Goal: Task Accomplishment & Management: Complete application form

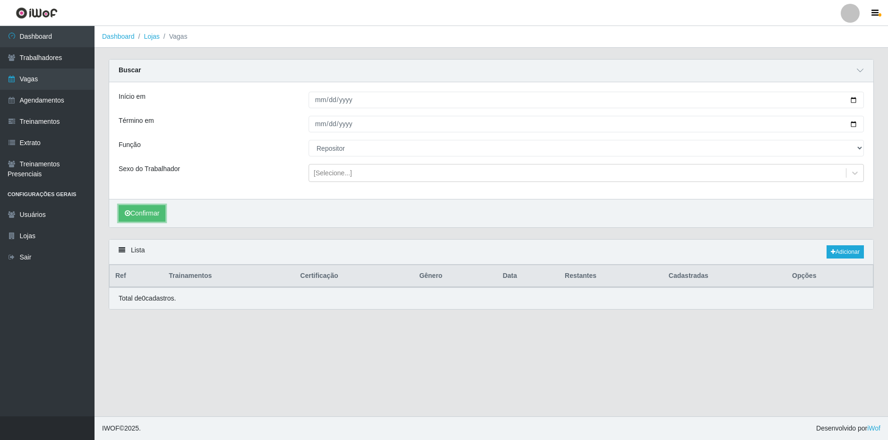
select select "[Selecione...]"
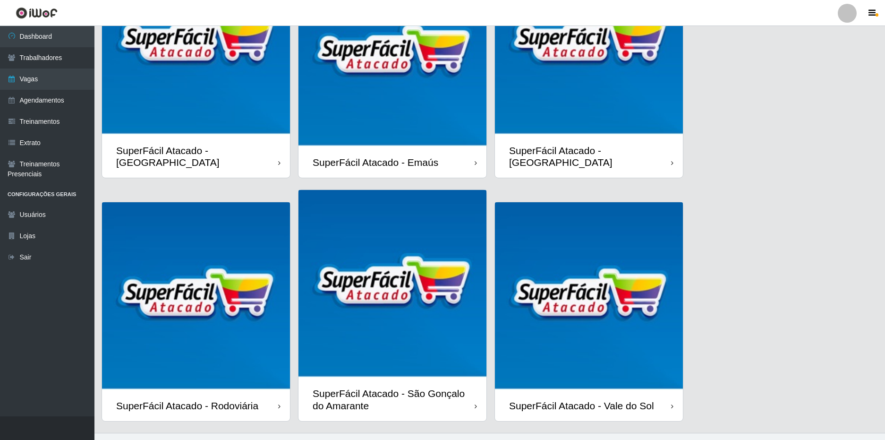
scroll to position [129, 0]
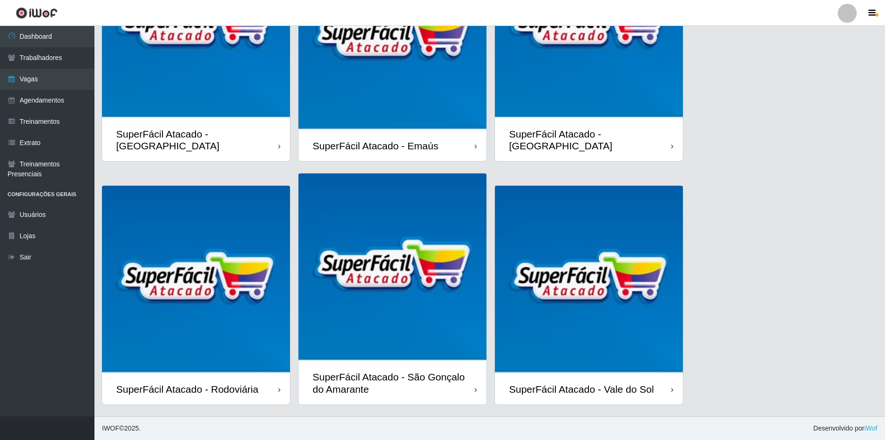
click at [437, 387] on div "SuperFácil Atacado - São Gonçalo do Amarante" at bounding box center [394, 383] width 162 height 24
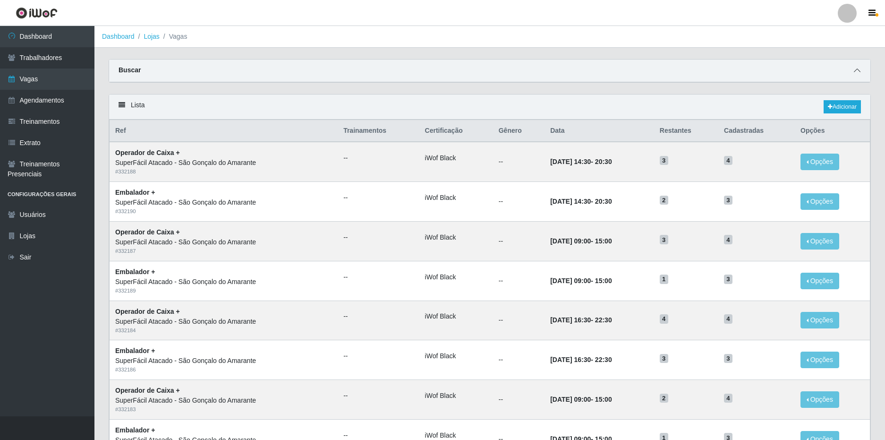
click at [856, 70] on icon at bounding box center [857, 70] width 7 height 7
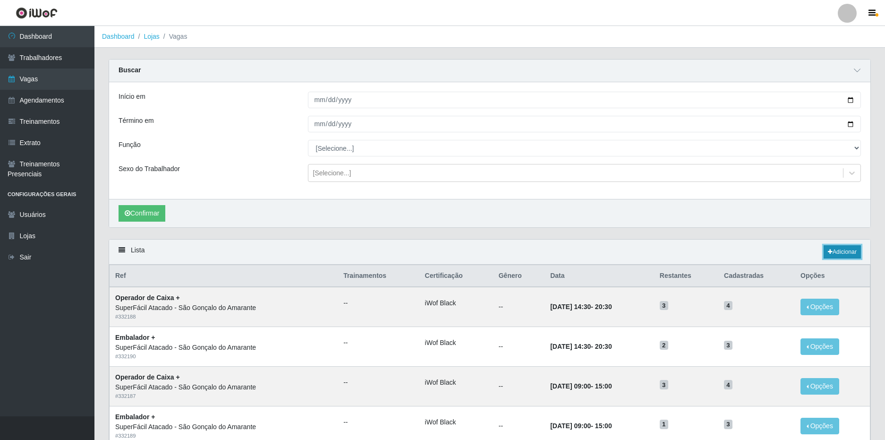
click at [848, 250] on link "Adicionar" at bounding box center [842, 251] width 37 height 13
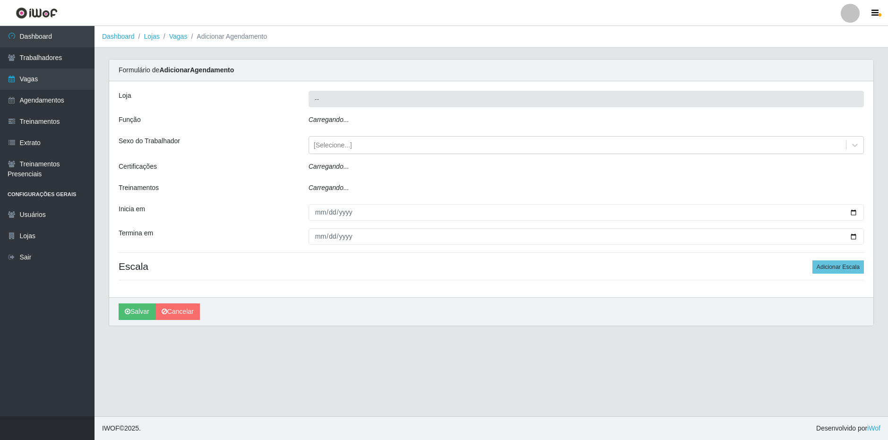
type input "SuperFácil Atacado - São Gonçalo do Amarante"
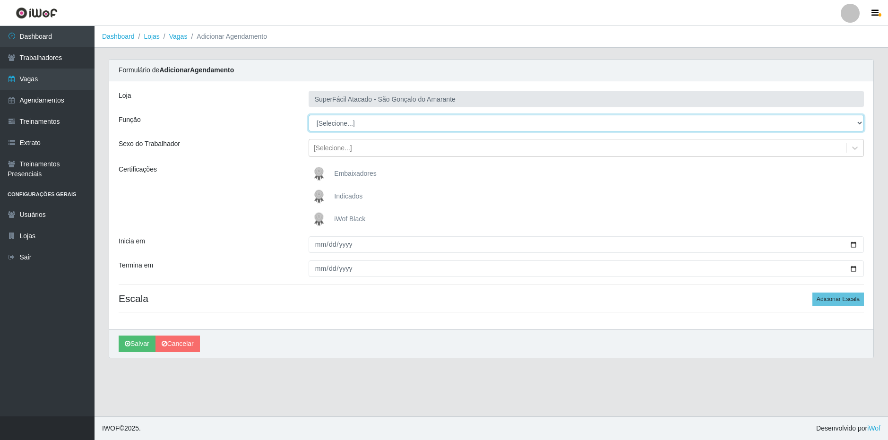
click at [369, 124] on select "[Selecione...] Auxiliar de Estacionamento Auxiliar de Estacionamento + Auxiliar…" at bounding box center [585, 123] width 555 height 17
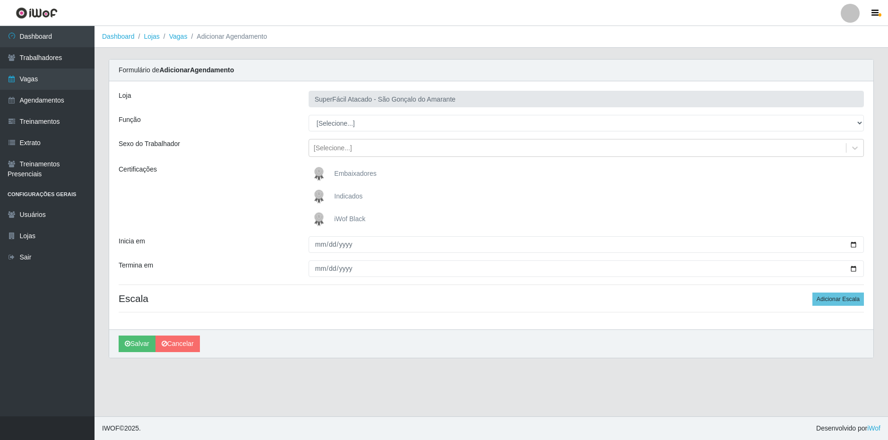
drag, startPoint x: 270, startPoint y: 238, endPoint x: 270, endPoint y: 243, distance: 5.7
click at [270, 238] on div "Inicia em" at bounding box center [206, 244] width 190 height 17
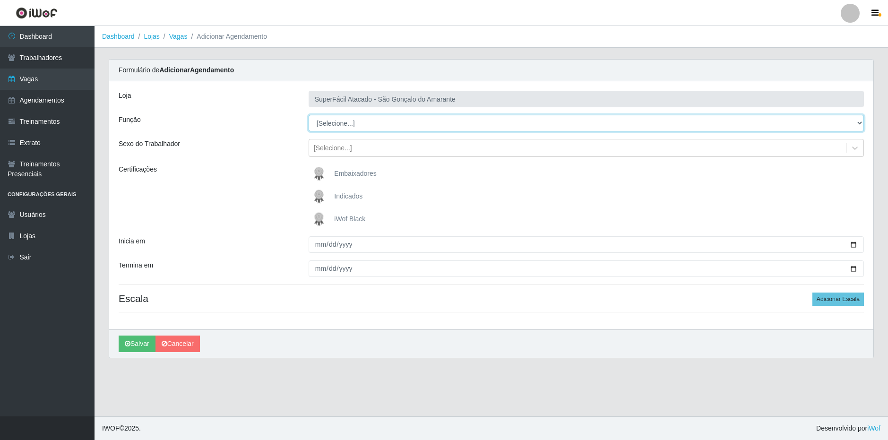
click at [349, 128] on select "[Selecione...] Auxiliar de Estacionamento Auxiliar de Estacionamento + Auxiliar…" at bounding box center [585, 123] width 555 height 17
select select "1"
click at [308, 115] on select "[Selecione...] Auxiliar de Estacionamento Auxiliar de Estacionamento + Auxiliar…" at bounding box center [585, 123] width 555 height 17
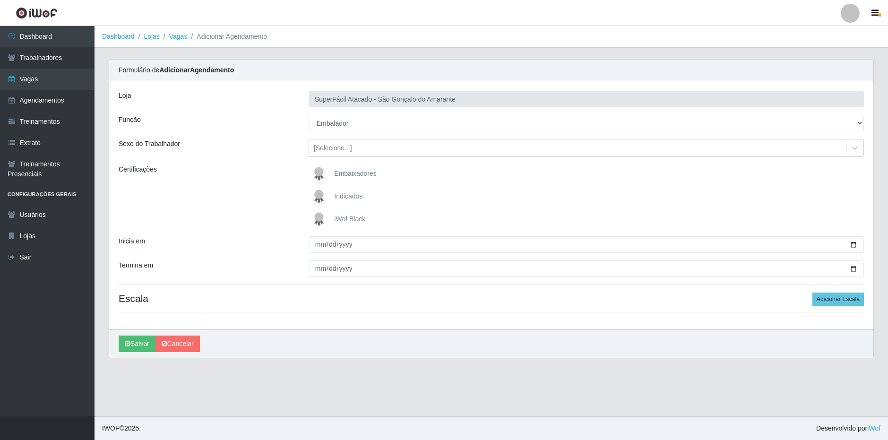
click at [347, 220] on span "iWof Black" at bounding box center [349, 219] width 31 height 8
click at [0, 0] on input "iWof Black" at bounding box center [0, 0] width 0 height 0
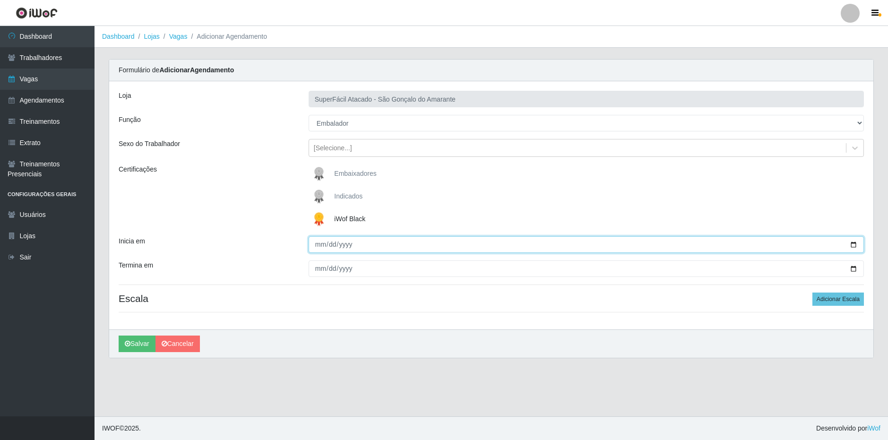
click at [322, 243] on input "Inicia em" at bounding box center [585, 244] width 555 height 17
type input "0001-09-01"
type input "[DATE]"
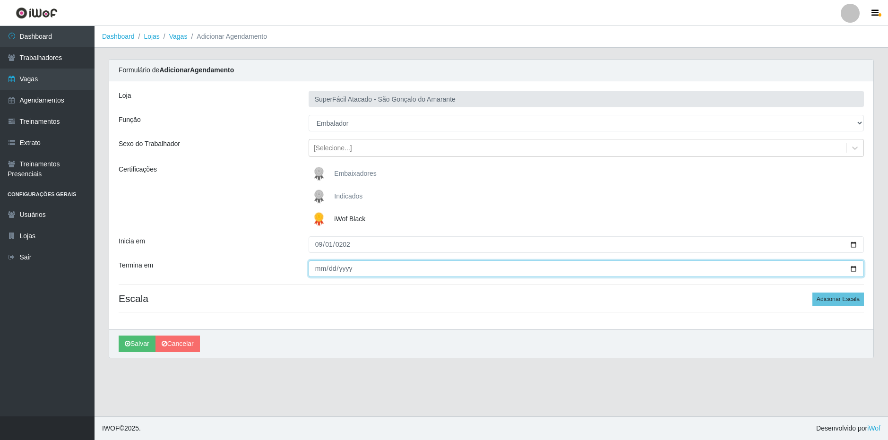
click at [318, 266] on input "Termina em" at bounding box center [585, 268] width 555 height 17
type input "2025-09-10"
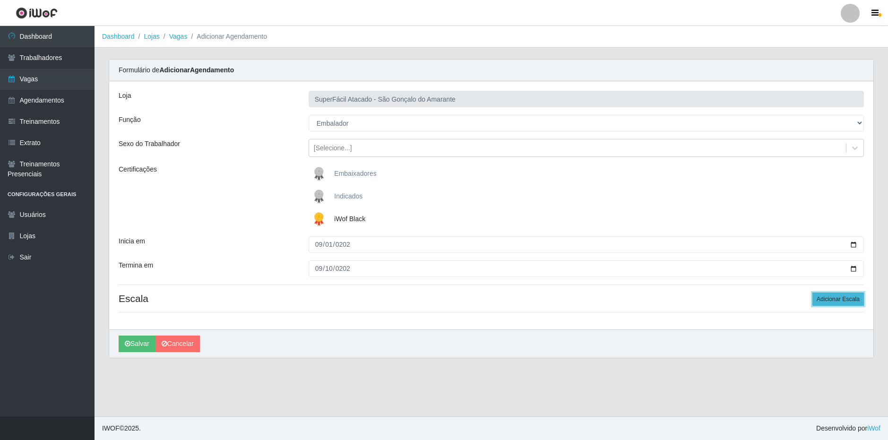
click at [827, 297] on button "Adicionar Escala" at bounding box center [837, 298] width 51 height 13
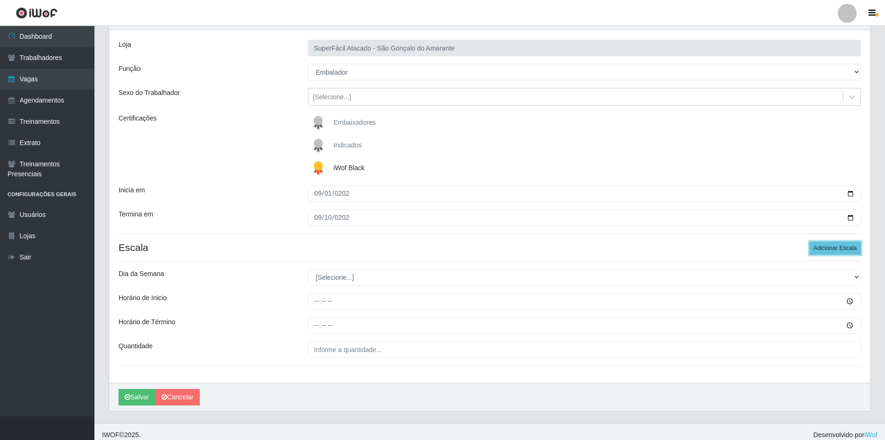
scroll to position [58, 0]
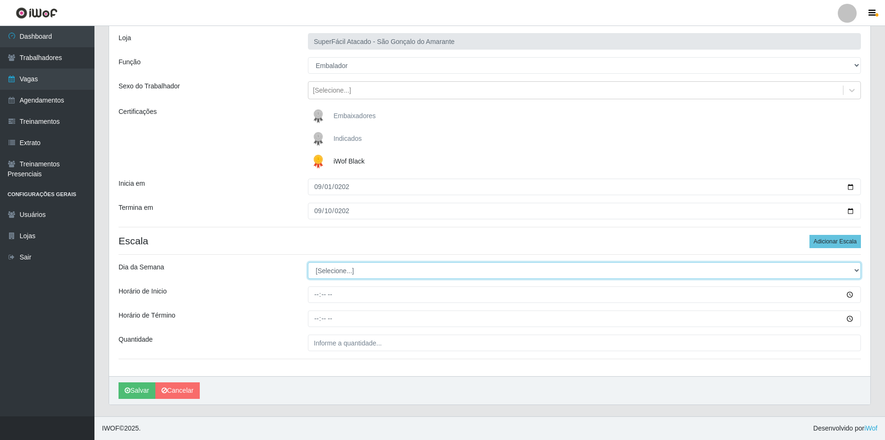
click at [340, 265] on select "[Selecione...] Segunda Terça Quarta Quinta Sexta Sábado Domingo" at bounding box center [585, 270] width 554 height 17
select select "1"
click at [308, 262] on select "[Selecione...] Segunda Terça Quarta Quinta Sexta Sábado Domingo" at bounding box center [585, 270] width 554 height 17
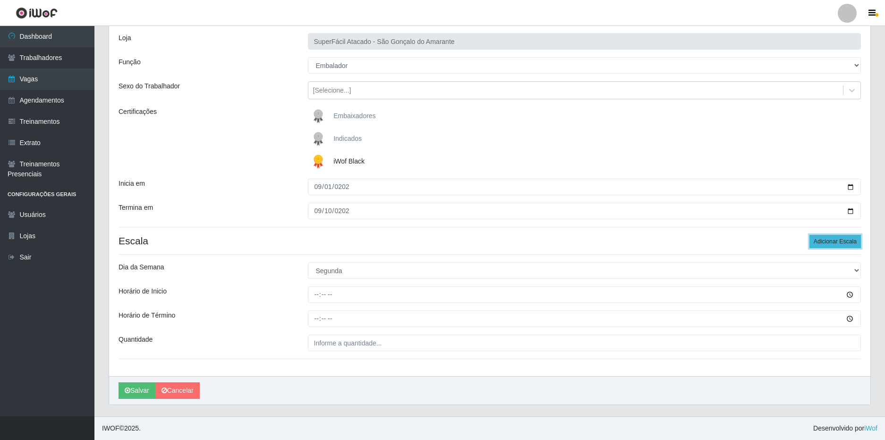
click at [834, 240] on button "Adicionar Escala" at bounding box center [835, 241] width 51 height 13
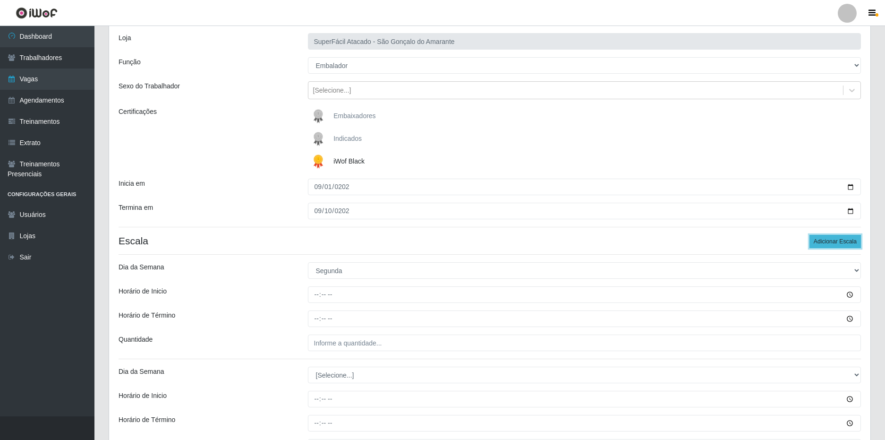
click at [834, 240] on button "Adicionar Escala" at bounding box center [835, 241] width 51 height 13
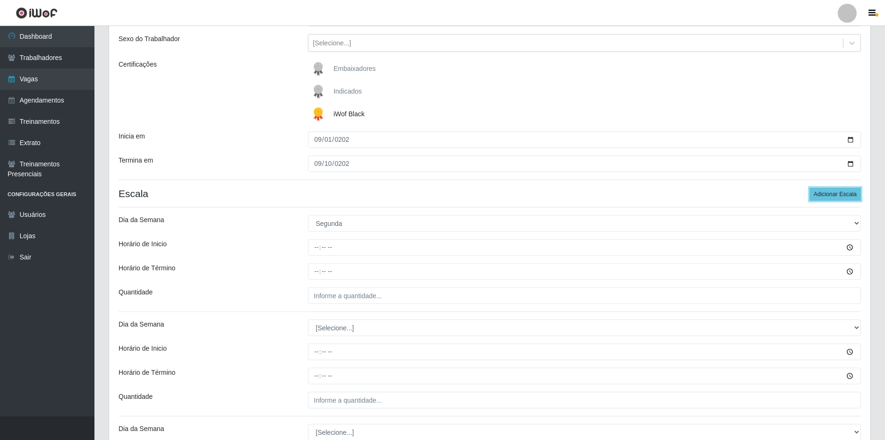
scroll to position [152, 0]
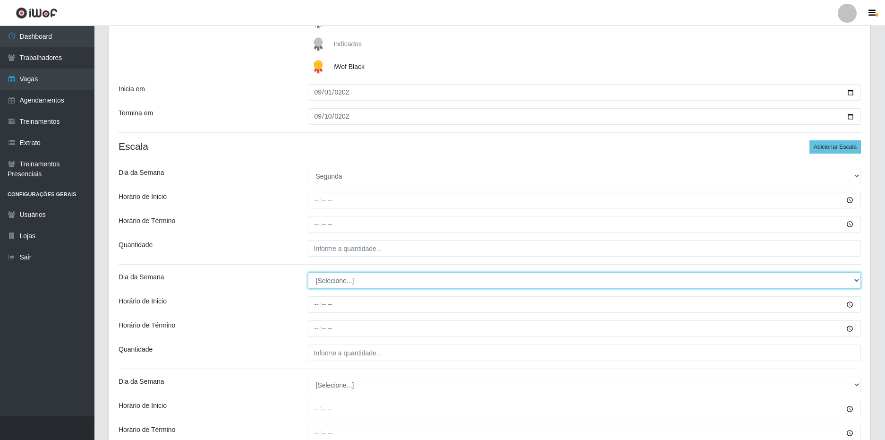
click at [334, 283] on select "[Selecione...] Segunda Terça Quarta Quinta Sexta Sábado Domingo" at bounding box center [585, 280] width 554 height 17
select select "2"
click at [308, 272] on select "[Selecione...] Segunda Terça Quarta Quinta Sexta Sábado Domingo" at bounding box center [585, 280] width 554 height 17
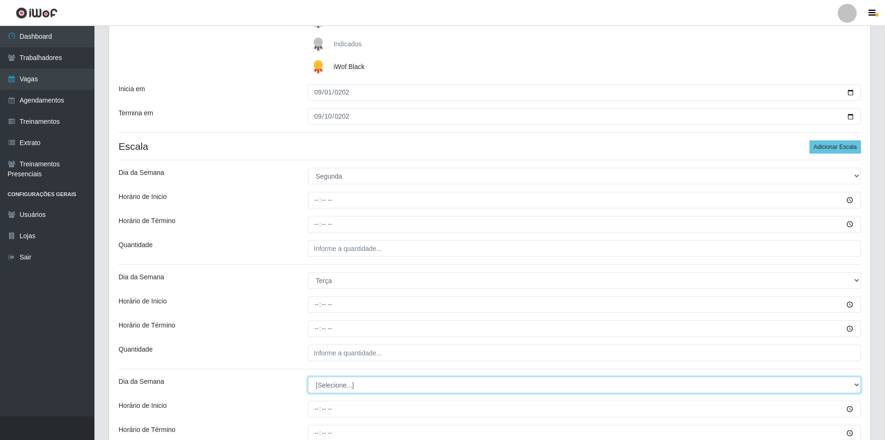
click at [323, 388] on select "[Selecione...] Segunda Terça Quarta Quinta Sexta Sábado Domingo" at bounding box center [585, 385] width 554 height 17
select select "3"
click at [308, 377] on select "[Selecione...] Segunda Terça Quarta Quinta Sexta Sábado Domingo" at bounding box center [585, 385] width 554 height 17
click at [274, 361] on div "Loja SuperFácil Atacado - São Gonçalo do Amarante Função [Selecione...] Auxilia…" at bounding box center [490, 314] width 762 height 770
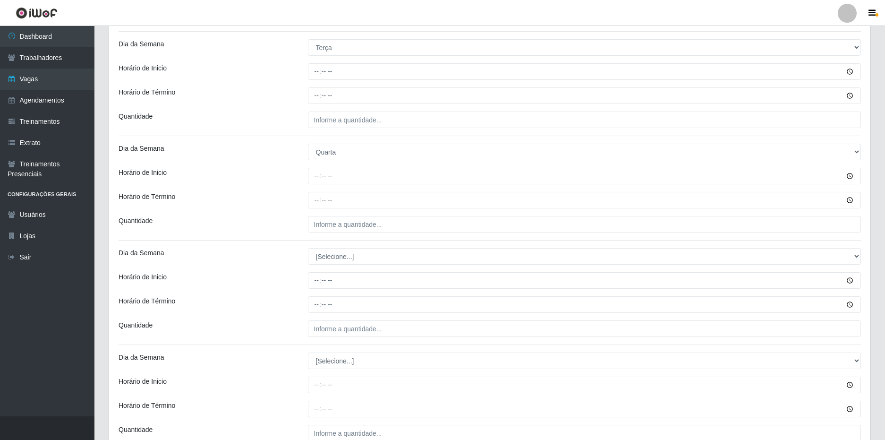
scroll to position [388, 0]
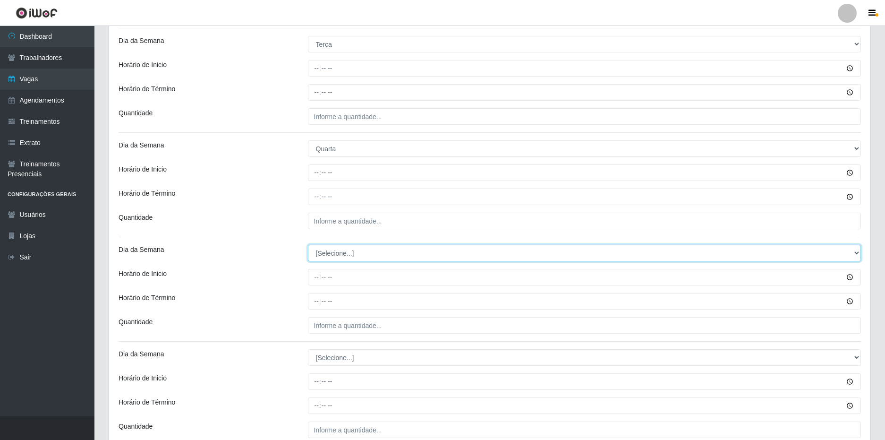
click at [350, 249] on select "[Selecione...] Segunda Terça Quarta Quinta Sexta Sábado Domingo" at bounding box center [585, 253] width 554 height 17
select select "4"
click at [308, 245] on select "[Selecione...] Segunda Terça Quarta Quinta Sexta Sábado Domingo" at bounding box center [585, 253] width 554 height 17
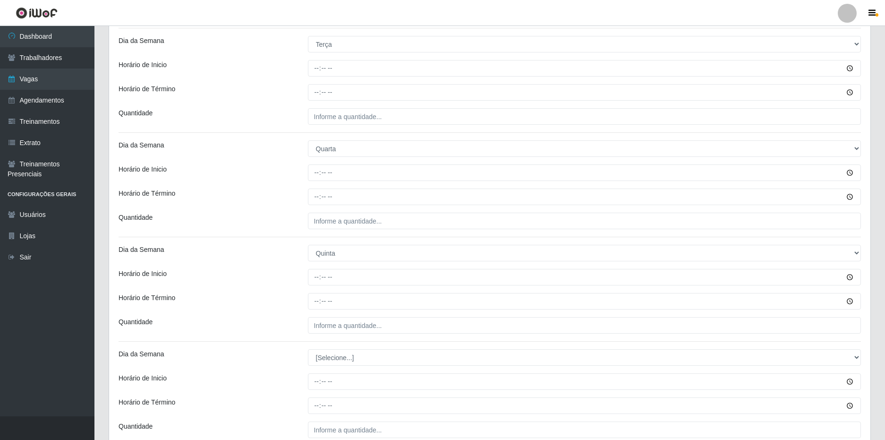
click at [298, 324] on div "Quantidade" at bounding box center [205, 325] width 189 height 17
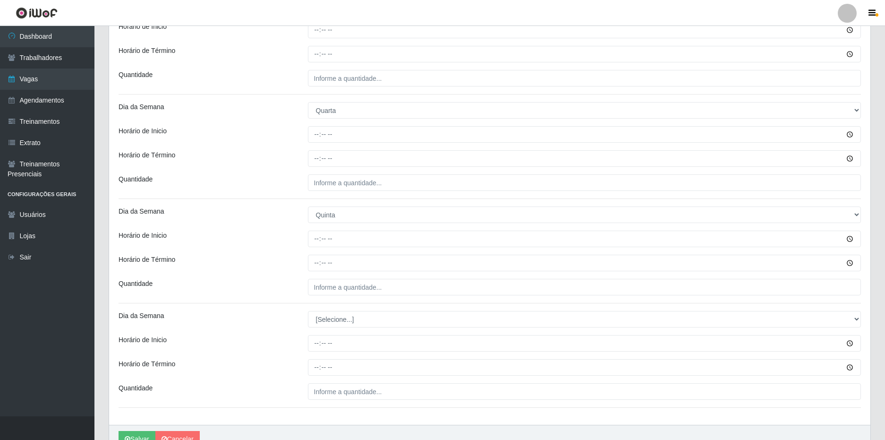
scroll to position [475, 0]
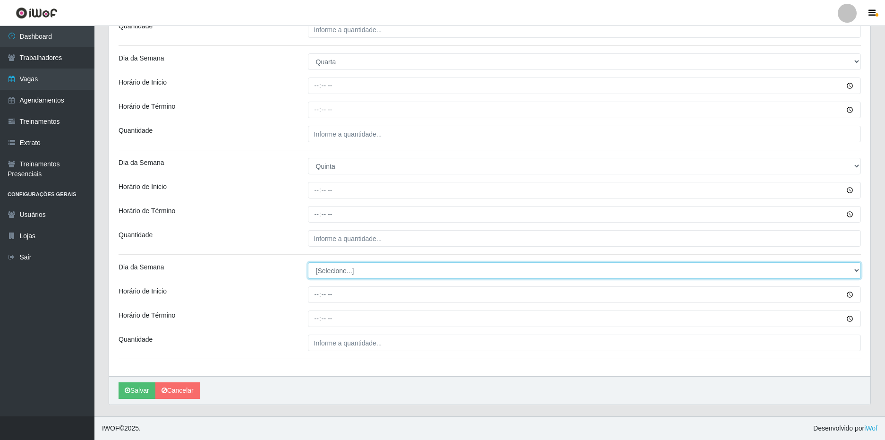
click at [347, 267] on select "[Selecione...] Segunda Terça Quarta Quinta Sexta Sábado Domingo" at bounding box center [585, 270] width 554 height 17
select select "5"
click at [308, 262] on select "[Selecione...] Segunda Terça Quarta Quinta Sexta Sábado Domingo" at bounding box center [585, 270] width 554 height 17
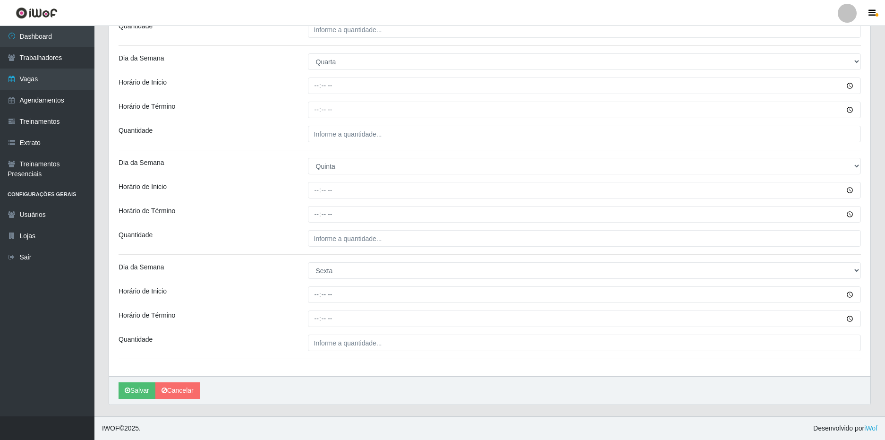
click at [279, 276] on div "Dia da Semana" at bounding box center [205, 270] width 189 height 17
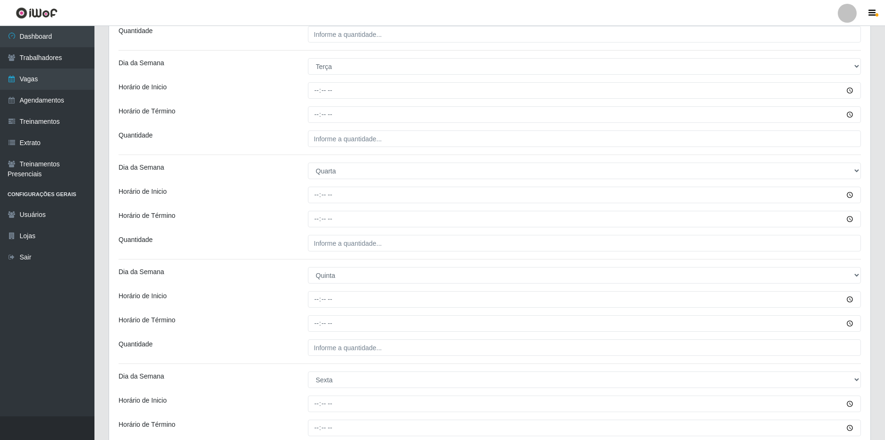
scroll to position [239, 0]
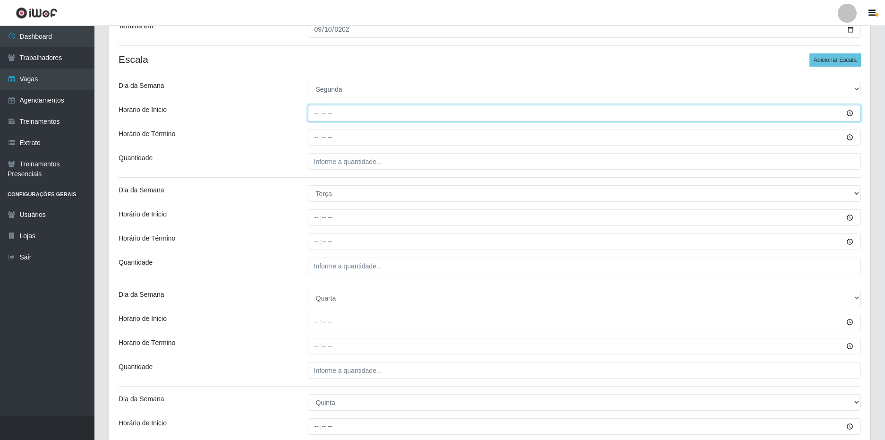
click at [316, 117] on input "Horário de Inicio" at bounding box center [585, 113] width 554 height 17
type input "16:00"
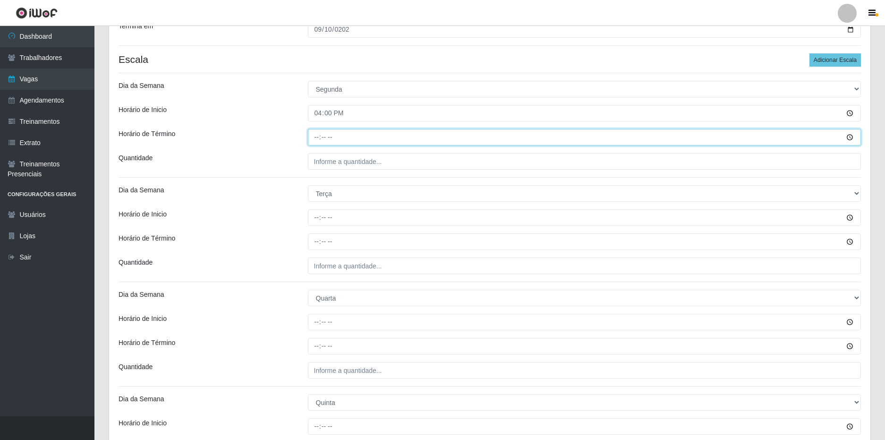
type input "22:00"
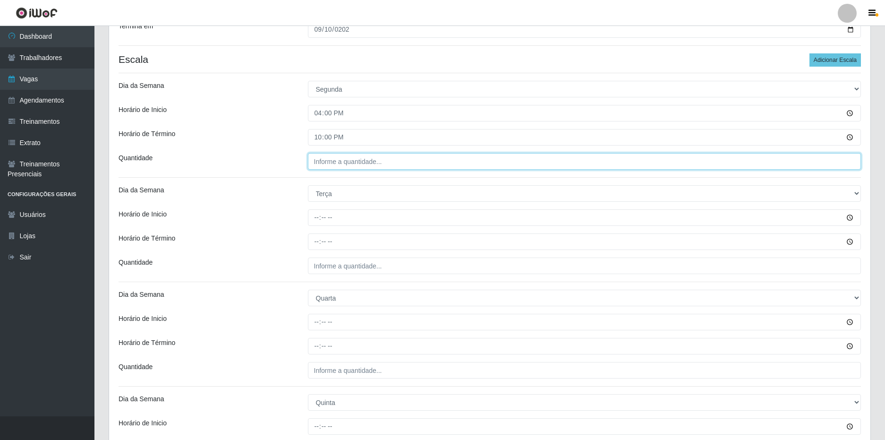
type input "___"
type input "2__"
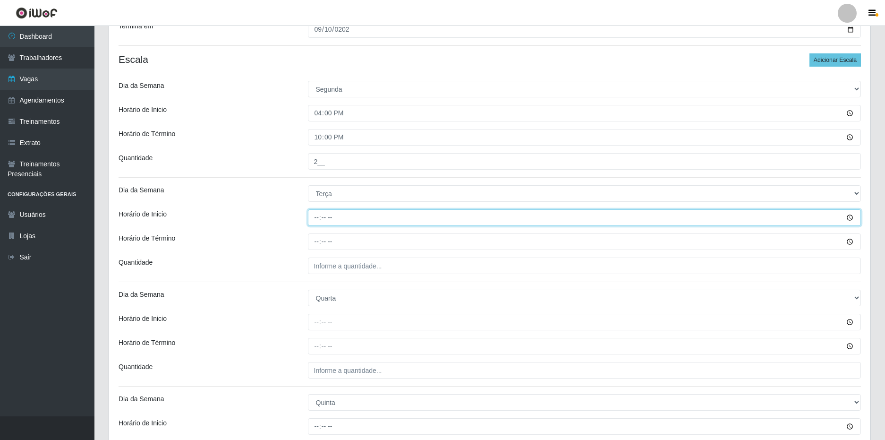
type input "16:00"
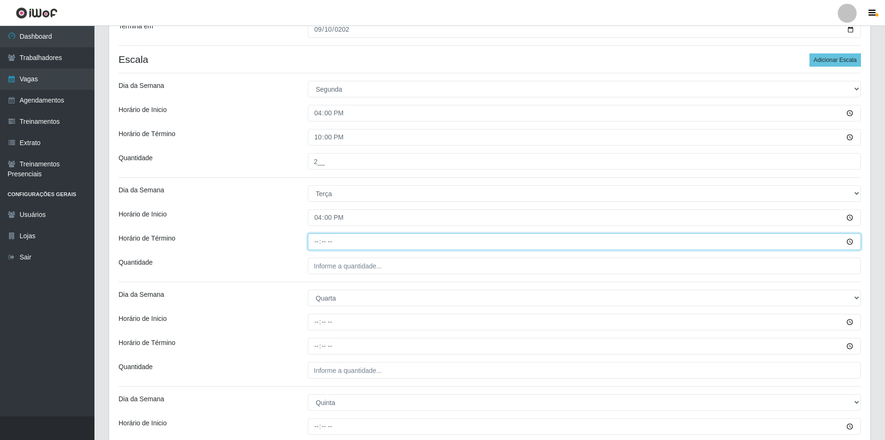
type input "22:00"
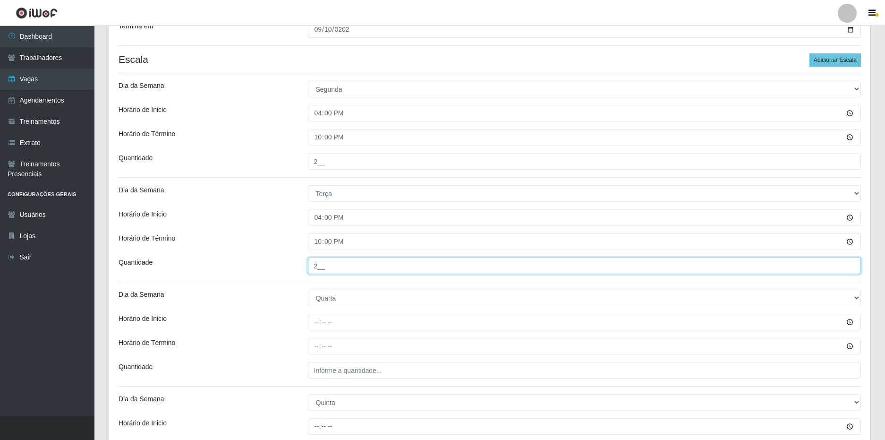
type input "2__"
type input "16:00"
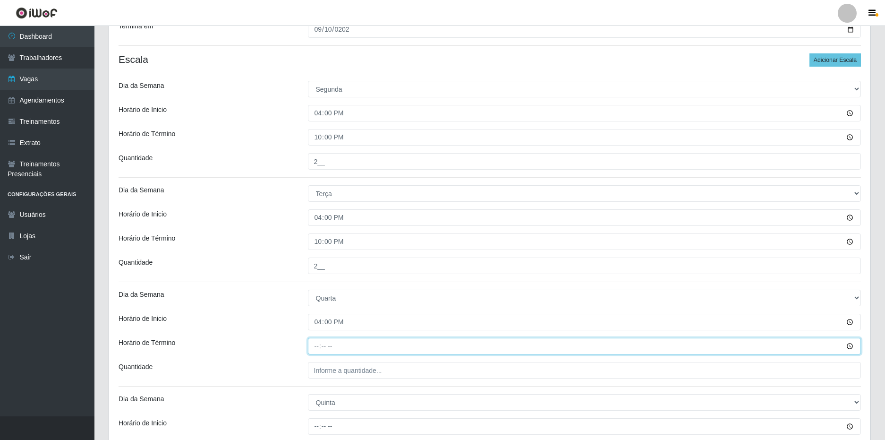
type input "22:00"
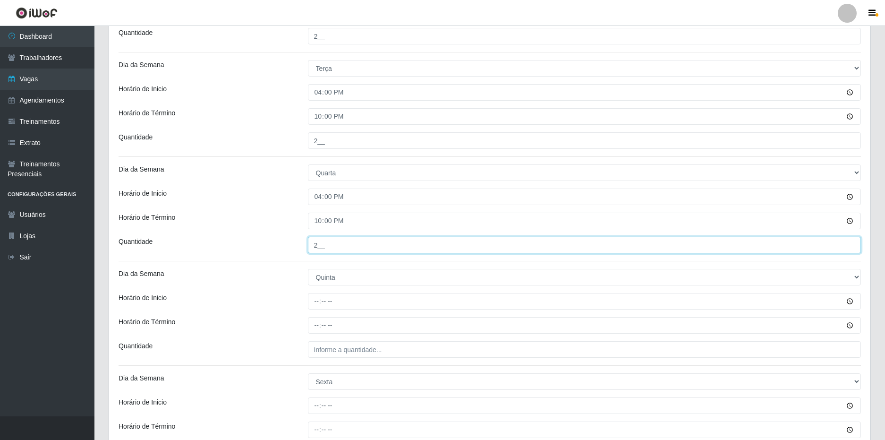
scroll to position [381, 0]
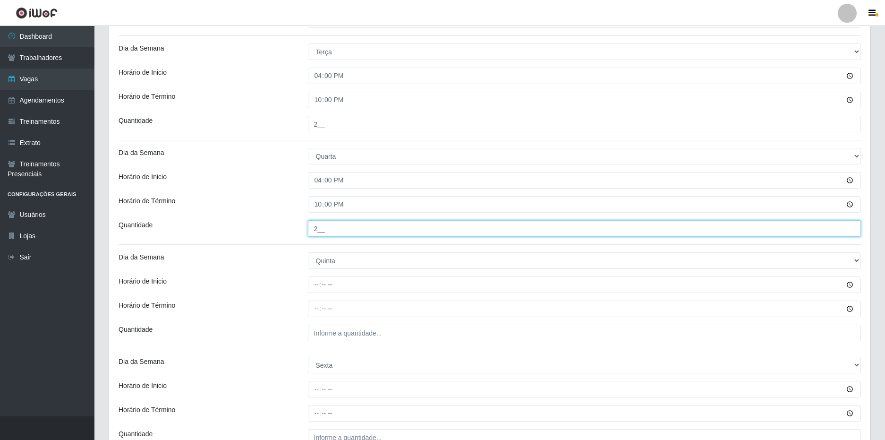
type input "2__"
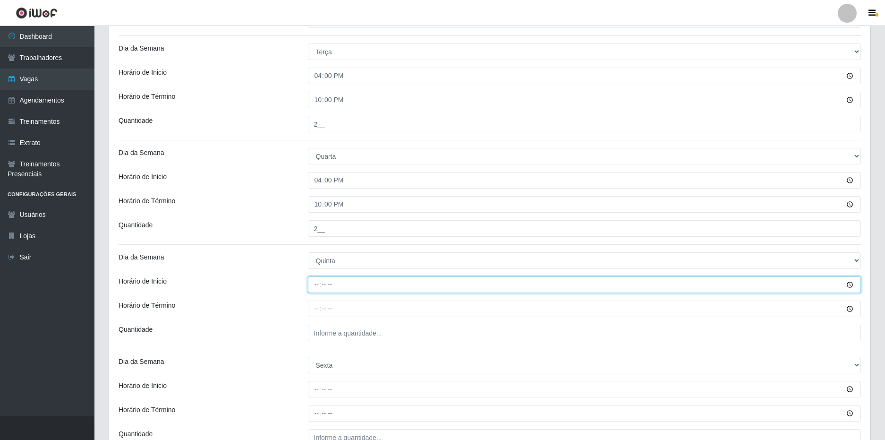
type input "16:00"
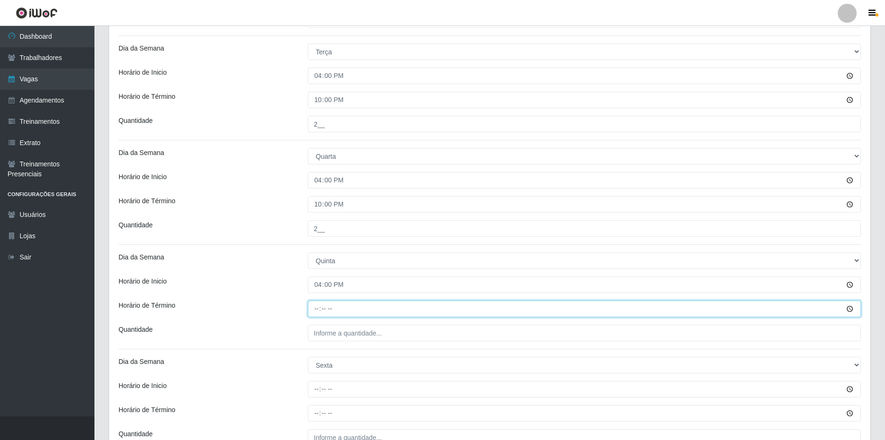
type input "22:00"
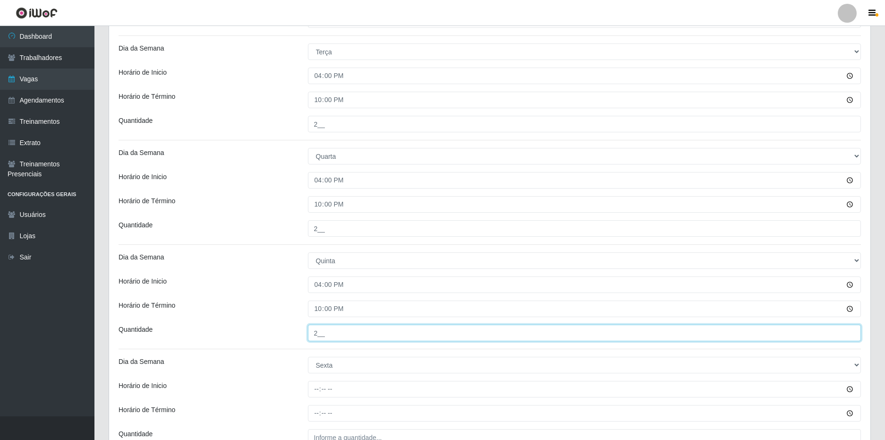
type input "2__"
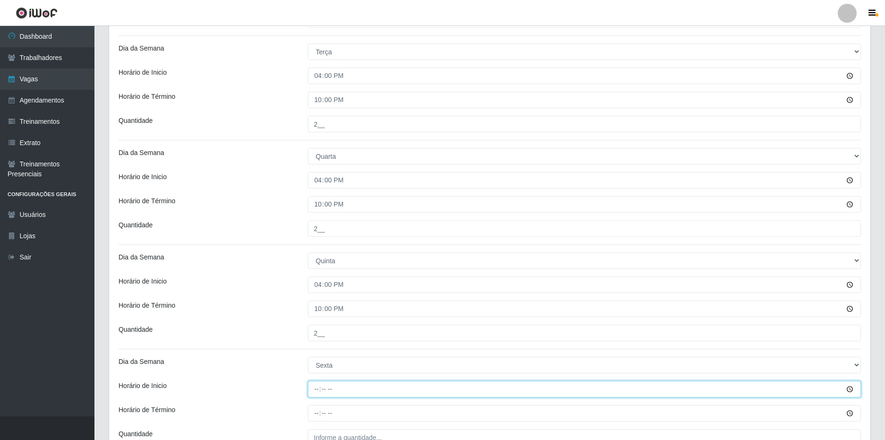
type input "16:00"
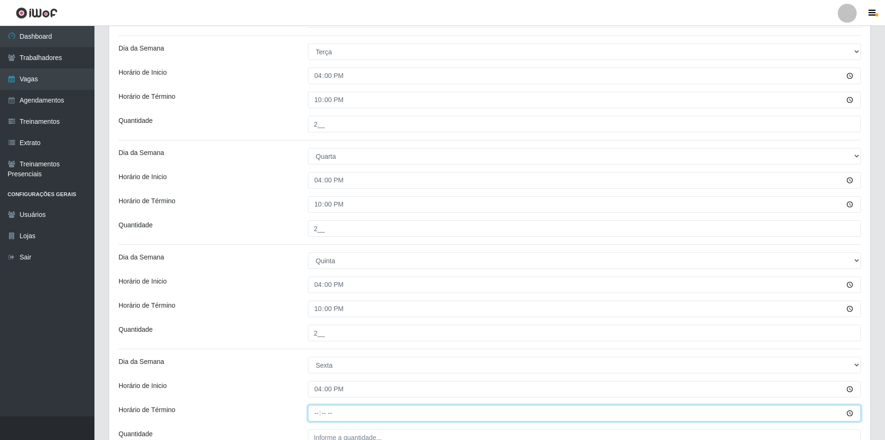
type input "22:00"
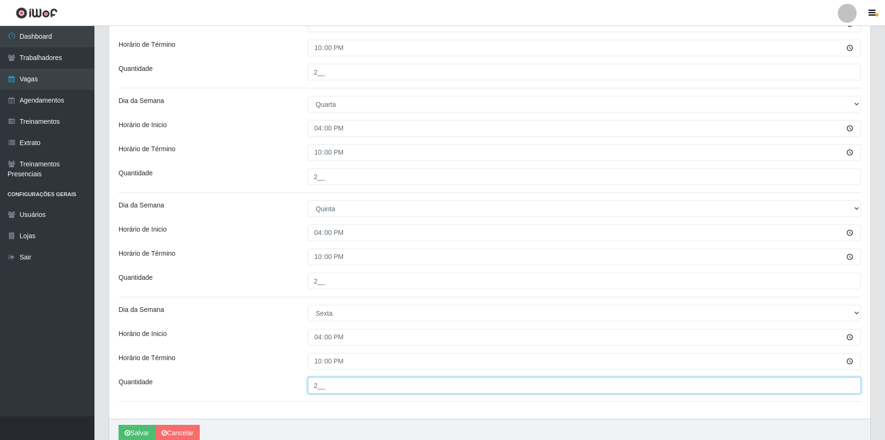
scroll to position [475, 0]
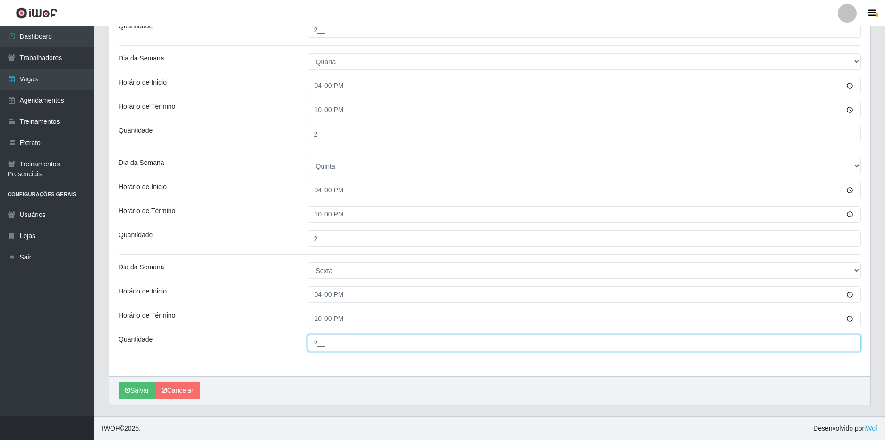
type input "2__"
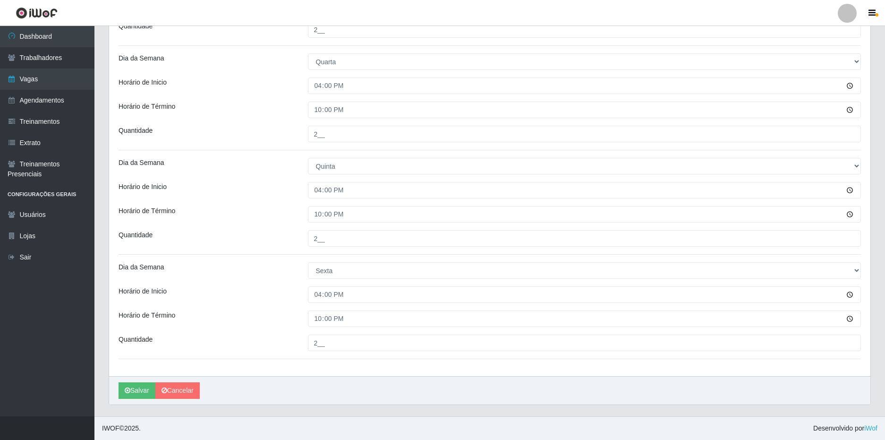
click at [139, 391] on button "Salvar" at bounding box center [137, 390] width 37 height 17
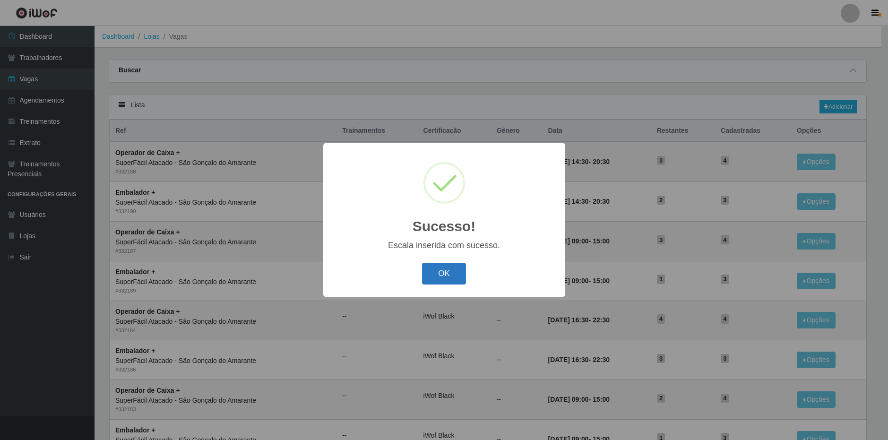
click at [447, 277] on button "OK" at bounding box center [444, 274] width 44 height 22
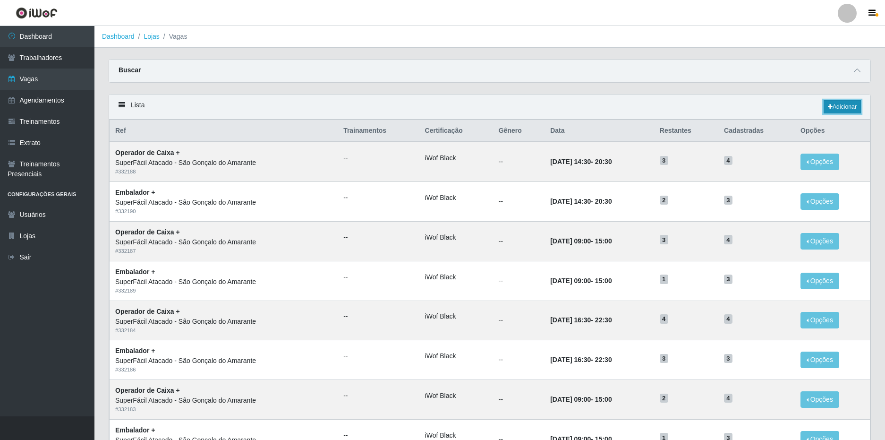
click at [829, 102] on link "Adicionar" at bounding box center [842, 106] width 37 height 13
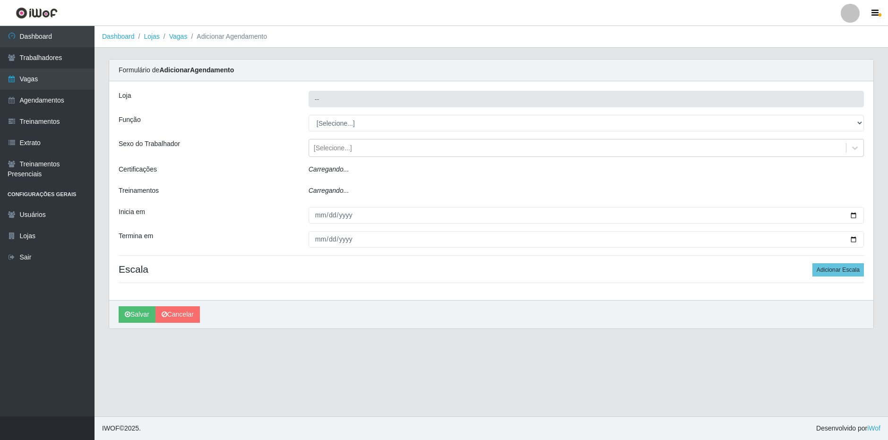
type input "SuperFácil Atacado - São Gonçalo do Amarante"
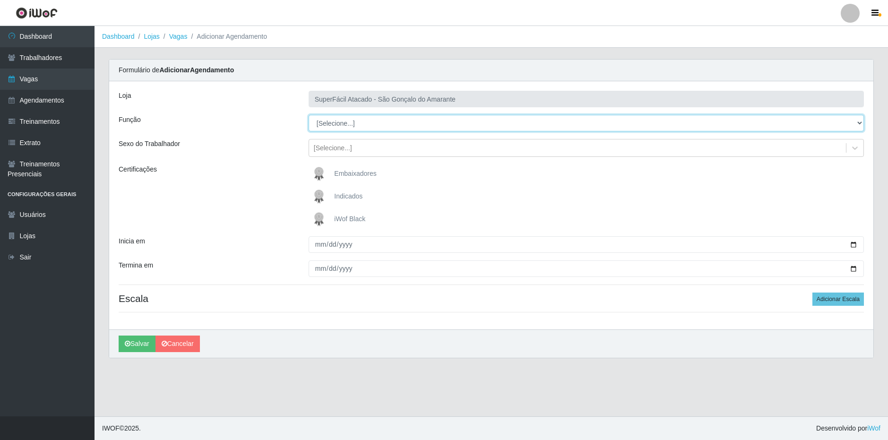
click at [367, 123] on select "[Selecione...] Auxiliar de Estacionamento Auxiliar de Estacionamento + Auxiliar…" at bounding box center [585, 123] width 555 height 17
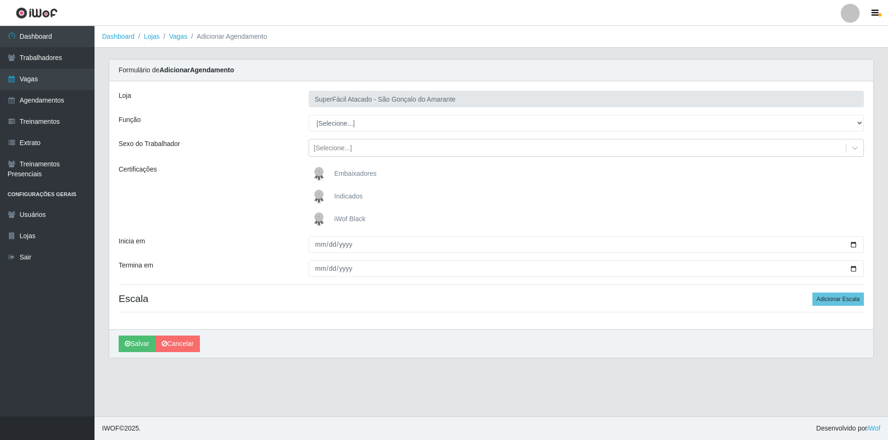
click at [296, 129] on div "Função" at bounding box center [206, 123] width 190 height 17
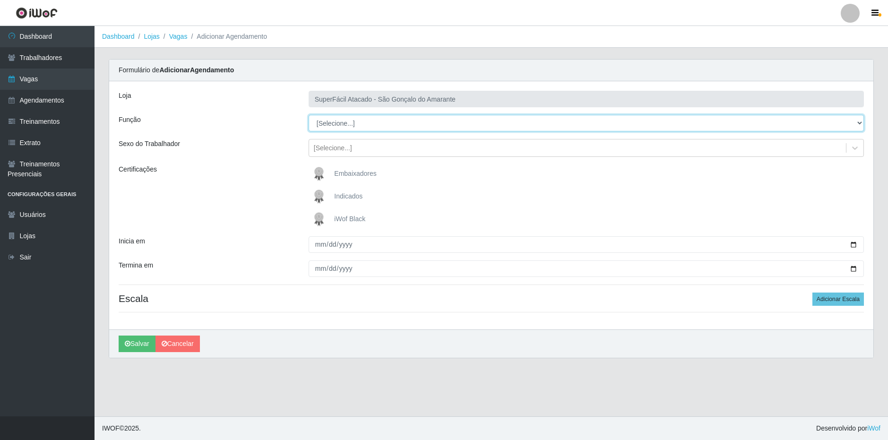
click at [356, 123] on select "[Selecione...] Auxiliar de Estacionamento Auxiliar de Estacionamento + Auxiliar…" at bounding box center [585, 123] width 555 height 17
select select "70"
click at [308, 115] on select "[Selecione...] Auxiliar de Estacionamento Auxiliar de Estacionamento + Auxiliar…" at bounding box center [585, 123] width 555 height 17
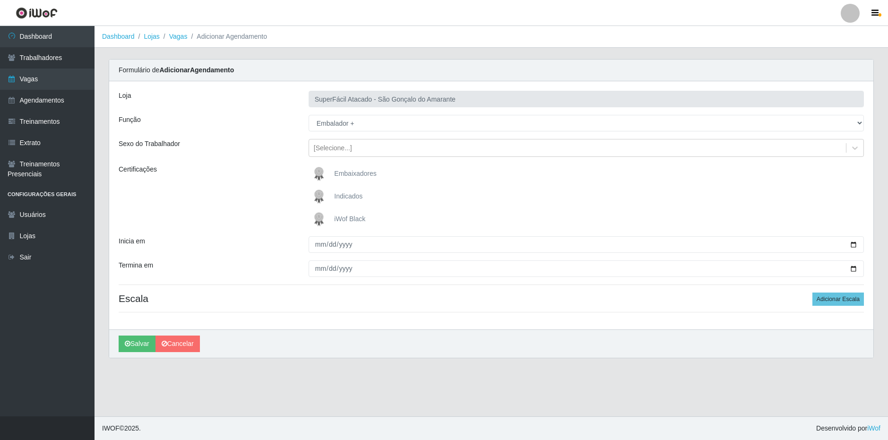
click at [344, 216] on span "iWof Black" at bounding box center [349, 219] width 31 height 8
click at [0, 0] on input "iWof Black" at bounding box center [0, 0] width 0 height 0
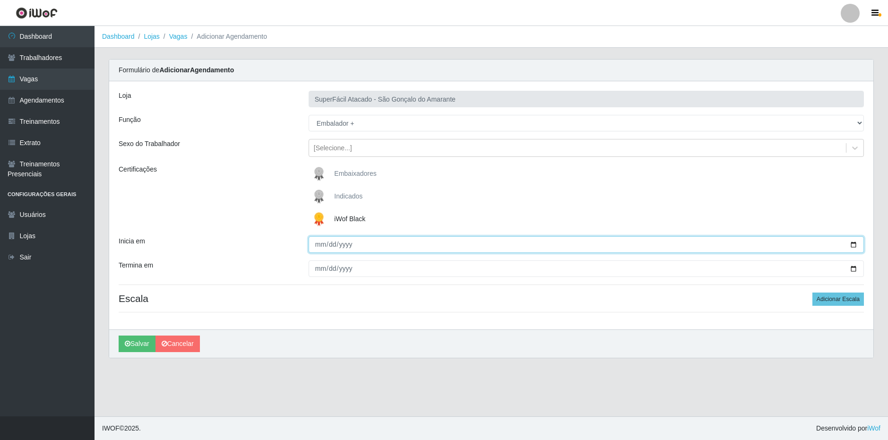
click at [317, 245] on input "Inicia em" at bounding box center [585, 244] width 555 height 17
type input "[DATE]"
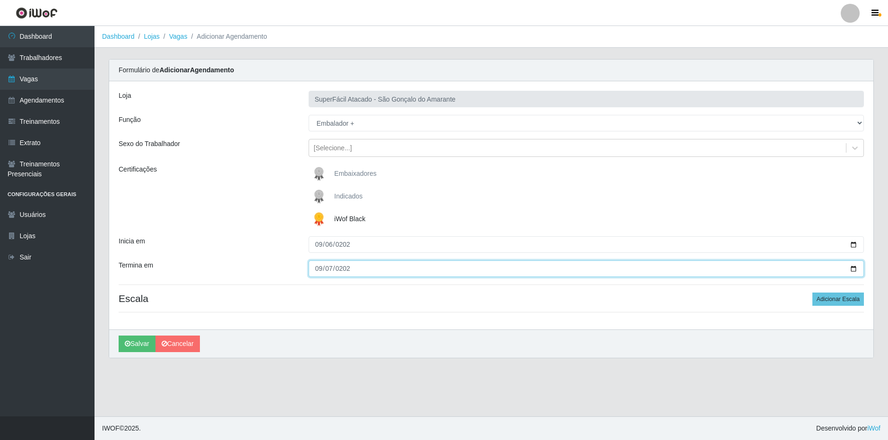
type input "[DATE]"
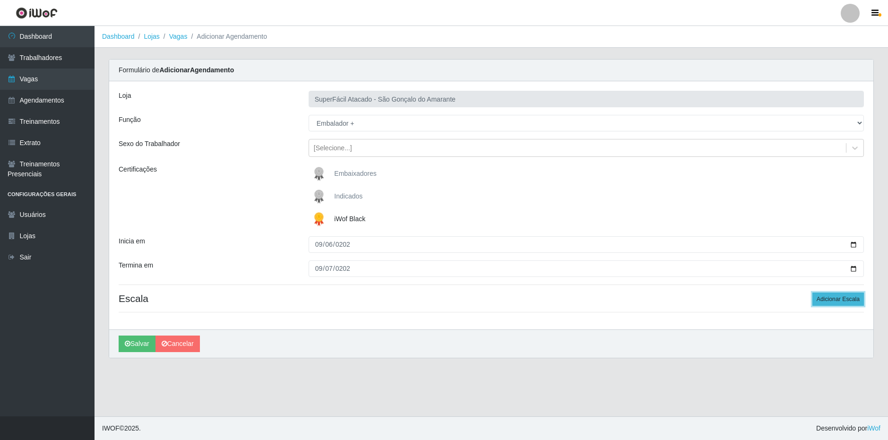
click at [848, 300] on button "Adicionar Escala" at bounding box center [837, 298] width 51 height 13
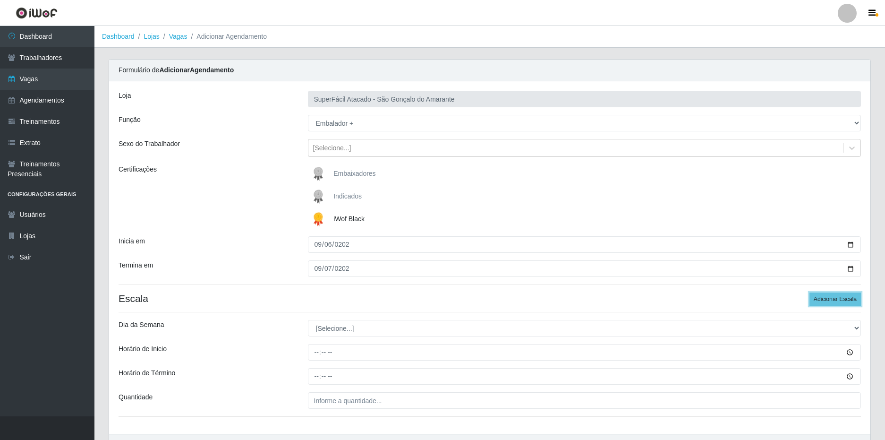
scroll to position [58, 0]
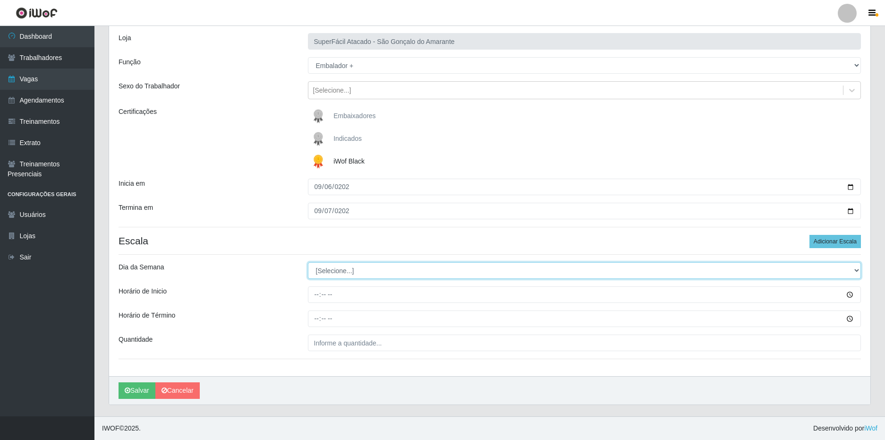
click at [360, 273] on select "[Selecione...] Segunda Terça Quarta Quinta Sexta Sábado Domingo" at bounding box center [585, 270] width 554 height 17
select select "6"
click at [308, 262] on select "[Selecione...] Segunda Terça Quarta Quinta Sexta Sábado Domingo" at bounding box center [585, 270] width 554 height 17
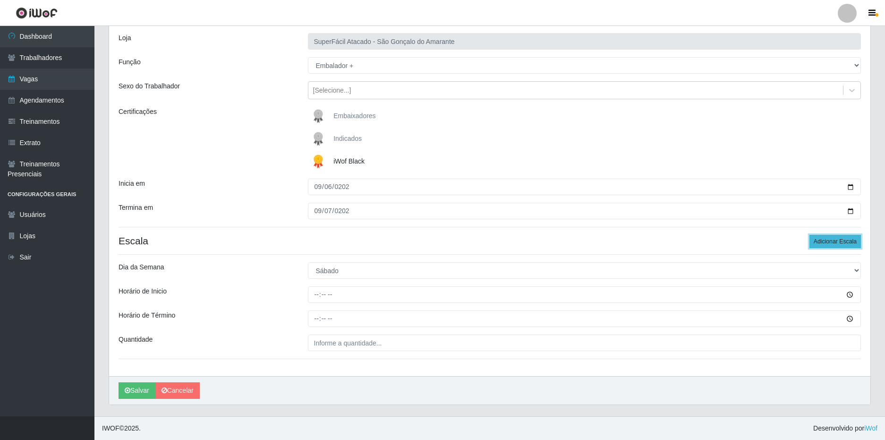
click at [833, 235] on button "Adicionar Escala" at bounding box center [835, 241] width 51 height 13
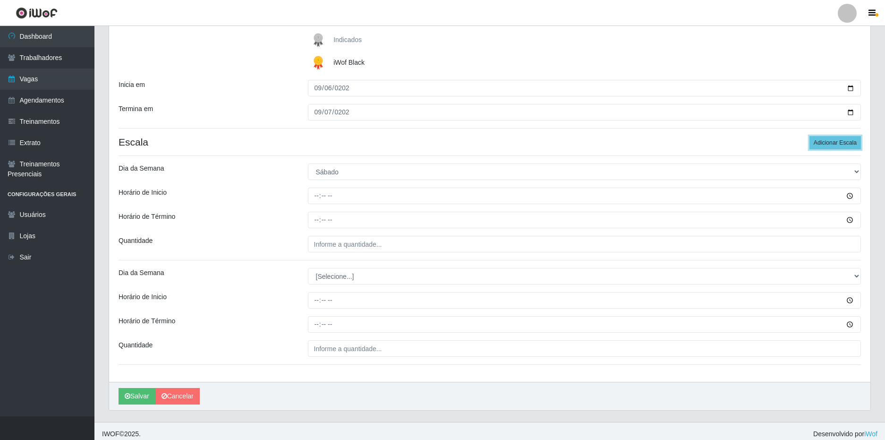
scroll to position [162, 0]
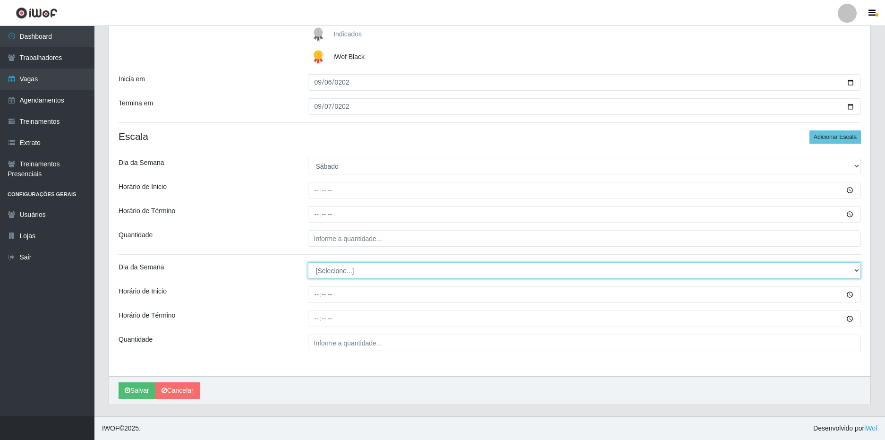
click at [349, 264] on select "[Selecione...] Segunda Terça Quarta Quinta Sexta Sábado Domingo" at bounding box center [585, 270] width 554 height 17
select select "0"
click at [308, 262] on select "[Selecione...] Segunda Terça Quarta Quinta Sexta Sábado Domingo" at bounding box center [585, 270] width 554 height 17
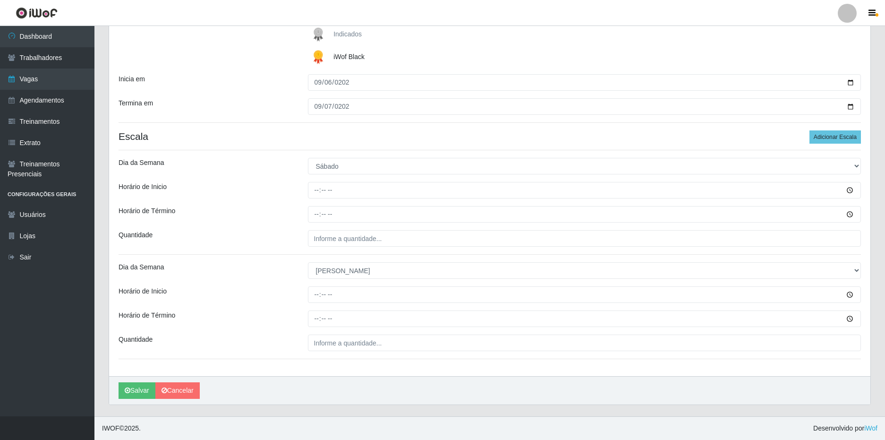
click at [280, 261] on div "Loja SuperFácil Atacado - São Gonçalo do Amarante Função [Selecione...] Auxilia…" at bounding box center [490, 147] width 762 height 457
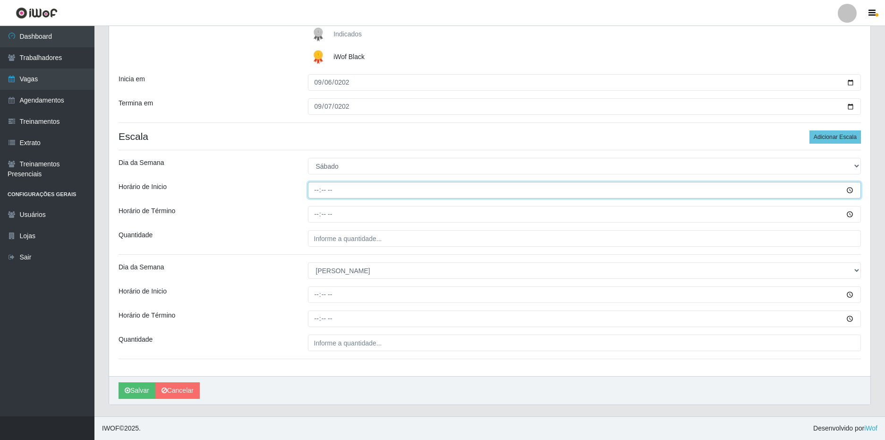
click at [322, 187] on input "Horário de Inicio" at bounding box center [585, 190] width 554 height 17
click at [313, 190] on input "Horário de Inicio" at bounding box center [585, 190] width 554 height 17
click at [318, 188] on input "Horário de Inicio" at bounding box center [585, 190] width 554 height 17
type input "16:00"
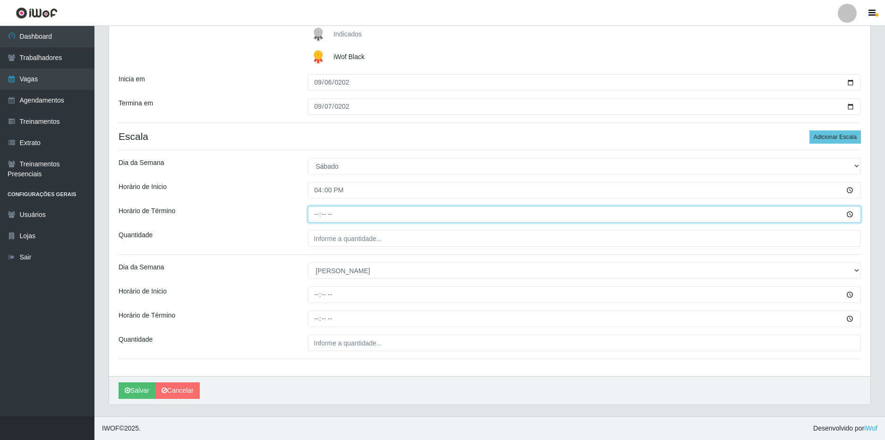
type input "22:00"
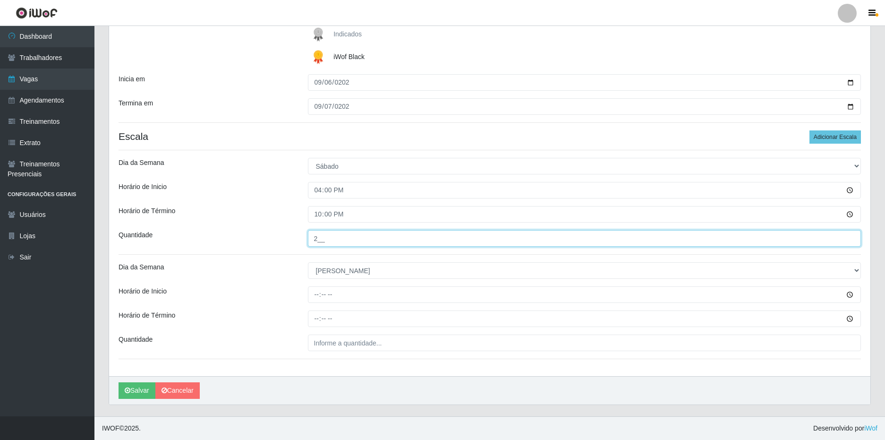
type input "2__"
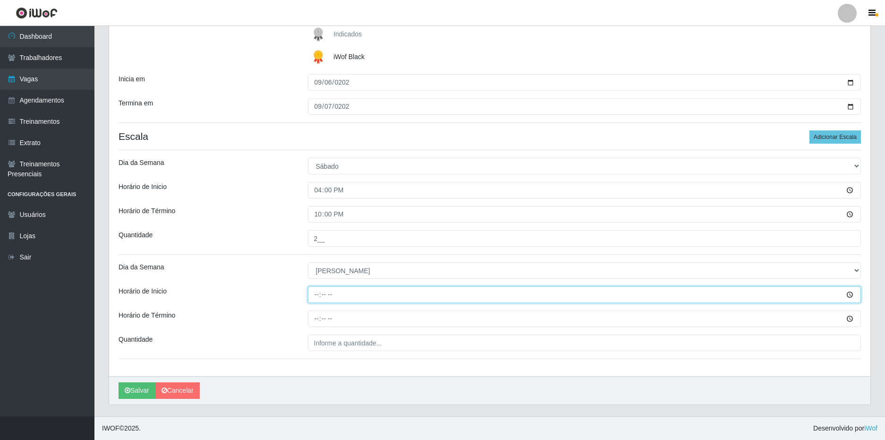
type input "14:00"
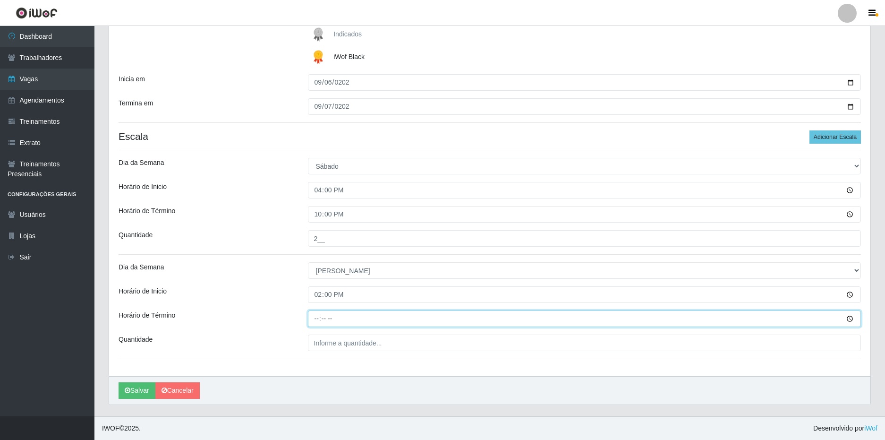
type input "20:00"
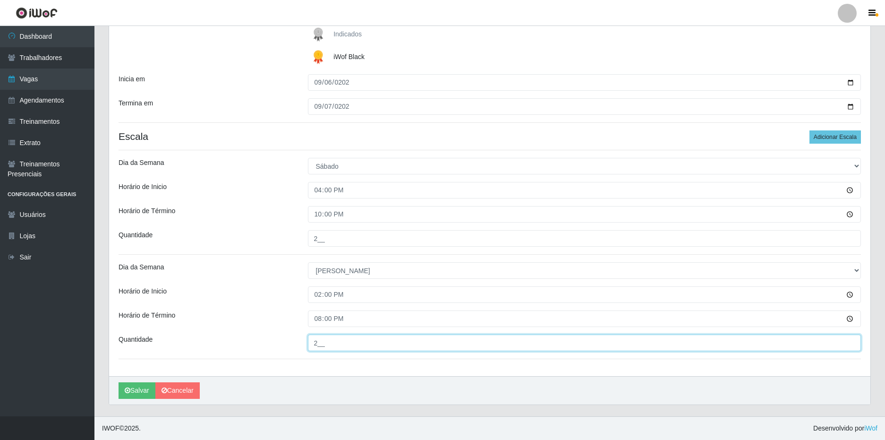
type input "2__"
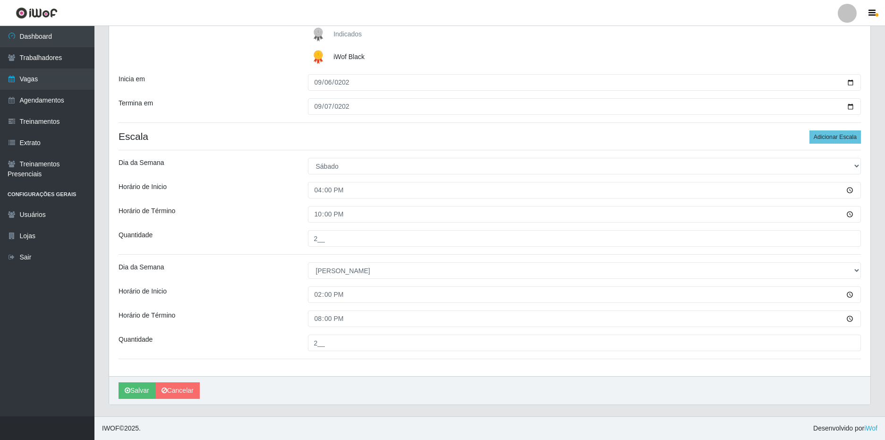
click at [277, 197] on div "Horário de Inicio" at bounding box center [205, 190] width 189 height 17
click at [137, 391] on button "Salvar" at bounding box center [137, 390] width 37 height 17
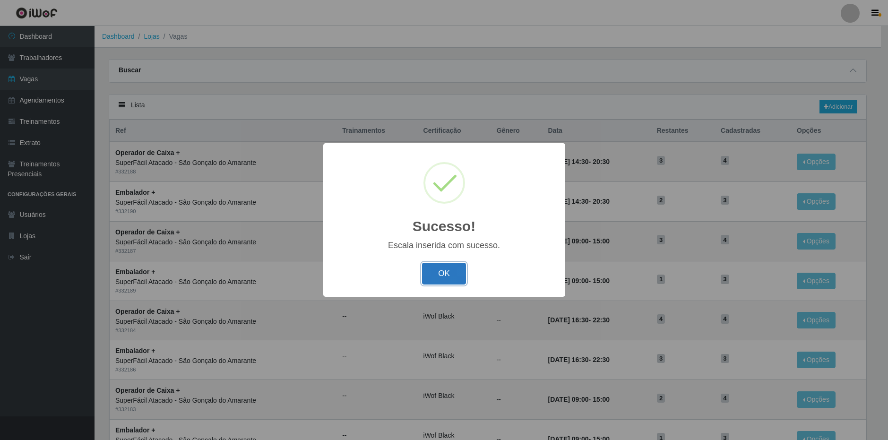
click at [454, 272] on button "OK" at bounding box center [444, 274] width 44 height 22
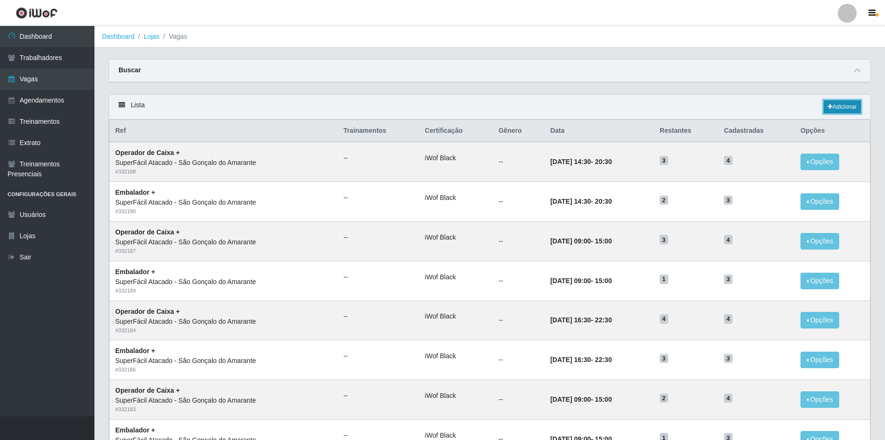
click at [840, 108] on link "Adicionar" at bounding box center [842, 106] width 37 height 13
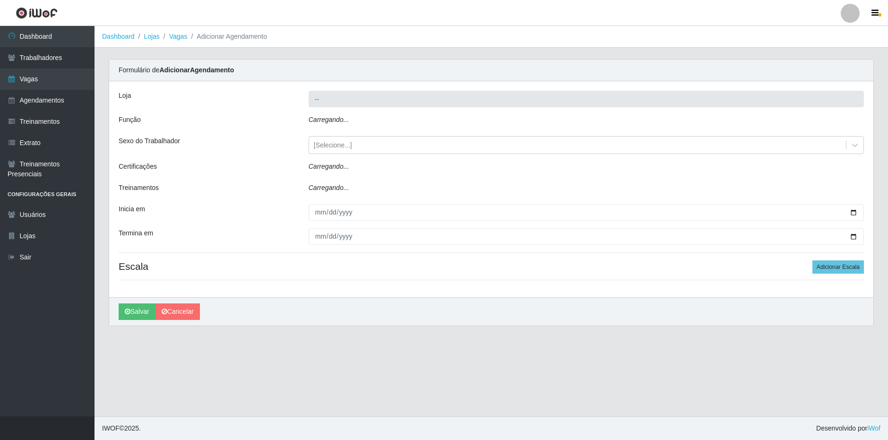
type input "SuperFácil Atacado - São Gonçalo do Amarante"
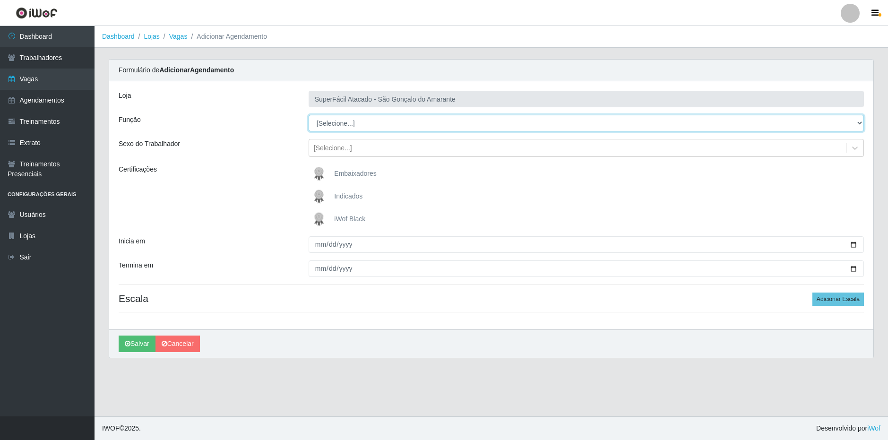
click at [356, 127] on select "[Selecione...] Auxiliar de Estacionamento Auxiliar de Estacionamento + Auxiliar…" at bounding box center [585, 123] width 555 height 17
select select "24"
click at [308, 115] on select "[Selecione...] Auxiliar de Estacionamento Auxiliar de Estacionamento + Auxiliar…" at bounding box center [585, 123] width 555 height 17
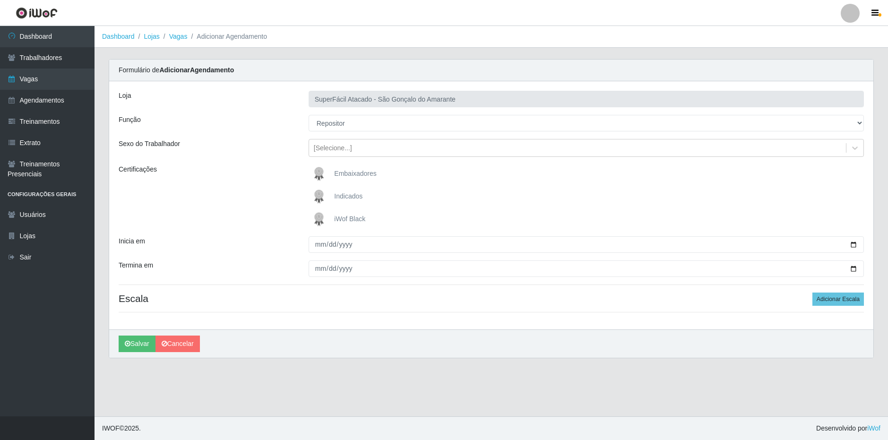
click at [260, 227] on div "Certificações" at bounding box center [206, 196] width 190 height 64
click at [357, 220] on span "iWof Black" at bounding box center [349, 219] width 31 height 8
click at [0, 0] on input "iWof Black" at bounding box center [0, 0] width 0 height 0
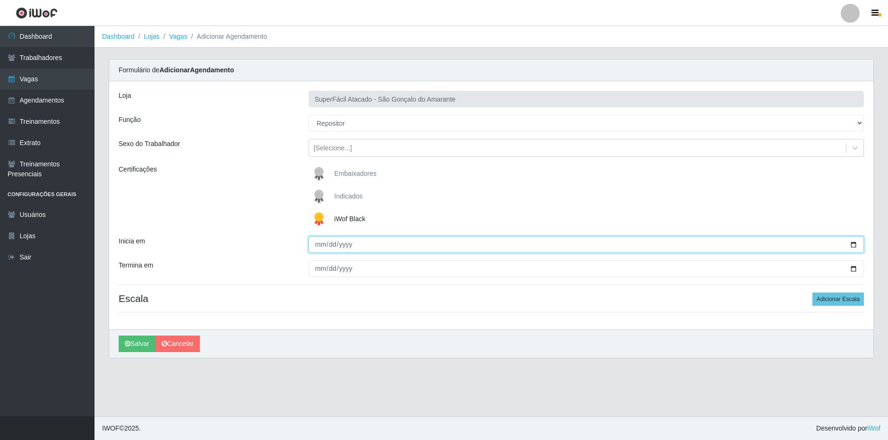
click at [316, 244] on input "Inicia em" at bounding box center [585, 244] width 555 height 17
type input "[DATE]"
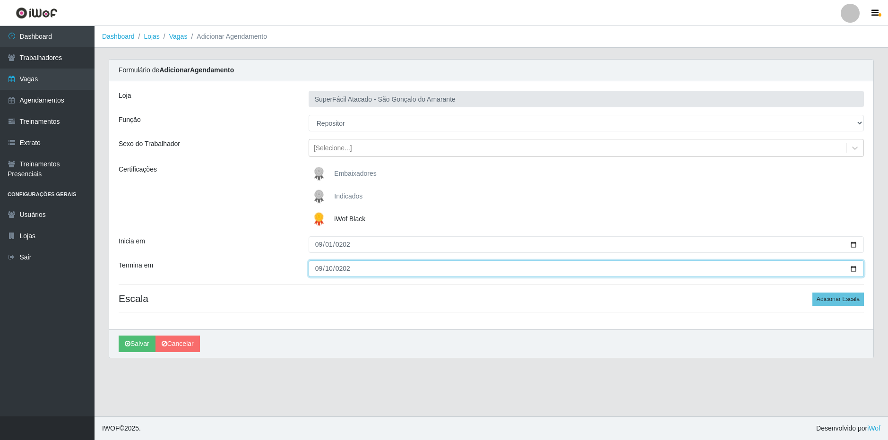
type input "2025-09-10"
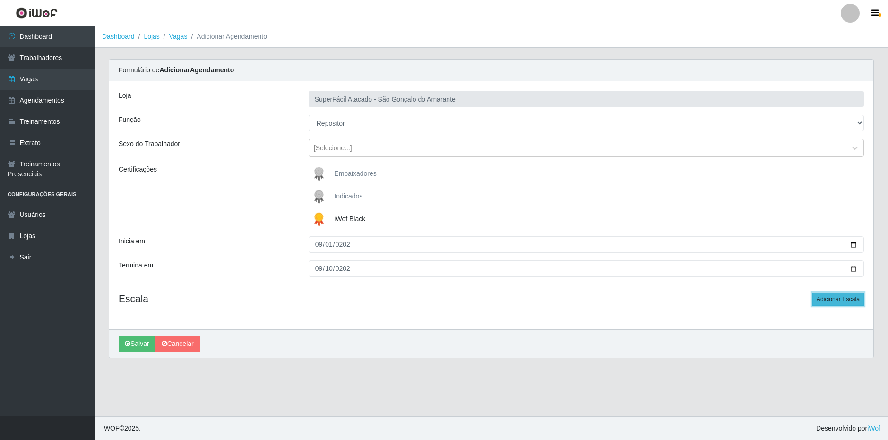
click at [850, 300] on button "Adicionar Escala" at bounding box center [837, 298] width 51 height 13
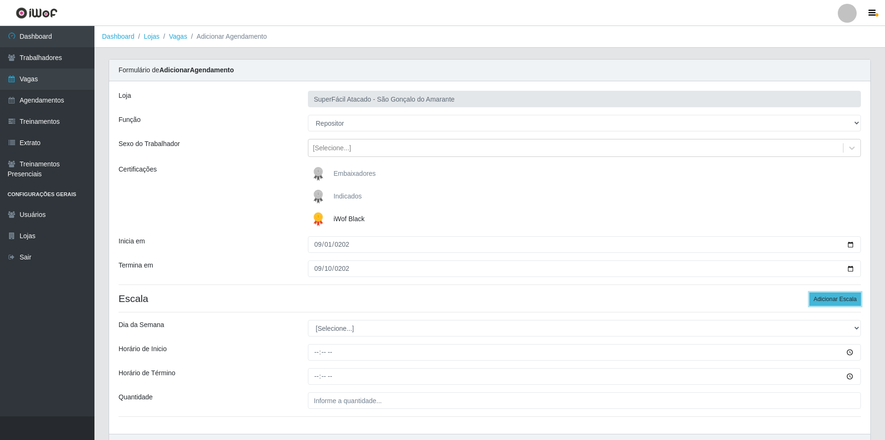
click at [850, 300] on button "Adicionar Escala" at bounding box center [835, 298] width 51 height 13
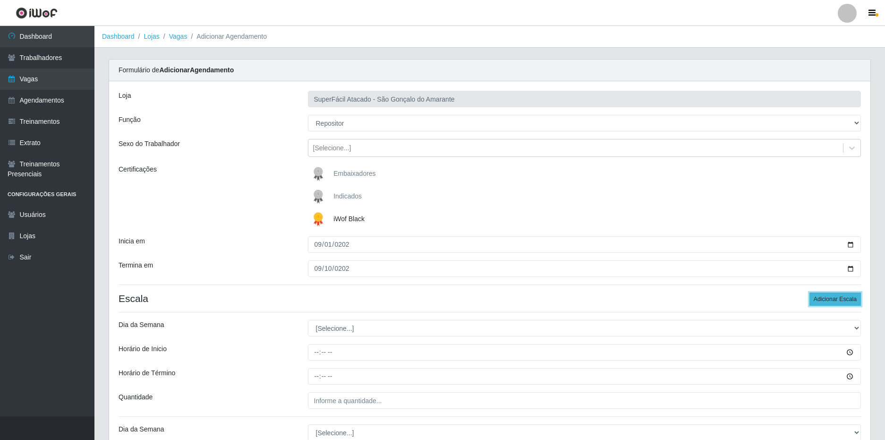
click at [850, 300] on button "Adicionar Escala" at bounding box center [835, 298] width 51 height 13
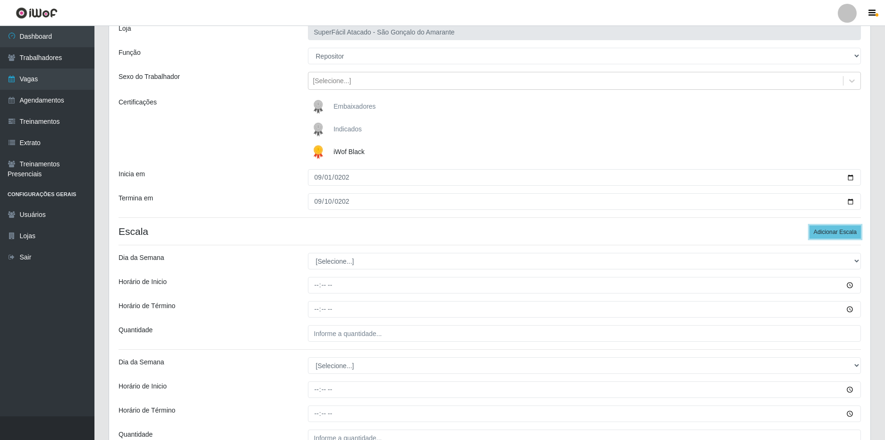
scroll to position [189, 0]
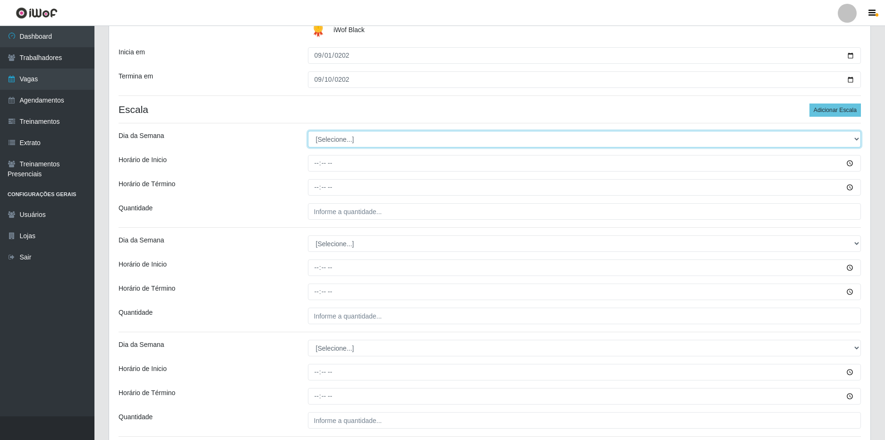
click at [340, 139] on select "[Selecione...] Segunda Terça Quarta Quinta Sexta Sábado Domingo" at bounding box center [585, 139] width 554 height 17
select select "1"
click at [308, 131] on select "[Selecione...] Segunda Terça Quarta Quinta Sexta Sábado Domingo" at bounding box center [585, 139] width 554 height 17
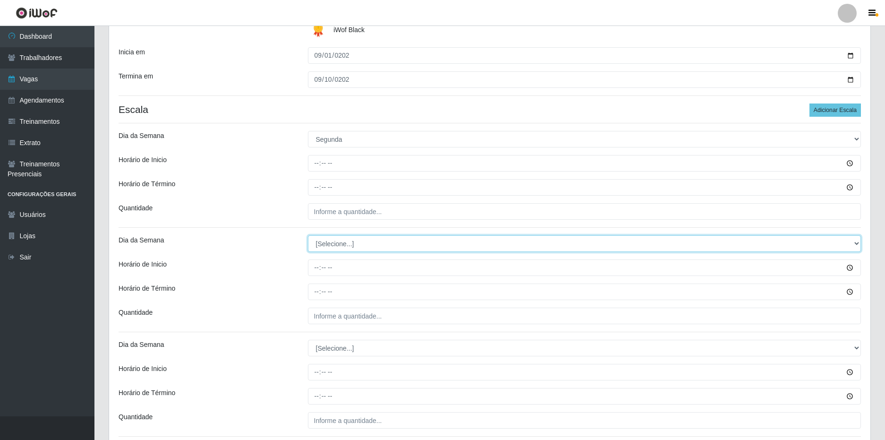
click at [340, 239] on select "[Selecione...] Segunda Terça Quarta Quinta Sexta Sábado Domingo" at bounding box center [585, 243] width 554 height 17
select select "2"
click at [308, 235] on select "[Selecione...] Segunda Terça Quarta Quinta Sexta Sábado Domingo" at bounding box center [585, 243] width 554 height 17
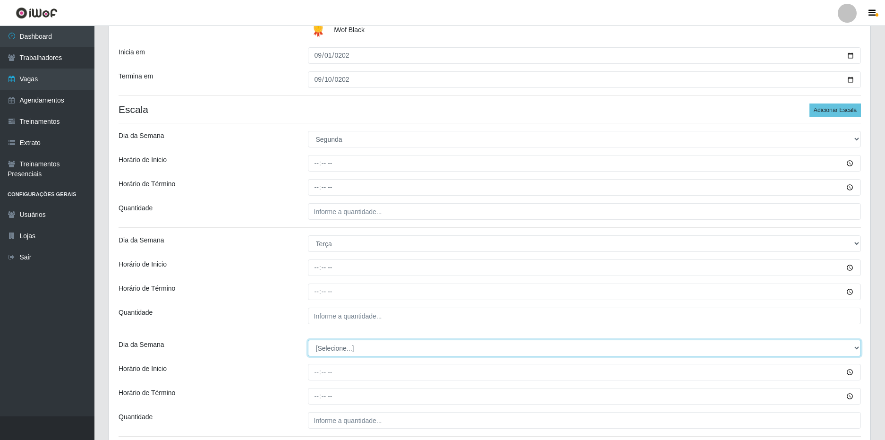
click at [336, 348] on select "[Selecione...] Segunda Terça Quarta Quinta Sexta Sábado Domingo" at bounding box center [585, 348] width 554 height 17
select select "3"
click at [308, 340] on select "[Selecione...] Segunda Terça Quarta Quinta Sexta Sábado Domingo" at bounding box center [585, 348] width 554 height 17
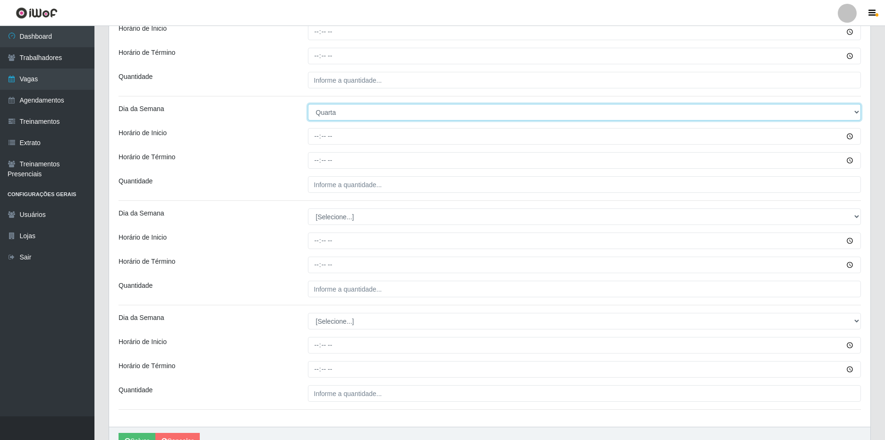
scroll to position [425, 0]
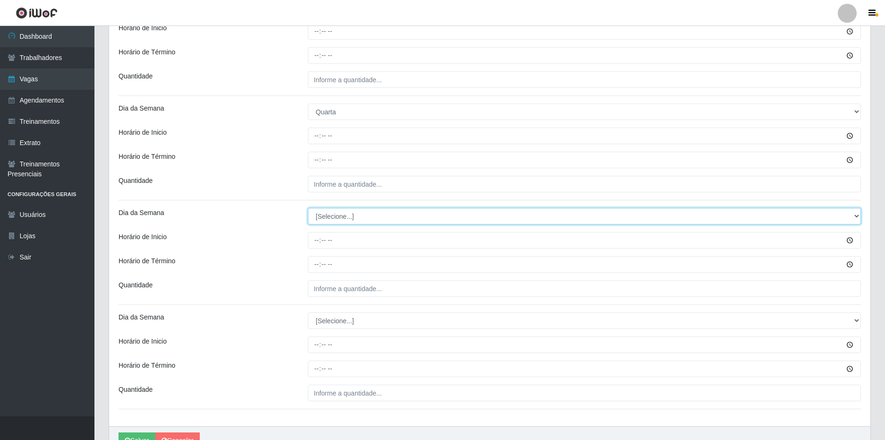
click at [340, 214] on select "[Selecione...] Segunda Terça Quarta Quinta Sexta Sábado Domingo" at bounding box center [585, 216] width 554 height 17
select select "4"
click at [308, 208] on select "[Selecione...] Segunda Terça Quarta Quinta Sexta Sábado Domingo" at bounding box center [585, 216] width 554 height 17
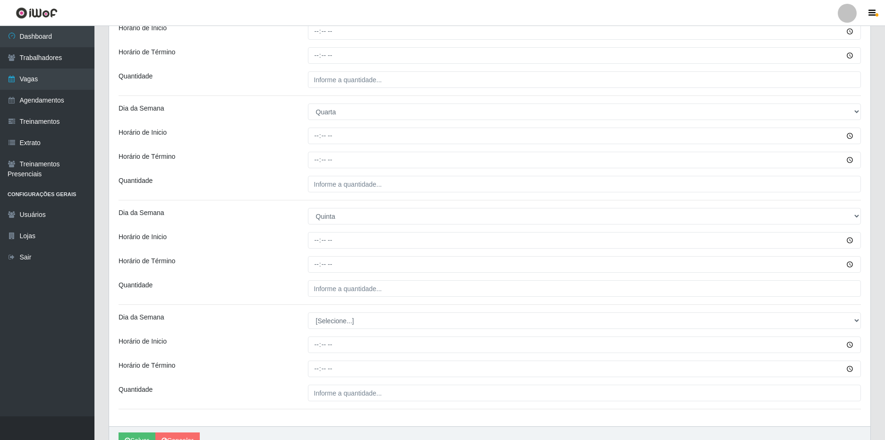
click at [277, 296] on div "Quantidade" at bounding box center [205, 288] width 189 height 17
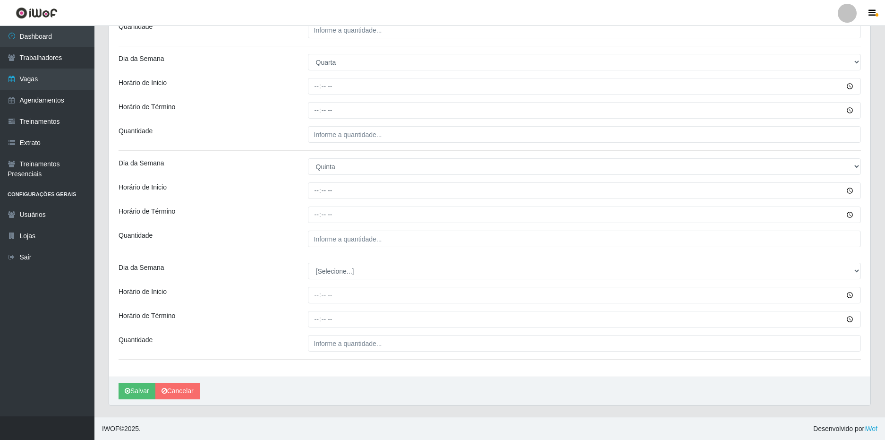
scroll to position [475, 0]
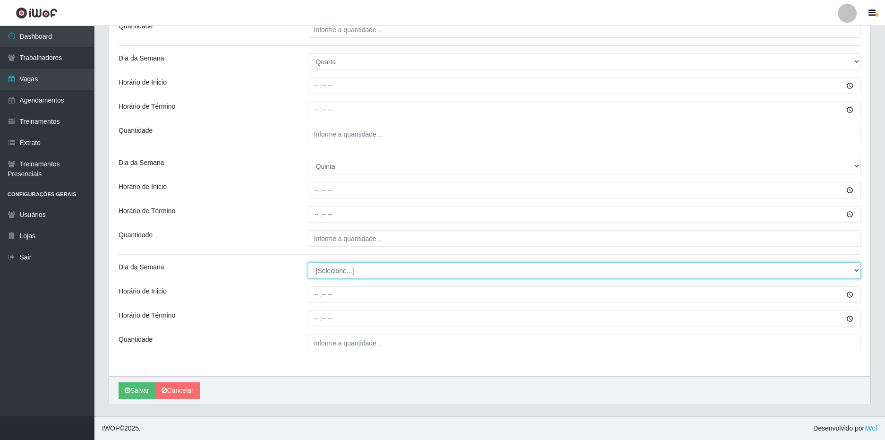
click at [326, 278] on select "[Selecione...] Segunda Terça Quarta Quinta Sexta Sábado Domingo" at bounding box center [585, 270] width 554 height 17
select select "5"
click at [308, 262] on select "[Selecione...] Segunda Terça Quarta Quinta Sexta Sábado Domingo" at bounding box center [585, 270] width 554 height 17
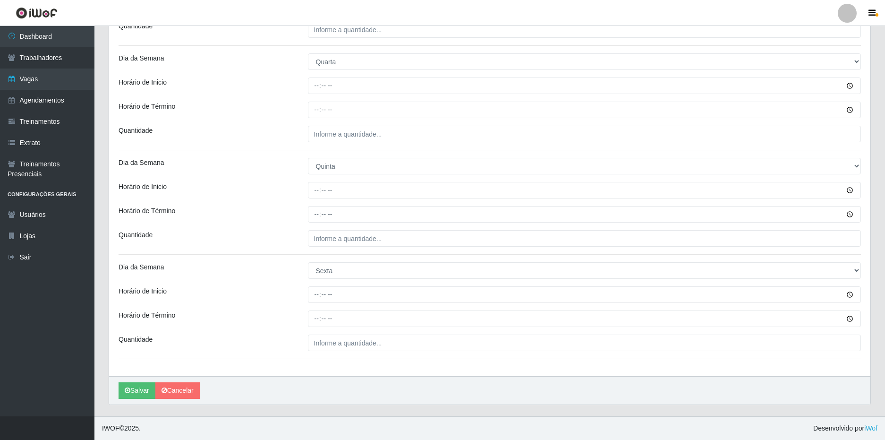
click at [296, 262] on div "Dia da Semana" at bounding box center [205, 270] width 189 height 17
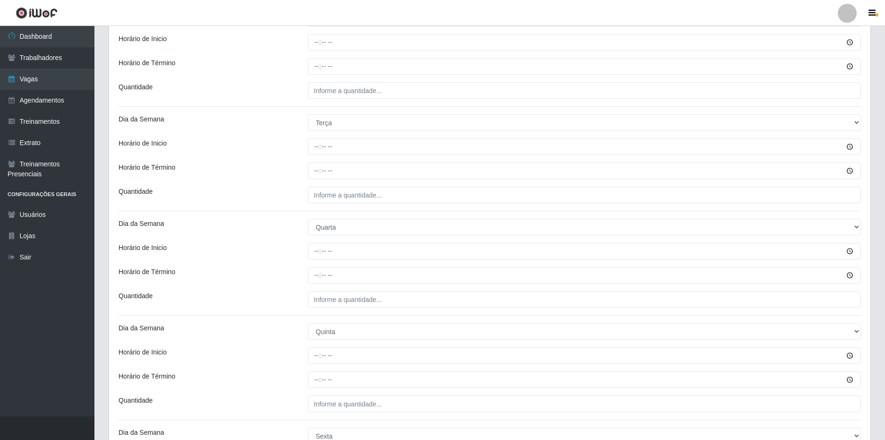
scroll to position [145, 0]
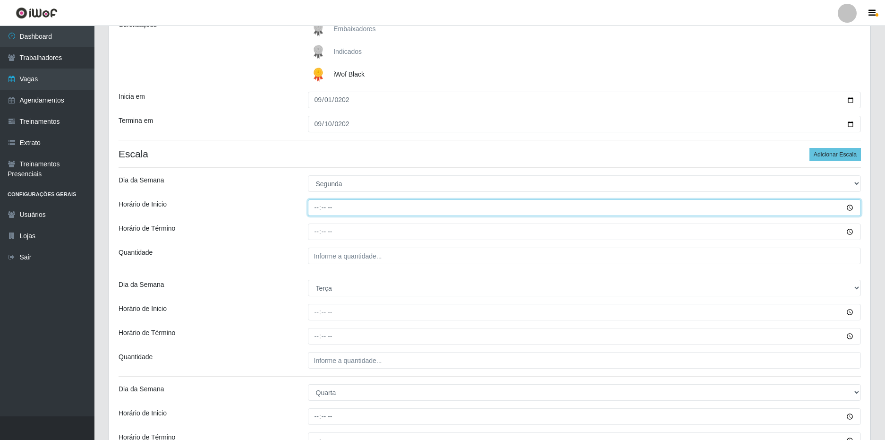
click at [319, 208] on input "Horário de Inicio" at bounding box center [585, 207] width 554 height 17
type input "16:00"
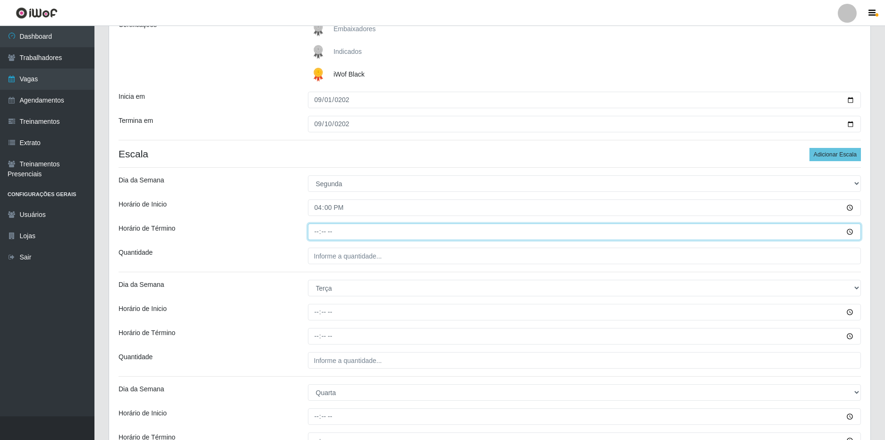
type input "22:00"
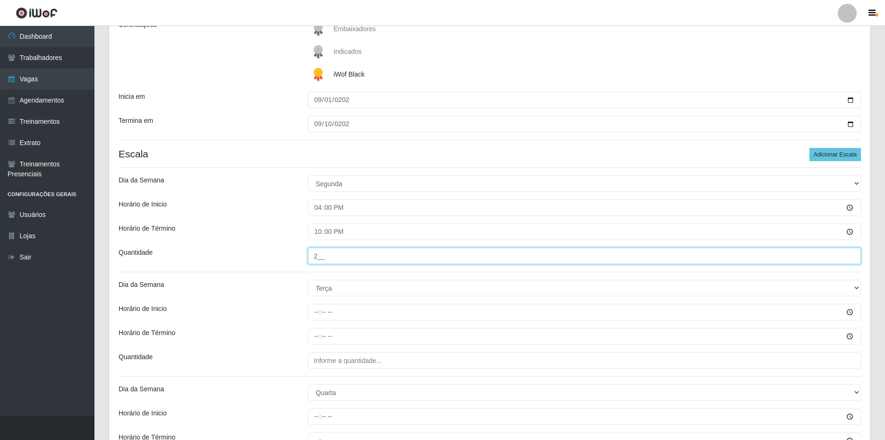
type input "2__"
type input "16:00"
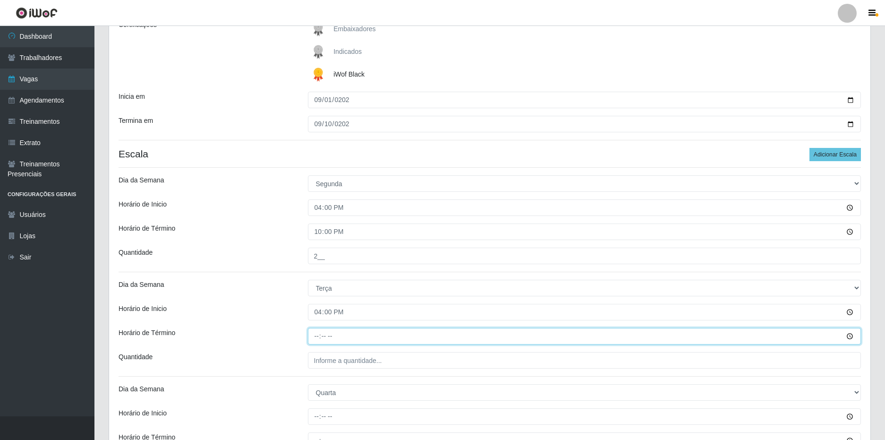
type input "22:00"
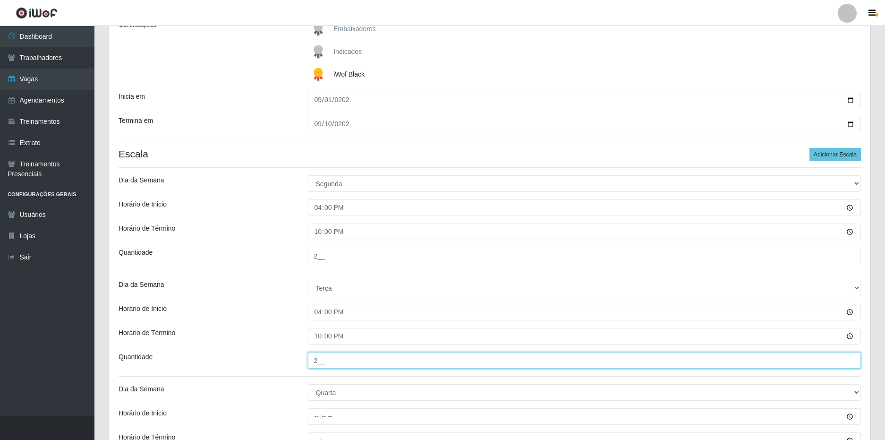
type input "2__"
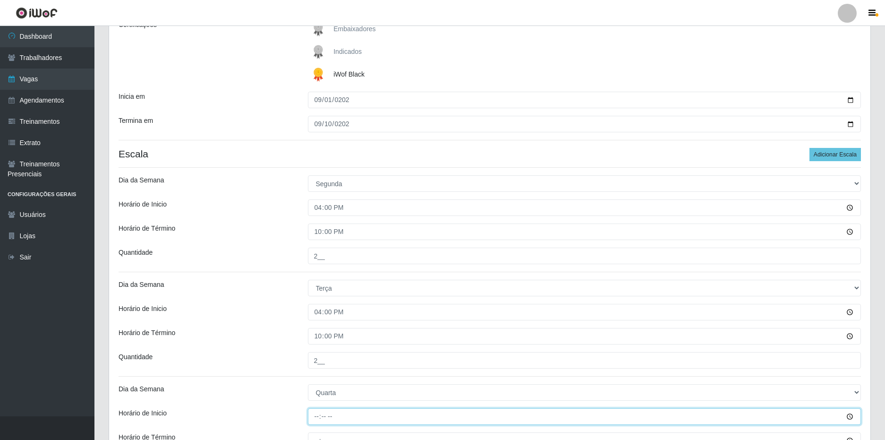
type input "16:00"
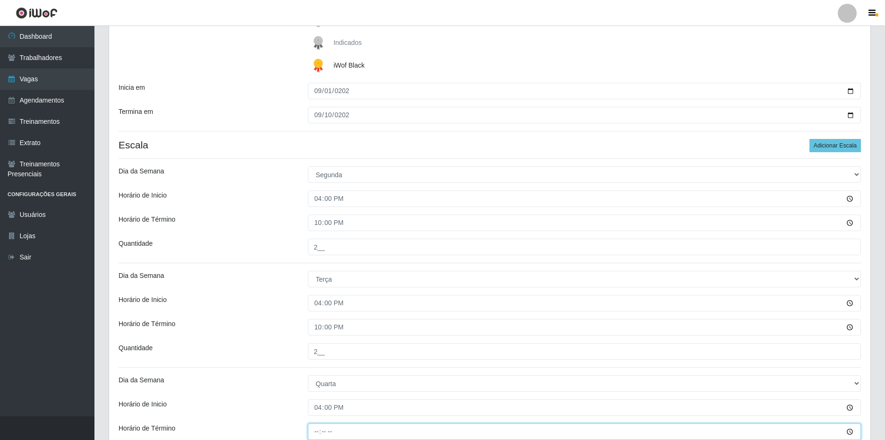
type input "22:00"
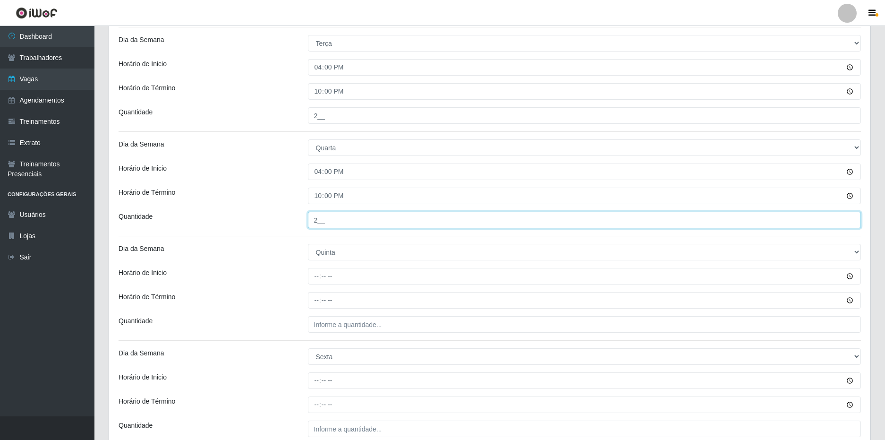
type input "2__"
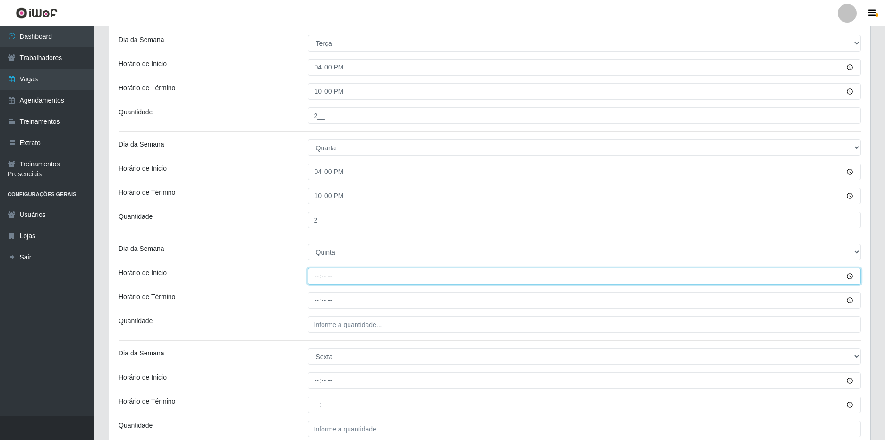
type input "16:00"
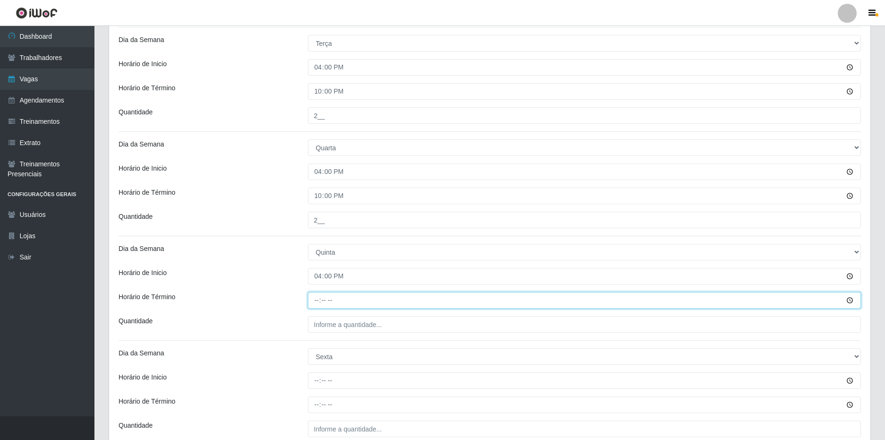
type input "22:00"
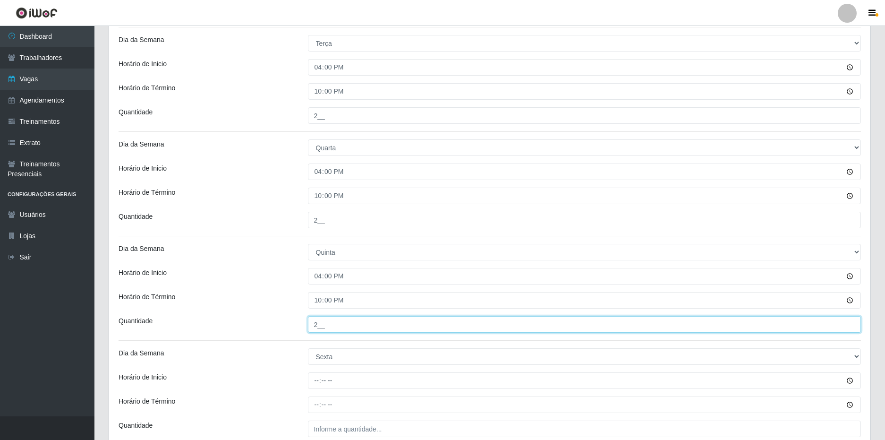
type input "2__"
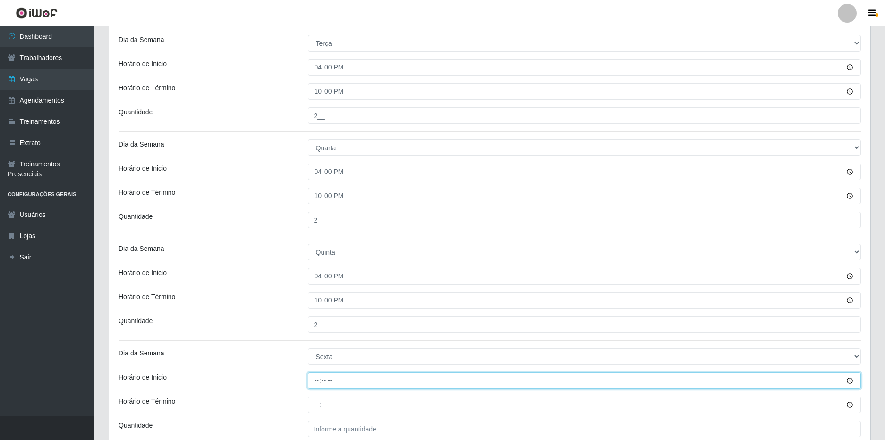
type input "16:00"
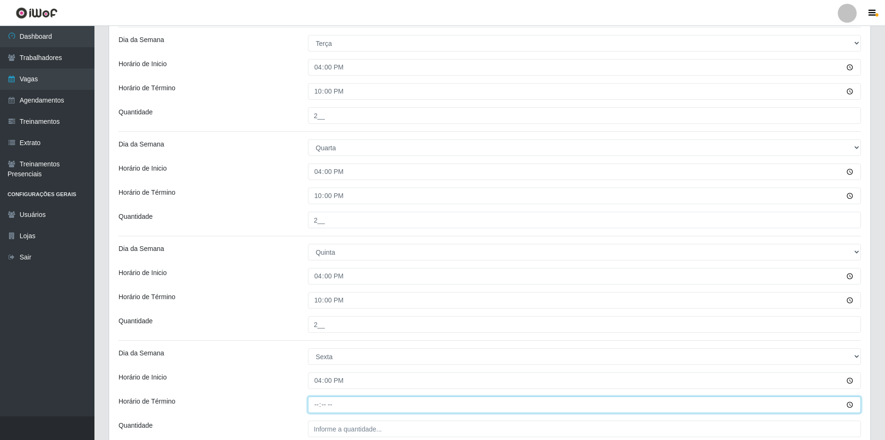
type input "22:00"
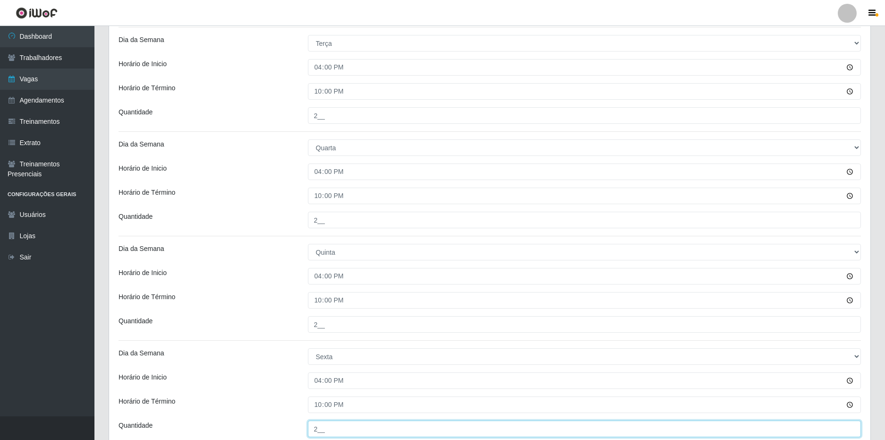
type input "2__"
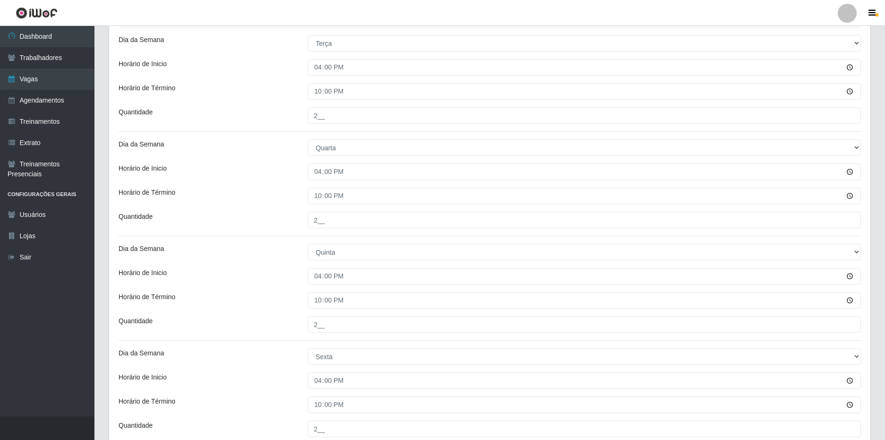
click at [255, 312] on div "Loja SuperFácil Atacado - São Gonçalo do Amarante Função [Selecione...] Auxilia…" at bounding box center [490, 77] width 762 height 770
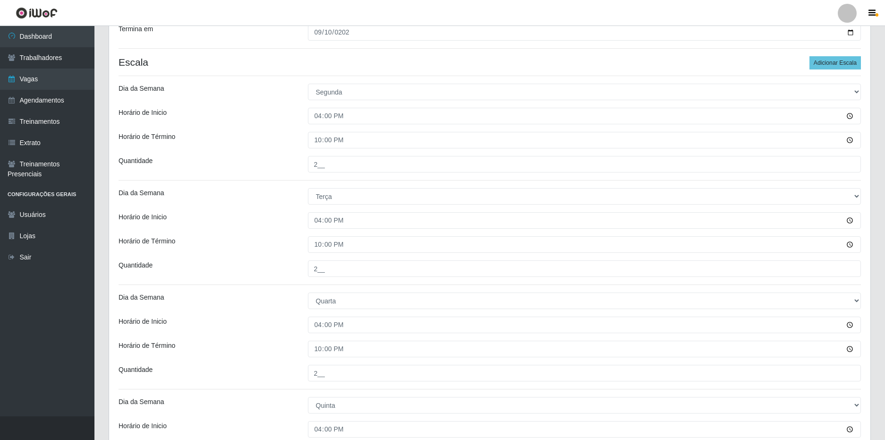
scroll to position [475, 0]
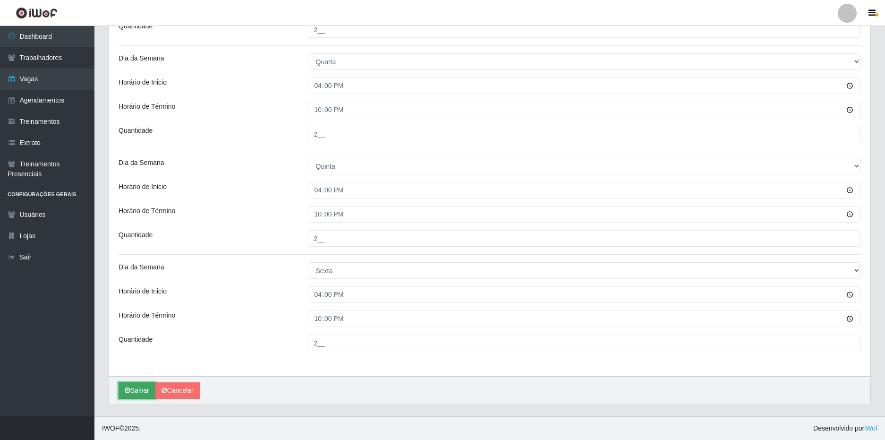
click at [135, 388] on button "Salvar" at bounding box center [137, 390] width 37 height 17
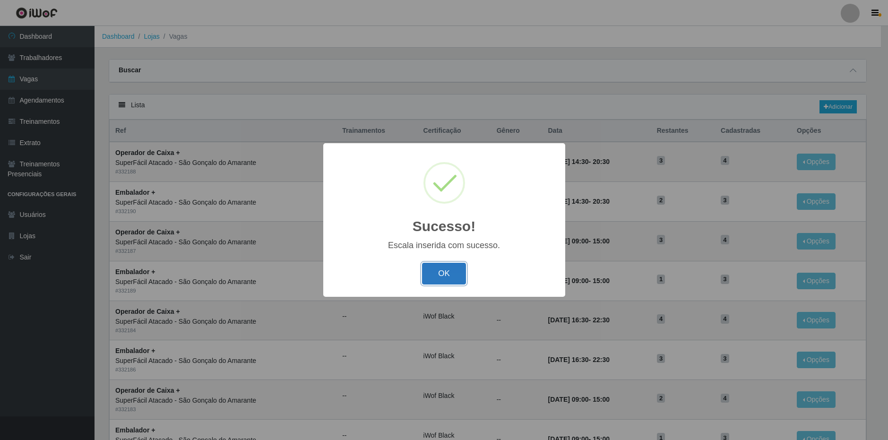
click at [428, 278] on button "OK" at bounding box center [444, 274] width 44 height 22
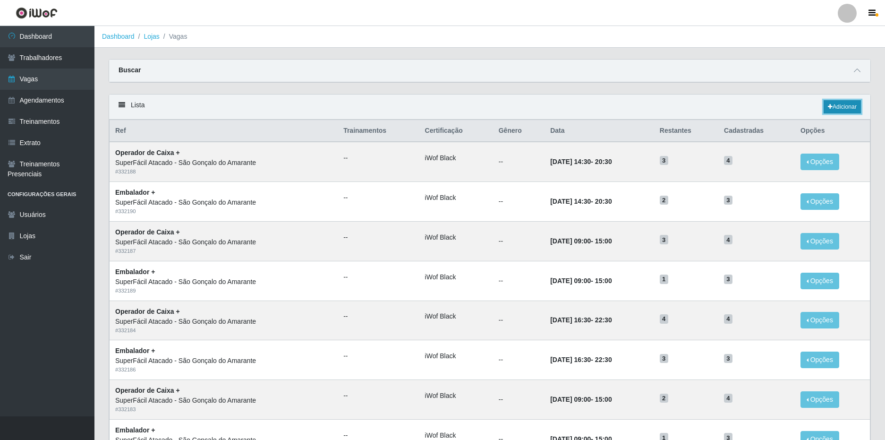
click at [838, 109] on link "Adicionar" at bounding box center [842, 106] width 37 height 13
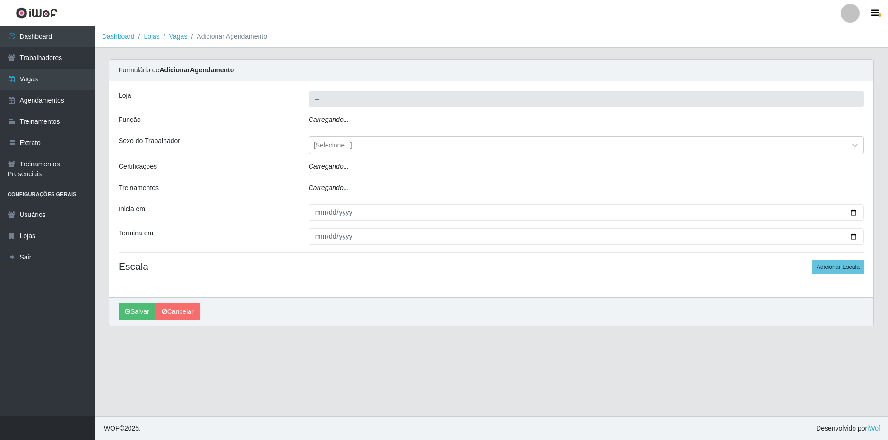
type input "SuperFácil Atacado - São Gonçalo do Amarante"
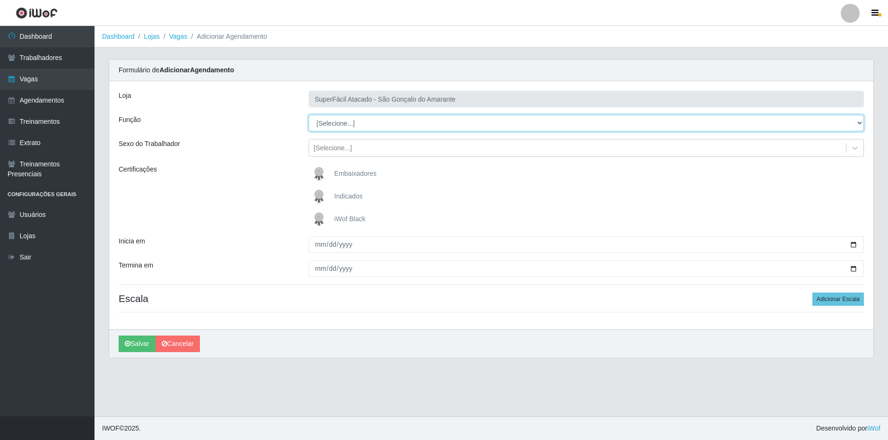
click at [373, 122] on select "[Selecione...] Auxiliar de Estacionamento Auxiliar de Estacionamento + Auxiliar…" at bounding box center [585, 123] width 555 height 17
select select "82"
click at [308, 115] on select "[Selecione...] Auxiliar de Estacionamento Auxiliar de Estacionamento + Auxiliar…" at bounding box center [585, 123] width 555 height 17
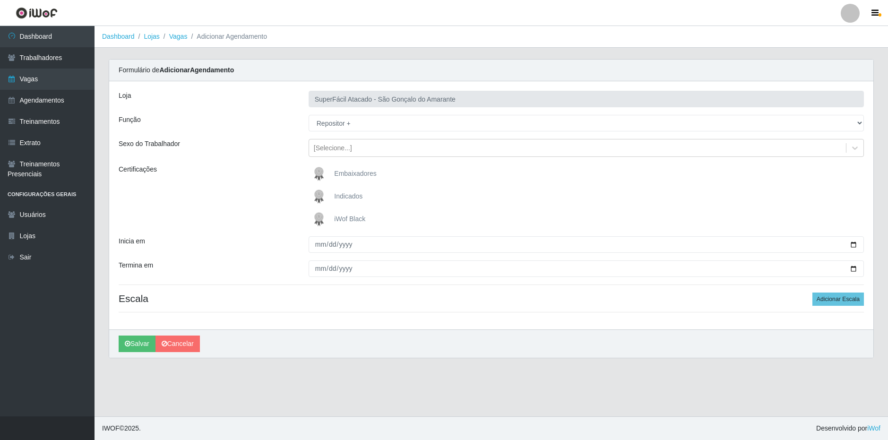
click at [349, 219] on span "iWof Black" at bounding box center [349, 219] width 31 height 8
click at [0, 0] on input "iWof Black" at bounding box center [0, 0] width 0 height 0
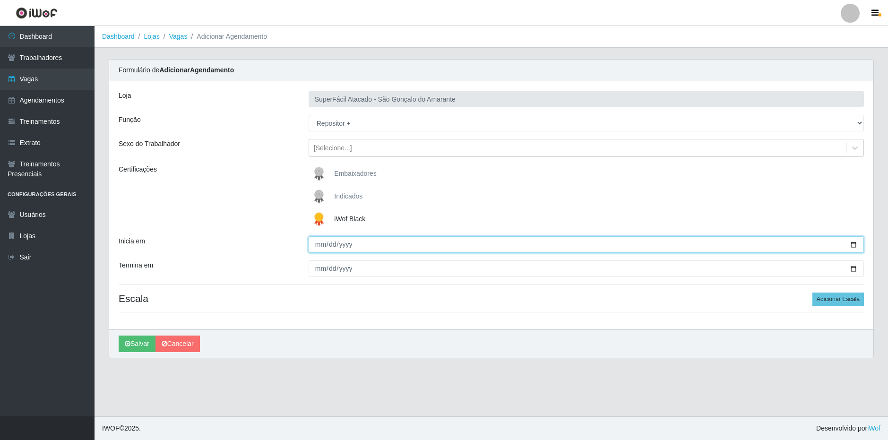
click at [320, 244] on input "Inicia em" at bounding box center [585, 244] width 555 height 17
type input "[DATE]"
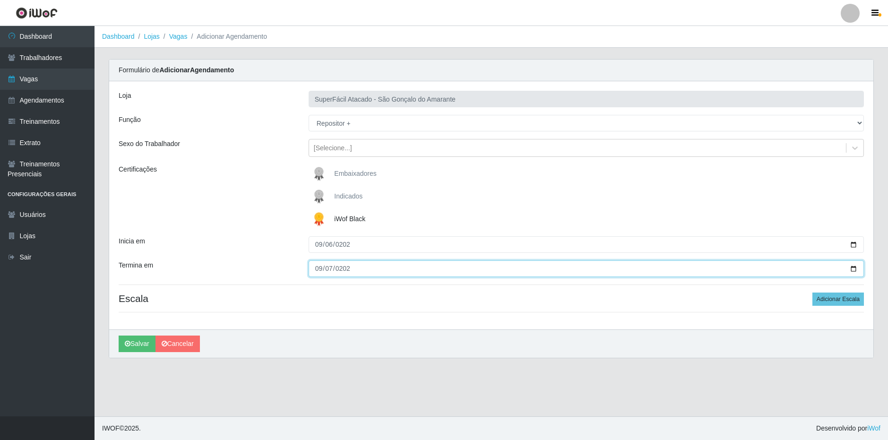
type input "[DATE]"
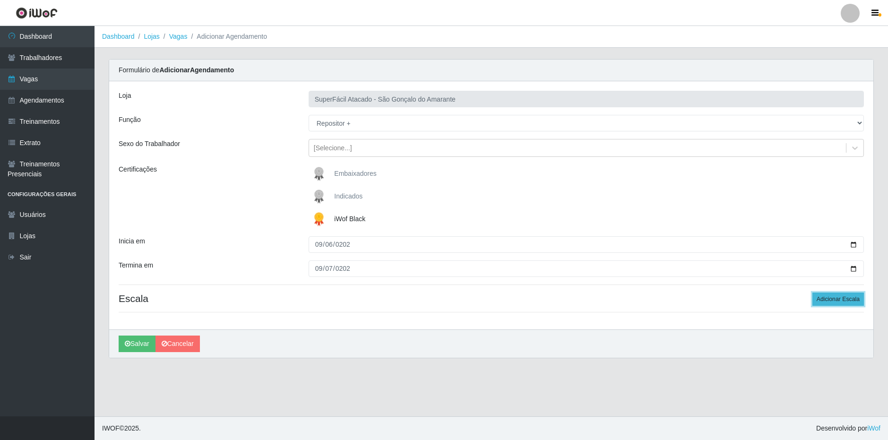
click at [829, 301] on button "Adicionar Escala" at bounding box center [837, 298] width 51 height 13
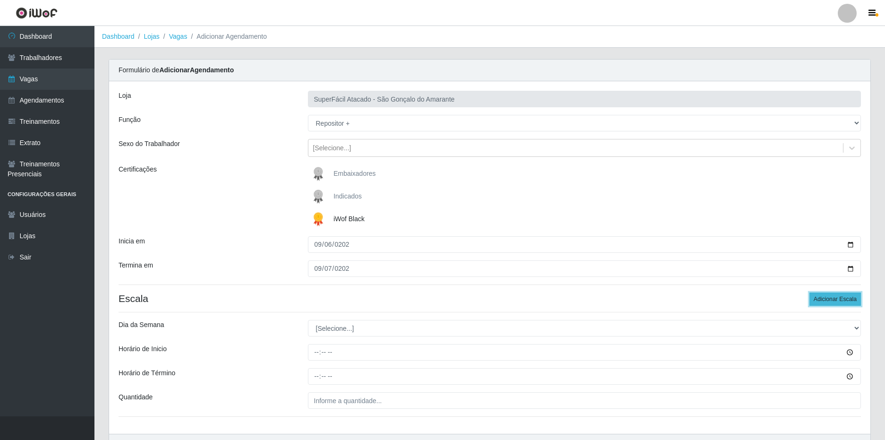
click at [829, 301] on button "Adicionar Escala" at bounding box center [835, 298] width 51 height 13
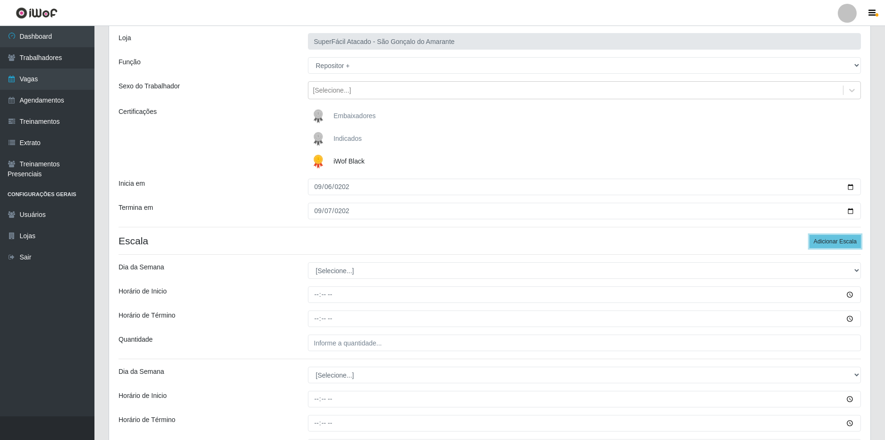
scroll to position [142, 0]
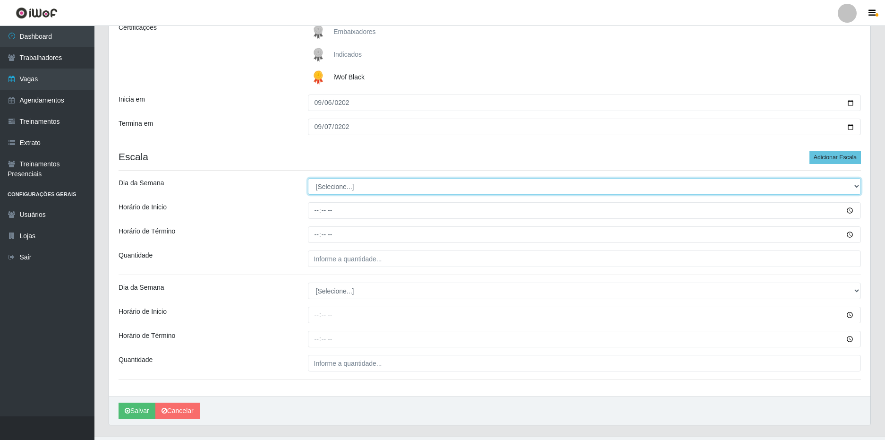
click at [345, 186] on select "[Selecione...] Segunda Terça Quarta Quinta Sexta Sábado Domingo" at bounding box center [585, 186] width 554 height 17
select select "6"
click at [308, 178] on select "[Selecione...] Segunda Terça Quarta Quinta Sexta Sábado Domingo" at bounding box center [585, 186] width 554 height 17
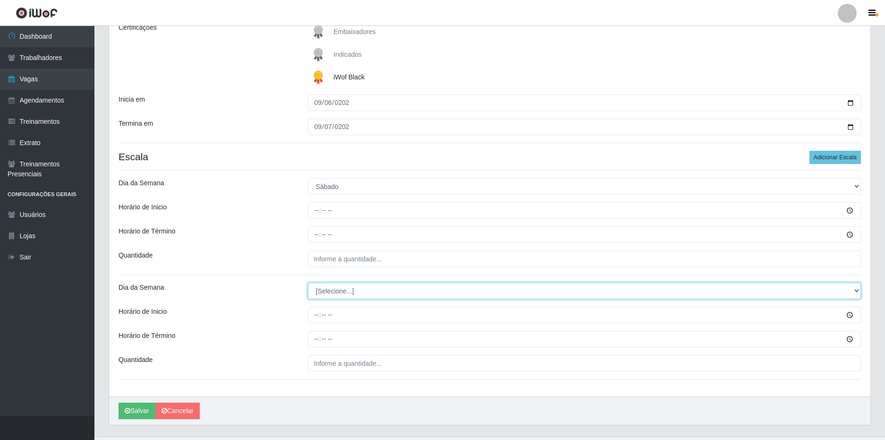
click at [334, 294] on select "[Selecione...] Segunda Terça Quarta Quinta Sexta Sábado Domingo" at bounding box center [585, 291] width 554 height 17
select select "0"
click at [308, 283] on select "[Selecione...] Segunda Terça Quarta Quinta Sexta Sábado Domingo" at bounding box center [585, 291] width 554 height 17
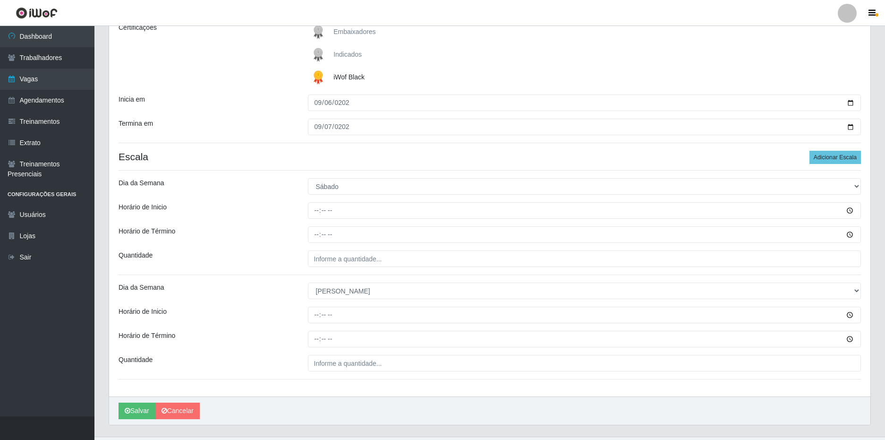
click at [279, 253] on div "Quantidade" at bounding box center [205, 258] width 189 height 17
click at [319, 207] on input "Horário de Inicio" at bounding box center [585, 210] width 554 height 17
type input "16:00"
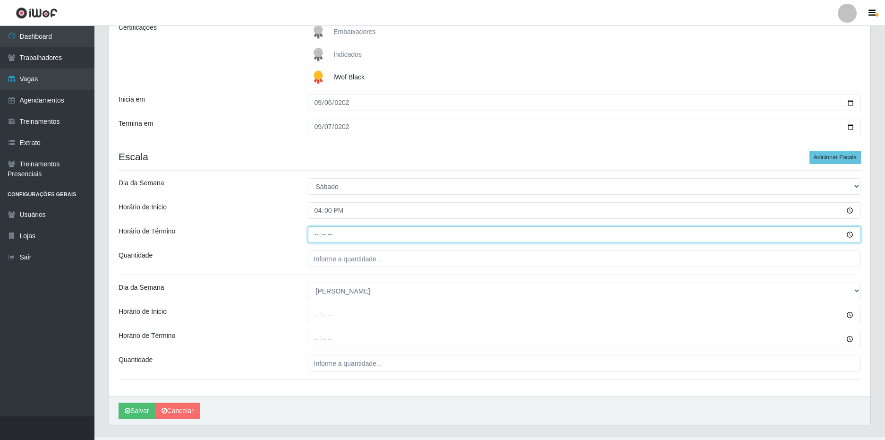
type input "22:00"
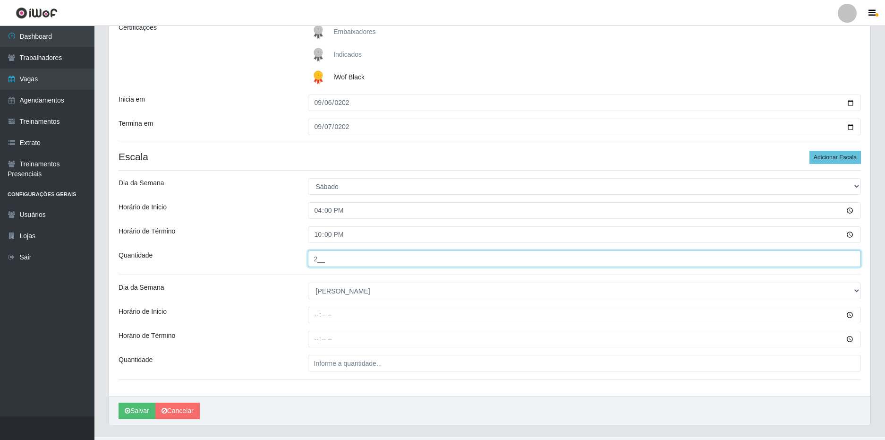
type input "2__"
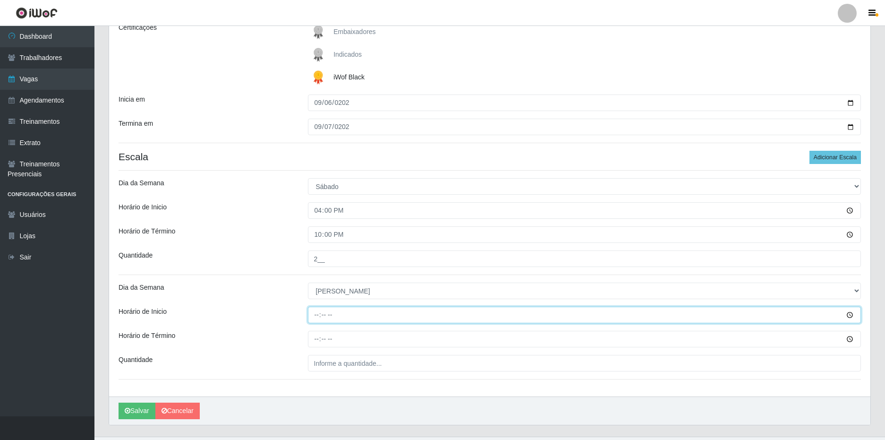
click at [317, 318] on input "Horário de Inicio" at bounding box center [585, 315] width 554 height 17
type input "14:00"
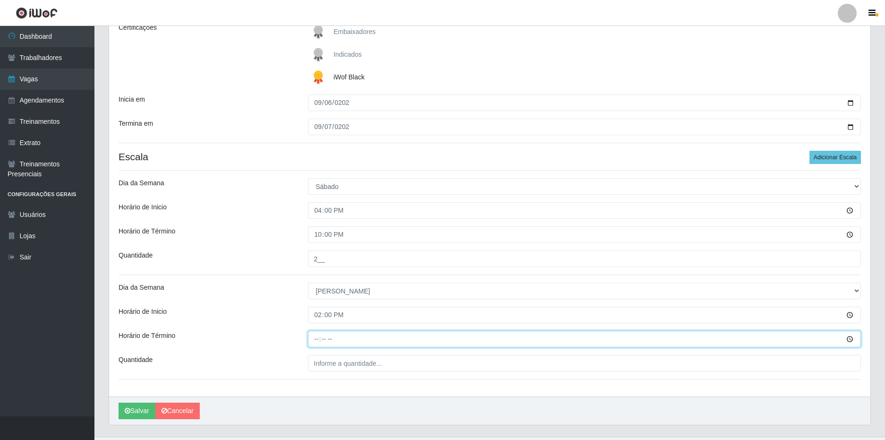
type input "20:00"
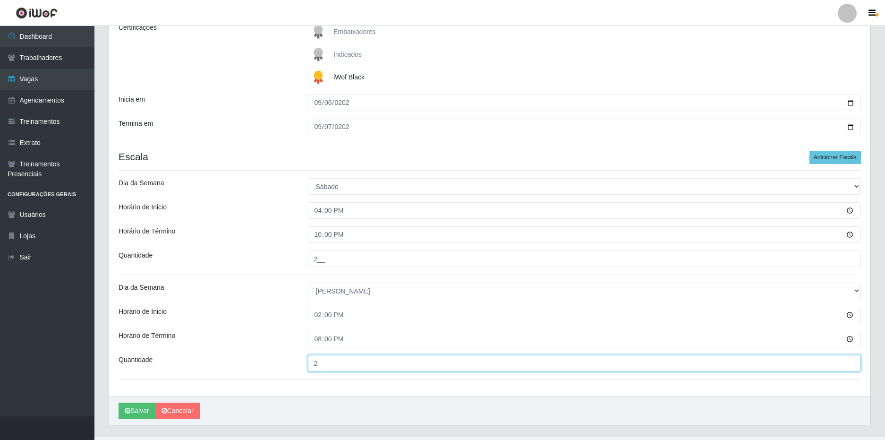
type input "2__"
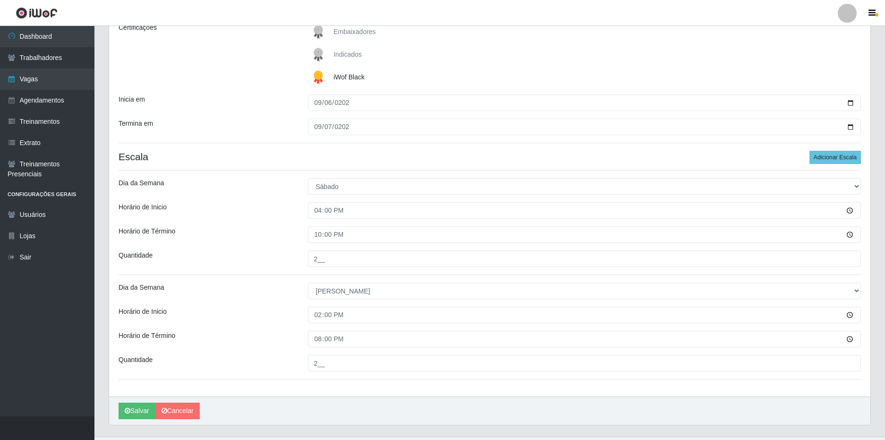
click at [304, 330] on div "Loja SuperFácil Atacado - São Gonçalo do Amarante Função [Selecione...] Auxilia…" at bounding box center [490, 168] width 762 height 457
click at [283, 319] on div "Horário de Inicio" at bounding box center [205, 315] width 189 height 17
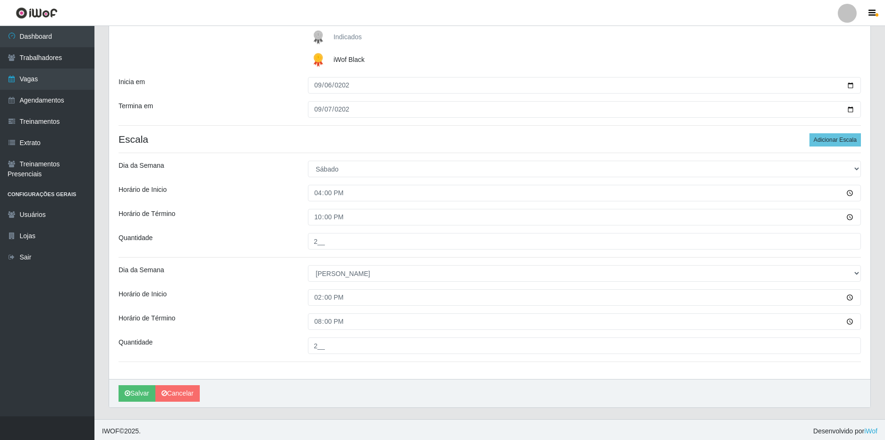
scroll to position [162, 0]
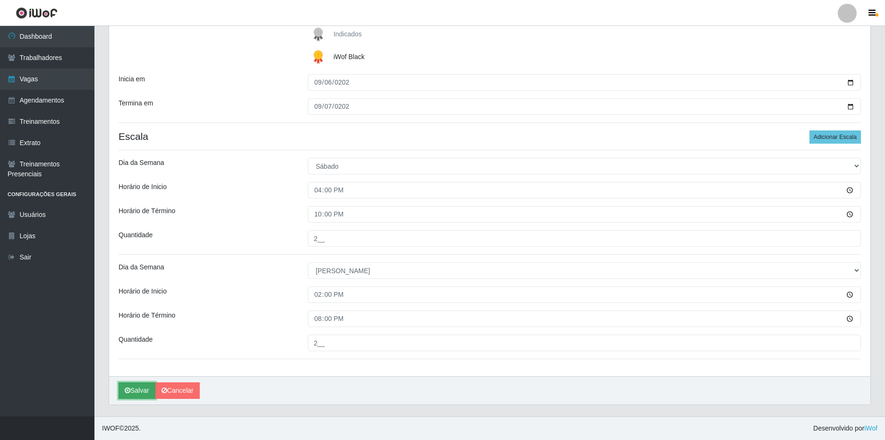
click at [137, 393] on button "Salvar" at bounding box center [137, 390] width 37 height 17
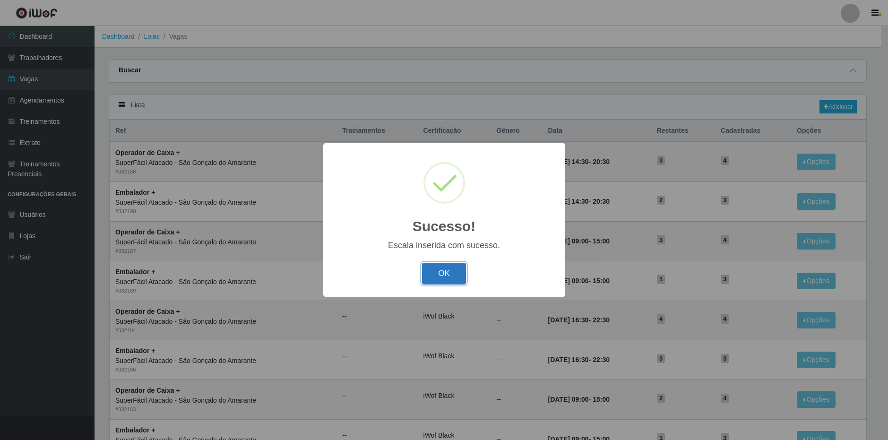
click at [443, 274] on button "OK" at bounding box center [444, 274] width 44 height 22
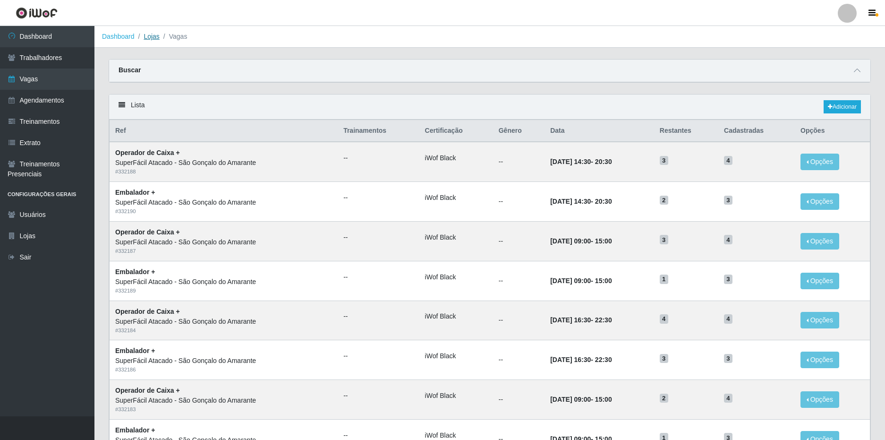
click at [147, 37] on link "Lojas" at bounding box center [152, 37] width 16 height 8
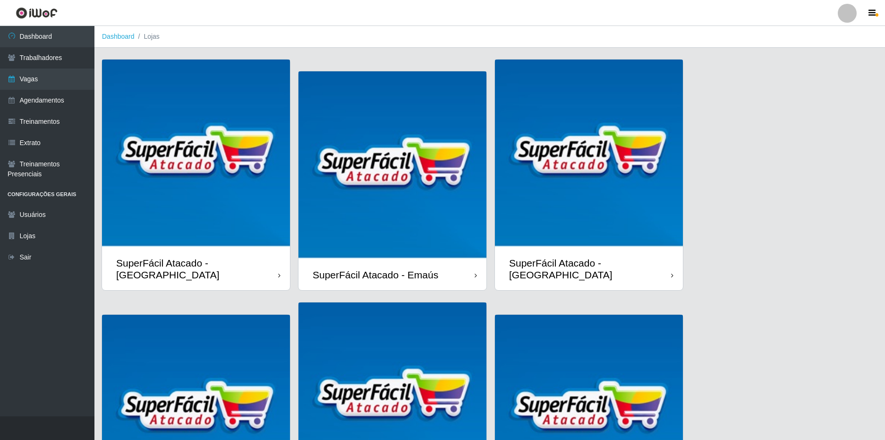
click at [405, 262] on div "SuperFácil Atacado - Emaús" at bounding box center [393, 274] width 188 height 31
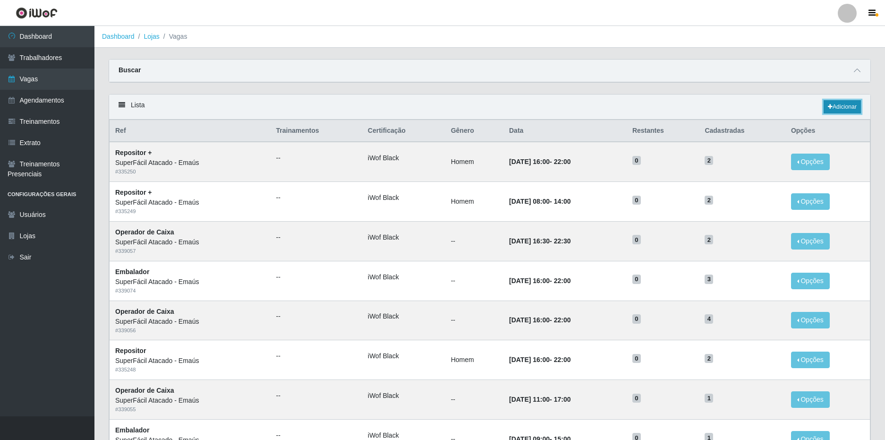
click at [858, 103] on link "Adicionar" at bounding box center [842, 106] width 37 height 13
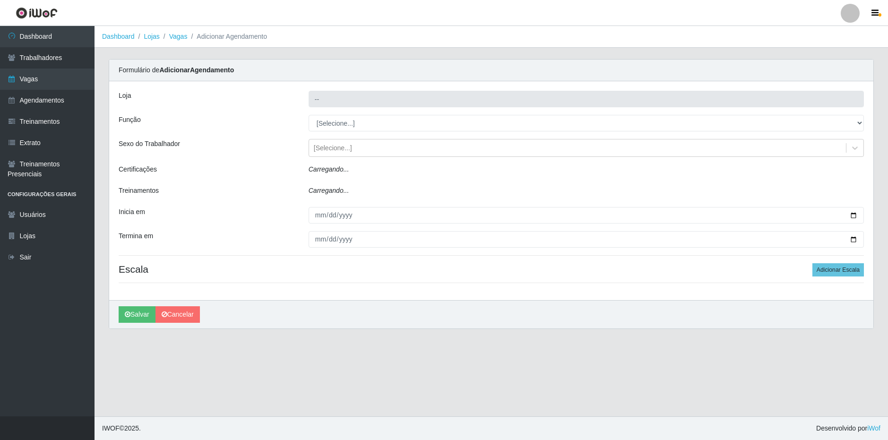
type input "SuperFácil Atacado - Emaús"
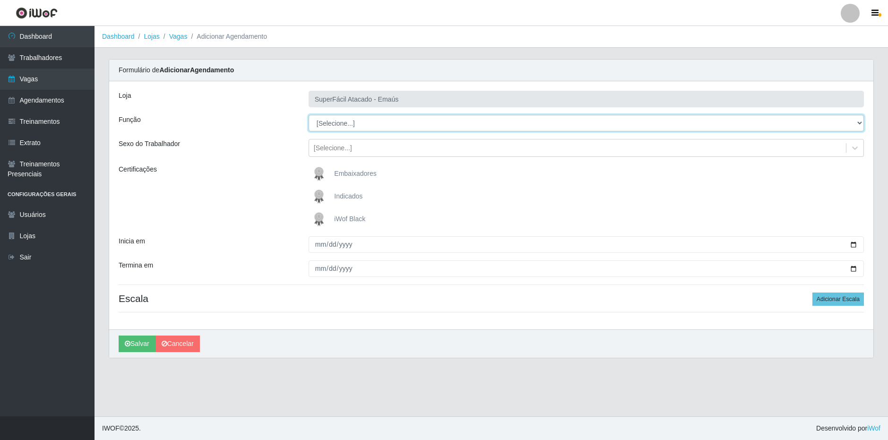
click at [363, 126] on select "[Selecione...] Auxiliar de Estacionamento Auxiliar de Estacionamento + Auxiliar…" at bounding box center [585, 123] width 555 height 17
select select "24"
click at [308, 115] on select "[Selecione...] Auxiliar de Estacionamento Auxiliar de Estacionamento + Auxiliar…" at bounding box center [585, 123] width 555 height 17
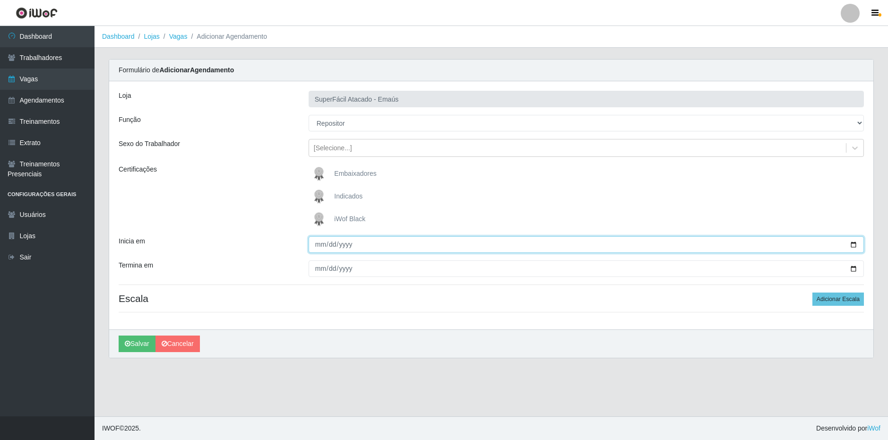
click at [319, 249] on input "Inicia em" at bounding box center [585, 244] width 555 height 17
type input "[DATE]"
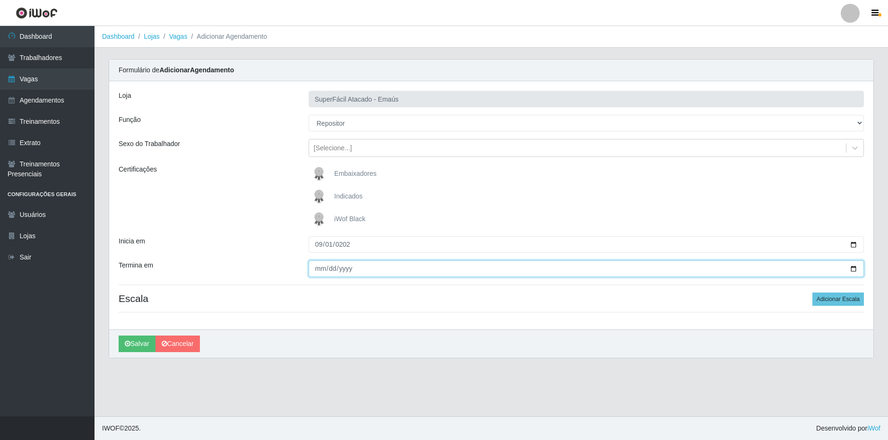
click at [321, 265] on input "Termina em" at bounding box center [585, 268] width 555 height 17
type input "2025-09-10"
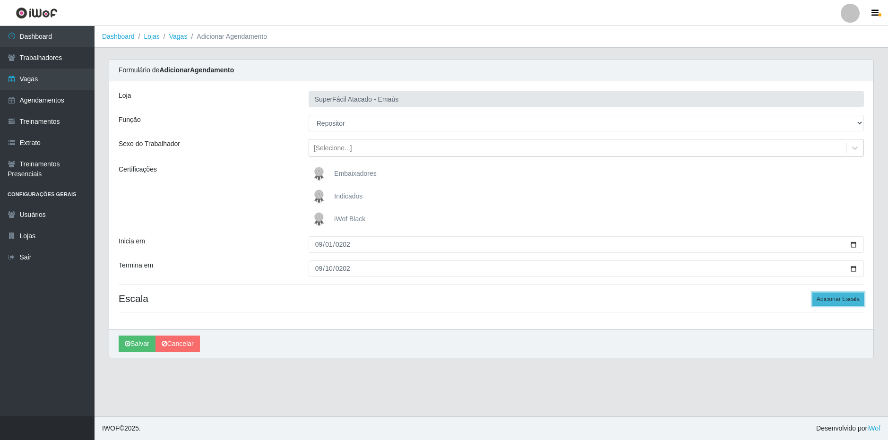
click at [855, 299] on button "Adicionar Escala" at bounding box center [837, 298] width 51 height 13
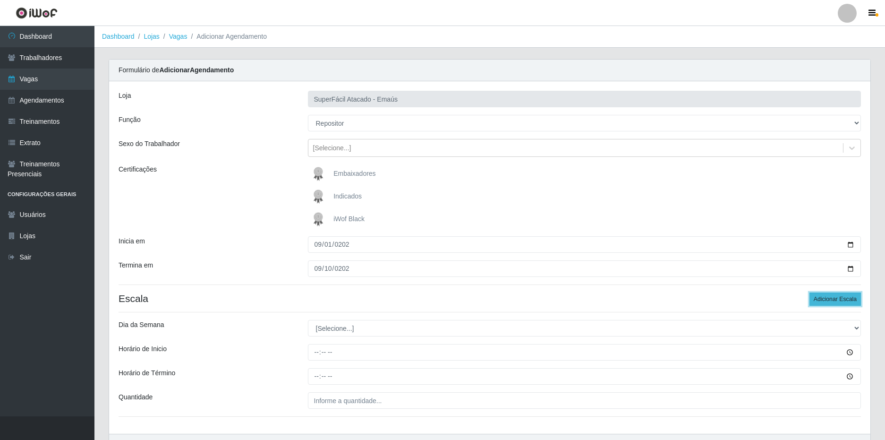
click at [855, 299] on button "Adicionar Escala" at bounding box center [835, 298] width 51 height 13
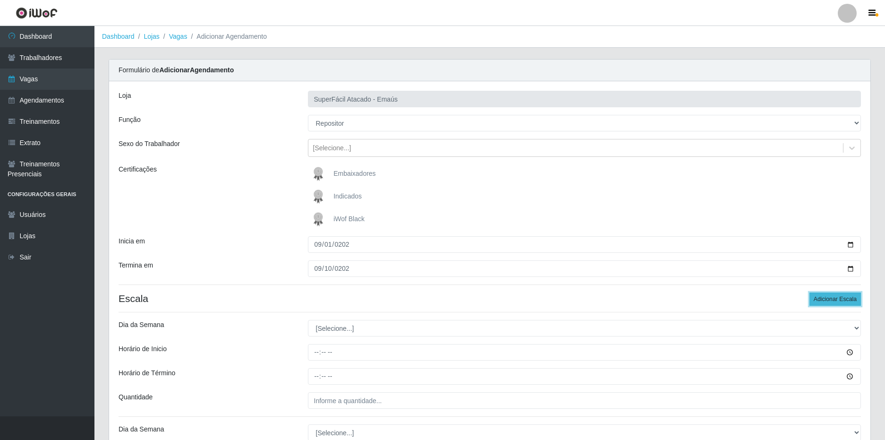
click at [855, 299] on button "Adicionar Escala" at bounding box center [835, 298] width 51 height 13
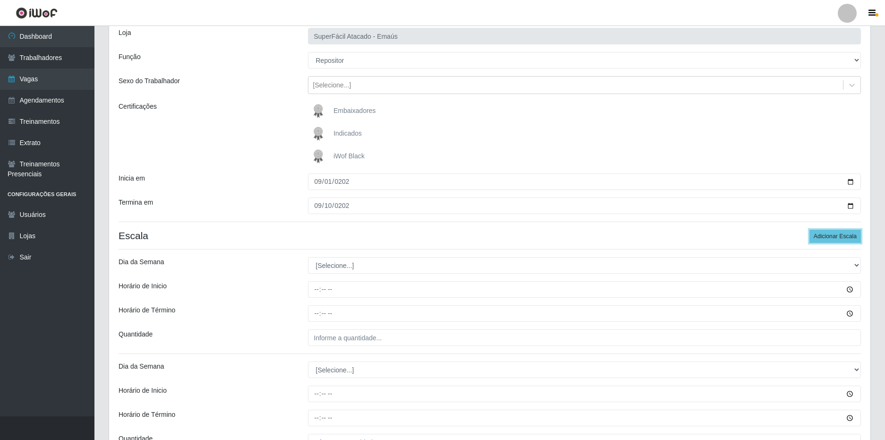
scroll to position [142, 0]
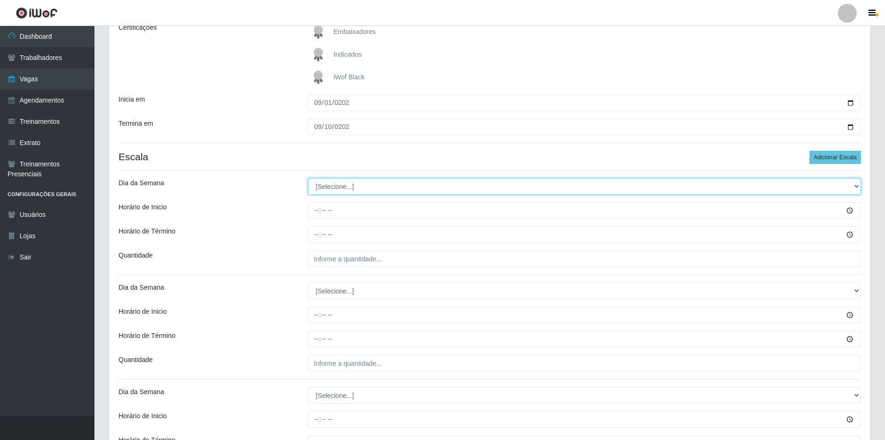
click at [359, 180] on select "[Selecione...] Segunda Terça Quarta Quinta Sexta Sábado Domingo" at bounding box center [585, 186] width 554 height 17
select select "1"
click at [308, 178] on select "[Selecione...] Segunda Terça Quarta Quinta Sexta Sábado Domingo" at bounding box center [585, 186] width 554 height 17
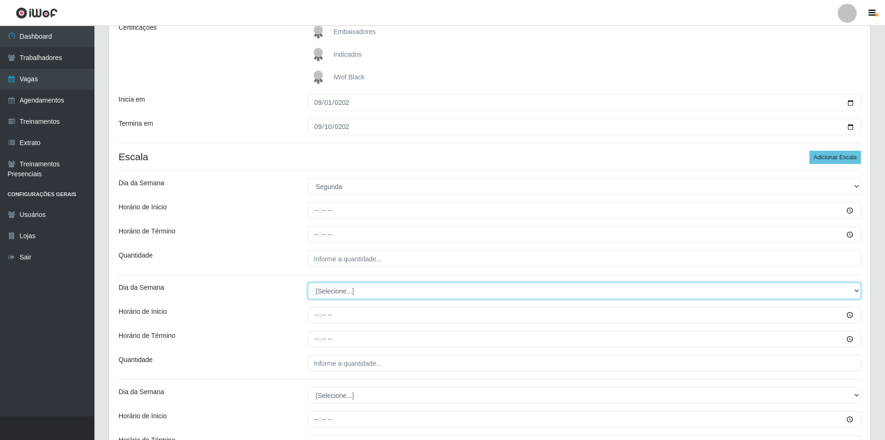
click at [338, 294] on select "[Selecione...] Segunda Terça Quarta Quinta Sexta Sábado Domingo" at bounding box center [585, 291] width 554 height 17
select select "2"
click at [308, 283] on select "[Selecione...] Segunda Terça Quarta Quinta Sexta Sábado Domingo" at bounding box center [585, 291] width 554 height 17
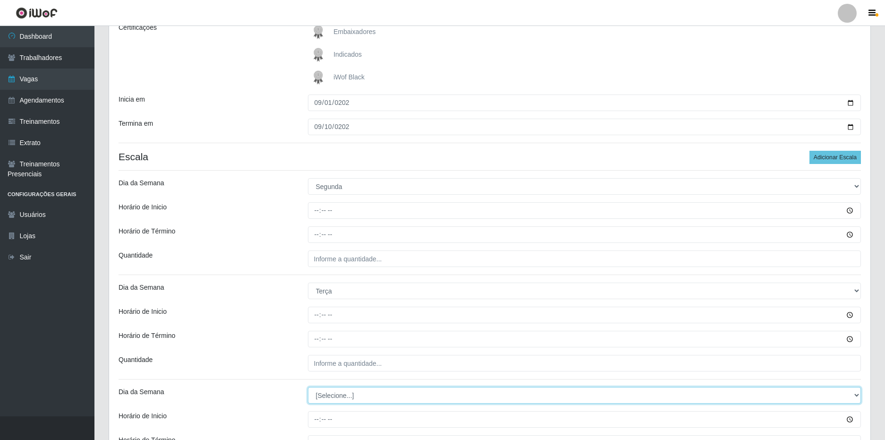
click at [336, 401] on select "[Selecione...] Segunda Terça Quarta Quinta Sexta Sábado Domingo" at bounding box center [585, 395] width 554 height 17
select select "3"
click at [308, 387] on select "[Selecione...] Segunda Terça Quarta Quinta Sexta Sábado Domingo" at bounding box center [585, 395] width 554 height 17
click at [270, 368] on div "Quantidade" at bounding box center [205, 363] width 189 height 17
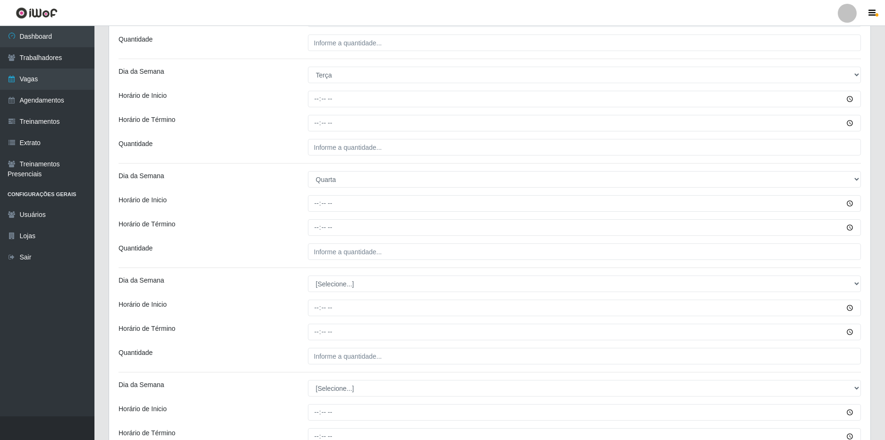
scroll to position [378, 0]
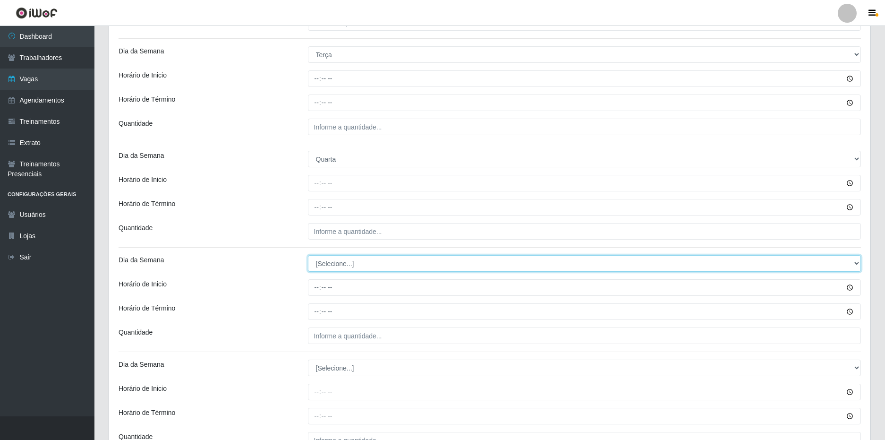
click at [329, 265] on select "[Selecione...] Segunda Terça Quarta Quinta Sexta Sábado Domingo" at bounding box center [585, 263] width 554 height 17
select select "4"
click at [308, 255] on select "[Selecione...] Segunda Terça Quarta Quinta Sexta Sábado Domingo" at bounding box center [585, 263] width 554 height 17
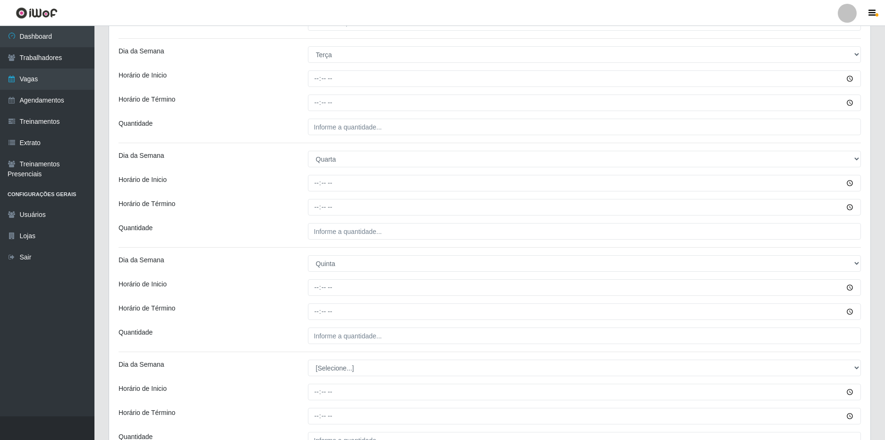
click at [260, 340] on div "Quantidade" at bounding box center [205, 335] width 189 height 17
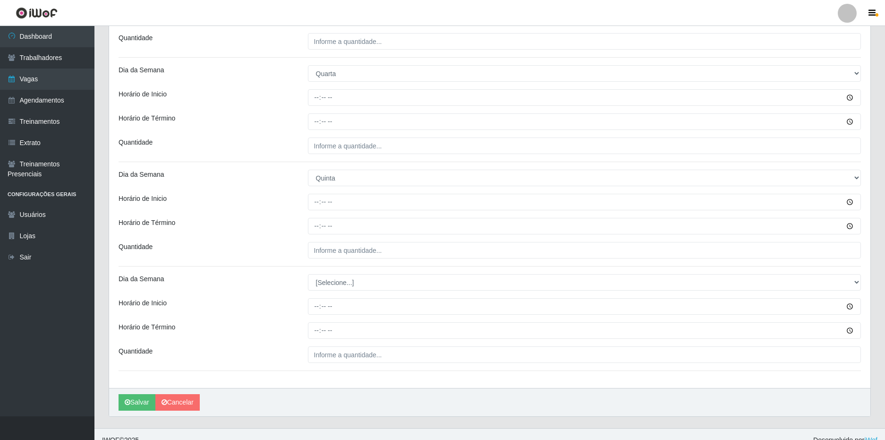
scroll to position [472, 0]
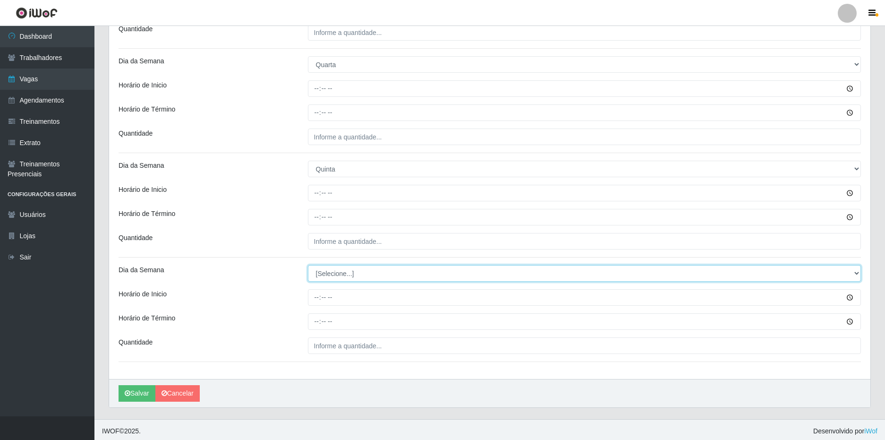
click at [337, 277] on select "[Selecione...] Segunda Terça Quarta Quinta Sexta Sábado Domingo" at bounding box center [585, 273] width 554 height 17
select select "5"
click at [308, 265] on select "[Selecione...] Segunda Terça Quarta Quinta Sexta Sábado Domingo" at bounding box center [585, 273] width 554 height 17
click at [268, 294] on div "Horário de Inicio" at bounding box center [205, 297] width 189 height 17
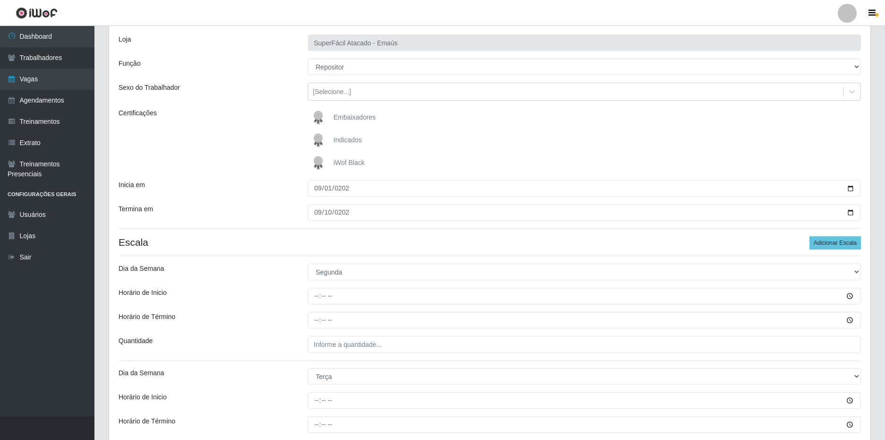
scroll to position [0, 0]
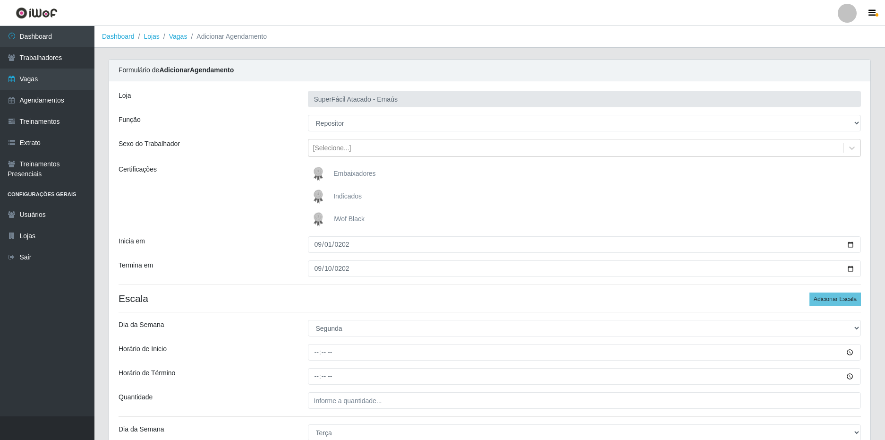
click at [351, 221] on span "iWof Black" at bounding box center [349, 219] width 31 height 8
click at [0, 0] on input "iWof Black" at bounding box center [0, 0] width 0 height 0
click at [251, 210] on div "Certificações" at bounding box center [205, 196] width 189 height 64
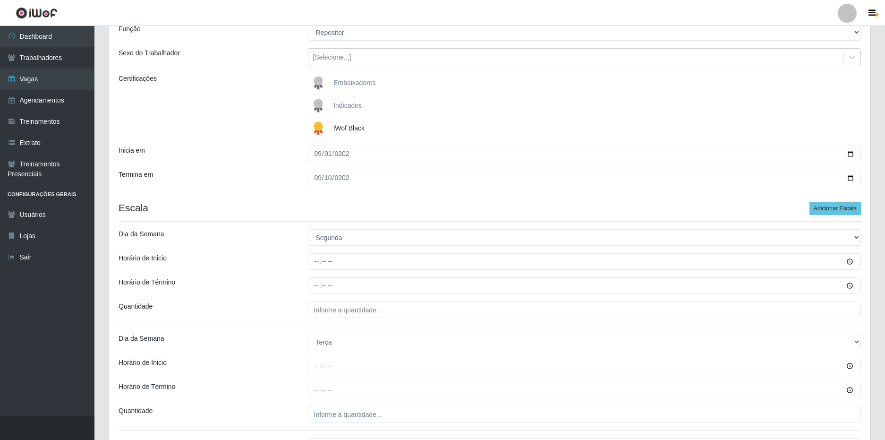
scroll to position [94, 0]
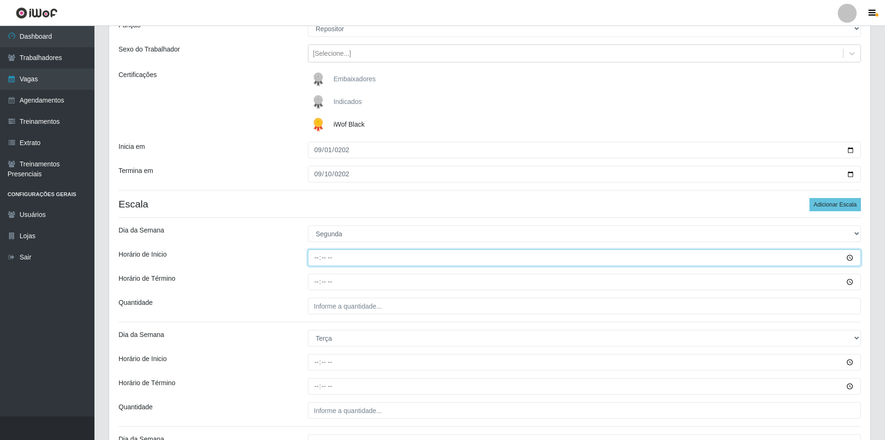
click at [314, 258] on input "Horário de Inicio" at bounding box center [585, 257] width 554 height 17
type input "16:00"
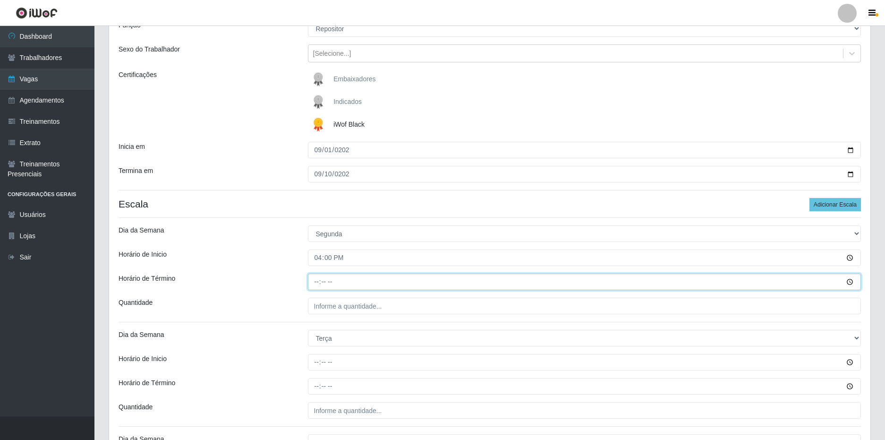
type input "22:00"
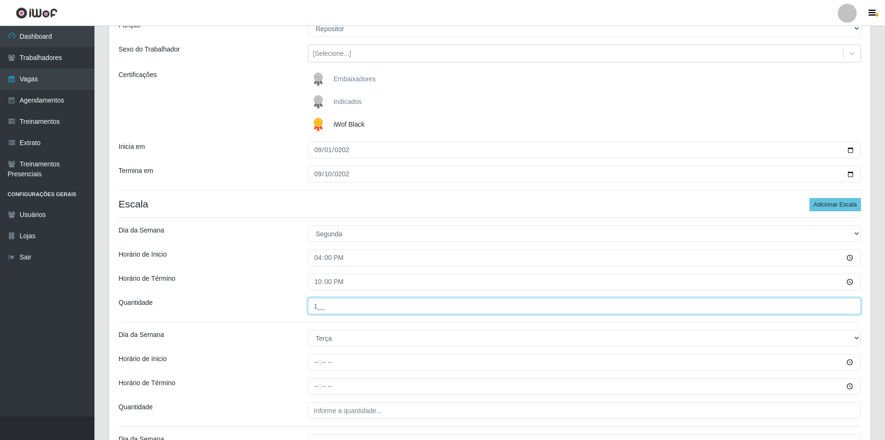
type input "1__"
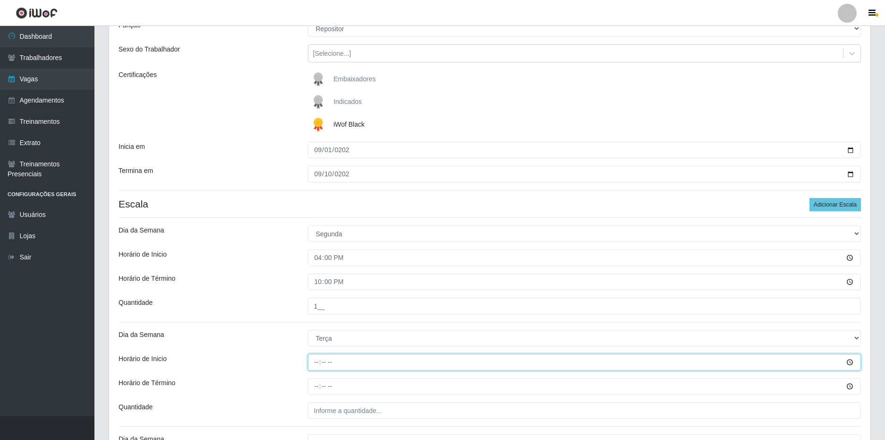
type input "16:00"
type input "22:00"
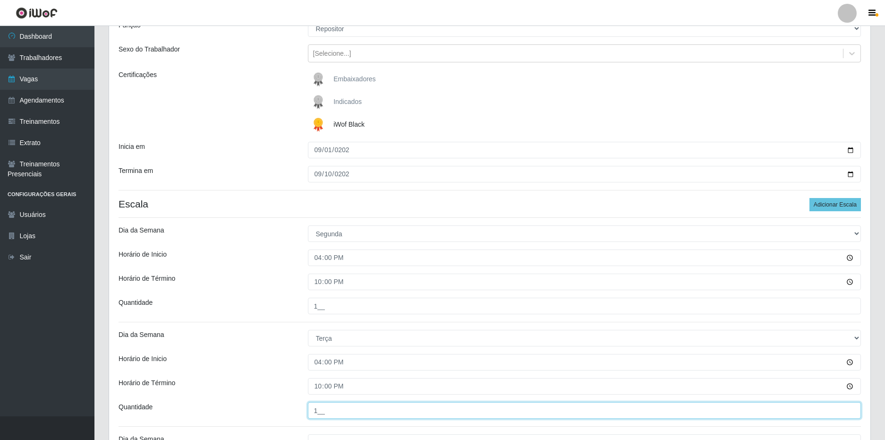
type input "1__"
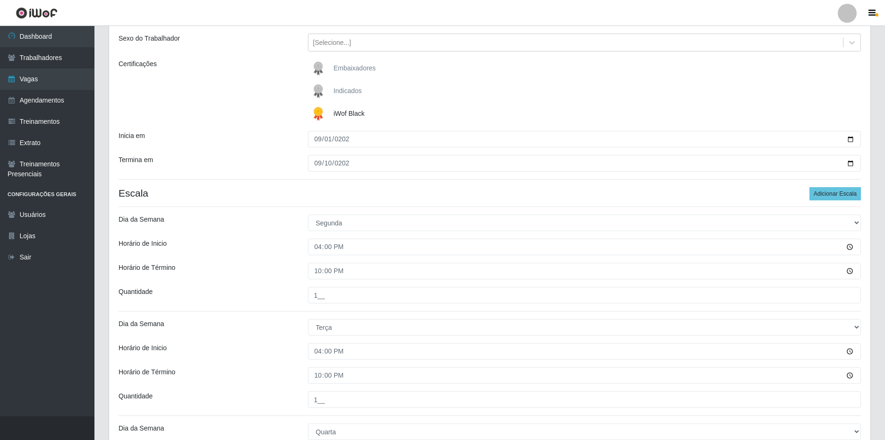
scroll to position [341, 0]
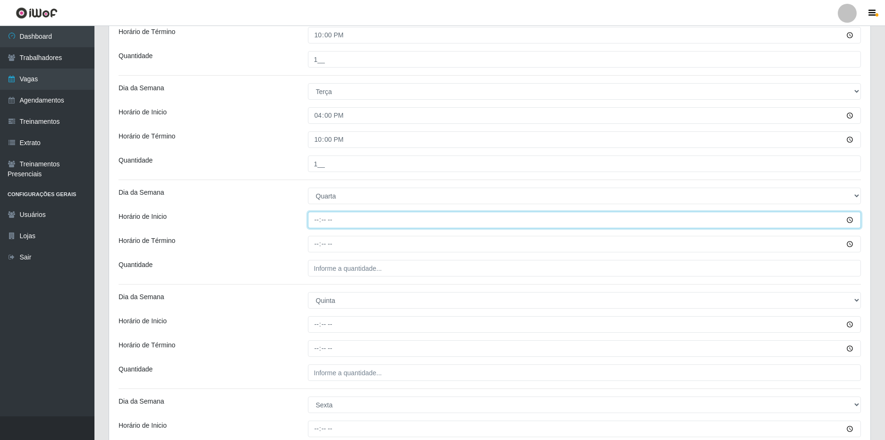
type input "16:00"
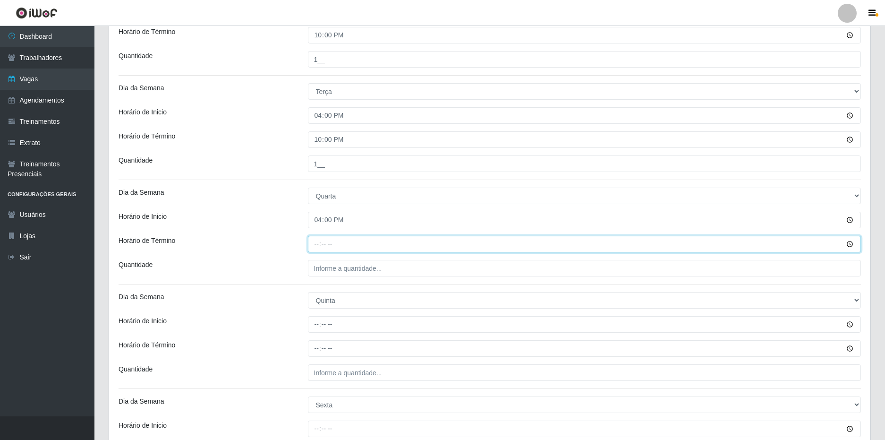
type input "22:00"
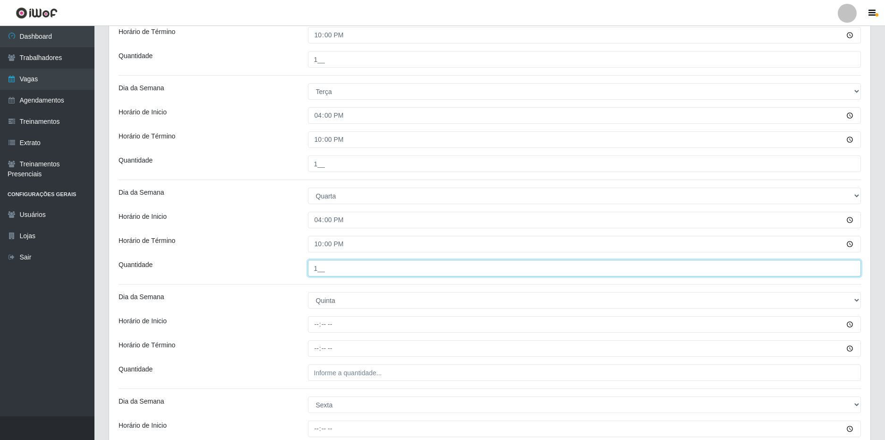
type input "1__"
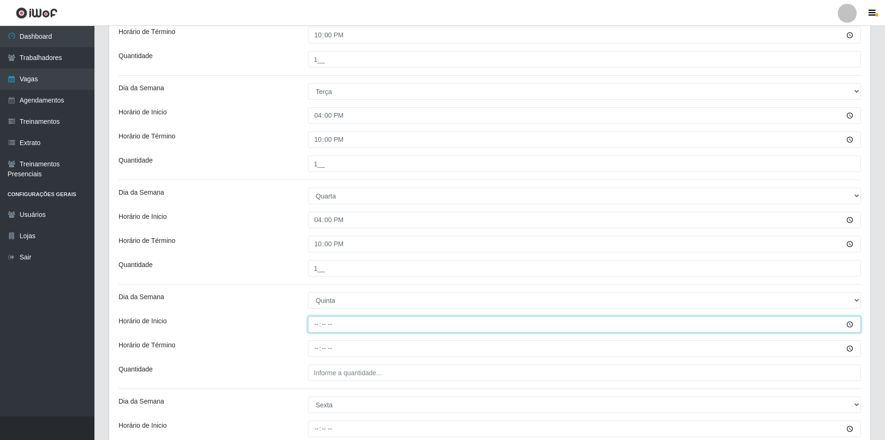
type input "16:00"
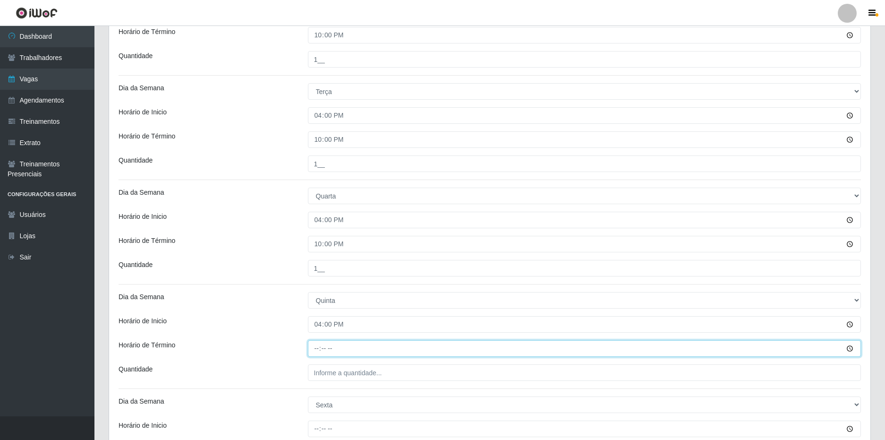
type input "22:00"
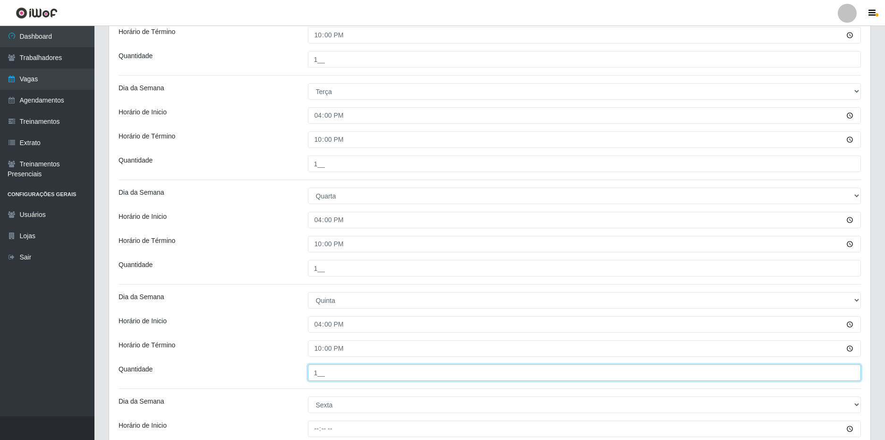
type input "1__"
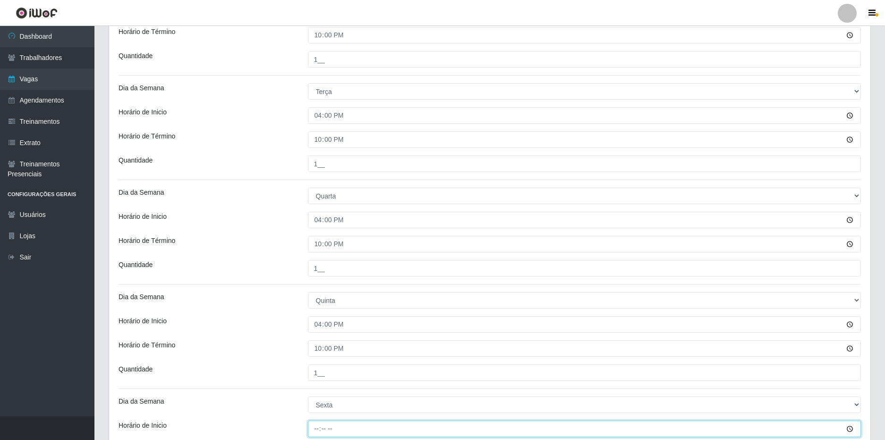
type input "16:00"
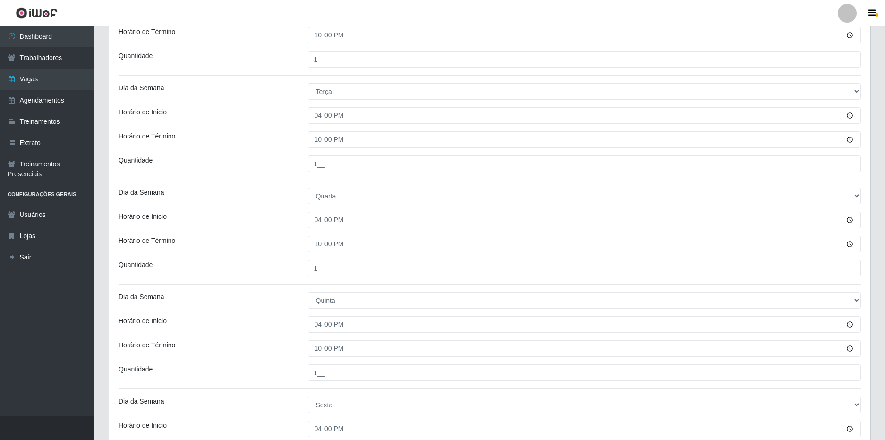
scroll to position [475, 0]
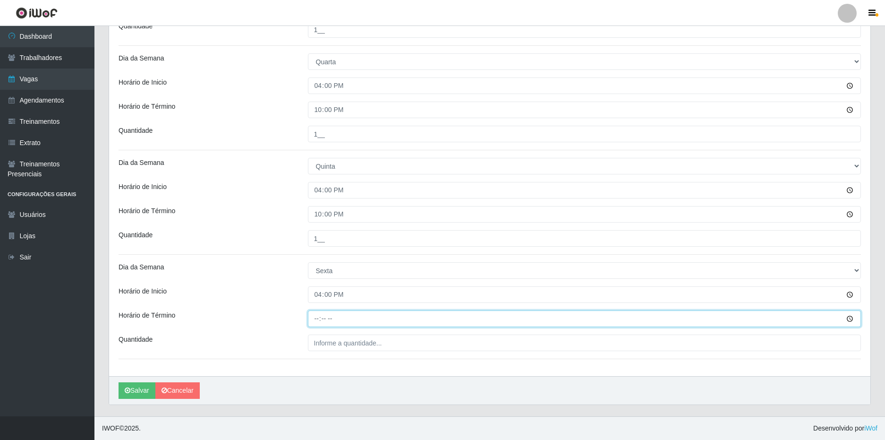
type input "22:00"
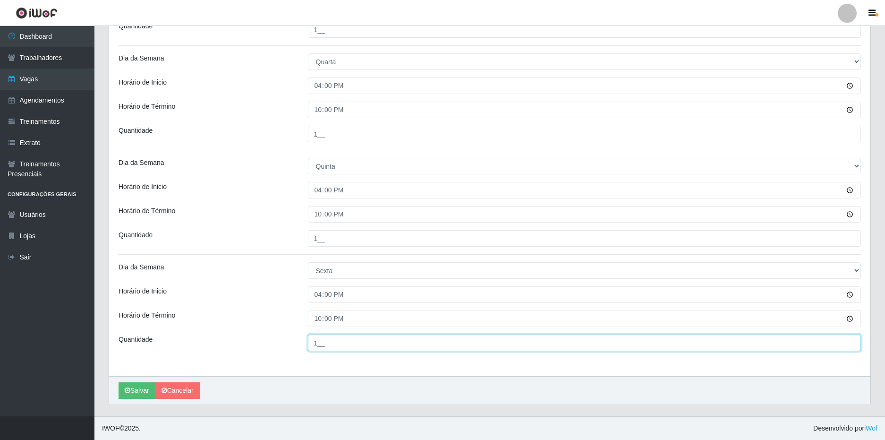
type input "1__"
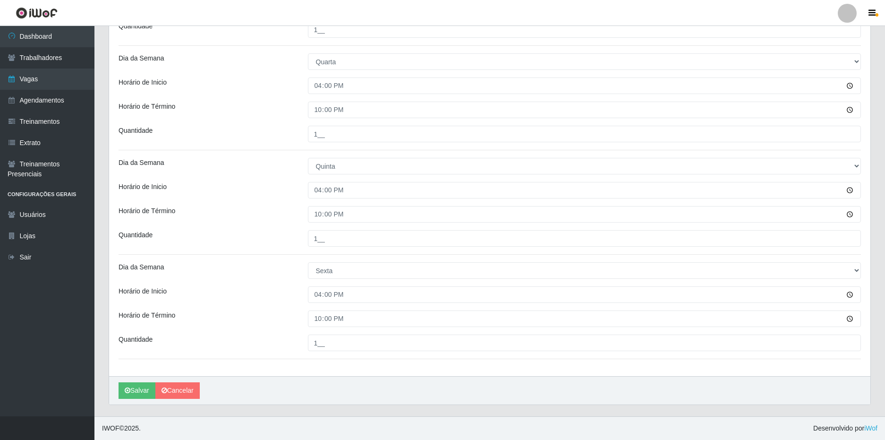
click at [223, 267] on div "Dia da Semana" at bounding box center [205, 270] width 189 height 17
click at [130, 389] on button "Salvar" at bounding box center [137, 390] width 37 height 17
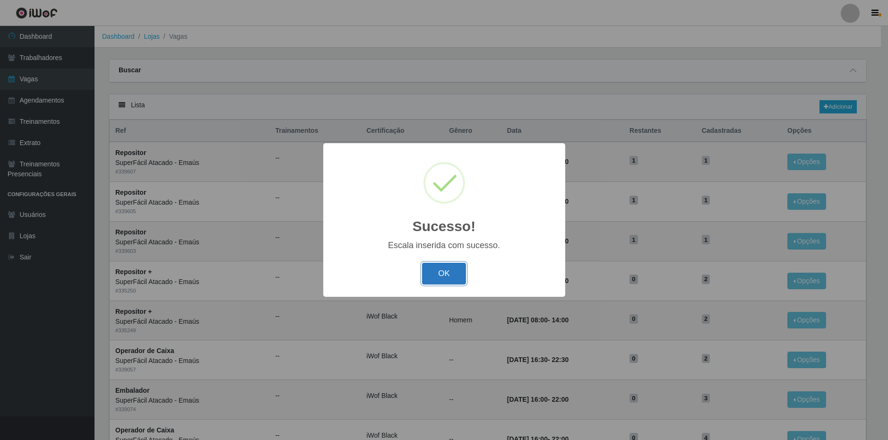
click at [436, 275] on button "OK" at bounding box center [444, 274] width 44 height 22
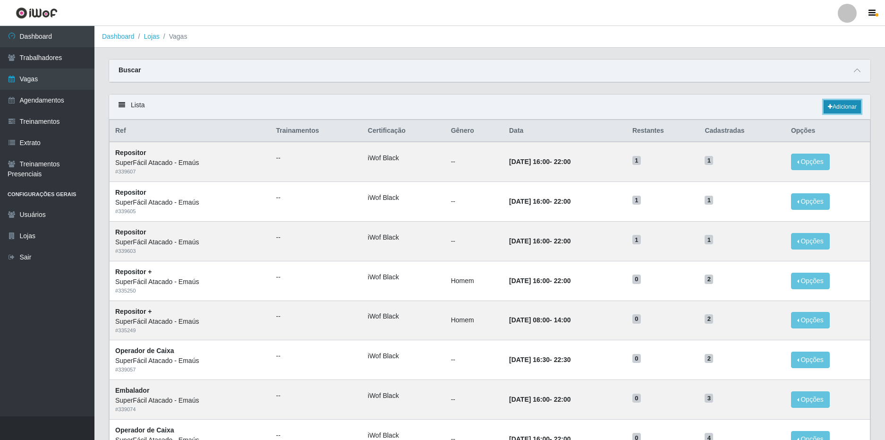
click at [841, 104] on link "Adicionar" at bounding box center [842, 106] width 37 height 13
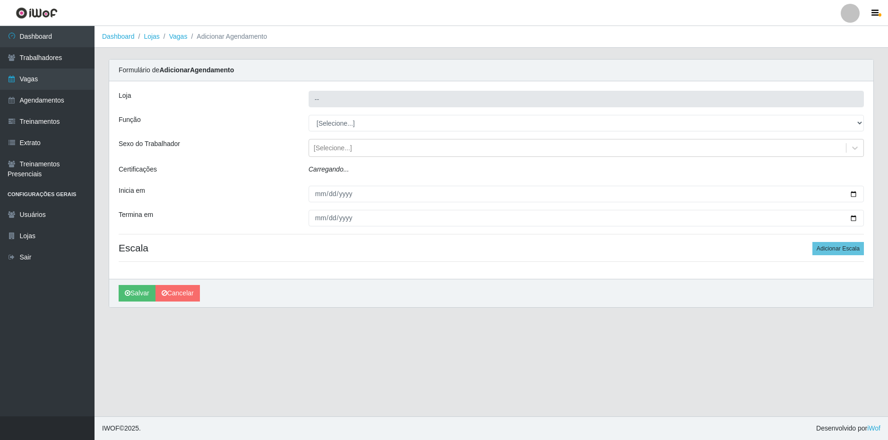
type input "SuperFácil Atacado - Emaús"
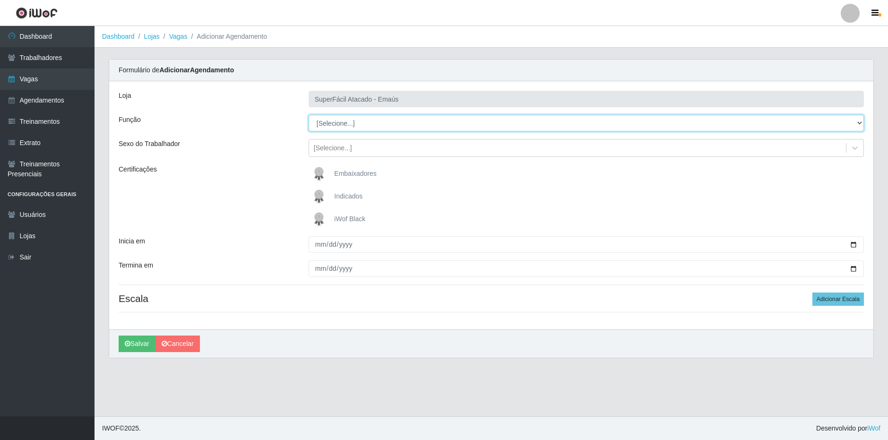
click at [336, 123] on select "[Selecione...] Auxiliar de Estacionamento Auxiliar de Estacionamento + Auxiliar…" at bounding box center [585, 123] width 555 height 17
select select "82"
click at [308, 115] on select "[Selecione...] Auxiliar de Estacionamento Auxiliar de Estacionamento + Auxiliar…" at bounding box center [585, 123] width 555 height 17
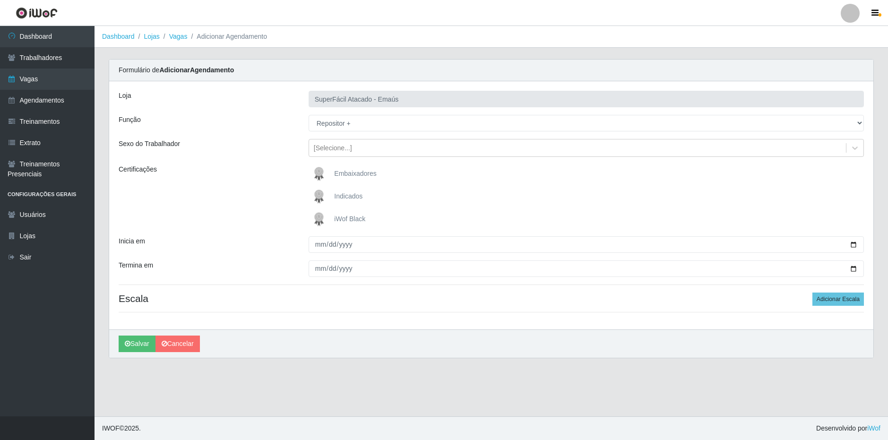
click at [351, 220] on span "iWof Black" at bounding box center [349, 219] width 31 height 8
click at [0, 0] on input "iWof Black" at bounding box center [0, 0] width 0 height 0
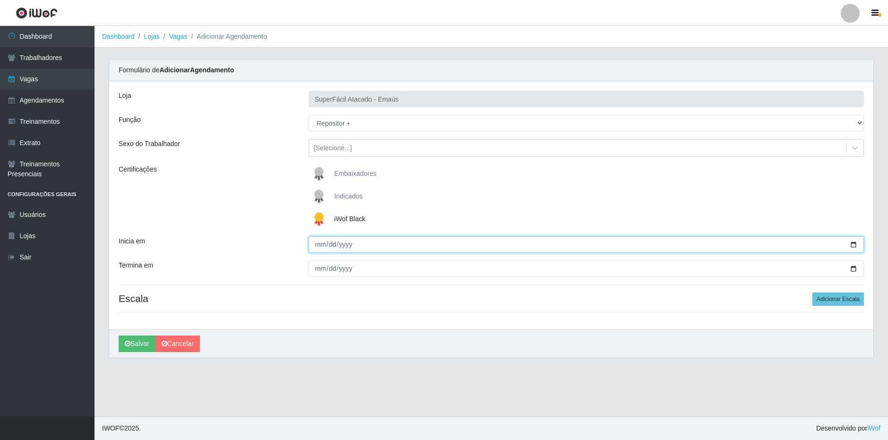
click at [323, 244] on input "Inicia em" at bounding box center [585, 244] width 555 height 17
type input "[DATE]"
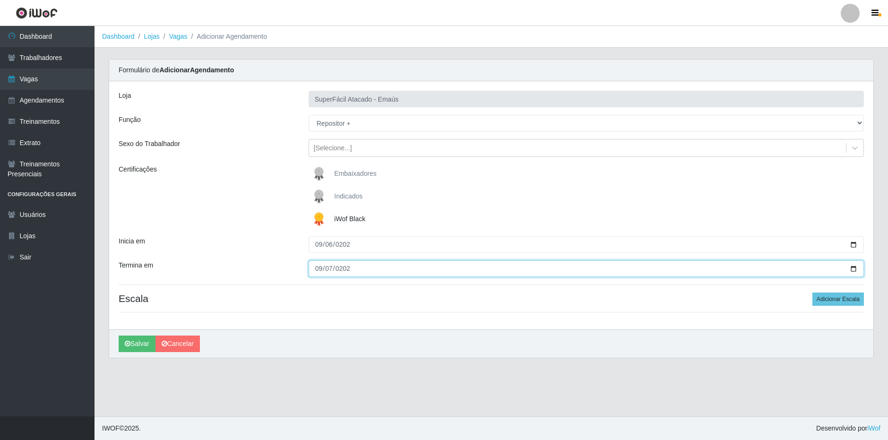
type input "[DATE]"
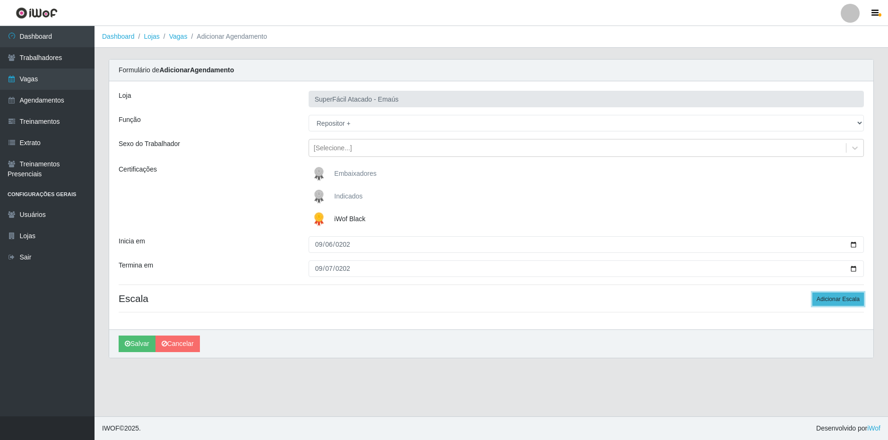
click at [847, 301] on button "Adicionar Escala" at bounding box center [837, 298] width 51 height 13
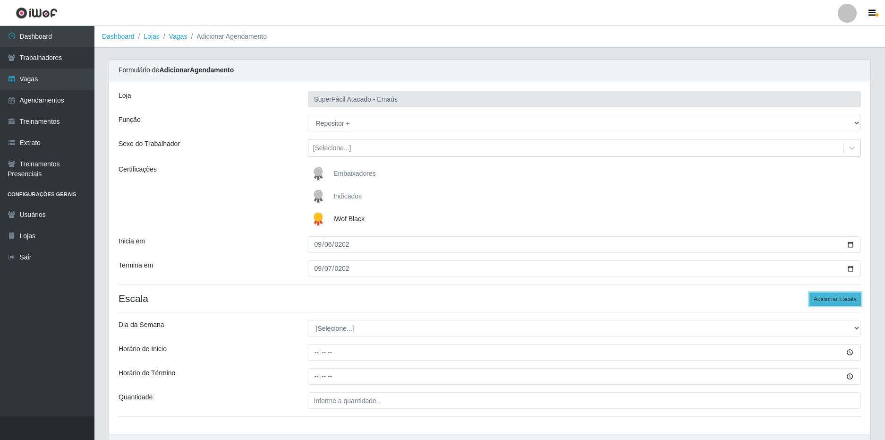
click at [847, 301] on button "Adicionar Escala" at bounding box center [835, 298] width 51 height 13
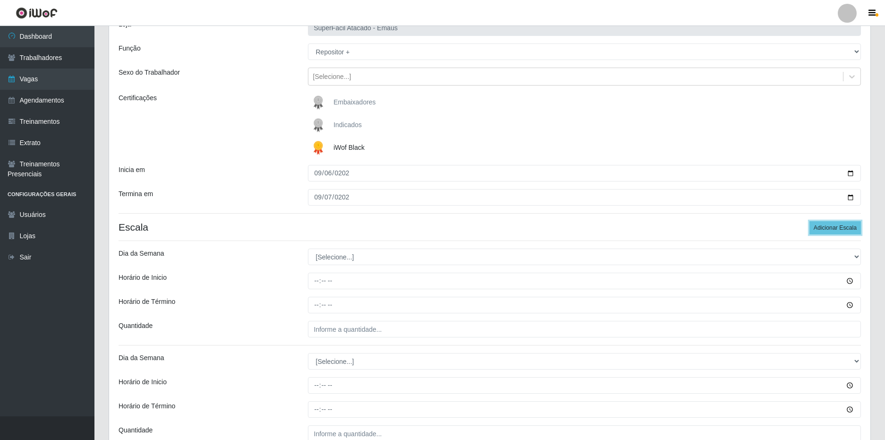
scroll to position [162, 0]
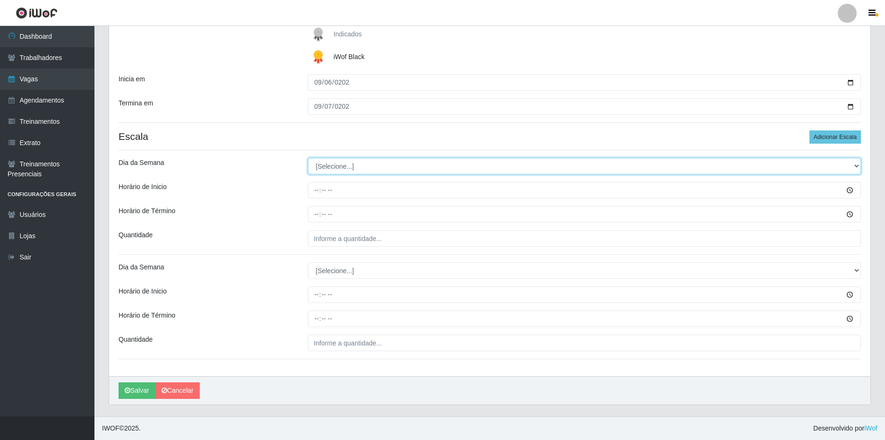
click at [359, 167] on select "[Selecione...] Segunda Terça Quarta Quinta Sexta Sábado Domingo" at bounding box center [585, 166] width 554 height 17
select select "6"
click at [308, 158] on select "[Selecione...] Segunda Terça Quarta Quinta Sexta Sábado Domingo" at bounding box center [585, 166] width 554 height 17
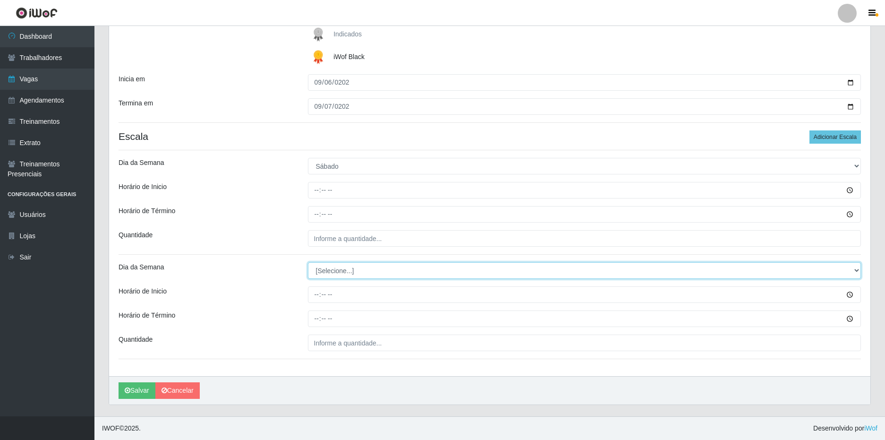
click at [337, 274] on select "[Selecione...] Segunda Terça Quarta Quinta Sexta Sábado Domingo" at bounding box center [585, 270] width 554 height 17
select select "0"
click at [308, 262] on select "[Selecione...] Segunda Terça Quarta Quinta Sexta Sábado Domingo" at bounding box center [585, 270] width 554 height 17
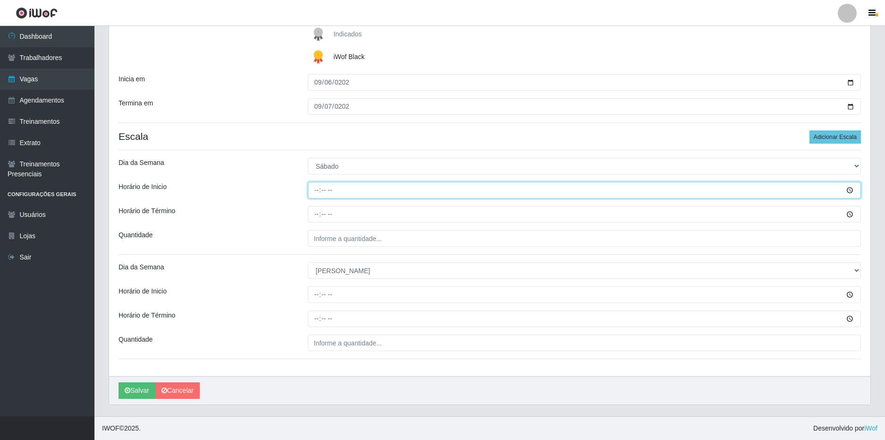
click at [318, 189] on input "Horário de Inicio" at bounding box center [585, 190] width 554 height 17
type input "16:00"
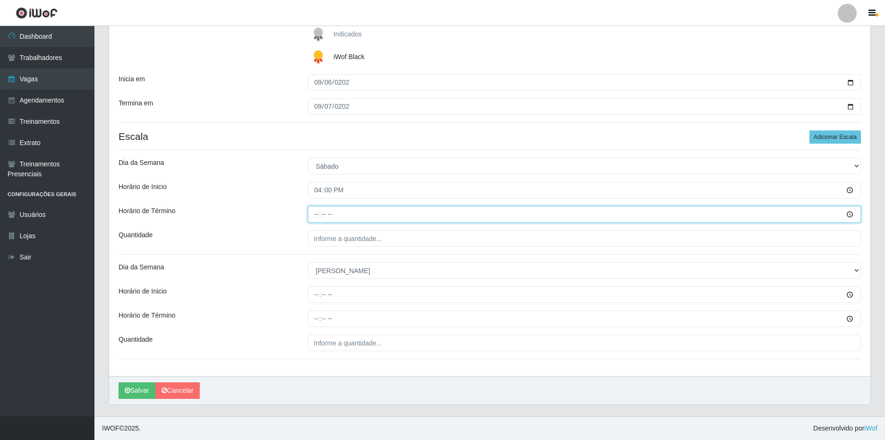
type input "22:00"
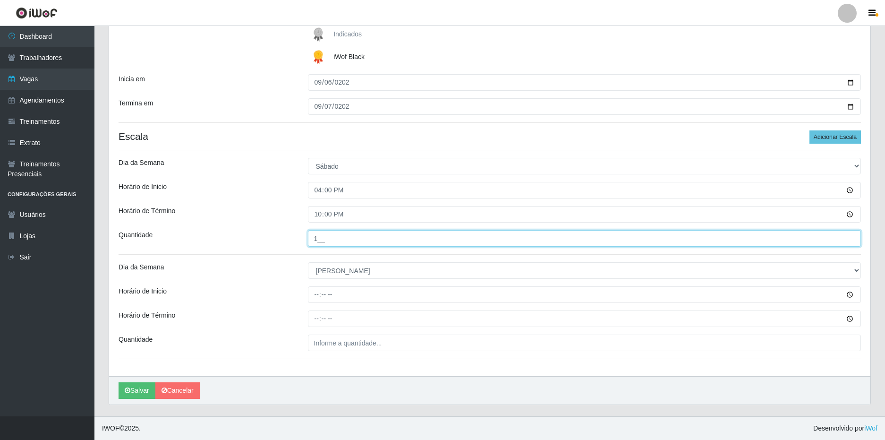
type input "1__"
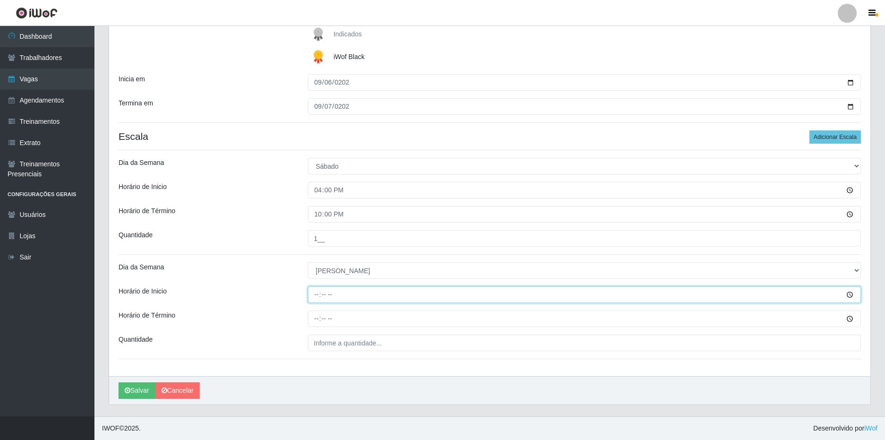
drag, startPoint x: 316, startPoint y: 294, endPoint x: 324, endPoint y: 271, distance: 24.1
click at [316, 293] on input "Horário de Inicio" at bounding box center [585, 294] width 554 height 17
type input "14:00"
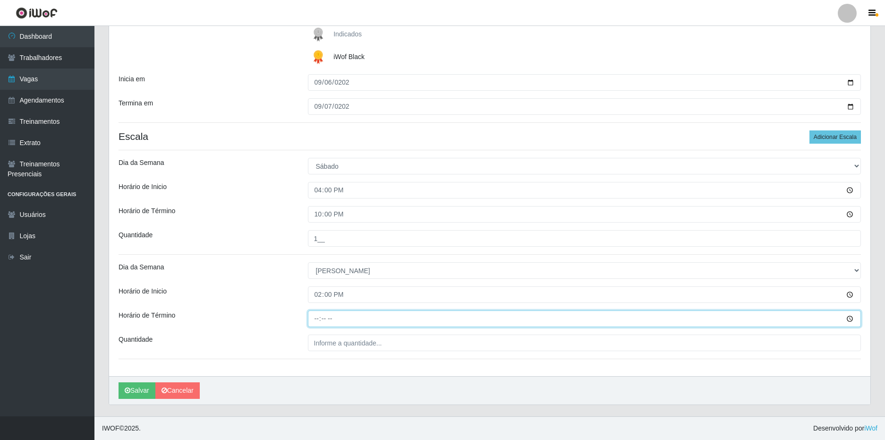
type input "20:00"
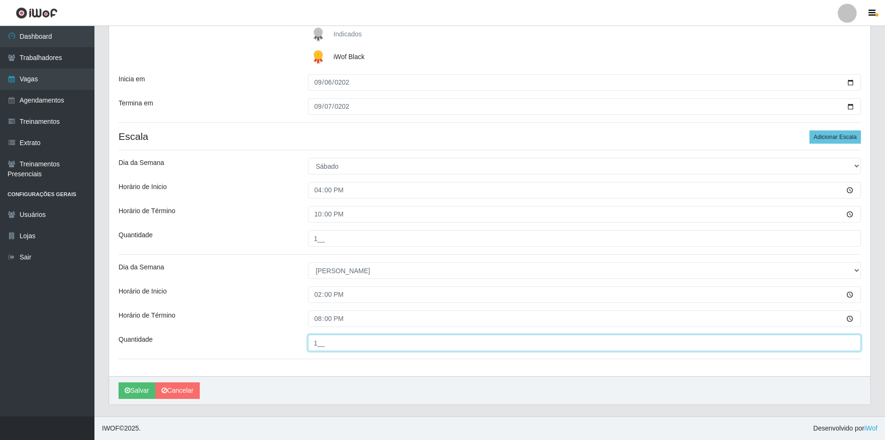
type input "1__"
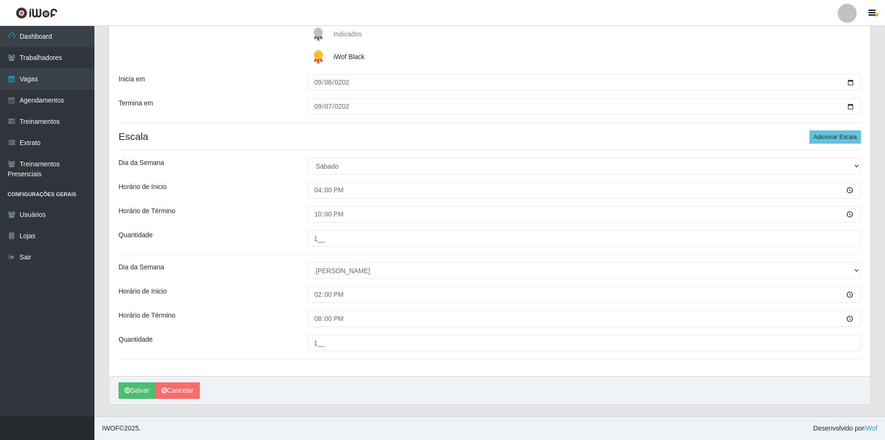
click at [244, 229] on div "Loja SuperFácil Atacado - Emaús Função [Selecione...] Auxiliar de Estacionament…" at bounding box center [490, 147] width 762 height 457
click at [127, 386] on button "Salvar" at bounding box center [137, 390] width 37 height 17
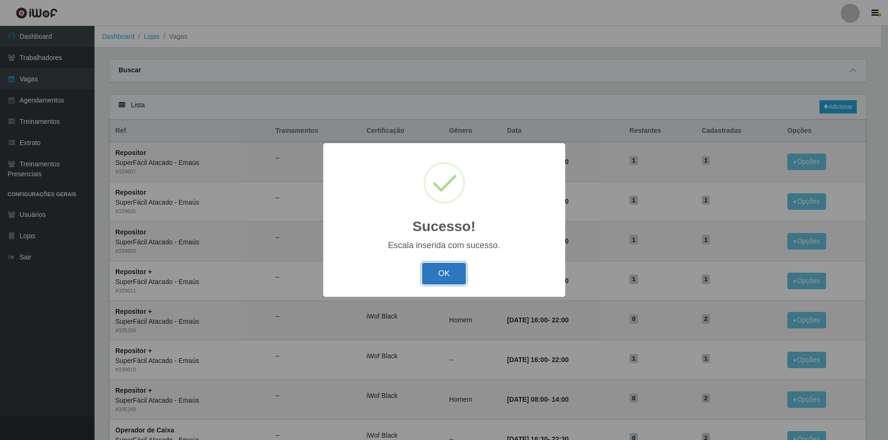
click at [444, 267] on button "OK" at bounding box center [444, 274] width 44 height 22
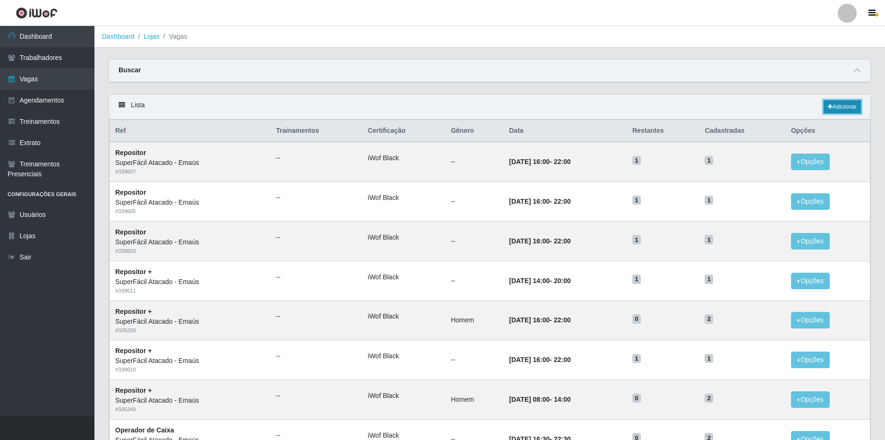
click at [838, 103] on link "Adicionar" at bounding box center [842, 106] width 37 height 13
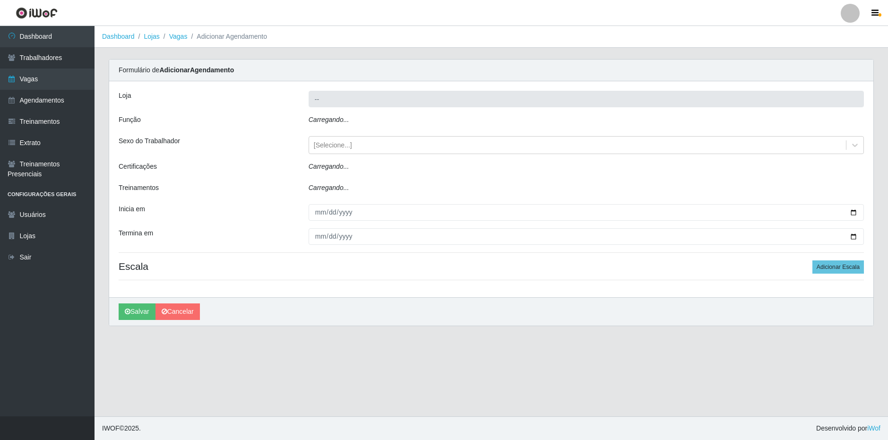
type input "SuperFácil Atacado - Emaús"
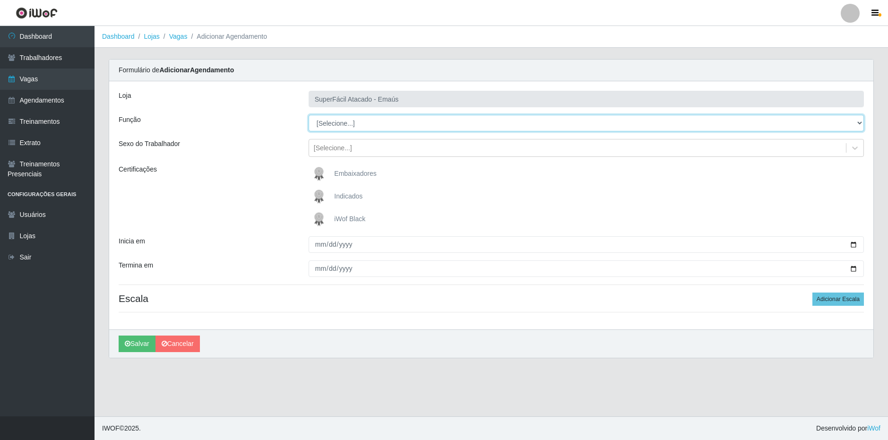
click at [342, 128] on select "[Selecione...] Auxiliar de Estacionamento Auxiliar de Estacionamento + Auxiliar…" at bounding box center [585, 123] width 555 height 17
select select "112"
click at [308, 115] on select "[Selecione...] Auxiliar de Estacionamento Auxiliar de Estacionamento + Auxiliar…" at bounding box center [585, 123] width 555 height 17
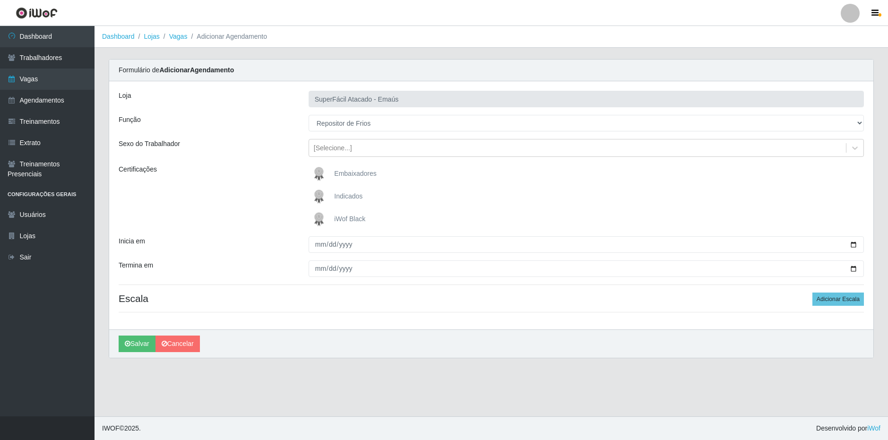
click at [340, 218] on span "iWof Black" at bounding box center [349, 219] width 31 height 8
click at [0, 0] on input "iWof Black" at bounding box center [0, 0] width 0 height 0
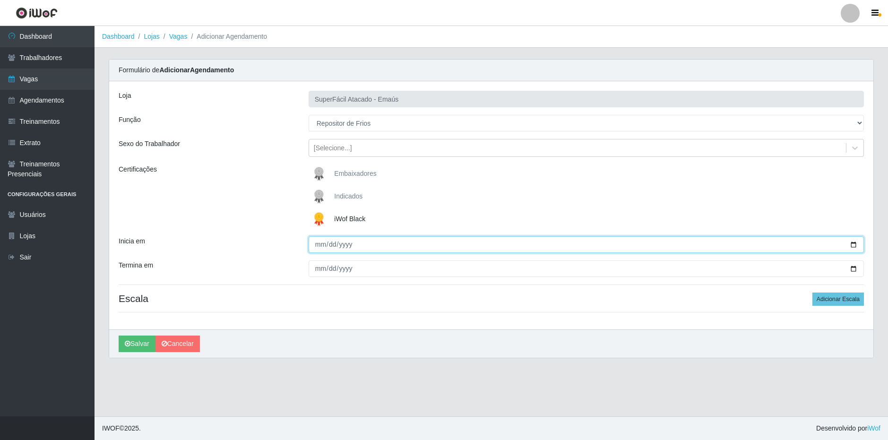
click at [319, 245] on input "Inicia em" at bounding box center [585, 244] width 555 height 17
type input "[DATE]"
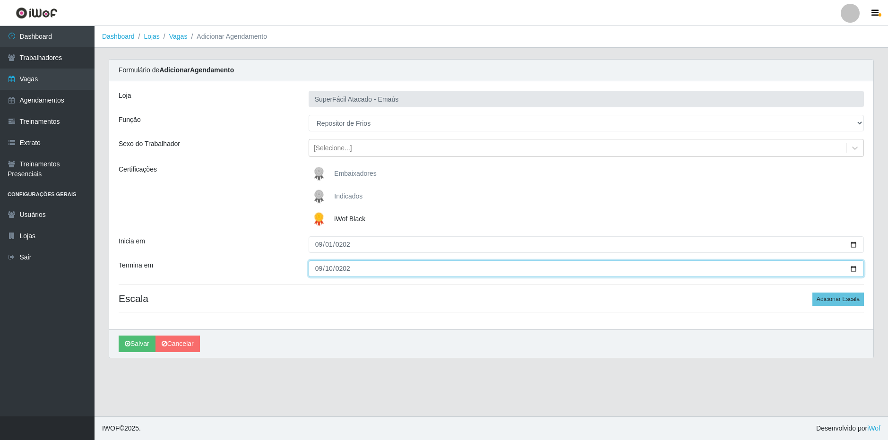
type input "2025-09-10"
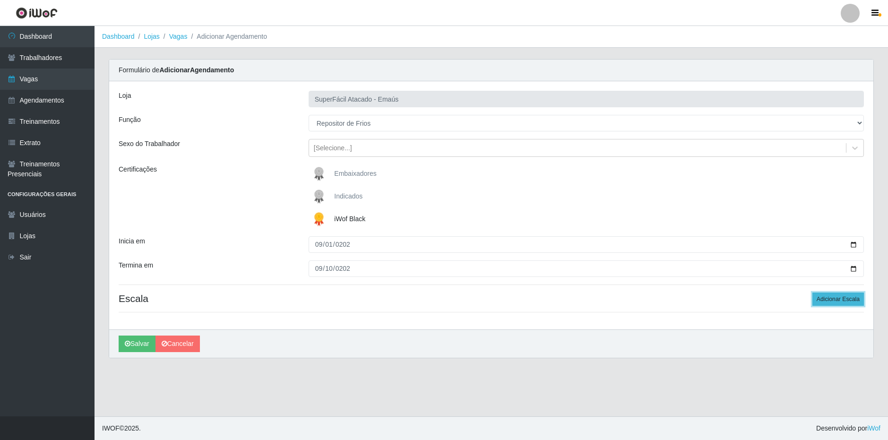
click at [831, 303] on button "Adicionar Escala" at bounding box center [837, 298] width 51 height 13
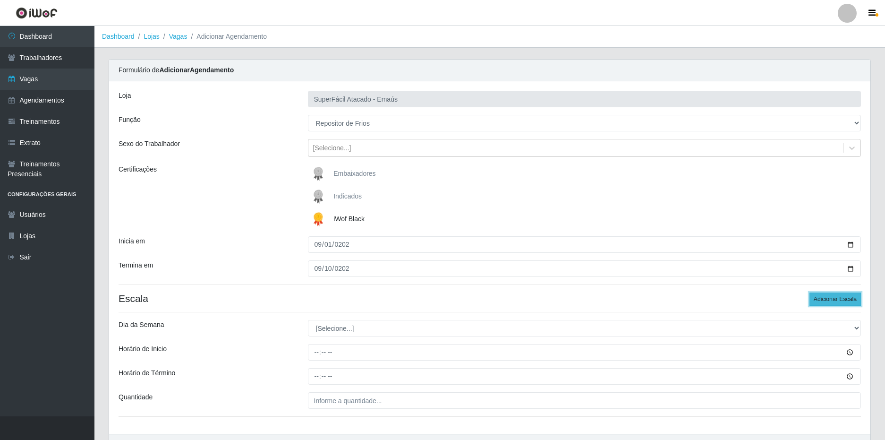
click at [831, 303] on button "Adicionar Escala" at bounding box center [835, 298] width 51 height 13
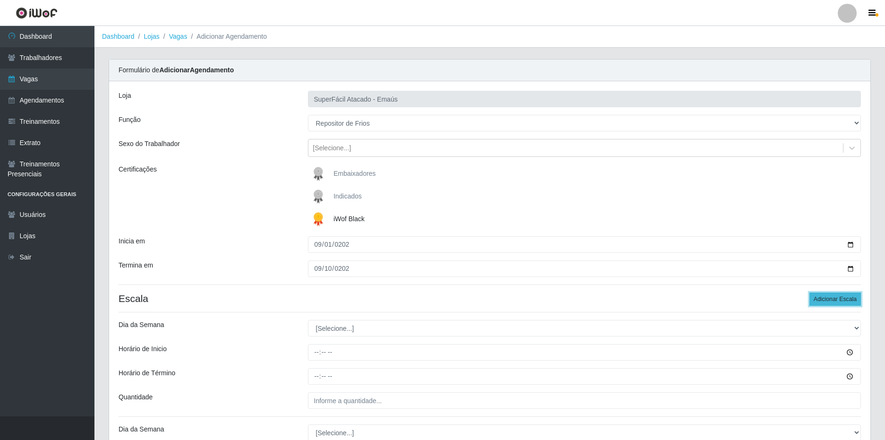
click at [831, 302] on button "Adicionar Escala" at bounding box center [835, 298] width 51 height 13
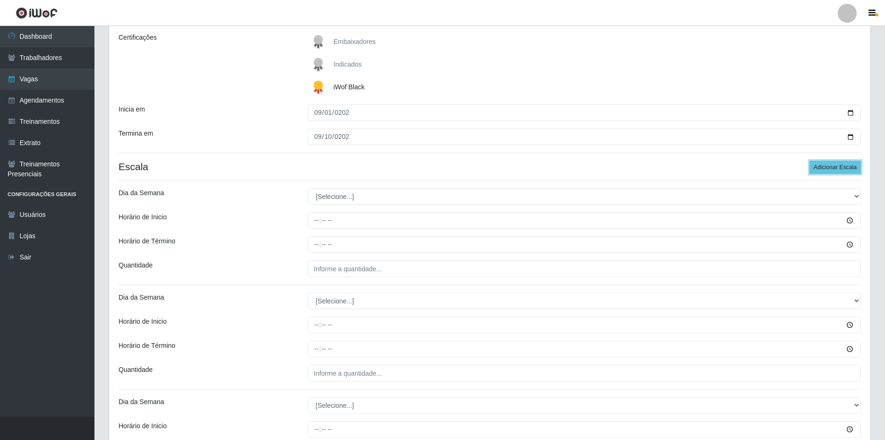
scroll to position [142, 0]
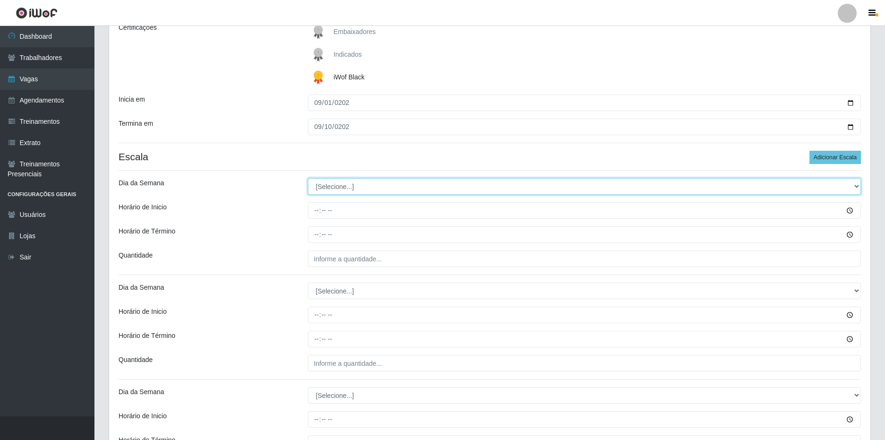
click at [363, 185] on select "[Selecione...] Segunda Terça Quarta Quinta Sexta Sábado Domingo" at bounding box center [585, 186] width 554 height 17
select select "1"
click at [308, 178] on select "[Selecione...] Segunda Terça Quarta Quinta Sexta Sábado Domingo" at bounding box center [585, 186] width 554 height 17
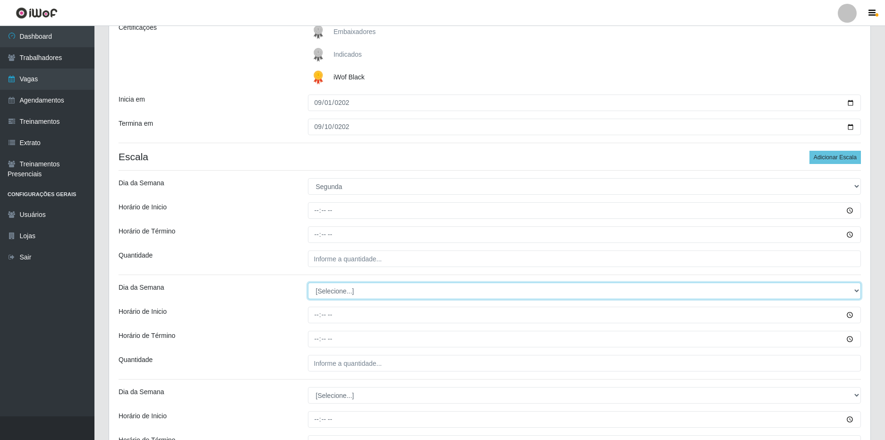
click at [333, 286] on select "[Selecione...] Segunda Terça Quarta Quinta Sexta Sábado Domingo" at bounding box center [585, 291] width 554 height 17
select select "2"
click at [308, 283] on select "[Selecione...] Segunda Terça Quarta Quinta Sexta Sábado Domingo" at bounding box center [585, 291] width 554 height 17
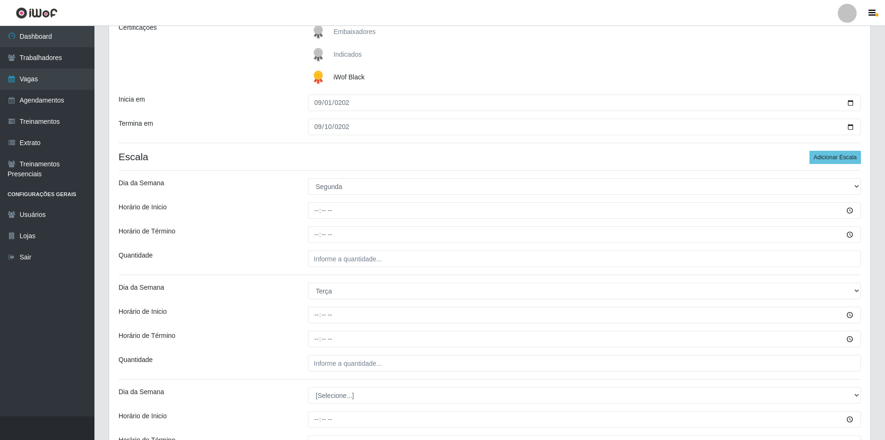
click at [265, 321] on div "Horário de Inicio" at bounding box center [205, 315] width 189 height 17
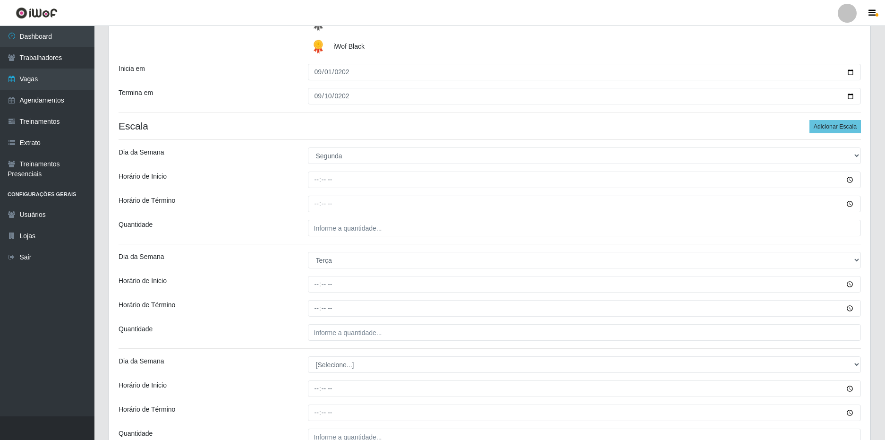
scroll to position [189, 0]
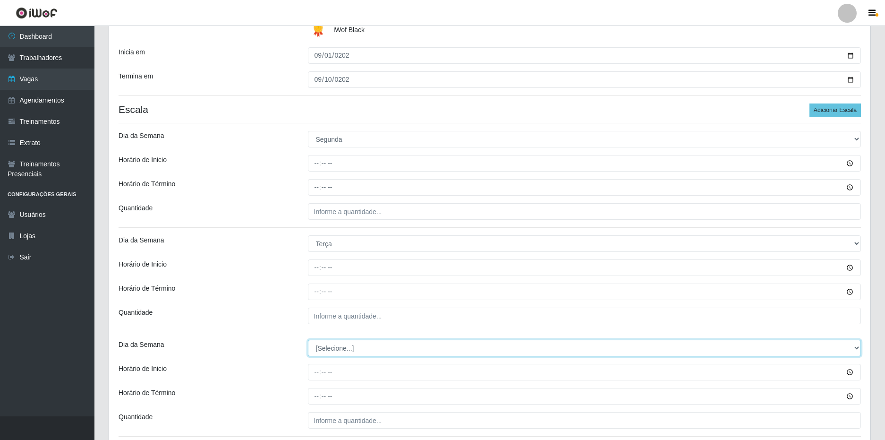
click at [318, 349] on select "[Selecione...] Segunda Terça Quarta Quinta Sexta Sábado Domingo" at bounding box center [585, 348] width 554 height 17
select select "3"
click at [308, 340] on select "[Selecione...] Segunda Terça Quarta Quinta Sexta Sábado Domingo" at bounding box center [585, 348] width 554 height 17
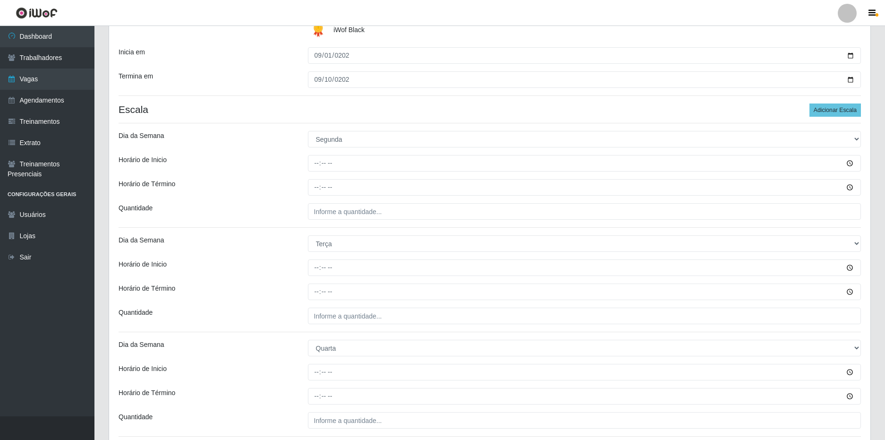
click at [274, 327] on div "Loja SuperFácil Atacado - Emaús Função [Selecione...] Auxiliar de Estacionament…" at bounding box center [490, 277] width 762 height 770
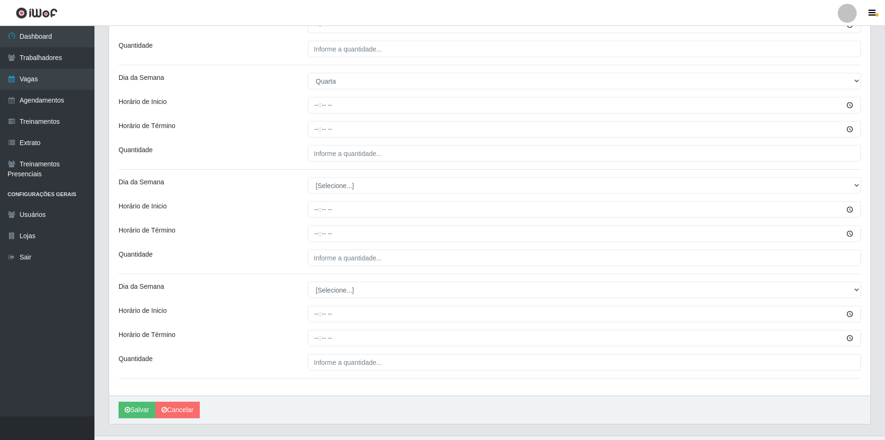
scroll to position [472, 0]
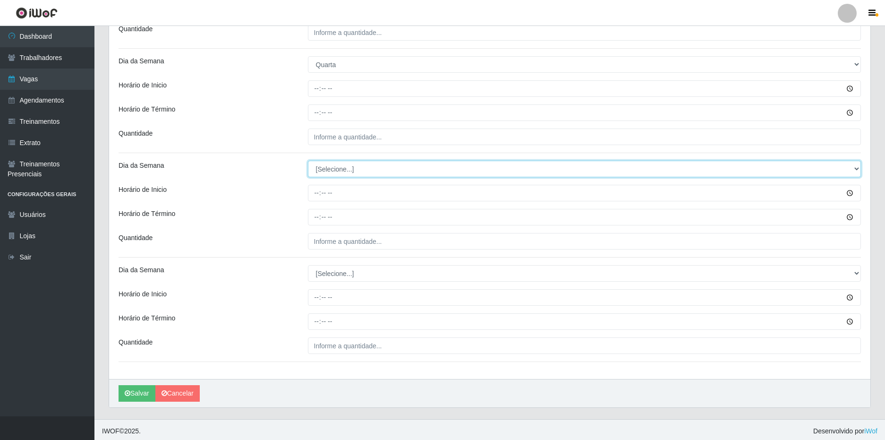
click at [345, 168] on select "[Selecione...] Segunda Terça Quarta Quinta Sexta Sábado Domingo" at bounding box center [585, 169] width 554 height 17
select select "4"
click at [308, 161] on select "[Selecione...] Segunda Terça Quarta Quinta Sexta Sábado Domingo" at bounding box center [585, 169] width 554 height 17
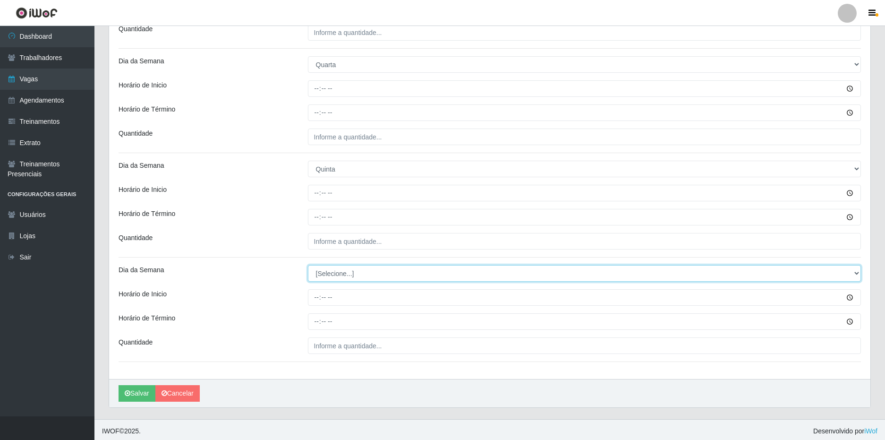
click at [338, 273] on select "[Selecione...] Segunda Terça Quarta Quinta Sexta Sábado Domingo" at bounding box center [585, 273] width 554 height 17
select select "5"
click at [308, 265] on select "[Selecione...] Segunda Terça Quarta Quinta Sexta Sábado Domingo" at bounding box center [585, 273] width 554 height 17
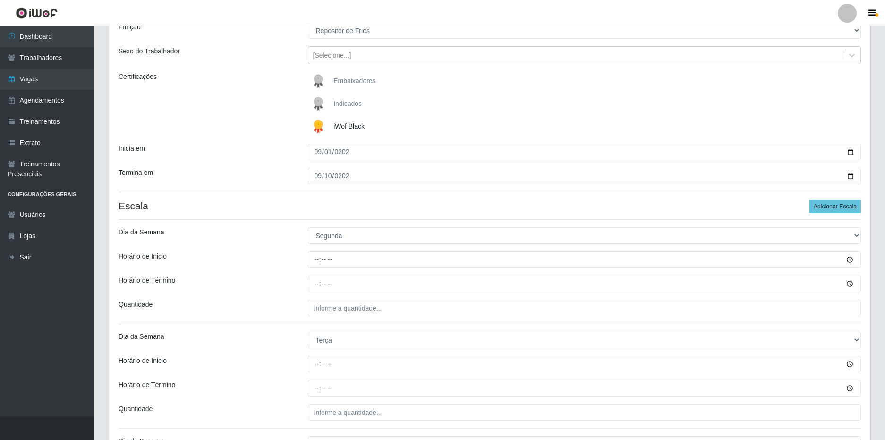
scroll to position [94, 0]
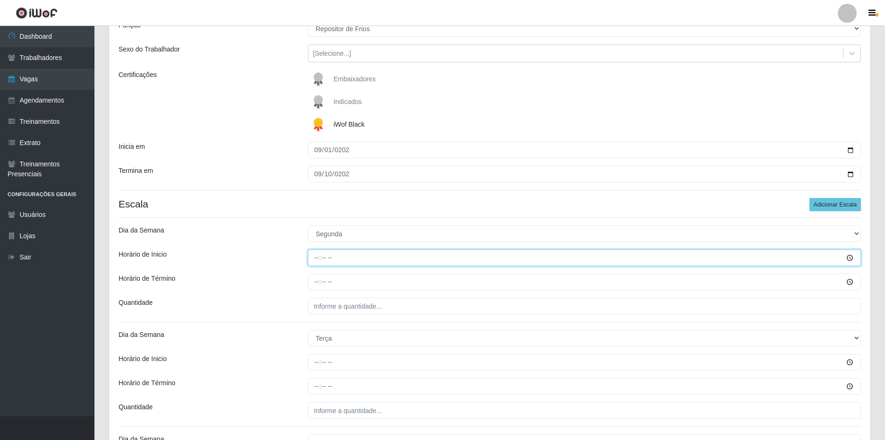
click at [318, 257] on input "Horário de Inicio" at bounding box center [585, 257] width 554 height 17
type input "16:00"
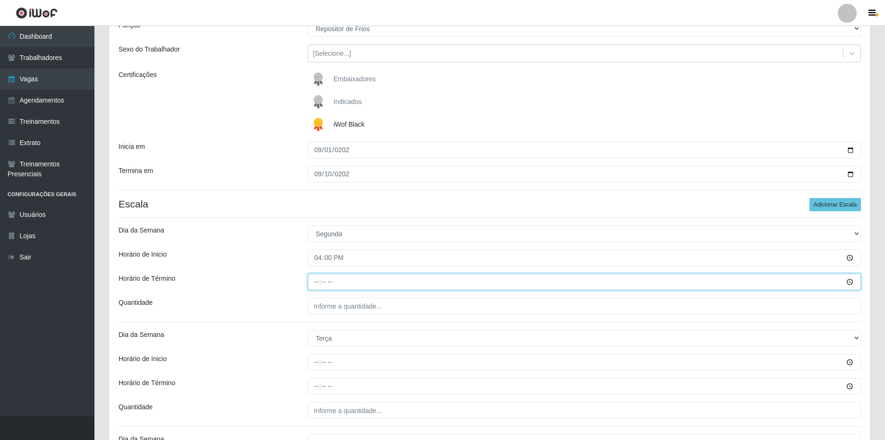
type input "22:00"
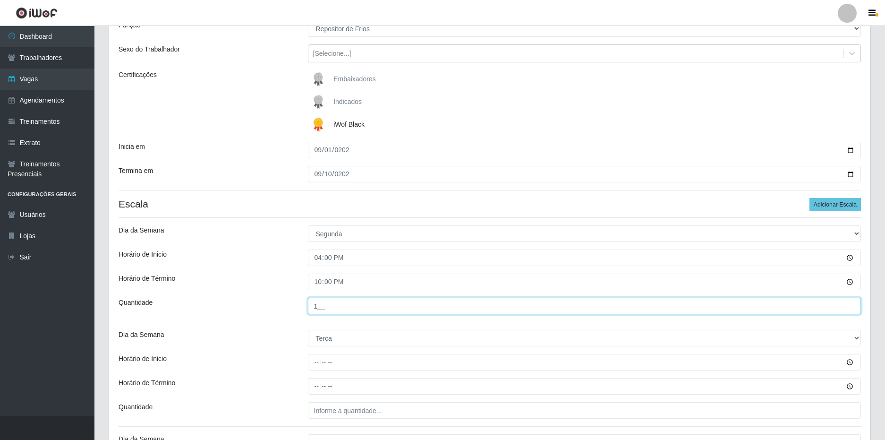
type input "1__"
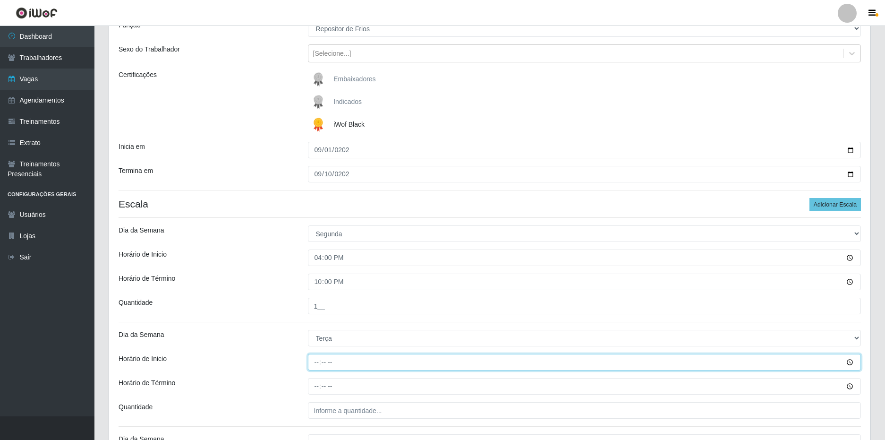
type input "16:00"
type input "22:00"
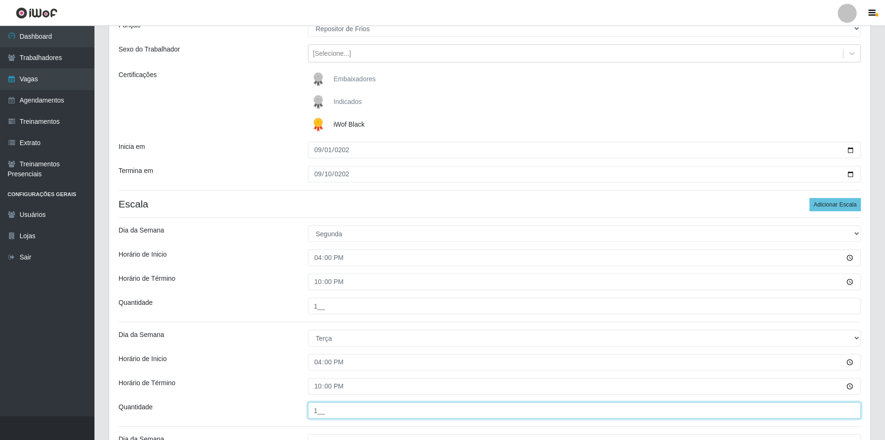
type input "1__"
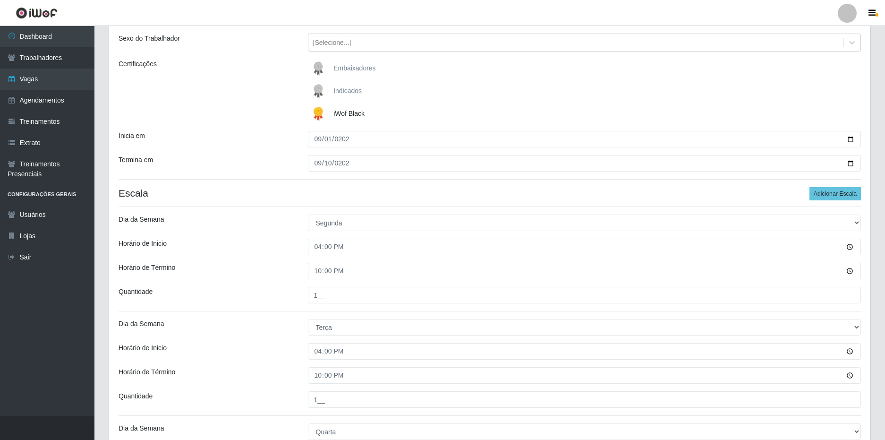
scroll to position [341, 0]
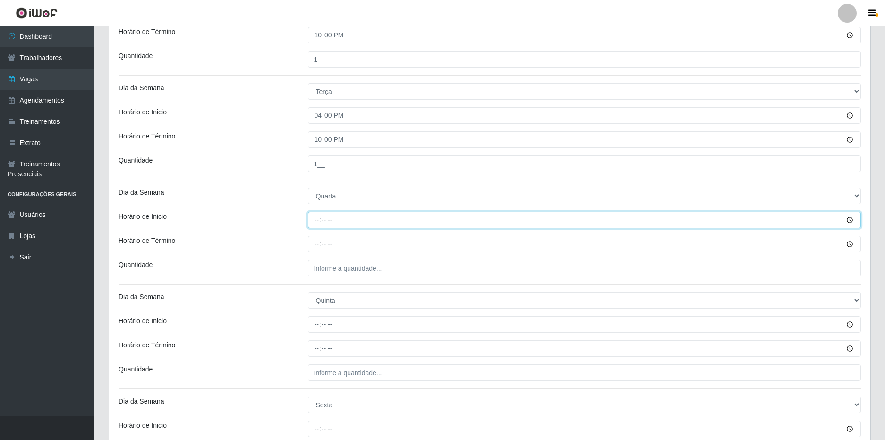
type input "16:00"
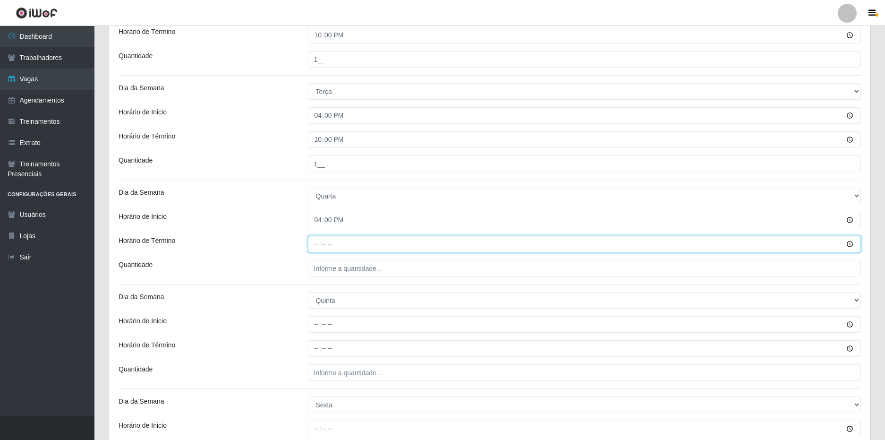
type input "22:00"
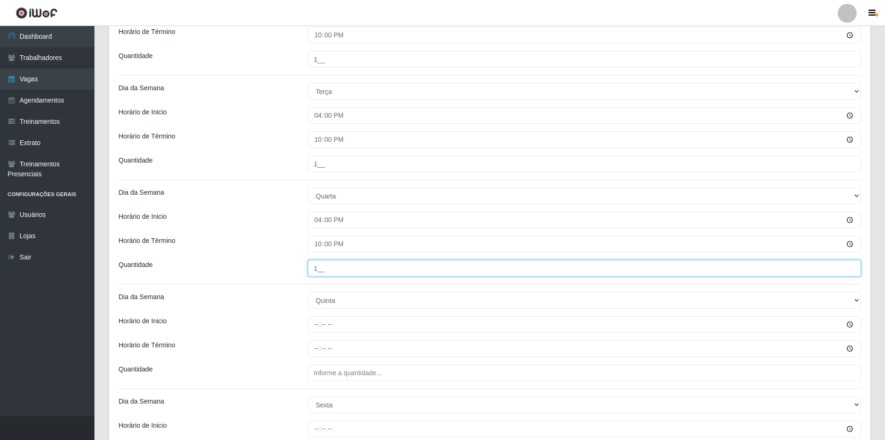
type input "1__"
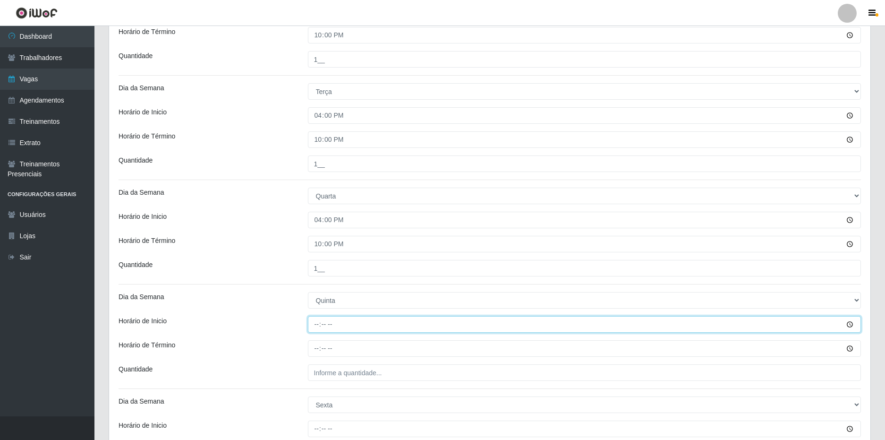
type input "16:00"
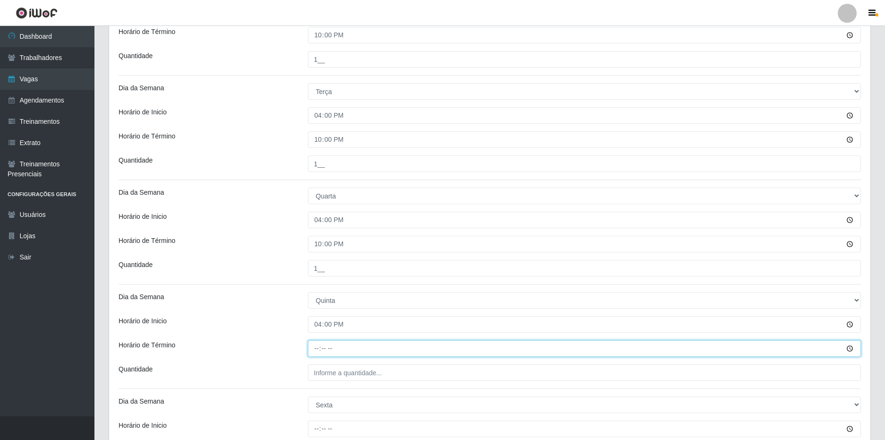
type input "22:00"
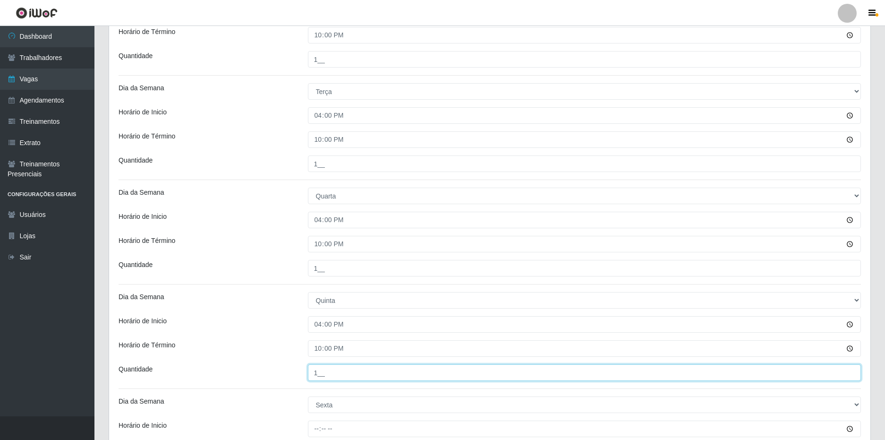
type input "1__"
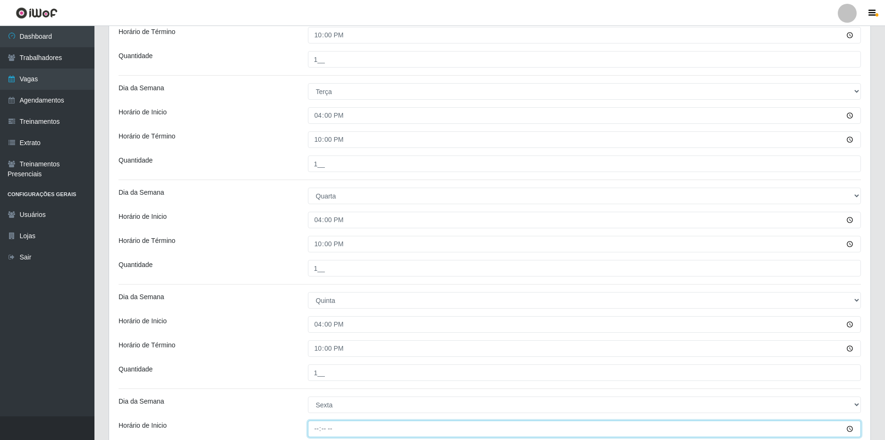
type input "16:00"
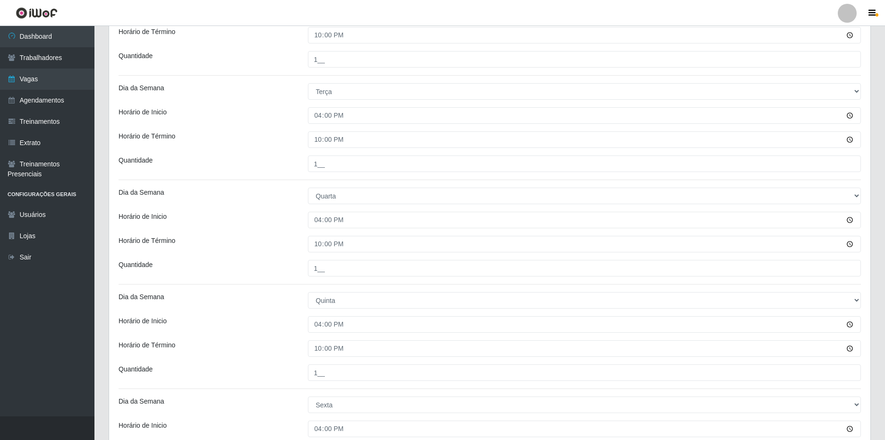
scroll to position [475, 0]
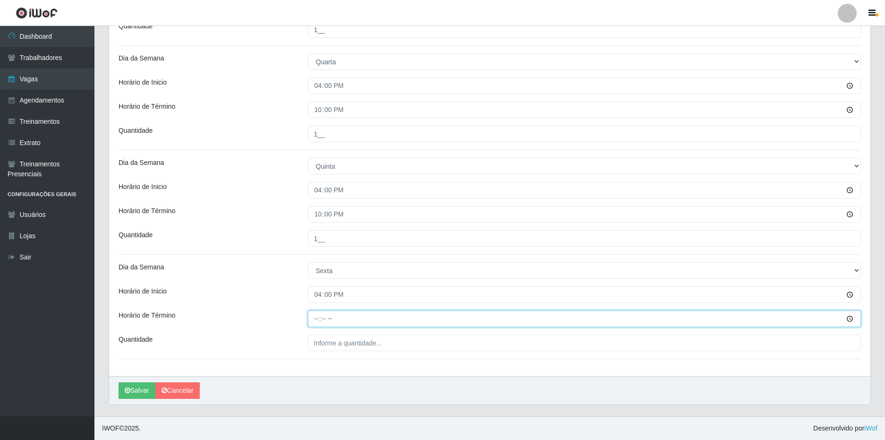
type input "22:00"
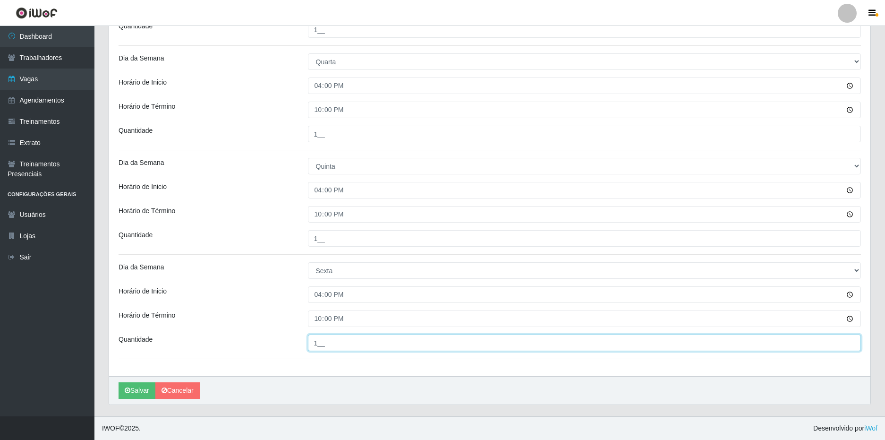
type input "1__"
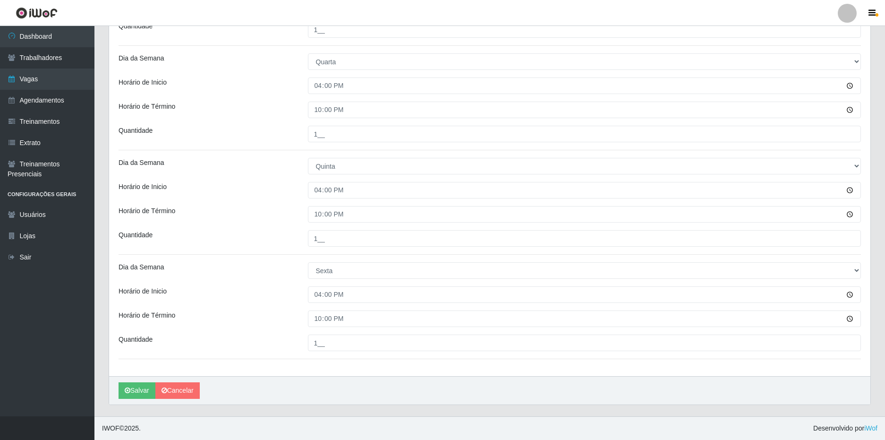
click at [257, 233] on div "Quantidade" at bounding box center [205, 238] width 189 height 17
click at [132, 392] on button "Salvar" at bounding box center [137, 390] width 37 height 17
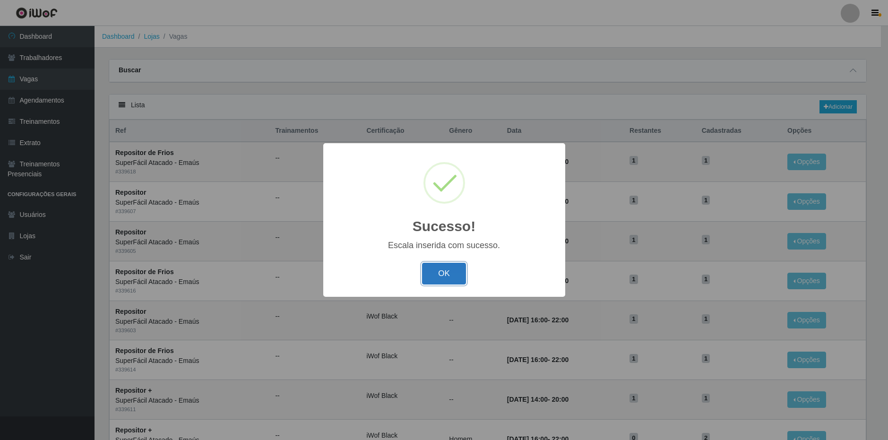
click at [455, 273] on button "OK" at bounding box center [444, 274] width 44 height 22
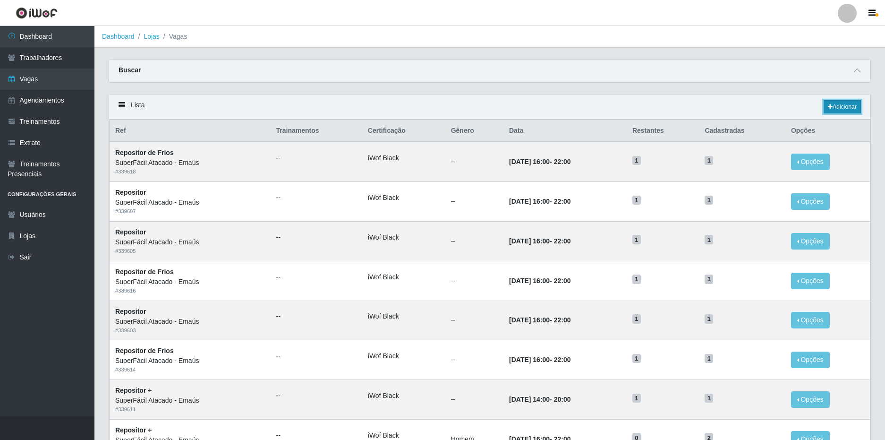
click at [851, 103] on link "Adicionar" at bounding box center [842, 106] width 37 height 13
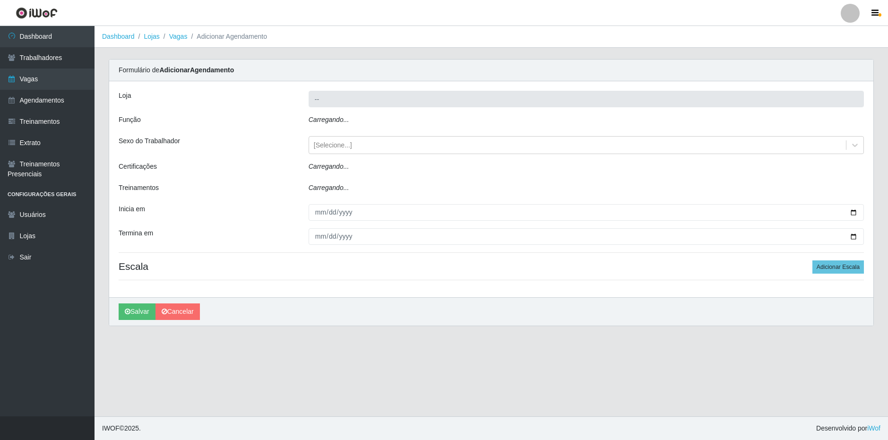
type input "SuperFácil Atacado - Emaús"
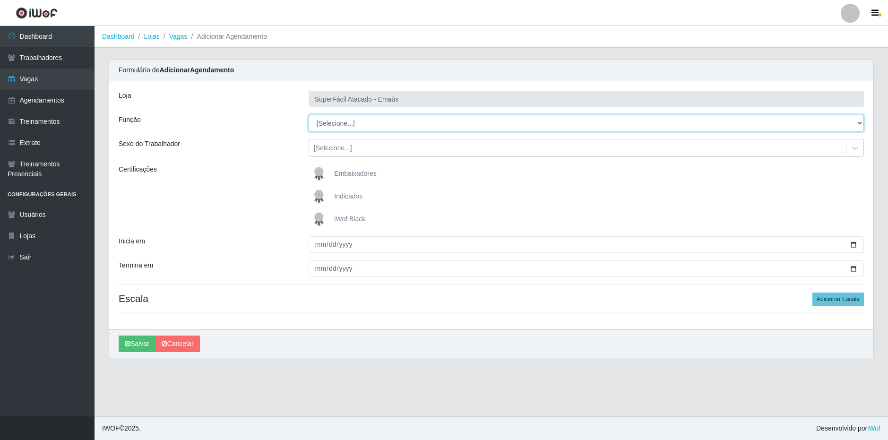
click at [360, 120] on select "[Selecione...] Auxiliar de Estacionamento Auxiliar de Estacionamento + Auxiliar…" at bounding box center [585, 123] width 555 height 17
select select "113"
click at [308, 115] on select "[Selecione...] Auxiliar de Estacionamento Auxiliar de Estacionamento + Auxiliar…" at bounding box center [585, 123] width 555 height 17
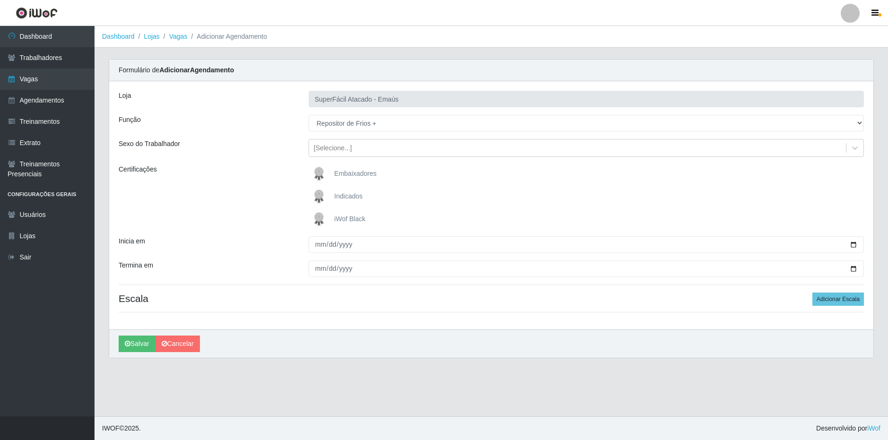
click at [353, 221] on span "iWof Black" at bounding box center [349, 219] width 31 height 8
click at [0, 0] on input "iWof Black" at bounding box center [0, 0] width 0 height 0
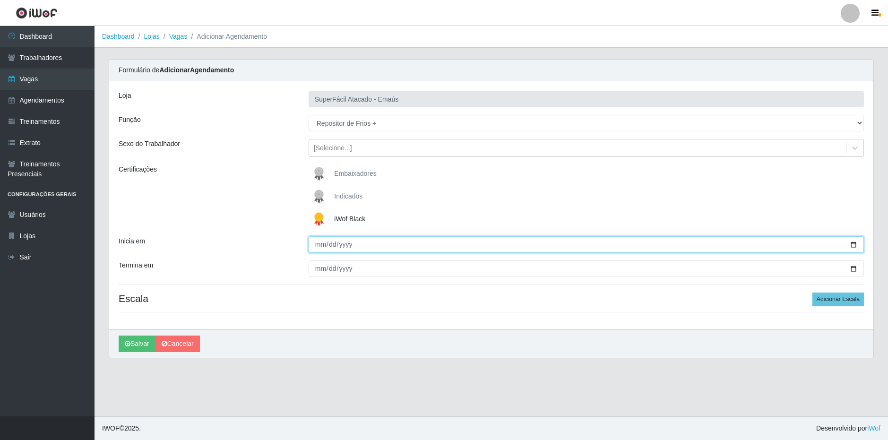
click at [312, 243] on input "Inicia em" at bounding box center [585, 244] width 555 height 17
type input "[DATE]"
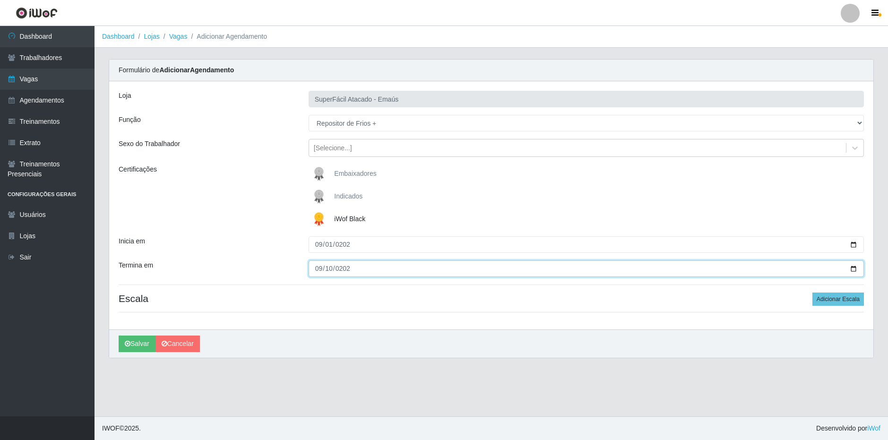
type input "2025-09-10"
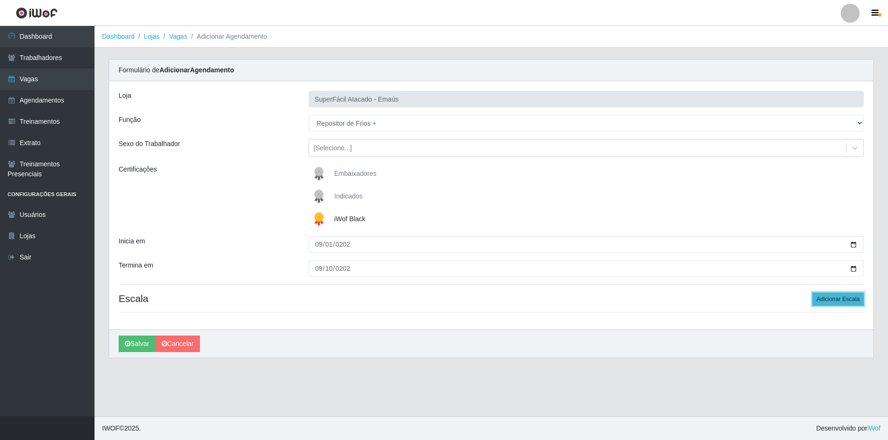
click at [827, 302] on button "Adicionar Escala" at bounding box center [837, 298] width 51 height 13
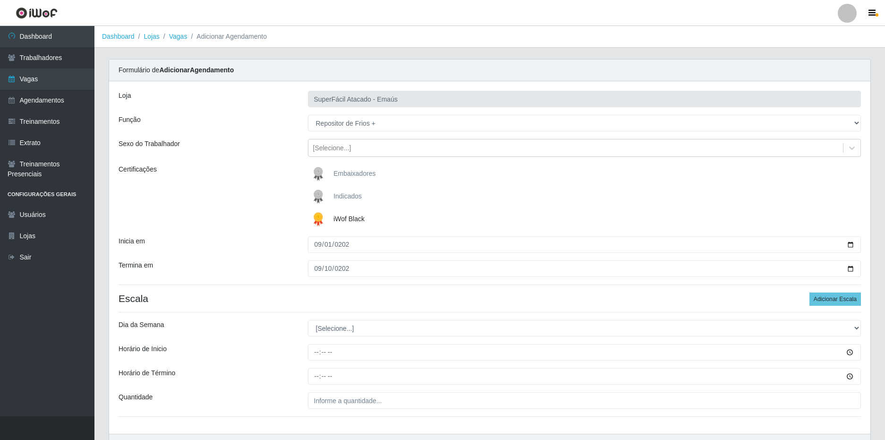
click at [229, 290] on div "Loja SuperFácil Atacado - Emaús Função [Selecione...] Auxiliar de Estacionament…" at bounding box center [490, 257] width 762 height 352
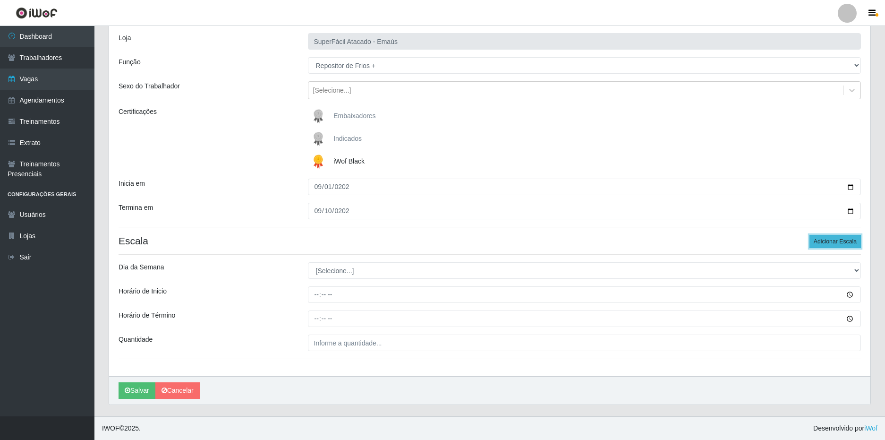
click at [822, 240] on button "Adicionar Escala" at bounding box center [835, 241] width 51 height 13
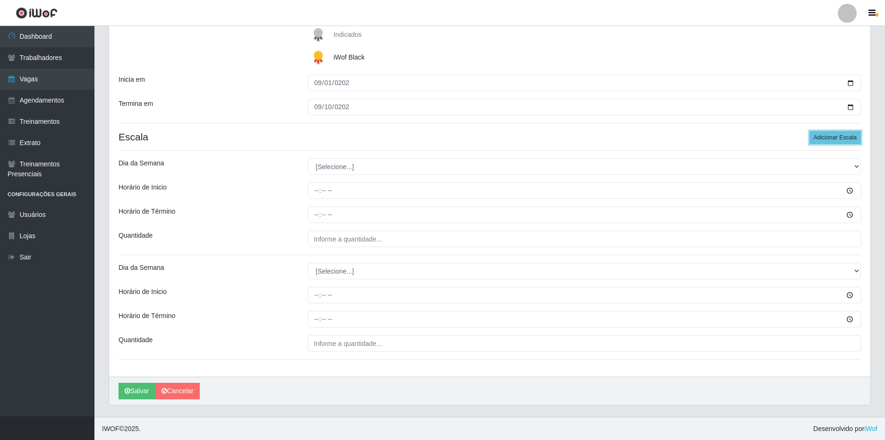
scroll to position [162, 0]
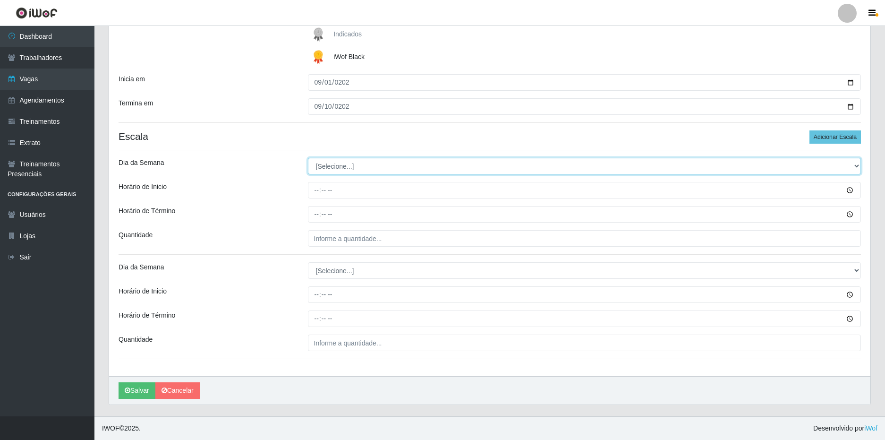
drag, startPoint x: 336, startPoint y: 167, endPoint x: 342, endPoint y: 173, distance: 8.0
click at [339, 167] on select "[Selecione...] Segunda Terça Quarta Quinta Sexta Sábado Domingo" at bounding box center [585, 166] width 554 height 17
select select "6"
click at [308, 158] on select "[Selecione...] Segunda Terça Quarta Quinta Sexta Sábado Domingo" at bounding box center [585, 166] width 554 height 17
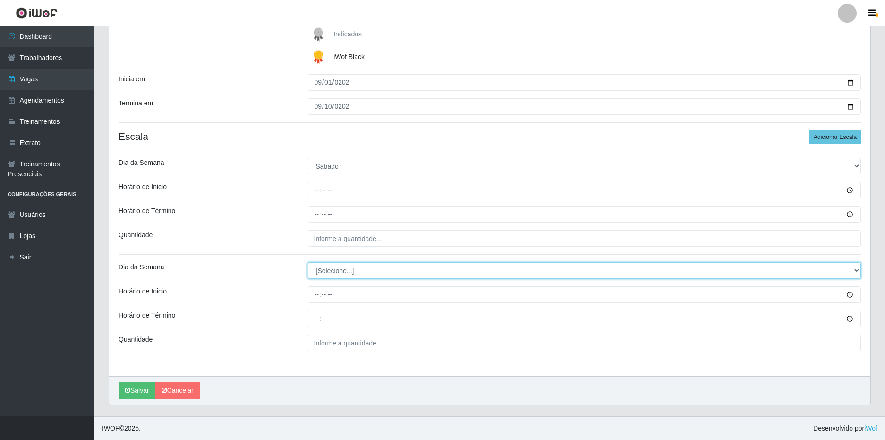
click at [332, 273] on select "[Selecione...] Segunda Terça Quarta Quinta Sexta Sábado Domingo" at bounding box center [585, 270] width 554 height 17
select select "0"
click at [308, 262] on select "[Selecione...] Segunda Terça Quarta Quinta Sexta Sábado Domingo" at bounding box center [585, 270] width 554 height 17
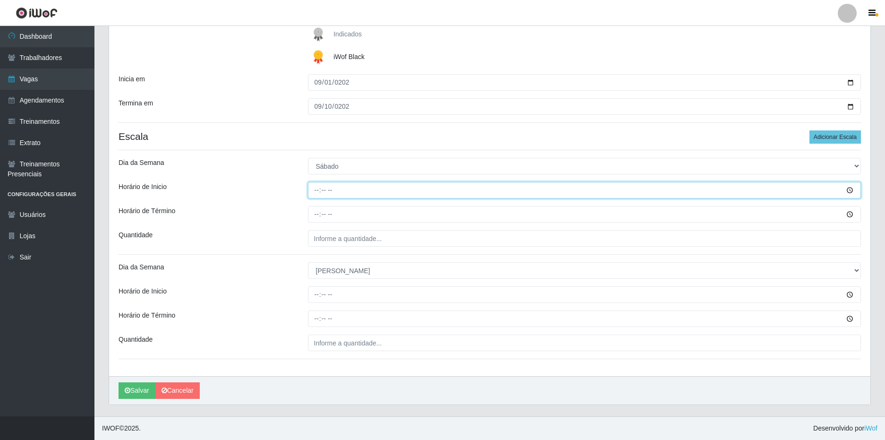
click at [318, 190] on input "Horário de Inicio" at bounding box center [585, 190] width 554 height 17
type input "16:00"
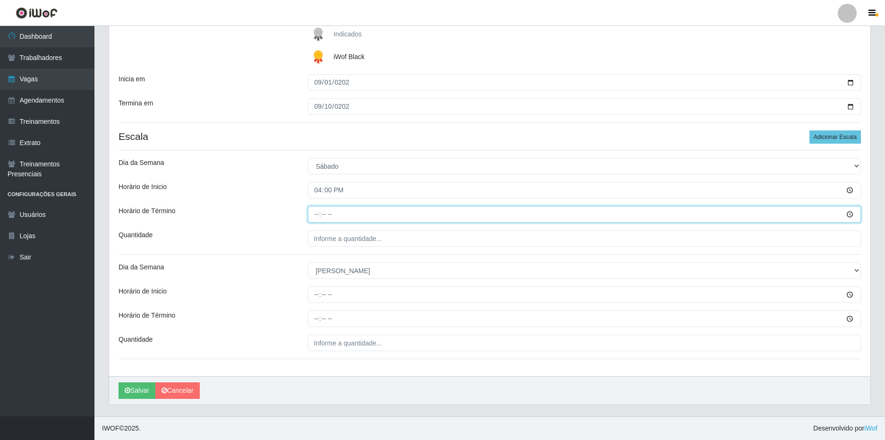
type input "22:00"
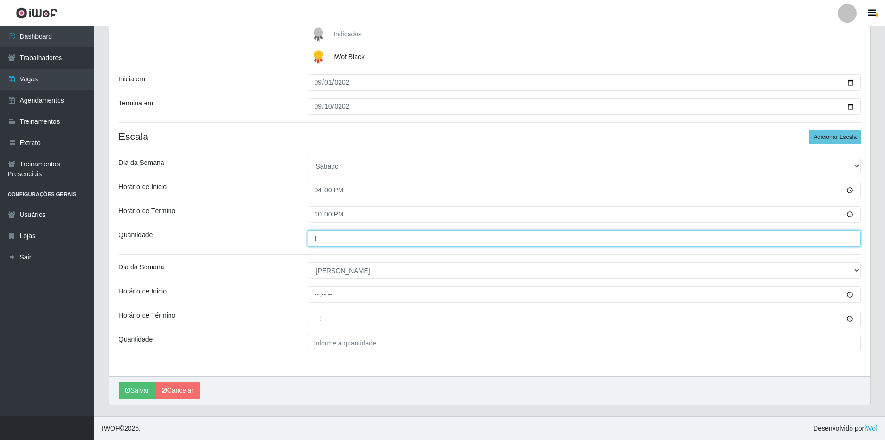
type input "1__"
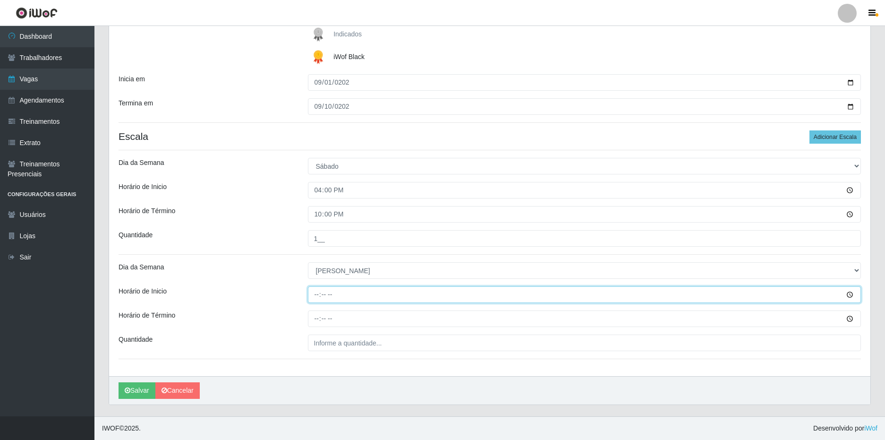
type input "14:00"
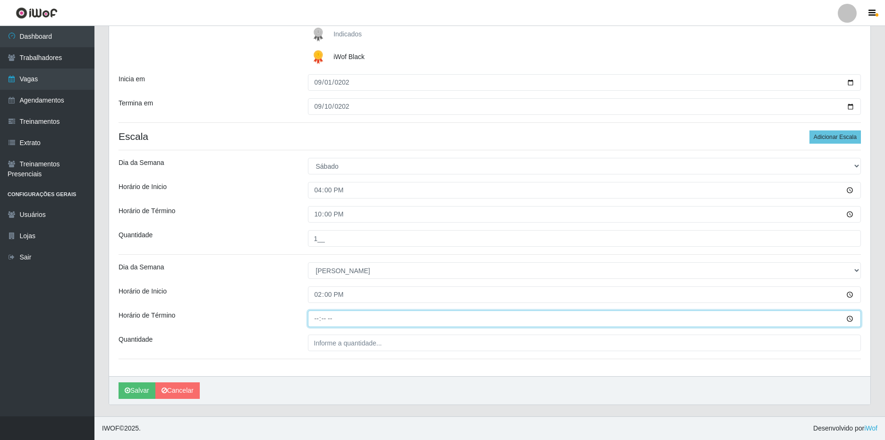
type input "20:00"
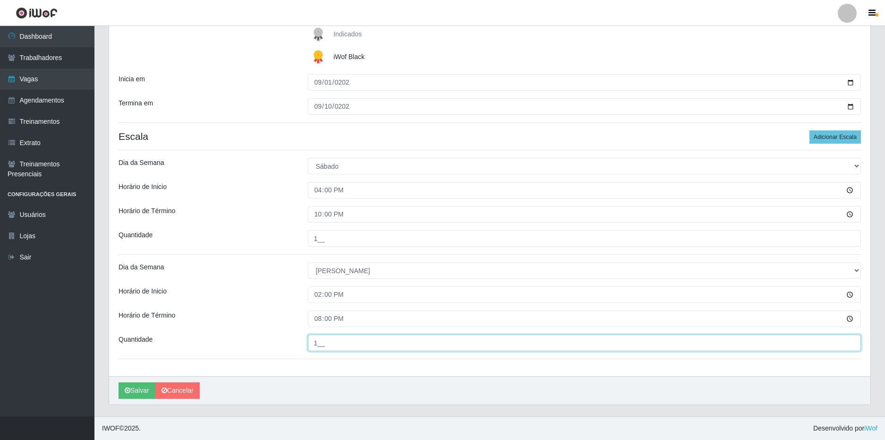
type input "1__"
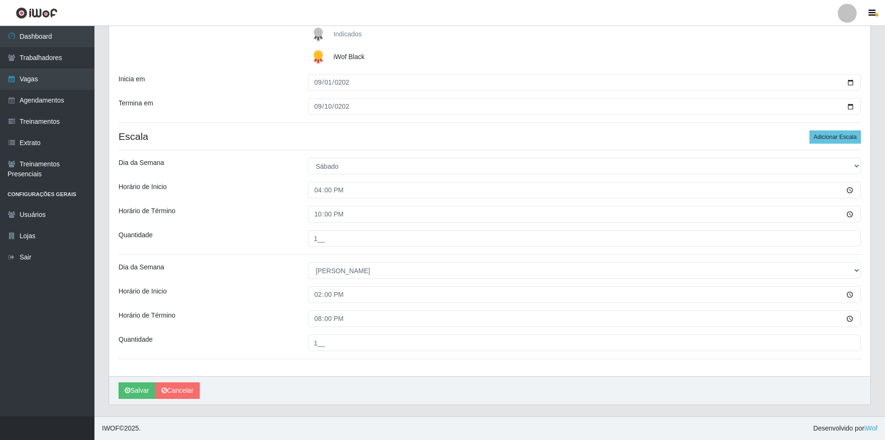
click at [252, 251] on div "Loja SuperFácil Atacado - Emaús Função [Selecione...] Auxiliar de Estacionament…" at bounding box center [490, 147] width 762 height 457
click at [141, 386] on button "Salvar" at bounding box center [137, 390] width 37 height 17
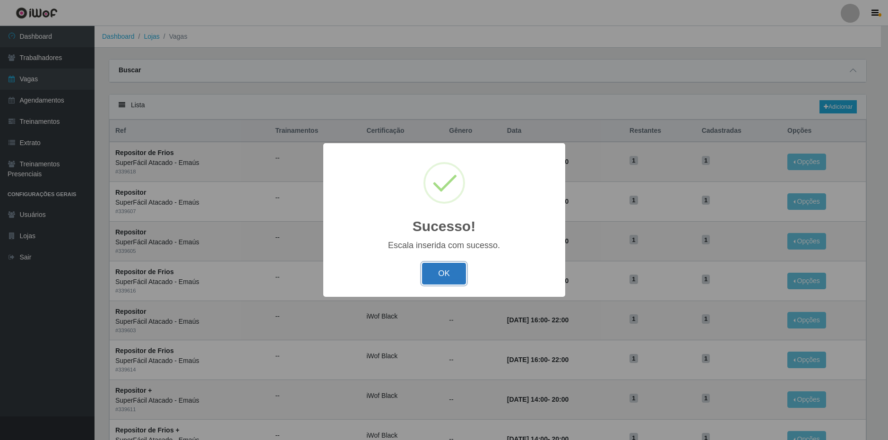
click at [441, 269] on button "OK" at bounding box center [444, 274] width 44 height 22
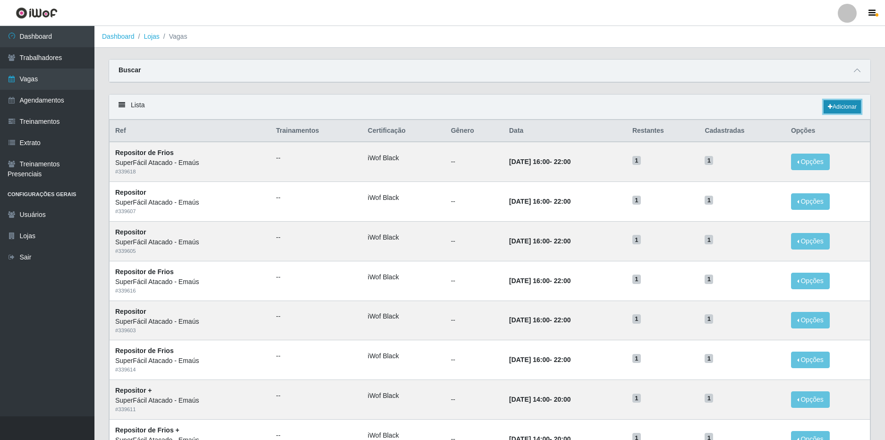
click at [848, 110] on link "Adicionar" at bounding box center [842, 106] width 37 height 13
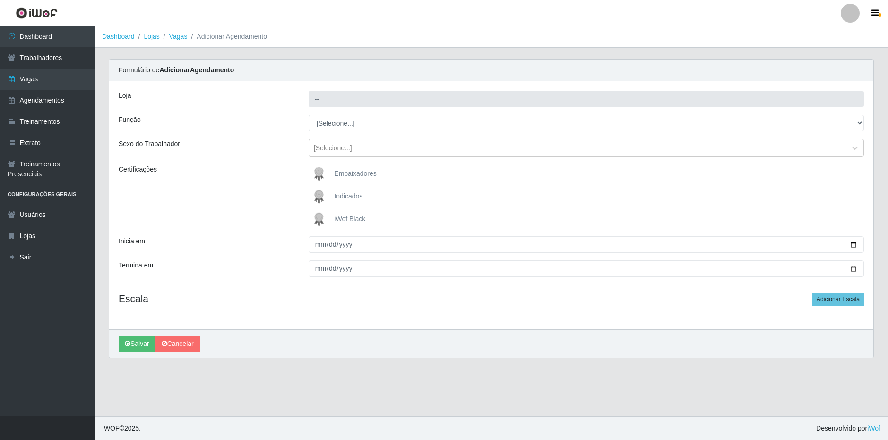
type input "SuperFácil Atacado - Emaús"
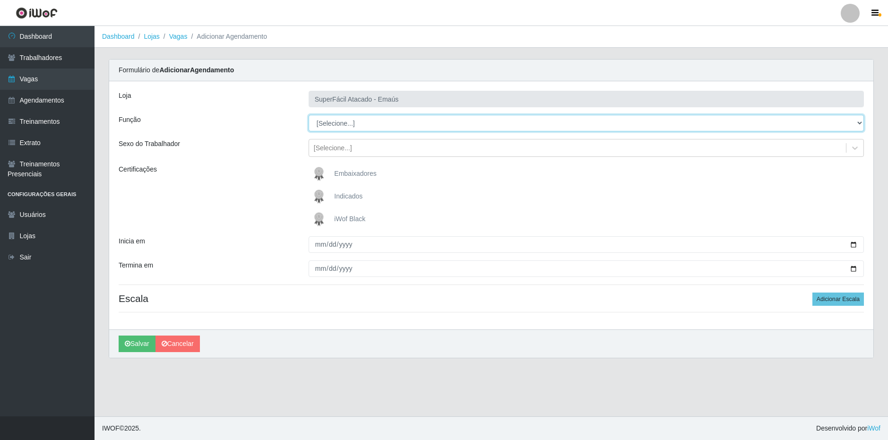
click at [350, 125] on select "[Selecione...] Auxiliar de Estacionamento Auxiliar de Estacionamento + Auxiliar…" at bounding box center [585, 123] width 555 height 17
select select "107"
click at [308, 115] on select "[Selecione...] Auxiliar de Estacionamento Auxiliar de Estacionamento + Auxiliar…" at bounding box center [585, 123] width 555 height 17
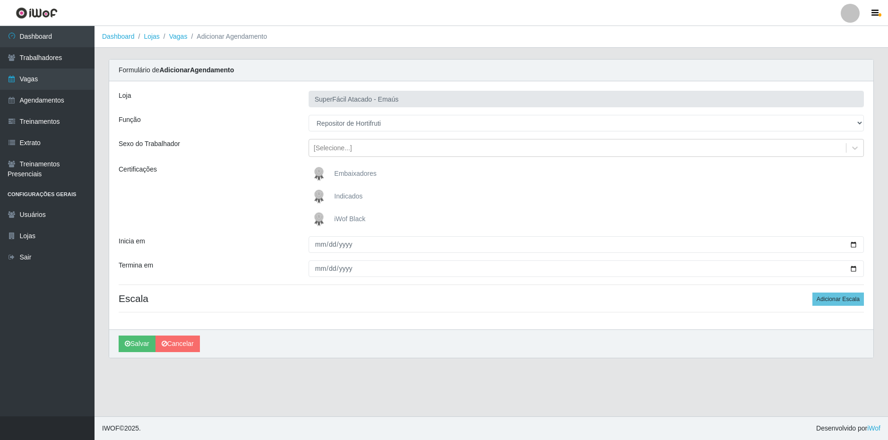
click at [353, 215] on span "iWof Black" at bounding box center [349, 219] width 31 height 8
click at [0, 0] on input "iWof Black" at bounding box center [0, 0] width 0 height 0
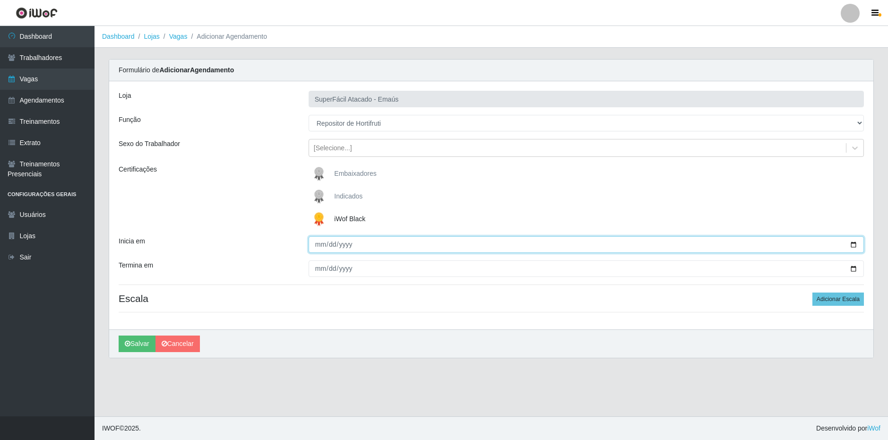
click at [325, 242] on input "Inicia em" at bounding box center [585, 244] width 555 height 17
type input "[DATE]"
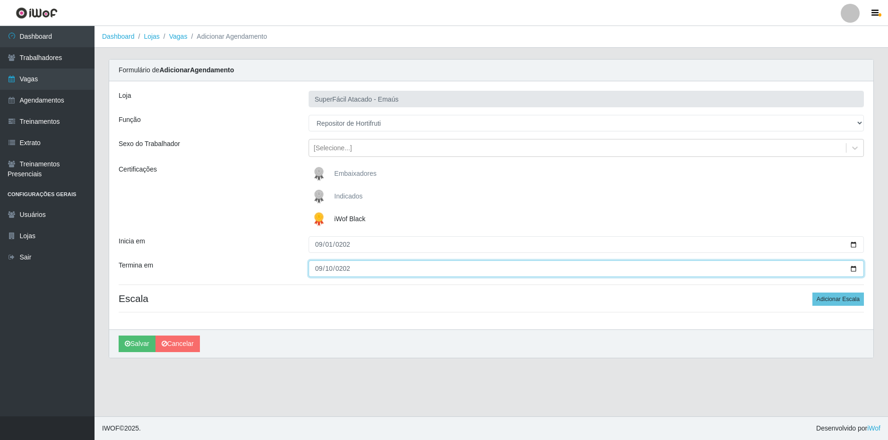
type input "2025-09-10"
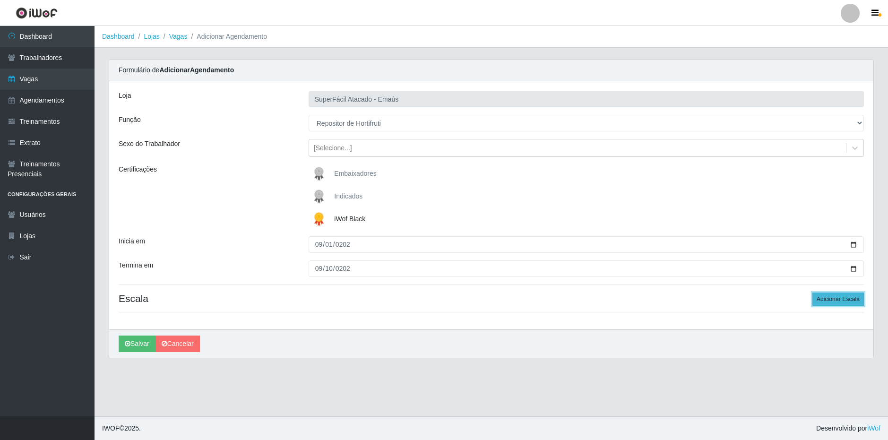
click at [852, 295] on button "Adicionar Escala" at bounding box center [837, 298] width 51 height 13
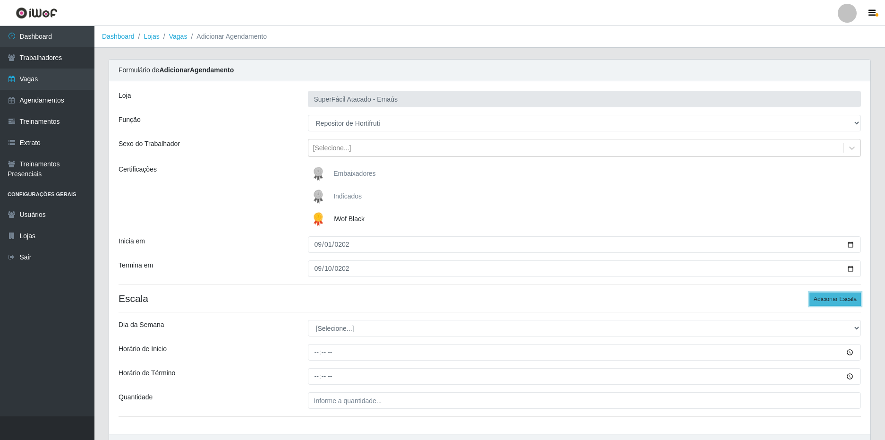
click at [845, 297] on button "Adicionar Escala" at bounding box center [835, 298] width 51 height 13
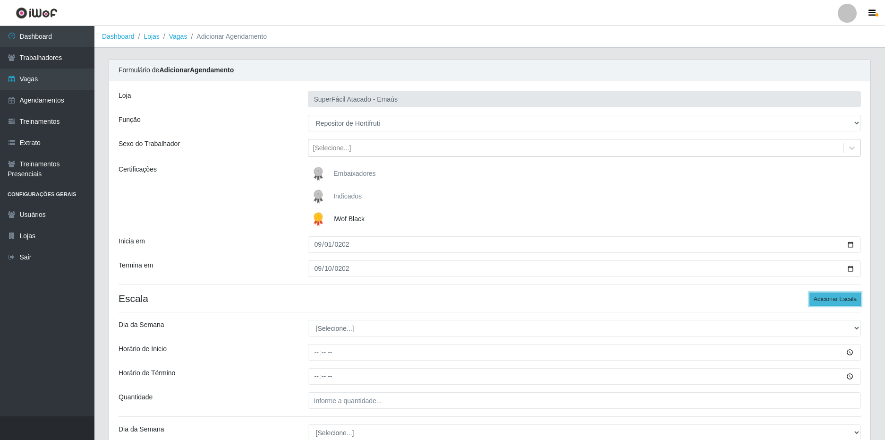
click at [834, 297] on button "Adicionar Escala" at bounding box center [835, 298] width 51 height 13
click at [833, 297] on button "Adicionar Escala" at bounding box center [835, 298] width 51 height 13
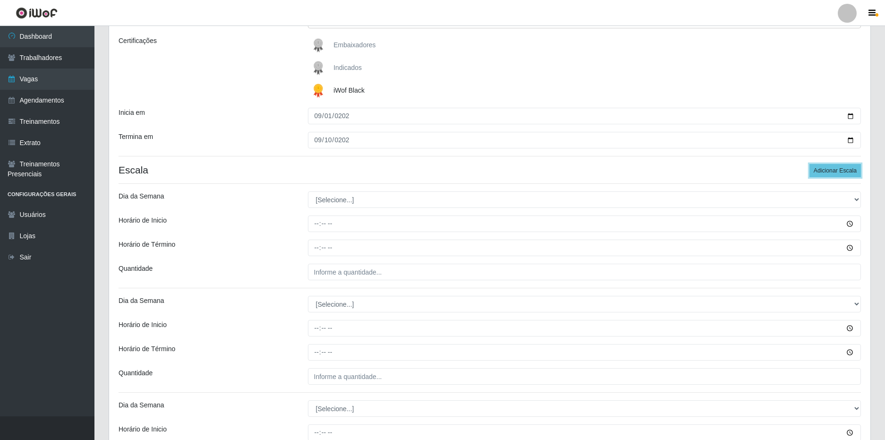
scroll to position [142, 0]
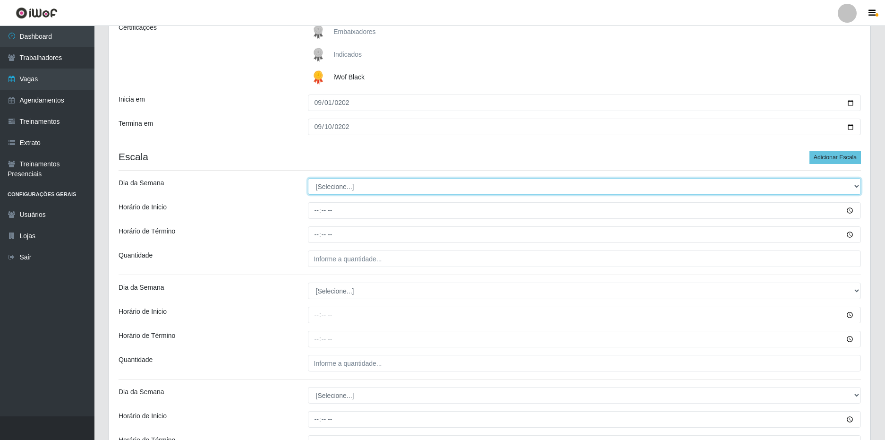
click at [340, 188] on select "[Selecione...] Segunda Terça Quarta Quinta Sexta Sábado Domingo" at bounding box center [585, 186] width 554 height 17
select select "1"
click at [308, 178] on select "[Selecione...] Segunda Terça Quarta Quinta Sexta Sábado Domingo" at bounding box center [585, 186] width 554 height 17
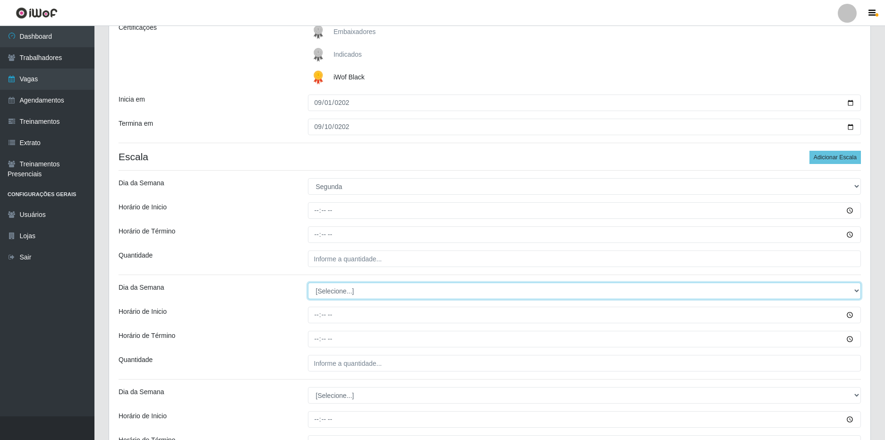
click at [335, 297] on select "[Selecione...] Segunda Terça Quarta Quinta Sexta Sábado Domingo" at bounding box center [585, 291] width 554 height 17
select select "2"
click at [308, 283] on select "[Selecione...] Segunda Terça Quarta Quinta Sexta Sábado Domingo" at bounding box center [585, 291] width 554 height 17
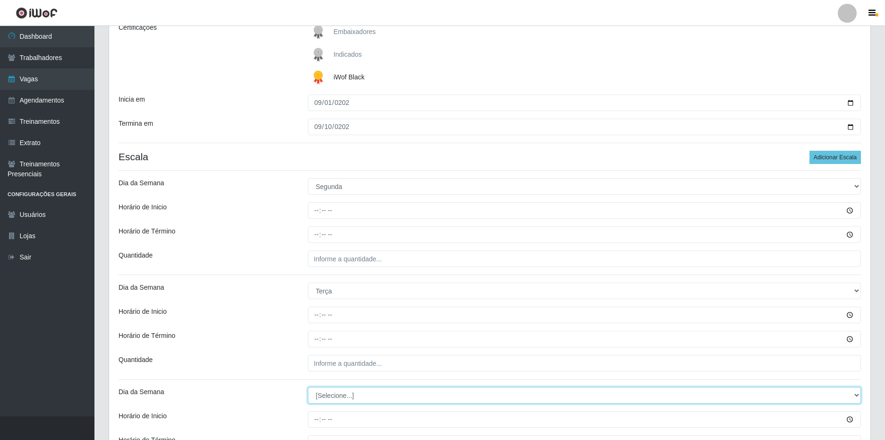
click at [321, 394] on select "[Selecione...] Segunda Terça Quarta Quinta Sexta Sábado Domingo" at bounding box center [585, 395] width 554 height 17
select select "3"
click at [308, 387] on select "[Selecione...] Segunda Terça Quarta Quinta Sexta Sábado Domingo" at bounding box center [585, 395] width 554 height 17
click at [269, 353] on div "Loja SuperFácil Atacado - Emaús Função [Selecione...] Auxiliar de Estacionament…" at bounding box center [490, 325] width 762 height 770
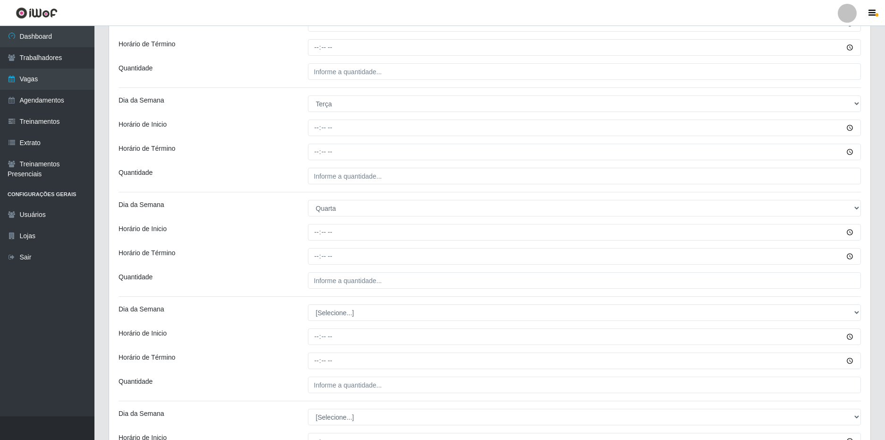
scroll to position [378, 0]
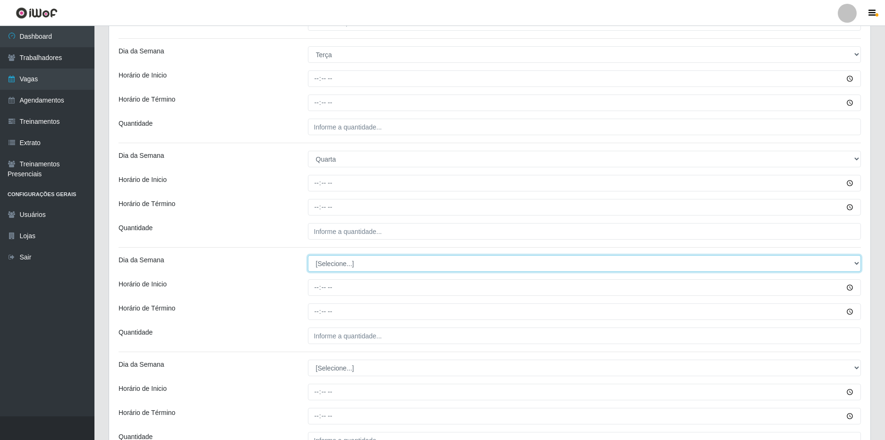
click at [335, 259] on select "[Selecione...] Segunda Terça Quarta Quinta Sexta Sábado Domingo" at bounding box center [585, 263] width 554 height 17
select select "4"
click at [308, 255] on select "[Selecione...] Segunda Terça Quarta Quinta Sexta Sábado Domingo" at bounding box center [585, 263] width 554 height 17
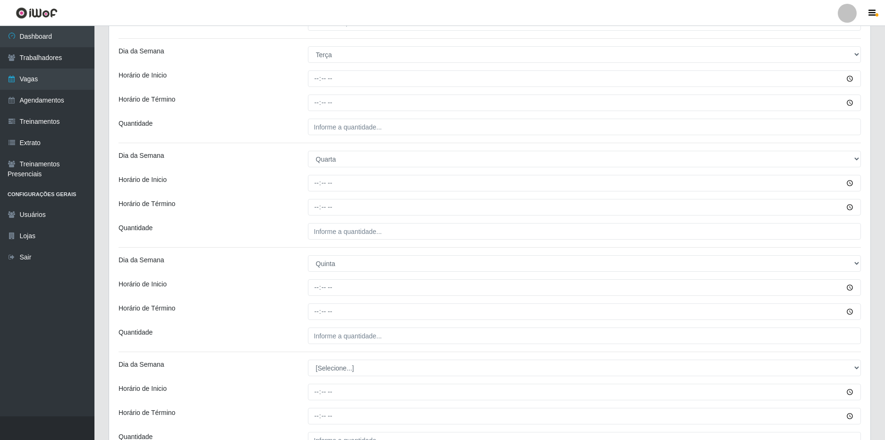
click at [271, 317] on div "Horário de Término" at bounding box center [205, 311] width 189 height 17
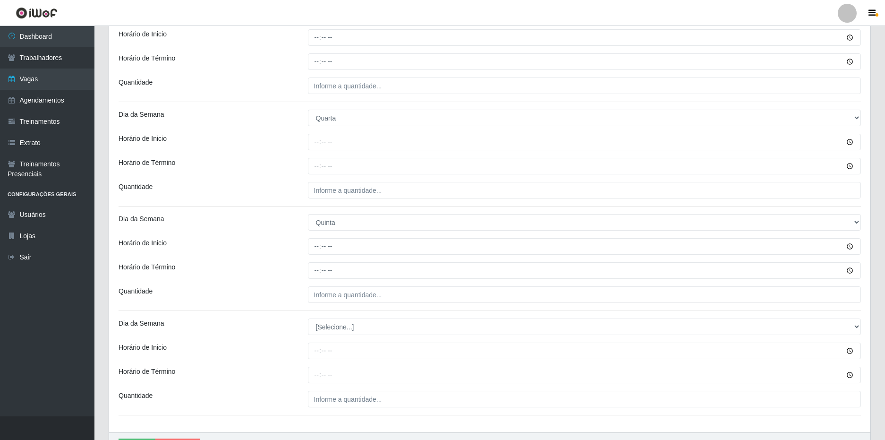
scroll to position [472, 0]
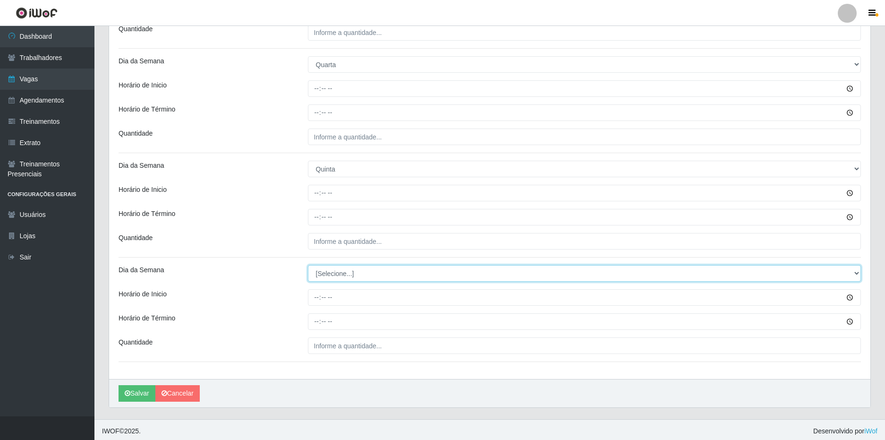
click at [333, 272] on select "[Selecione...] Segunda Terça Quarta Quinta Sexta Sábado Domingo" at bounding box center [585, 273] width 554 height 17
select select "5"
click at [308, 265] on select "[Selecione...] Segunda Terça Quarta Quinta Sexta Sábado Domingo" at bounding box center [585, 273] width 554 height 17
click at [240, 319] on div "Horário de Término" at bounding box center [205, 321] width 189 height 17
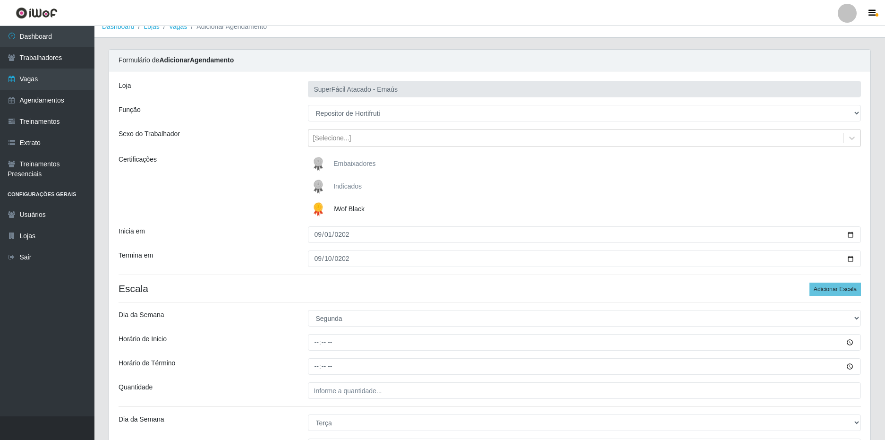
scroll to position [0, 0]
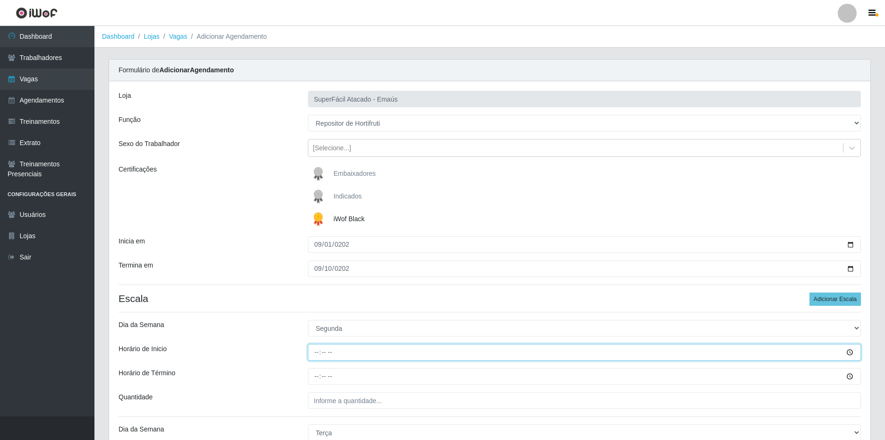
click at [316, 353] on input "Horário de Inicio" at bounding box center [585, 352] width 554 height 17
type input "16:00"
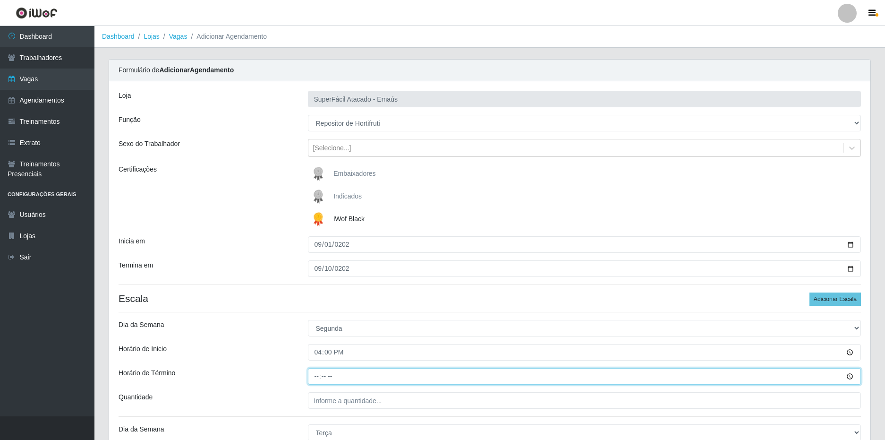
type input "22:00"
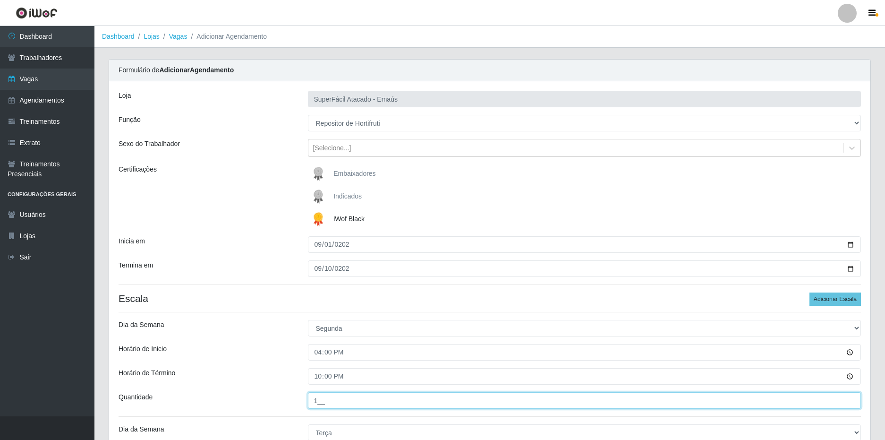
type input "1__"
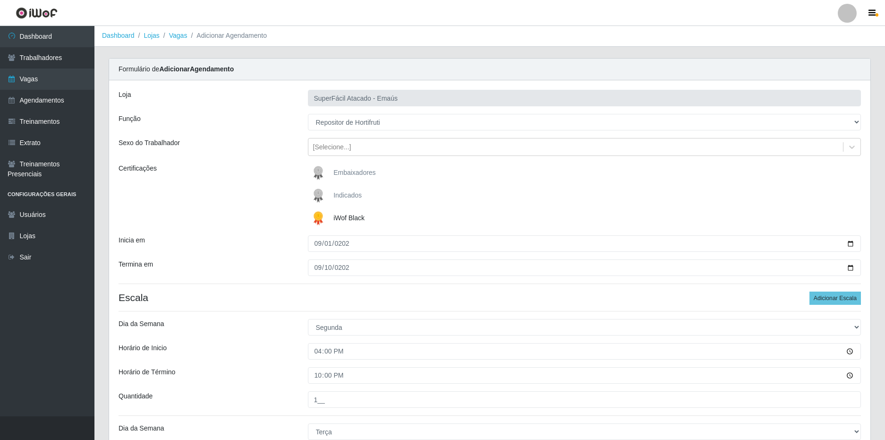
scroll to position [237, 0]
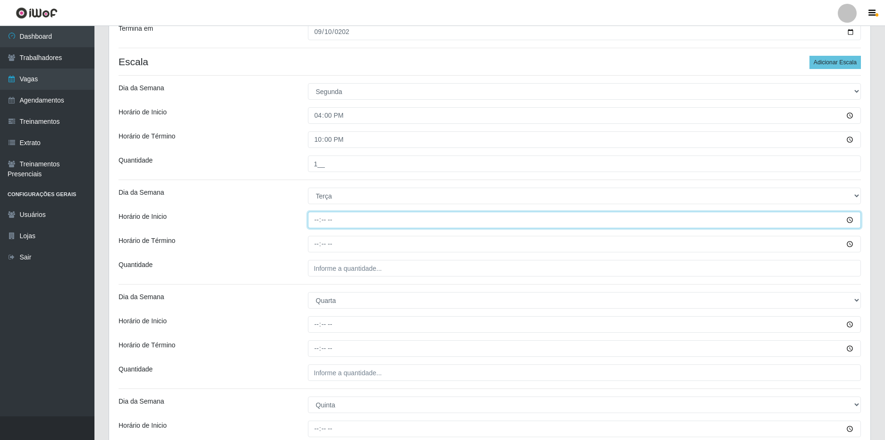
type input "16:00"
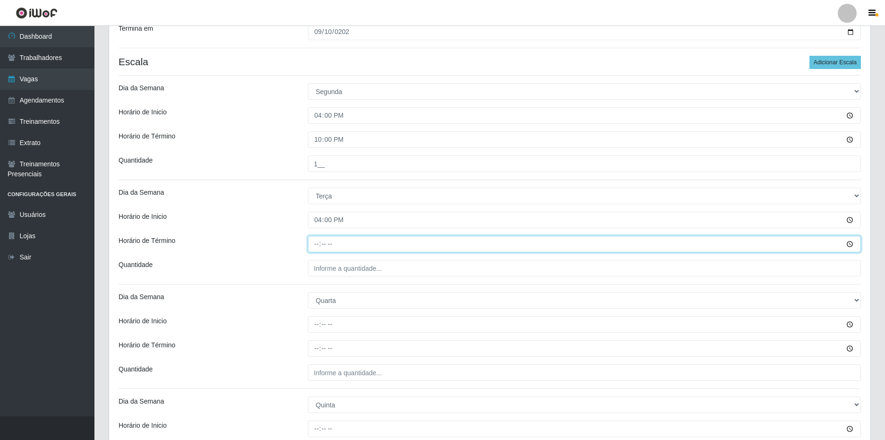
type input "22:00"
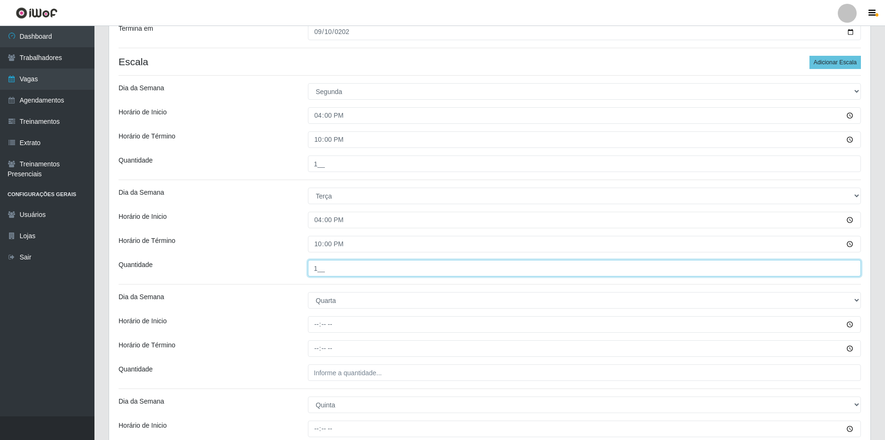
type input "1__"
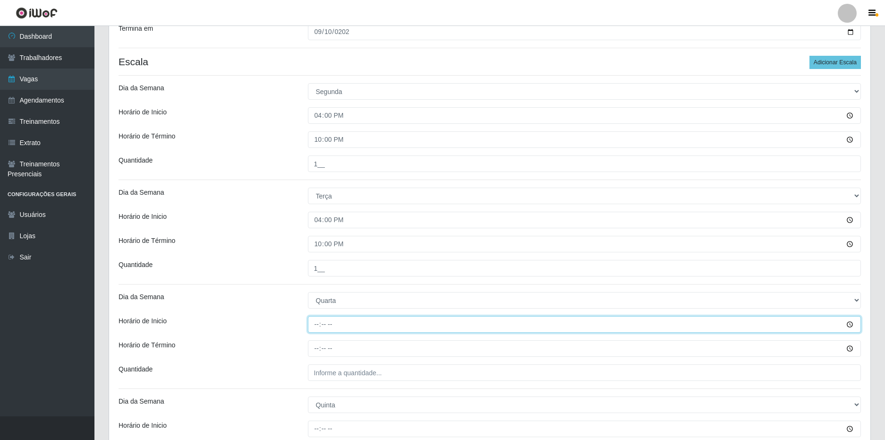
type input "16:00"
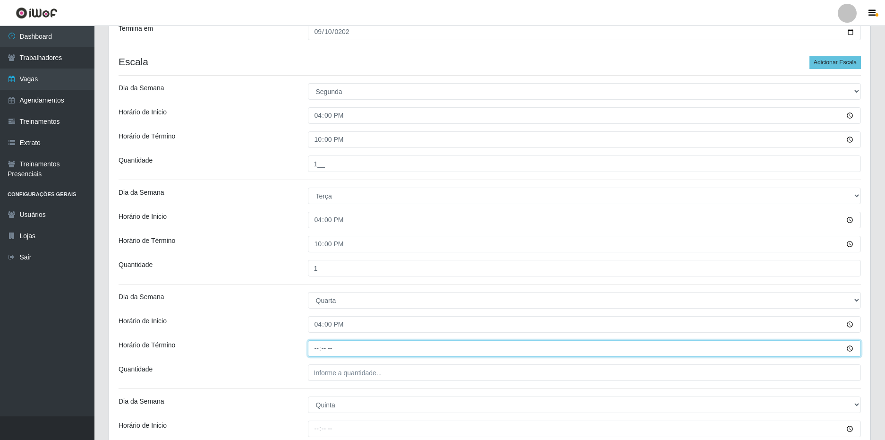
type input "22:00"
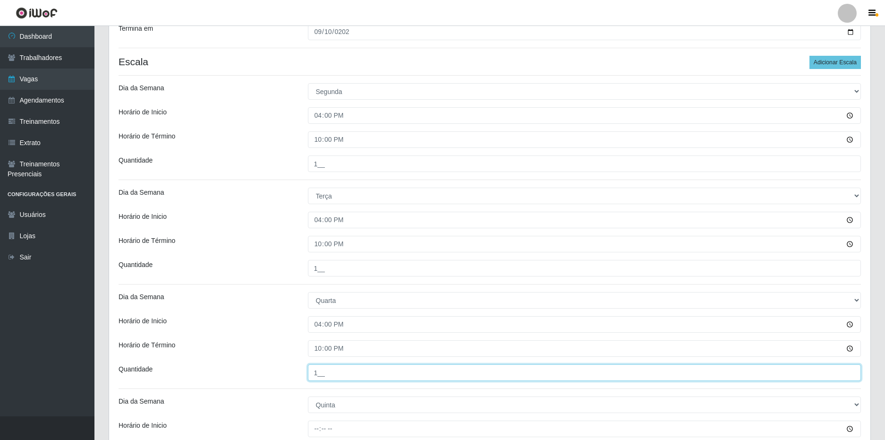
type input "1__"
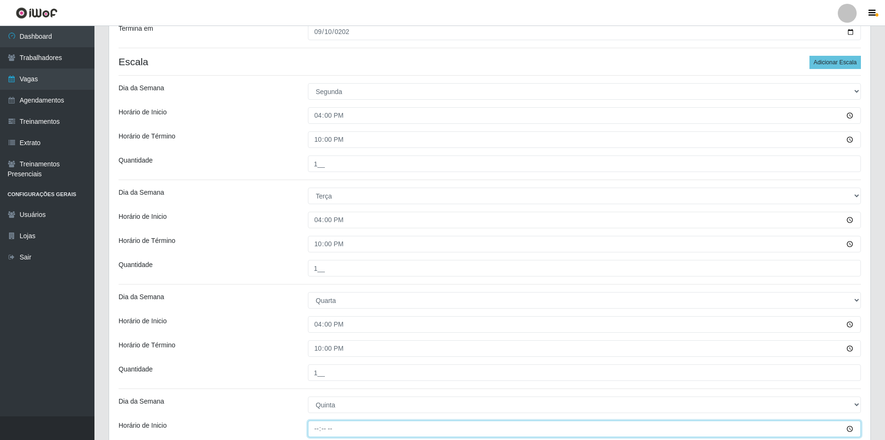
type input "16:00"
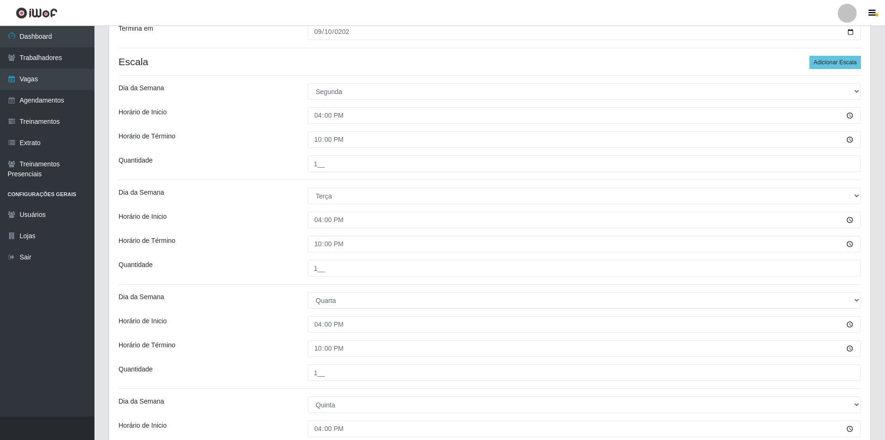
scroll to position [470, 0]
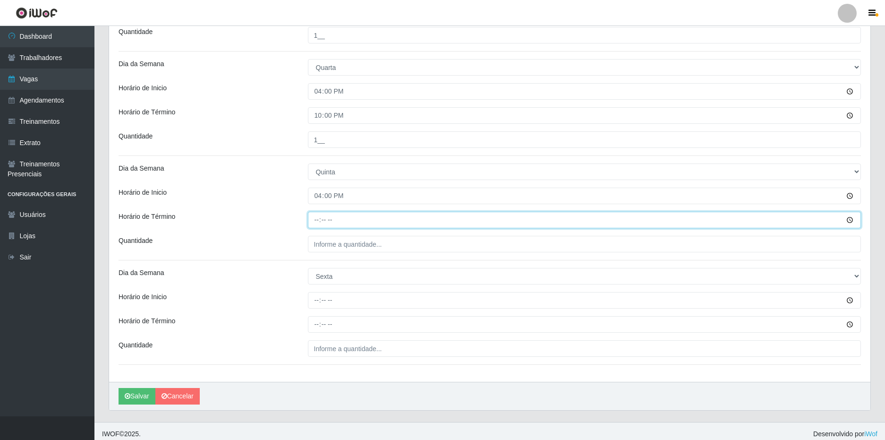
type input "22:00"
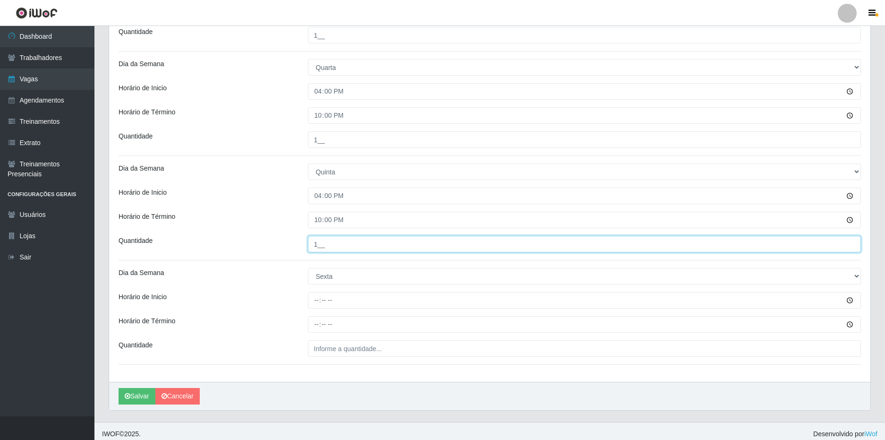
type input "1__"
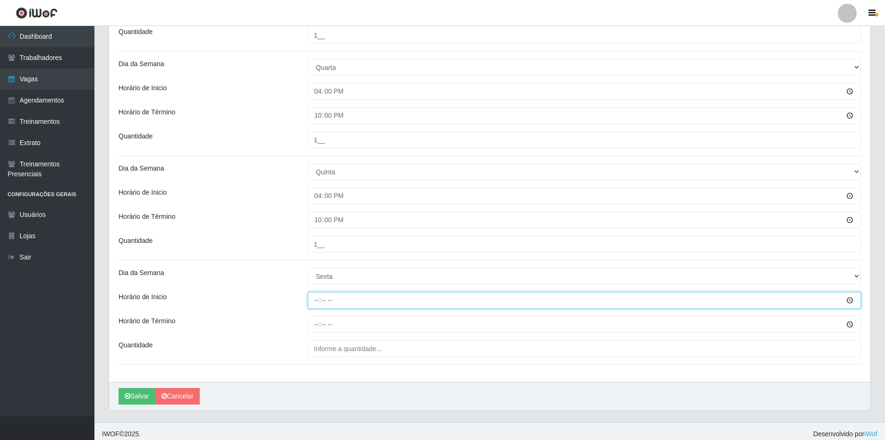
type input "16:00"
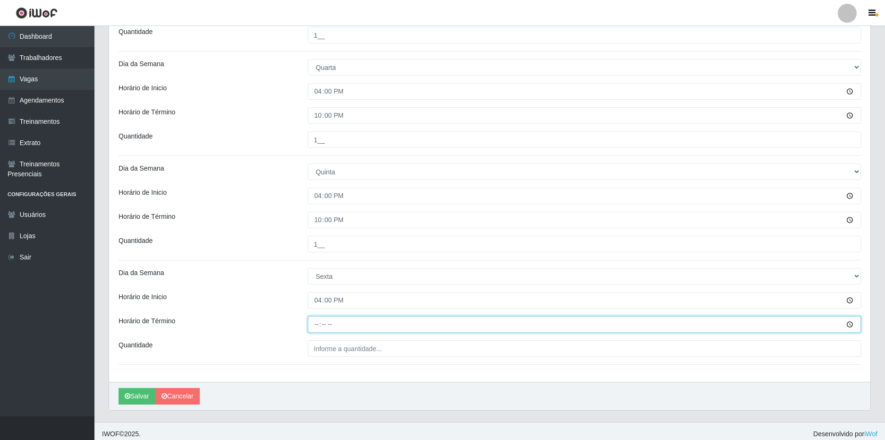
type input "22:00"
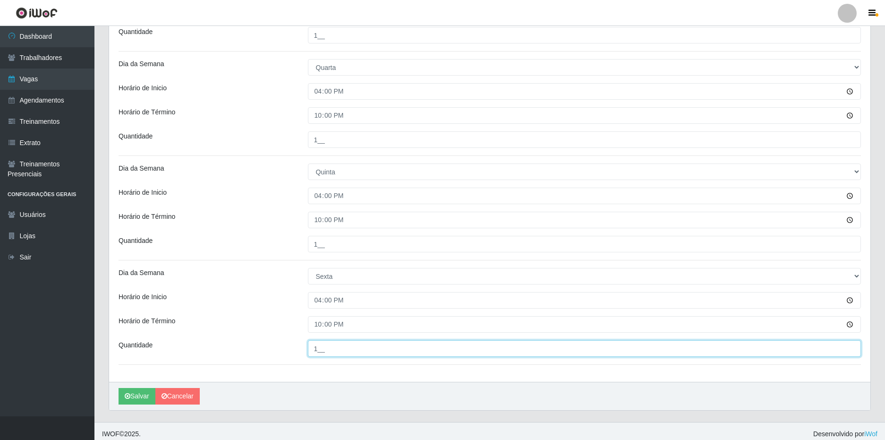
type input "1__"
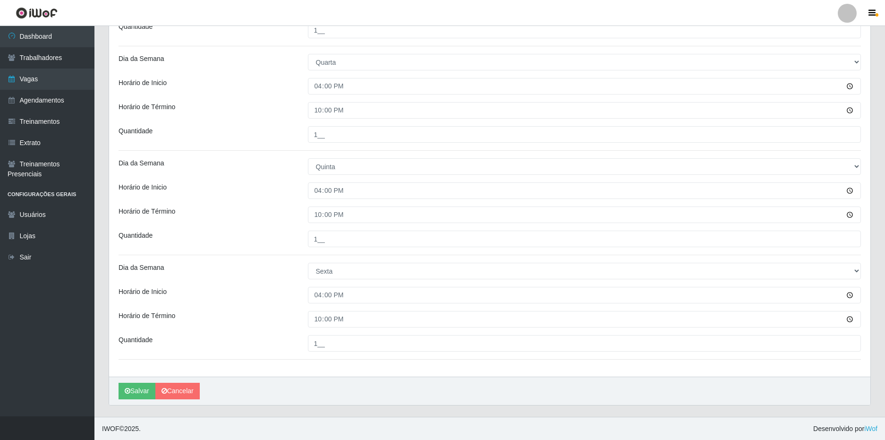
scroll to position [475, 0]
click at [142, 393] on button "Salvar" at bounding box center [137, 390] width 37 height 17
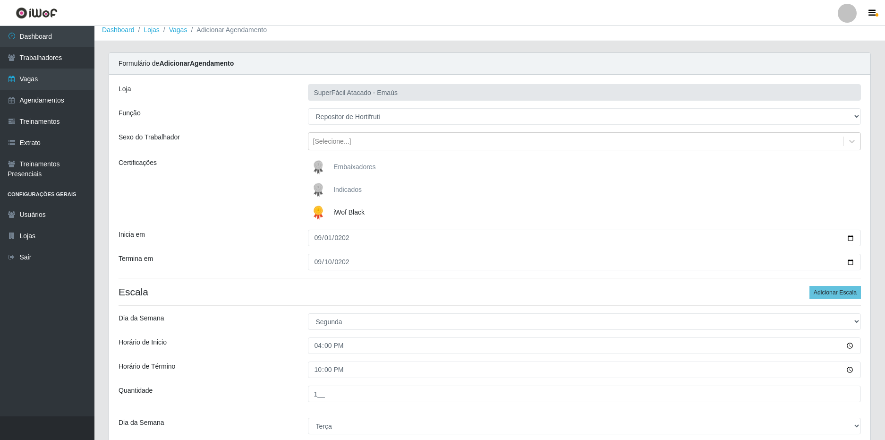
scroll to position [3, 0]
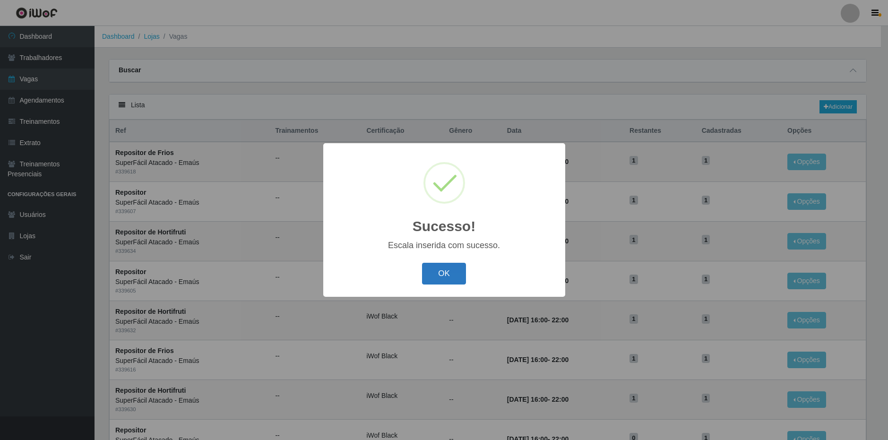
click at [429, 273] on button "OK" at bounding box center [444, 274] width 44 height 22
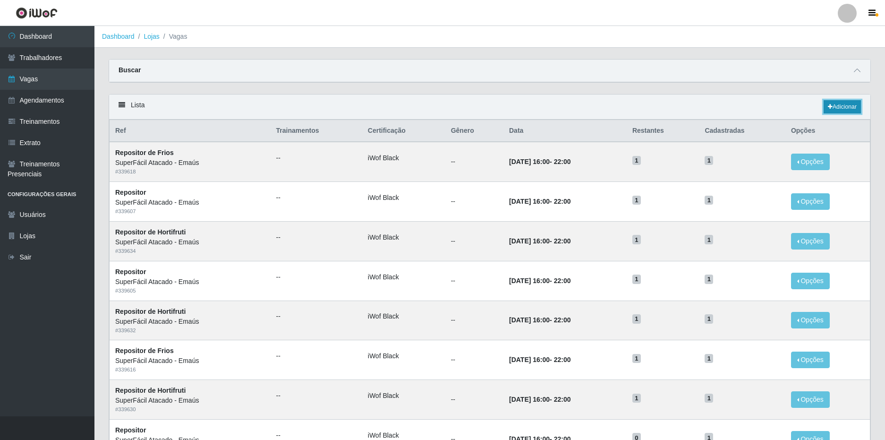
click at [824, 113] on link "Adicionar" at bounding box center [842, 106] width 37 height 13
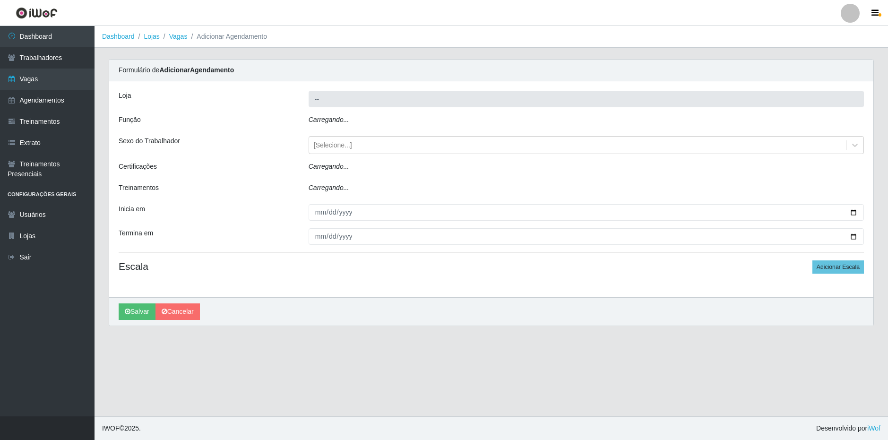
type input "SuperFácil Atacado - Emaús"
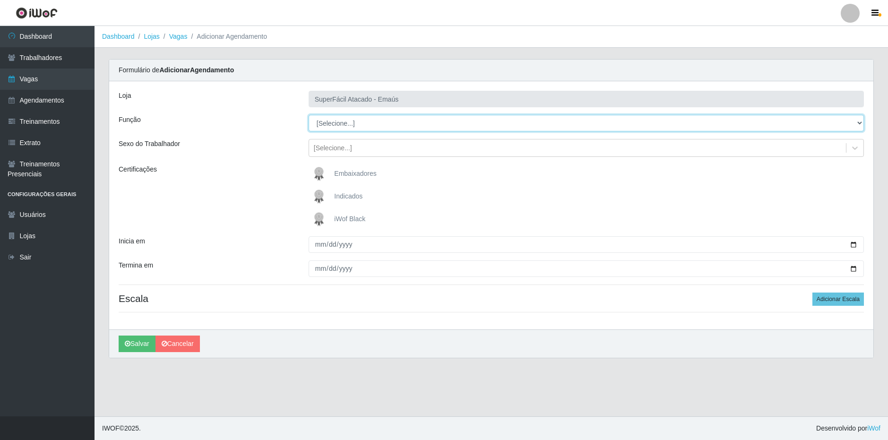
click at [356, 125] on select "[Selecione...] Auxiliar de Estacionamento Auxiliar de Estacionamento + Auxiliar…" at bounding box center [585, 123] width 555 height 17
select select "108"
click at [308, 115] on select "[Selecione...] Auxiliar de Estacionamento Auxiliar de Estacionamento + Auxiliar…" at bounding box center [585, 123] width 555 height 17
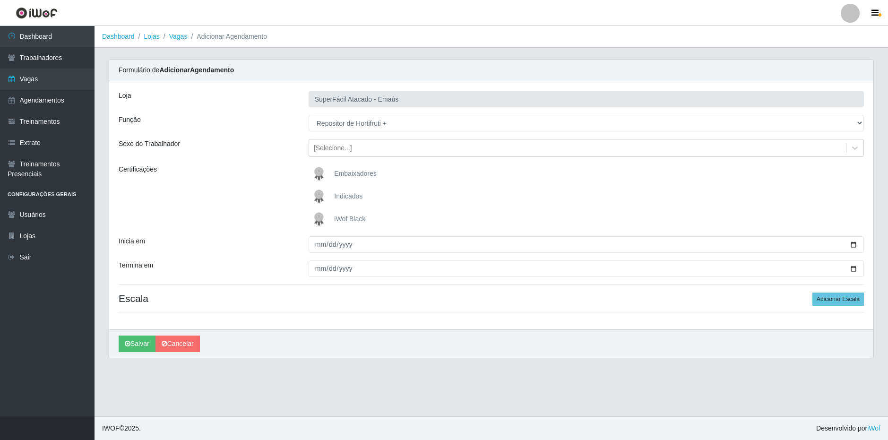
click at [350, 216] on span "iWof Black" at bounding box center [349, 219] width 31 height 8
click at [0, 0] on input "iWof Black" at bounding box center [0, 0] width 0 height 0
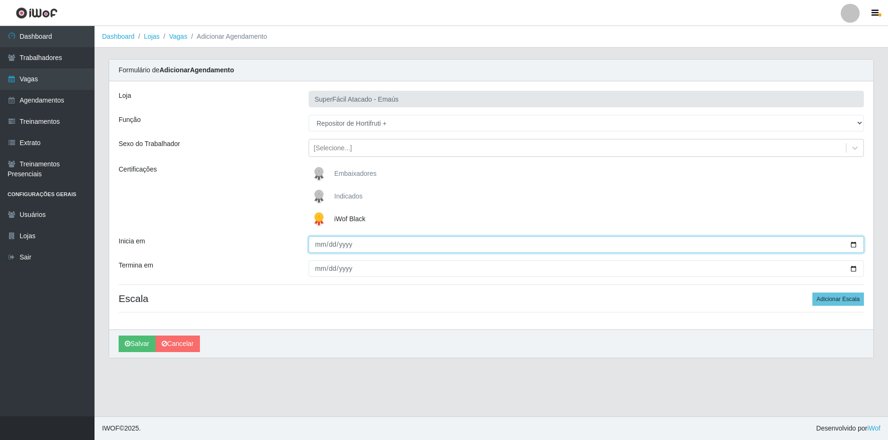
click at [312, 246] on input "Inicia em" at bounding box center [585, 244] width 555 height 17
type input "[DATE]"
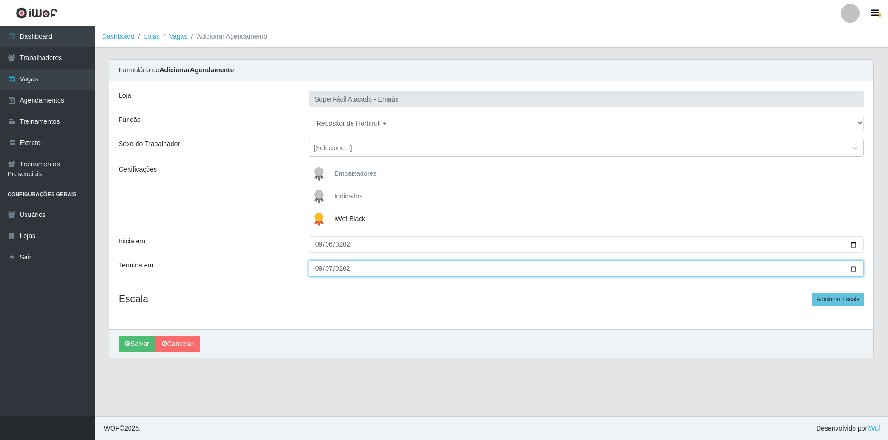
type input "[DATE]"
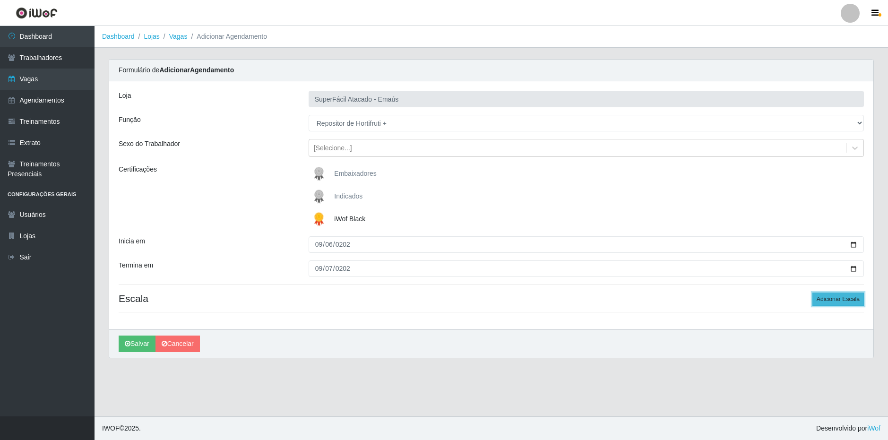
click at [825, 300] on button "Adicionar Escala" at bounding box center [837, 298] width 51 height 13
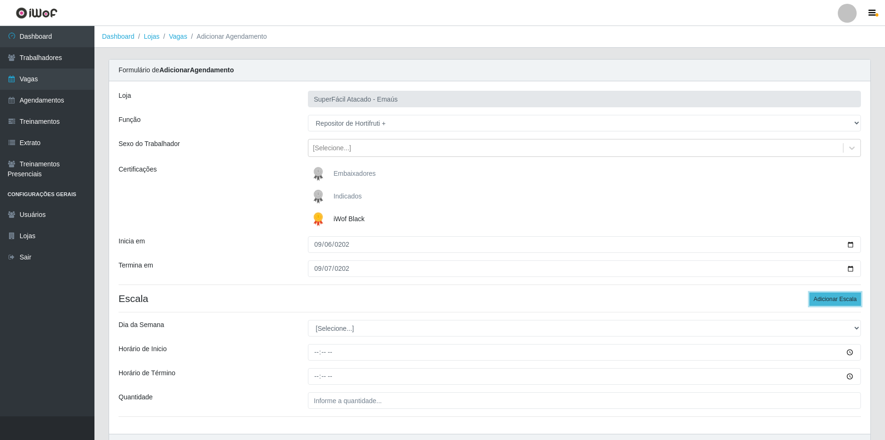
click at [827, 300] on button "Adicionar Escala" at bounding box center [835, 298] width 51 height 13
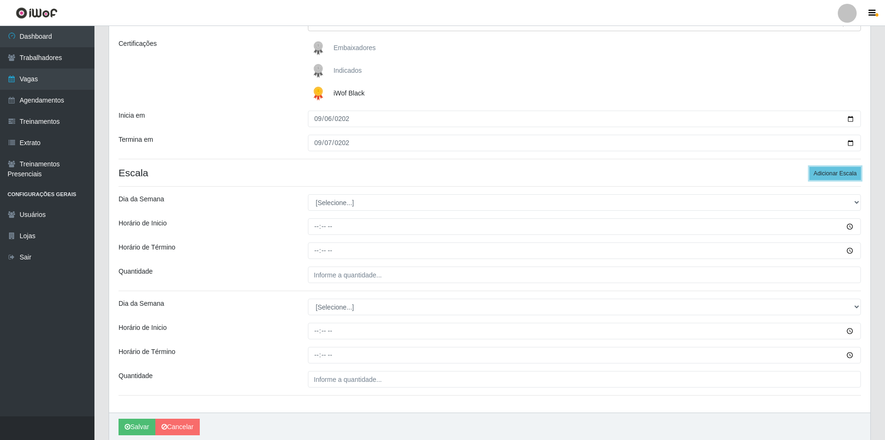
scroll to position [162, 0]
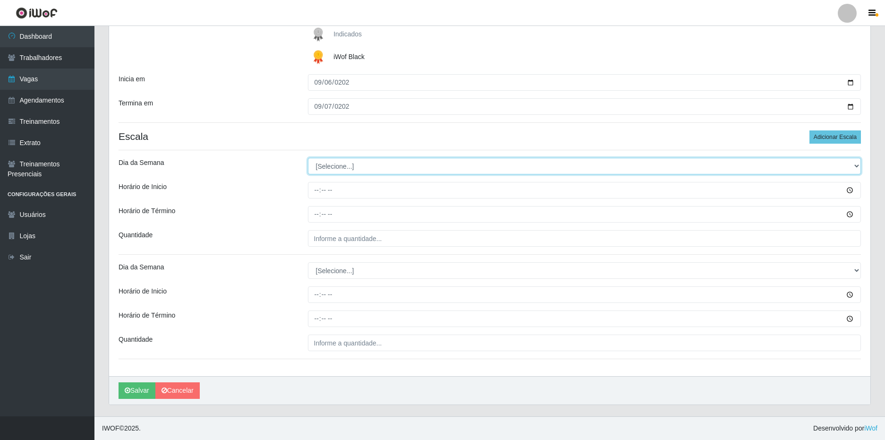
click at [352, 169] on select "[Selecione...] Segunda Terça Quarta Quinta Sexta Sábado Domingo" at bounding box center [585, 166] width 554 height 17
select select "6"
click at [308, 158] on select "[Selecione...] Segunda Terça Quarta Quinta Sexta Sábado Domingo" at bounding box center [585, 166] width 554 height 17
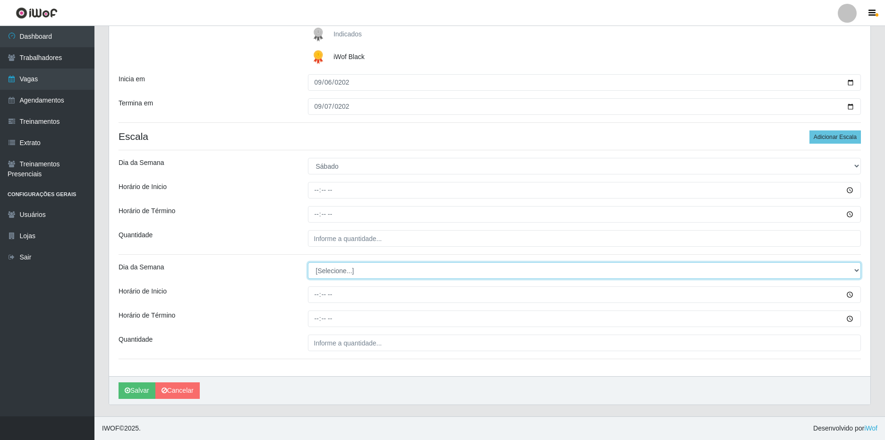
click at [345, 277] on select "[Selecione...] Segunda Terça Quarta Quinta Sexta Sábado Domingo" at bounding box center [585, 270] width 554 height 17
select select "0"
click at [308, 262] on select "[Selecione...] Segunda Terça Quarta Quinta Sexta Sábado Domingo" at bounding box center [585, 270] width 554 height 17
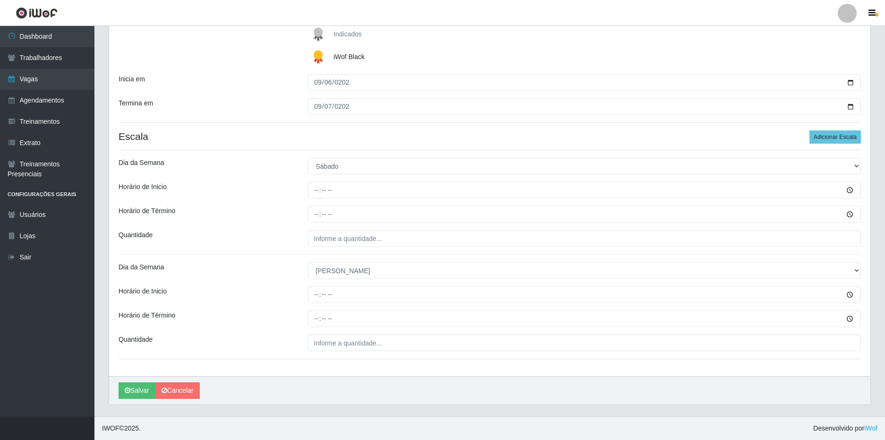
click at [257, 268] on div "Dia da Semana" at bounding box center [205, 270] width 189 height 17
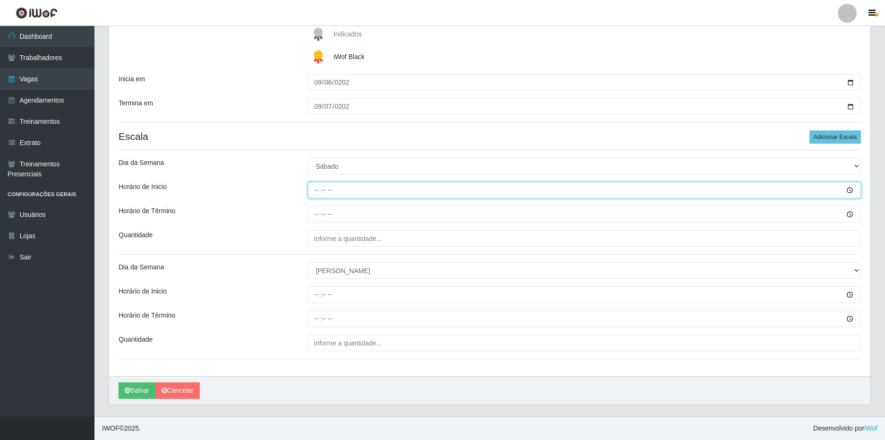
click at [316, 191] on input "Horário de Inicio" at bounding box center [585, 190] width 554 height 17
type input "16:00"
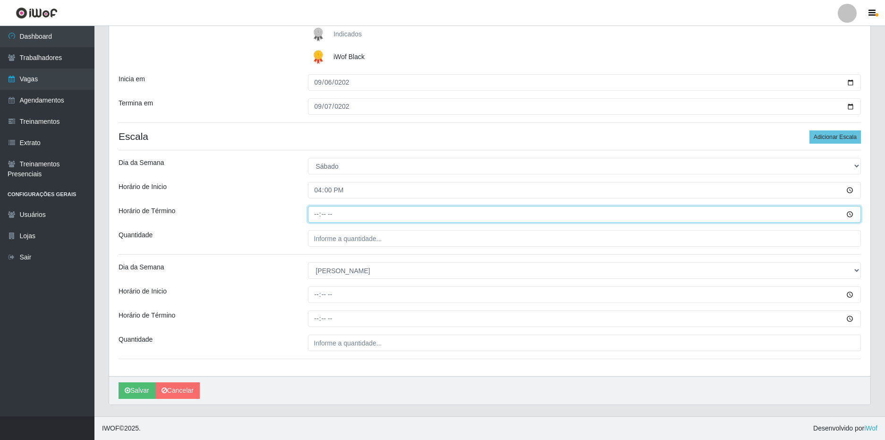
type input "22:00"
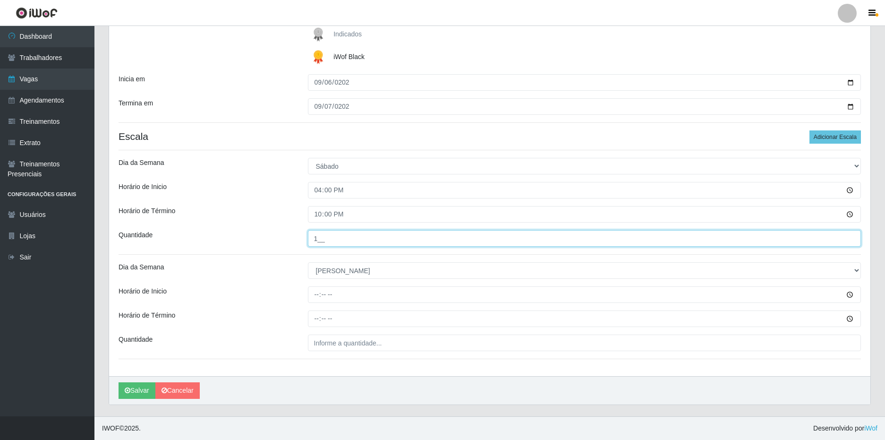
type input "1__"
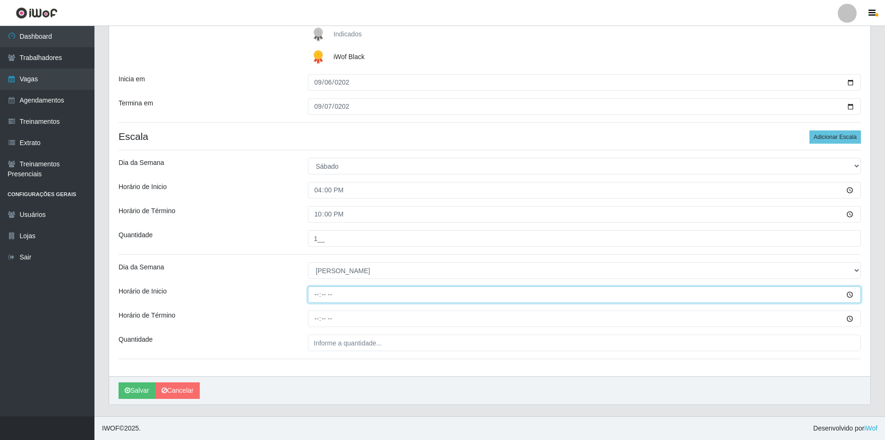
type input "14:00"
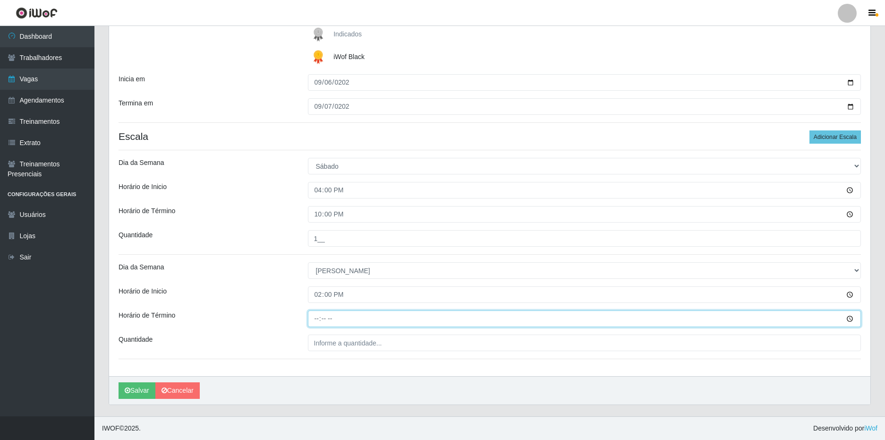
type input "20:00"
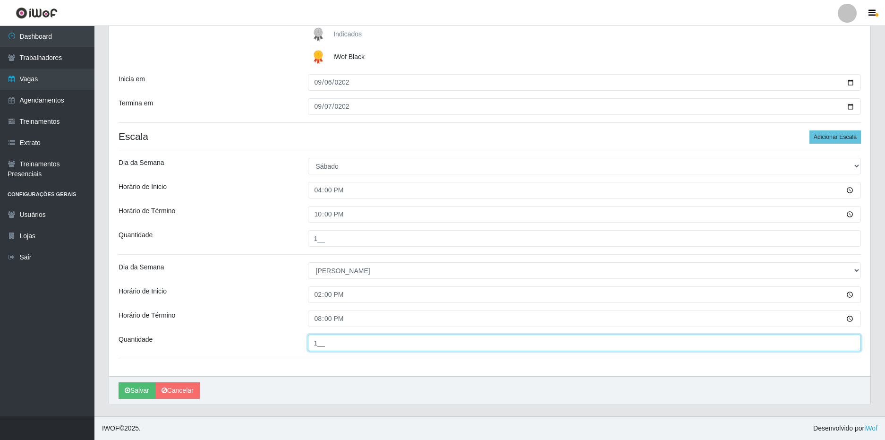
type input "1__"
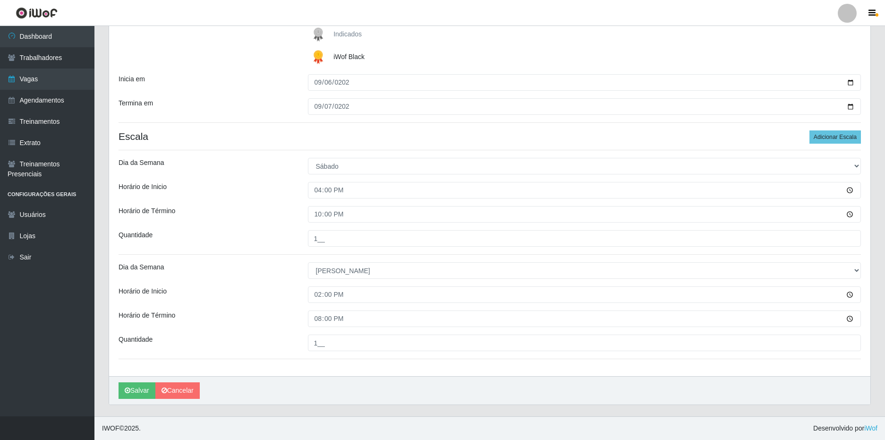
drag, startPoint x: 261, startPoint y: 240, endPoint x: 261, endPoint y: 247, distance: 6.1
click at [261, 241] on div "Quantidade" at bounding box center [205, 238] width 189 height 17
click at [139, 387] on button "Salvar" at bounding box center [137, 390] width 37 height 17
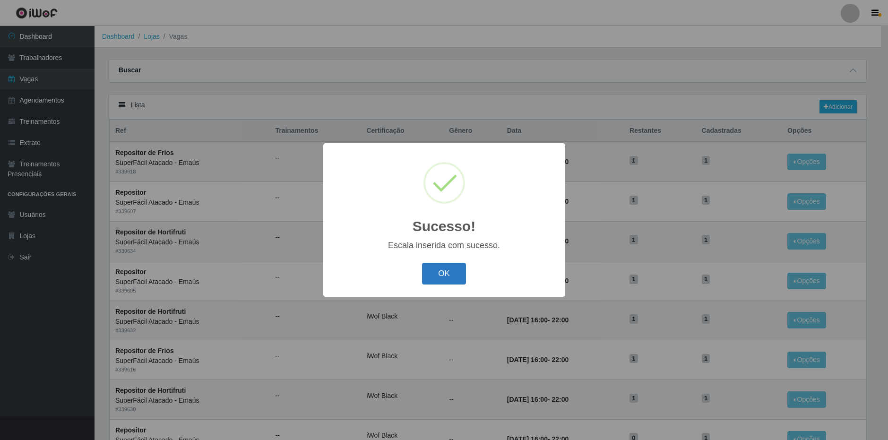
click at [456, 269] on button "OK" at bounding box center [444, 274] width 44 height 22
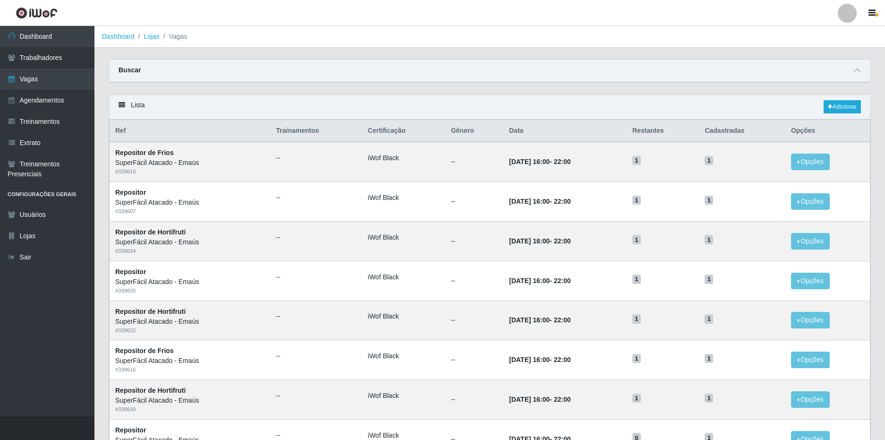
drag, startPoint x: 844, startPoint y: 11, endPoint x: 845, endPoint y: 19, distance: 8.0
click at [844, 12] on div at bounding box center [847, 13] width 19 height 19
click at [816, 72] on button "Sair" at bounding box center [829, 73] width 85 height 19
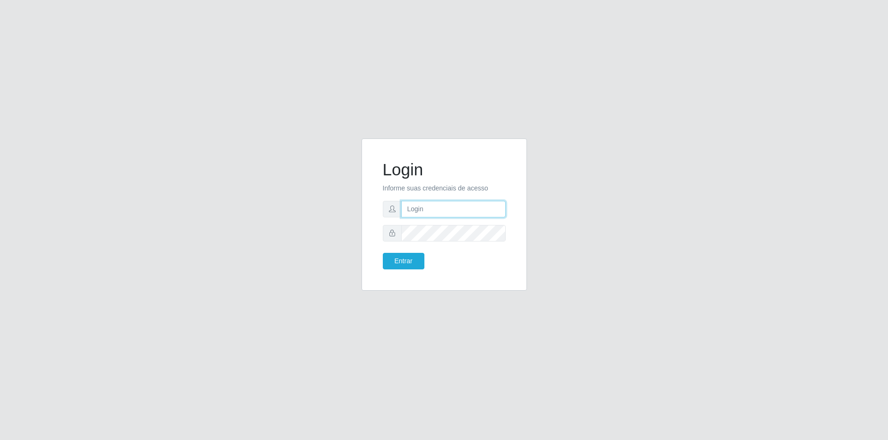
click at [411, 208] on input "text" at bounding box center [453, 209] width 104 height 17
type input "M"
type input "matheus@superfaciljp.com.br"
click at [383, 253] on button "Entrar" at bounding box center [404, 261] width 42 height 17
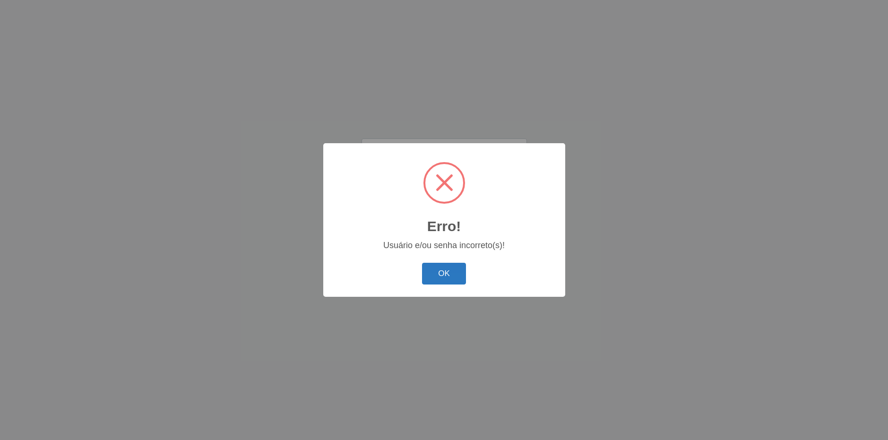
click at [443, 277] on button "OK" at bounding box center [444, 274] width 44 height 22
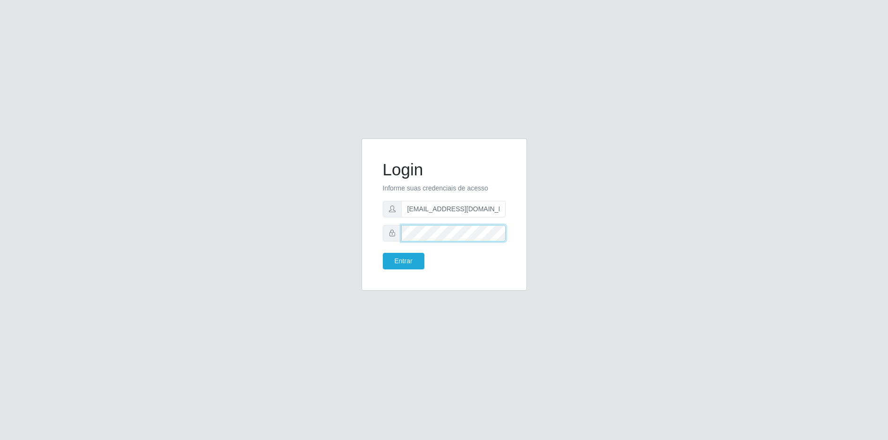
click at [351, 237] on div "Login Informe suas credenciais de acesso matheus@superfaciljp.com.br Entrar" at bounding box center [444, 219] width 539 height 163
click at [383, 253] on button "Entrar" at bounding box center [404, 261] width 42 height 17
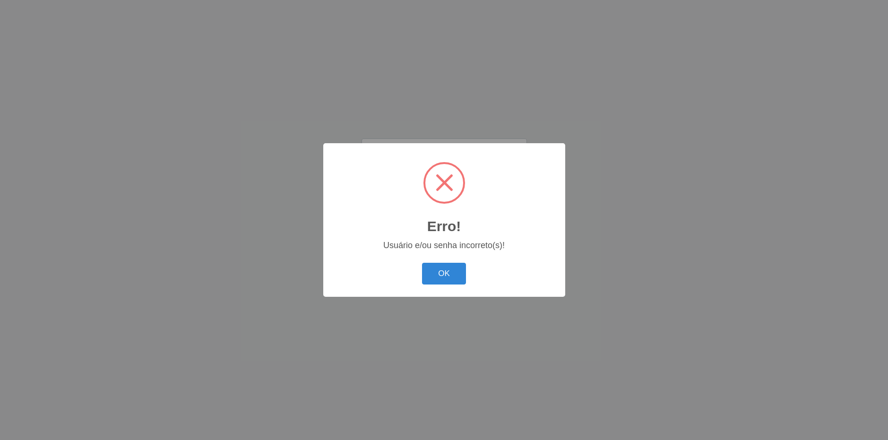
click at [422, 263] on button "OK" at bounding box center [444, 274] width 44 height 22
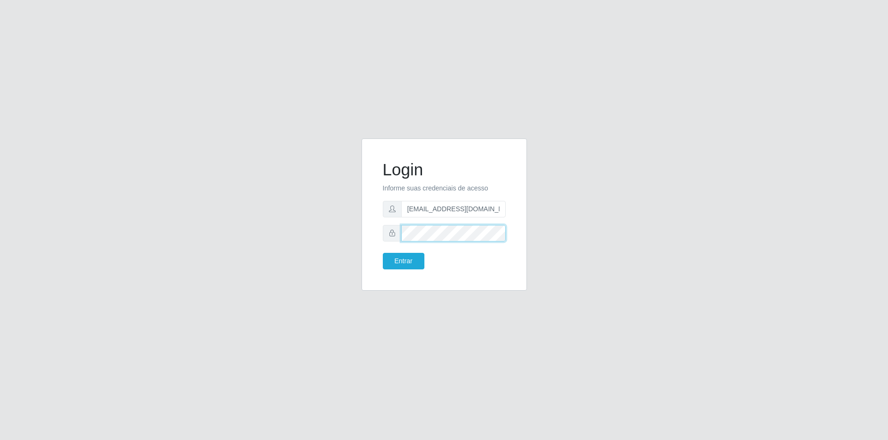
click at [283, 226] on div "Login Informe suas credenciais de acesso matheus@superfaciljp.com.br Entrar" at bounding box center [444, 219] width 539 height 163
click at [383, 253] on button "Entrar" at bounding box center [404, 261] width 42 height 17
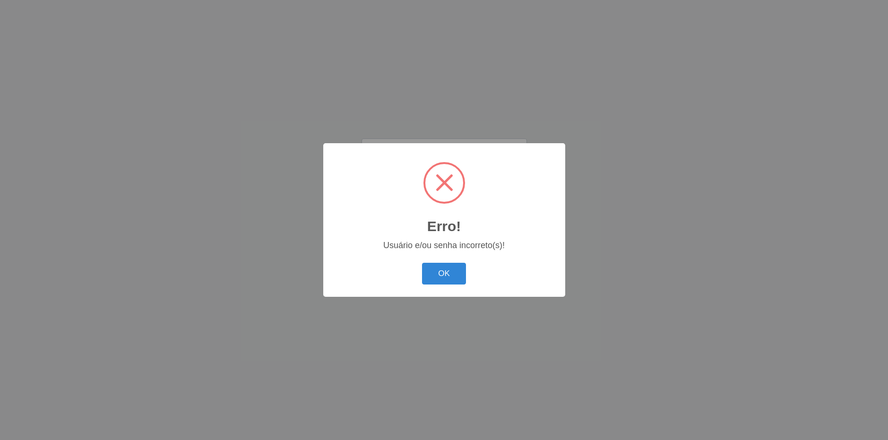
click at [422, 263] on button "OK" at bounding box center [444, 274] width 44 height 22
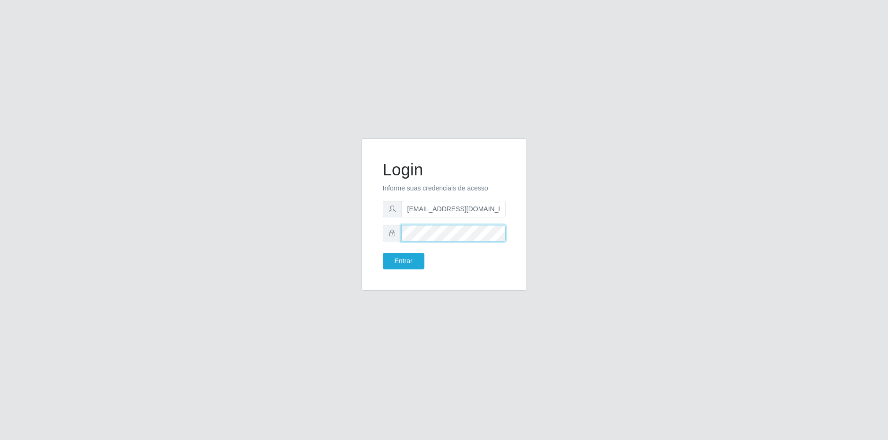
click at [383, 253] on button "Entrar" at bounding box center [404, 261] width 42 height 17
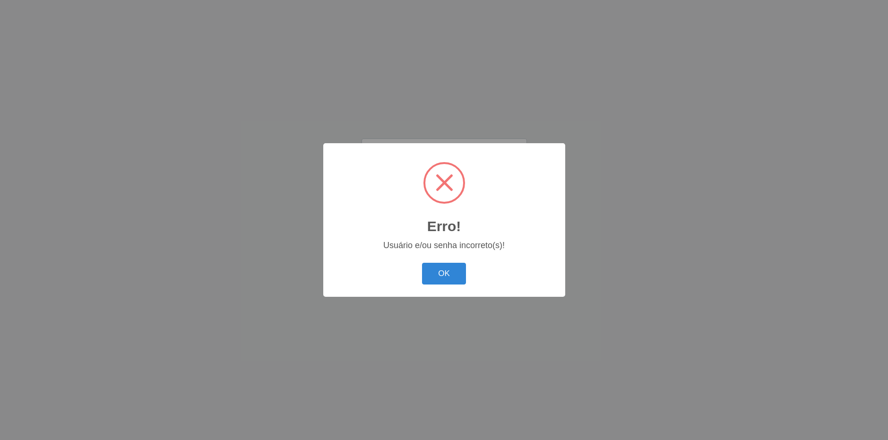
click at [422, 263] on button "OK" at bounding box center [444, 274] width 44 height 22
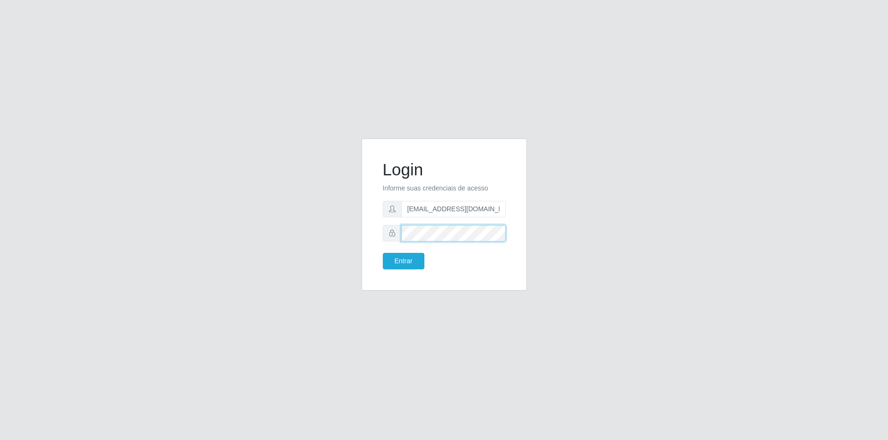
click at [383, 253] on button "Entrar" at bounding box center [404, 261] width 42 height 17
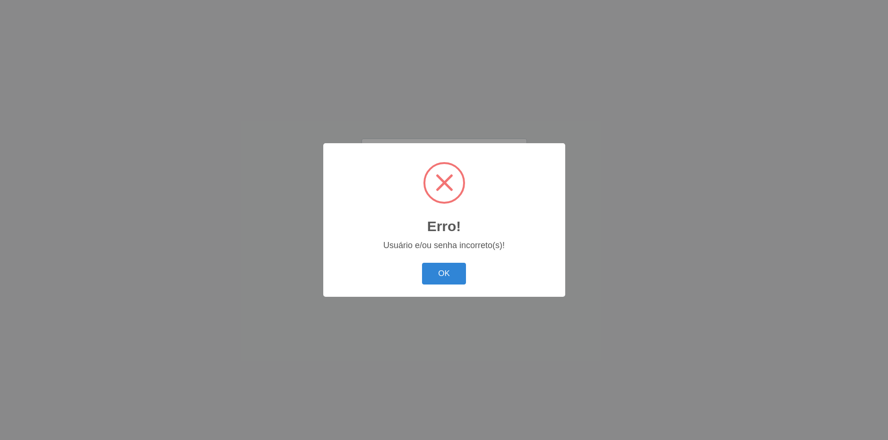
click at [422, 263] on button "OK" at bounding box center [444, 274] width 44 height 22
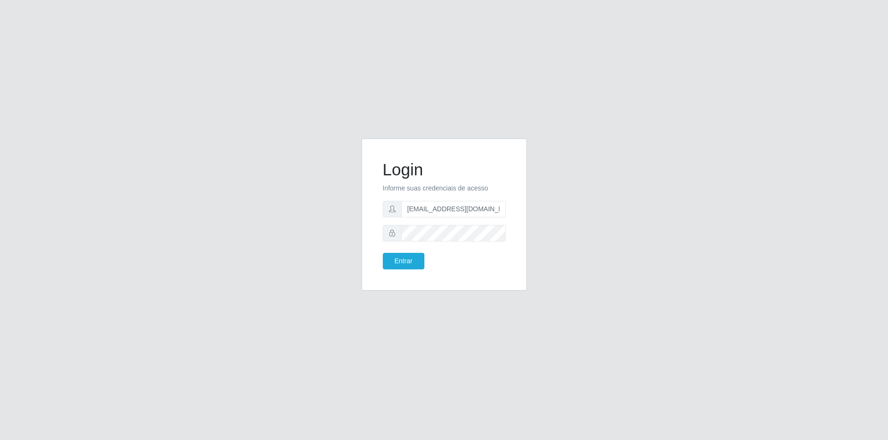
click at [482, 223] on form "Login Informe suas credenciais de acesso matheus@superfaciljp.com.br Entrar" at bounding box center [444, 215] width 123 height 110
click at [195, 246] on div "Login Informe suas credenciais de acesso matheus@superfaciljp.com.br Entrar" at bounding box center [444, 219] width 539 height 163
click at [383, 253] on button "Entrar" at bounding box center [404, 261] width 42 height 17
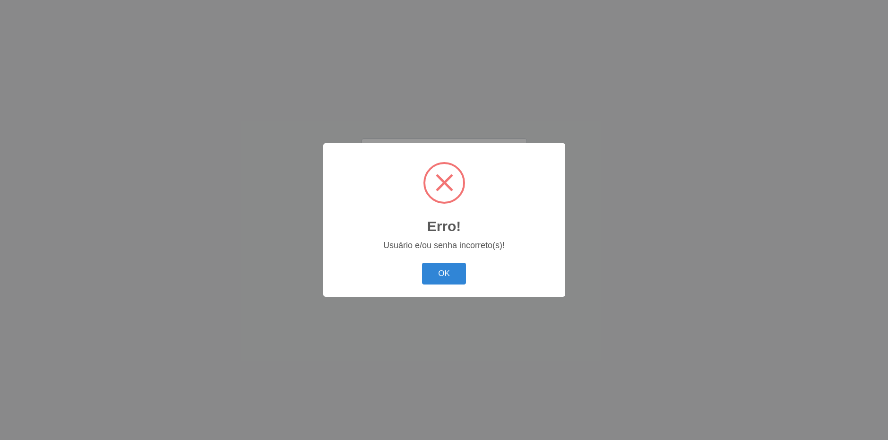
click at [422, 263] on button "OK" at bounding box center [444, 274] width 44 height 22
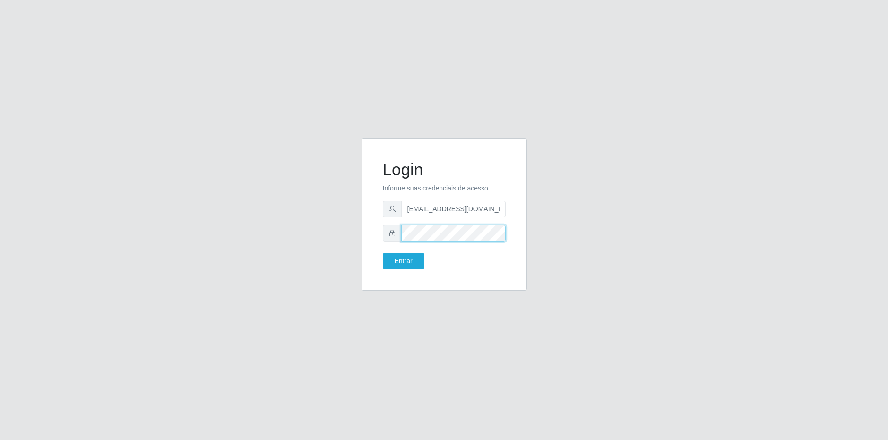
click at [383, 253] on button "Entrar" at bounding box center [404, 261] width 42 height 17
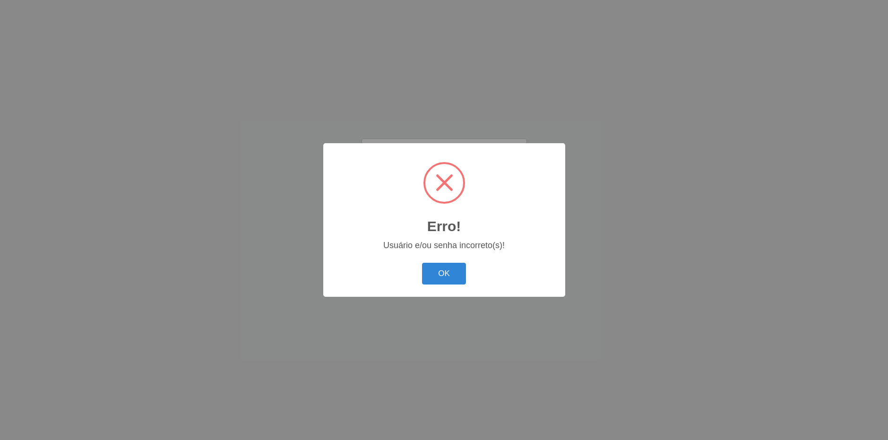
click at [422, 263] on button "OK" at bounding box center [444, 274] width 44 height 22
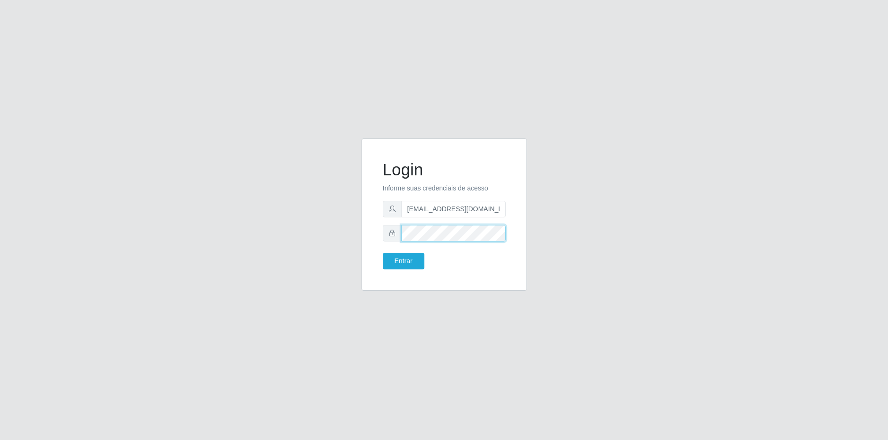
click at [309, 224] on div "Login Informe suas credenciais de acesso matheus@superfaciljp.com.br Entrar" at bounding box center [444, 219] width 539 height 163
click at [383, 253] on button "Entrar" at bounding box center [404, 261] width 42 height 17
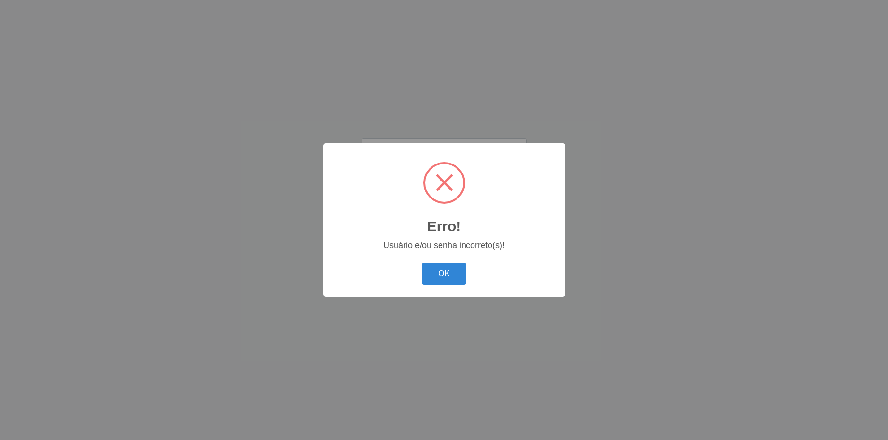
click at [422, 263] on button "OK" at bounding box center [444, 274] width 44 height 22
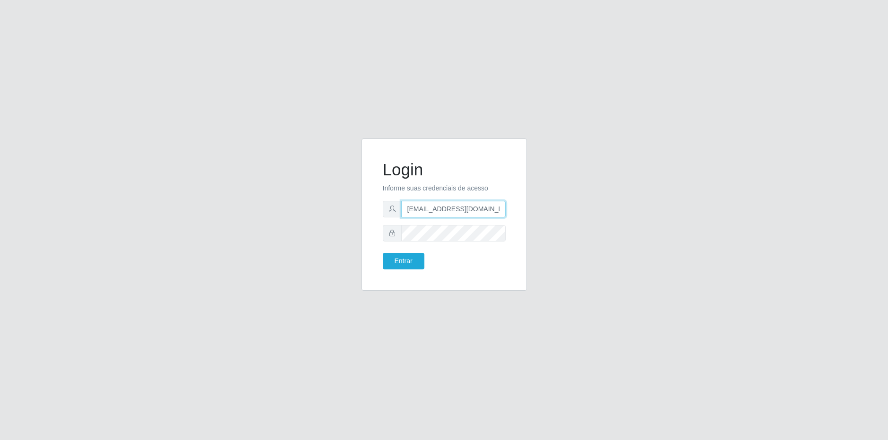
drag, startPoint x: 495, startPoint y: 211, endPoint x: 296, endPoint y: 221, distance: 199.2
click at [353, 216] on div "Login Informe suas credenciais de acesso matheus@superfaciljp.com.br Entrar" at bounding box center [444, 219] width 539 height 163
drag, startPoint x: 498, startPoint y: 204, endPoint x: 248, endPoint y: 193, distance: 250.6
click at [250, 194] on div "Login Informe suas credenciais de acesso matheus@superfaciljp.com.br Entrar" at bounding box center [444, 219] width 539 height 163
click at [383, 253] on button "Entrar" at bounding box center [404, 261] width 42 height 17
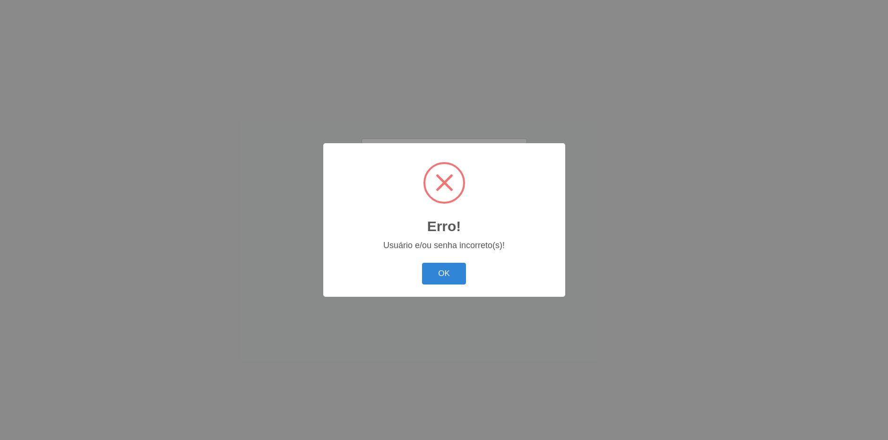
click at [422, 263] on button "OK" at bounding box center [444, 274] width 44 height 22
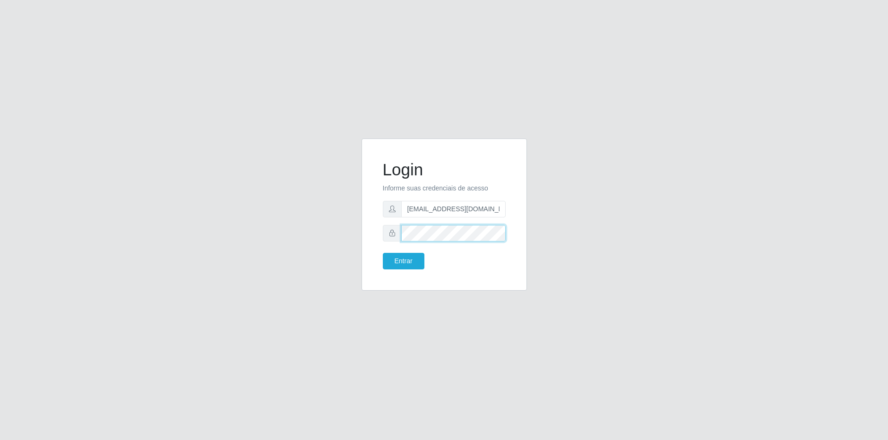
click at [383, 253] on button "Entrar" at bounding box center [404, 261] width 42 height 17
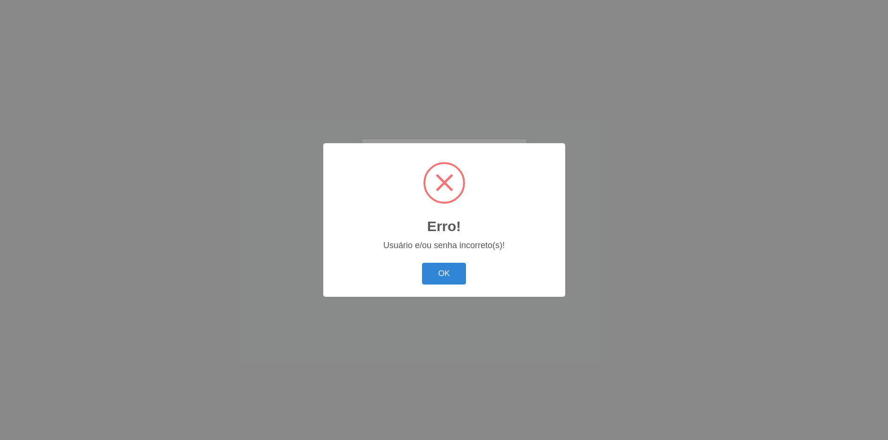
click at [422, 263] on button "OK" at bounding box center [444, 274] width 44 height 22
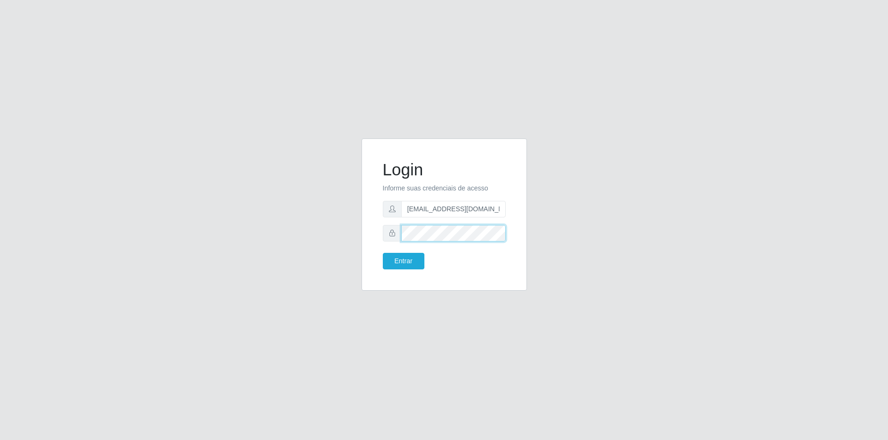
click at [383, 253] on button "Entrar" at bounding box center [404, 261] width 42 height 17
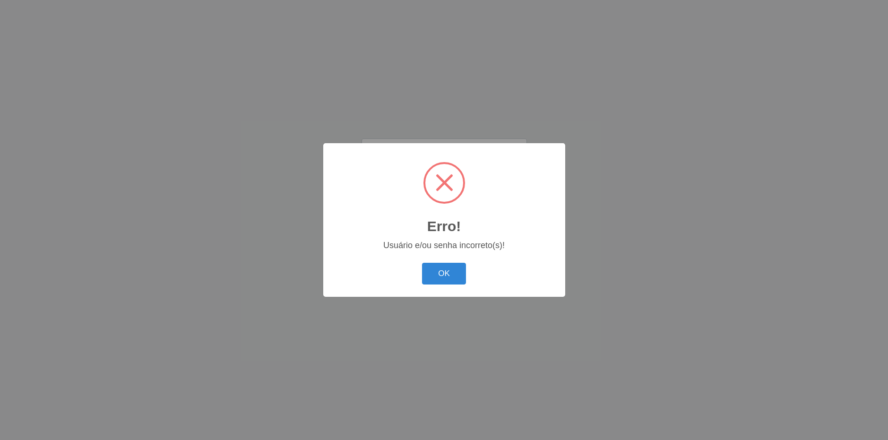
click at [422, 263] on button "OK" at bounding box center [444, 274] width 44 height 22
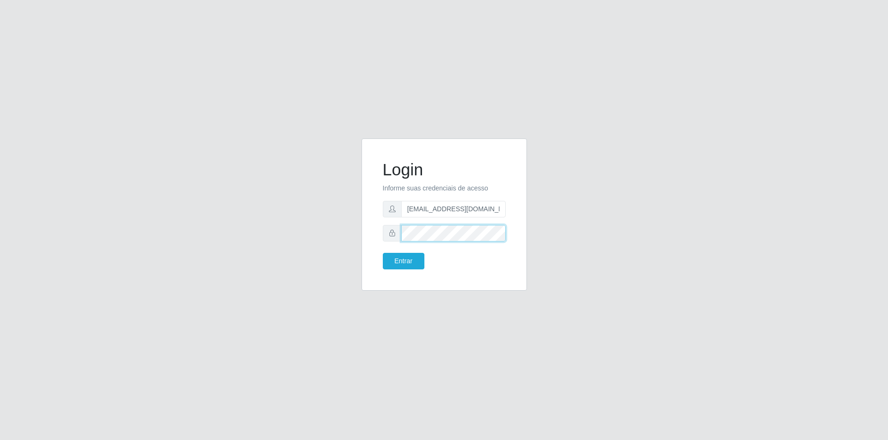
click at [214, 220] on div "Login Informe suas credenciais de acesso matheus@superfaciljp.com.br Entrar" at bounding box center [444, 219] width 539 height 163
drag, startPoint x: 501, startPoint y: 209, endPoint x: 486, endPoint y: 208, distance: 15.1
click at [486, 208] on input "matheus@superfaciljp.com.br" at bounding box center [453, 209] width 104 height 17
drag, startPoint x: 584, startPoint y: 273, endPoint x: 587, endPoint y: 206, distance: 66.7
click at [584, 270] on div "Login Informe suas credenciais de acesso matheus@superfaciljp.com Entrar" at bounding box center [444, 219] width 539 height 163
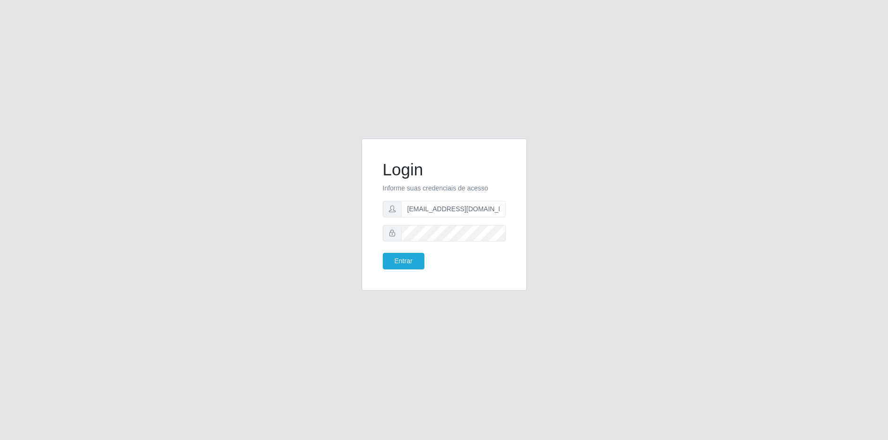
click at [588, 194] on div "Login Informe suas credenciais de acesso matheus@superfaciljp.com Entrar" at bounding box center [444, 219] width 539 height 163
drag, startPoint x: 592, startPoint y: 172, endPoint x: 510, endPoint y: 212, distance: 91.5
click at [589, 173] on div "Login Informe suas credenciais de acesso matheus@superfaciljp.com Entrar" at bounding box center [444, 219] width 539 height 163
click at [146, 224] on div "Login Informe suas credenciais de acesso matheus@superfaciljp.com Entrar" at bounding box center [444, 220] width 888 height 440
click at [383, 253] on button "Entrar" at bounding box center [404, 261] width 42 height 17
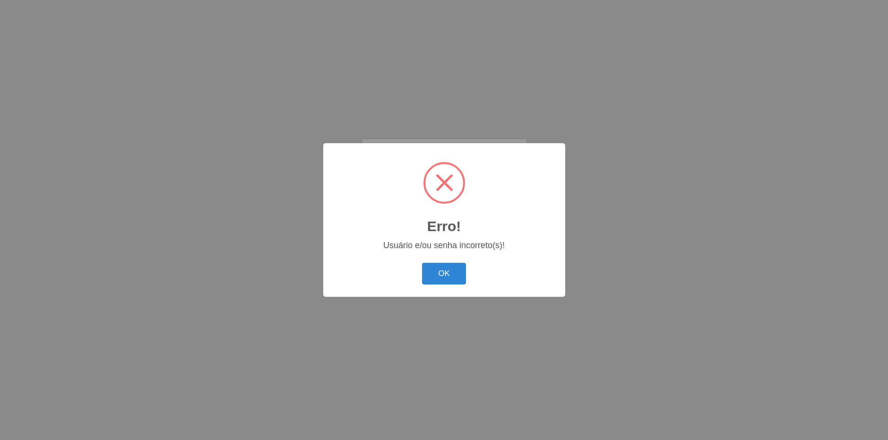
click at [422, 263] on button "OK" at bounding box center [444, 274] width 44 height 22
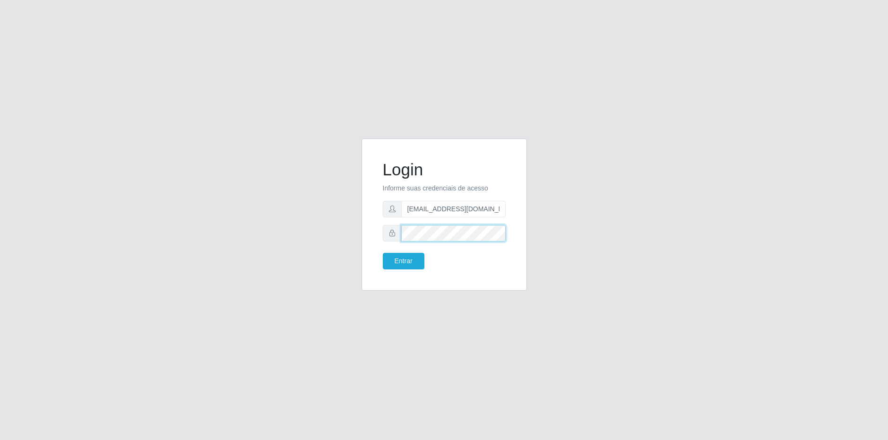
click at [136, 232] on div "Login Informe suas credenciais de acesso matheus@superfaciljp.com Entrar" at bounding box center [444, 220] width 888 height 440
click at [383, 253] on button "Entrar" at bounding box center [404, 261] width 42 height 17
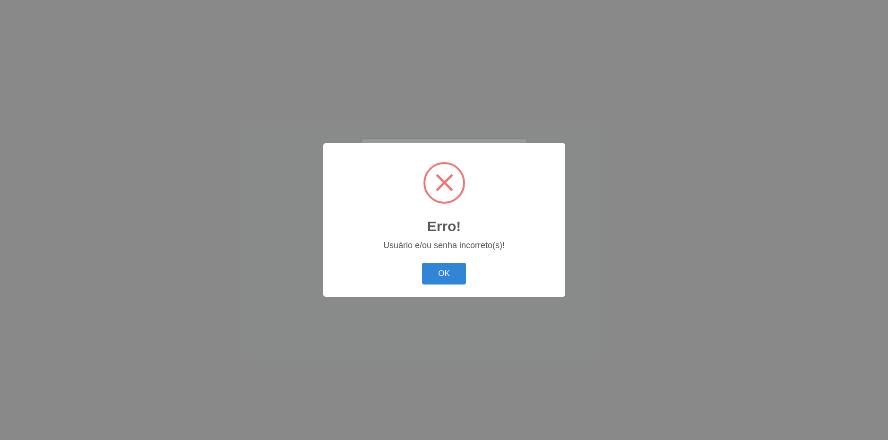
click at [422, 263] on button "OK" at bounding box center [444, 274] width 44 height 22
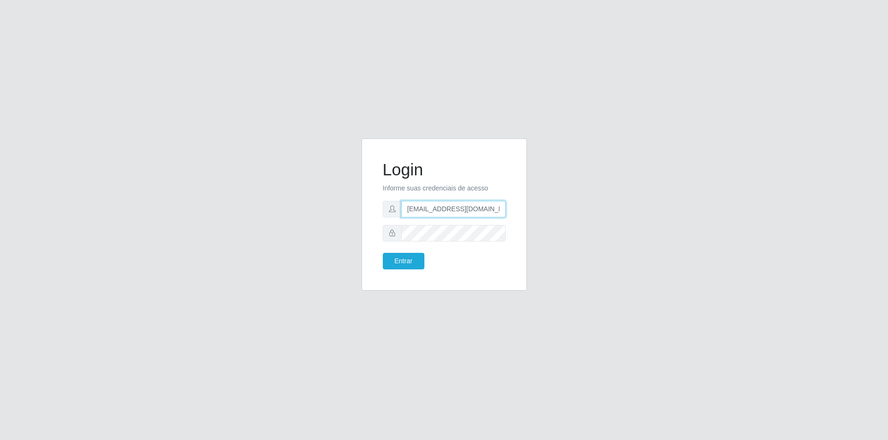
click at [493, 207] on input "matheus@superfaciljp.com" at bounding box center [453, 209] width 104 height 17
click at [383, 253] on button "Entrar" at bounding box center [404, 261] width 42 height 17
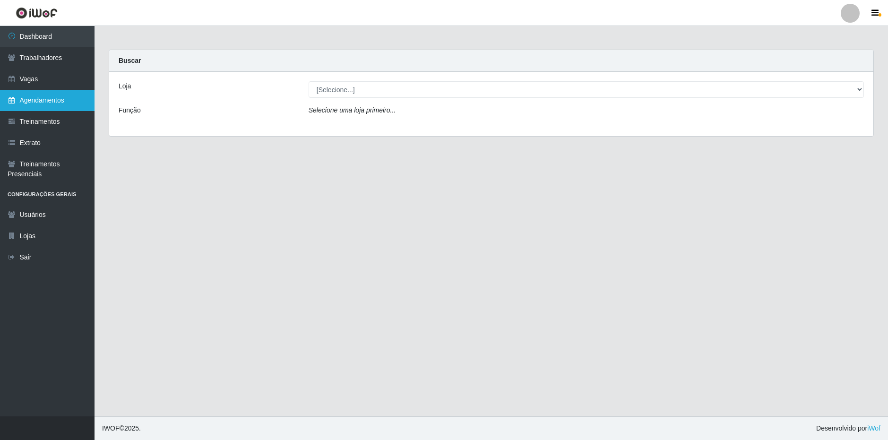
click at [63, 90] on link "Agendamentos" at bounding box center [47, 100] width 94 height 21
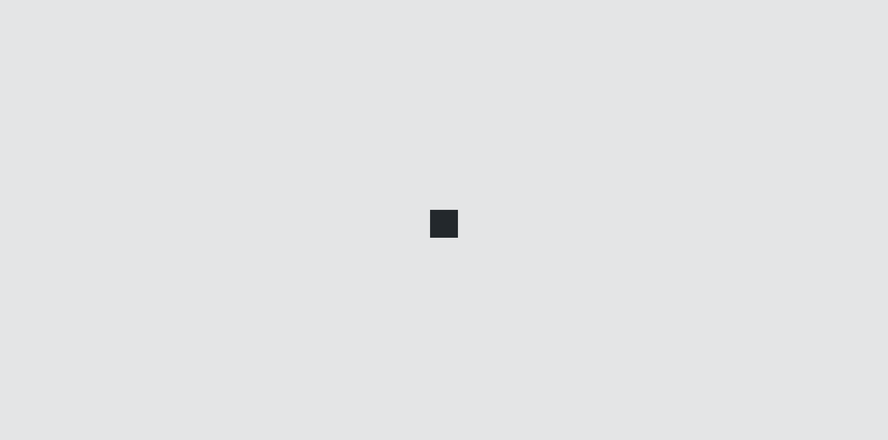
click at [60, 77] on div at bounding box center [444, 220] width 888 height 440
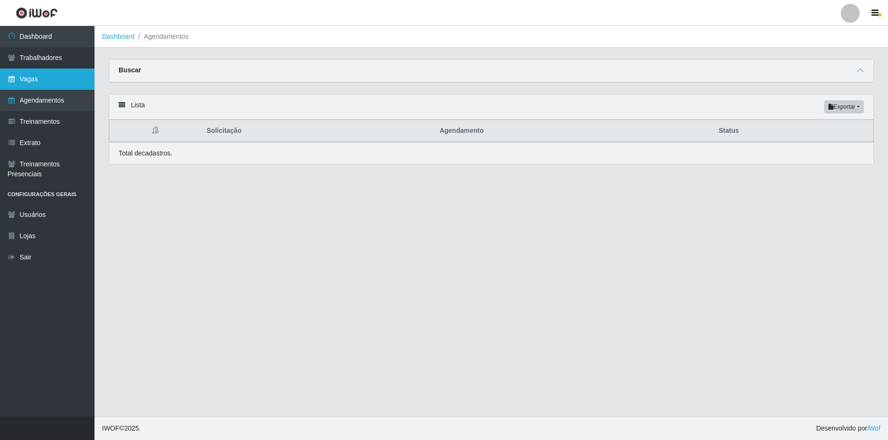
click at [60, 77] on link "Vagas" at bounding box center [47, 79] width 94 height 21
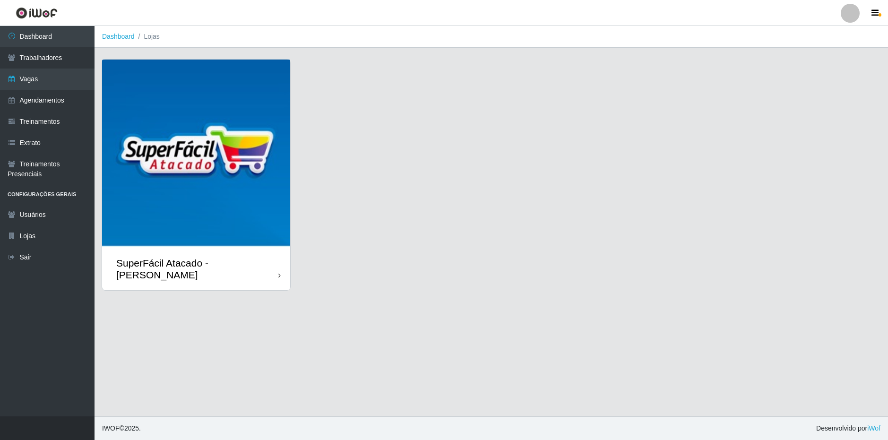
click at [187, 257] on div "SuperFácil Atacado - [PERSON_NAME]" at bounding box center [197, 269] width 162 height 24
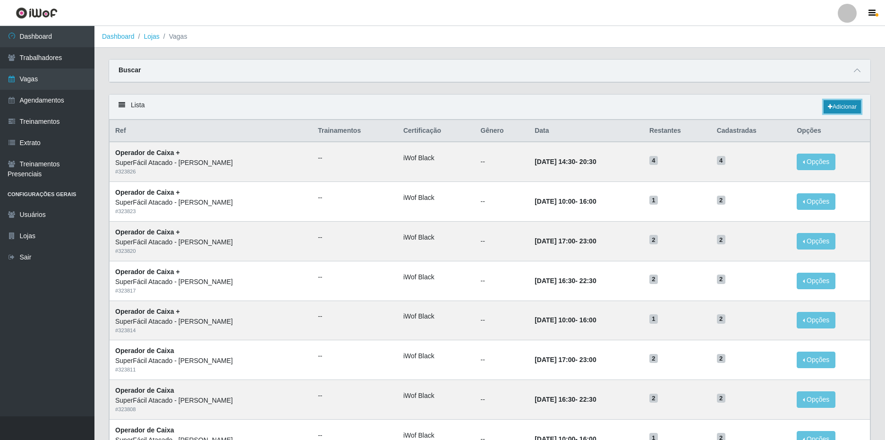
click at [836, 101] on link "Adicionar" at bounding box center [842, 106] width 37 height 13
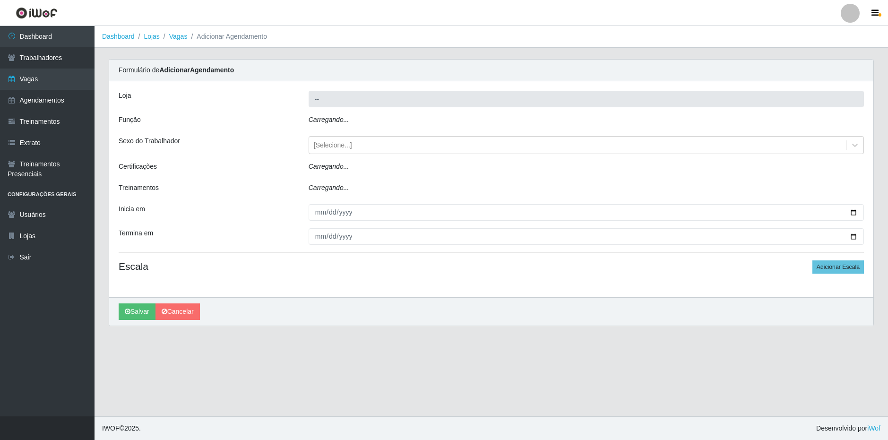
type input "SuperFácil Atacado - João Pessoa"
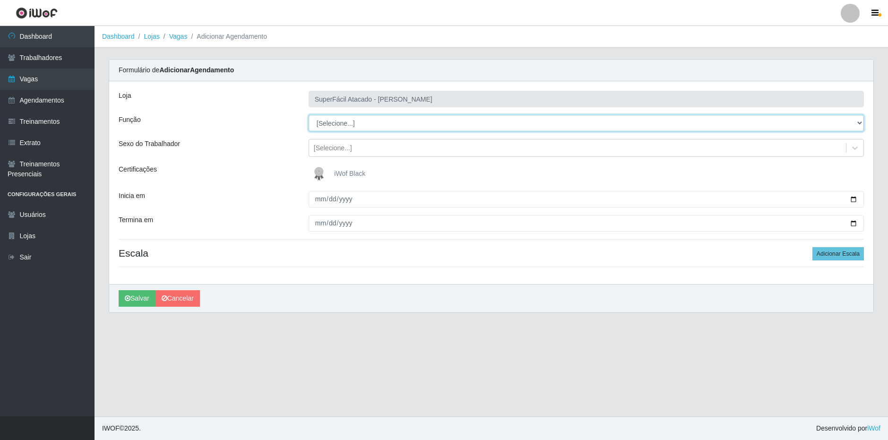
click at [356, 124] on select "[Selecione...] Embalador Embalador + Embalador ++ Operador de Caixa Operador de…" at bounding box center [585, 123] width 555 height 17
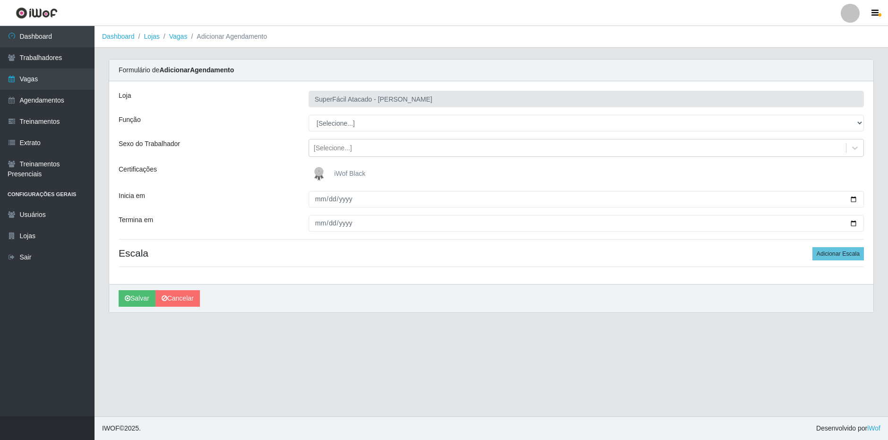
click at [282, 340] on main "Dashboard Lojas Vagas Adicionar Agendamento Carregando... Formulário de Adicion…" at bounding box center [490, 221] width 793 height 390
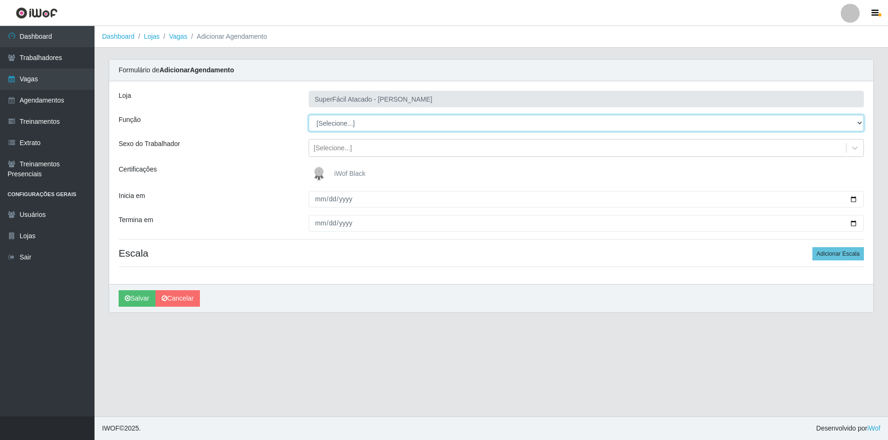
click at [369, 128] on select "[Selecione...] Embalador Embalador + Embalador ++ Operador de Caixa Operador de…" at bounding box center [585, 123] width 555 height 17
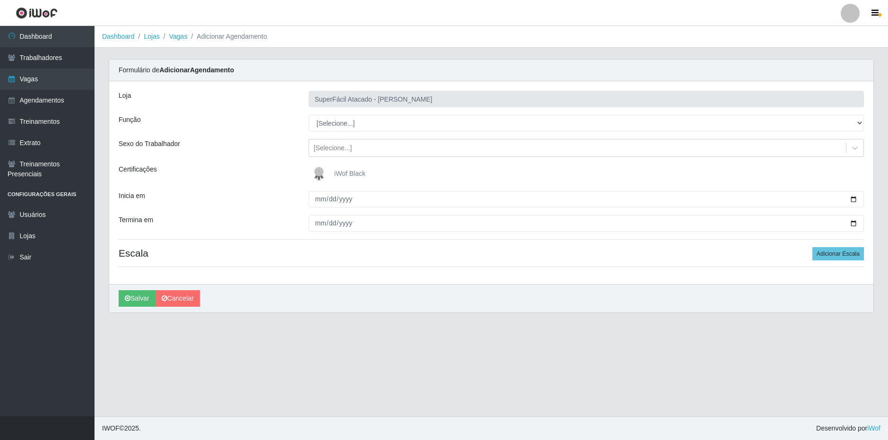
click at [213, 195] on div "Inicia em" at bounding box center [206, 199] width 190 height 17
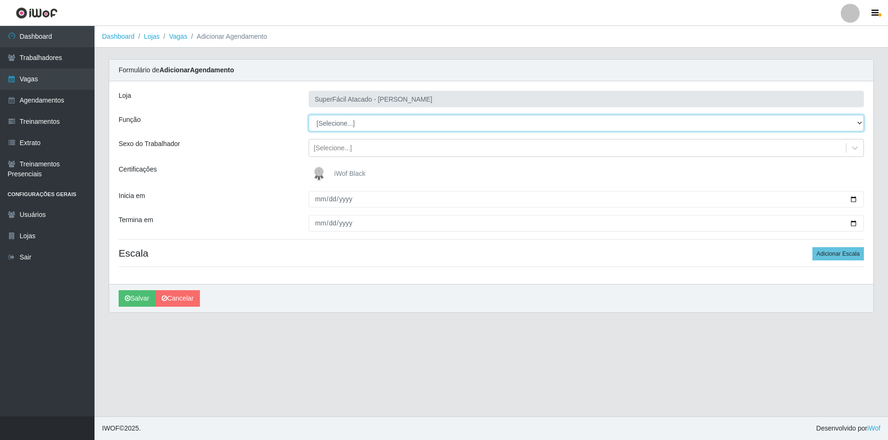
click at [340, 120] on select "[Selecione...] Embalador Embalador + Embalador ++ Operador de Caixa Operador de…" at bounding box center [585, 123] width 555 height 17
select select "1"
click at [308, 115] on select "[Selecione...] Embalador Embalador + Embalador ++ Operador de Caixa Operador de…" at bounding box center [585, 123] width 555 height 17
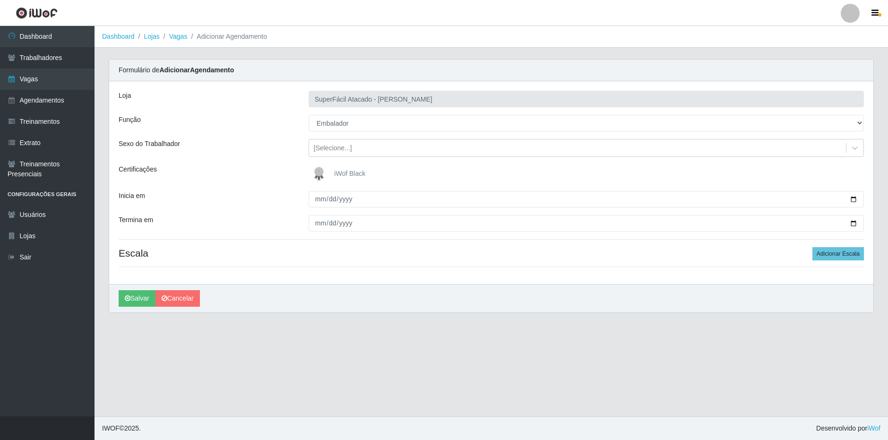
click at [350, 170] on span "iWof Black" at bounding box center [349, 174] width 31 height 8
click at [0, 0] on input "iWof Black" at bounding box center [0, 0] width 0 height 0
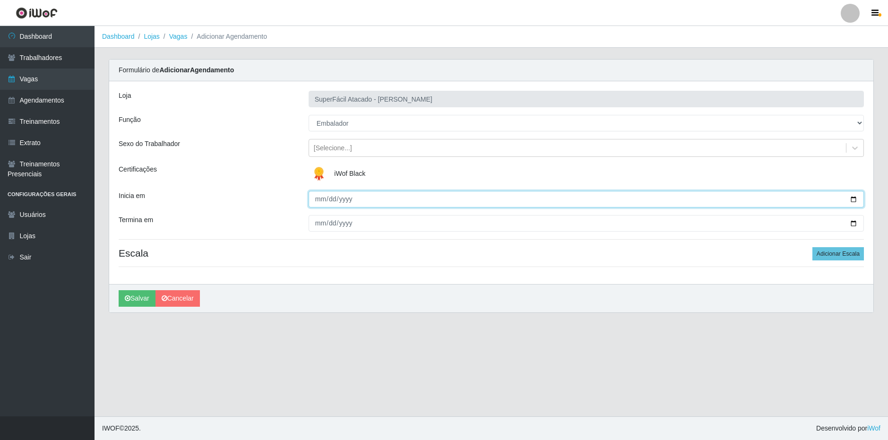
click at [320, 198] on input "Inicia em" at bounding box center [585, 199] width 555 height 17
type input "[DATE]"
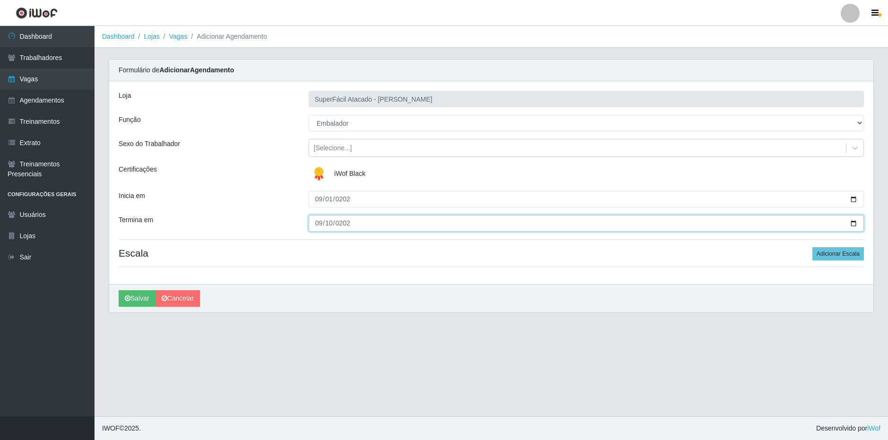
type input "2025-09-10"
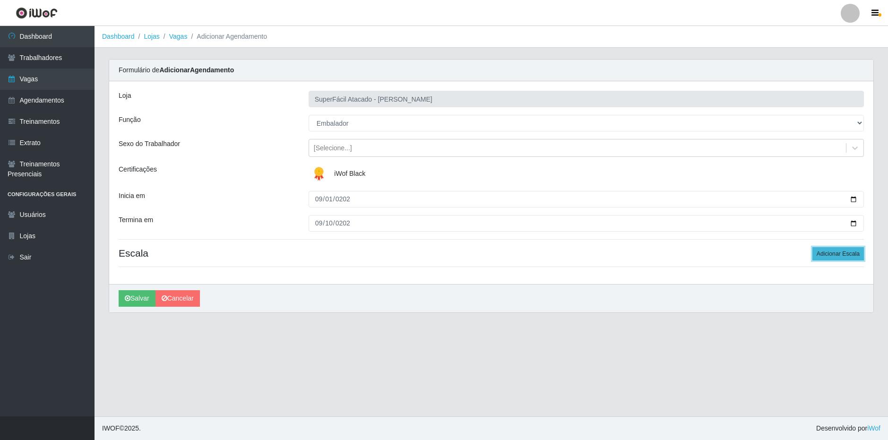
click at [834, 254] on button "Adicionar Escala" at bounding box center [837, 253] width 51 height 13
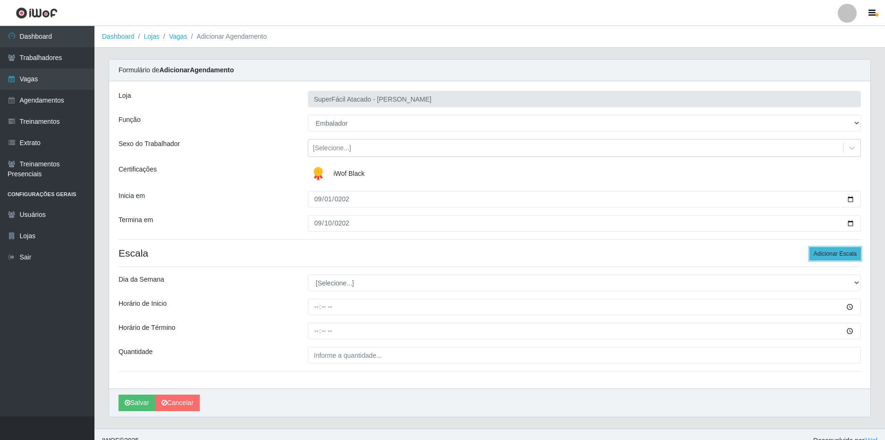
click at [834, 254] on button "Adicionar Escala" at bounding box center [835, 253] width 51 height 13
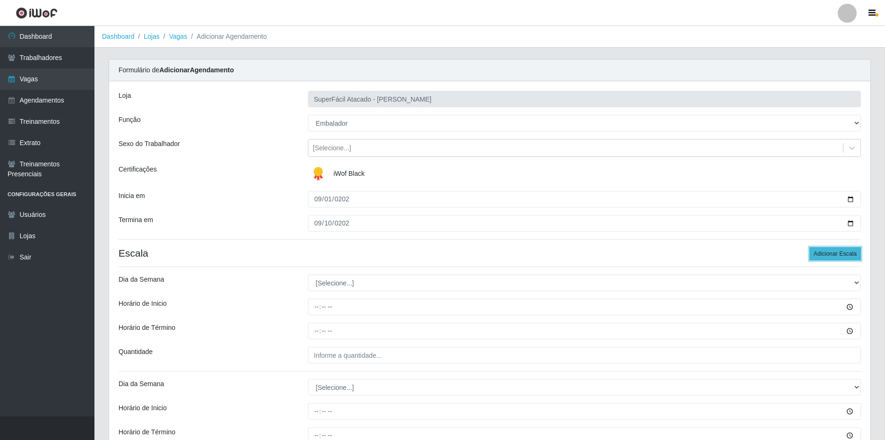
click at [834, 254] on button "Adicionar Escala" at bounding box center [835, 253] width 51 height 13
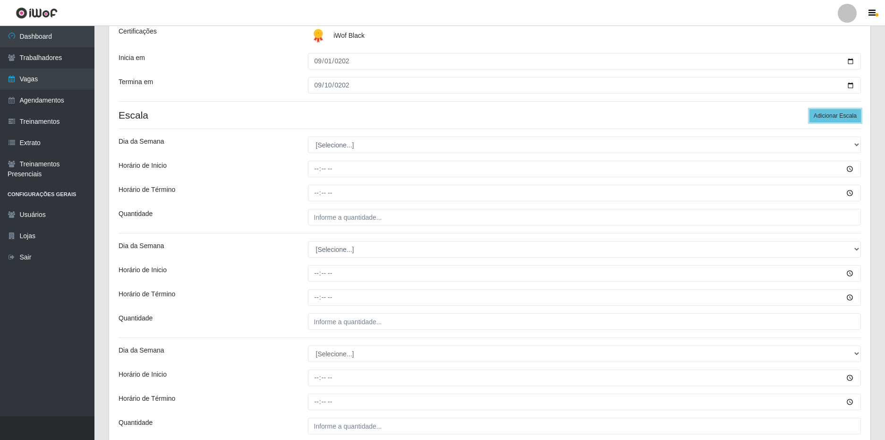
scroll to position [142, 0]
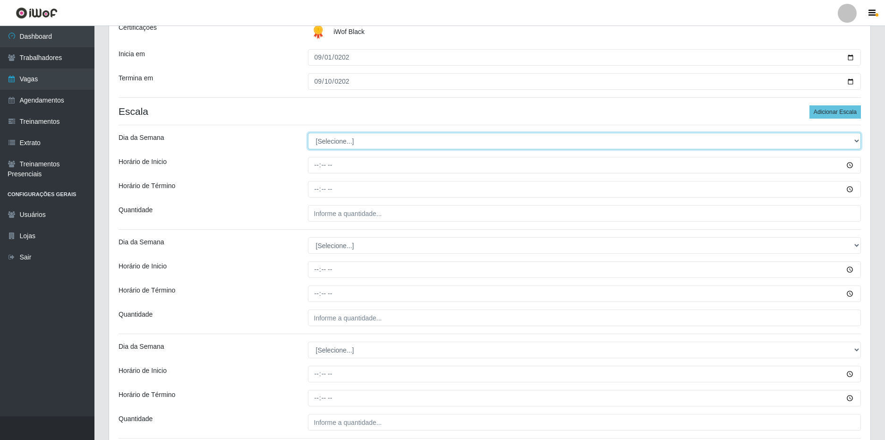
click at [359, 143] on select "[Selecione...] Segunda Terça Quarta Quinta Sexta Sábado Domingo" at bounding box center [585, 141] width 554 height 17
select select "1"
click at [308, 133] on select "[Selecione...] Segunda Terça Quarta Quinta Sexta Sábado Domingo" at bounding box center [585, 141] width 554 height 17
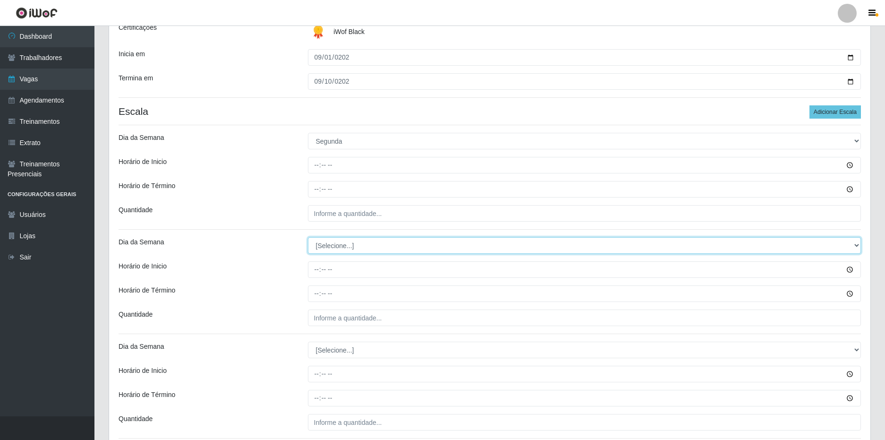
drag, startPoint x: 346, startPoint y: 243, endPoint x: 345, endPoint y: 252, distance: 9.0
click at [345, 246] on select "[Selecione...] Segunda Terça Quarta Quinta Sexta Sábado Domingo" at bounding box center [585, 245] width 554 height 17
select select "2"
click at [308, 237] on select "[Selecione...] Segunda Terça Quarta Quinta Sexta Sábado Domingo" at bounding box center [585, 245] width 554 height 17
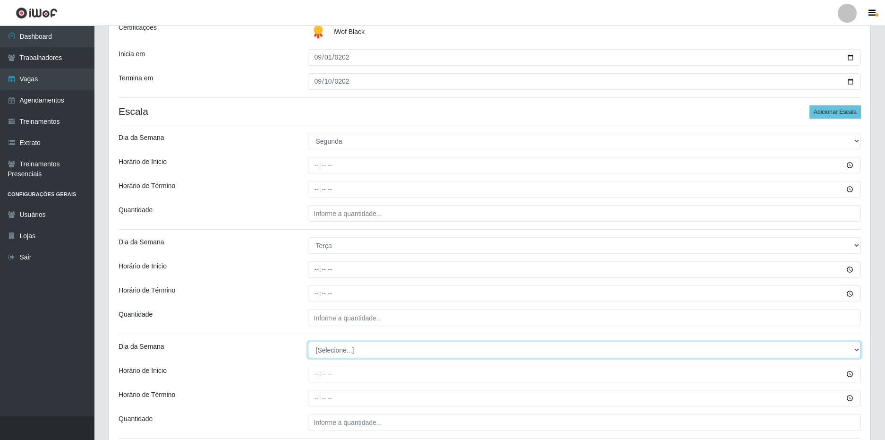
click at [329, 357] on select "[Selecione...] Segunda Terça Quarta Quinta Sexta Sábado Domingo" at bounding box center [585, 350] width 554 height 17
select select "3"
click at [308, 342] on select "[Selecione...] Segunda Terça Quarta Quinta Sexta Sábado Domingo" at bounding box center [585, 350] width 554 height 17
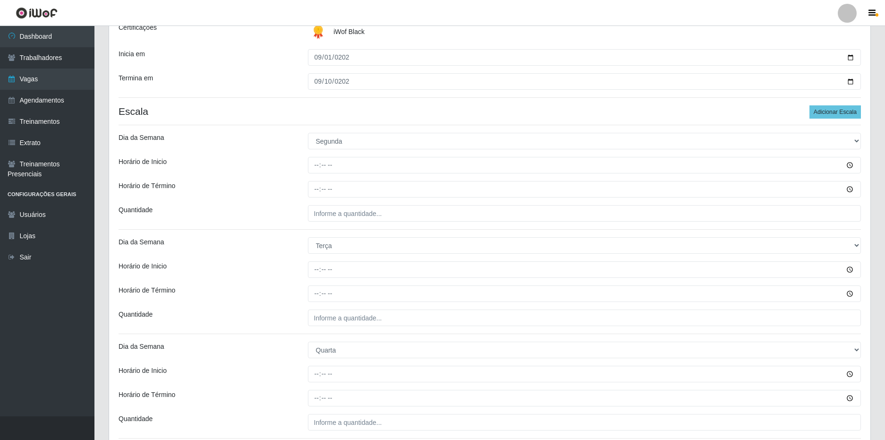
click at [258, 349] on div "Dia da Semana" at bounding box center [205, 350] width 189 height 17
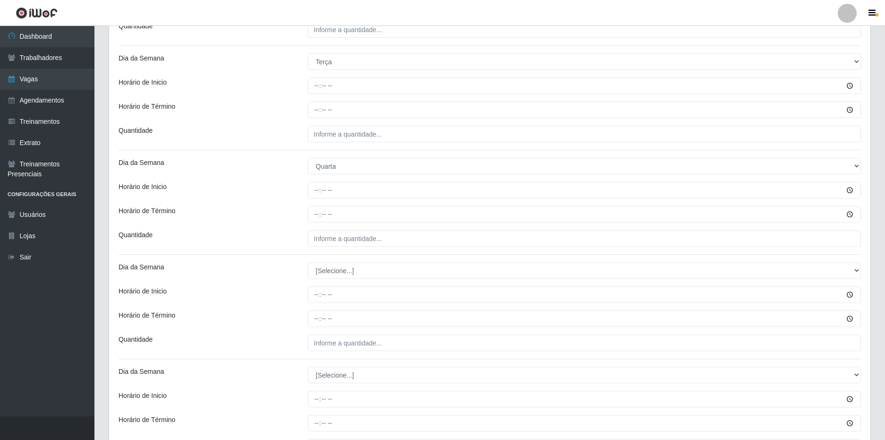
scroll to position [331, 0]
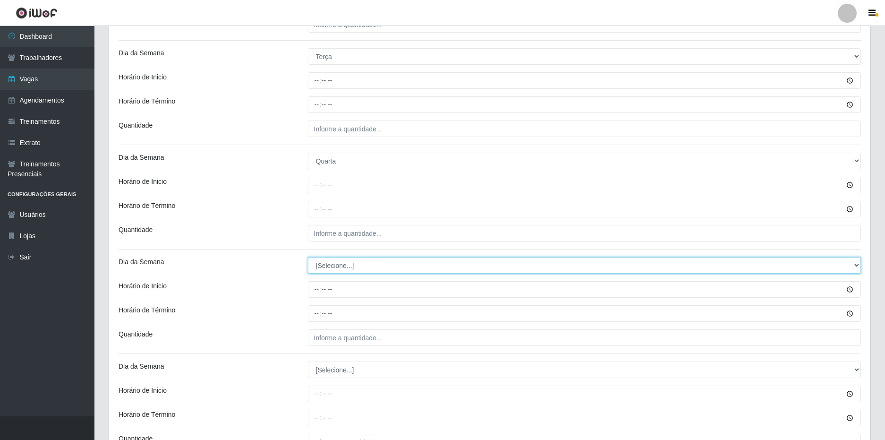
click at [351, 266] on select "[Selecione...] Segunda Terça Quarta Quinta Sexta Sábado Domingo" at bounding box center [585, 265] width 554 height 17
select select "4"
click at [308, 257] on select "[Selecione...] Segunda Terça Quarta Quinta Sexta Sábado Domingo" at bounding box center [585, 265] width 554 height 17
click at [297, 334] on div "Quantidade" at bounding box center [205, 337] width 189 height 17
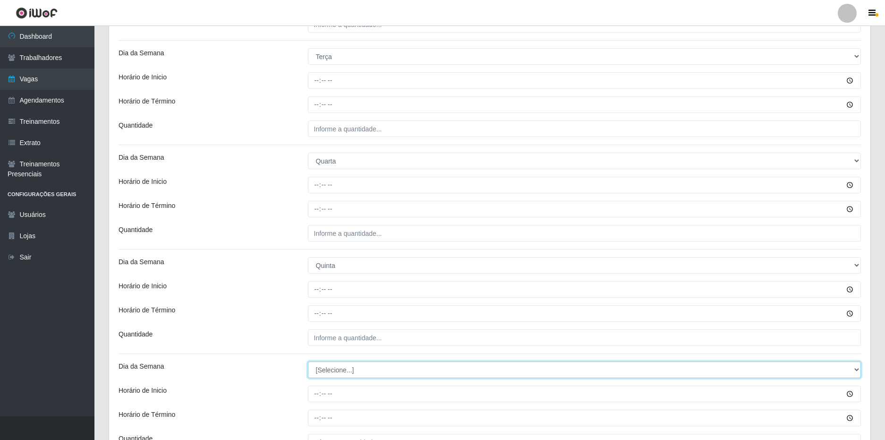
click at [334, 368] on select "[Selecione...] Segunda Terça Quarta Quinta Sexta Sábado Domingo" at bounding box center [585, 369] width 554 height 17
select select "5"
click at [308, 361] on select "[Selecione...] Segunda Terça Quarta Quinta Sexta Sábado Domingo" at bounding box center [585, 369] width 554 height 17
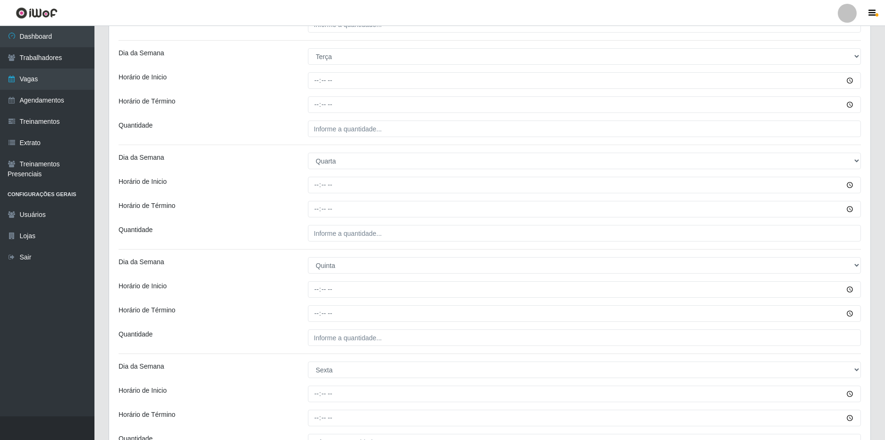
click at [275, 340] on div "Quantidade" at bounding box center [205, 337] width 189 height 17
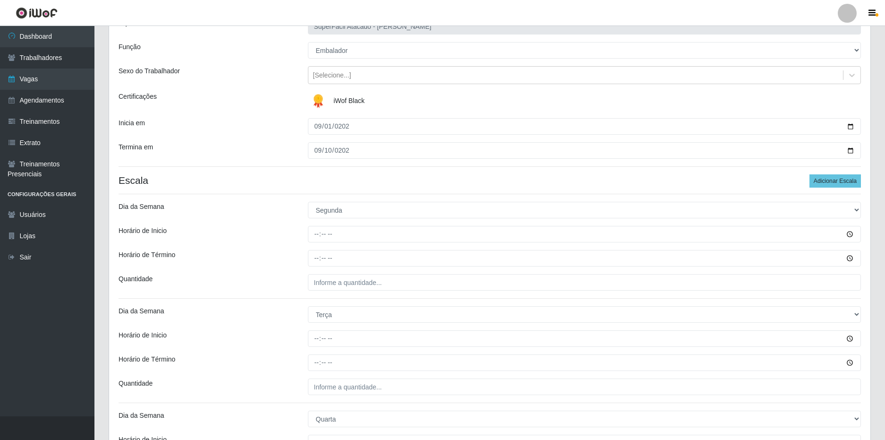
scroll to position [5, 0]
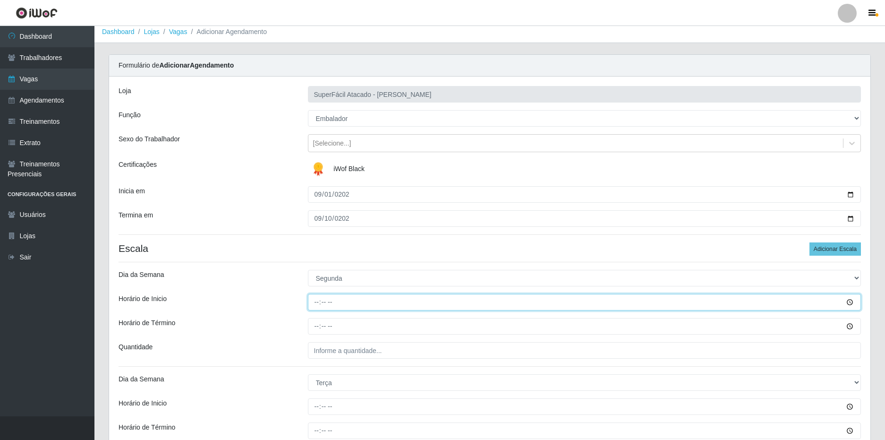
drag, startPoint x: 317, startPoint y: 302, endPoint x: 325, endPoint y: 276, distance: 27.4
click at [317, 302] on input "Horário de Inicio" at bounding box center [585, 302] width 554 height 17
type input "16:00"
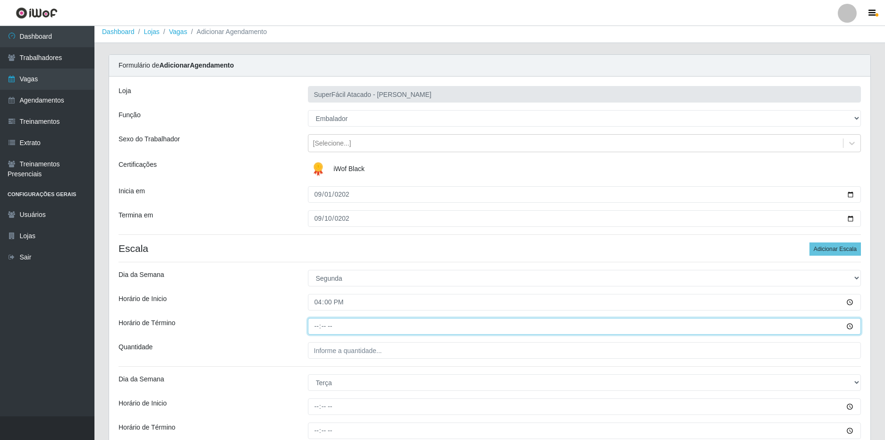
type input "22:00"
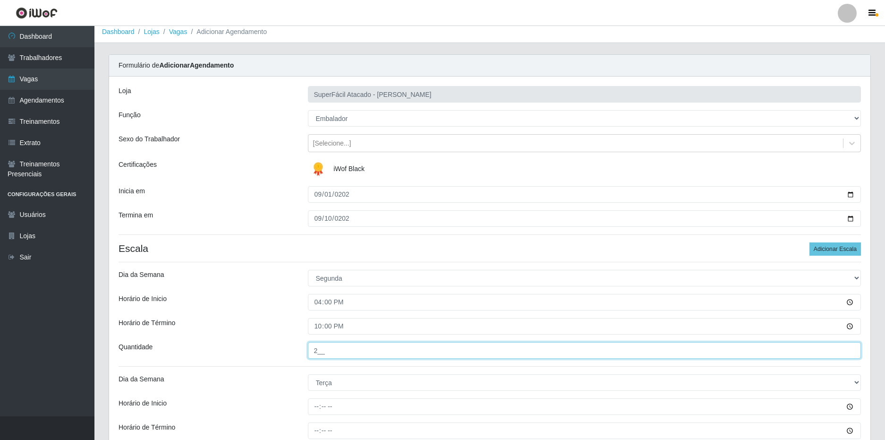
type input "2__"
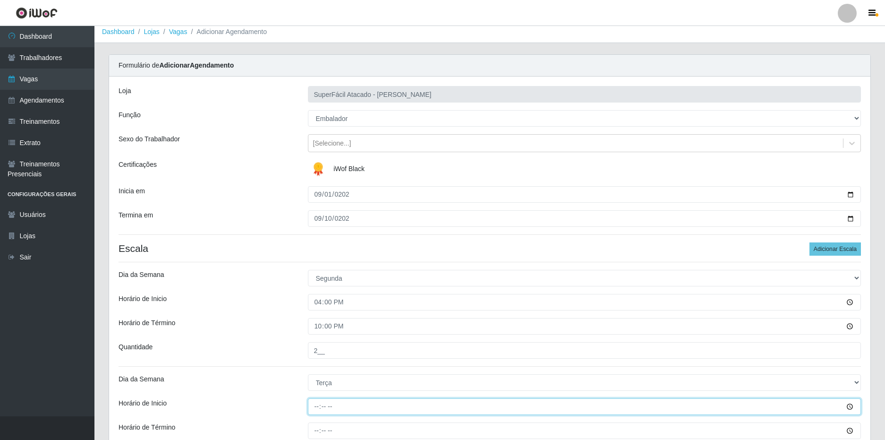
type input "16:00"
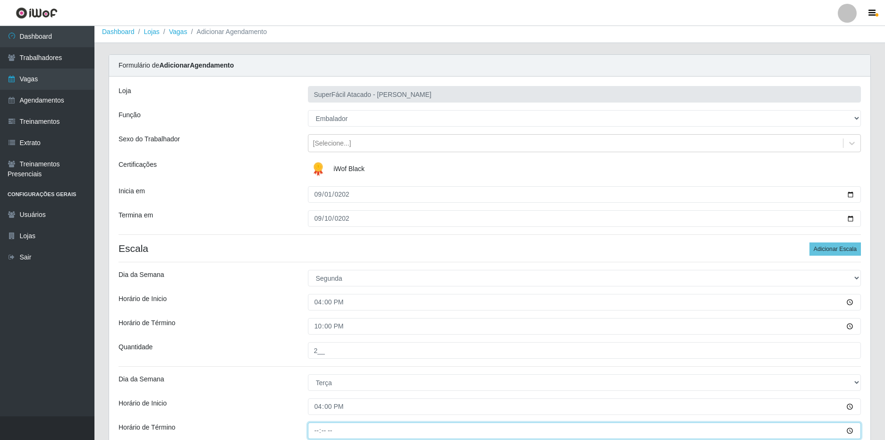
type input "22:00"
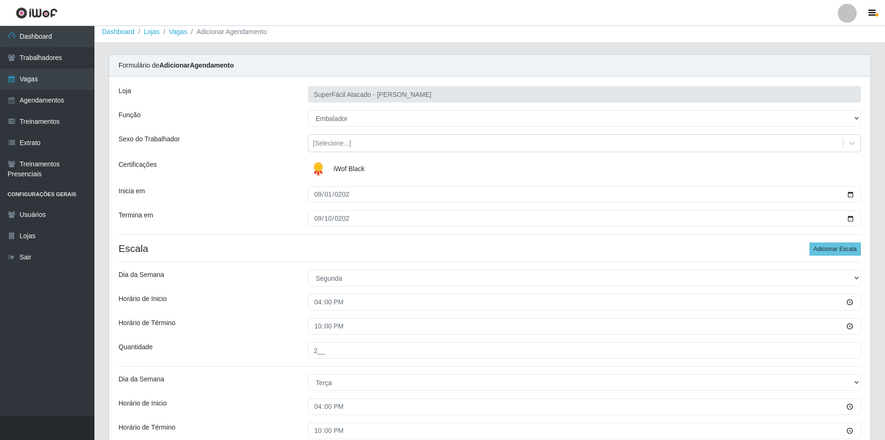
scroll to position [240, 0]
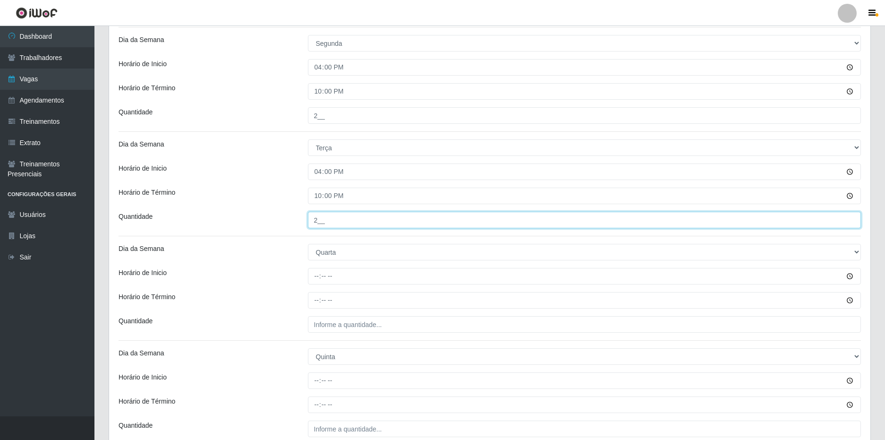
type input "2__"
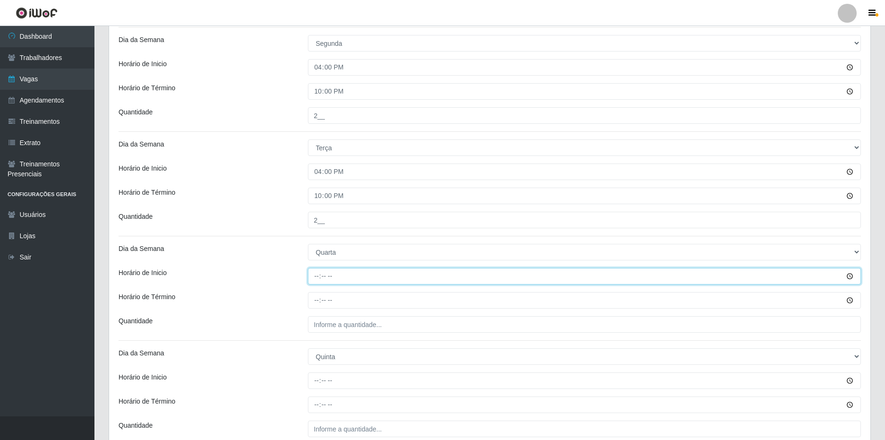
type input "16:00"
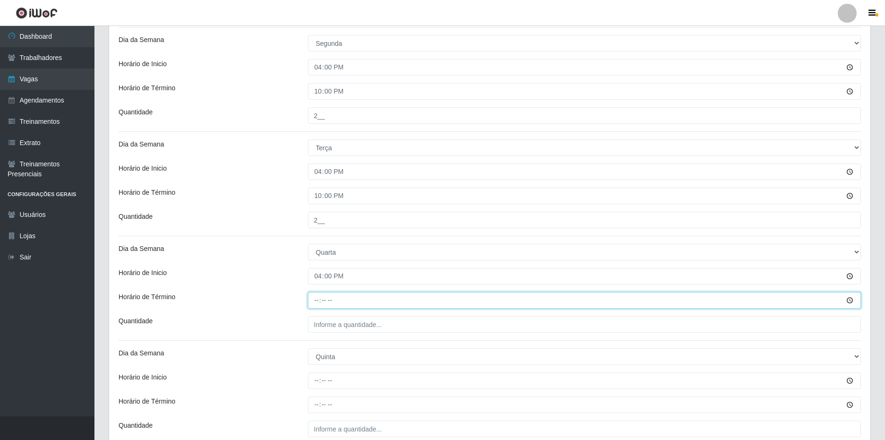
type input "22:00"
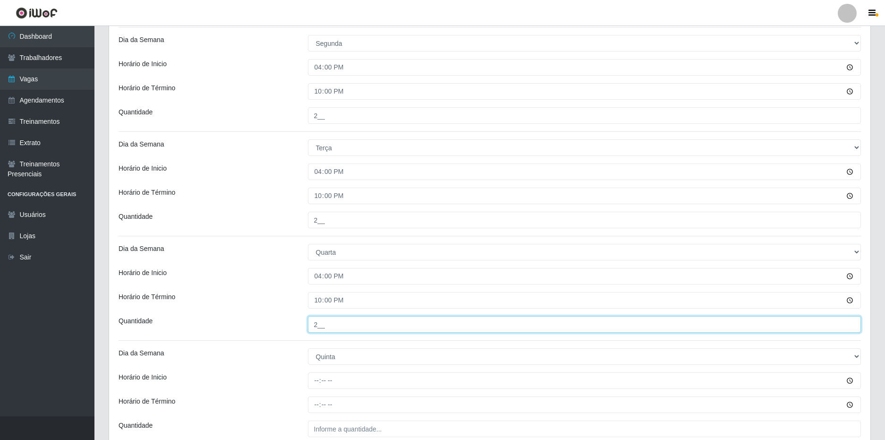
type input "2__"
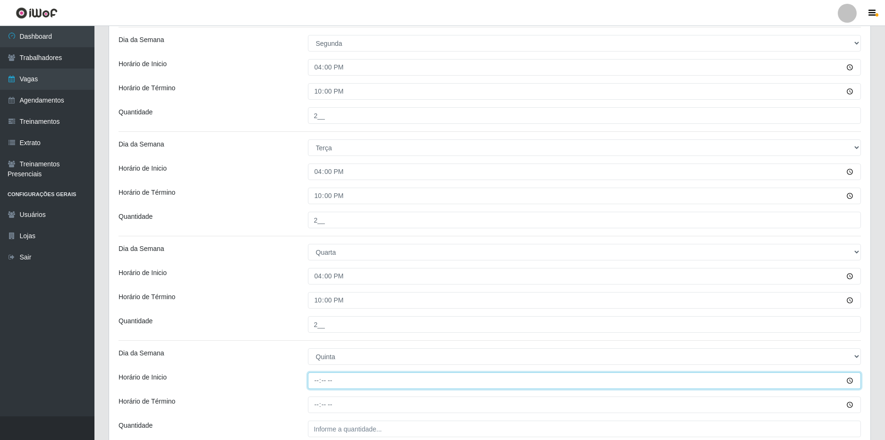
type input "16:00"
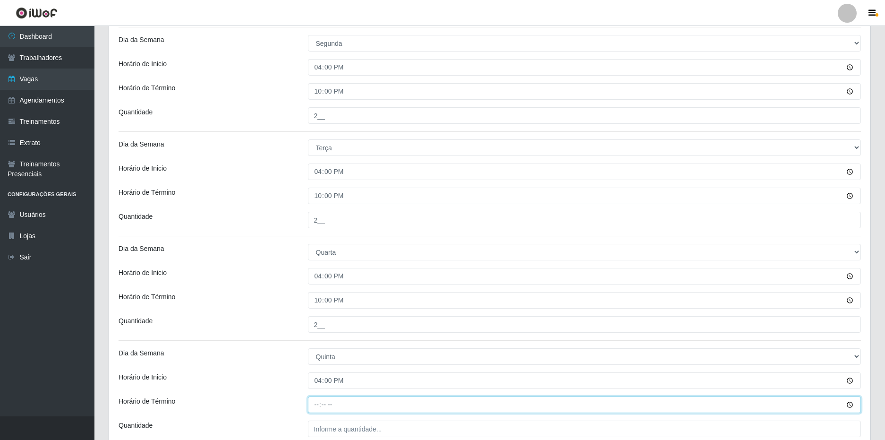
type input "22:00"
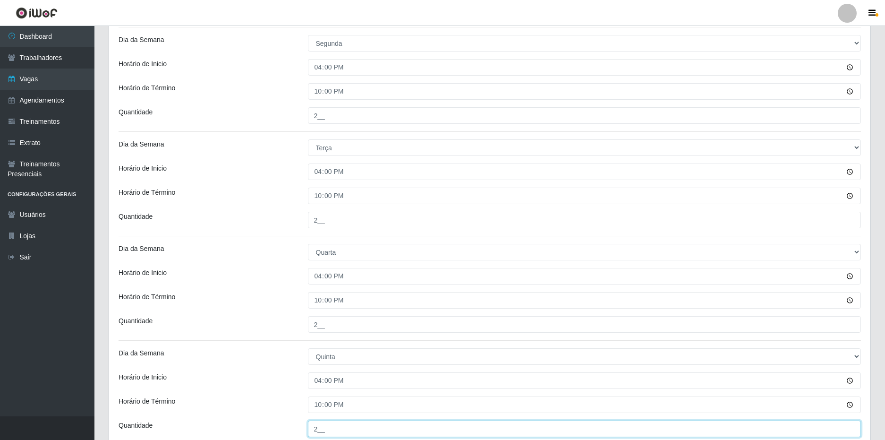
type input "2__"
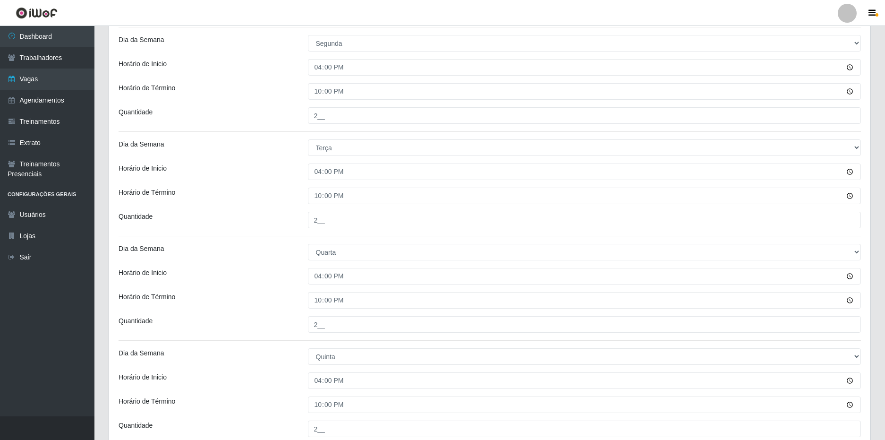
scroll to position [430, 0]
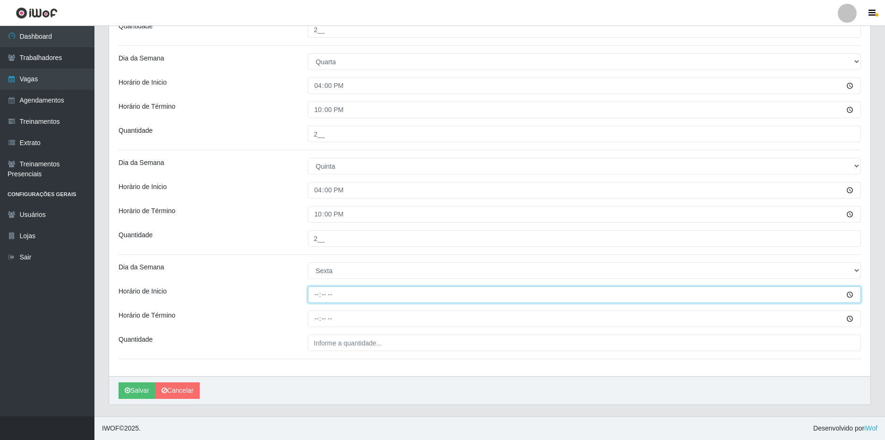
type input "16:00"
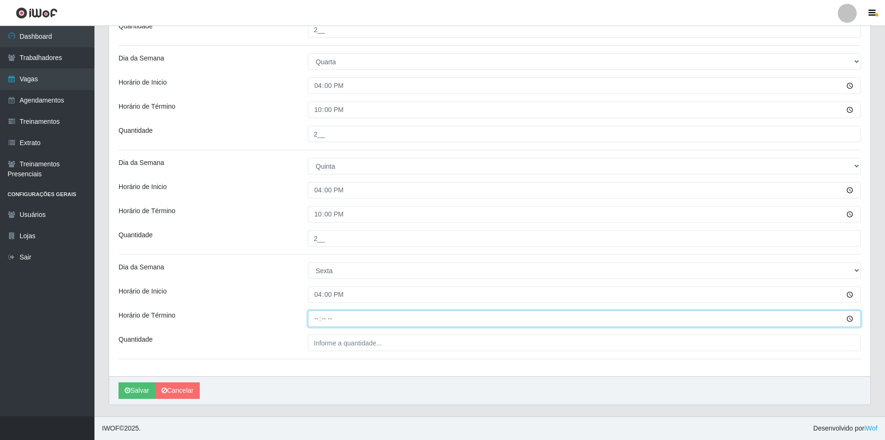
type input "22:00"
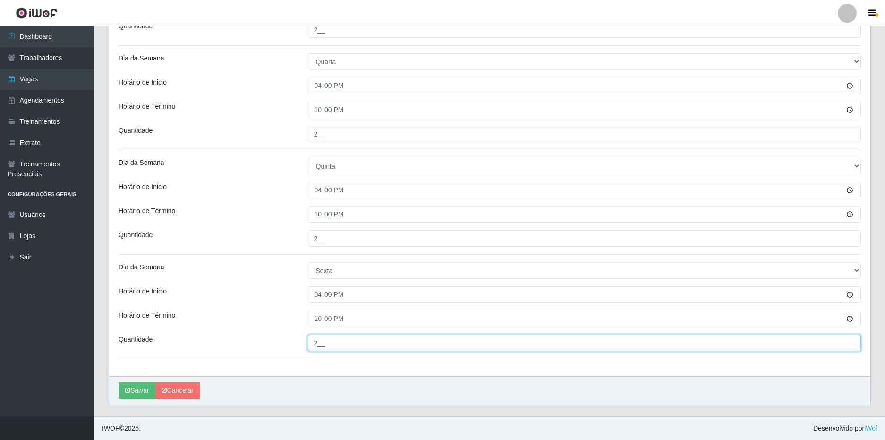
type input "2__"
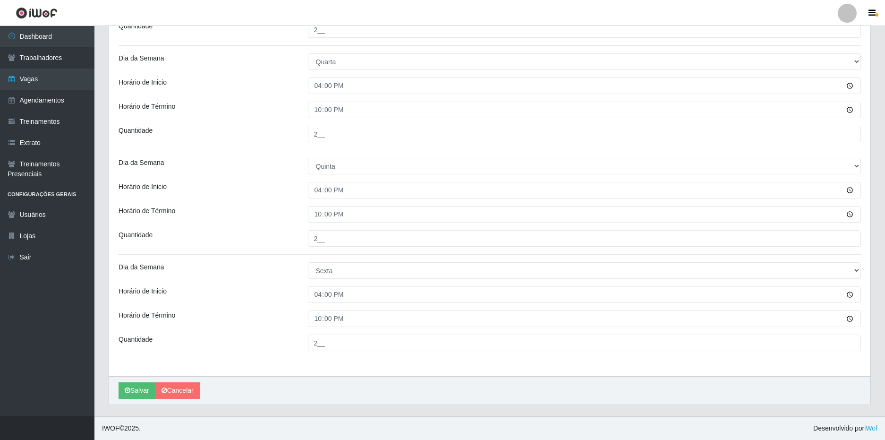
click at [270, 227] on div "Loja SuperFácil Atacado - João Pessoa Função [Selecione...] Embalador Embalador…" at bounding box center [490, 13] width 762 height 725
click at [132, 394] on button "Salvar" at bounding box center [137, 390] width 37 height 17
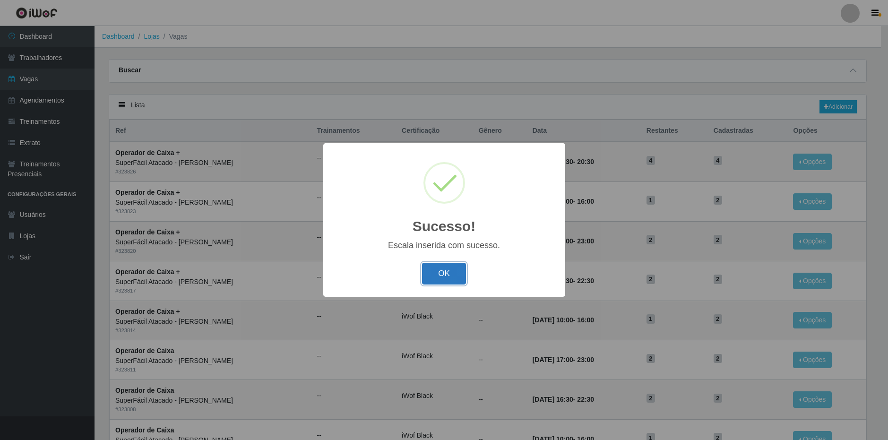
click at [436, 269] on button "OK" at bounding box center [444, 274] width 44 height 22
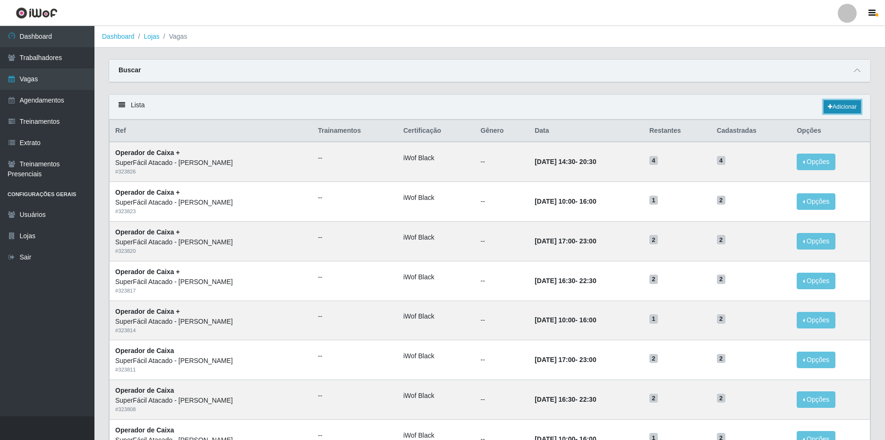
click at [830, 103] on link "Adicionar" at bounding box center [842, 106] width 37 height 13
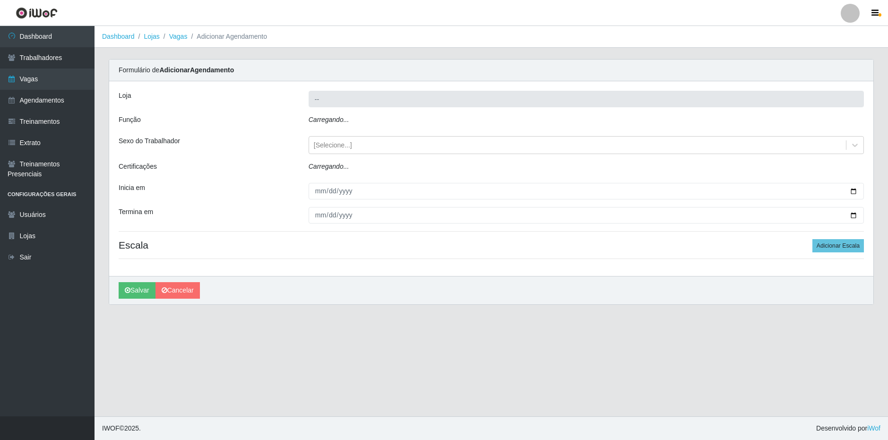
type input "SuperFácil Atacado - João Pessoa"
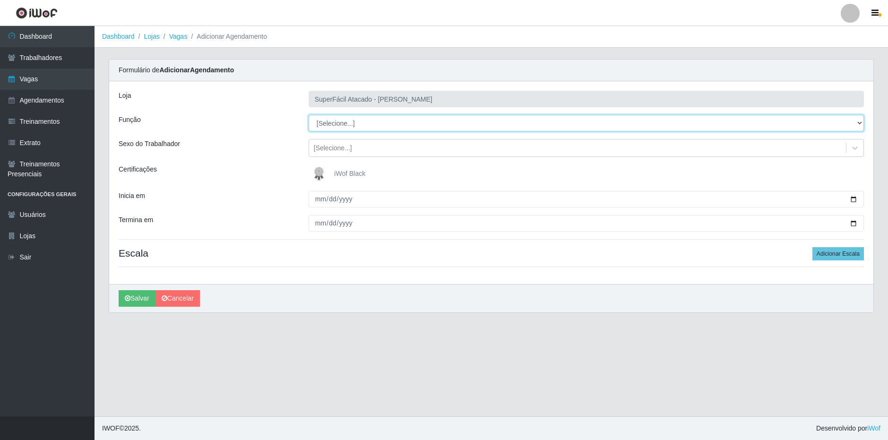
click at [367, 126] on select "[Selecione...] Embalador Embalador + Embalador ++ Operador de Caixa Operador de…" at bounding box center [585, 123] width 555 height 17
select select "70"
click at [308, 115] on select "[Selecione...] Embalador Embalador + Embalador ++ Operador de Caixa Operador de…" at bounding box center [585, 123] width 555 height 17
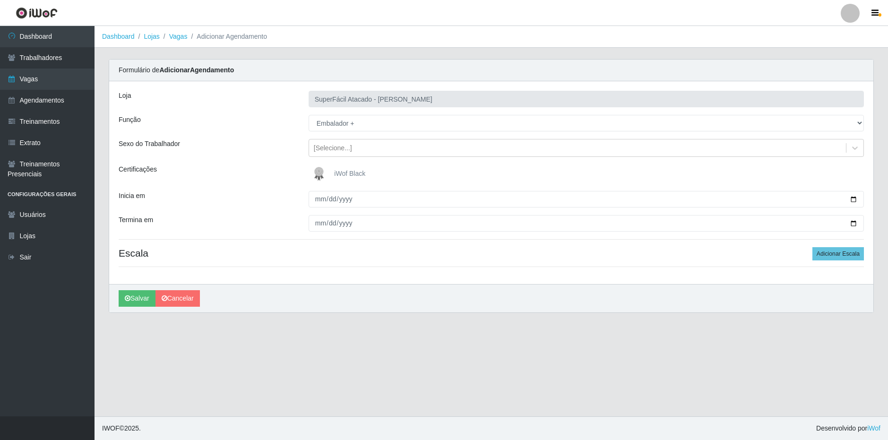
click at [348, 172] on span "iWof Black" at bounding box center [349, 174] width 31 height 8
click at [0, 0] on input "iWof Black" at bounding box center [0, 0] width 0 height 0
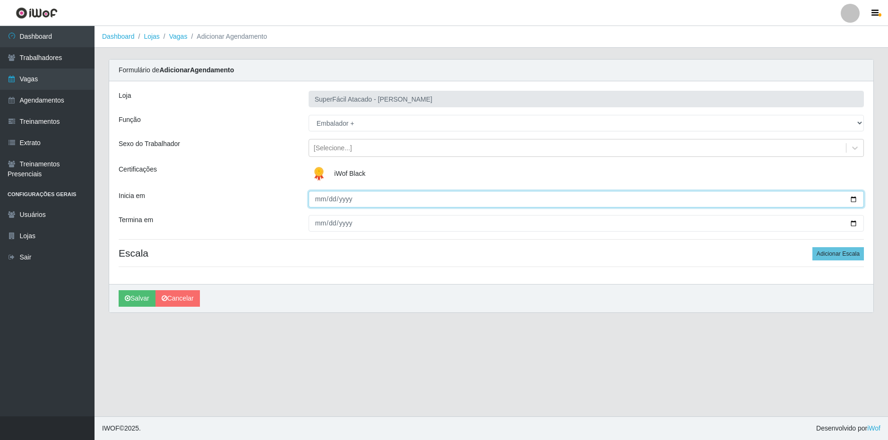
click at [318, 199] on input "Inicia em" at bounding box center [585, 199] width 555 height 17
type input "[DATE]"
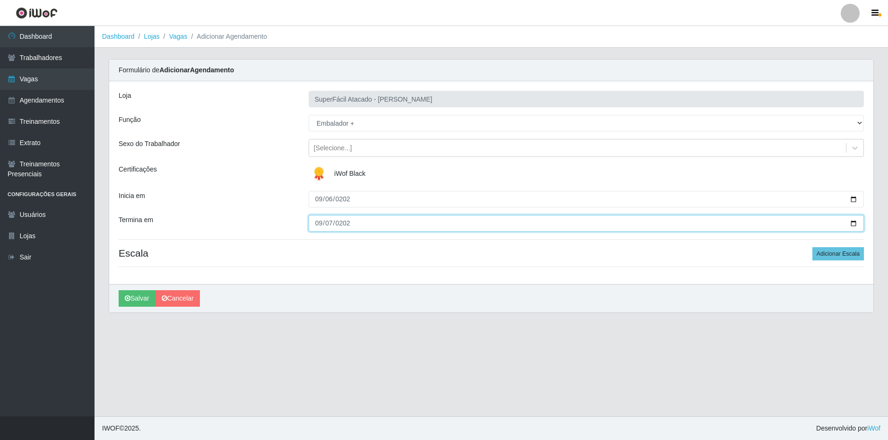
type input "[DATE]"
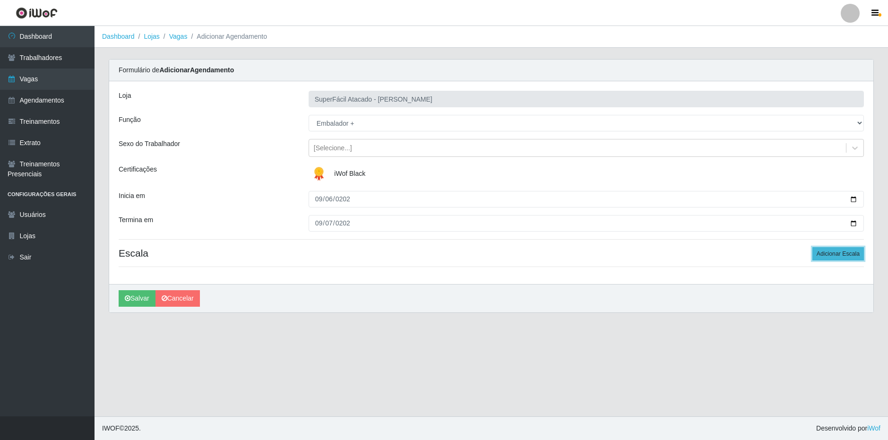
click at [848, 255] on button "Adicionar Escala" at bounding box center [837, 253] width 51 height 13
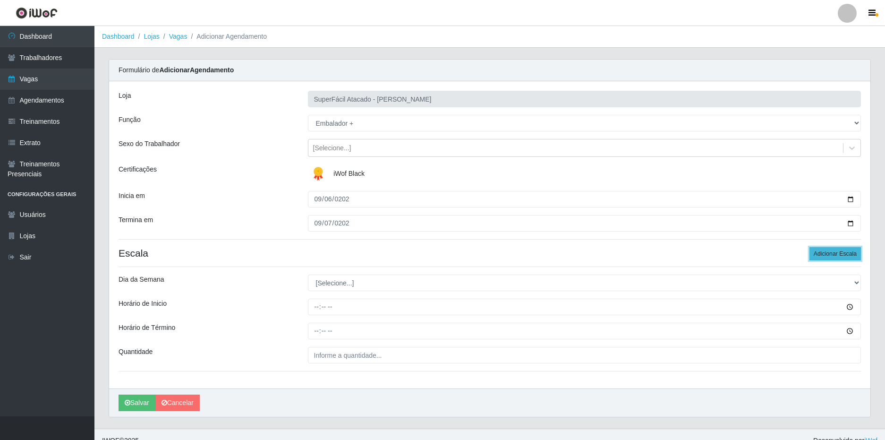
click at [848, 255] on button "Adicionar Escala" at bounding box center [835, 253] width 51 height 13
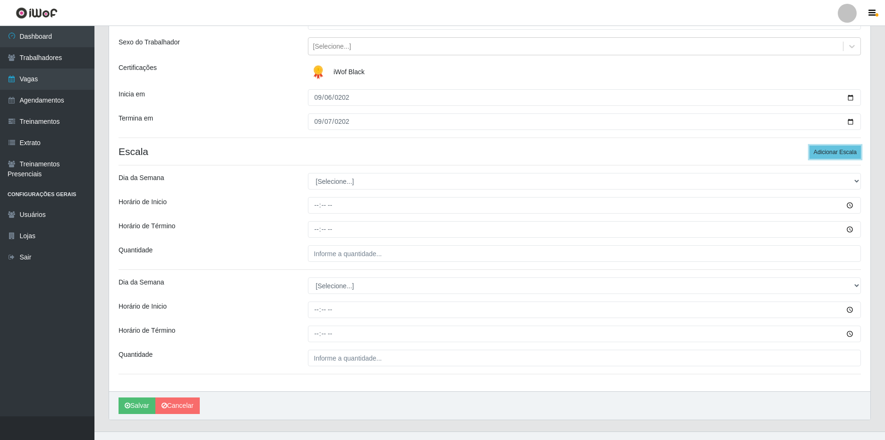
scroll to position [117, 0]
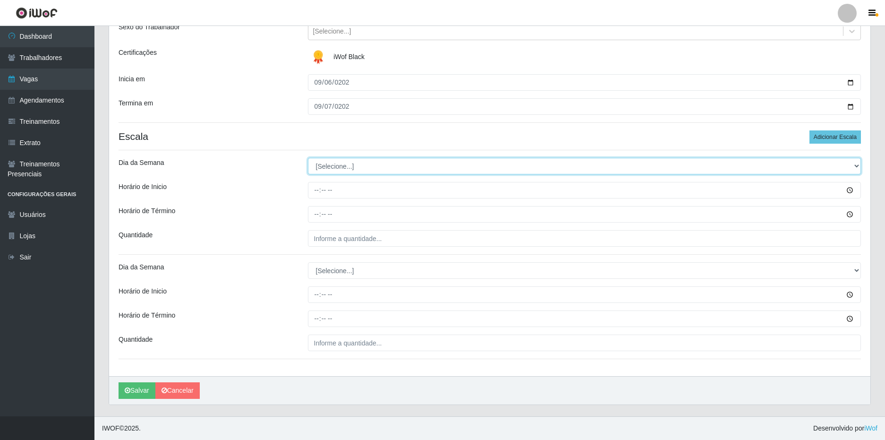
click at [360, 164] on select "[Selecione...] Segunda Terça Quarta Quinta Sexta Sábado Domingo" at bounding box center [585, 166] width 554 height 17
select select "6"
click at [308, 158] on select "[Selecione...] Segunda Terça Quarta Quinta Sexta Sábado Domingo" at bounding box center [585, 166] width 554 height 17
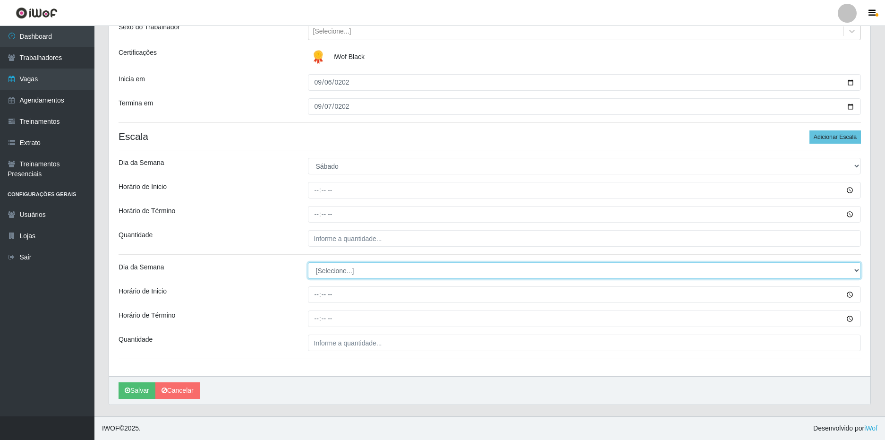
click at [351, 274] on select "[Selecione...] Segunda Terça Quarta Quinta Sexta Sábado Domingo" at bounding box center [585, 270] width 554 height 17
select select "0"
click at [308, 262] on select "[Selecione...] Segunda Terça Quarta Quinta Sexta Sábado Domingo" at bounding box center [585, 270] width 554 height 17
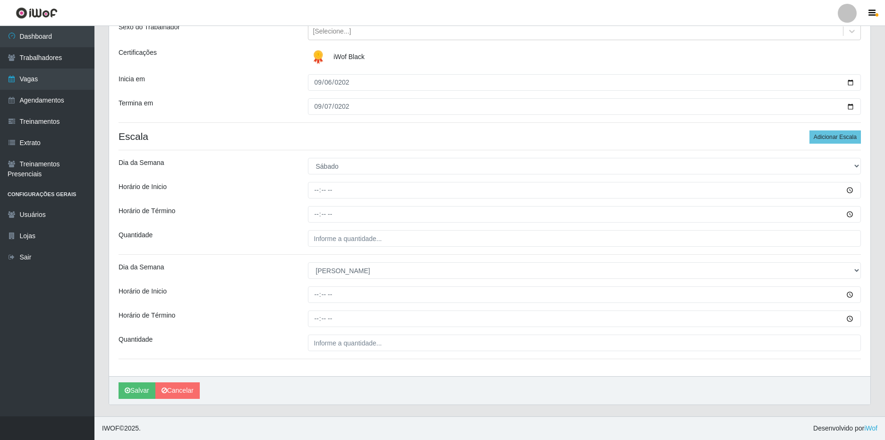
click at [250, 264] on div "Dia da Semana" at bounding box center [205, 270] width 189 height 17
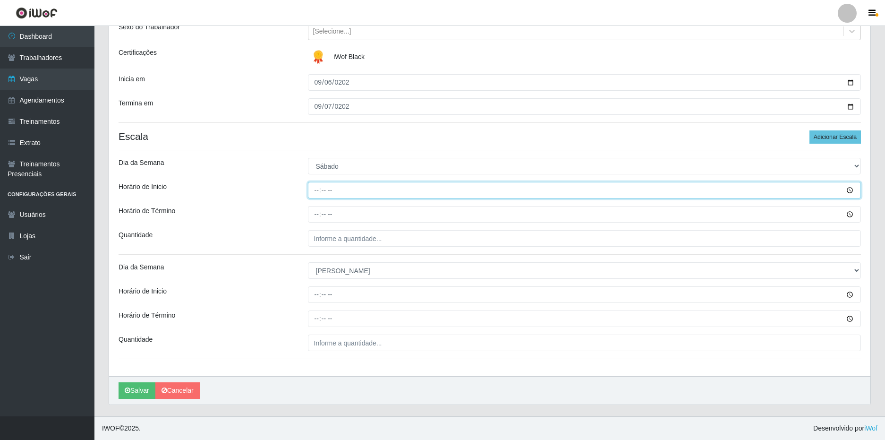
click at [314, 185] on input "Horário de Inicio" at bounding box center [585, 190] width 554 height 17
type input "16:00"
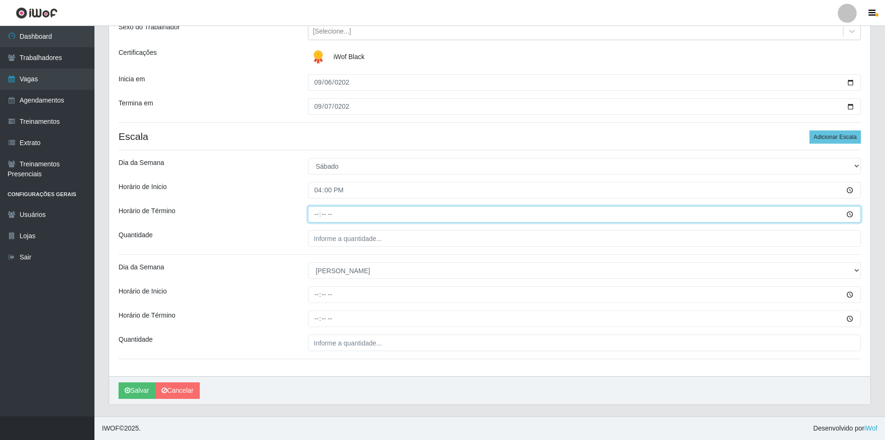
type input "22:00"
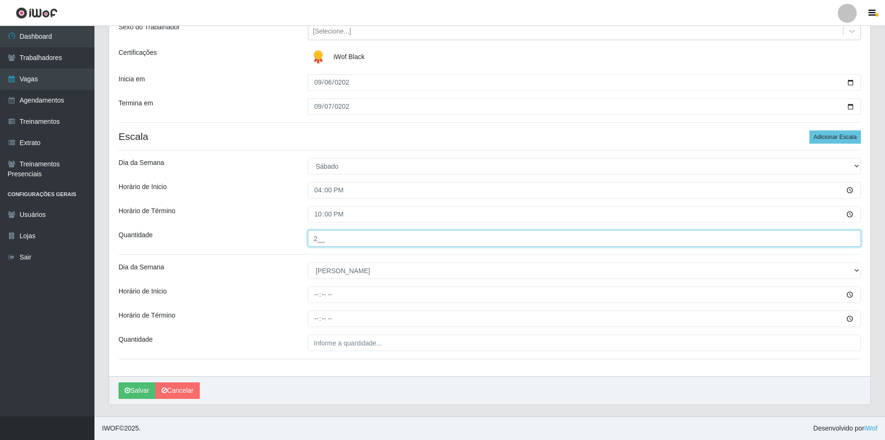
type input "2__"
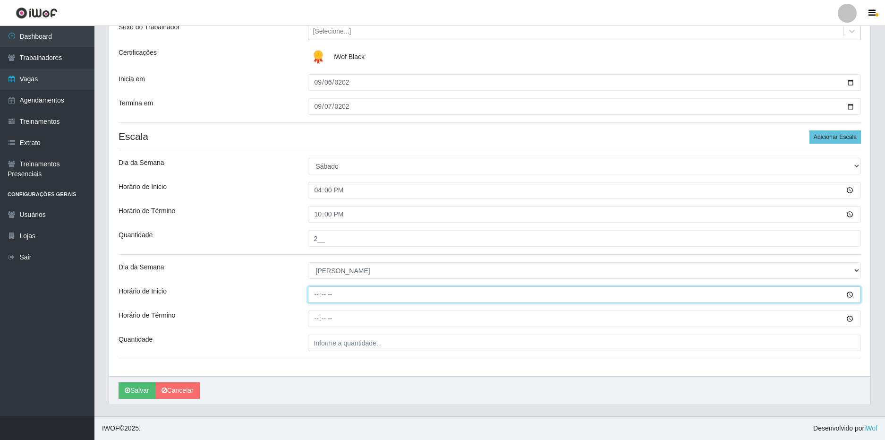
click at [317, 295] on input "Horário de Inicio" at bounding box center [585, 294] width 554 height 17
type input "14:00"
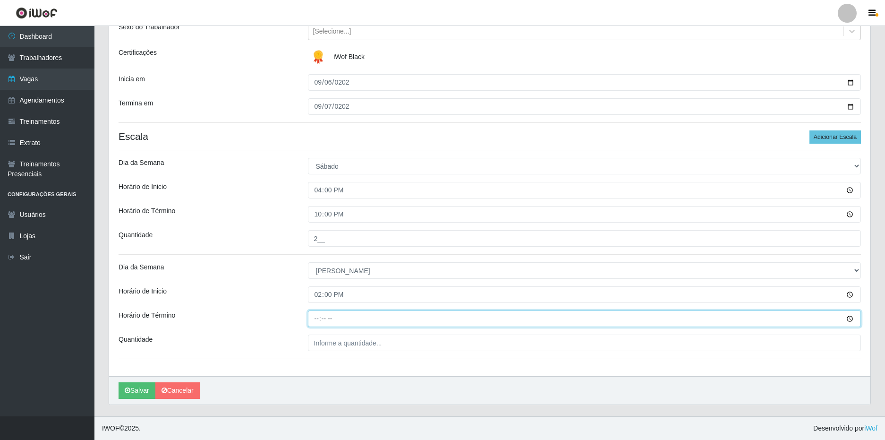
type input "20:00"
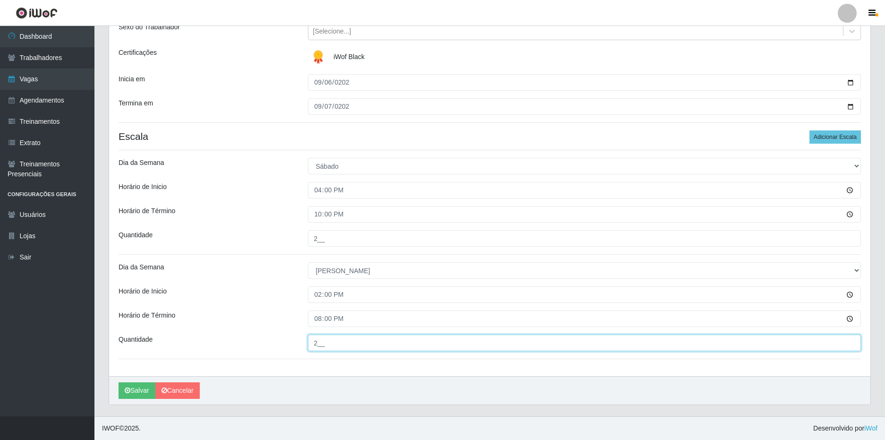
type input "2__"
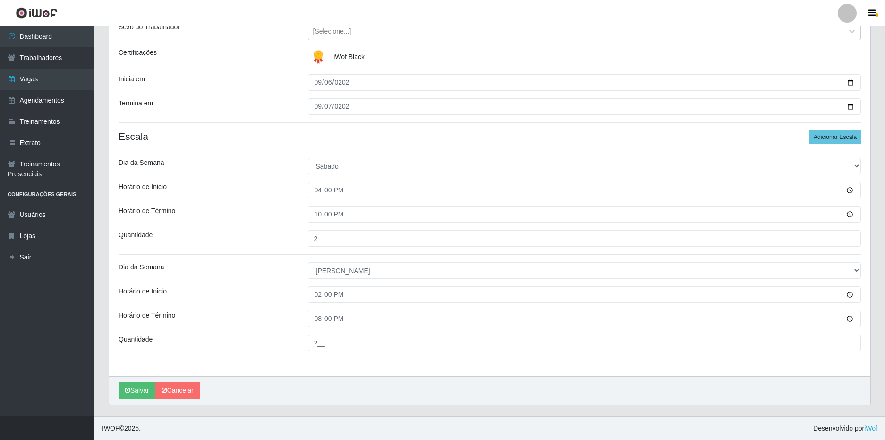
click at [268, 244] on div "Quantidade" at bounding box center [205, 238] width 189 height 17
click at [140, 390] on button "Salvar" at bounding box center [137, 390] width 37 height 17
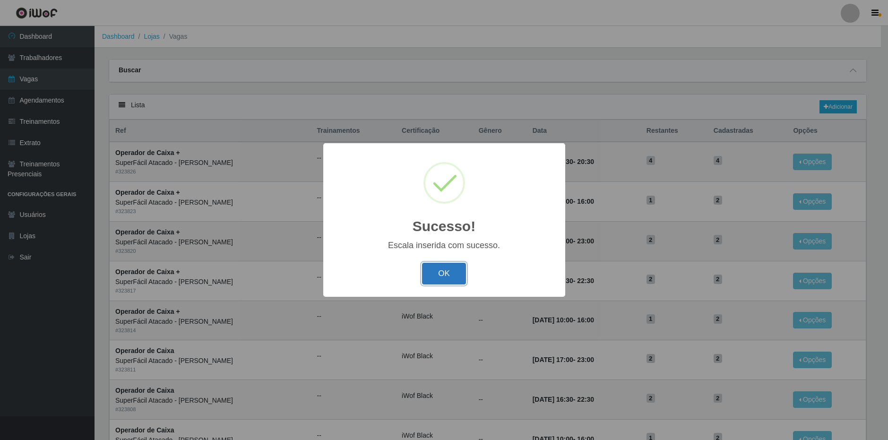
click at [441, 278] on button "OK" at bounding box center [444, 274] width 44 height 22
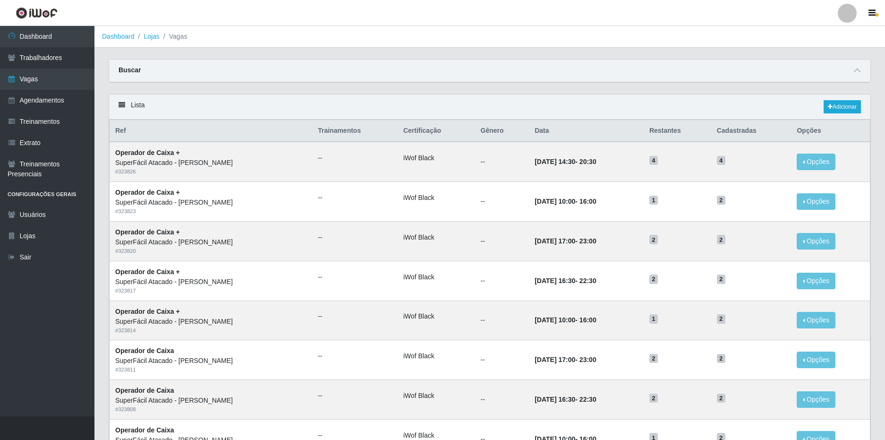
click at [844, 11] on div at bounding box center [847, 13] width 19 height 19
click at [822, 66] on button "Sair" at bounding box center [829, 73] width 85 height 19
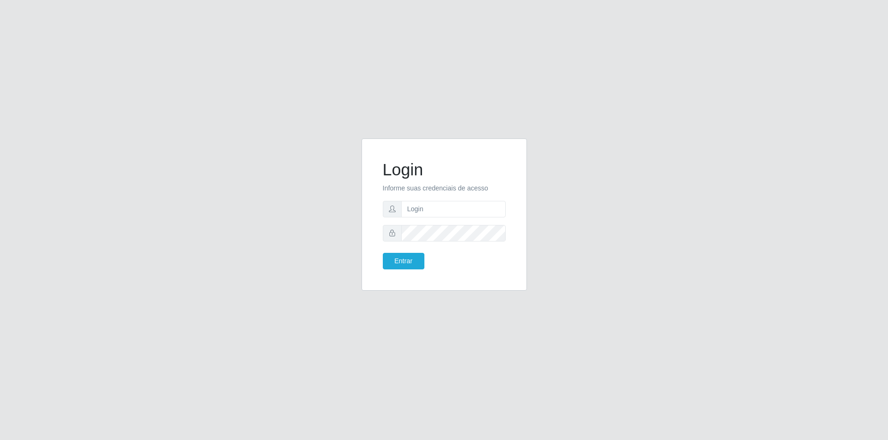
click at [397, 216] on span at bounding box center [392, 209] width 19 height 17
click at [424, 205] on input "text" at bounding box center [453, 209] width 104 height 17
click at [425, 205] on input "text" at bounding box center [453, 209] width 104 height 17
type input "matheus@superfacil.com.br"
click at [383, 253] on button "Entrar" at bounding box center [404, 261] width 42 height 17
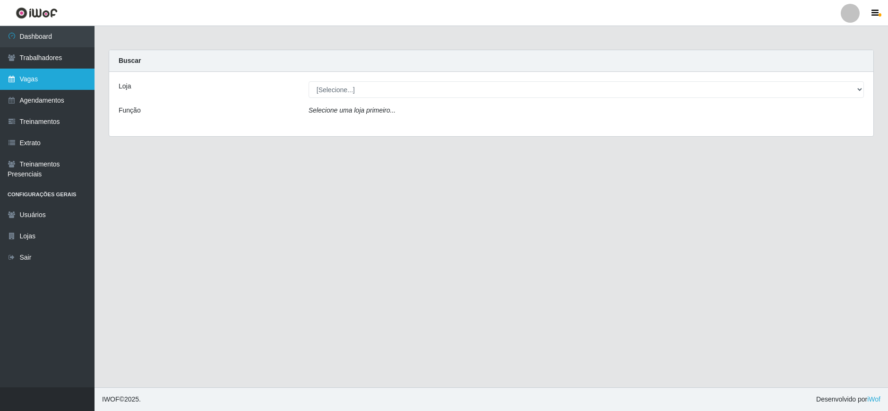
click at [54, 85] on link "Vagas" at bounding box center [47, 79] width 94 height 21
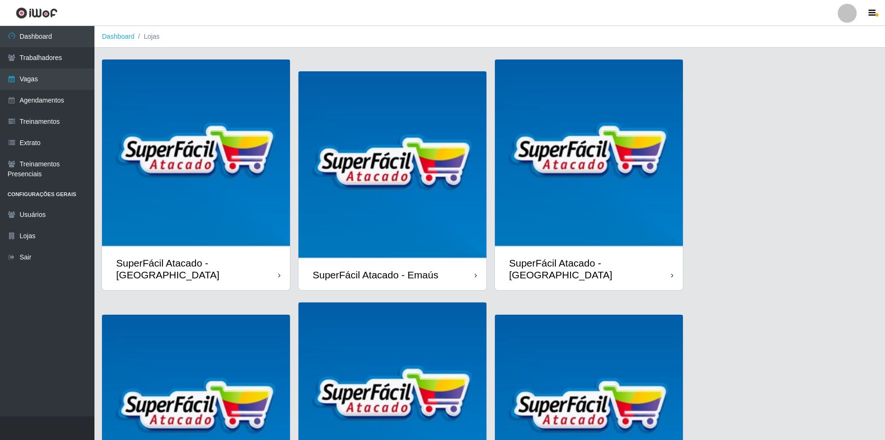
click at [263, 267] on div "SuperFácil Atacado - [GEOGRAPHIC_DATA]" at bounding box center [197, 269] width 162 height 24
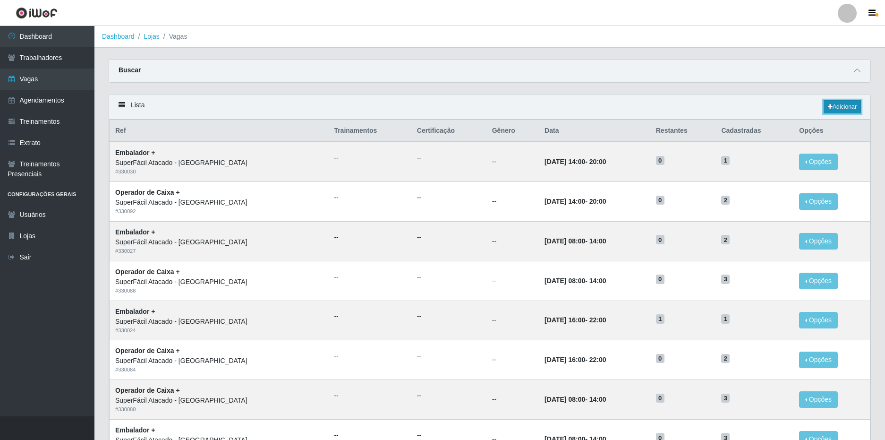
click at [831, 110] on link "Adicionar" at bounding box center [842, 106] width 37 height 13
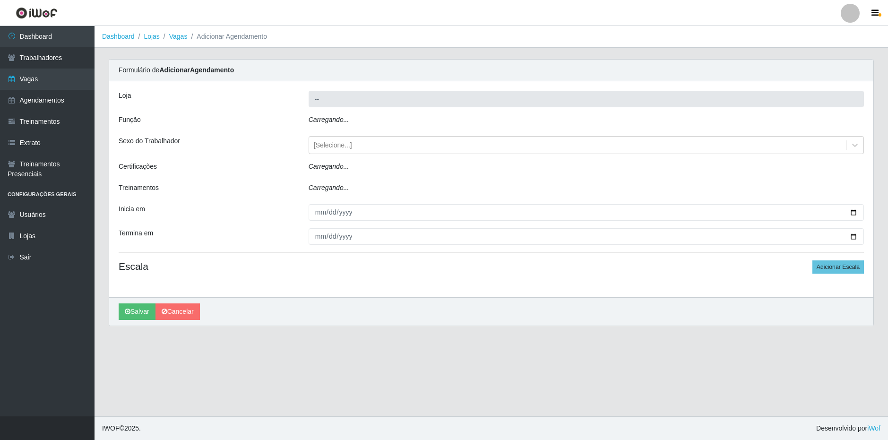
type input "SuperFácil Atacado - [GEOGRAPHIC_DATA]"
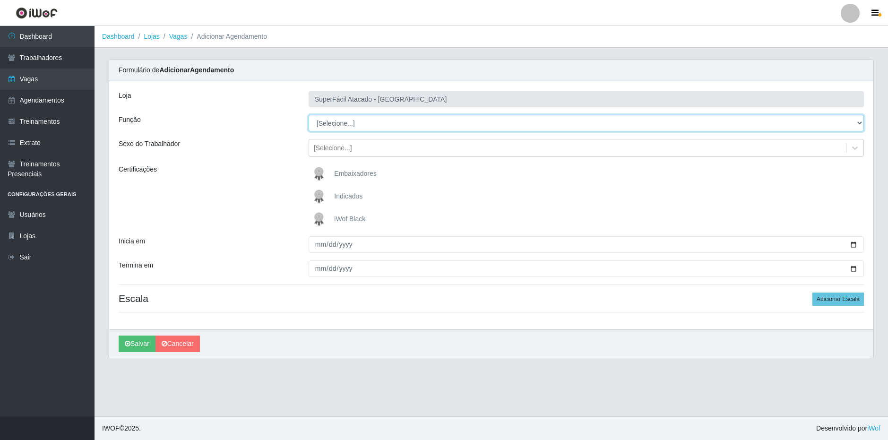
click at [380, 120] on select "[Selecione...] Embalador Embalador + Embalador ++ Operador de Caixa Operador de…" at bounding box center [585, 123] width 555 height 17
select select "1"
click at [308, 115] on select "[Selecione...] Embalador Embalador + Embalador ++ Operador de Caixa Operador de…" at bounding box center [585, 123] width 555 height 17
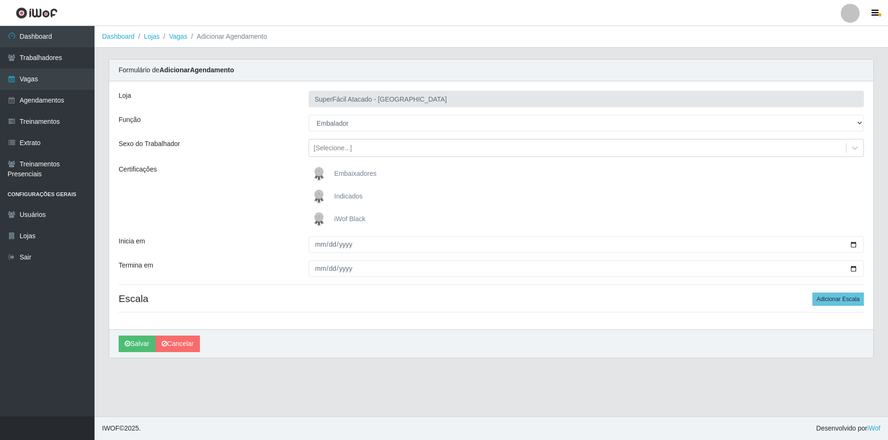
click at [268, 153] on div "Sexo do Trabalhador" at bounding box center [206, 148] width 190 height 18
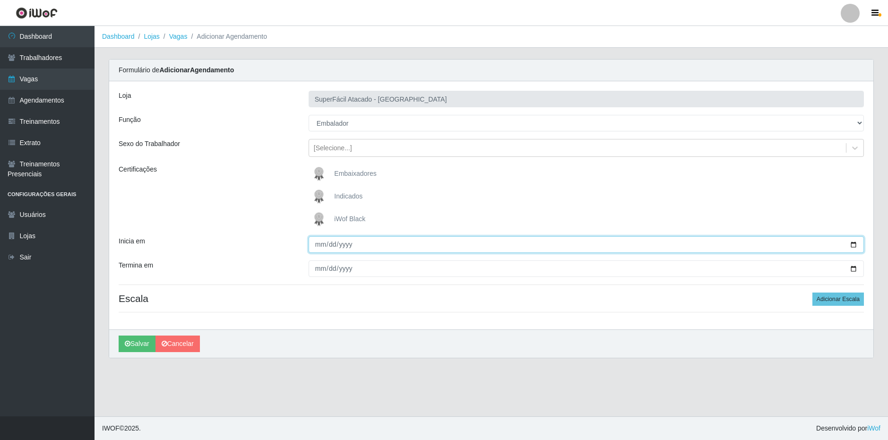
click at [312, 246] on input "Inicia em" at bounding box center [585, 244] width 555 height 17
type input "0025-09-01"
type input "[DATE]"
type input "0005-09-01"
type input "[DATE]"
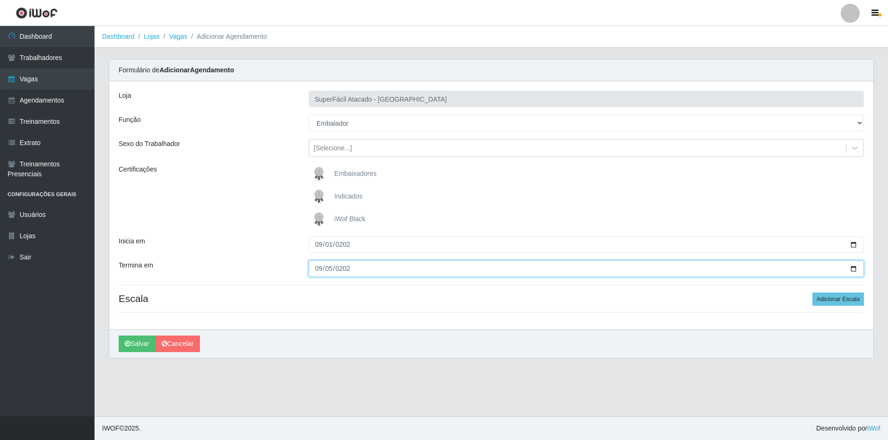
type input "[DATE]"
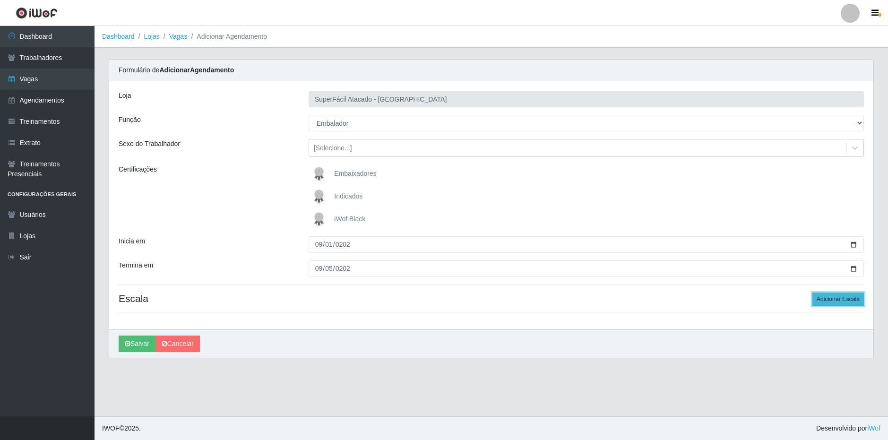
click at [840, 299] on button "Adicionar Escala" at bounding box center [837, 298] width 51 height 13
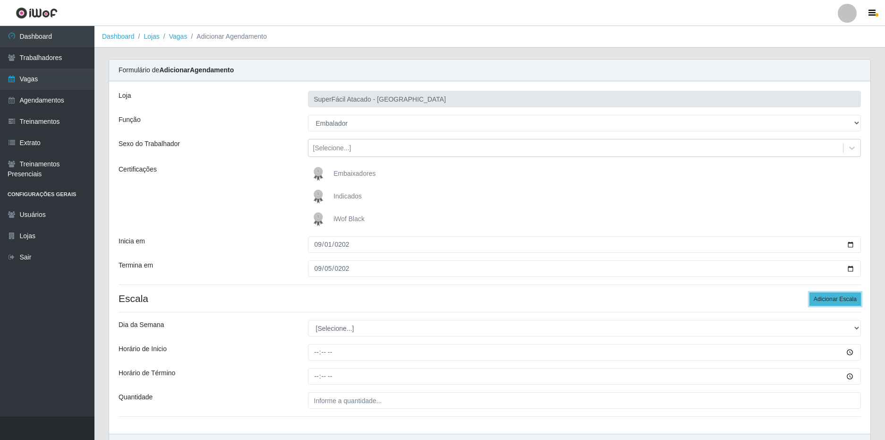
click at [840, 299] on button "Adicionar Escala" at bounding box center [835, 298] width 51 height 13
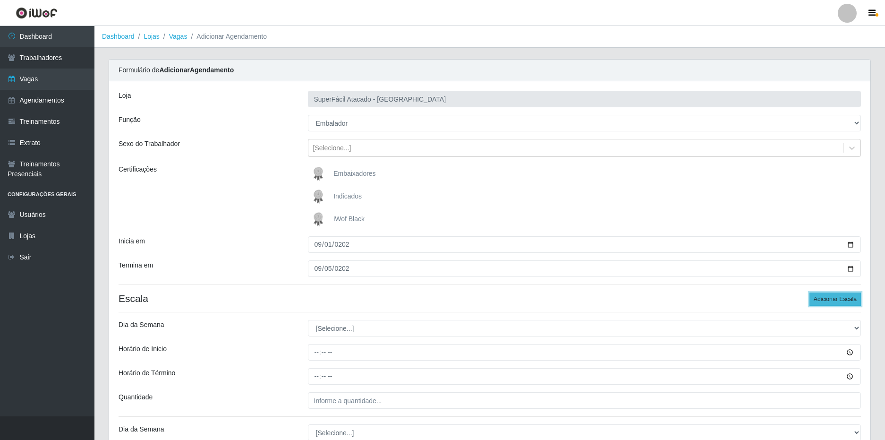
click at [840, 299] on button "Adicionar Escala" at bounding box center [835, 298] width 51 height 13
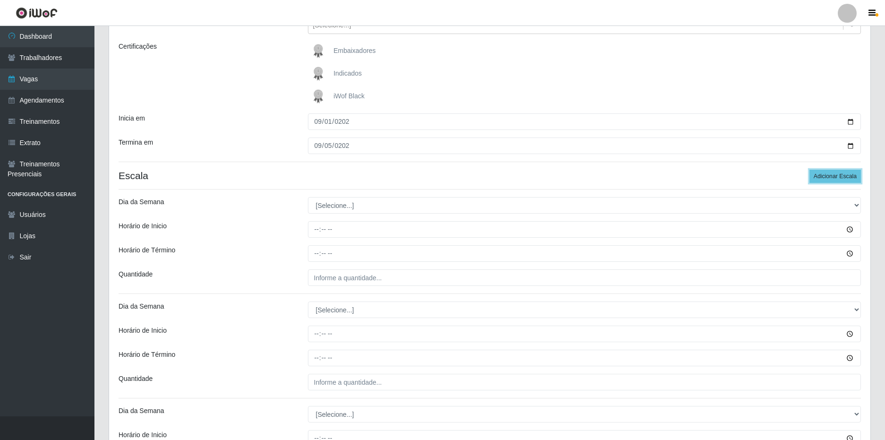
scroll to position [142, 0]
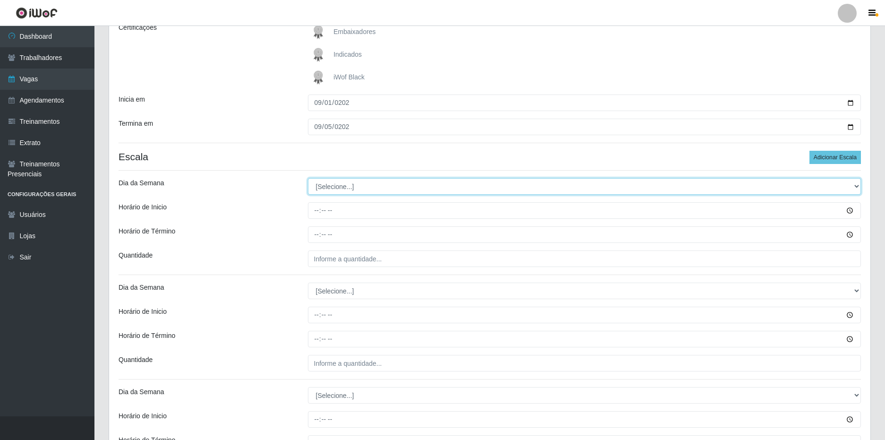
click at [352, 179] on select "[Selecione...] Segunda Terça Quarta Quinta Sexta Sábado Domingo" at bounding box center [585, 186] width 554 height 17
select select "1"
click at [308, 178] on select "[Selecione...] Segunda Terça Quarta Quinta Sexta Sábado Domingo" at bounding box center [585, 186] width 554 height 17
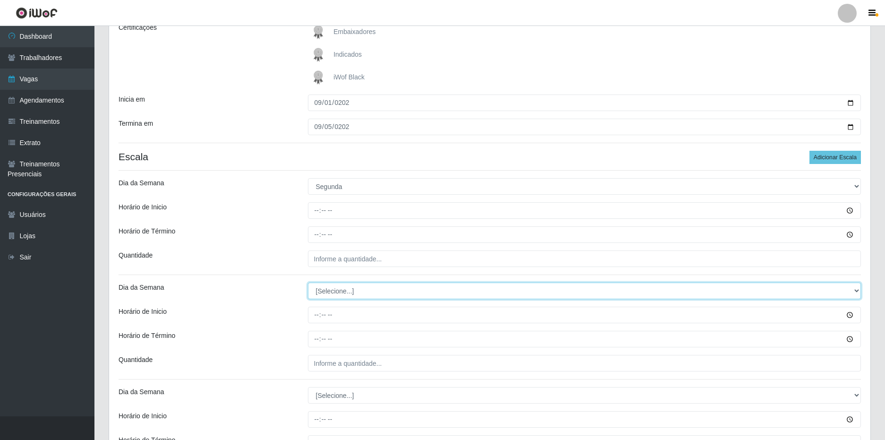
click at [326, 297] on select "[Selecione...] Segunda Terça Quarta Quinta Sexta Sábado Domingo" at bounding box center [585, 291] width 554 height 17
click at [308, 283] on select "[Selecione...] Segunda Terça Quarta Quinta Sexta Sábado Domingo" at bounding box center [585, 291] width 554 height 17
click at [339, 288] on select "[Selecione...] Segunda Terça Quarta Quinta Sexta Sábado Domingo" at bounding box center [585, 291] width 554 height 17
click at [308, 283] on select "[Selecione...] Segunda Terça Quarta Quinta Sexta Sábado Domingo" at bounding box center [585, 291] width 554 height 17
click at [334, 295] on select "[Selecione...] Segunda Terça Quarta Quinta Sexta Sábado Domingo" at bounding box center [585, 291] width 554 height 17
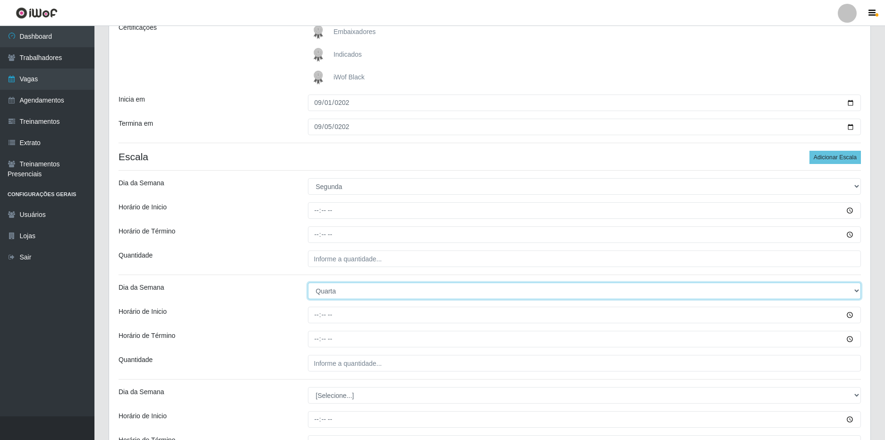
select select "2"
click at [308, 283] on select "[Selecione...] Segunda Terça Quarta Quinta Sexta Sábado Domingo" at bounding box center [585, 291] width 554 height 17
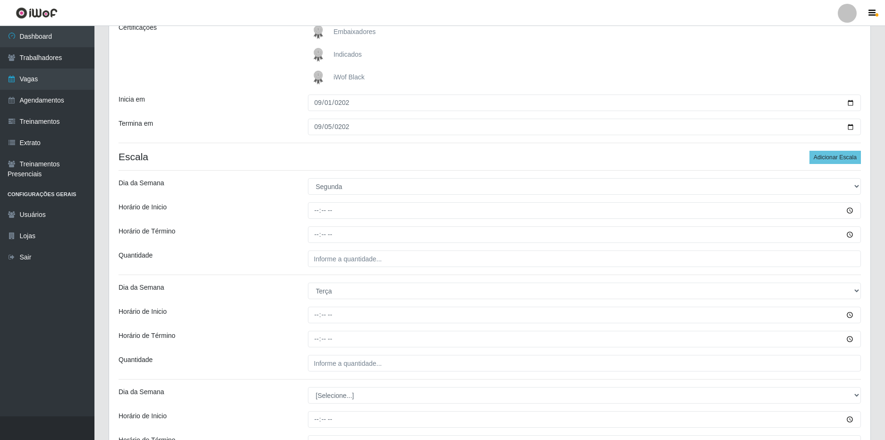
click at [244, 322] on div "Horário de Inicio" at bounding box center [205, 315] width 189 height 17
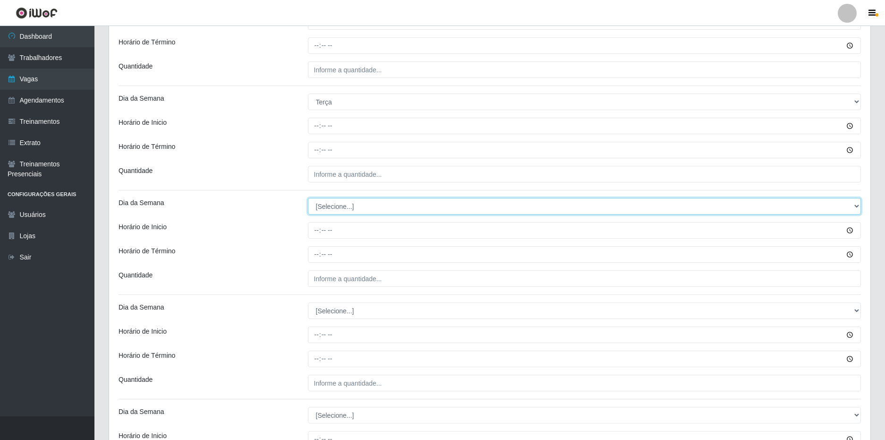
click at [343, 203] on select "[Selecione...] Segunda Terça Quarta Quinta Sexta Sábado Domingo" at bounding box center [585, 206] width 554 height 17
select select "3"
click at [308, 198] on select "[Selecione...] Segunda Terça Quarta Quinta Sexta Sábado Domingo" at bounding box center [585, 206] width 554 height 17
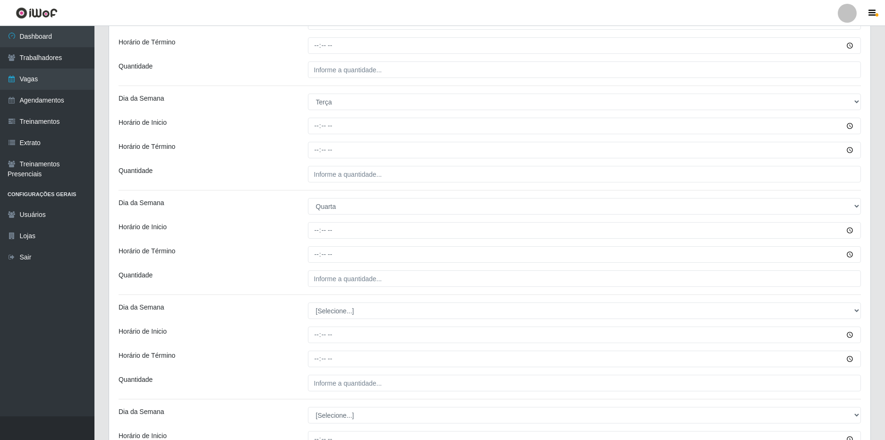
click at [305, 270] on div "Loja SuperFácil Atacado - [GEOGRAPHIC_DATA] Função [Selecione...] Embalador Emb…" at bounding box center [490, 136] width 762 height 770
click at [326, 310] on select "[Selecione...] Segunda Terça Quarta Quinta Sexta Sábado Domingo" at bounding box center [585, 310] width 554 height 17
select select "4"
click at [308, 302] on select "[Selecione...] Segunda Terça Quarta Quinta Sexta Sábado Domingo" at bounding box center [585, 310] width 554 height 17
click at [293, 363] on div "Horário de Término" at bounding box center [205, 359] width 189 height 17
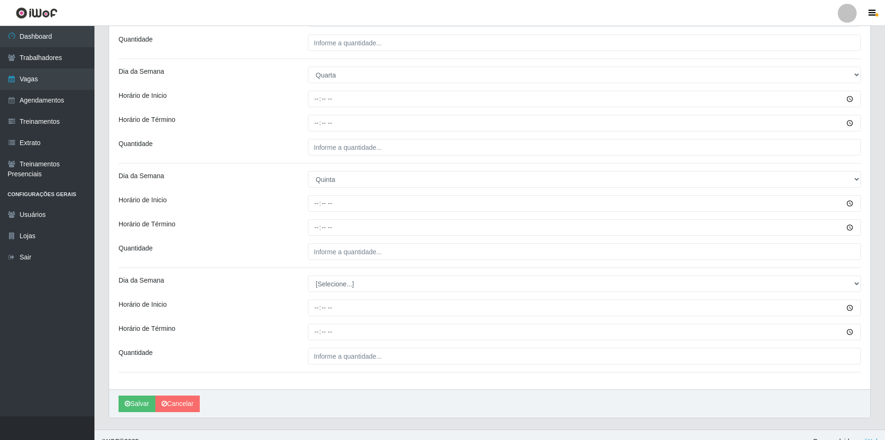
scroll to position [472, 0]
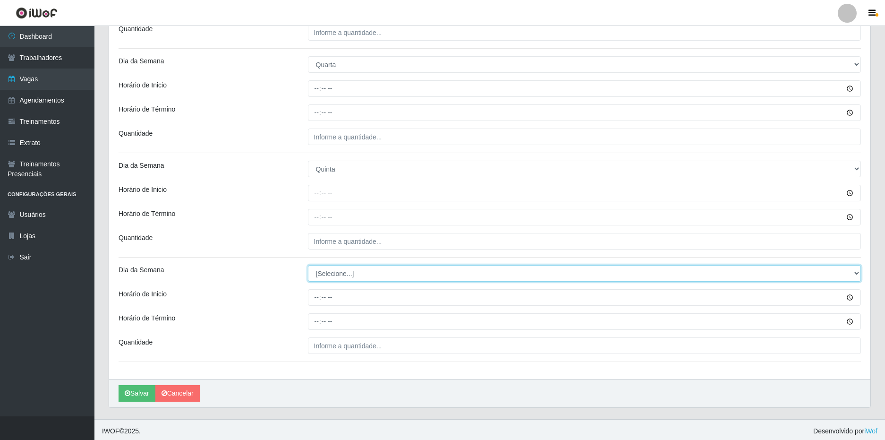
click at [333, 271] on select "[Selecione...] Segunda Terça Quarta Quinta Sexta Sábado Domingo" at bounding box center [585, 273] width 554 height 17
select select "5"
click at [308, 265] on select "[Selecione...] Segunda Terça Quarta Quinta Sexta Sábado Domingo" at bounding box center [585, 273] width 554 height 17
click at [279, 242] on div "Quantidade" at bounding box center [205, 241] width 189 height 17
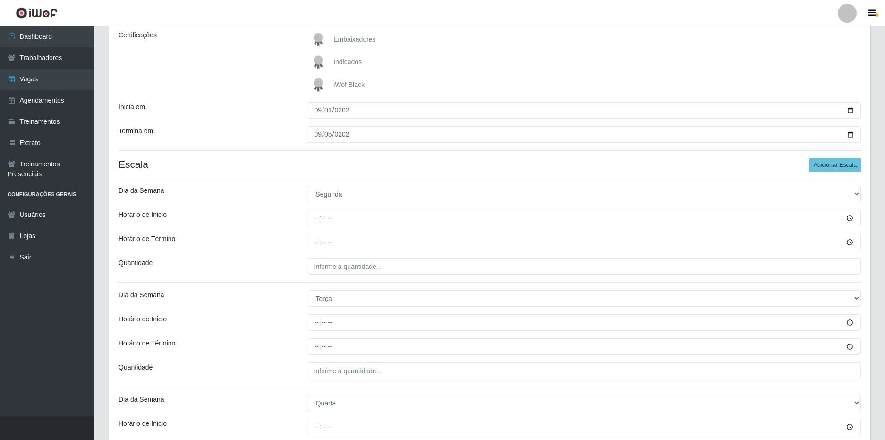
scroll to position [189, 0]
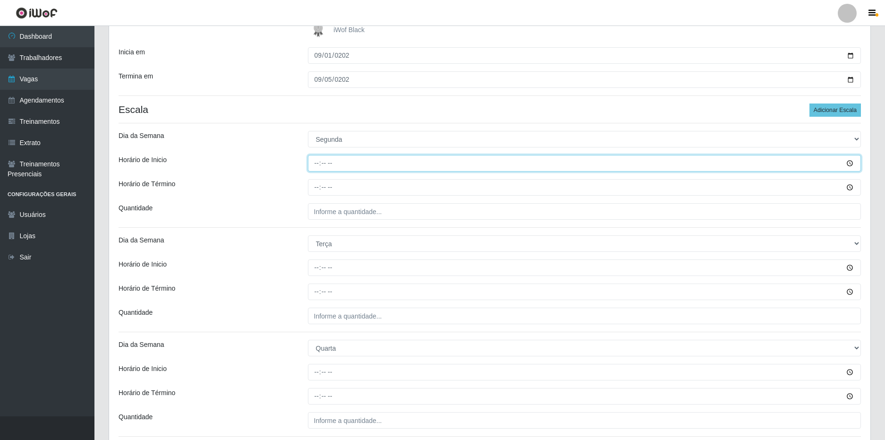
drag, startPoint x: 317, startPoint y: 165, endPoint x: 327, endPoint y: 163, distance: 11.2
click at [318, 165] on input "Horário de Inicio" at bounding box center [585, 163] width 554 height 17
type input "16:00"
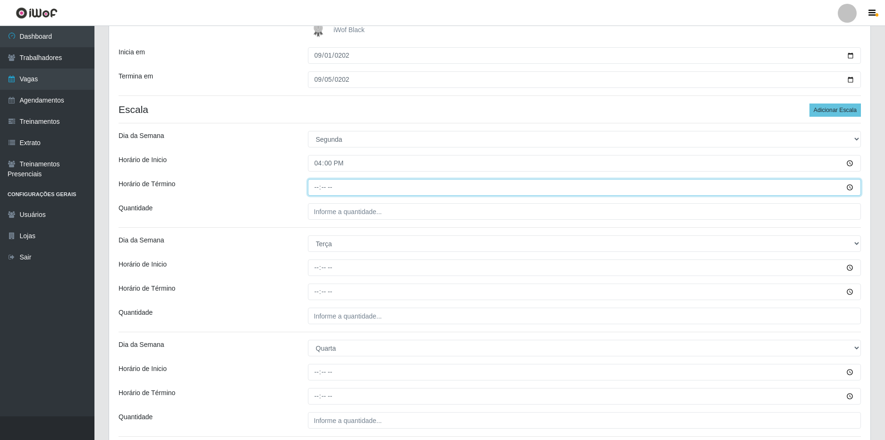
type input "22:00"
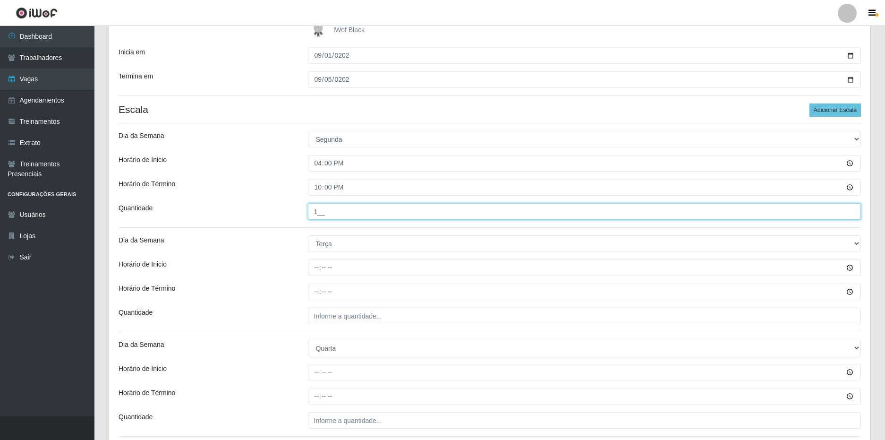
type input "1__"
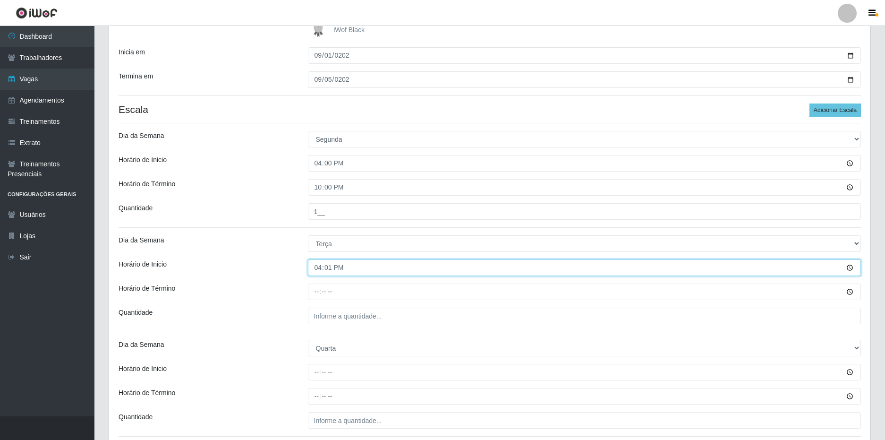
type input "16:00"
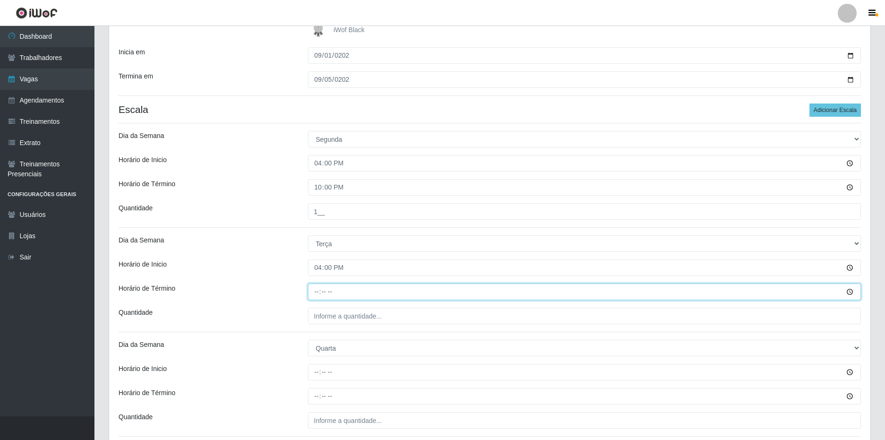
type input "22:00"
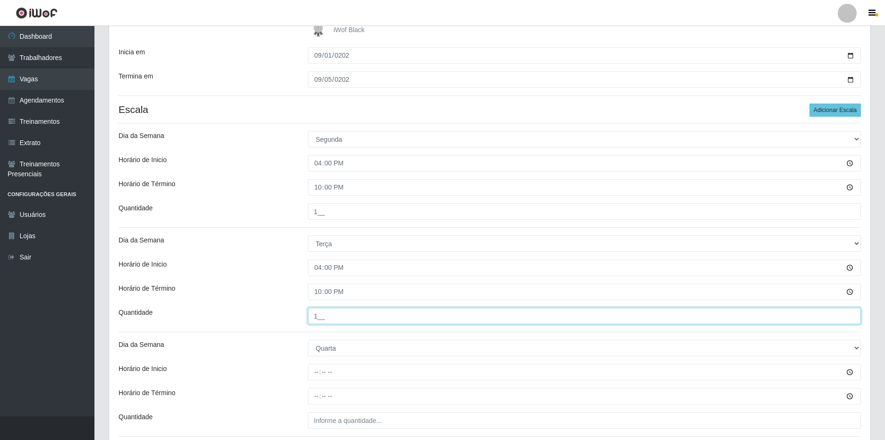
type input "1__"
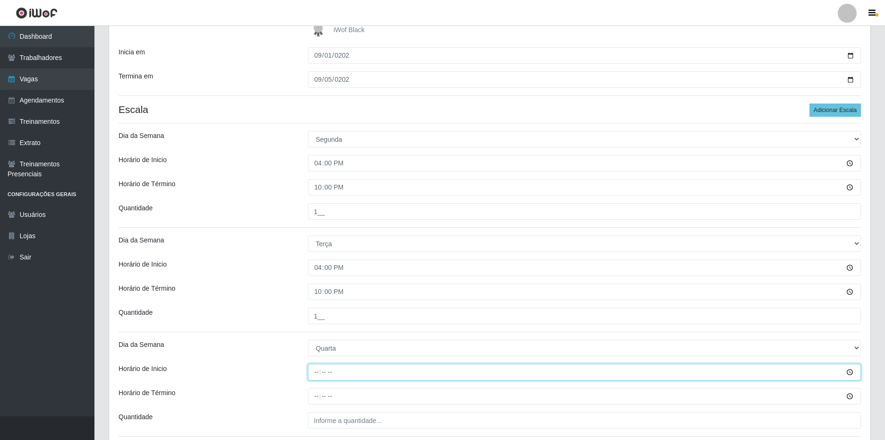
type input "16:00"
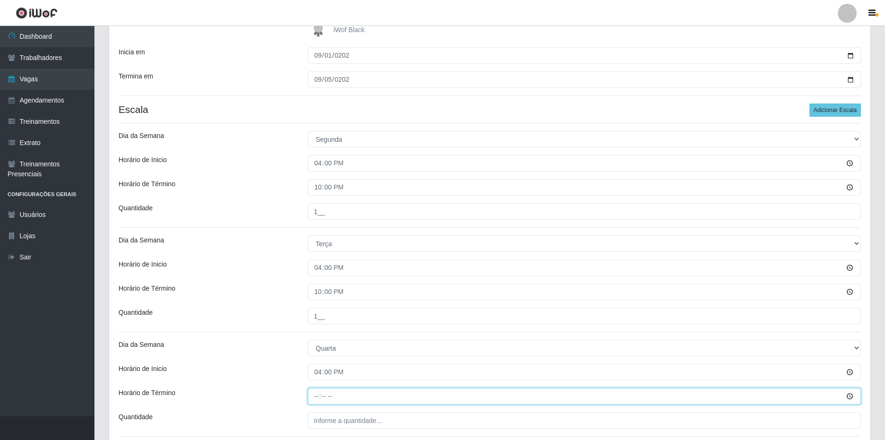
type input "22:00"
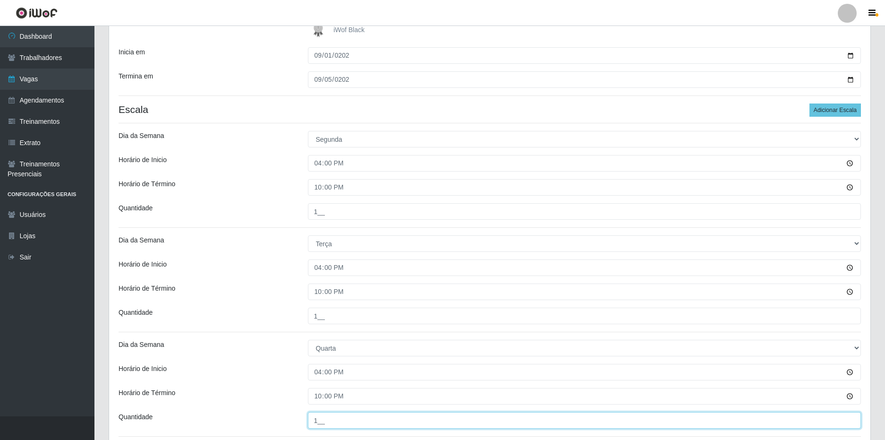
type input "1__"
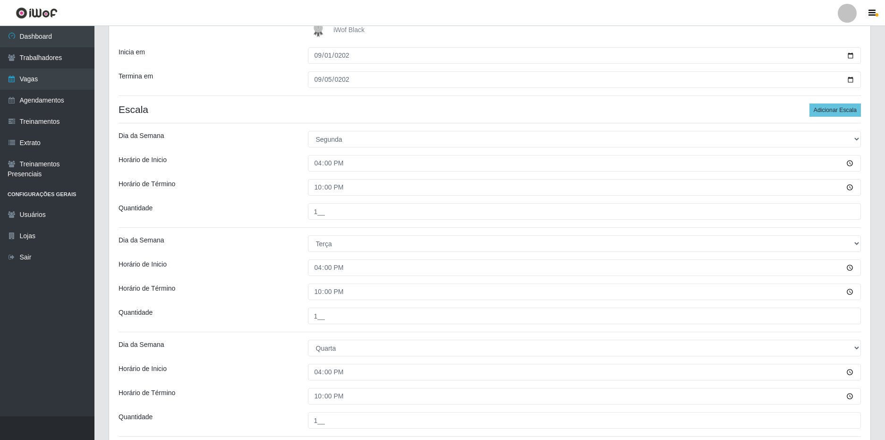
scroll to position [421, 0]
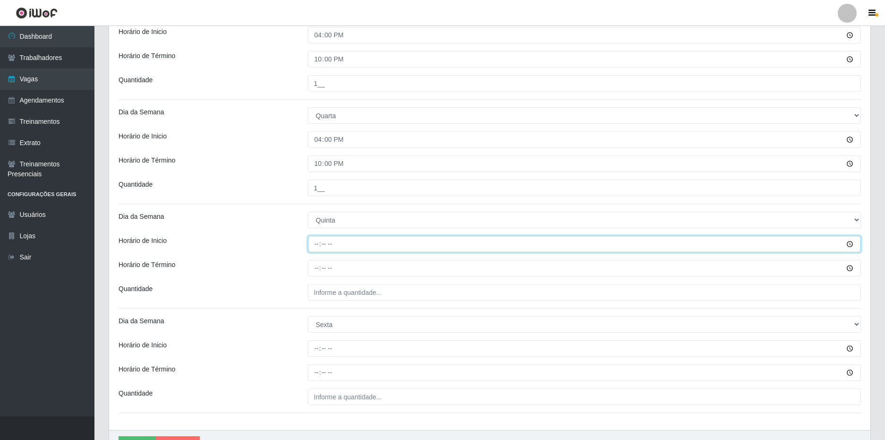
type input "16:00"
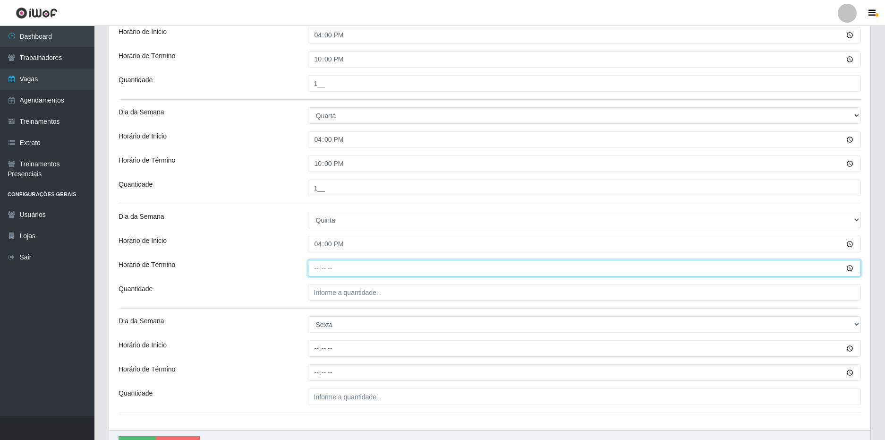
type input "22:00"
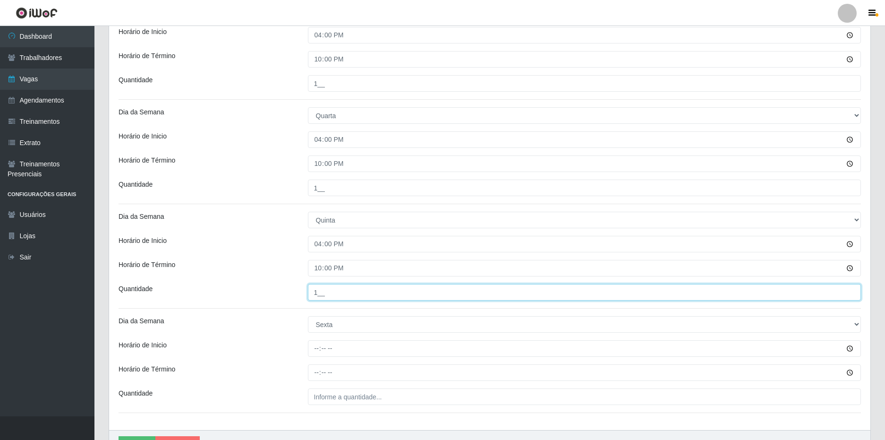
type input "1__"
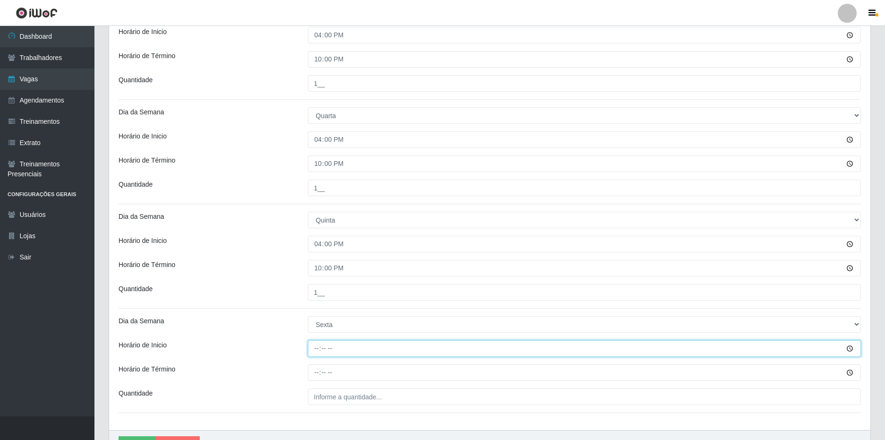
type input "16:00"
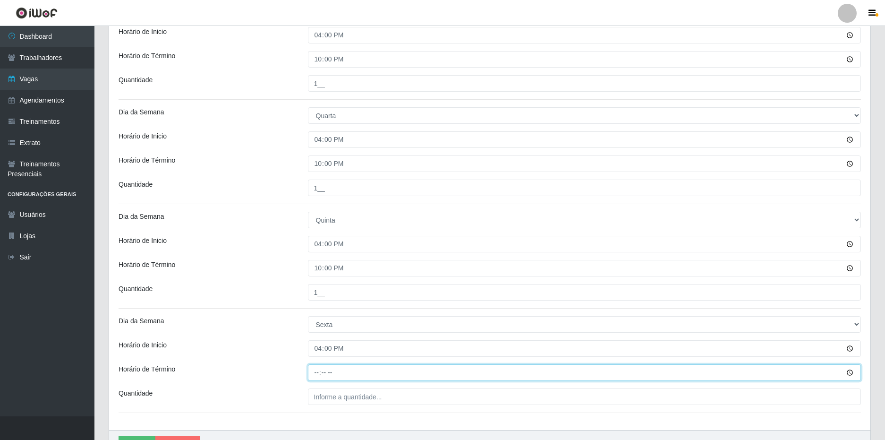
type input "22:00"
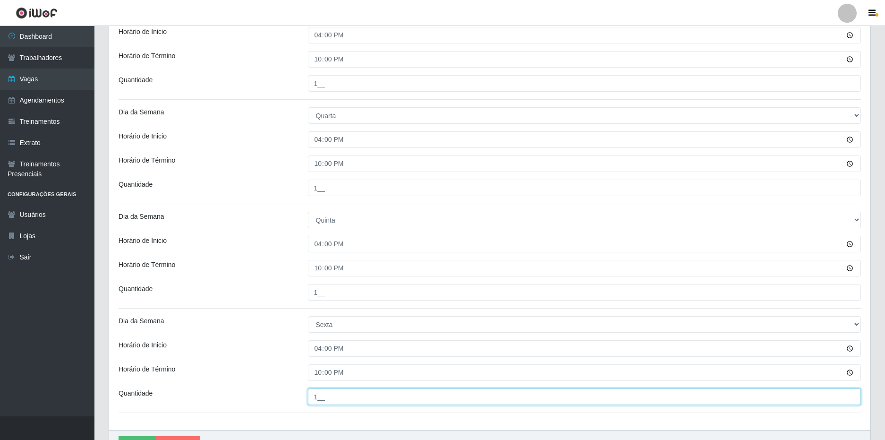
type input "1__"
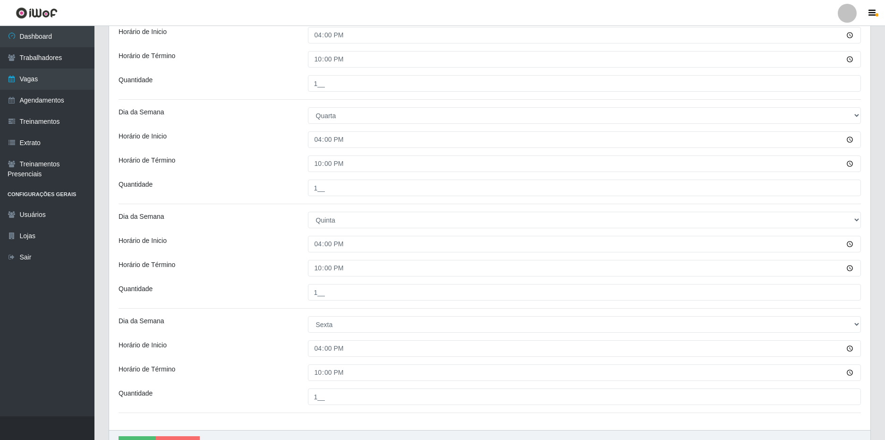
click at [252, 232] on div "Loja SuperFácil Atacado - [GEOGRAPHIC_DATA] Função [Selecione...] Embalador Emb…" at bounding box center [490, 45] width 762 height 770
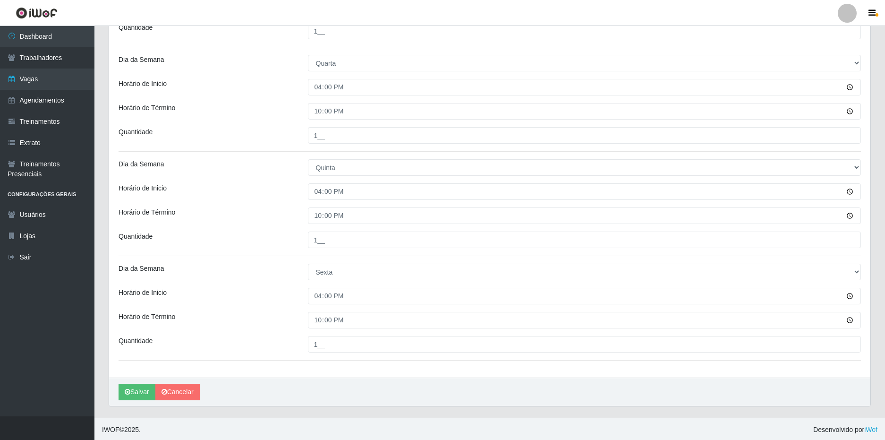
scroll to position [475, 0]
click at [133, 394] on button "Salvar" at bounding box center [137, 390] width 37 height 17
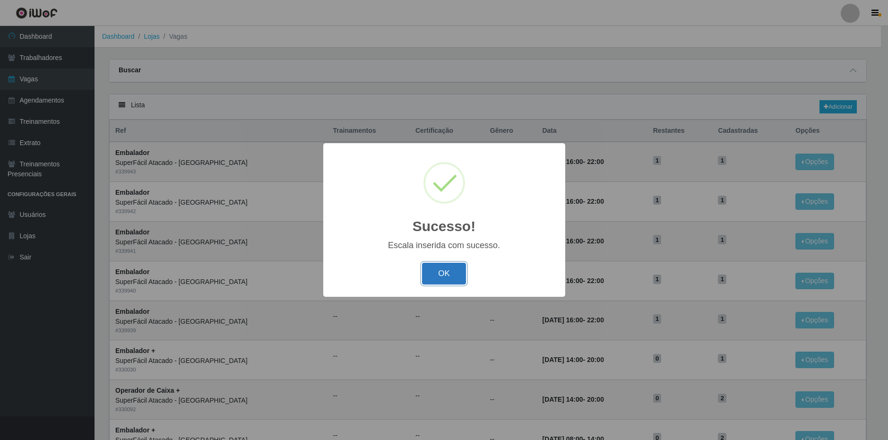
click at [443, 277] on button "OK" at bounding box center [444, 274] width 44 height 22
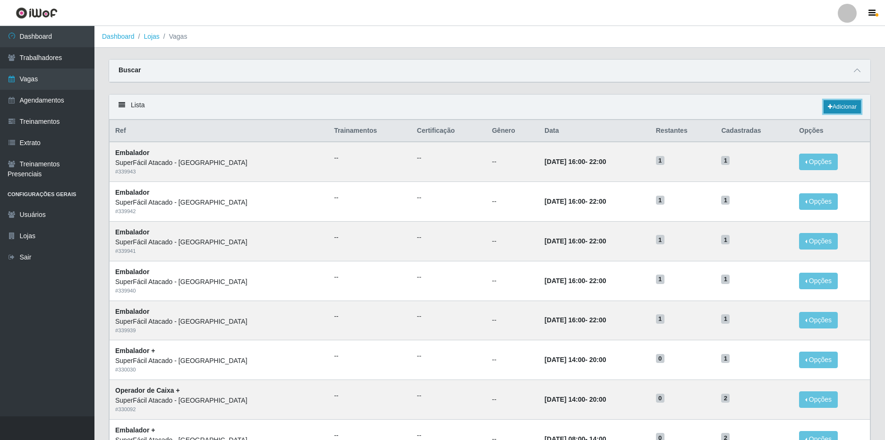
click at [845, 107] on link "Adicionar" at bounding box center [842, 106] width 37 height 13
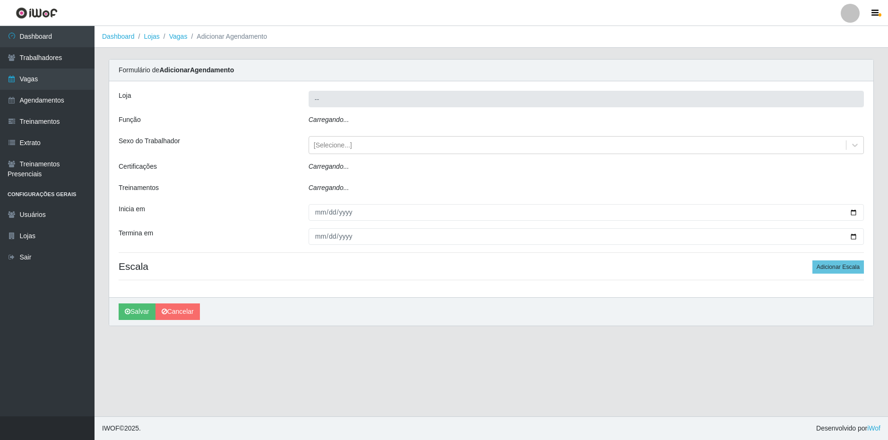
type input "SuperFácil Atacado - [GEOGRAPHIC_DATA]"
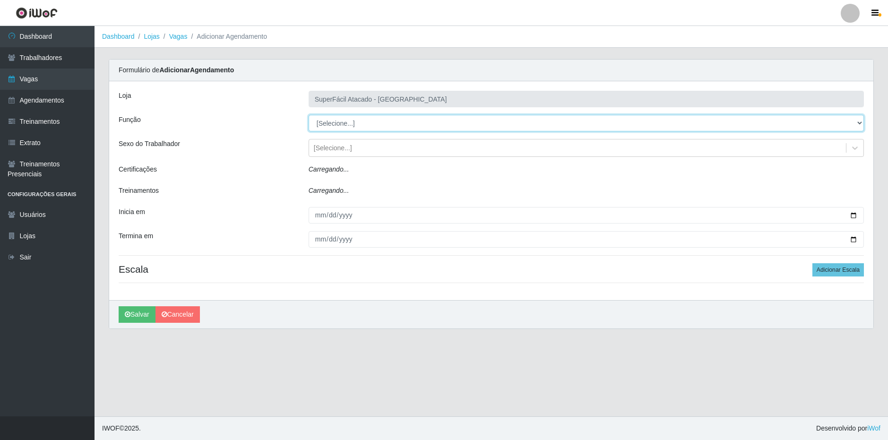
drag, startPoint x: 341, startPoint y: 125, endPoint x: 345, endPoint y: 120, distance: 6.0
click at [345, 120] on select "[Selecione...] Embalador Embalador + Embalador ++ Operador de Caixa Operador de…" at bounding box center [585, 123] width 555 height 17
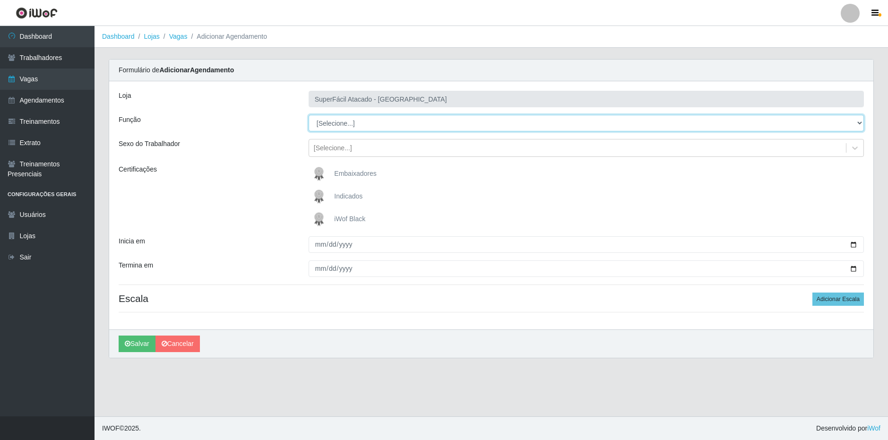
select select "22"
click at [308, 115] on select "[Selecione...] Embalador Embalador + Embalador ++ Operador de Caixa Operador de…" at bounding box center [585, 123] width 555 height 17
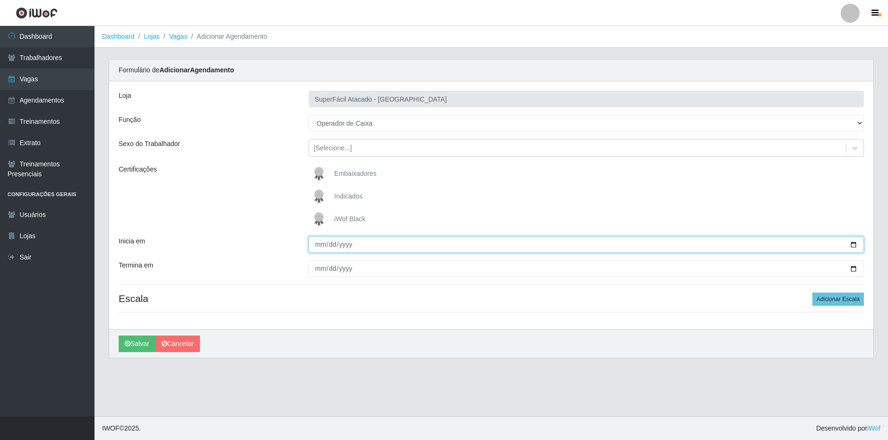
click at [317, 246] on input "Inicia em" at bounding box center [585, 244] width 555 height 17
type input "[DATE]"
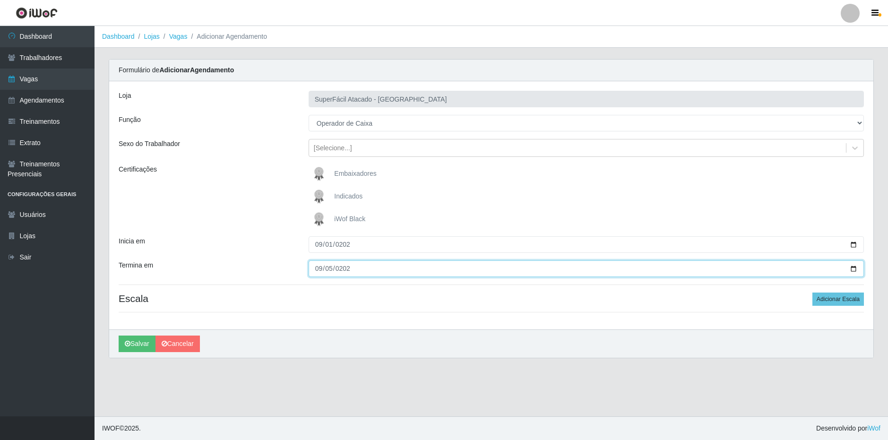
type input "[DATE]"
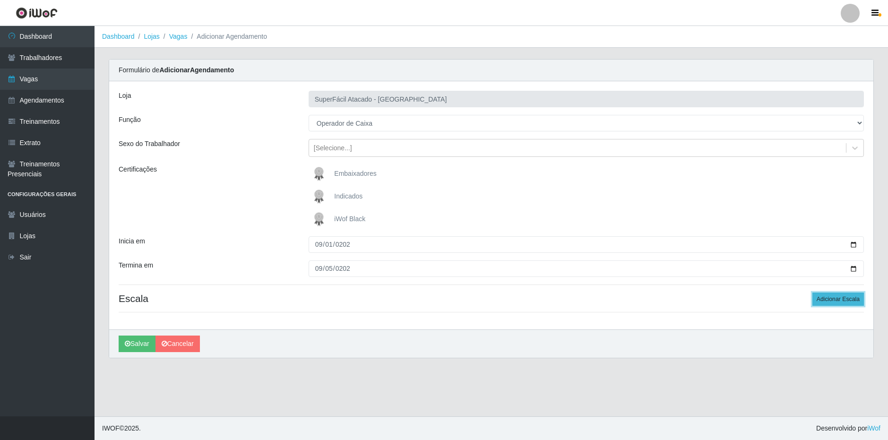
click at [845, 296] on button "Adicionar Escala" at bounding box center [837, 298] width 51 height 13
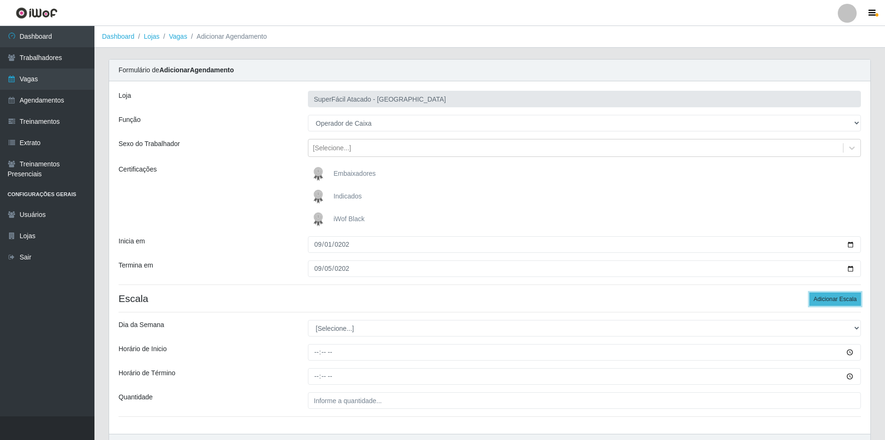
click at [841, 300] on button "Adicionar Escala" at bounding box center [835, 298] width 51 height 13
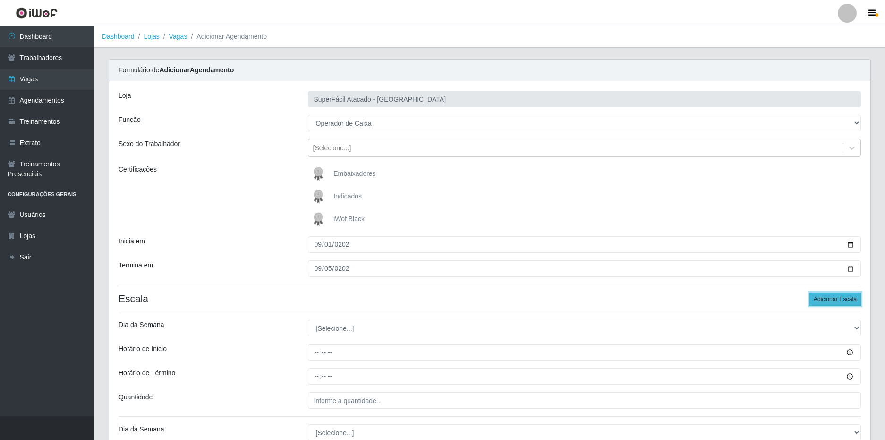
click at [841, 300] on button "Adicionar Escala" at bounding box center [835, 298] width 51 height 13
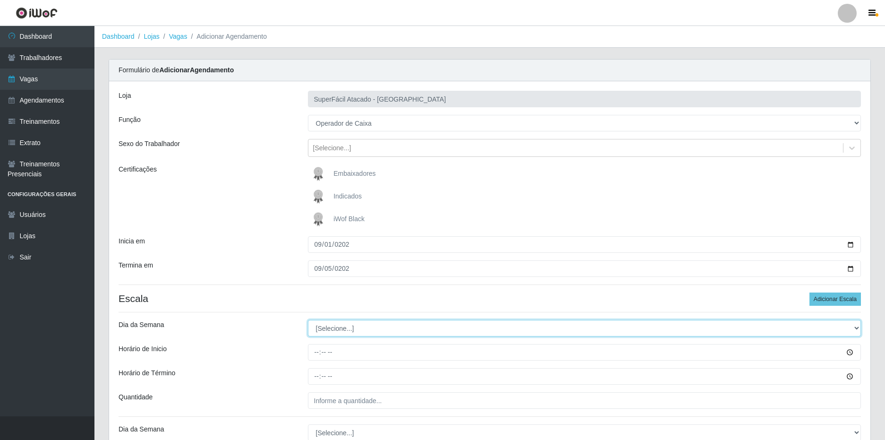
click at [389, 328] on select "[Selecione...] Segunda Terça Quarta Quinta Sexta Sábado Domingo" at bounding box center [585, 328] width 554 height 17
select select "1"
click at [308, 320] on select "[Selecione...] Segunda Terça Quarta Quinta Sexta Sábado Domingo" at bounding box center [585, 328] width 554 height 17
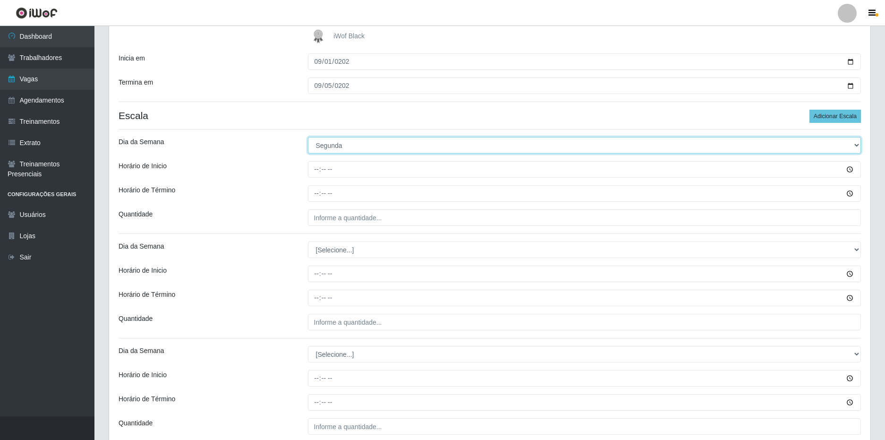
scroll to position [189, 0]
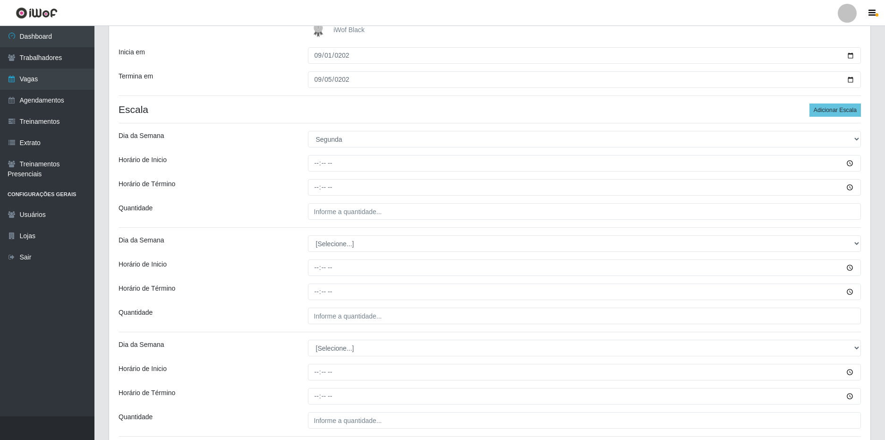
drag, startPoint x: 355, startPoint y: 231, endPoint x: 354, endPoint y: 239, distance: 7.1
click at [355, 231] on div "Loja SuperFácil Atacado - [GEOGRAPHIC_DATA] Função [Selecione...] Embalador Emb…" at bounding box center [490, 277] width 762 height 770
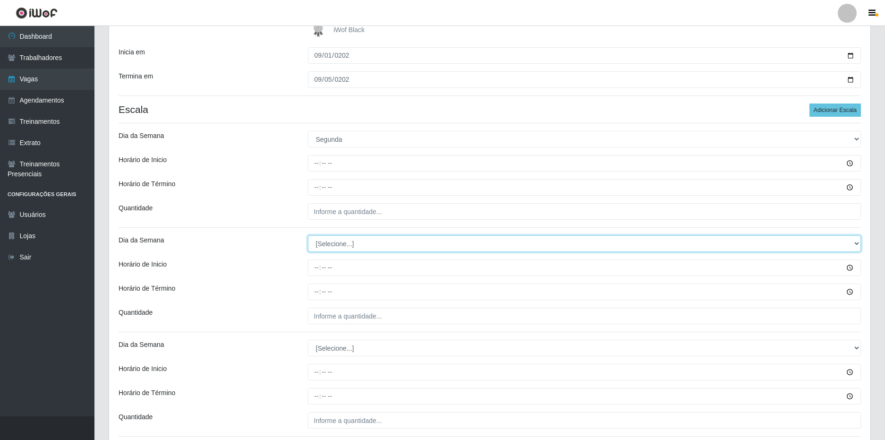
click at [353, 242] on select "[Selecione...] Segunda Terça Quarta Quinta Sexta Sábado Domingo" at bounding box center [585, 243] width 554 height 17
select select "2"
click at [308, 235] on select "[Selecione...] Segunda Terça Quarta Quinta Sexta Sábado Domingo" at bounding box center [585, 243] width 554 height 17
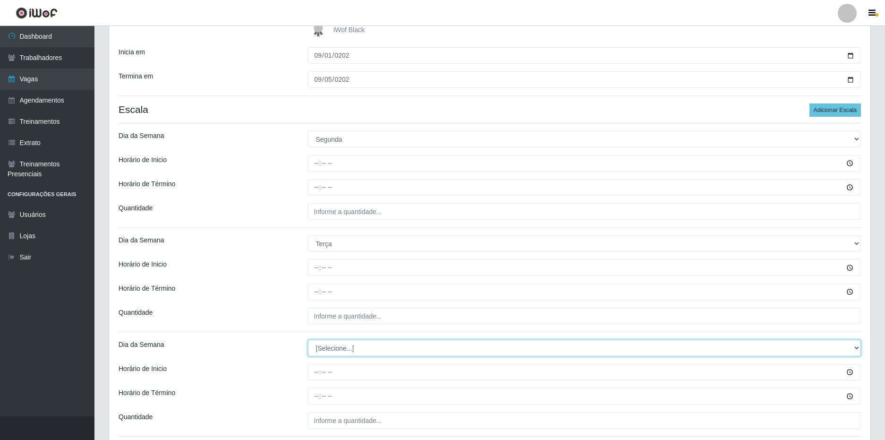
click at [340, 344] on select "[Selecione...] Segunda Terça Quarta Quinta Sexta Sábado Domingo" at bounding box center [585, 348] width 554 height 17
select select "3"
click at [308, 340] on select "[Selecione...] Segunda Terça Quarta Quinta Sexta Sábado Domingo" at bounding box center [585, 348] width 554 height 17
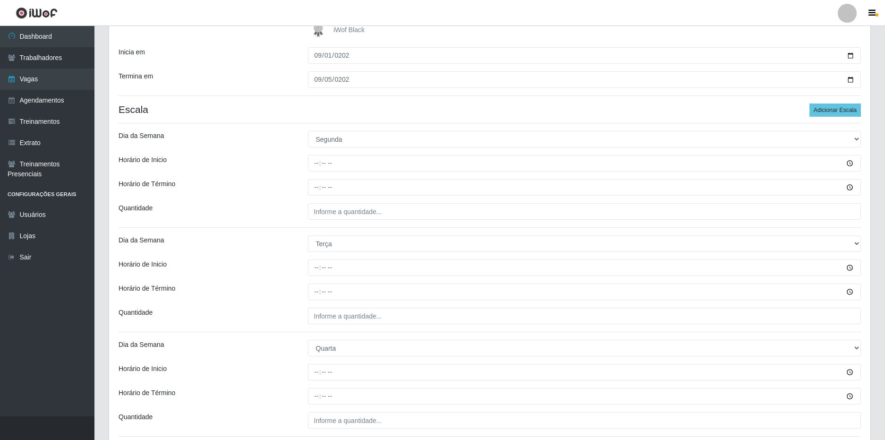
click at [282, 312] on div "Quantidade" at bounding box center [205, 316] width 189 height 17
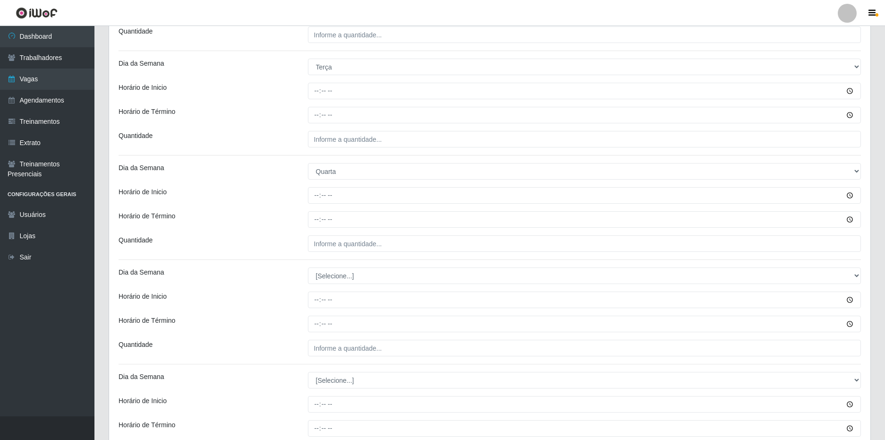
scroll to position [425, 0]
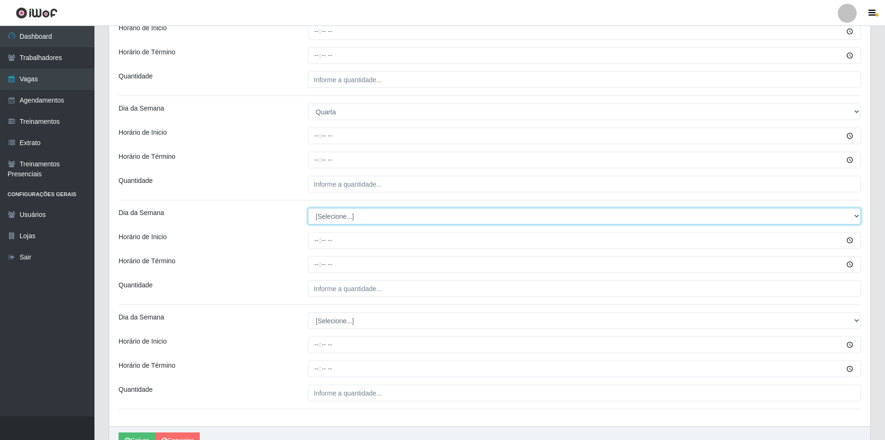
click at [355, 214] on select "[Selecione...] Segunda Terça Quarta Quinta Sexta Sábado Domingo" at bounding box center [585, 216] width 554 height 17
select select "4"
click at [308, 208] on select "[Selecione...] Segunda Terça Quarta Quinta Sexta Sábado Domingo" at bounding box center [585, 216] width 554 height 17
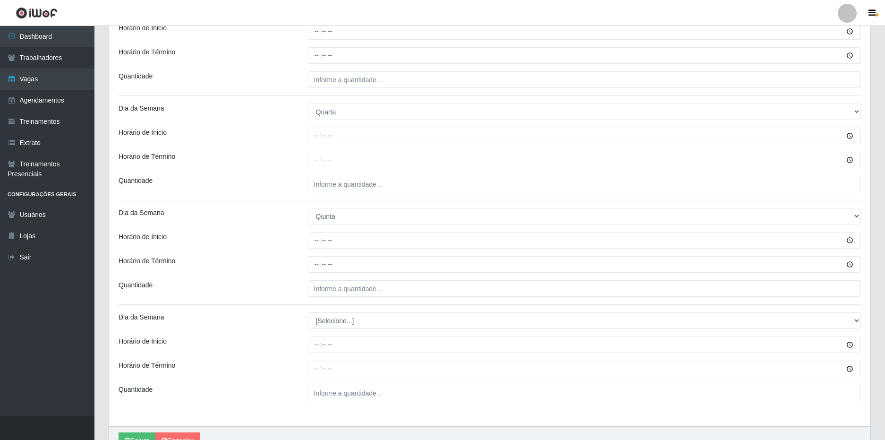
click at [266, 283] on div "Quantidade" at bounding box center [205, 288] width 189 height 17
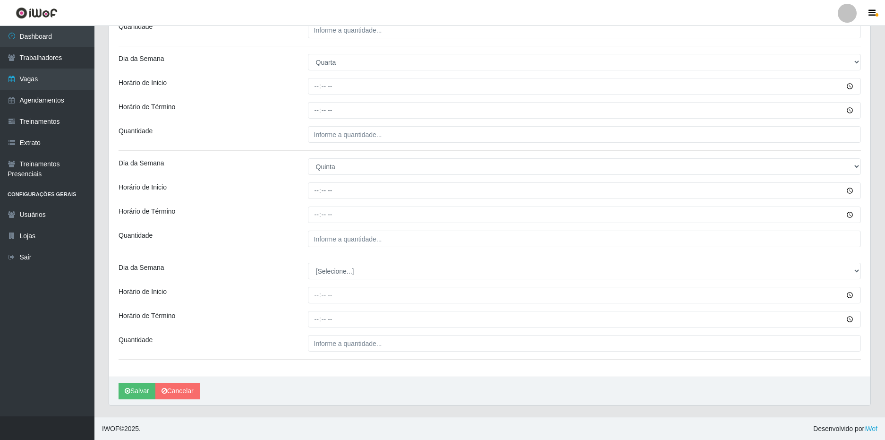
scroll to position [475, 0]
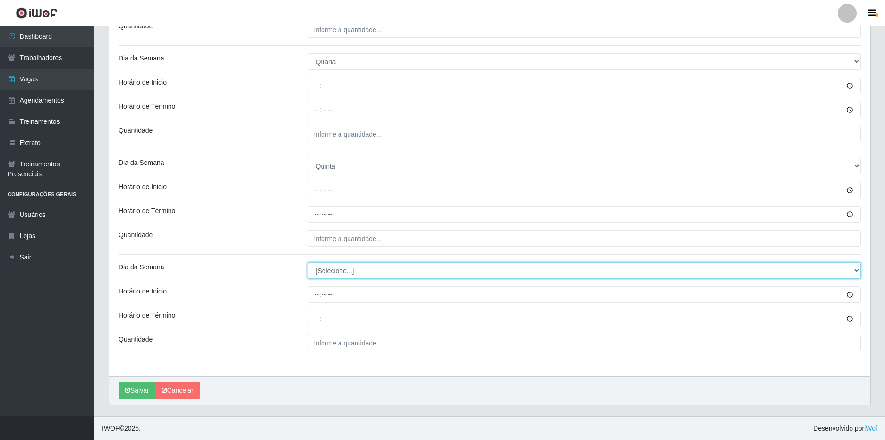
click at [325, 266] on select "[Selecione...] Segunda Terça Quarta Quinta Sexta Sábado Domingo" at bounding box center [585, 270] width 554 height 17
select select "5"
click at [308, 262] on select "[Selecione...] Segunda Terça Quarta Quinta Sexta Sábado Domingo" at bounding box center [585, 270] width 554 height 17
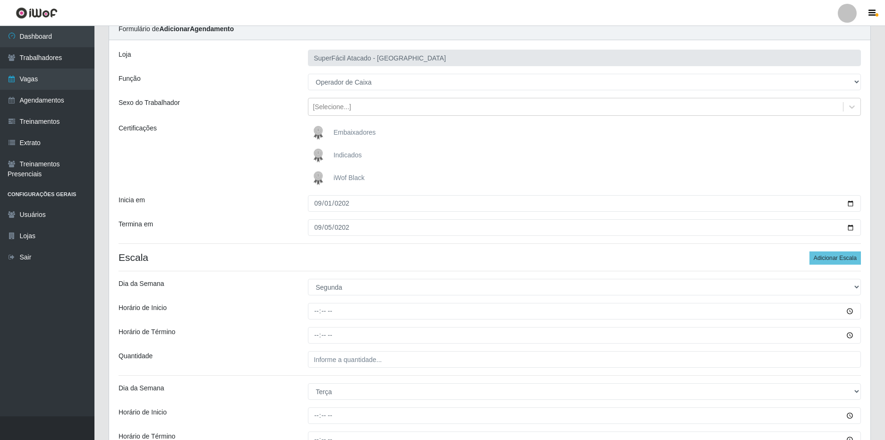
scroll to position [94, 0]
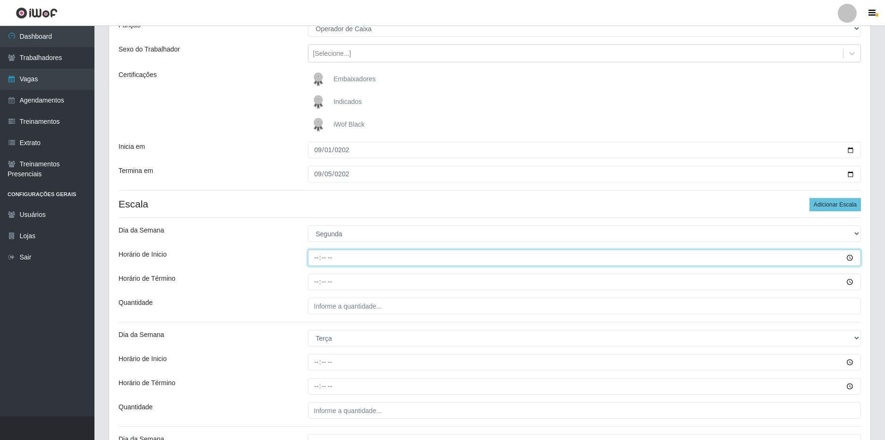
click at [316, 258] on input "Horário de Inicio" at bounding box center [585, 257] width 554 height 17
type input "16:00"
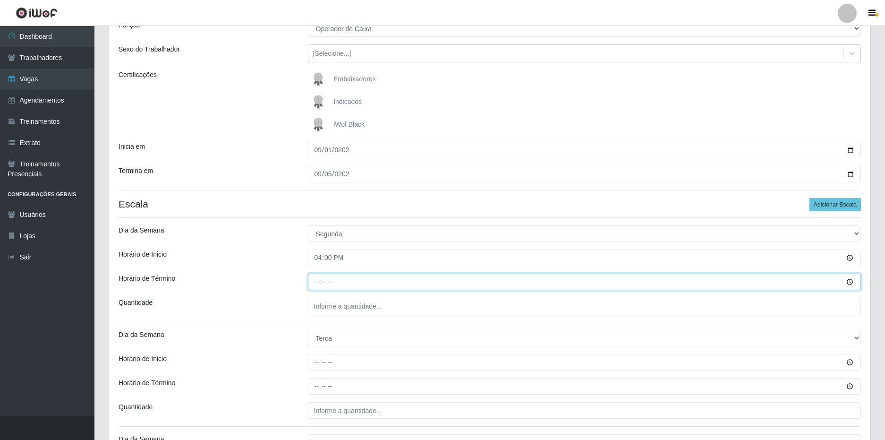
type input "22:00"
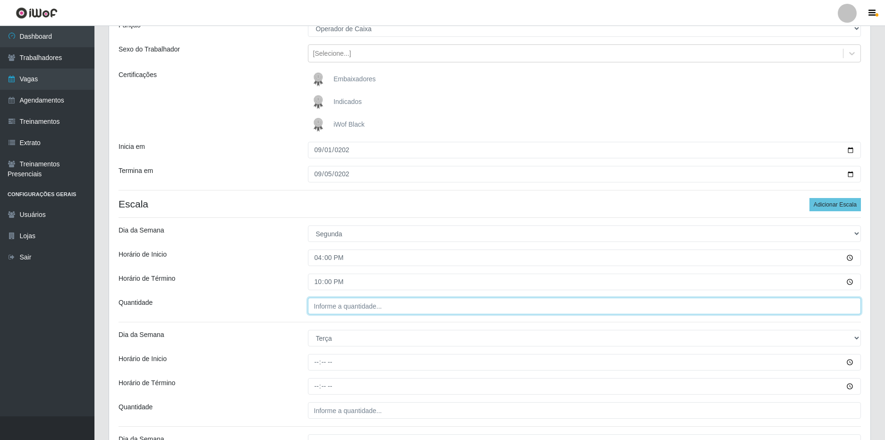
type input "___"
type input "2__"
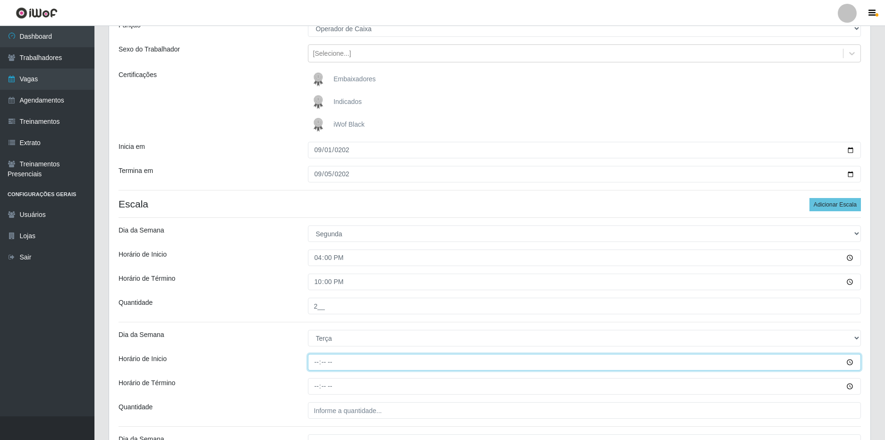
type input "16:00"
type input "22:00"
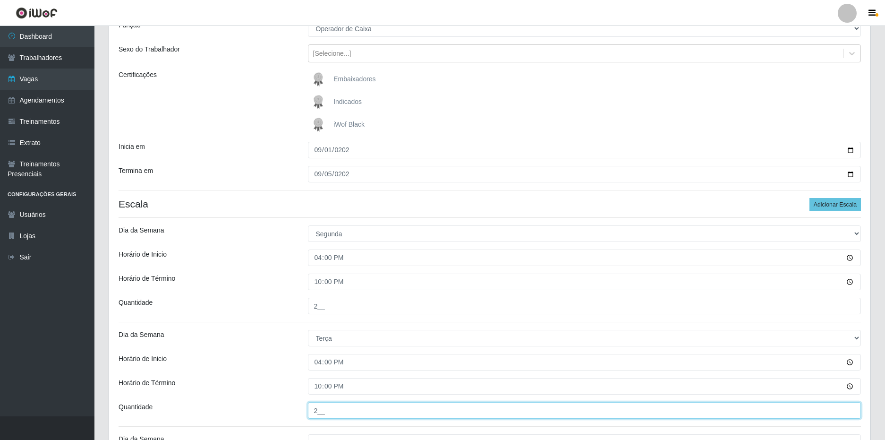
type input "2__"
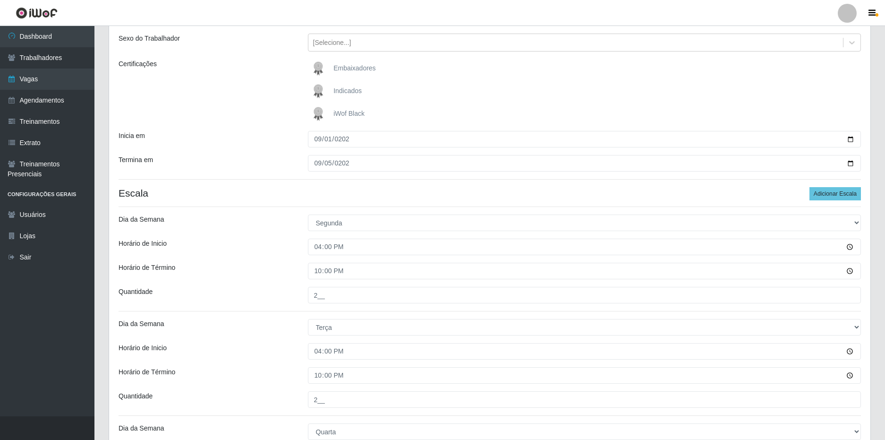
scroll to position [341, 0]
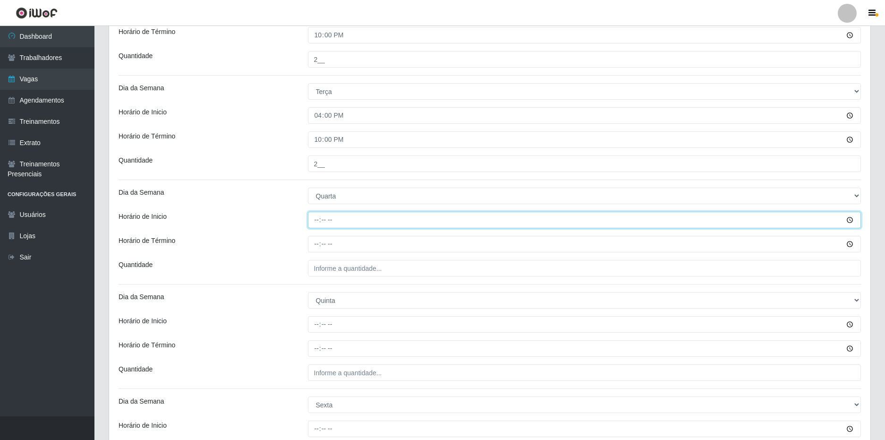
type input "16:00"
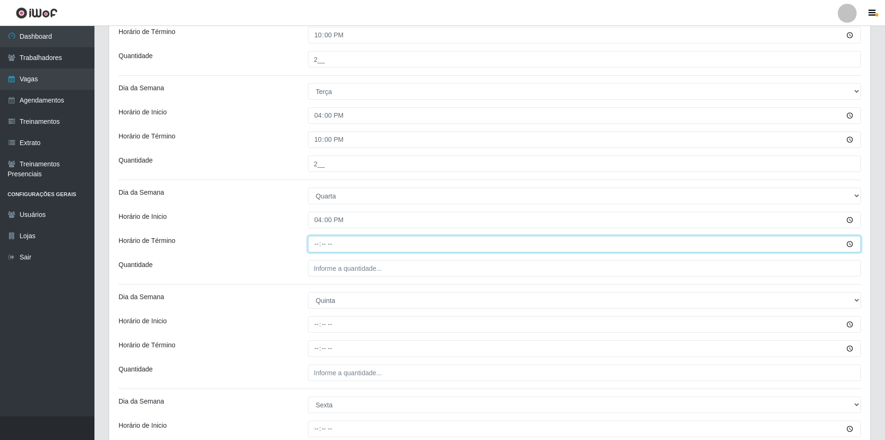
type input "22:00"
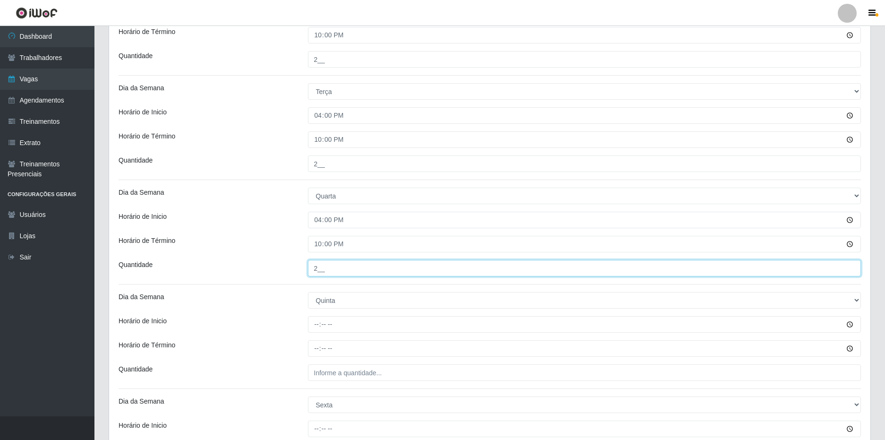
type input "2__"
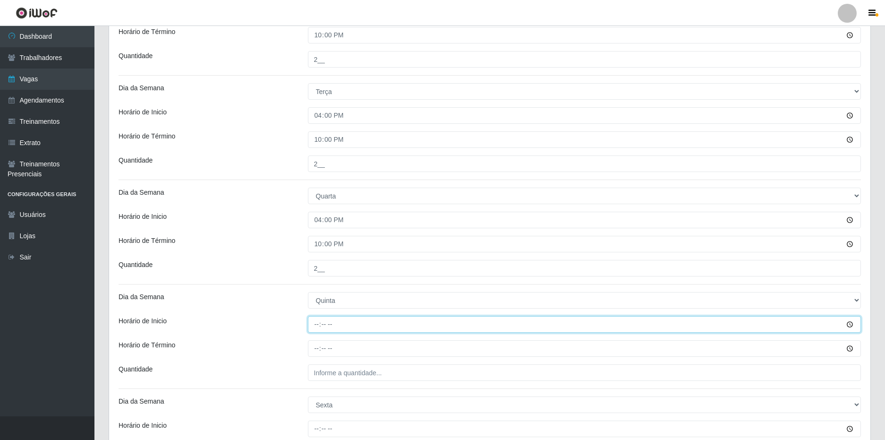
type input "16:00"
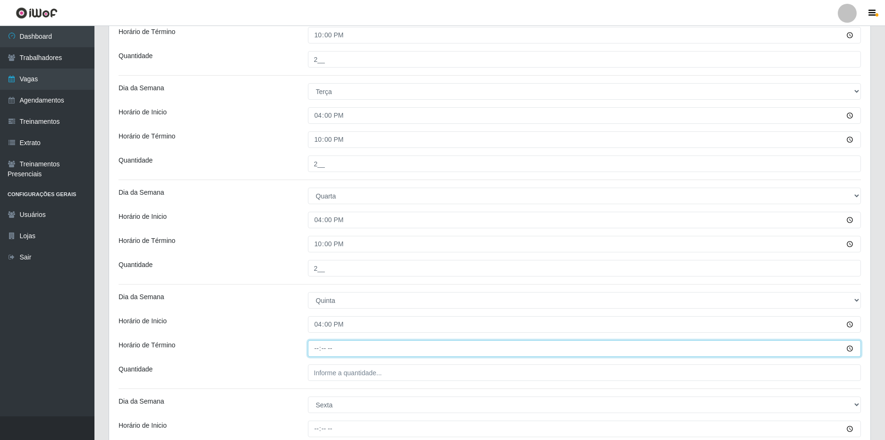
type input "22:00"
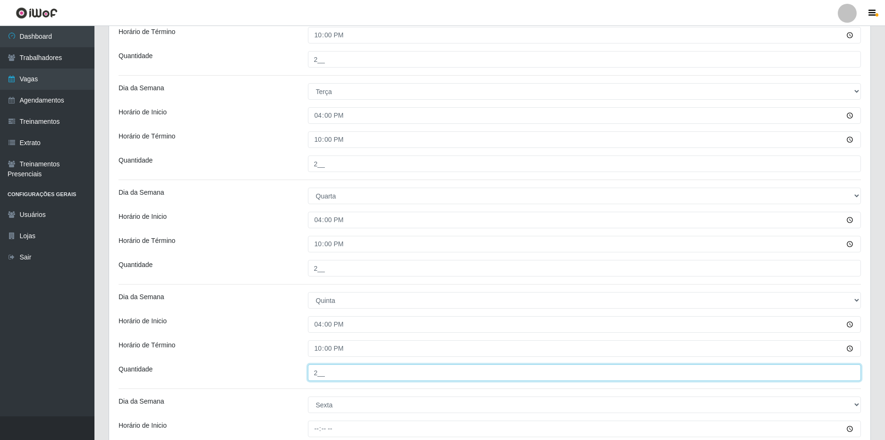
type input "2__"
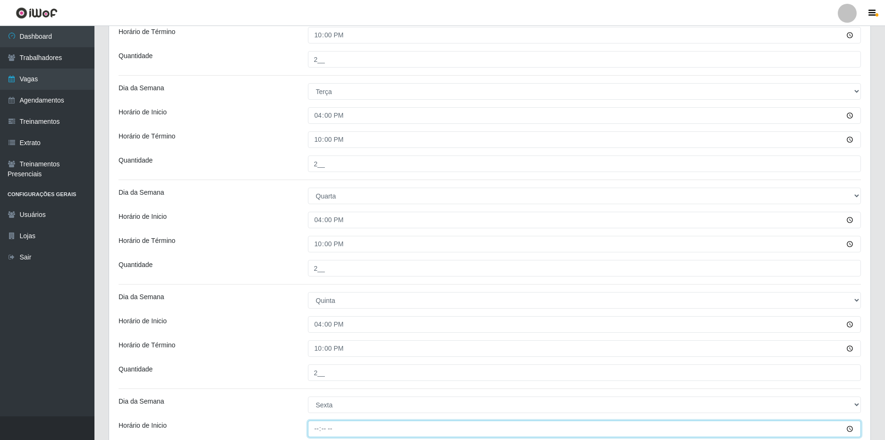
type input "16:00"
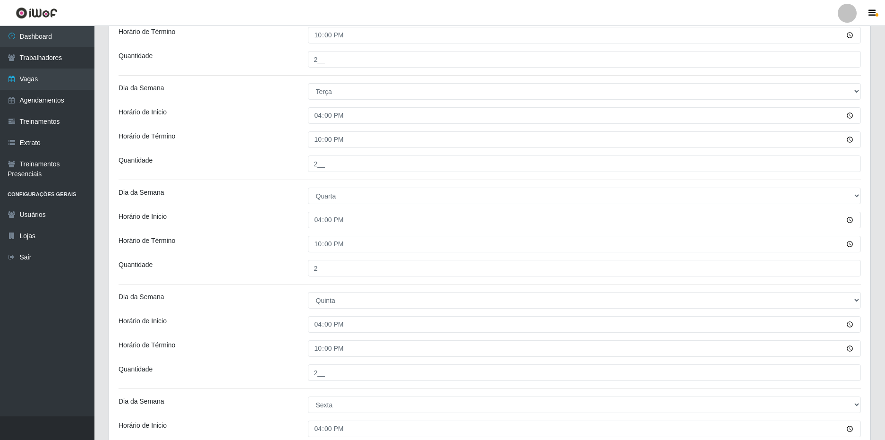
scroll to position [475, 0]
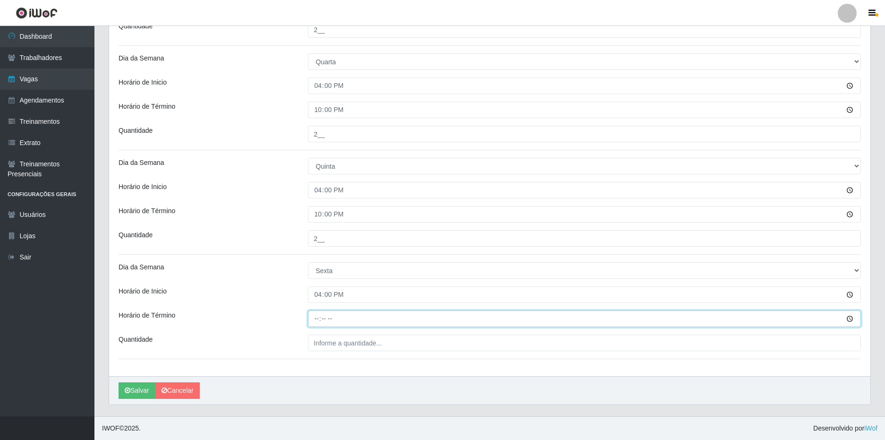
type input "22:00"
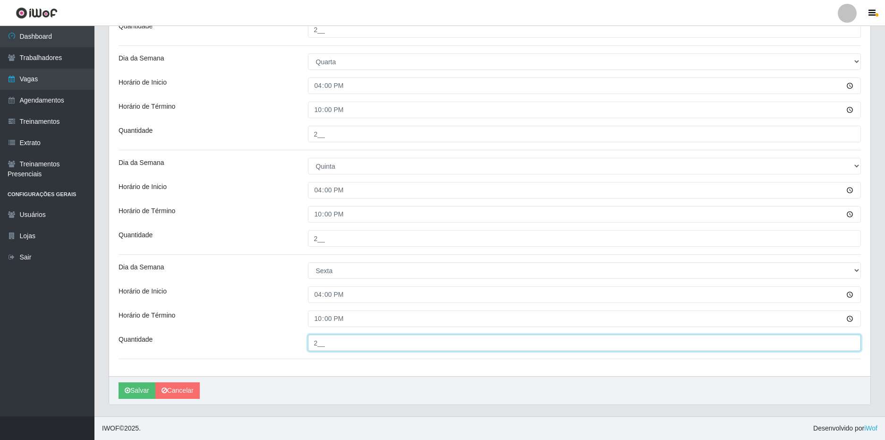
type input "2__"
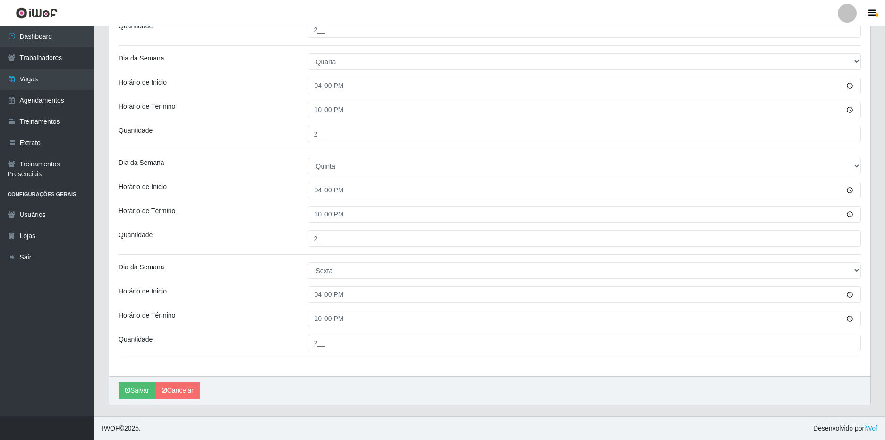
click at [140, 389] on button "Salvar" at bounding box center [137, 390] width 37 height 17
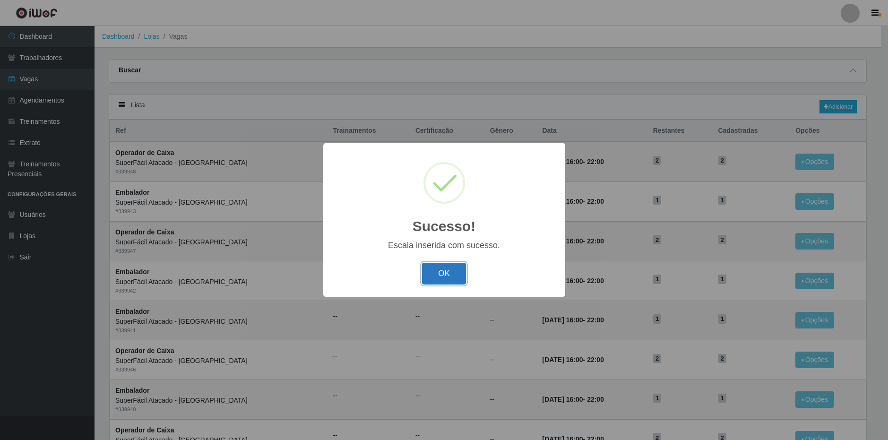
click at [448, 274] on button "OK" at bounding box center [444, 274] width 44 height 22
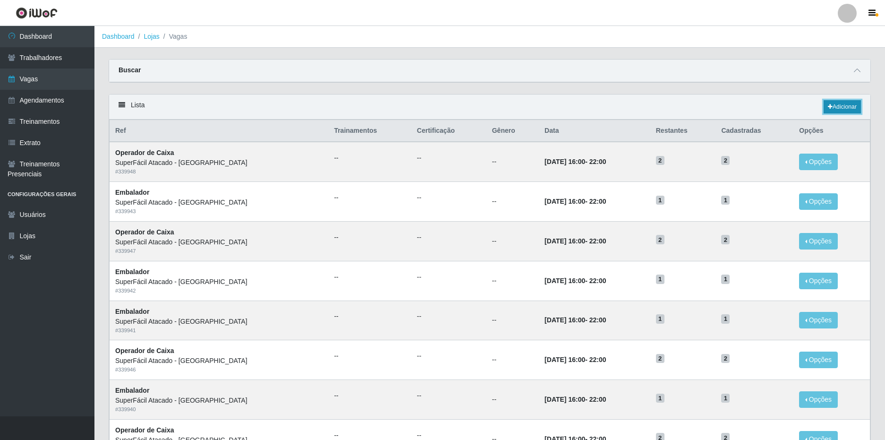
click at [834, 103] on link "Adicionar" at bounding box center [842, 106] width 37 height 13
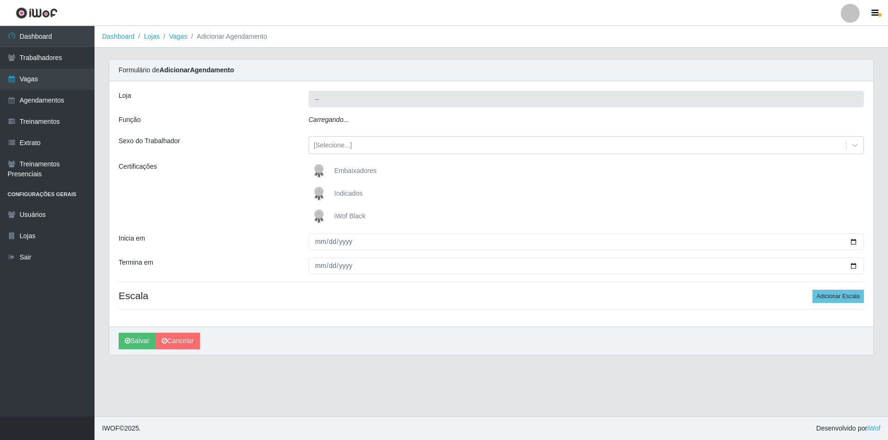
type input "SuperFácil Atacado - [GEOGRAPHIC_DATA]"
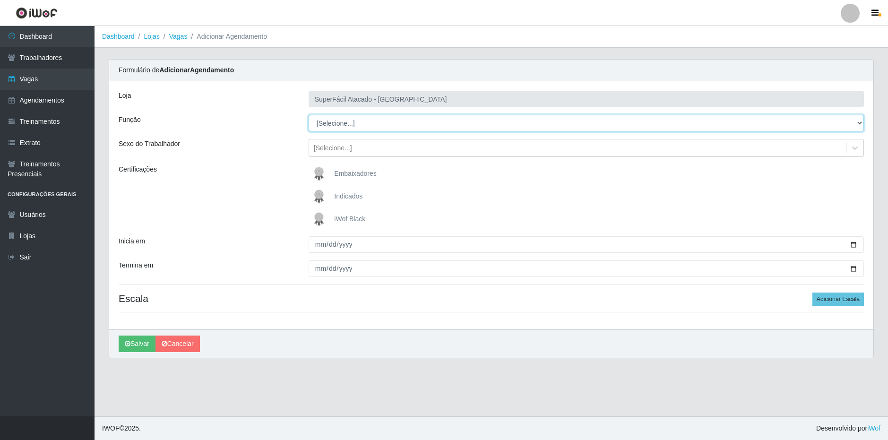
click at [351, 121] on select "[Selecione...] Embalador Embalador + Embalador ++ Operador de Caixa Operador de…" at bounding box center [585, 123] width 555 height 17
select select "70"
click at [308, 115] on select "[Selecione...] Embalador Embalador + Embalador ++ Operador de Caixa Operador de…" at bounding box center [585, 123] width 555 height 17
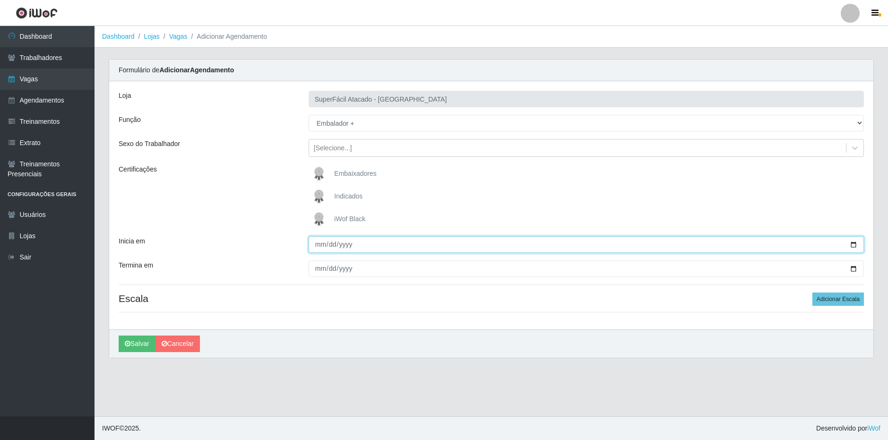
click at [309, 245] on input "Inicia em" at bounding box center [585, 244] width 555 height 17
type input "[DATE]"
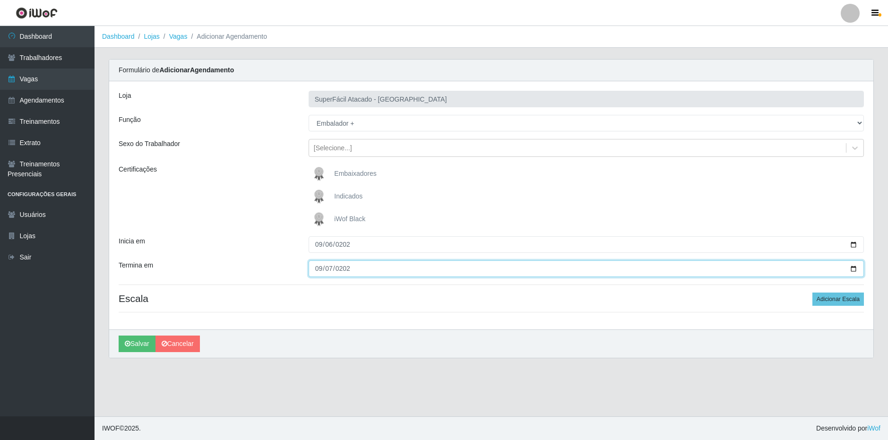
type input "[DATE]"
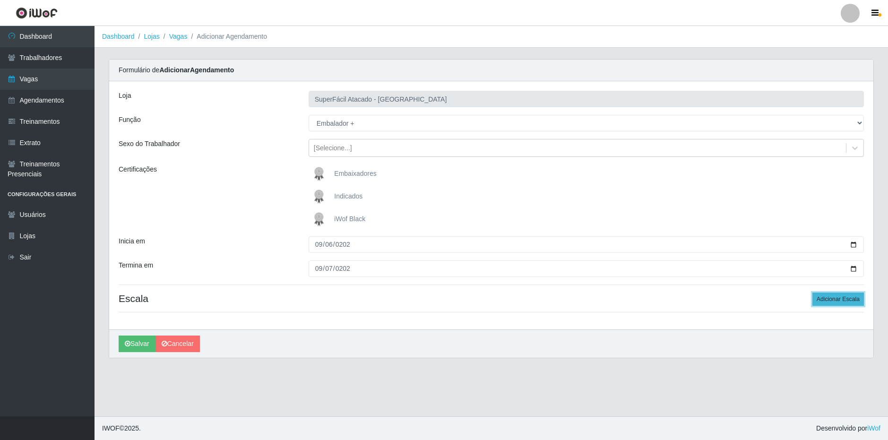
click at [834, 302] on button "Adicionar Escala" at bounding box center [837, 298] width 51 height 13
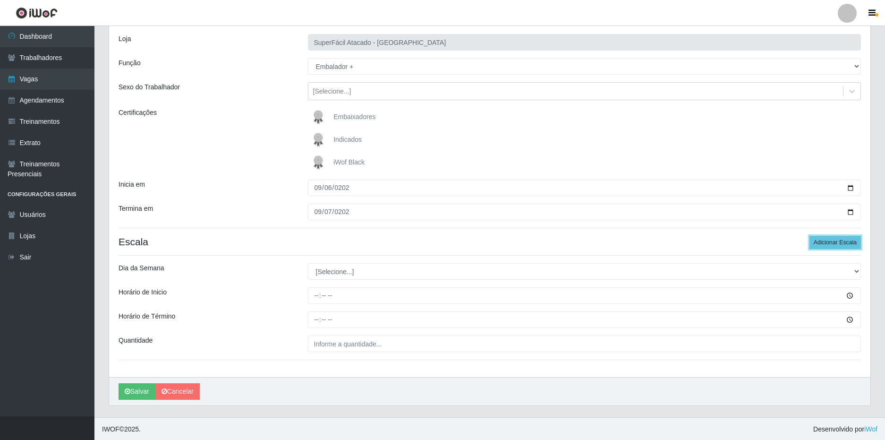
scroll to position [58, 0]
click at [824, 244] on button "Adicionar Escala" at bounding box center [835, 241] width 51 height 13
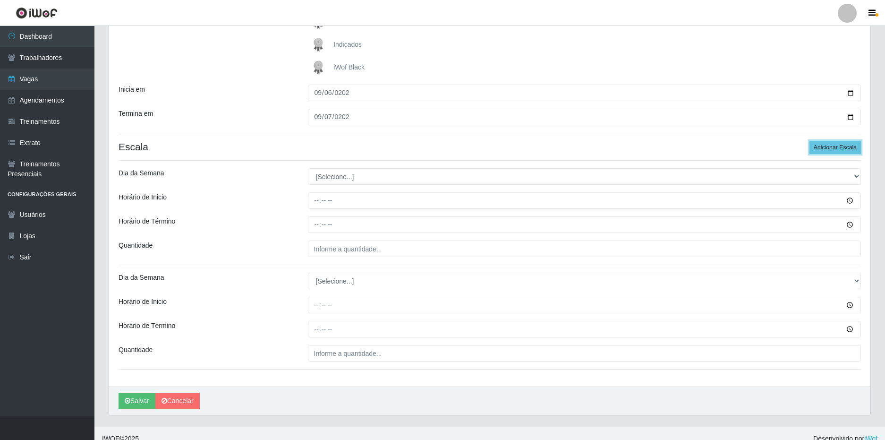
scroll to position [152, 0]
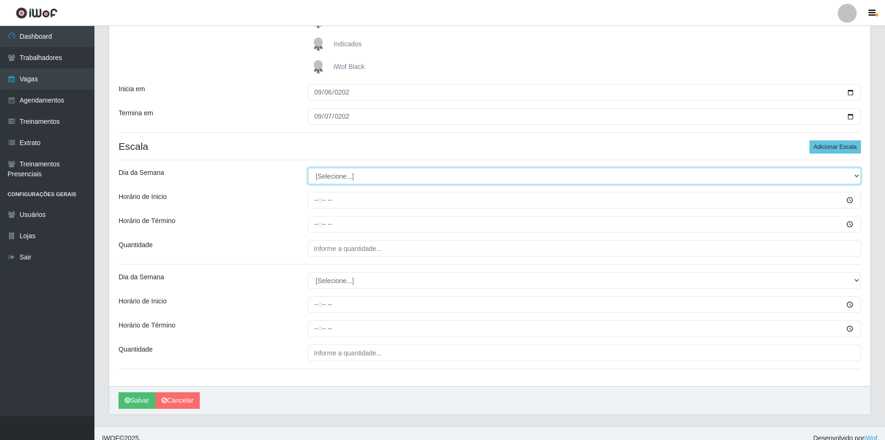
click at [353, 176] on select "[Selecione...] Segunda Terça Quarta Quinta Sexta Sábado Domingo" at bounding box center [585, 176] width 554 height 17
select select "6"
click at [308, 168] on select "[Selecione...] Segunda Terça Quarta Quinta Sexta Sábado Domingo" at bounding box center [585, 176] width 554 height 17
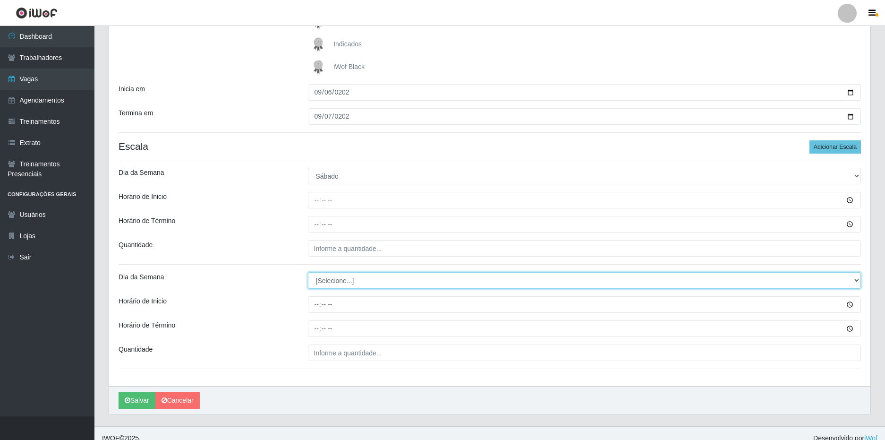
click at [338, 275] on select "[Selecione...] Segunda Terça Quarta Quinta Sexta Sábado Domingo" at bounding box center [585, 280] width 554 height 17
select select "6"
click at [308, 272] on select "[Selecione...] Segunda Terça Quarta Quinta Sexta Sábado Domingo" at bounding box center [585, 280] width 554 height 17
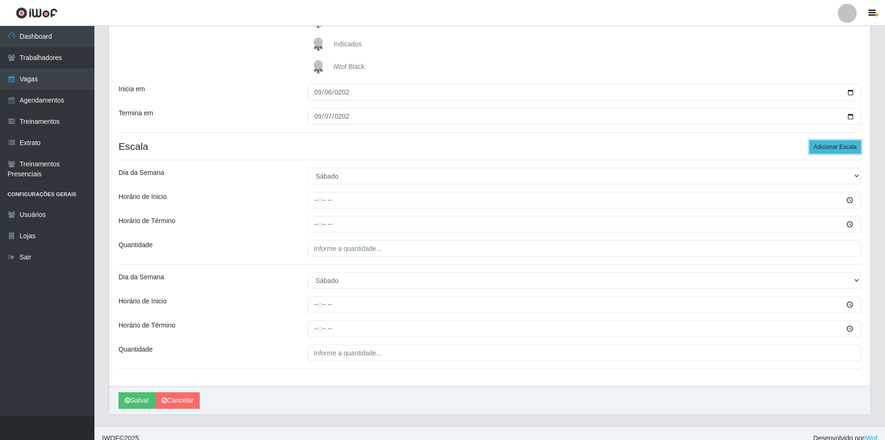
click at [842, 148] on button "Adicionar Escala" at bounding box center [835, 146] width 51 height 13
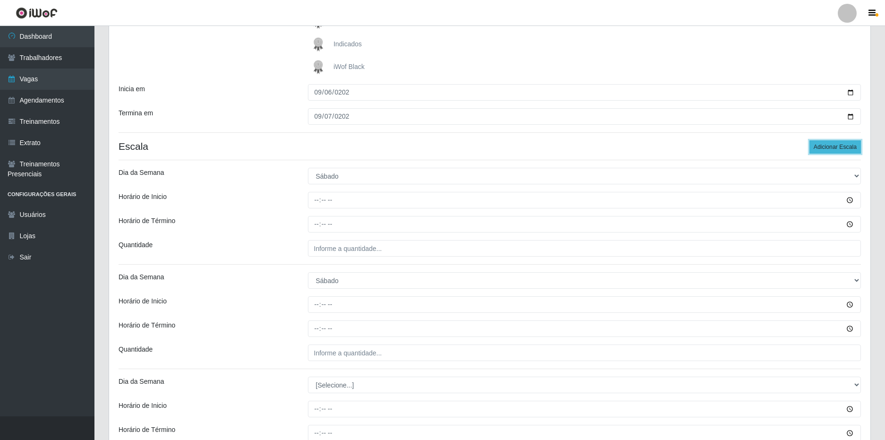
click at [836, 148] on button "Adicionar Escala" at bounding box center [835, 146] width 51 height 13
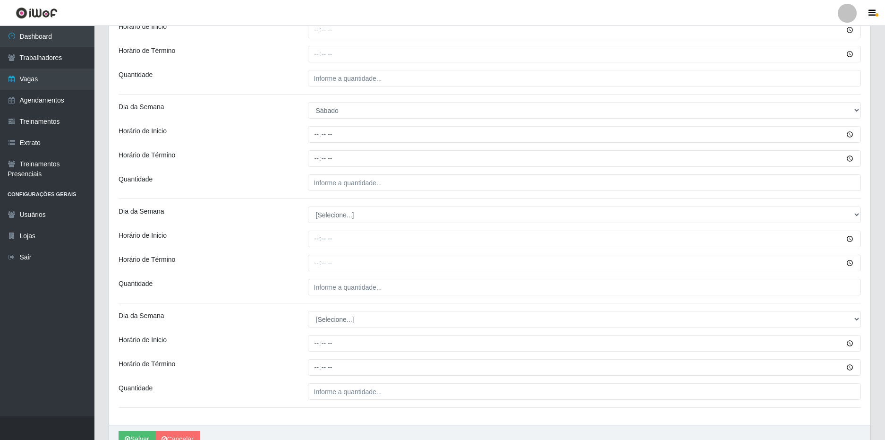
scroll to position [341, 0]
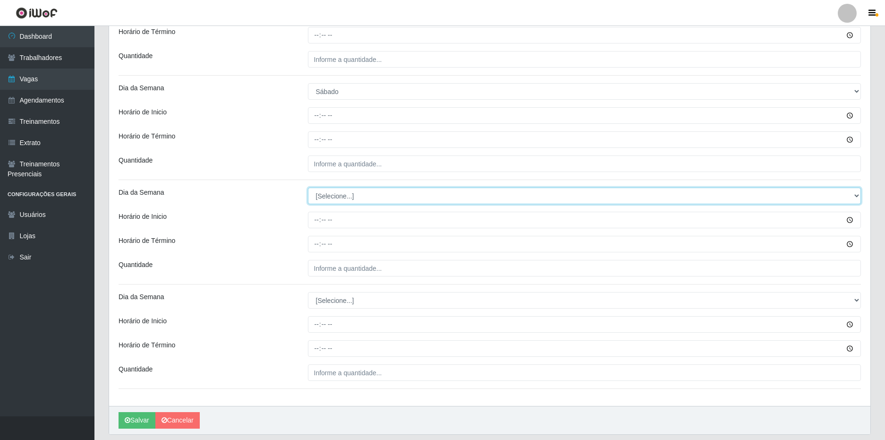
click at [356, 193] on select "[Selecione...] Segunda Terça Quarta Quinta Sexta Sábado Domingo" at bounding box center [585, 196] width 554 height 17
select select "0"
click at [308, 188] on select "[Selecione...] Segunda Terça Quarta Quinta Sexta Sábado Domingo" at bounding box center [585, 196] width 554 height 17
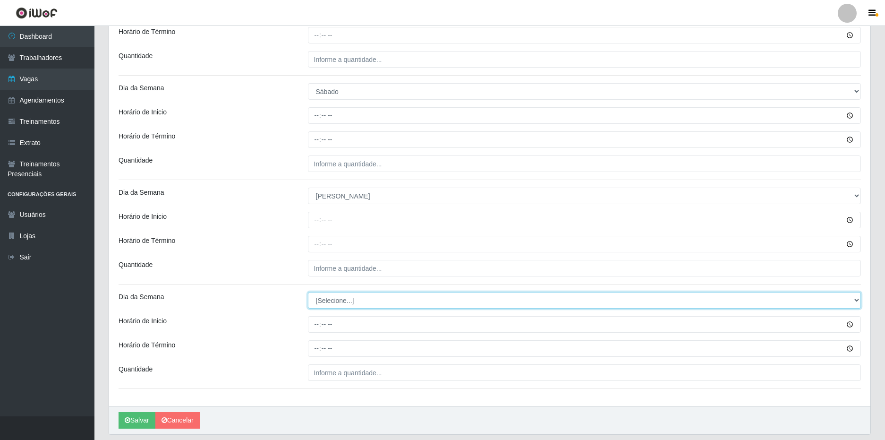
click at [342, 303] on select "[Selecione...] Segunda Terça Quarta Quinta Sexta Sábado Domingo" at bounding box center [585, 300] width 554 height 17
select select "0"
click at [308, 292] on select "[Selecione...] Segunda Terça Quarta Quinta Sexta Sábado Domingo" at bounding box center [585, 300] width 554 height 17
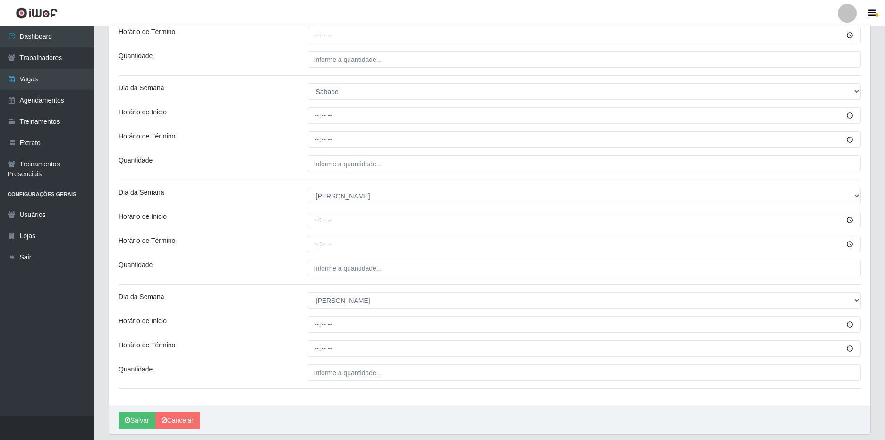
drag, startPoint x: 280, startPoint y: 323, endPoint x: 279, endPoint y: 315, distance: 8.5
click at [279, 320] on div "Horário de Inicio" at bounding box center [205, 324] width 189 height 17
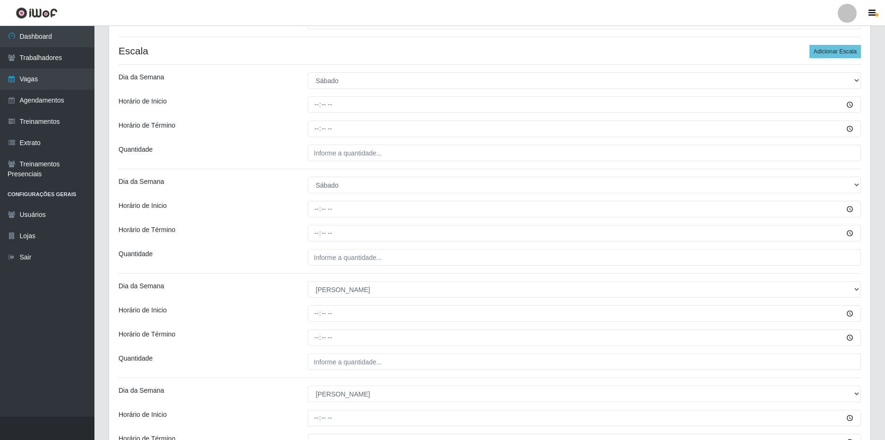
scroll to position [152, 0]
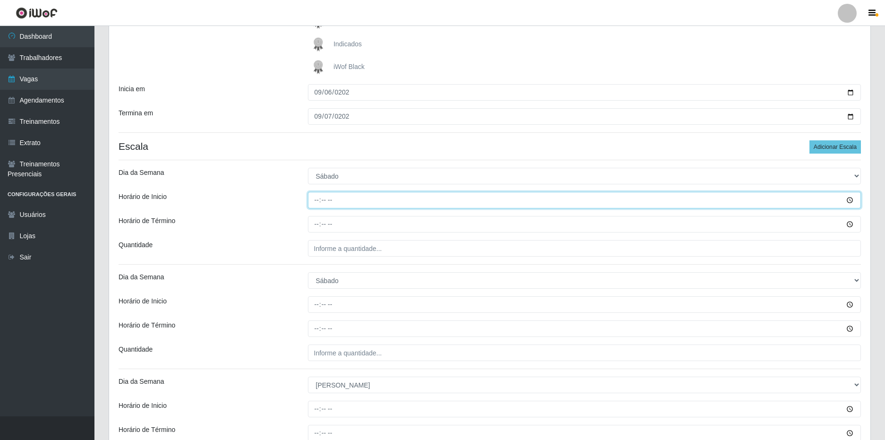
click at [318, 199] on input "Horário de Inicio" at bounding box center [585, 200] width 554 height 17
type input "08:00"
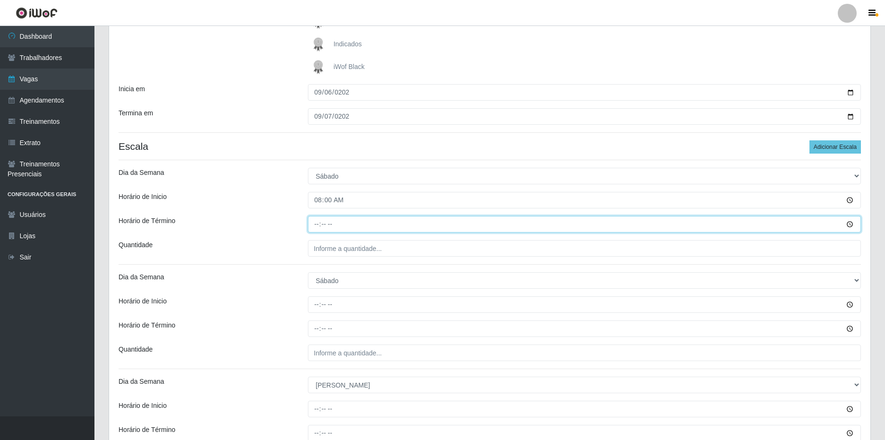
type input "14:00"
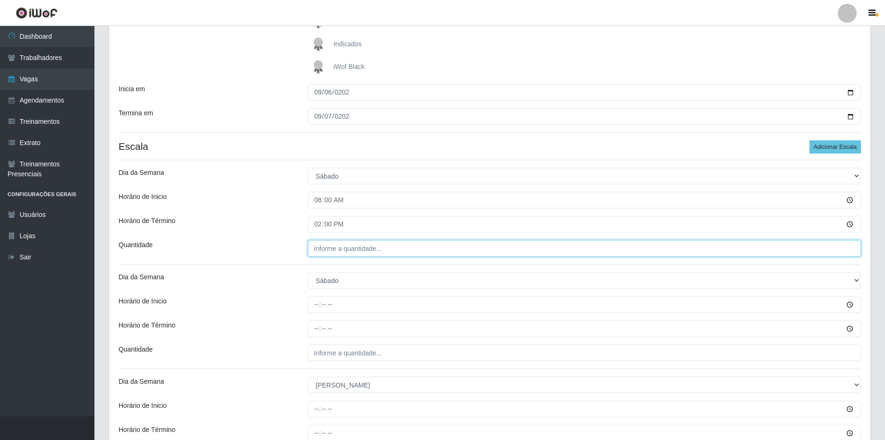
type input "___"
type input "2__"
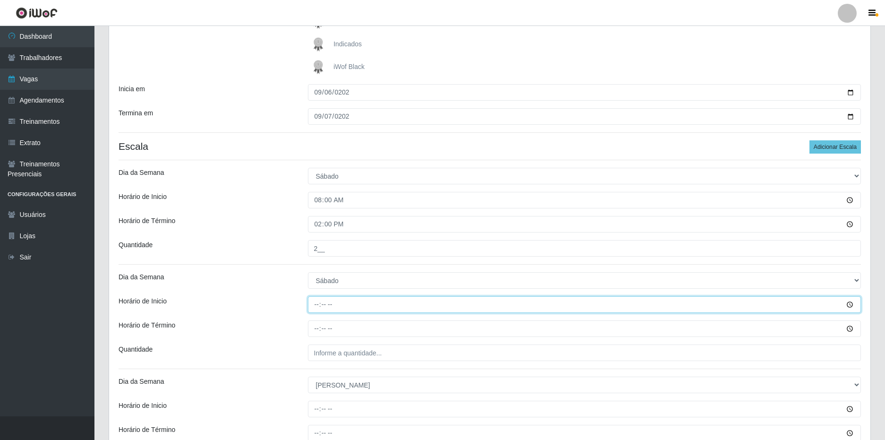
type input "16:00"
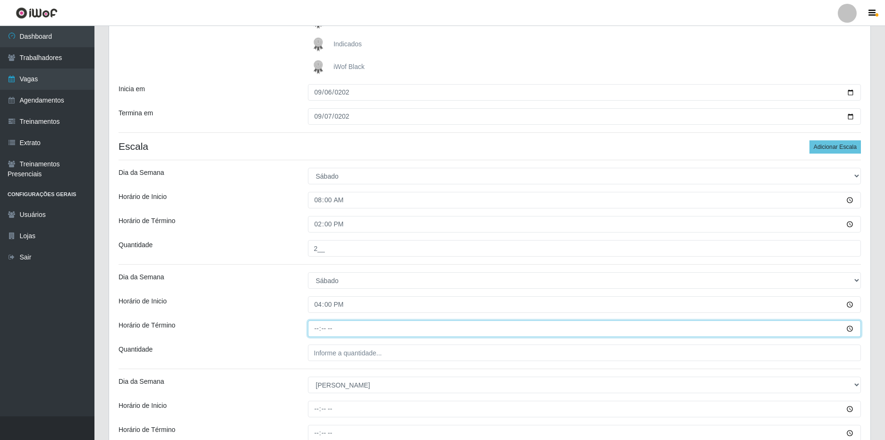
type input "22:00"
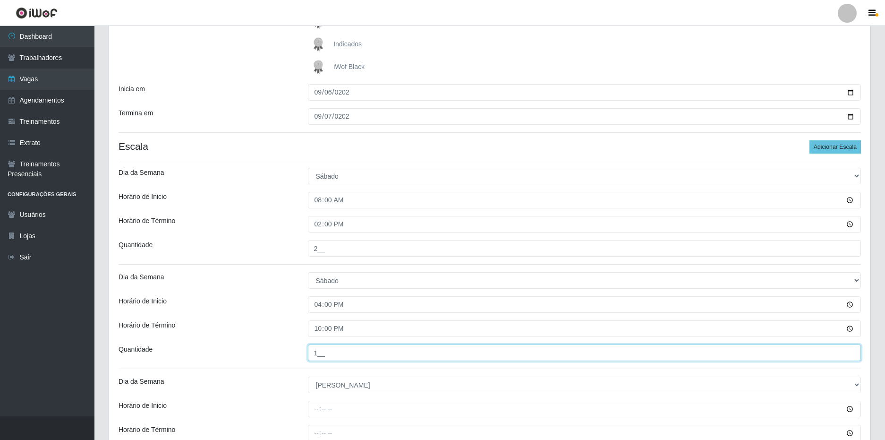
type input "1__"
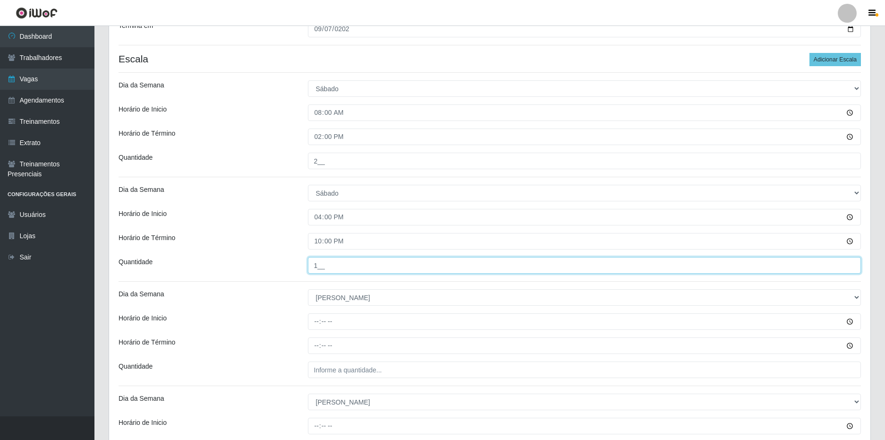
scroll to position [341, 0]
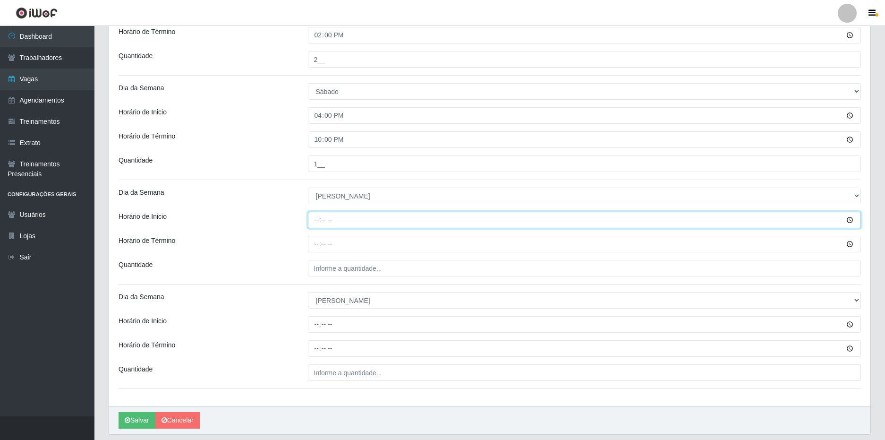
click at [316, 216] on input "Horário de Inicio" at bounding box center [585, 220] width 554 height 17
type input "08:00"
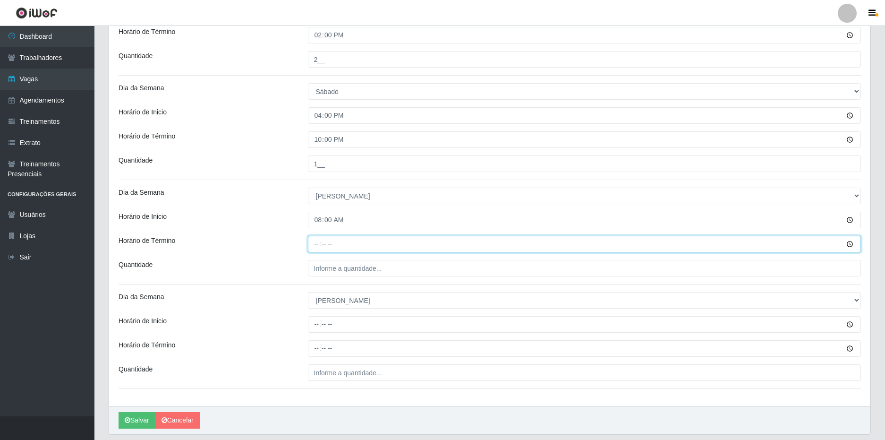
type input "14:00"
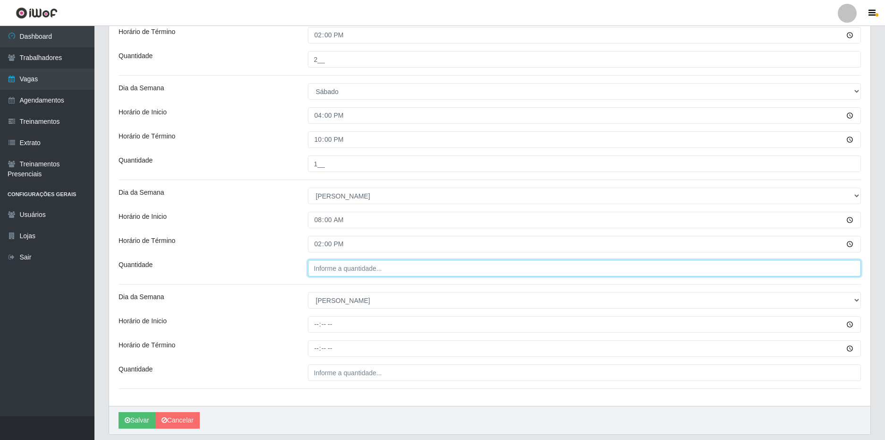
type input "___"
type input "1__"
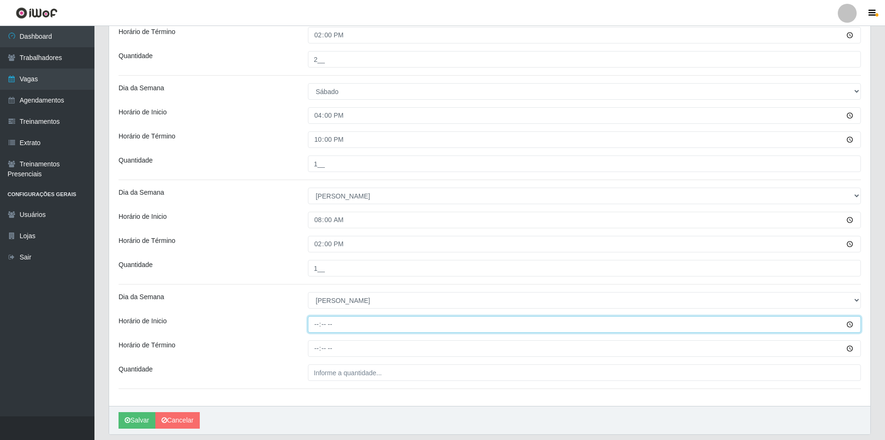
type input "15:00"
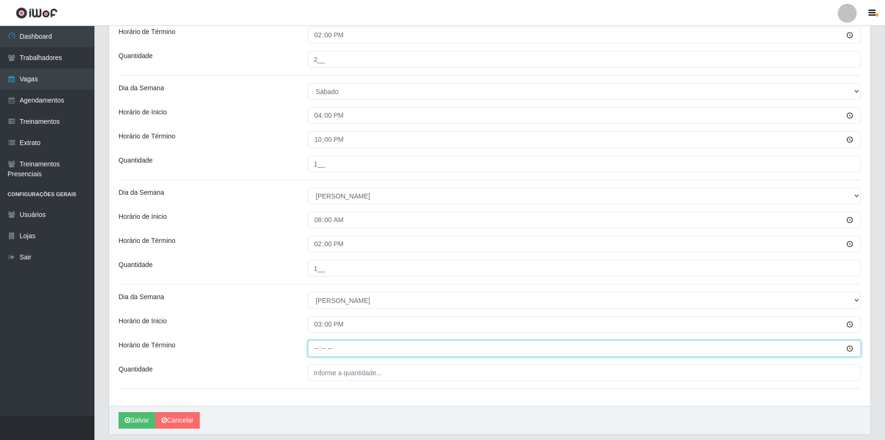
type input "21:00"
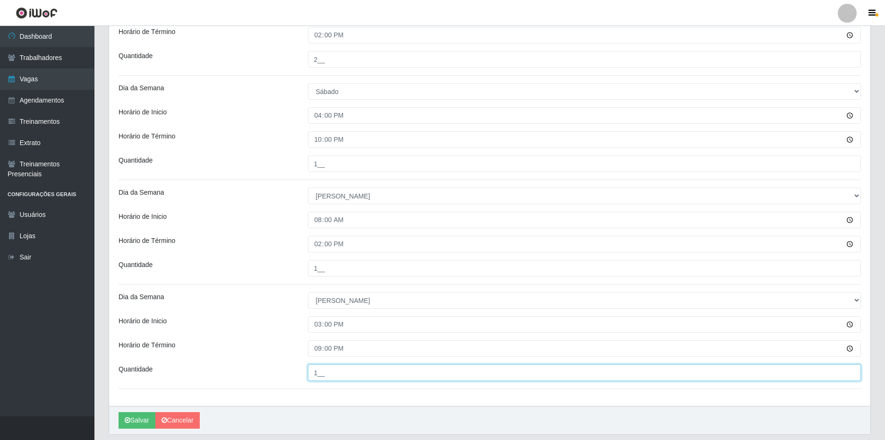
type input "1__"
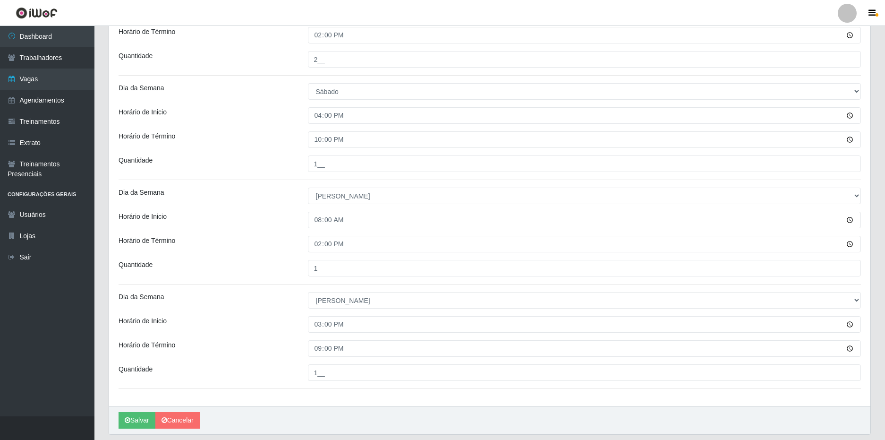
click at [260, 275] on div "Quantidade" at bounding box center [205, 268] width 189 height 17
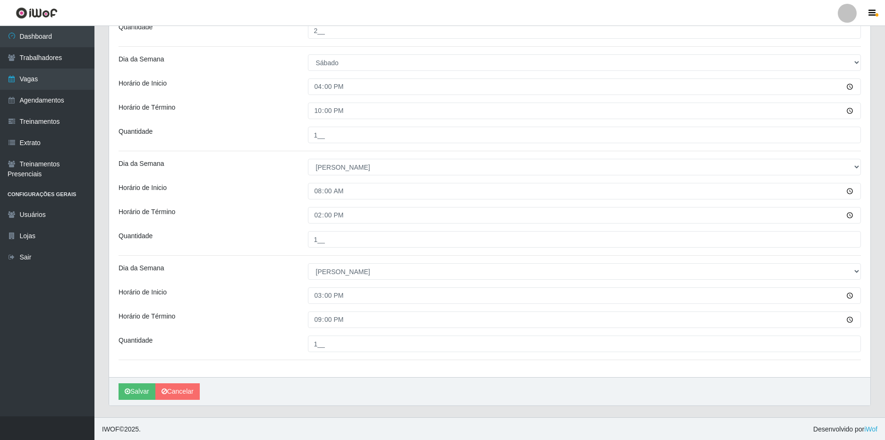
scroll to position [371, 0]
click at [133, 396] on button "Salvar" at bounding box center [137, 390] width 37 height 17
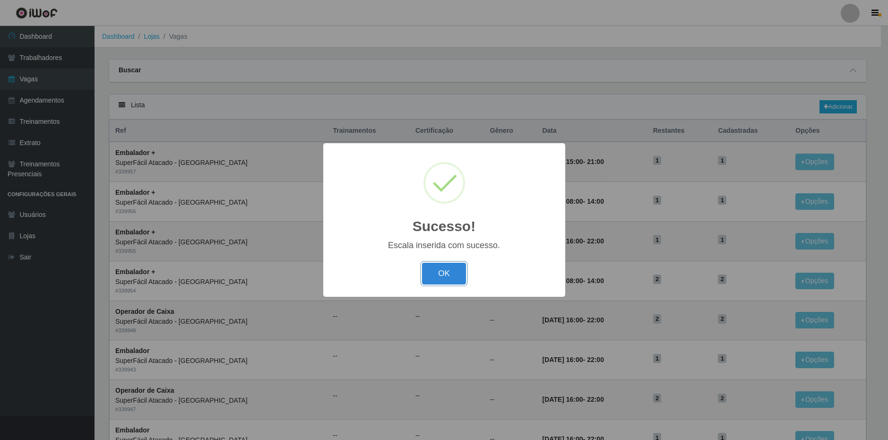
click at [435, 283] on button "OK" at bounding box center [444, 274] width 44 height 22
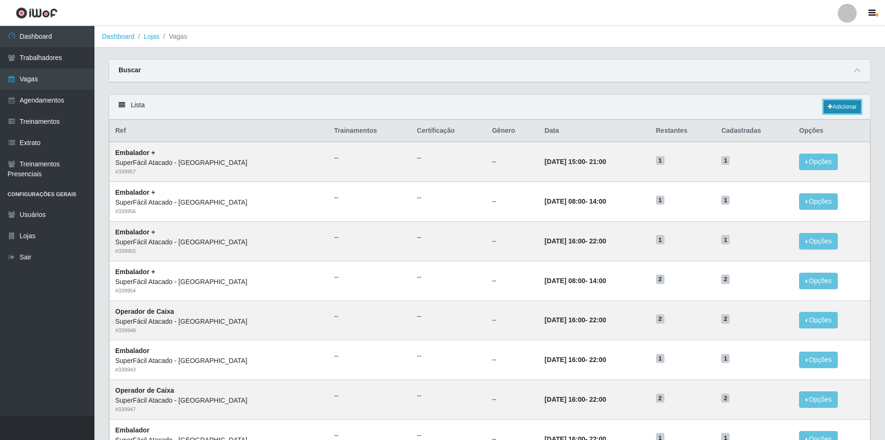
click at [849, 103] on link "Adicionar" at bounding box center [842, 106] width 37 height 13
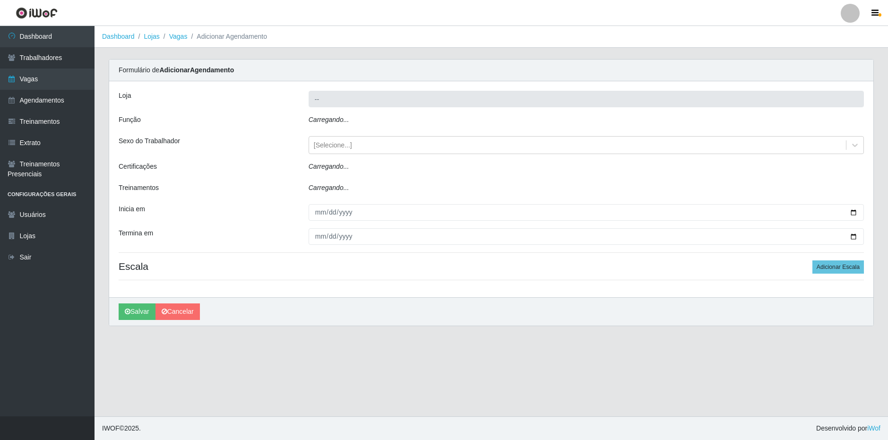
type input "SuperFácil Atacado - [GEOGRAPHIC_DATA]"
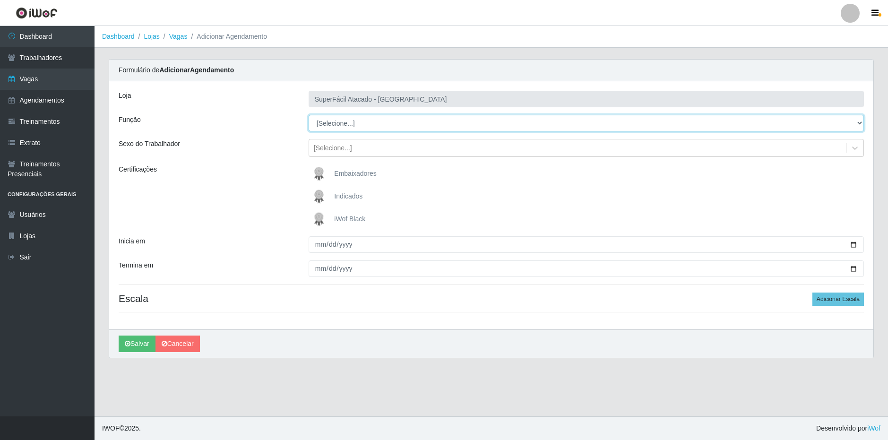
click at [375, 126] on select "[Selecione...] Embalador Embalador + Embalador ++ Operador de Caixa Operador de…" at bounding box center [585, 123] width 555 height 17
select select "72"
click at [308, 115] on select "[Selecione...] Embalador Embalador + Embalador ++ Operador de Caixa Operador de…" at bounding box center [585, 123] width 555 height 17
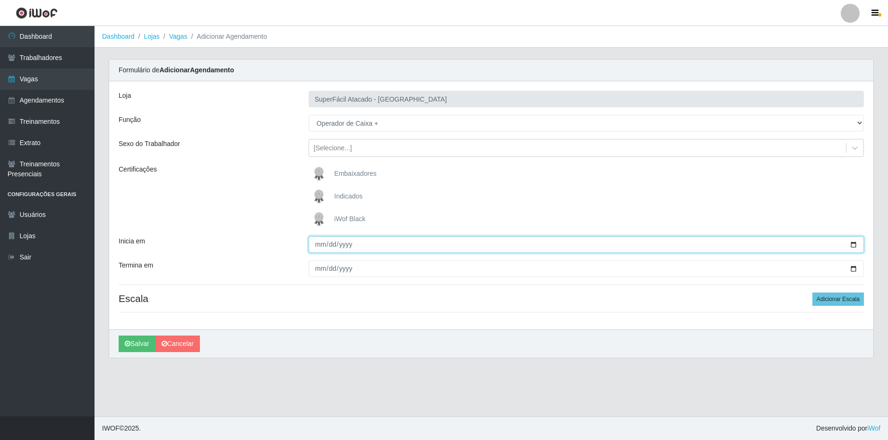
click at [313, 243] on input "Inicia em" at bounding box center [585, 244] width 555 height 17
type input "[DATE]"
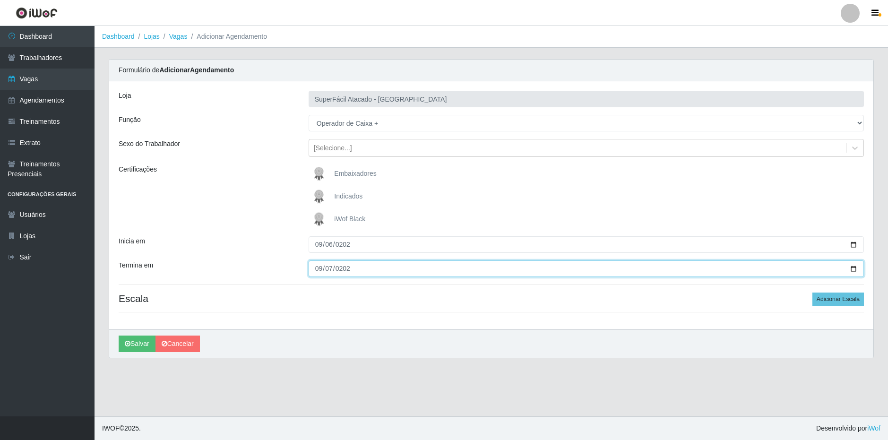
type input "[DATE]"
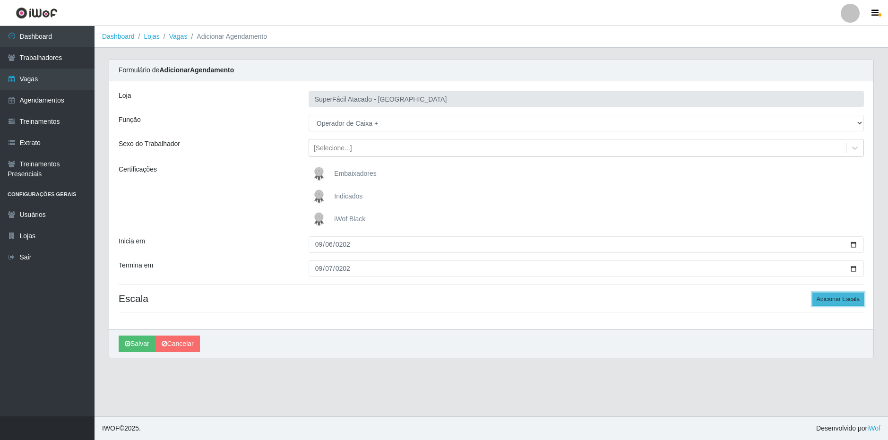
click at [840, 303] on button "Adicionar Escala" at bounding box center [837, 298] width 51 height 13
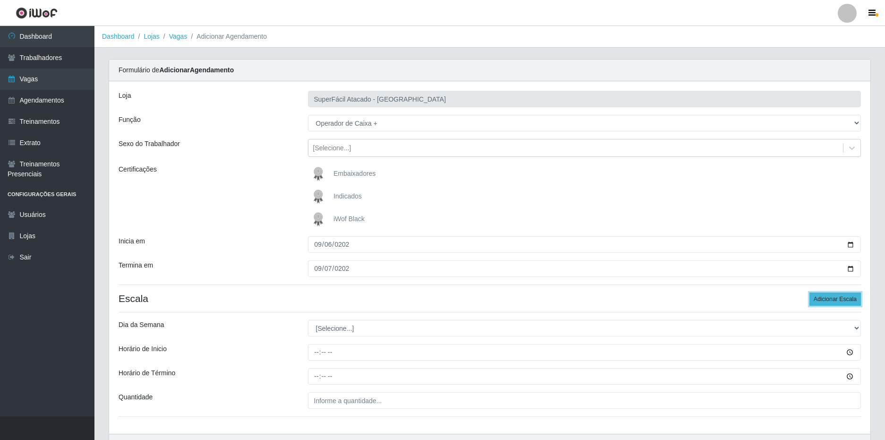
click at [840, 303] on button "Adicionar Escala" at bounding box center [835, 298] width 51 height 13
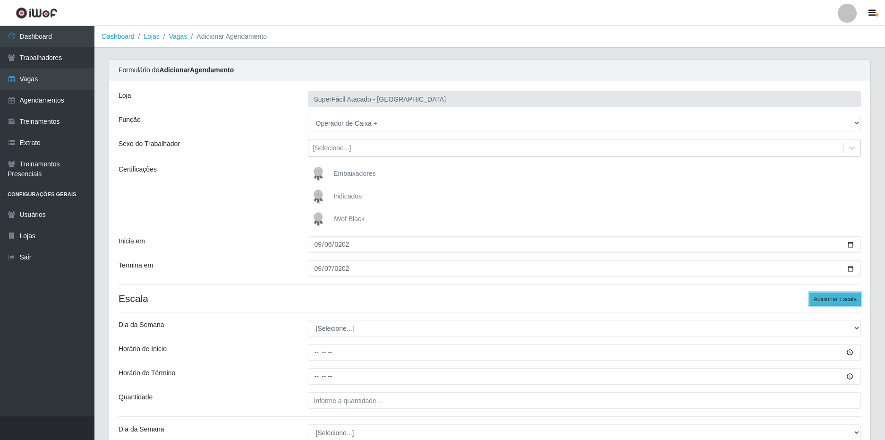
click at [834, 300] on button "Adicionar Escala" at bounding box center [835, 298] width 51 height 13
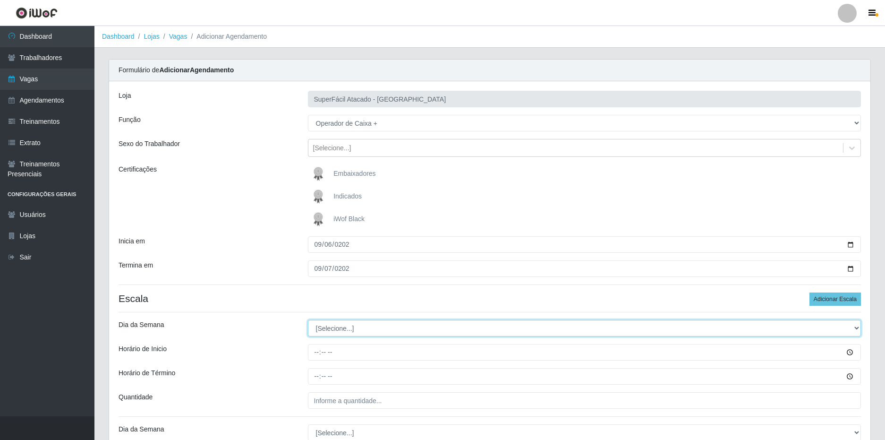
click at [415, 327] on select "[Selecione...] Segunda Terça Quarta Quinta Sexta Sábado Domingo" at bounding box center [585, 328] width 554 height 17
select select "6"
click at [308, 320] on select "[Selecione...] Segunda Terça Quarta Quinta Sexta Sábado Domingo" at bounding box center [585, 328] width 554 height 17
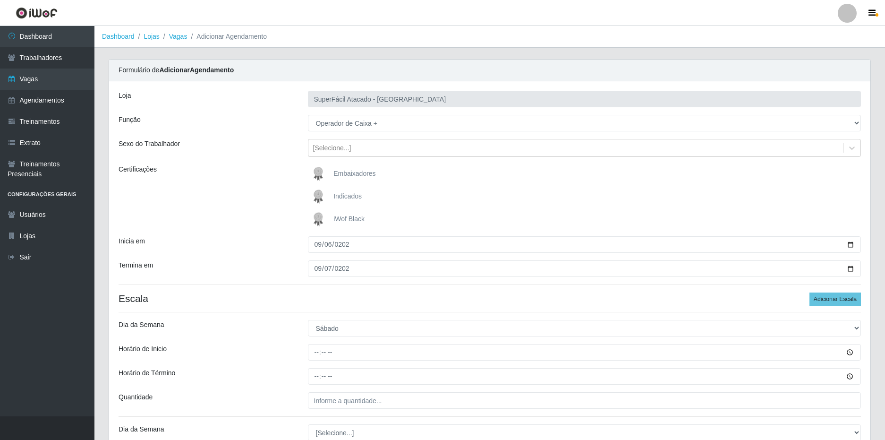
click at [277, 361] on div "Loja SuperFácil Atacado - [GEOGRAPHIC_DATA] Função [Selecione...] Embalador Emb…" at bounding box center [490, 414] width 762 height 666
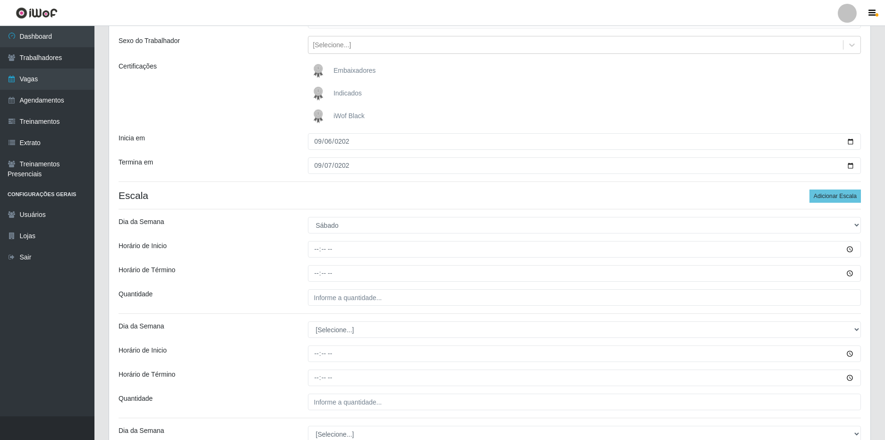
scroll to position [142, 0]
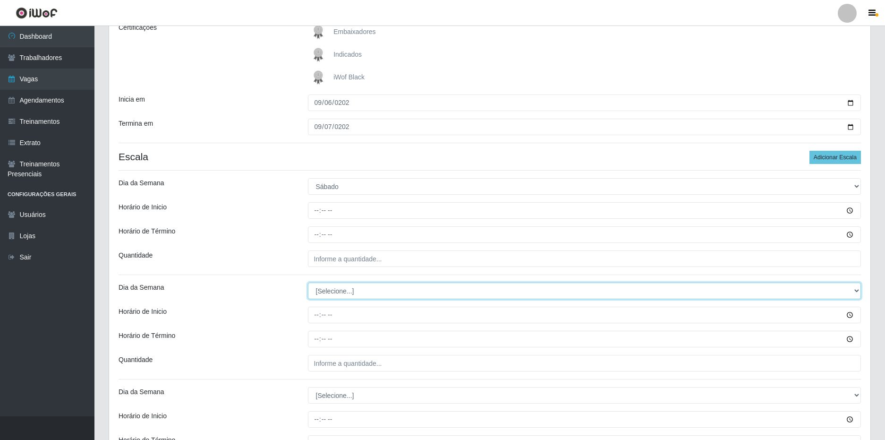
click at [337, 294] on select "[Selecione...] Segunda Terça Quarta Quinta Sexta Sábado Domingo" at bounding box center [585, 291] width 554 height 17
select select "6"
click at [308, 283] on select "[Selecione...] Segunda Terça Quarta Quinta Sexta Sábado Domingo" at bounding box center [585, 291] width 554 height 17
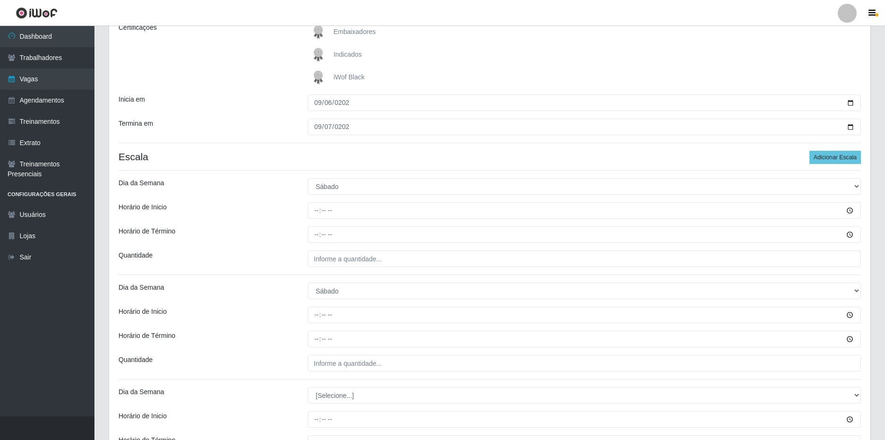
drag, startPoint x: 290, startPoint y: 264, endPoint x: 303, endPoint y: 230, distance: 35.9
click at [290, 262] on div "Quantidade" at bounding box center [205, 258] width 189 height 17
click at [318, 212] on input "Horário de Inicio" at bounding box center [585, 210] width 554 height 17
type input "08:00"
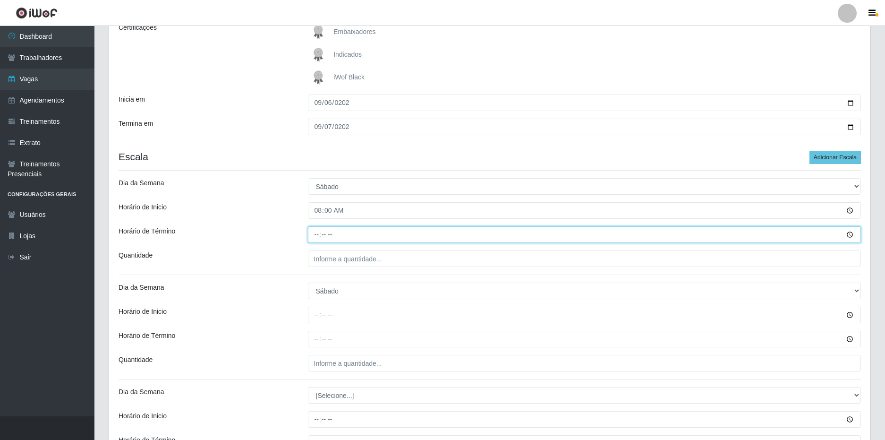
type input "14:00"
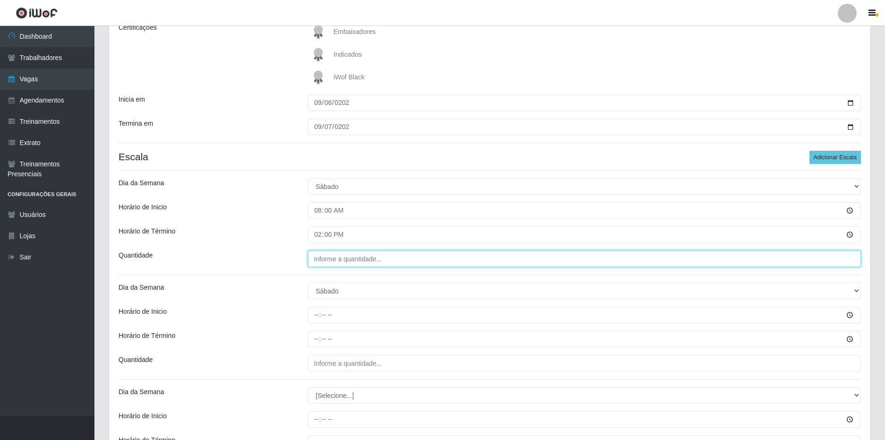
type input "___"
type input "3__"
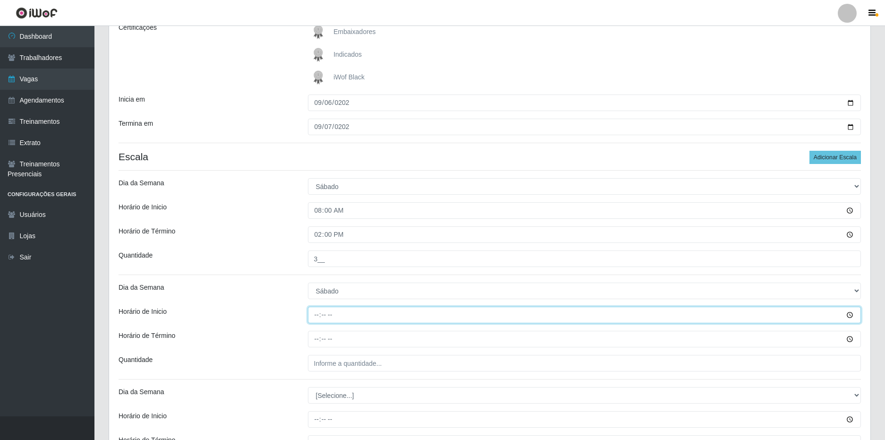
type input "16:00"
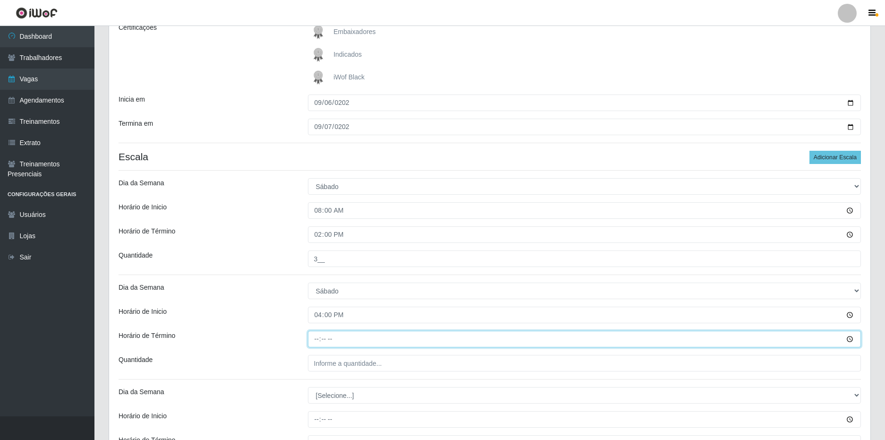
type input "22:00"
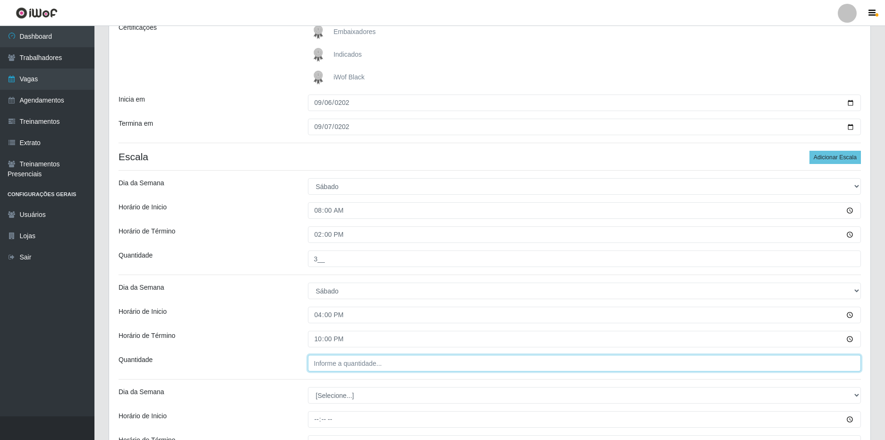
type input "___"
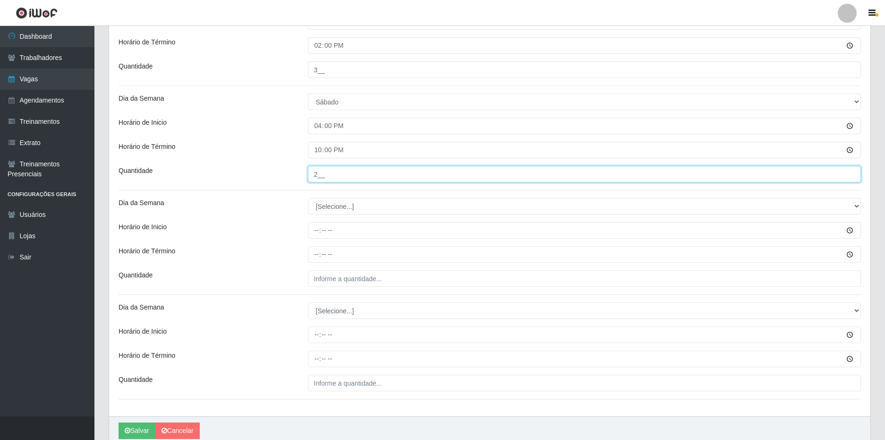
type input "2__"
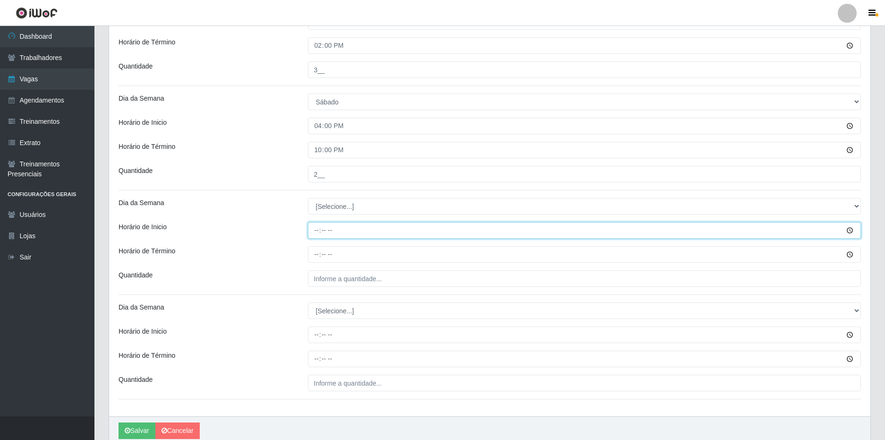
click at [314, 233] on input "Horário de Inicio" at bounding box center [585, 230] width 554 height 17
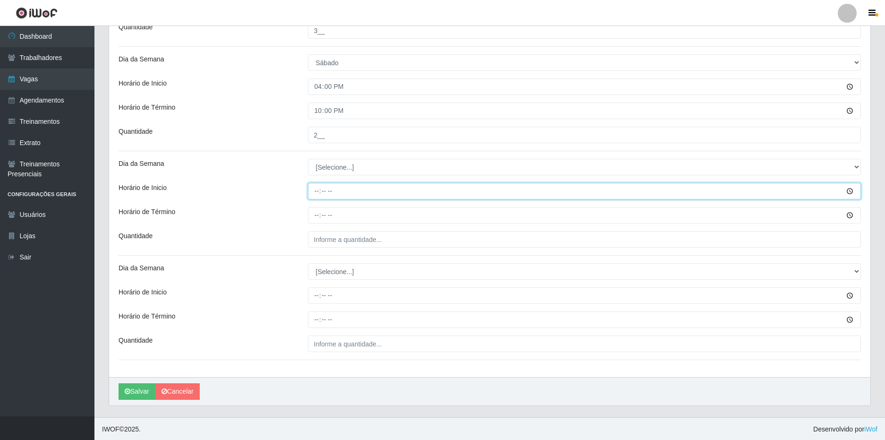
scroll to position [371, 0]
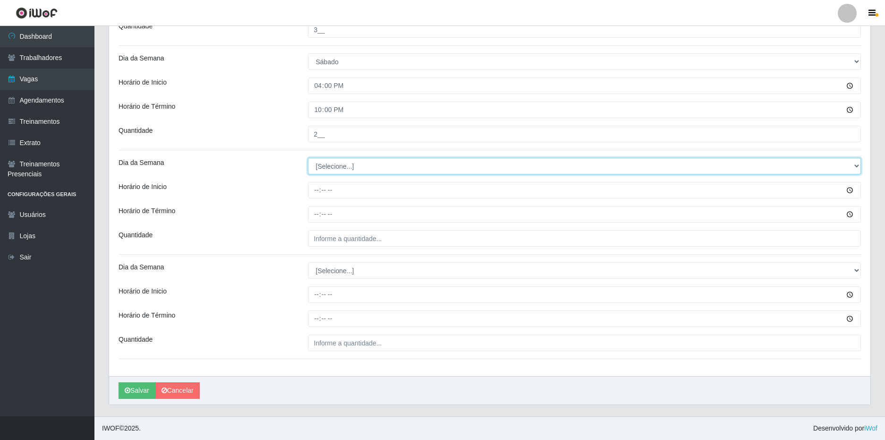
click at [340, 167] on select "[Selecione...] Segunda Terça Quarta Quinta Sexta Sábado Domingo" at bounding box center [585, 166] width 554 height 17
select select "0"
click at [308, 158] on select "[Selecione...] Segunda Terça Quarta Quinta Sexta Sábado Domingo" at bounding box center [585, 166] width 554 height 17
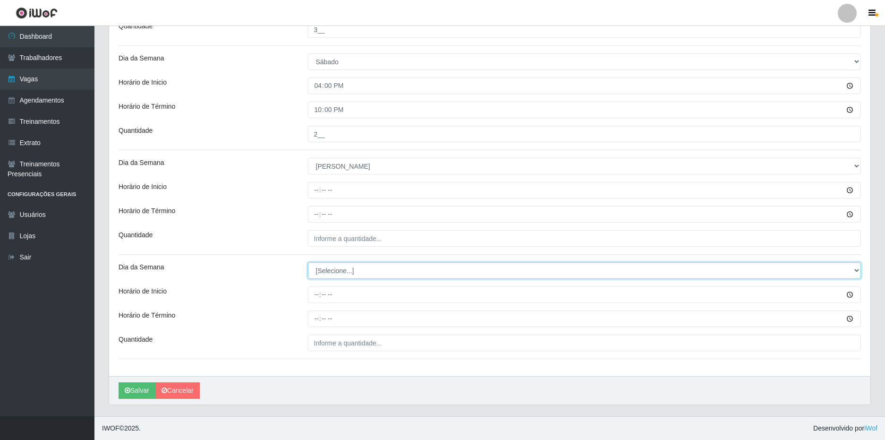
click at [340, 269] on select "[Selecione...] Segunda Terça Quarta Quinta Sexta Sábado Domingo" at bounding box center [585, 270] width 554 height 17
select select "0"
click at [308, 262] on select "[Selecione...] Segunda Terça Quarta Quinta Sexta Sábado Domingo" at bounding box center [585, 270] width 554 height 17
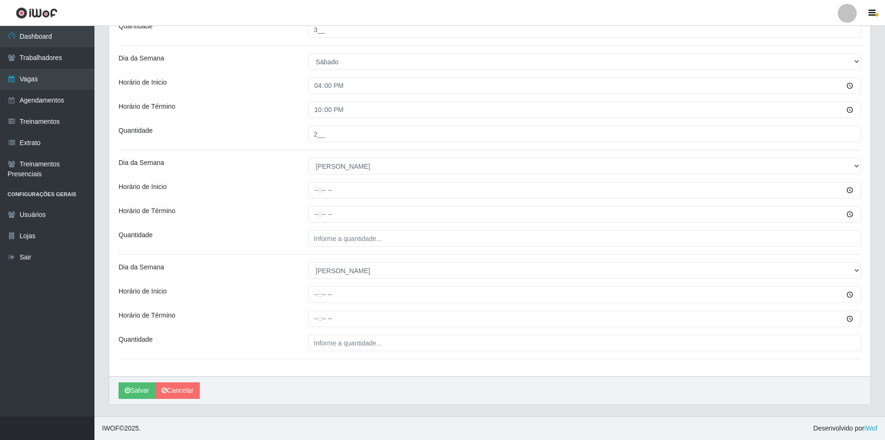
click at [264, 255] on hr at bounding box center [490, 254] width 743 height 0
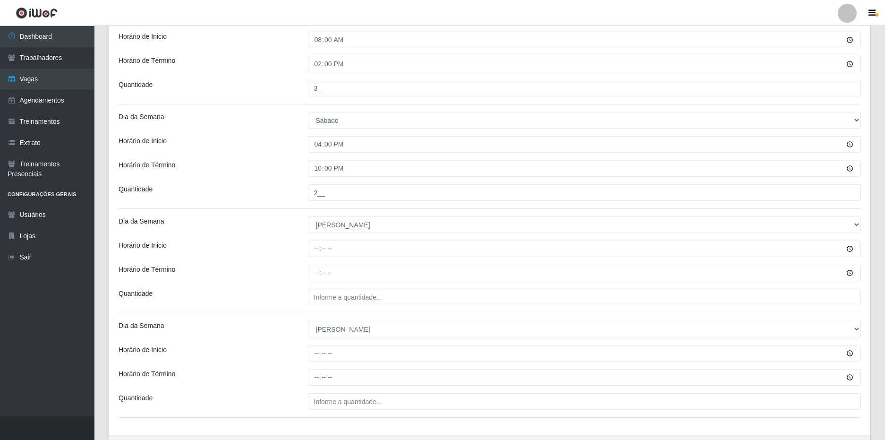
scroll to position [324, 0]
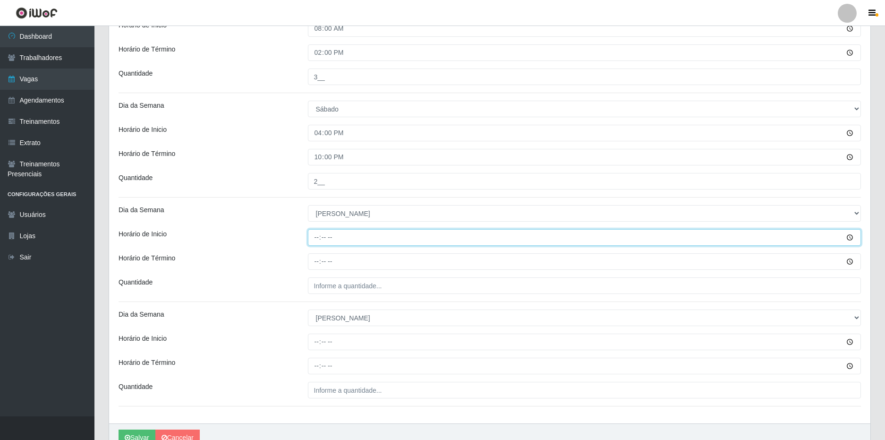
drag, startPoint x: 317, startPoint y: 233, endPoint x: 481, endPoint y: 183, distance: 172.3
click at [317, 233] on input "Horário de Inicio" at bounding box center [585, 237] width 554 height 17
type input "08:00"
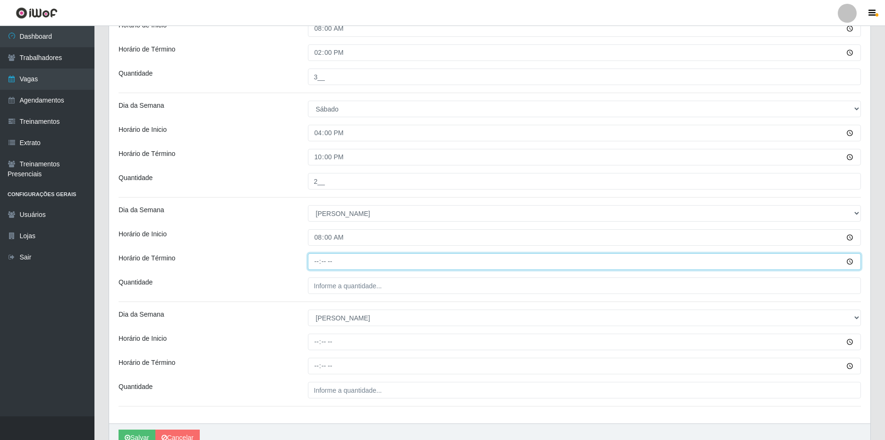
type input "14:00"
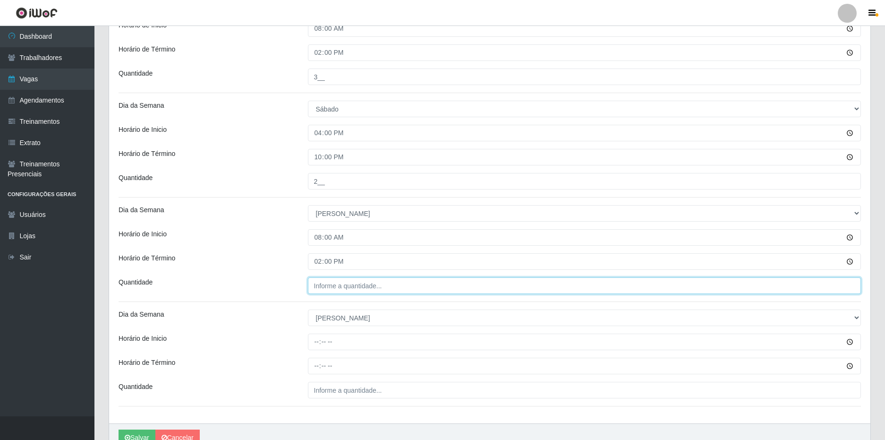
type input "___"
type input "3__"
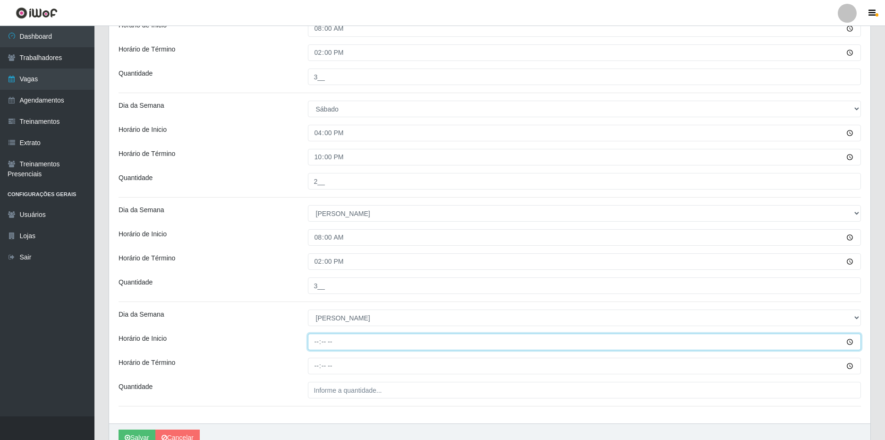
type input "15:00"
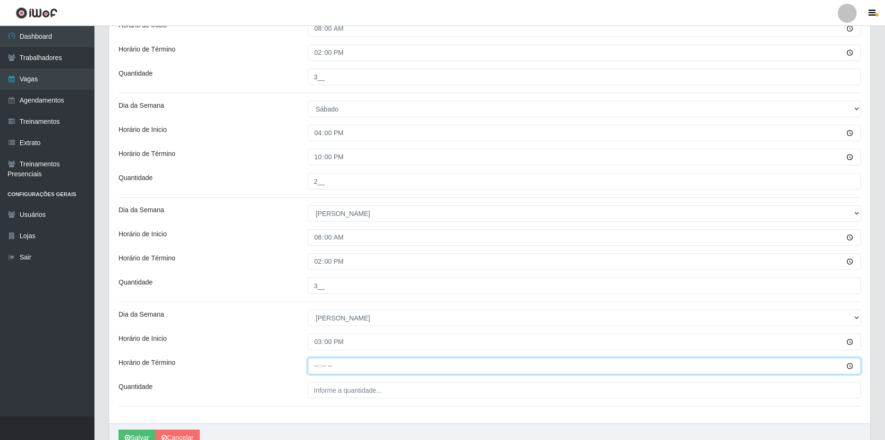
type input "21:00"
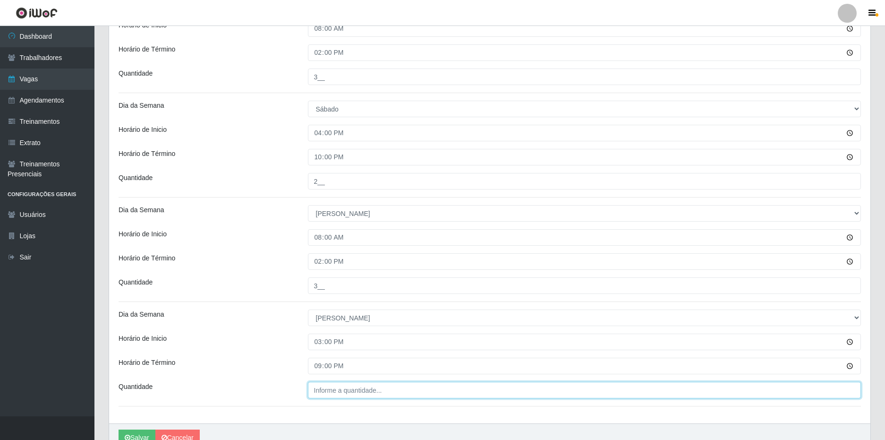
type input "___"
type input "2__"
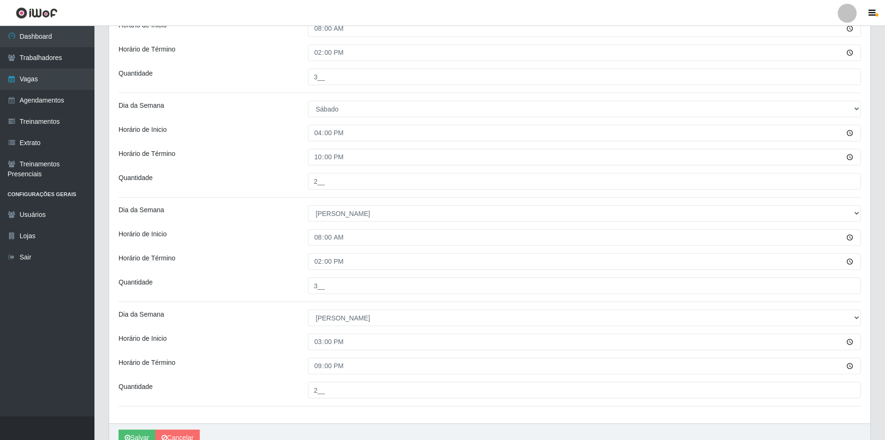
click at [187, 300] on div "Loja SuperFácil Atacado - [GEOGRAPHIC_DATA] Função [Selecione...] Embalador Emb…" at bounding box center [490, 91] width 762 height 666
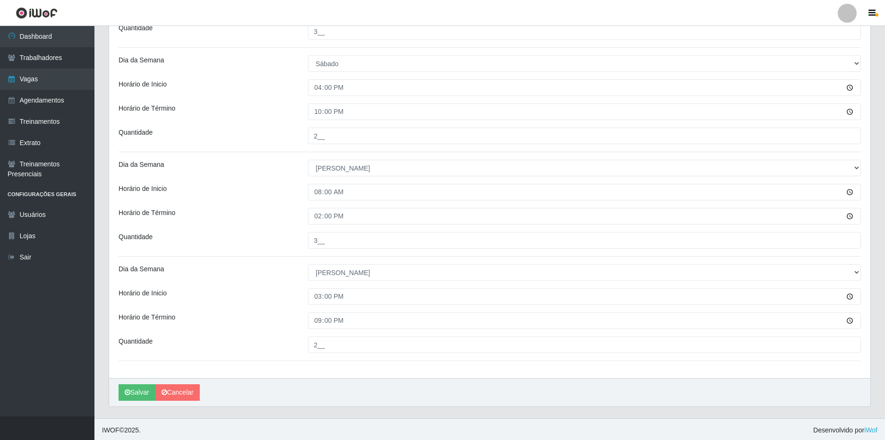
scroll to position [371, 0]
click at [148, 389] on button "Salvar" at bounding box center [137, 390] width 37 height 17
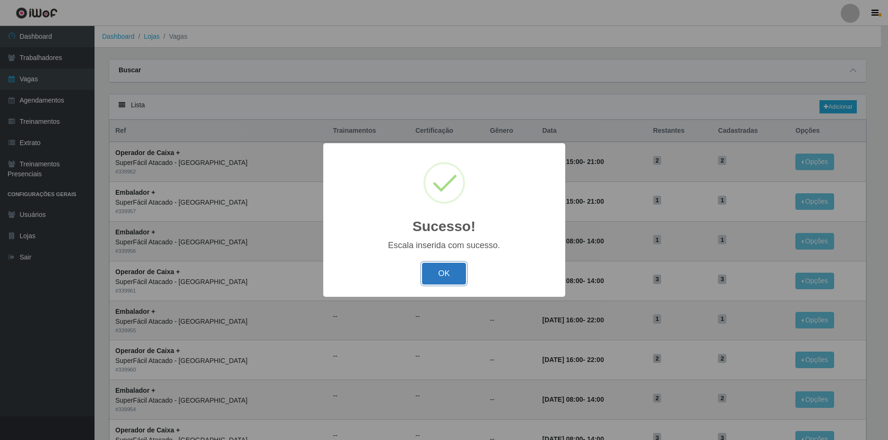
click at [450, 277] on button "OK" at bounding box center [444, 274] width 44 height 22
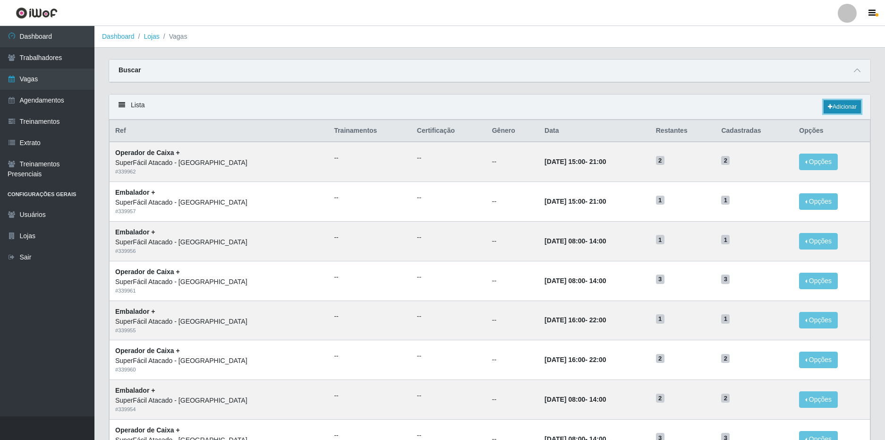
click at [848, 107] on link "Adicionar" at bounding box center [842, 106] width 37 height 13
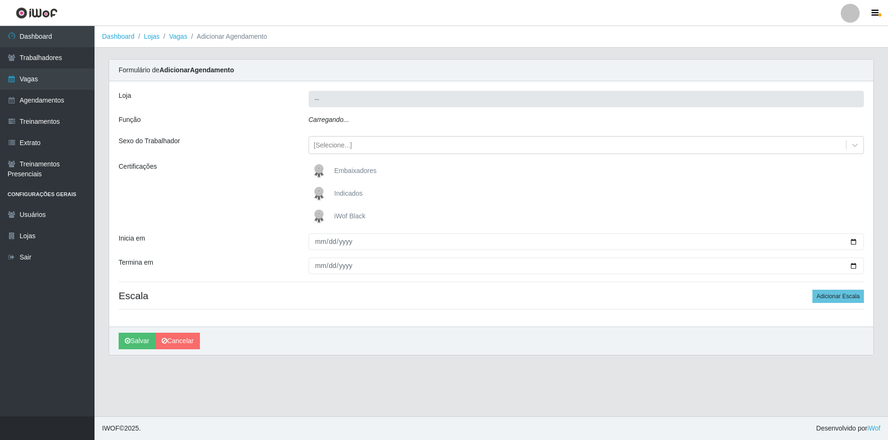
type input "SuperFácil Atacado - [GEOGRAPHIC_DATA]"
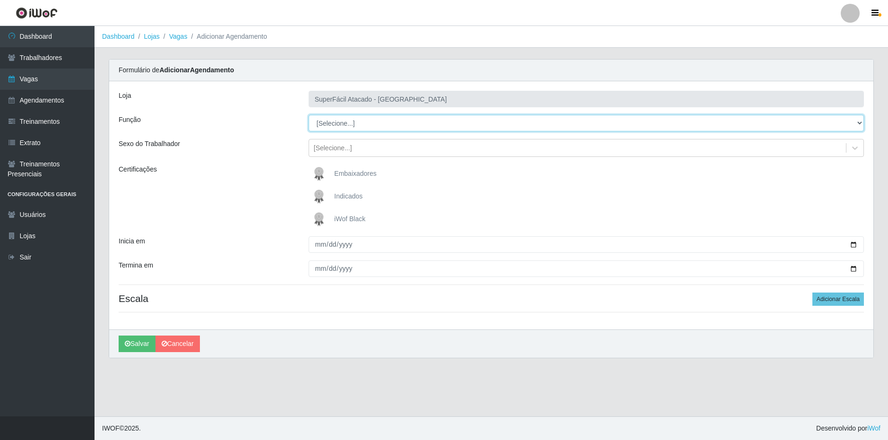
click at [354, 125] on select "[Selecione...] Embalador Embalador + Embalador ++ Operador de Caixa Operador de…" at bounding box center [585, 123] width 555 height 17
select select "1"
click at [308, 115] on select "[Selecione...] Embalador Embalador + Embalador ++ Operador de Caixa Operador de…" at bounding box center [585, 123] width 555 height 17
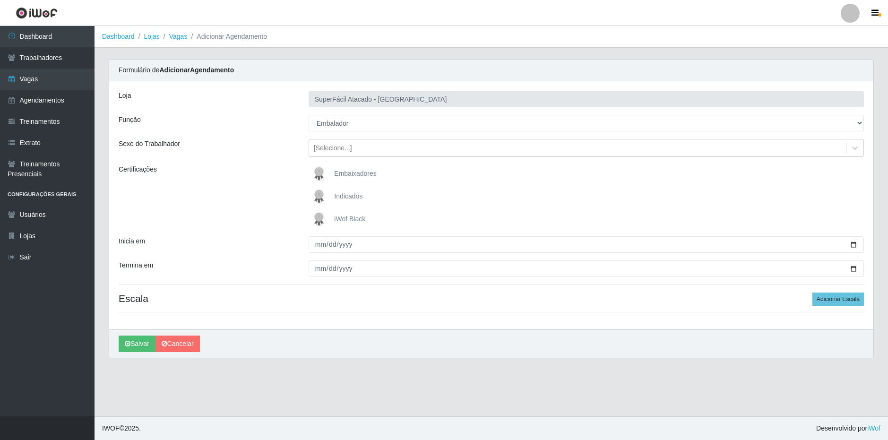
click at [256, 151] on div "Sexo do Trabalhador" at bounding box center [206, 148] width 190 height 18
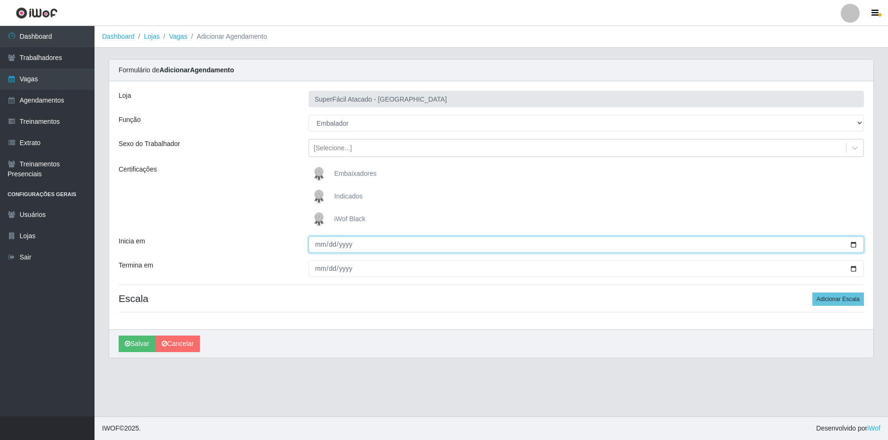
click at [321, 247] on input "Inicia em" at bounding box center [585, 244] width 555 height 17
type input "0920-01-12"
type input "[DATE]"
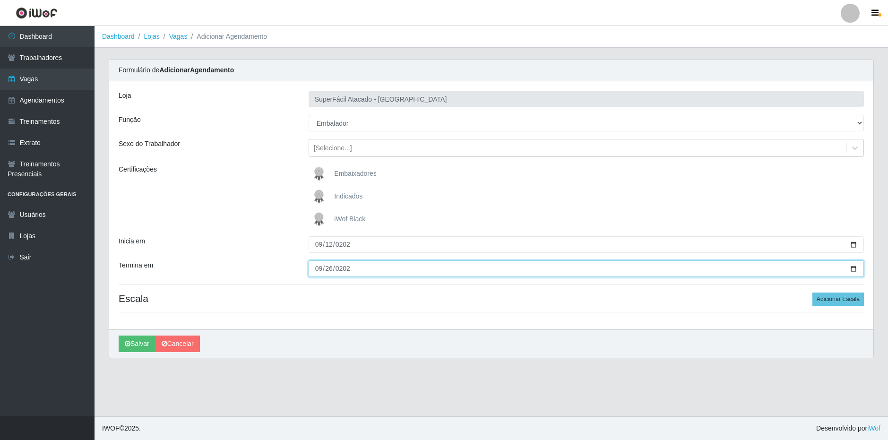
type input "[DATE]"
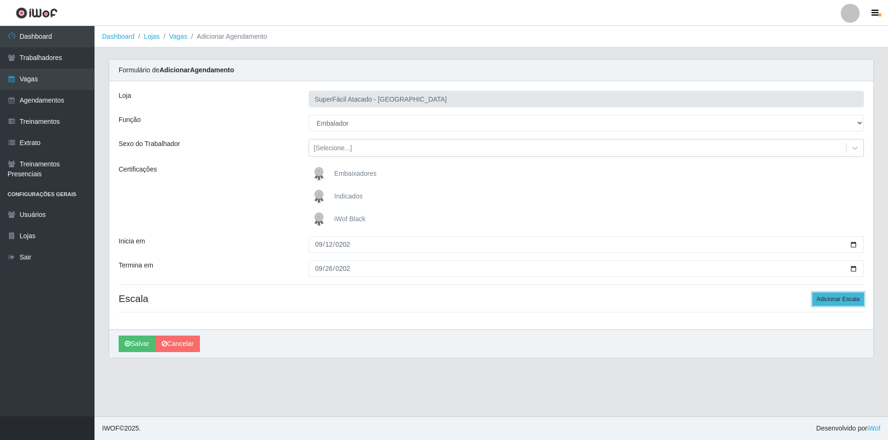
click at [826, 303] on button "Adicionar Escala" at bounding box center [837, 298] width 51 height 13
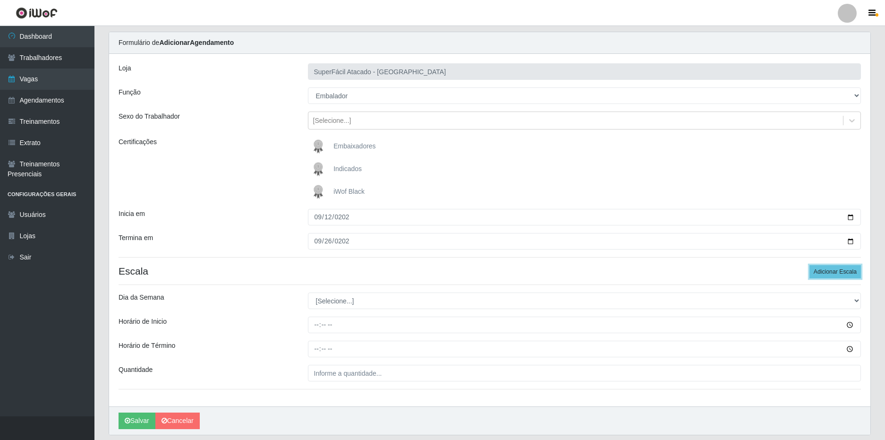
scroll to position [58, 0]
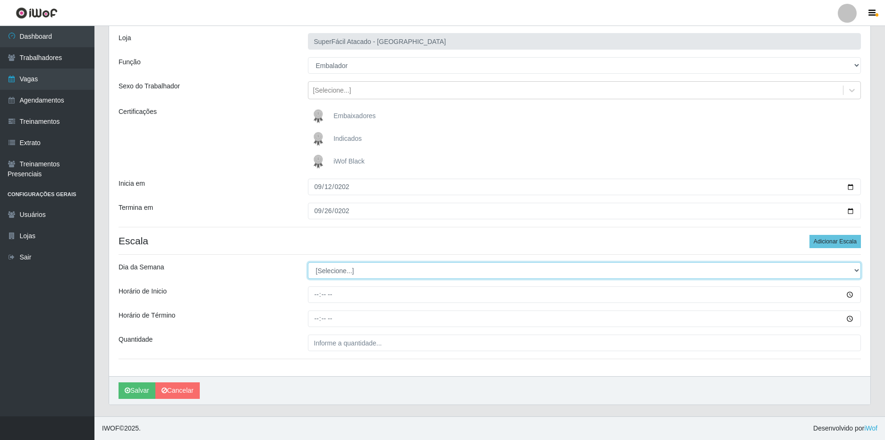
click at [352, 263] on select "[Selecione...] Segunda Terça Quarta Quinta Sexta Sábado Domingo" at bounding box center [585, 270] width 554 height 17
click at [352, 273] on select "[Selecione...] Segunda Terça Quarta Quinta Sexta Sábado Domingo" at bounding box center [585, 270] width 554 height 17
select select "5"
click at [308, 262] on select "[Selecione...] Segunda Terça Quarta Quinta Sexta Sábado Domingo" at bounding box center [585, 270] width 554 height 17
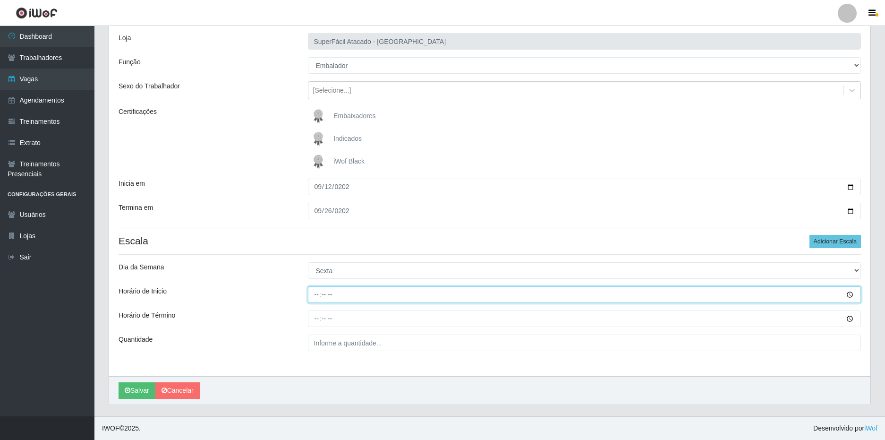
click at [315, 297] on input "Horário de Inicio" at bounding box center [585, 294] width 554 height 17
type input "16:00"
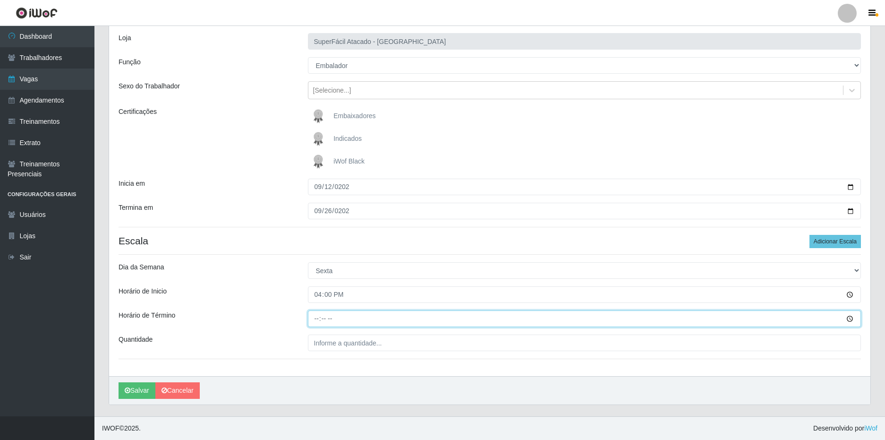
type input "22:00"
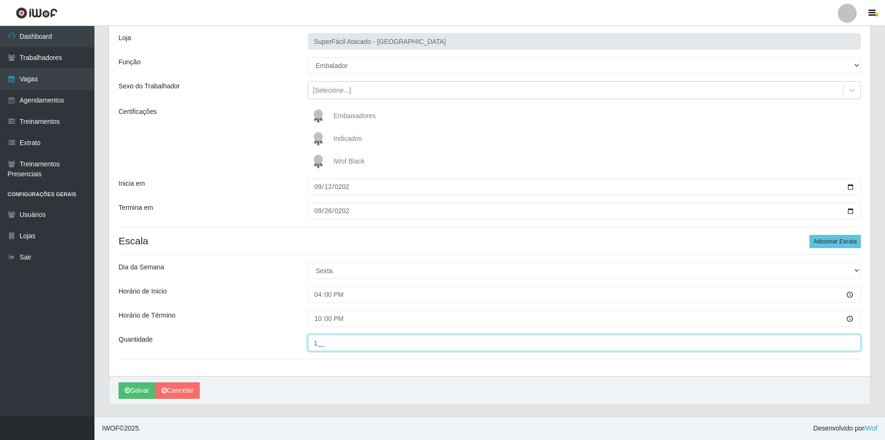
type input "1__"
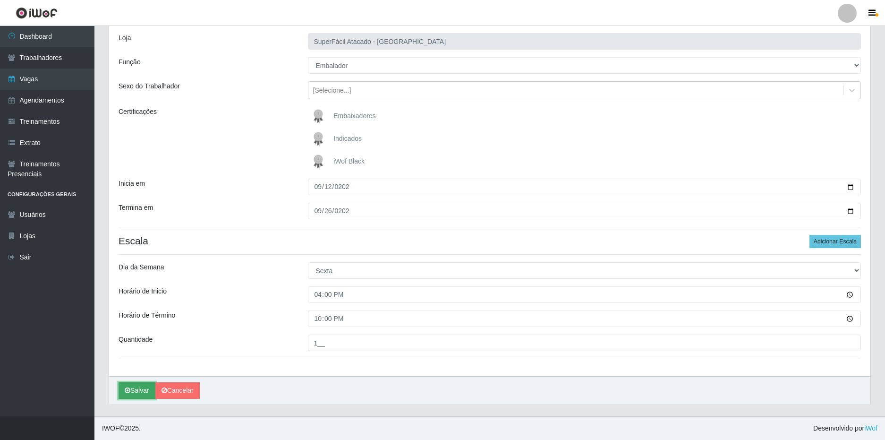
click at [143, 385] on button "Salvar" at bounding box center [137, 390] width 37 height 17
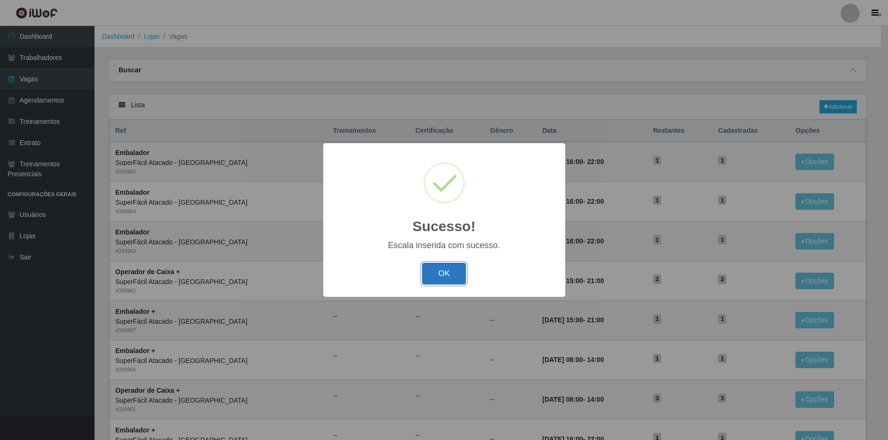
click at [447, 278] on button "OK" at bounding box center [444, 274] width 44 height 22
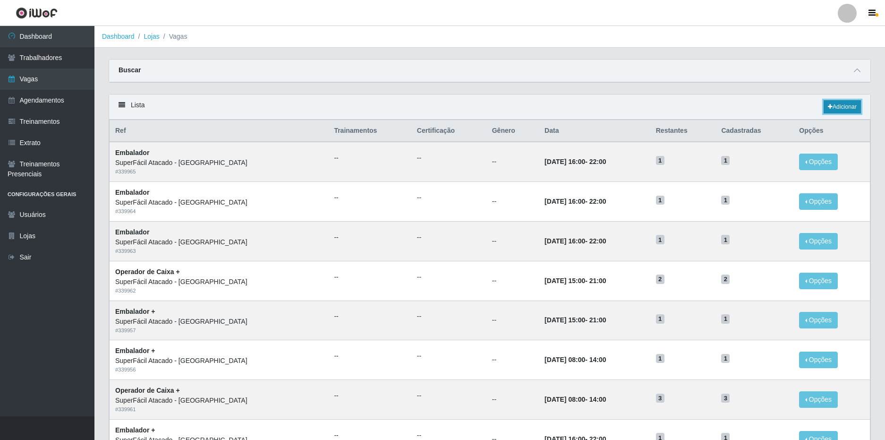
click at [846, 106] on link "Adicionar" at bounding box center [842, 106] width 37 height 13
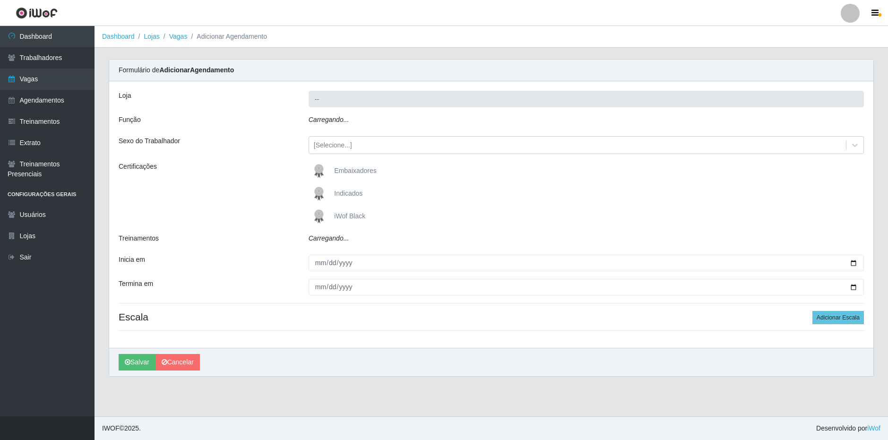
type input "SuperFácil Atacado - [GEOGRAPHIC_DATA]"
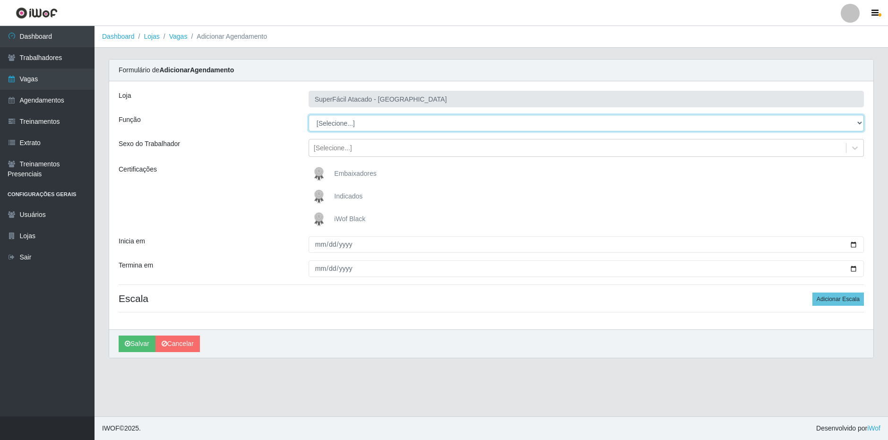
click at [357, 129] on select "[Selecione...] Embalador Embalador + Embalador ++ Operador de Caixa Operador de…" at bounding box center [585, 123] width 555 height 17
select select "70"
click at [308, 115] on select "[Selecione...] Embalador Embalador + Embalador ++ Operador de Caixa Operador de…" at bounding box center [585, 123] width 555 height 17
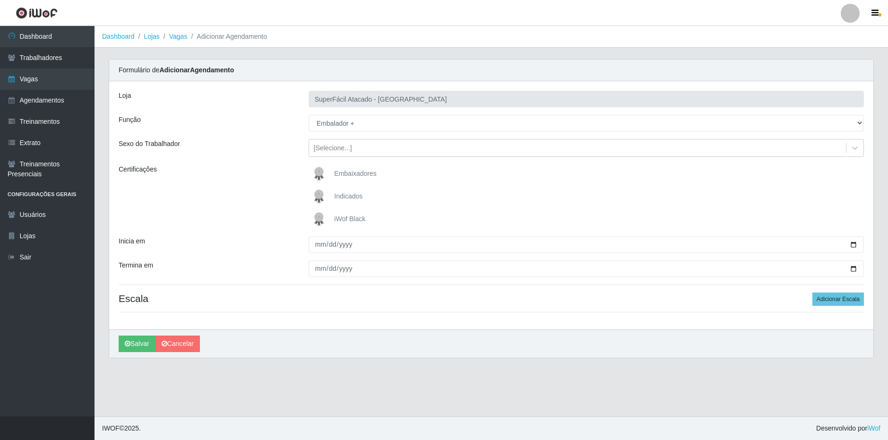
click at [279, 158] on div "Loja SuperFácil Atacado - [GEOGRAPHIC_DATA] Função [Selecione...] Embalador Emb…" at bounding box center [491, 205] width 764 height 248
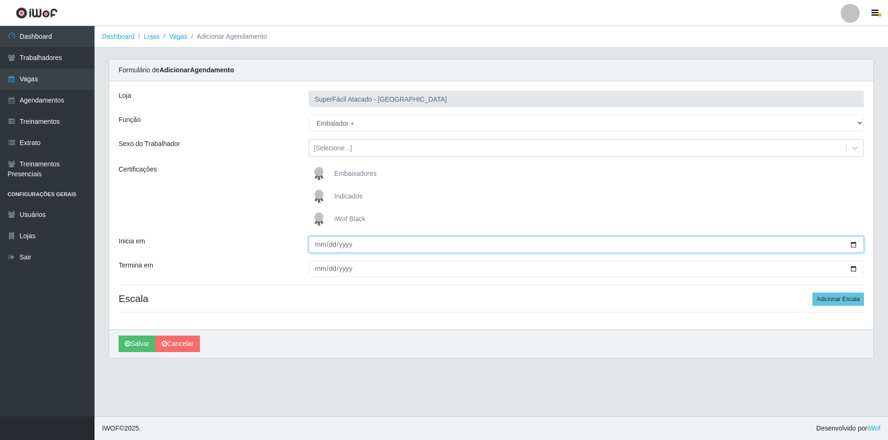
click at [319, 245] on input "Inicia em" at bounding box center [585, 244] width 555 height 17
type input "[DATE]"
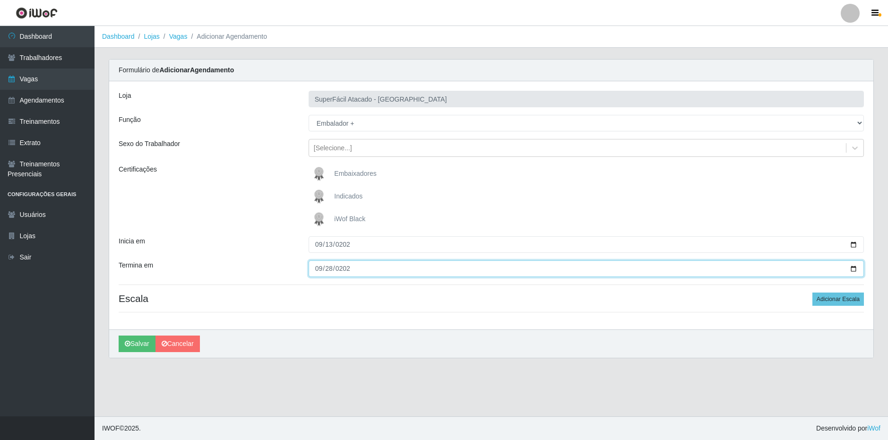
type input "[DATE]"
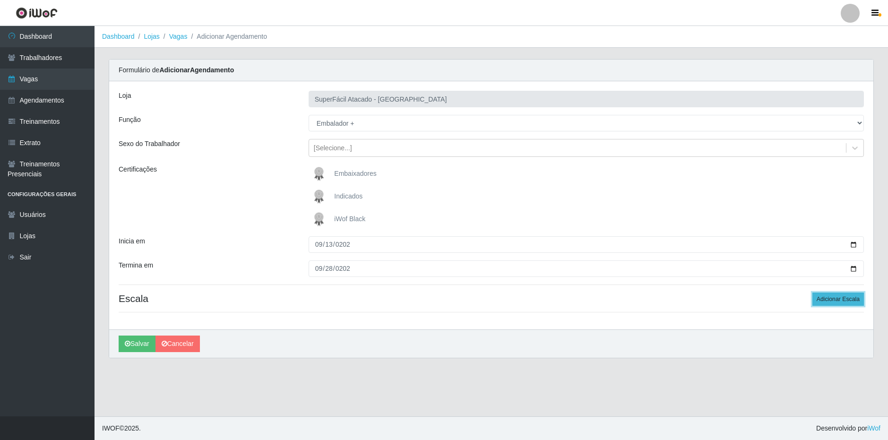
click at [844, 297] on button "Adicionar Escala" at bounding box center [837, 298] width 51 height 13
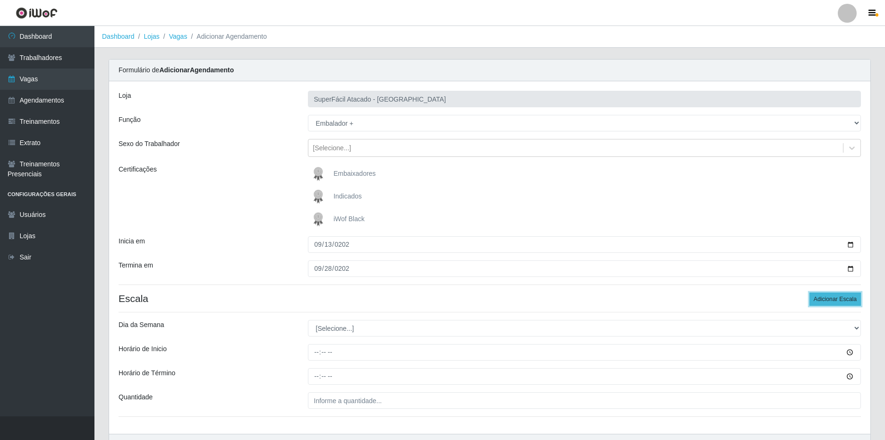
click at [844, 297] on button "Adicionar Escala" at bounding box center [835, 298] width 51 height 13
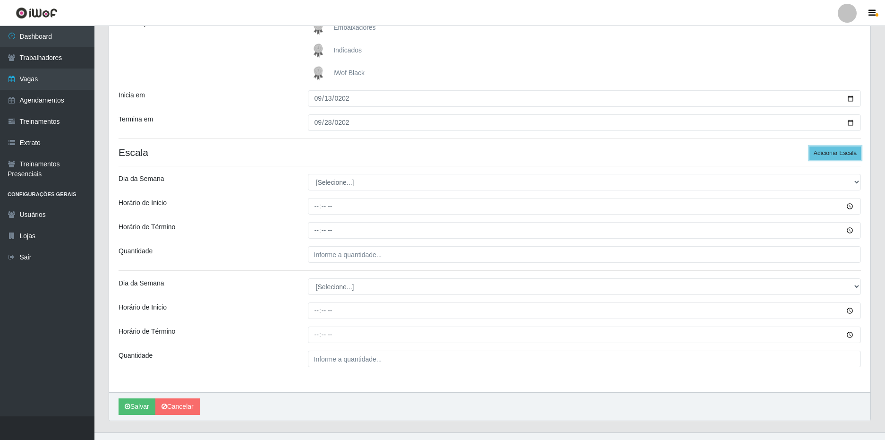
scroll to position [162, 0]
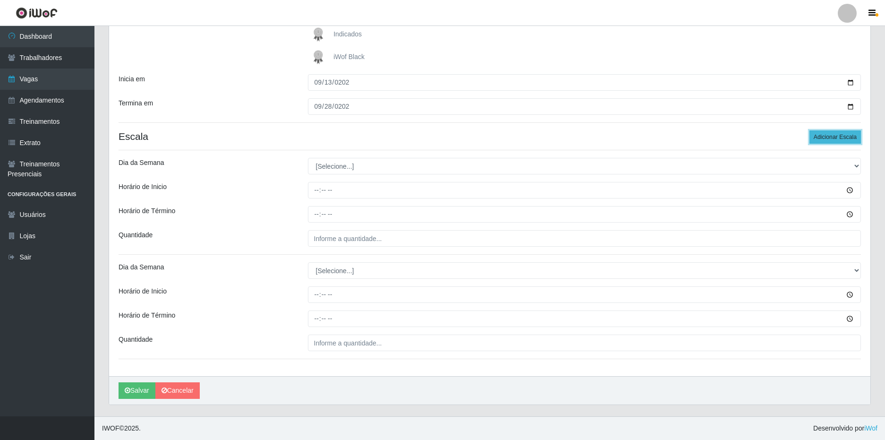
click at [839, 138] on button "Adicionar Escala" at bounding box center [835, 136] width 51 height 13
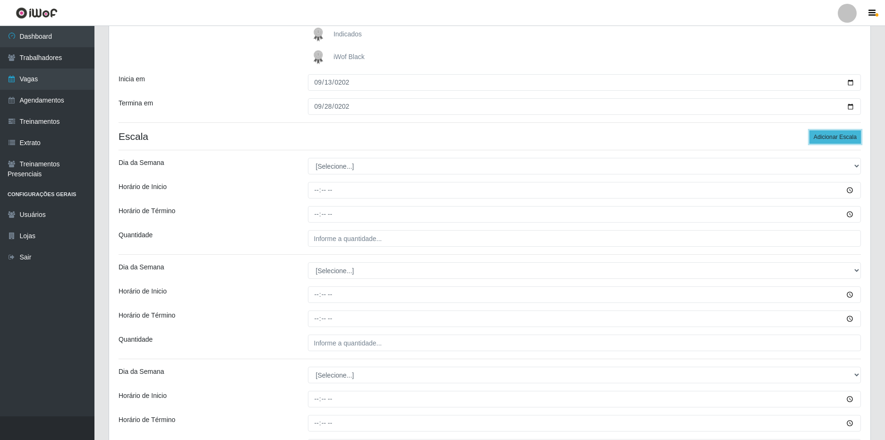
click at [833, 138] on button "Adicionar Escala" at bounding box center [835, 136] width 51 height 13
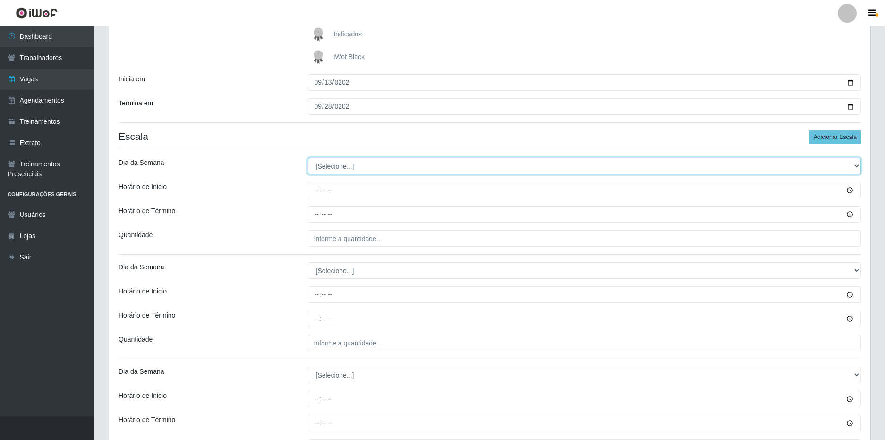
click at [375, 171] on select "[Selecione...] Segunda Terça Quarta Quinta Sexta Sábado Domingo" at bounding box center [585, 166] width 554 height 17
select select "6"
click at [308, 158] on select "[Selecione...] Segunda Terça Quarta Quinta Sexta Sábado Domingo" at bounding box center [585, 166] width 554 height 17
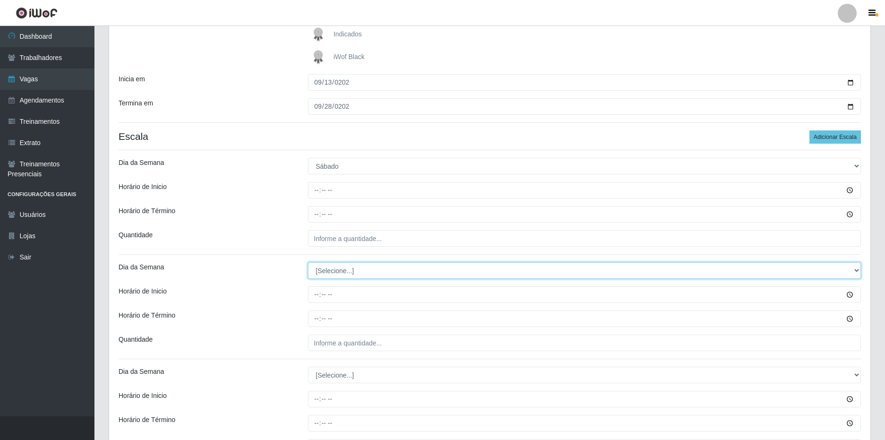
click at [326, 273] on select "[Selecione...] Segunda Terça Quarta Quinta Sexta Sábado Domingo" at bounding box center [585, 270] width 554 height 17
select select "6"
click at [308, 262] on select "[Selecione...] Segunda Terça Quarta Quinta Sexta Sábado Domingo" at bounding box center [585, 270] width 554 height 17
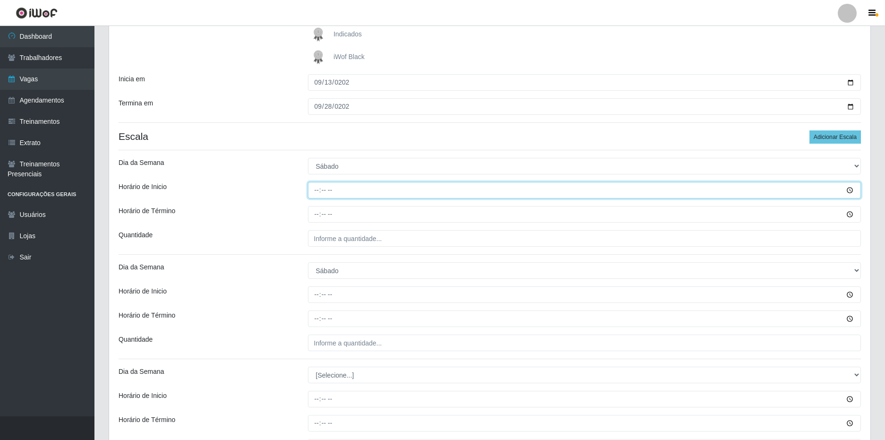
click at [316, 192] on input "Horário de Inicio" at bounding box center [585, 190] width 554 height 17
type input "08:00"
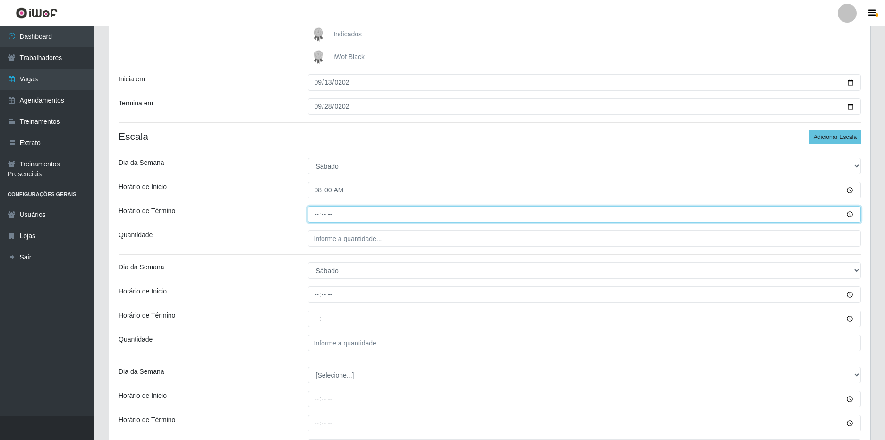
type input "14:00"
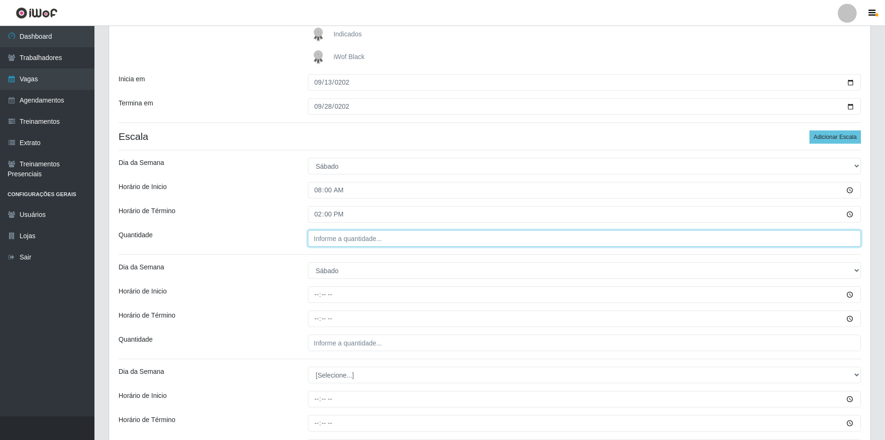
type input "___"
type input "3__"
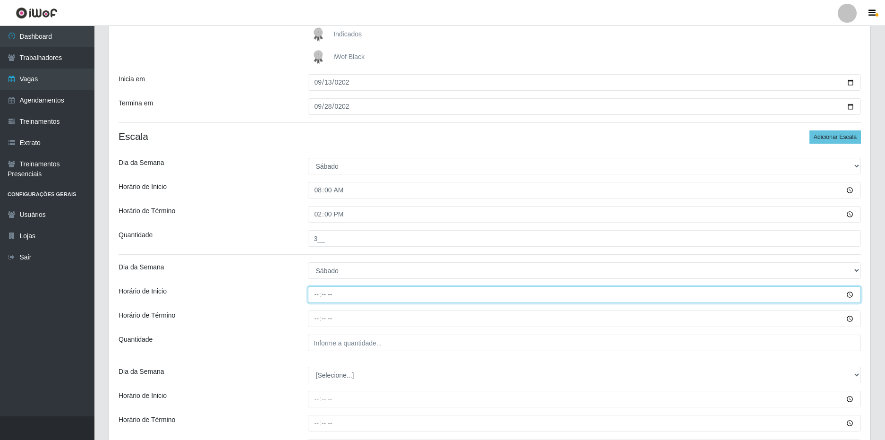
type input "16:00"
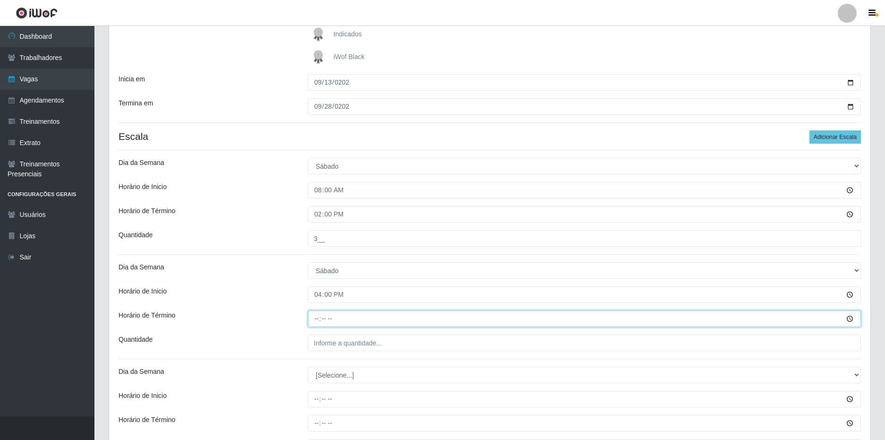
type input "22:00"
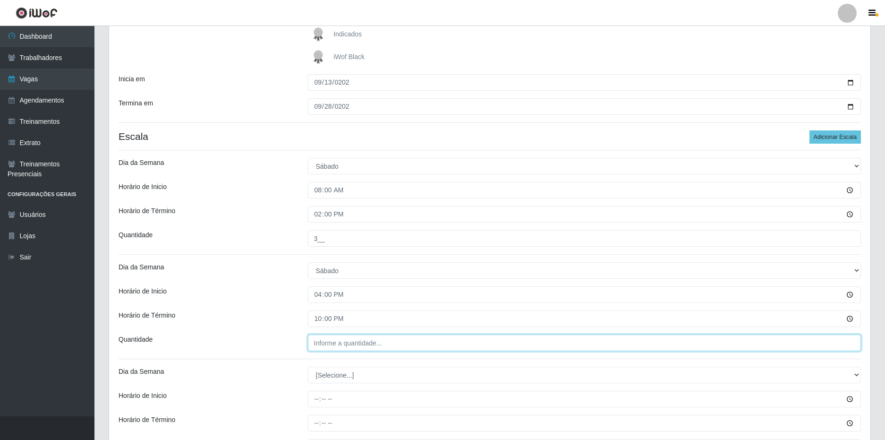
type input "___"
type input "1__"
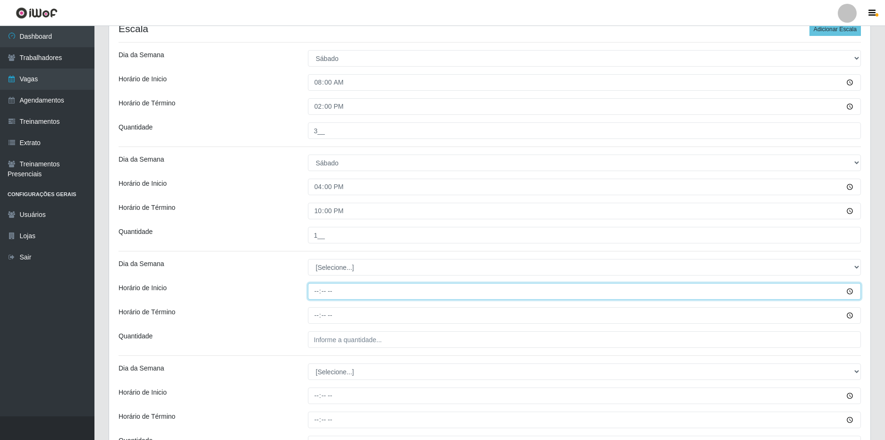
scroll to position [371, 0]
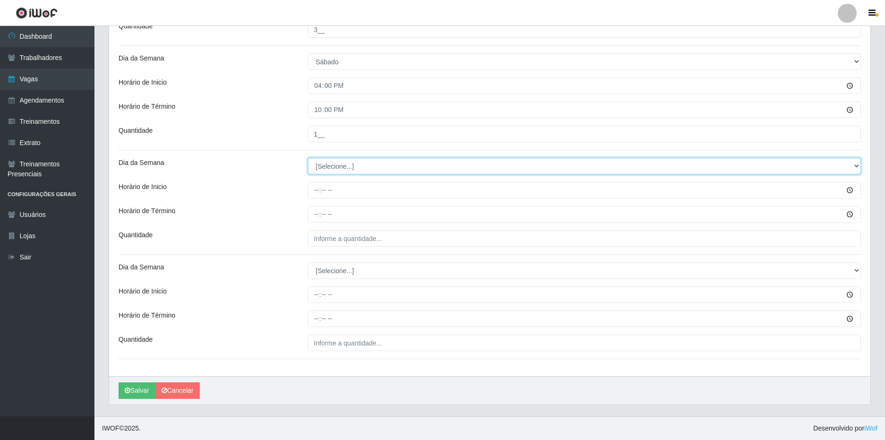
click at [348, 160] on select "[Selecione...] Segunda Terça Quarta Quinta Sexta Sábado Domingo" at bounding box center [585, 166] width 554 height 17
select select "0"
click at [308, 158] on select "[Selecione...] Segunda Terça Quarta Quinta Sexta Sábado Domingo" at bounding box center [585, 166] width 554 height 17
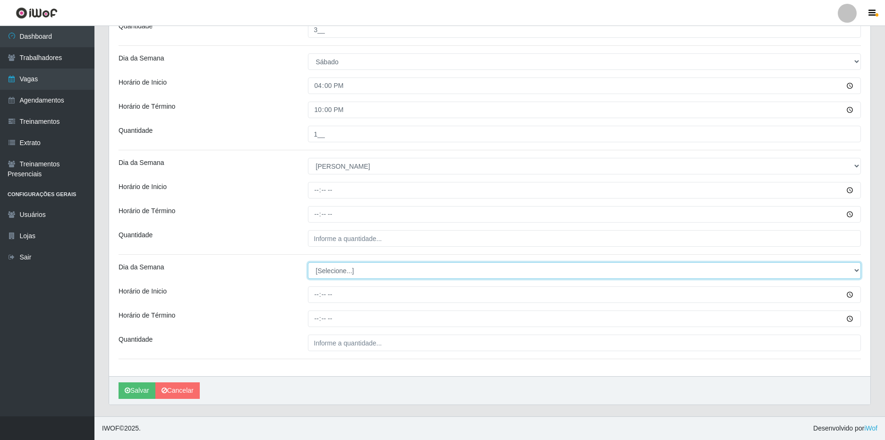
click at [344, 270] on select "[Selecione...] Segunda Terça Quarta Quinta Sexta Sábado Domingo" at bounding box center [585, 270] width 554 height 17
select select "0"
click at [308, 262] on select "[Selecione...] Segunda Terça Quarta Quinta Sexta Sábado Domingo" at bounding box center [585, 270] width 554 height 17
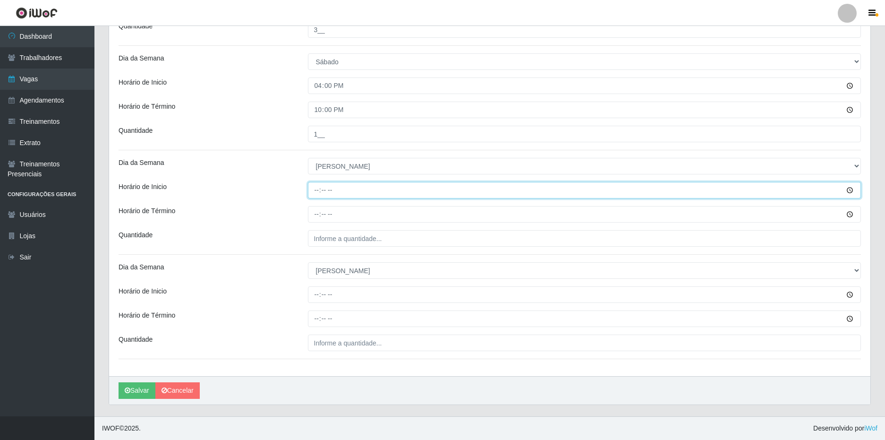
click at [316, 191] on input "Horário de Inicio" at bounding box center [585, 190] width 554 height 17
type input "08:00"
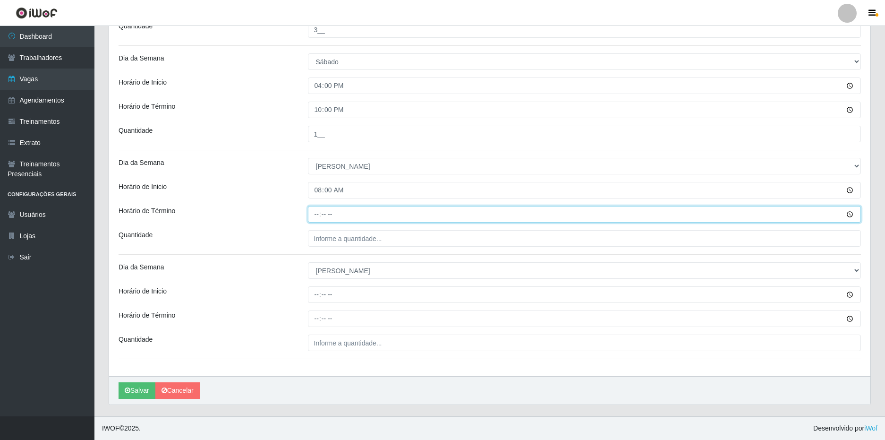
type input "14:00"
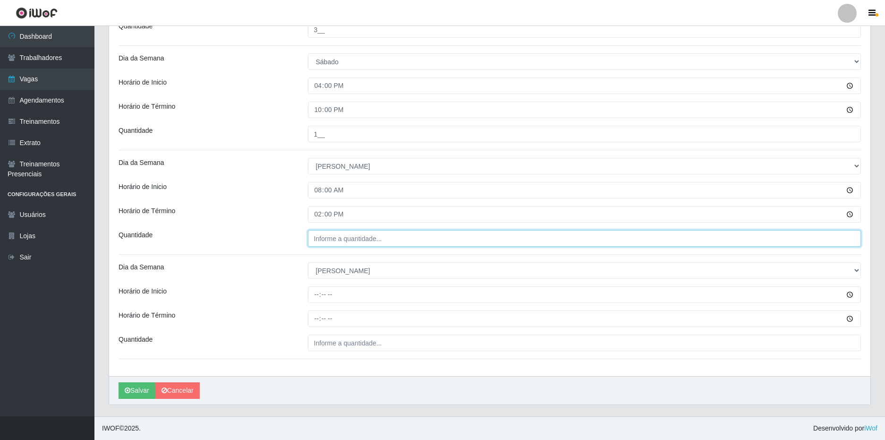
type input "___"
type input "2__"
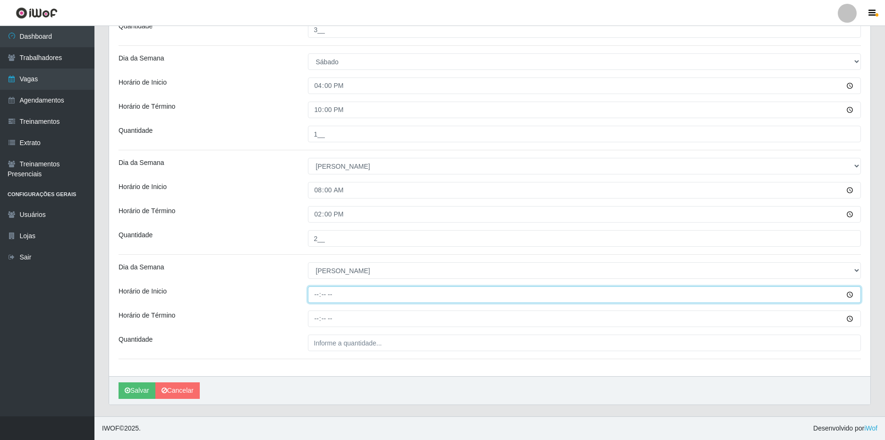
type input "15:00"
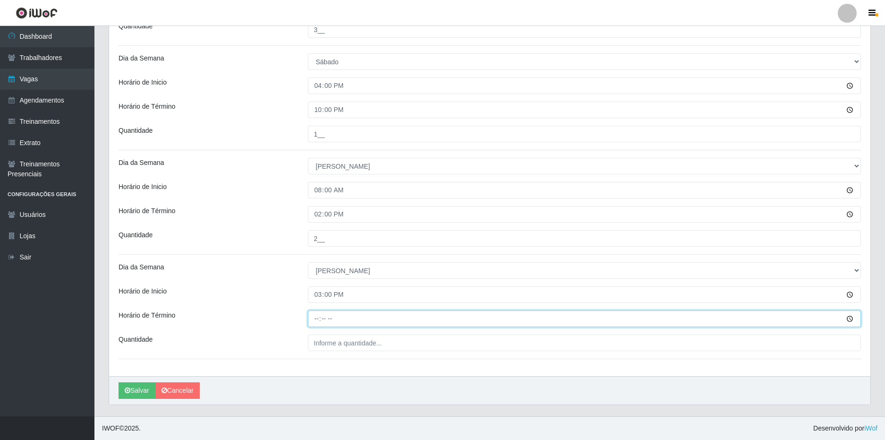
type input "21:00"
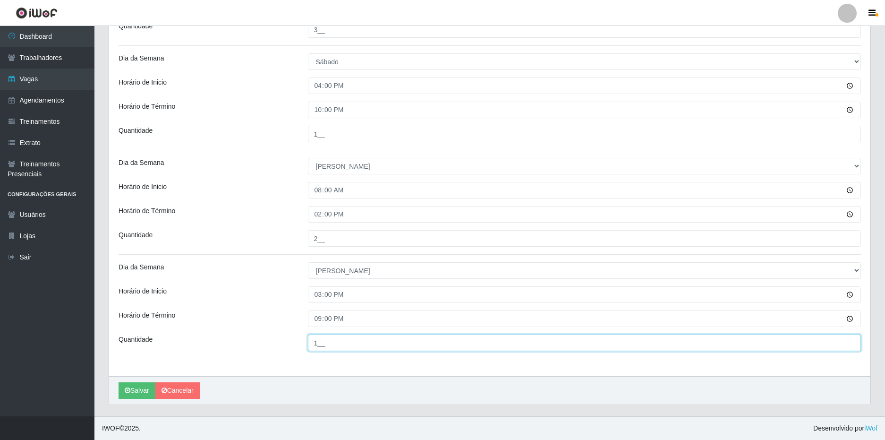
type input "1__"
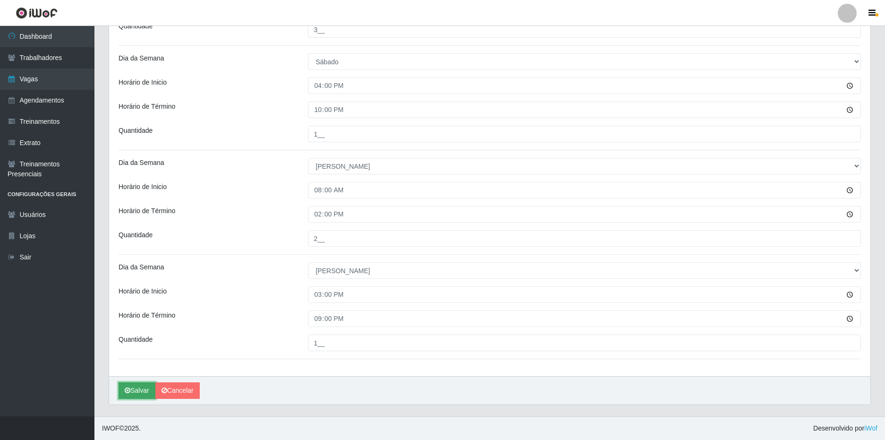
click at [137, 395] on button "Salvar" at bounding box center [137, 390] width 37 height 17
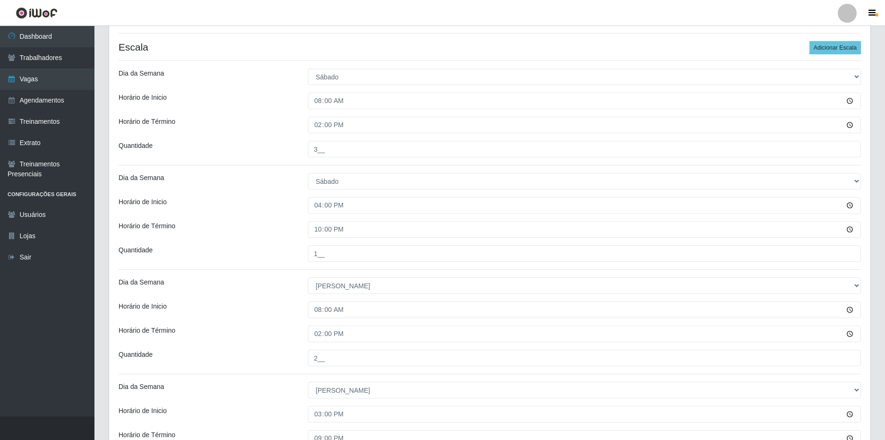
scroll to position [91, 0]
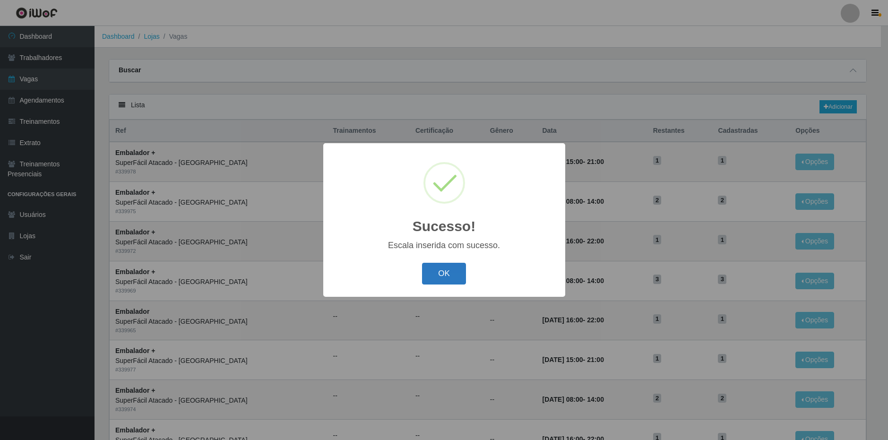
click at [451, 279] on button "OK" at bounding box center [444, 274] width 44 height 22
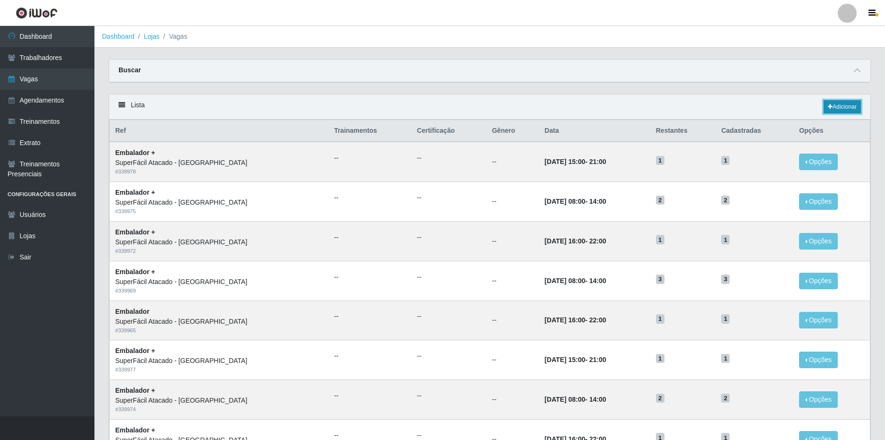
click at [838, 106] on link "Adicionar" at bounding box center [842, 106] width 37 height 13
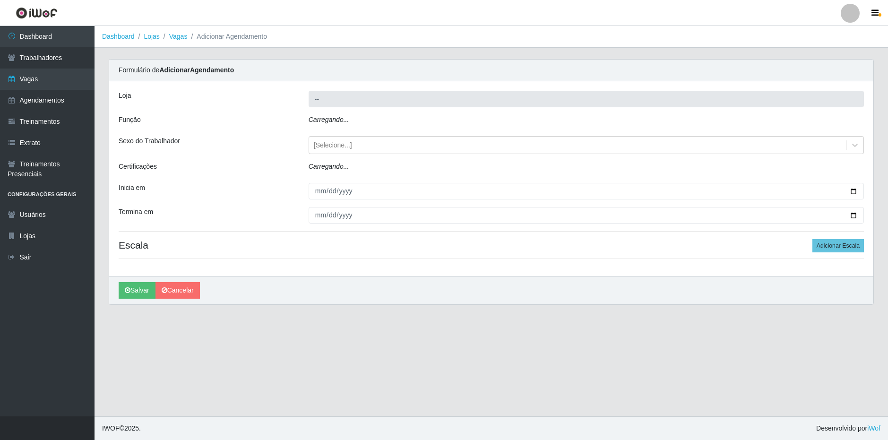
type input "SuperFácil Atacado - [GEOGRAPHIC_DATA]"
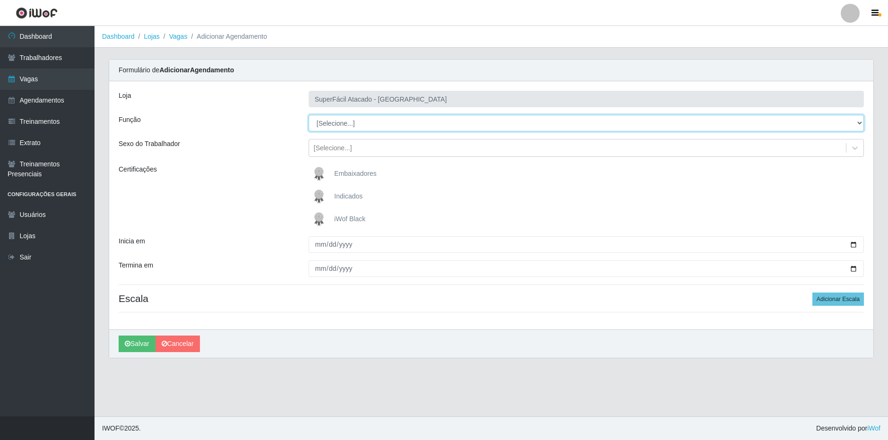
click at [374, 120] on select "[Selecione...] Embalador Embalador + Embalador ++ Operador de Caixa Operador de…" at bounding box center [585, 123] width 555 height 17
select select "72"
click at [308, 115] on select "[Selecione...] Embalador Embalador + Embalador ++ Operador de Caixa Operador de…" at bounding box center [585, 123] width 555 height 17
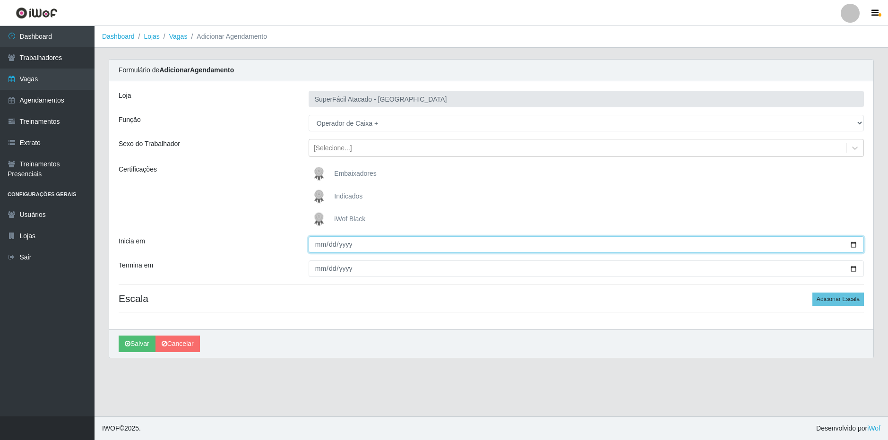
click at [320, 241] on input "Inicia em" at bounding box center [585, 244] width 555 height 17
type input "[DATE]"
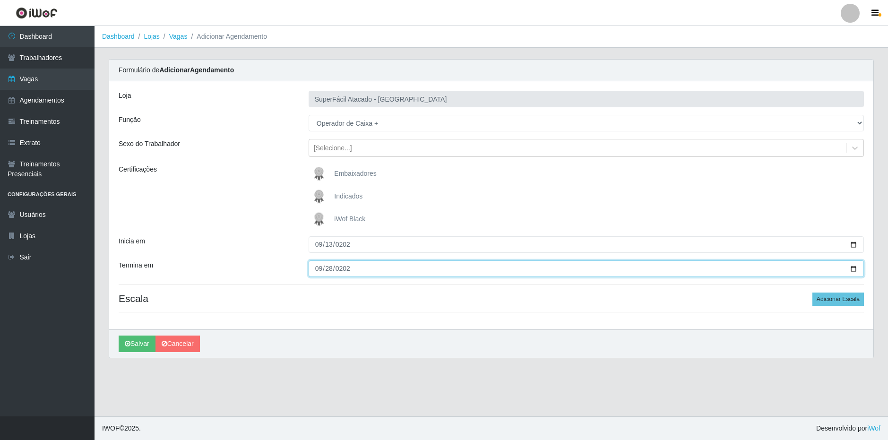
type input "[DATE]"
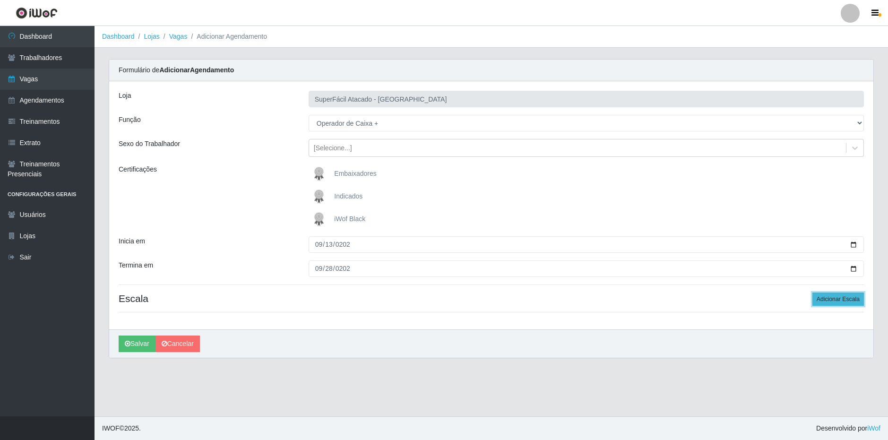
click at [831, 298] on button "Adicionar Escala" at bounding box center [837, 298] width 51 height 13
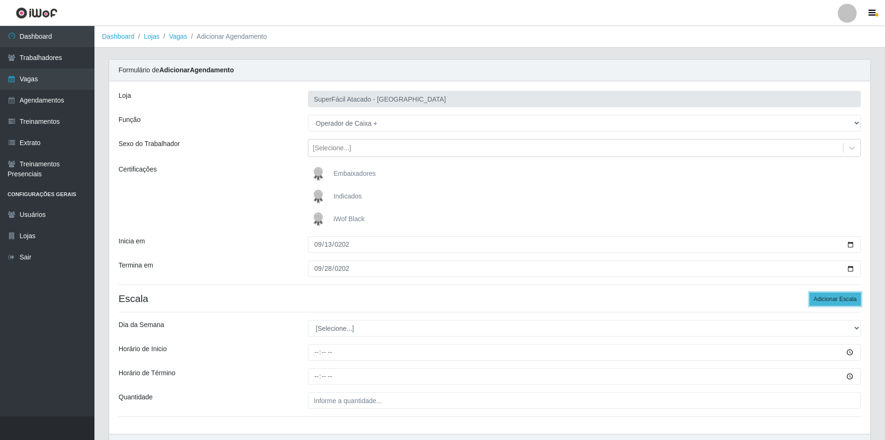
click at [836, 300] on button "Adicionar Escala" at bounding box center [835, 298] width 51 height 13
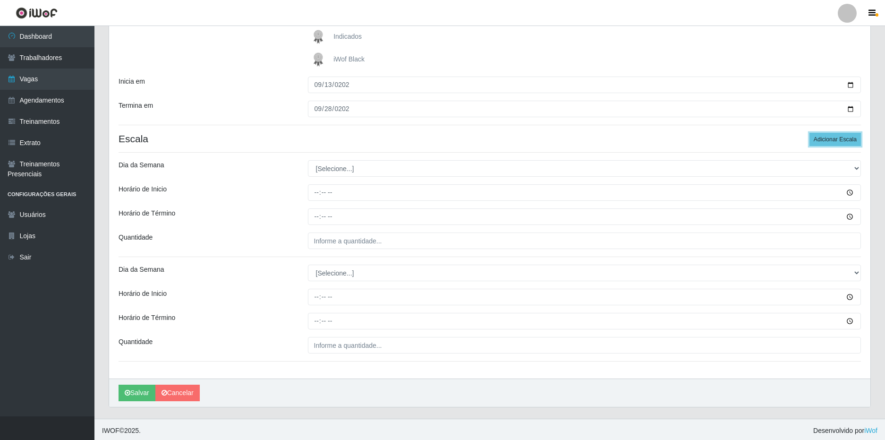
scroll to position [162, 0]
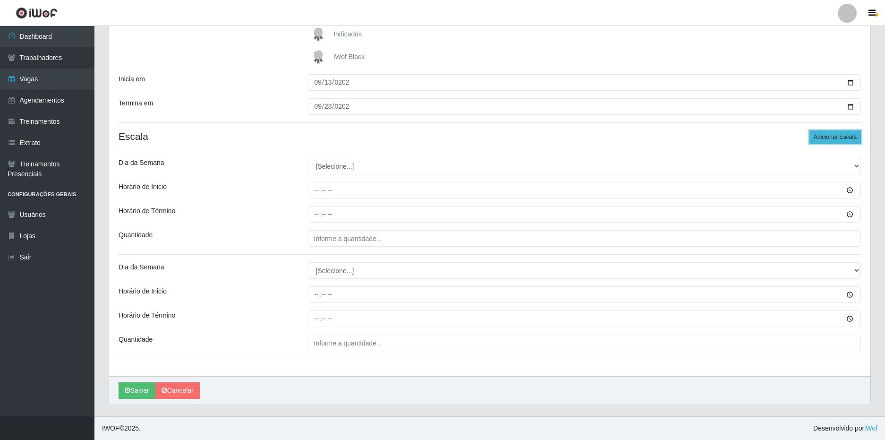
click at [834, 136] on button "Adicionar Escala" at bounding box center [835, 136] width 51 height 13
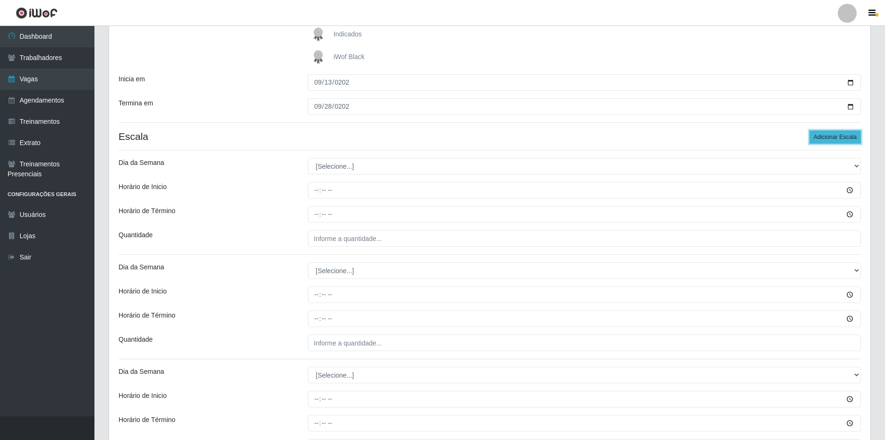
click at [831, 136] on button "Adicionar Escala" at bounding box center [835, 136] width 51 height 13
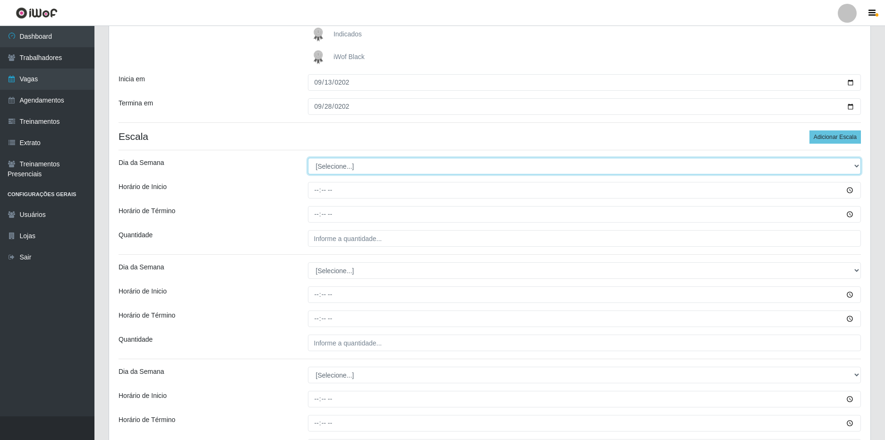
click at [330, 165] on select "[Selecione...] Segunda Terça Quarta Quinta Sexta Sábado Domingo" at bounding box center [585, 166] width 554 height 17
select select "6"
click at [308, 158] on select "[Selecione...] Segunda Terça Quarta Quinta Sexta Sábado Domingo" at bounding box center [585, 166] width 554 height 17
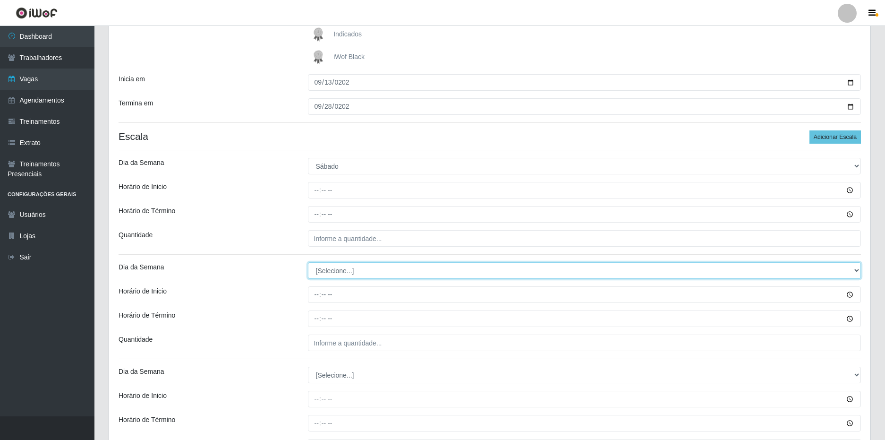
click at [340, 269] on select "[Selecione...] Segunda Terça Quarta Quinta Sexta Sábado Domingo" at bounding box center [585, 270] width 554 height 17
select select "6"
click at [308, 262] on select "[Selecione...] Segunda Terça Quarta Quinta Sexta Sábado Domingo" at bounding box center [585, 270] width 554 height 17
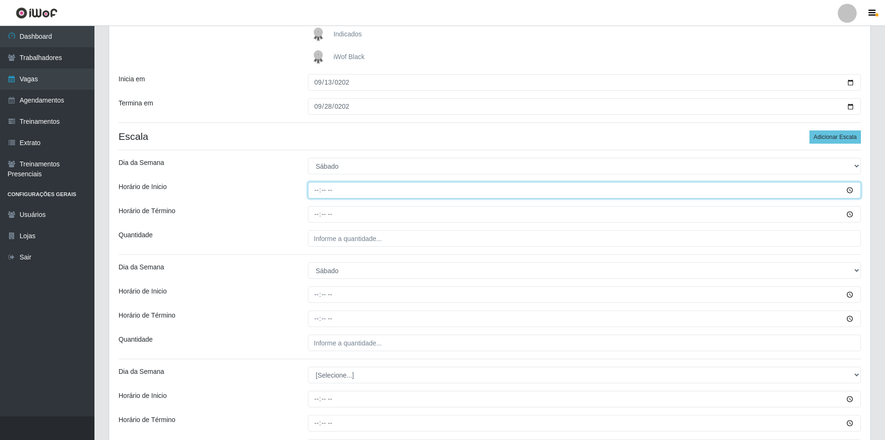
click at [317, 185] on input "Horário de Inicio" at bounding box center [585, 190] width 554 height 17
type input "08:00"
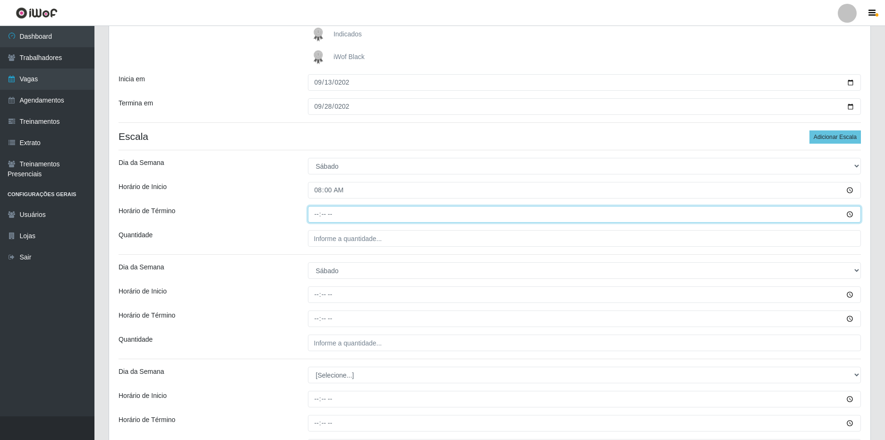
type input "14:00"
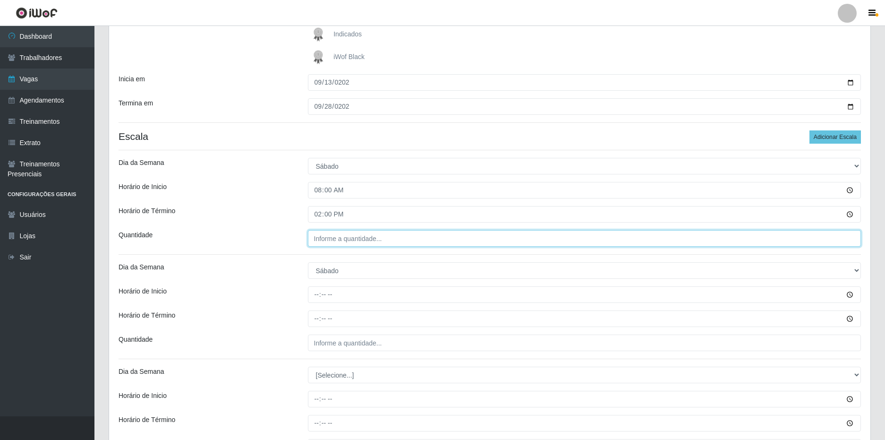
type input "___"
type input "3__"
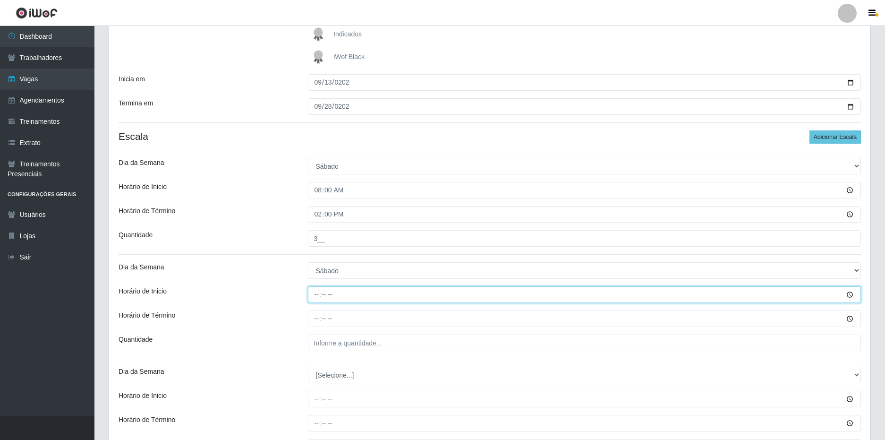
type input "16:00"
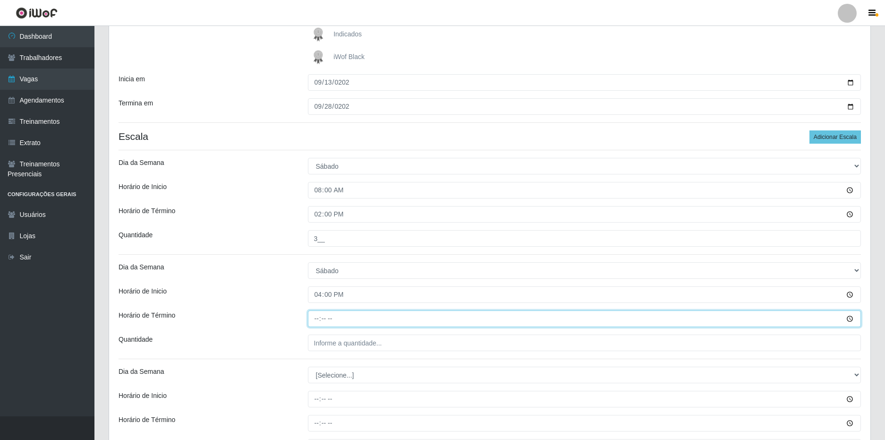
type input "22:00"
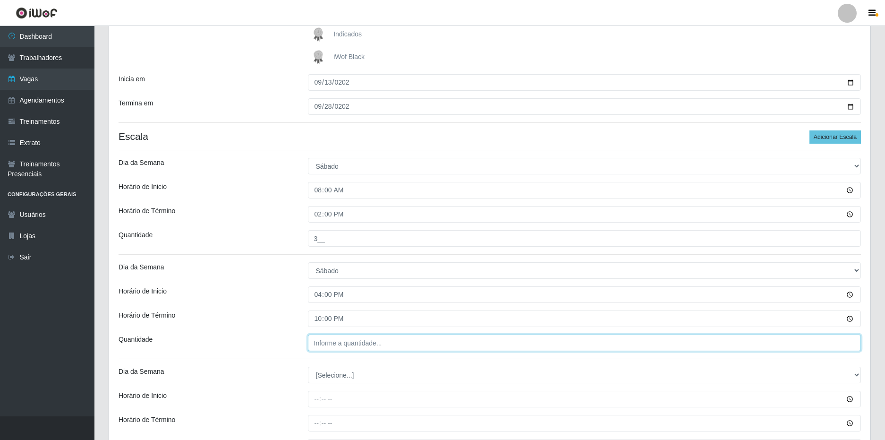
type input "___"
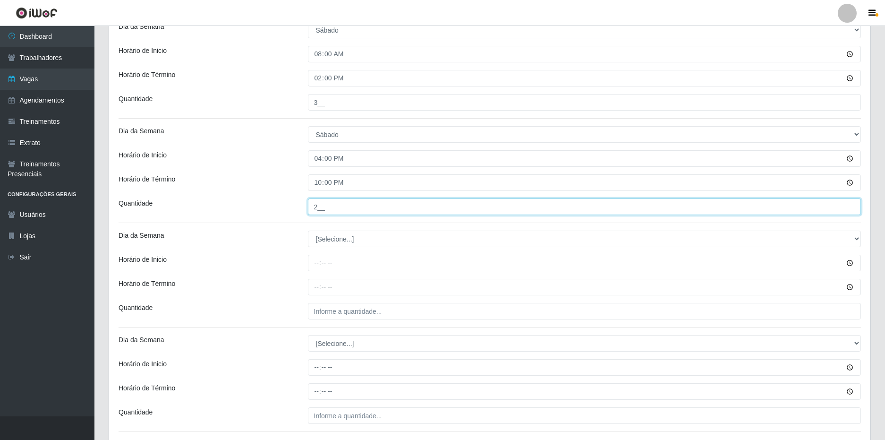
scroll to position [304, 0]
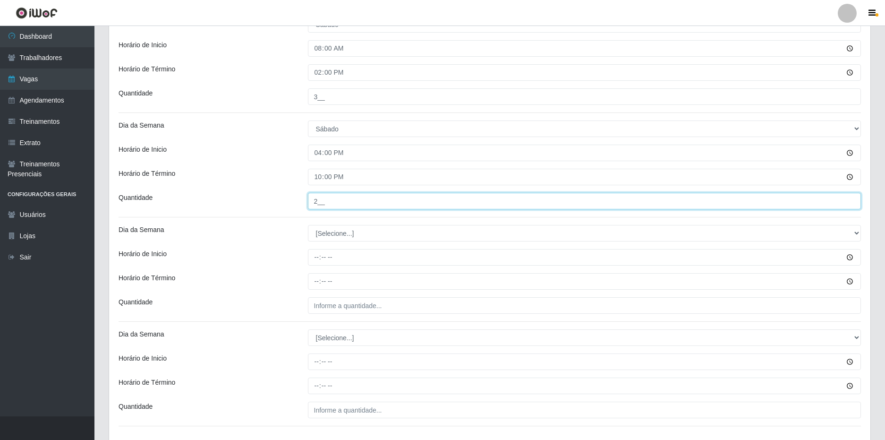
type input "2__"
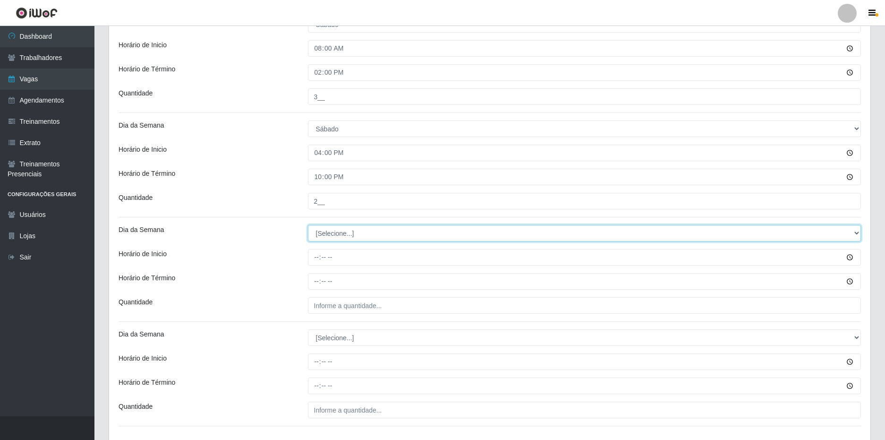
click at [331, 237] on select "[Selecione...] Segunda Terça Quarta Quinta Sexta Sábado Domingo" at bounding box center [585, 233] width 554 height 17
select select "0"
click at [308, 225] on select "[Selecione...] Segunda Terça Quarta Quinta Sexta Sábado Domingo" at bounding box center [585, 233] width 554 height 17
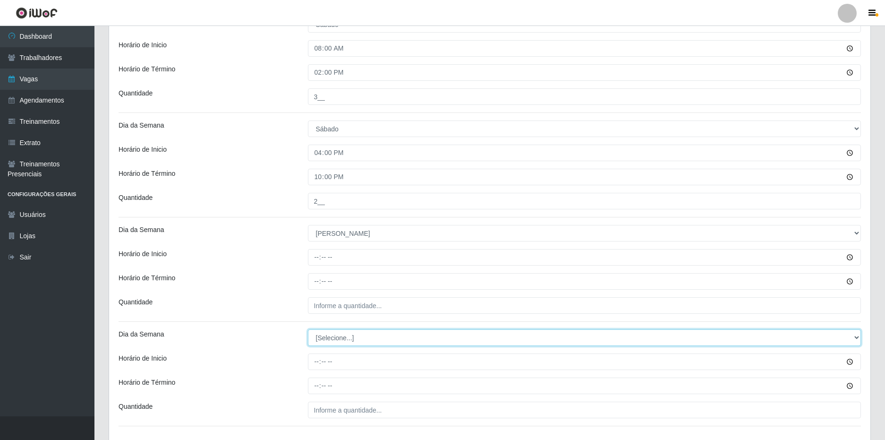
click at [337, 343] on select "[Selecione...] Segunda Terça Quarta Quinta Sexta Sábado Domingo" at bounding box center [585, 337] width 554 height 17
select select "0"
click at [308, 329] on select "[Selecione...] Segunda Terça Quarta Quinta Sexta Sábado Domingo" at bounding box center [585, 337] width 554 height 17
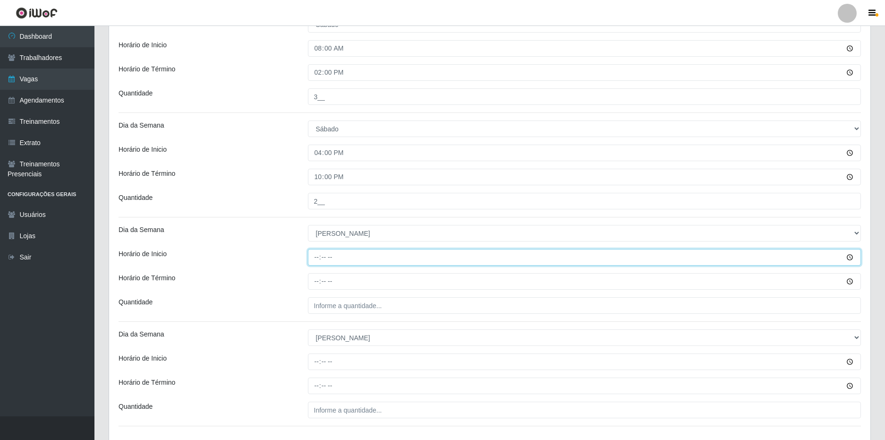
click at [318, 258] on input "Horário de Inicio" at bounding box center [585, 257] width 554 height 17
type input "08:00"
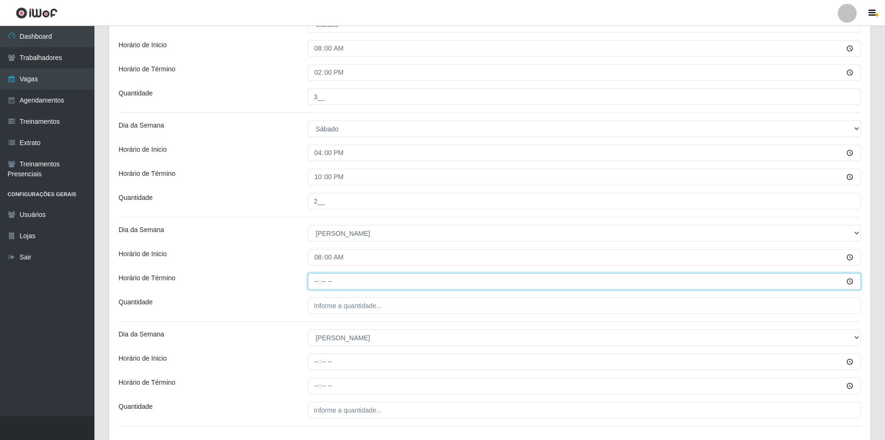
type input "14:00"
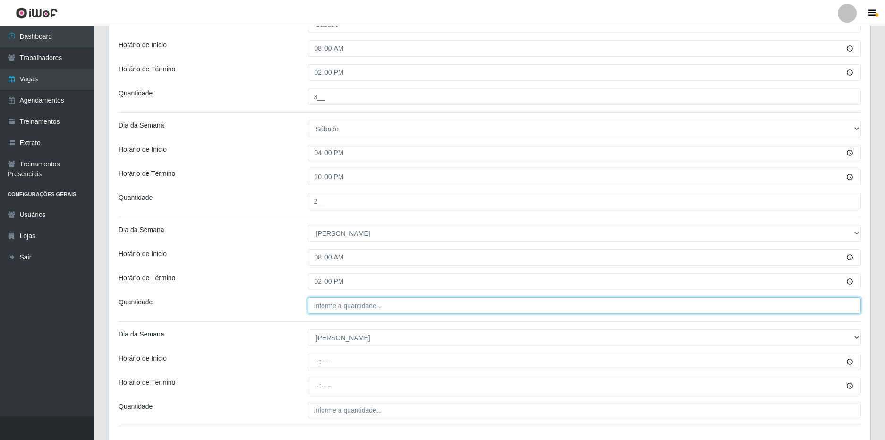
type input "___"
type input "3__"
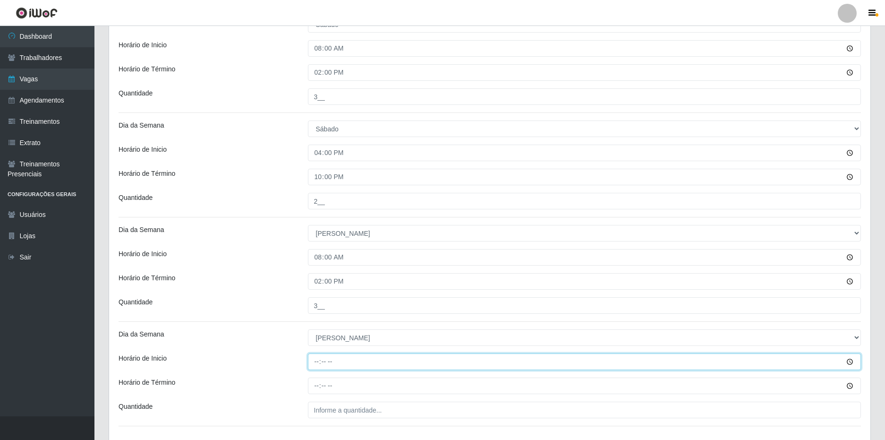
type input "15:00"
type input "21:00"
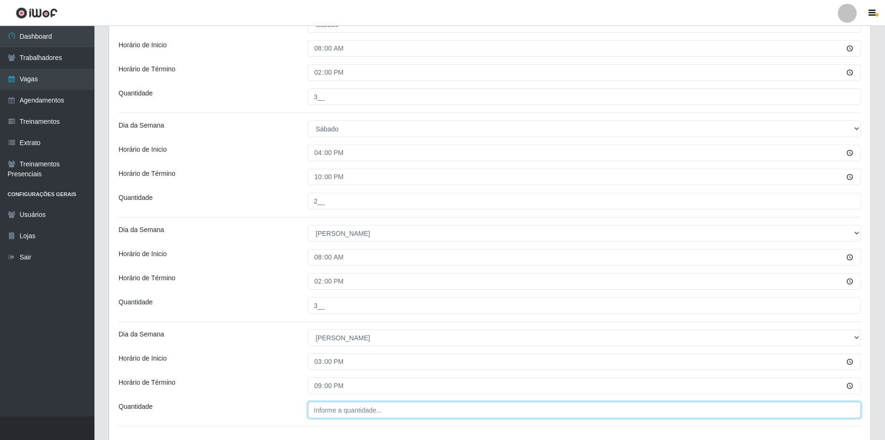
type input "___"
type input "2__"
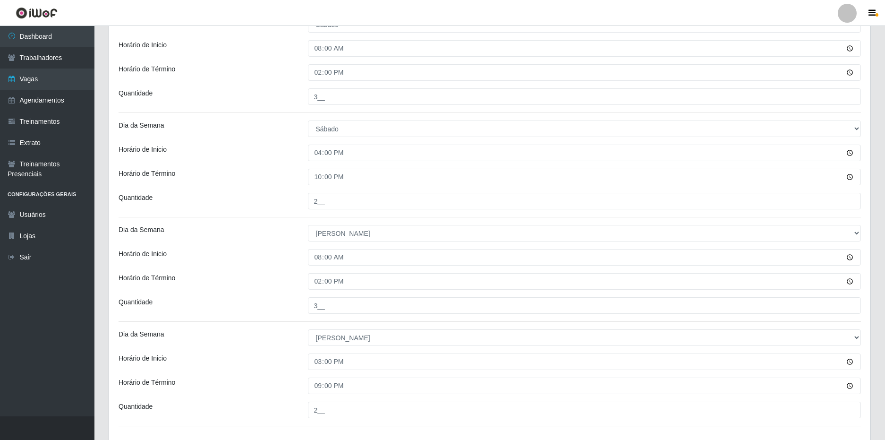
drag, startPoint x: 273, startPoint y: 276, endPoint x: 267, endPoint y: 285, distance: 10.9
click at [269, 280] on div "Horário de Término" at bounding box center [205, 281] width 189 height 17
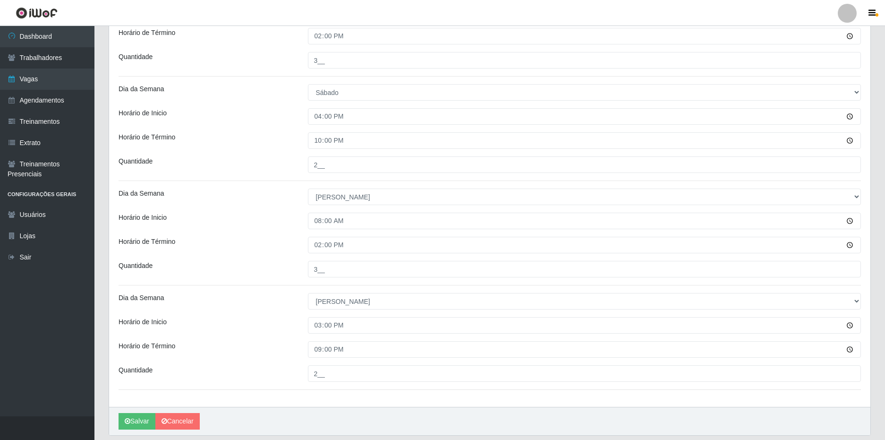
scroll to position [371, 0]
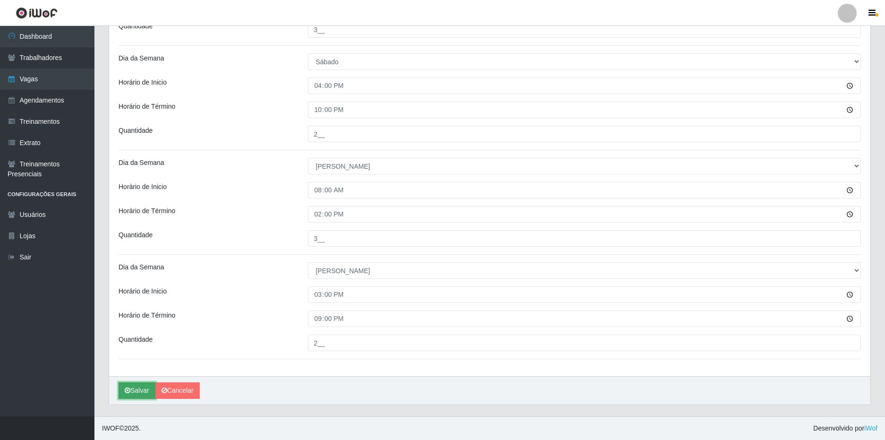
click at [138, 395] on button "Salvar" at bounding box center [137, 390] width 37 height 17
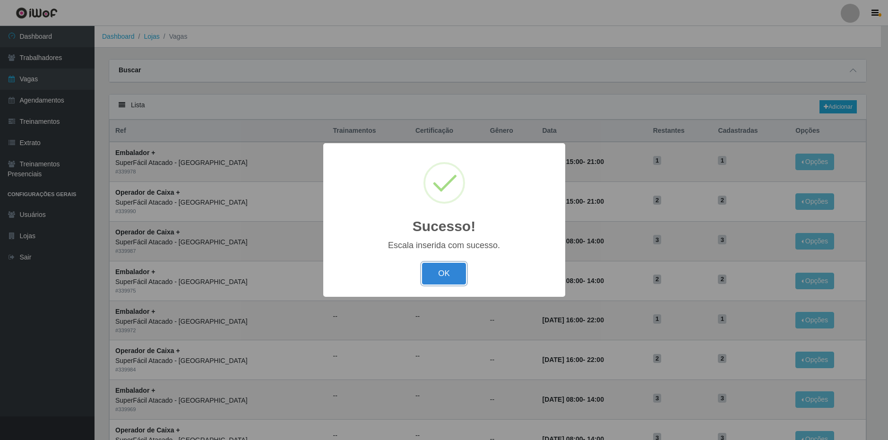
click at [450, 282] on button "OK" at bounding box center [444, 274] width 44 height 22
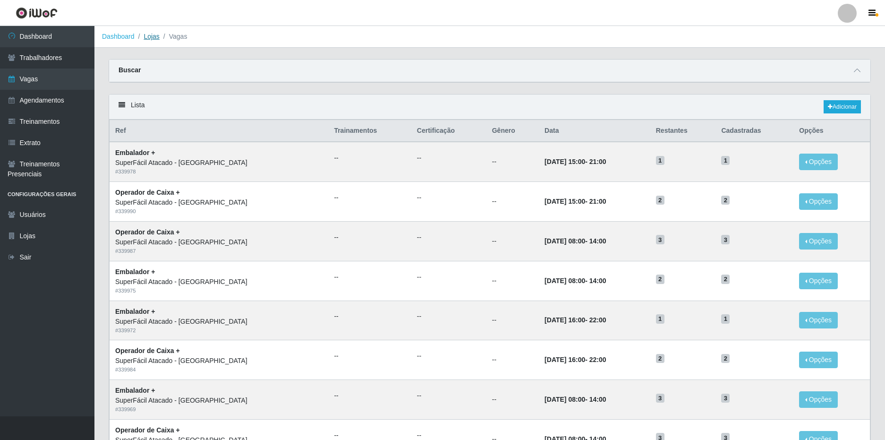
click at [155, 36] on link "Lojas" at bounding box center [152, 37] width 16 height 8
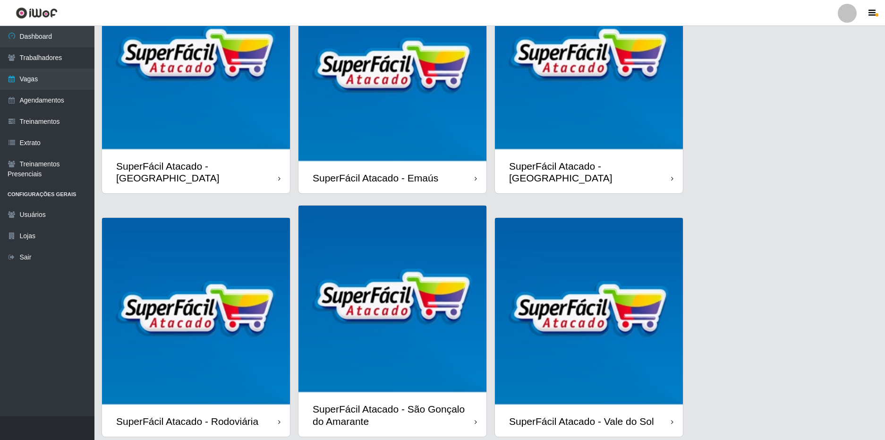
scroll to position [129, 0]
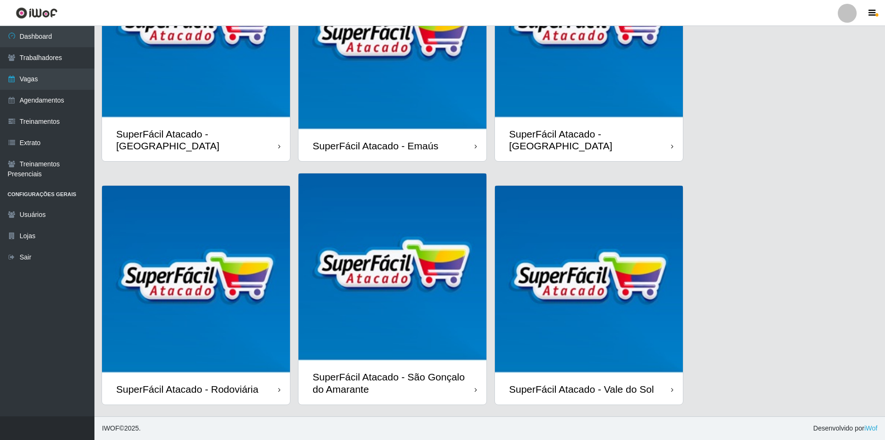
click at [599, 147] on div "SuperFácil Atacado - [GEOGRAPHIC_DATA]" at bounding box center [590, 140] width 162 height 24
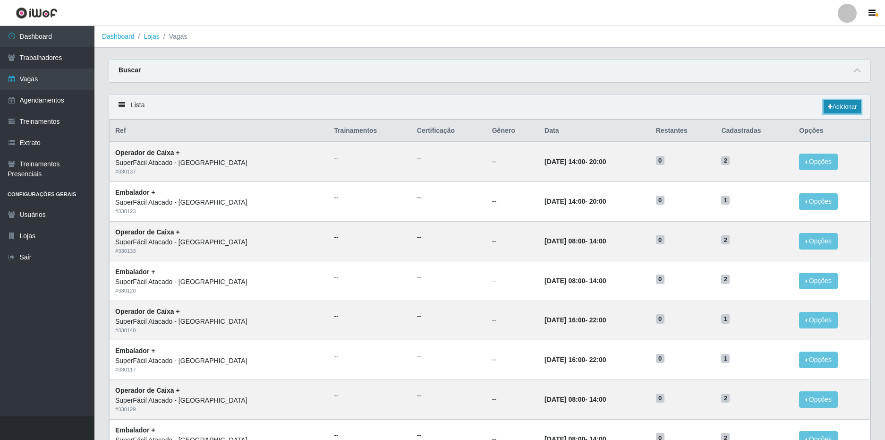
click at [834, 107] on link "Adicionar" at bounding box center [842, 106] width 37 height 13
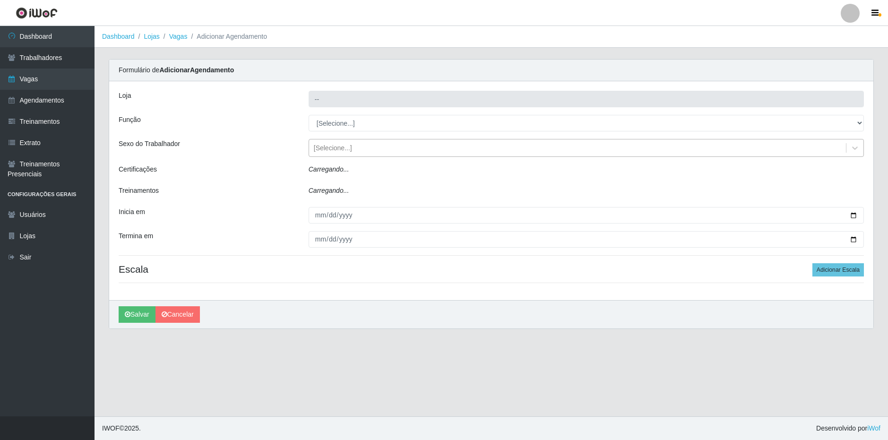
type input "SuperFácil Atacado - [GEOGRAPHIC_DATA]"
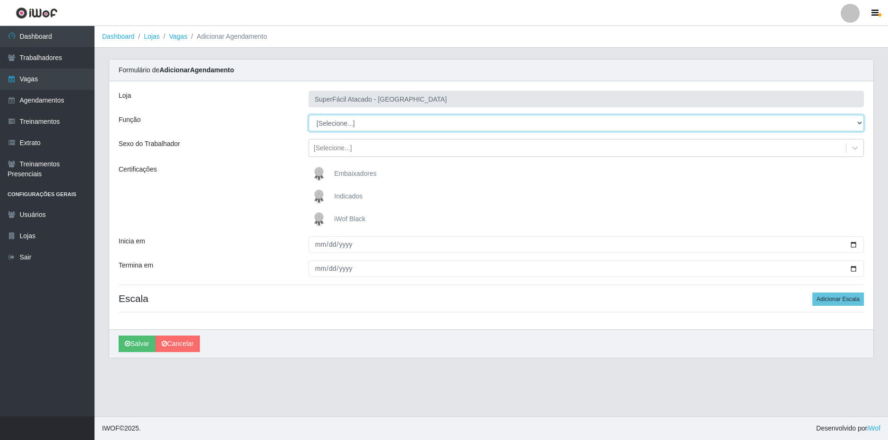
click at [354, 124] on select "[Selecione...] Embalador Embalador + Embalador ++ Operador de Caixa Operador de…" at bounding box center [585, 123] width 555 height 17
select select "1"
click at [308, 115] on select "[Selecione...] Embalador Embalador + Embalador ++ Operador de Caixa Operador de…" at bounding box center [585, 123] width 555 height 17
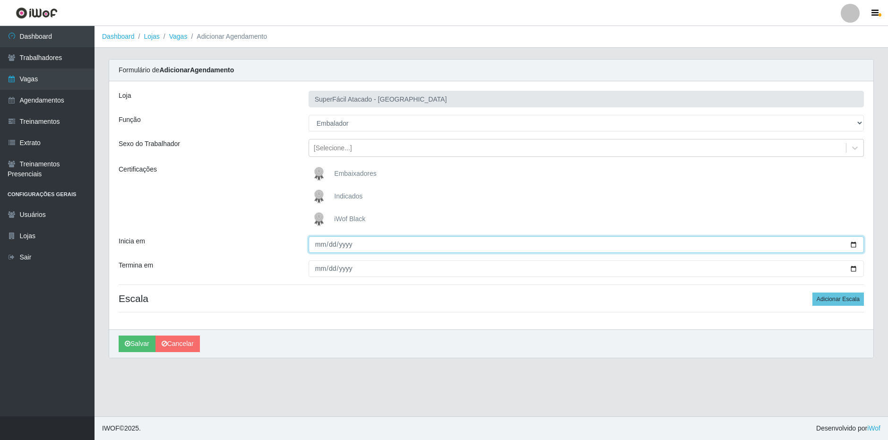
click at [317, 243] on input "Inicia em" at bounding box center [585, 244] width 555 height 17
type input "0022-09-01"
type input "[DATE]"
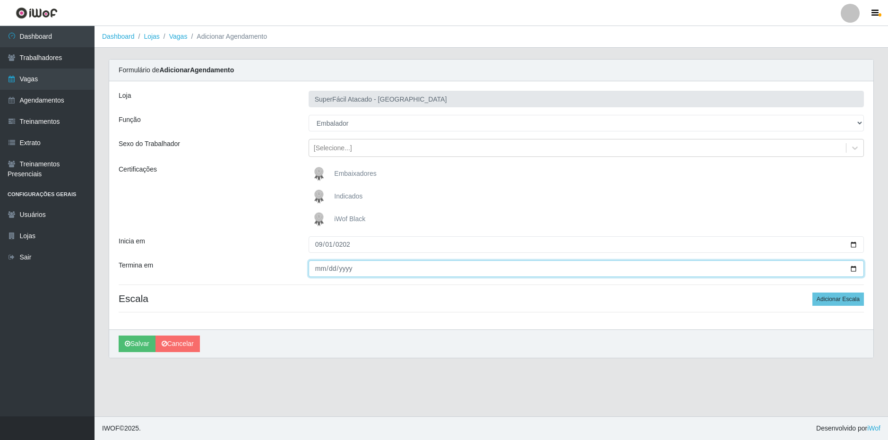
click at [319, 271] on input "Termina em" at bounding box center [585, 268] width 555 height 17
type input "[DATE]"
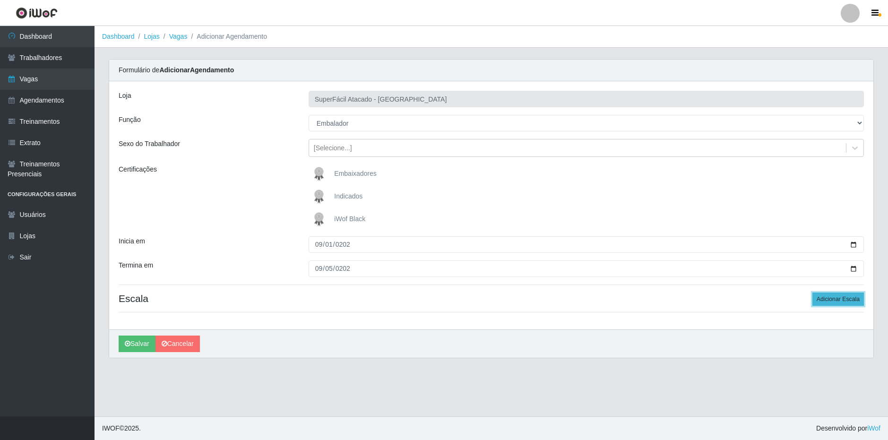
click at [849, 297] on button "Adicionar Escala" at bounding box center [837, 298] width 51 height 13
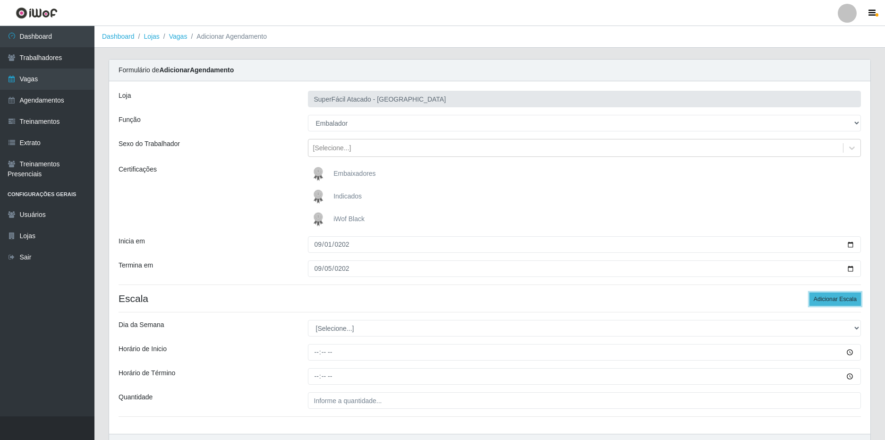
click at [849, 297] on button "Adicionar Escala" at bounding box center [835, 298] width 51 height 13
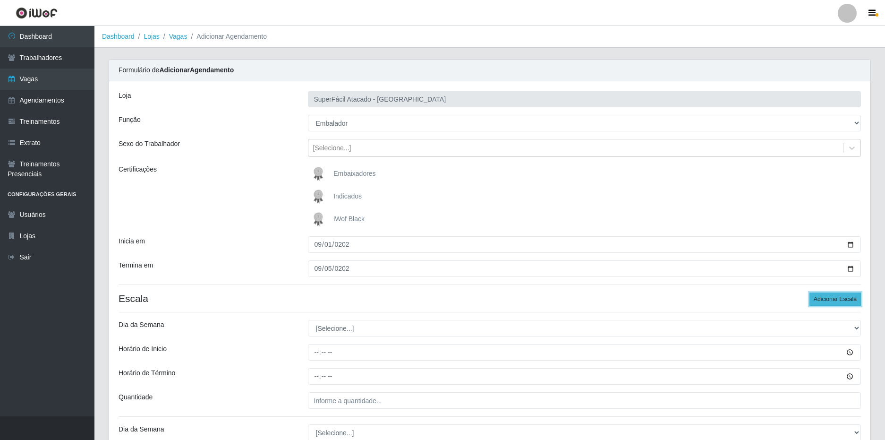
click at [849, 297] on button "Adicionar Escala" at bounding box center [835, 298] width 51 height 13
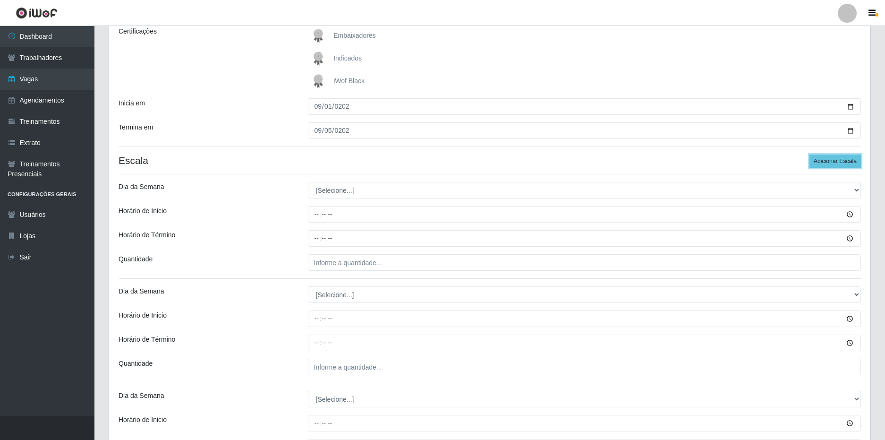
scroll to position [142, 0]
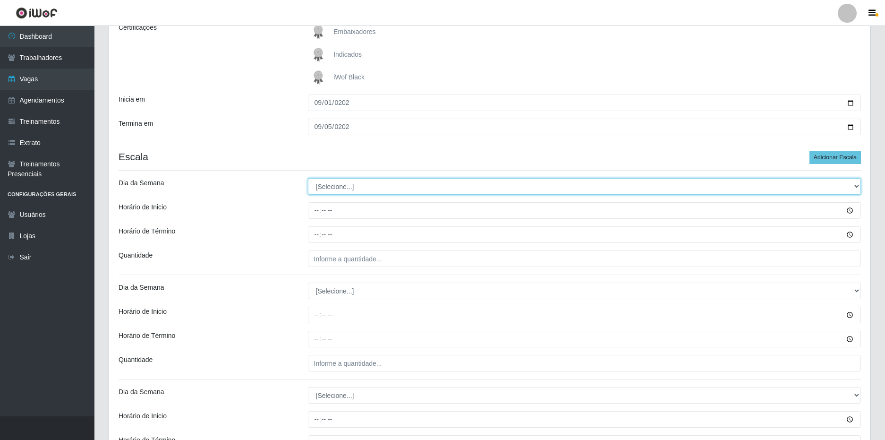
drag, startPoint x: 346, startPoint y: 186, endPoint x: 351, endPoint y: 188, distance: 5.7
click at [350, 186] on select "[Selecione...] Segunda Terça Quarta Quinta Sexta Sábado Domingo" at bounding box center [585, 186] width 554 height 17
select select "1"
click at [308, 178] on select "[Selecione...] Segunda Terça Quarta Quinta Sexta Sábado Domingo" at bounding box center [585, 186] width 554 height 17
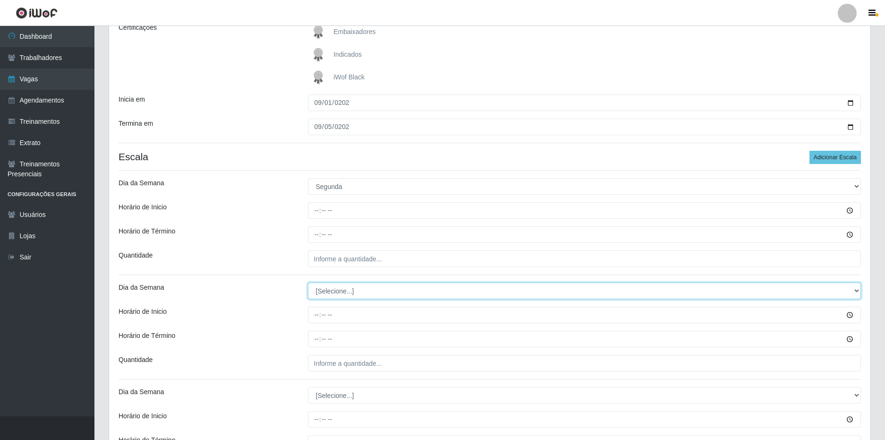
click at [345, 289] on select "[Selecione...] Segunda Terça Quarta Quinta Sexta Sábado Domingo" at bounding box center [585, 291] width 554 height 17
select select "2"
click at [308, 283] on select "[Selecione...] Segunda Terça Quarta Quinta Sexta Sábado Domingo" at bounding box center [585, 291] width 554 height 17
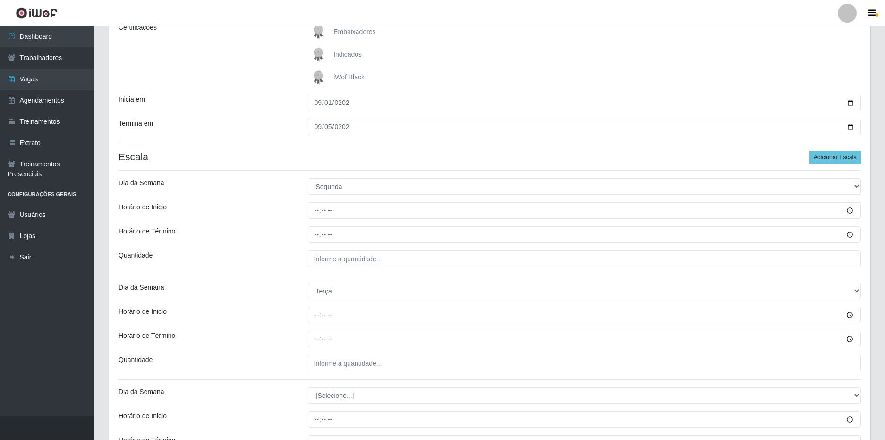
click at [297, 333] on div "Horário de Término" at bounding box center [205, 339] width 189 height 17
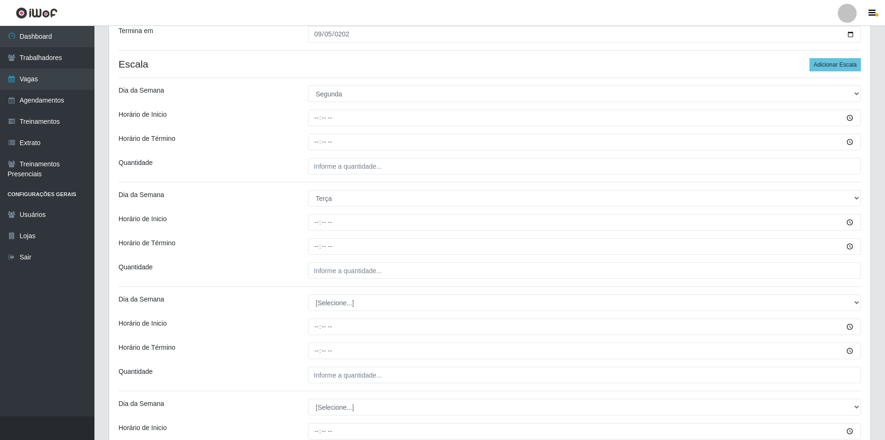
scroll to position [236, 0]
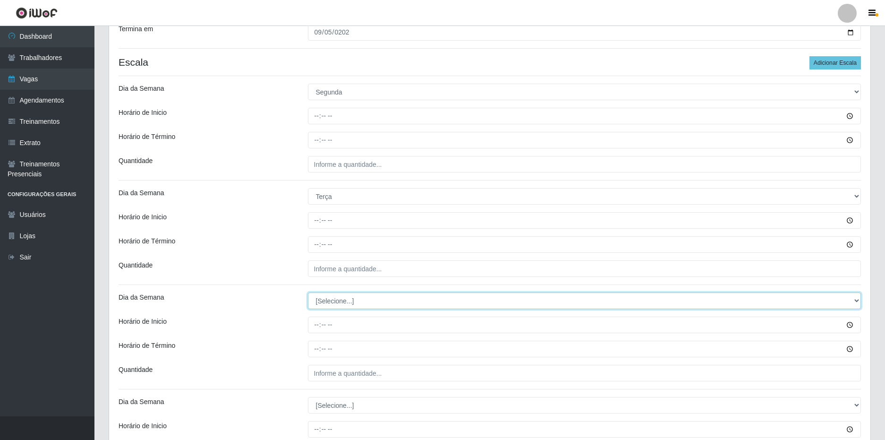
click at [336, 302] on select "[Selecione...] Segunda Terça Quarta Quinta Sexta Sábado Domingo" at bounding box center [585, 300] width 554 height 17
select select "3"
click at [308, 292] on select "[Selecione...] Segunda Terça Quarta Quinta Sexta Sábado Domingo" at bounding box center [585, 300] width 554 height 17
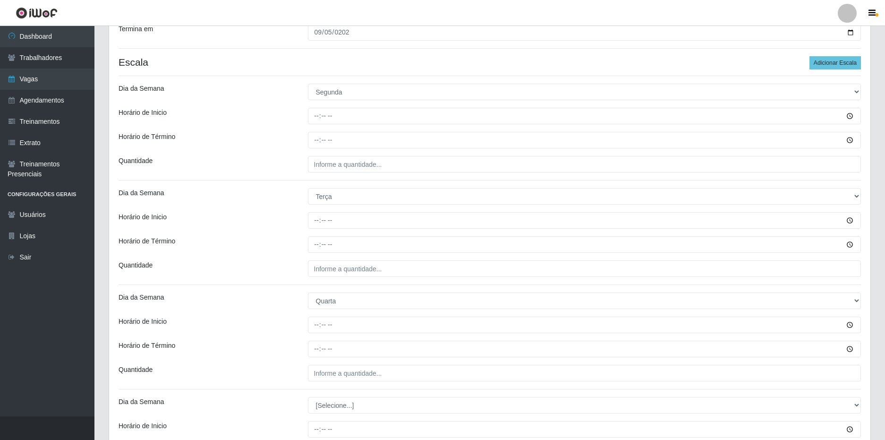
click at [303, 340] on div "Loja SuperFácil Atacado - Nova Betânia Função [Selecione...] Embalador Embalado…" at bounding box center [490, 230] width 762 height 770
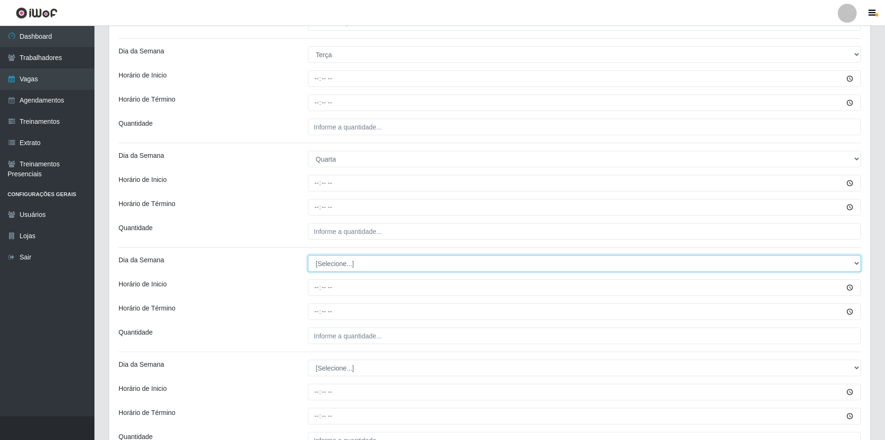
click at [342, 264] on select "[Selecione...] Segunda Terça Quarta Quinta Sexta Sábado Domingo" at bounding box center [585, 263] width 554 height 17
select select "4"
click at [308, 255] on select "[Selecione...] Segunda Terça Quarta Quinta Sexta Sábado Domingo" at bounding box center [585, 263] width 554 height 17
click at [339, 263] on select "[Selecione...] Segunda Terça Quarta Quinta Sexta Sábado Domingo" at bounding box center [585, 263] width 554 height 17
click at [308, 255] on select "[Selecione...] Segunda Terça Quarta Quinta Sexta Sábado Domingo" at bounding box center [585, 263] width 554 height 17
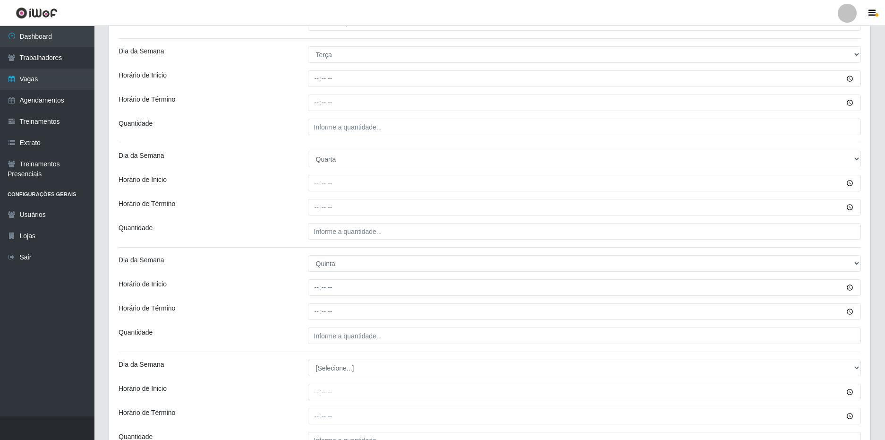
click at [283, 292] on div "Horário de Inicio" at bounding box center [205, 287] width 189 height 17
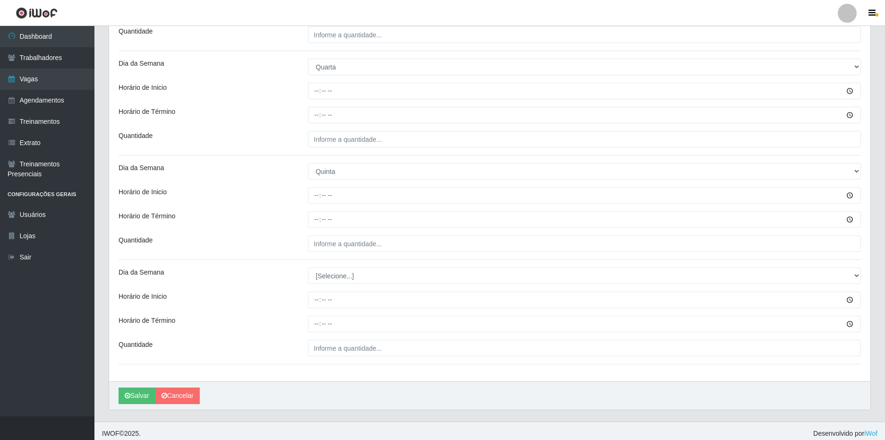
scroll to position [472, 0]
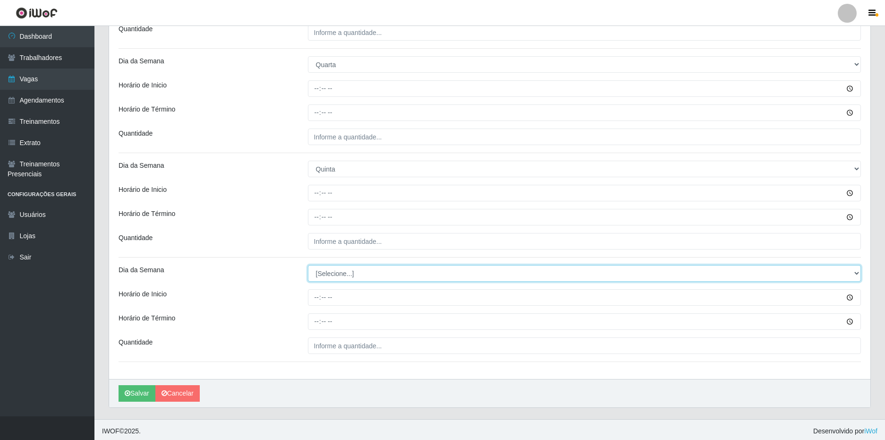
click at [337, 269] on select "[Selecione...] Segunda Terça Quarta Quinta Sexta Sábado Domingo" at bounding box center [585, 273] width 554 height 17
select select "5"
click at [308, 265] on select "[Selecione...] Segunda Terça Quarta Quinta Sexta Sábado Domingo" at bounding box center [585, 273] width 554 height 17
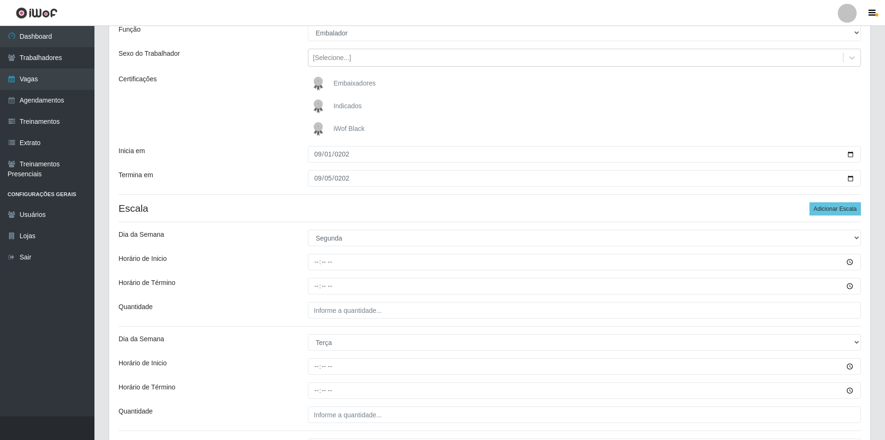
scroll to position [94, 0]
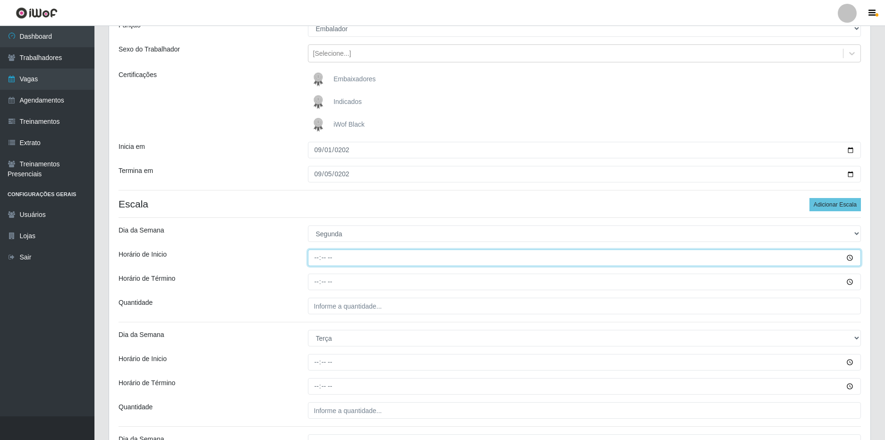
click at [317, 258] on input "Horário de Inicio" at bounding box center [585, 257] width 554 height 17
type input "16:00"
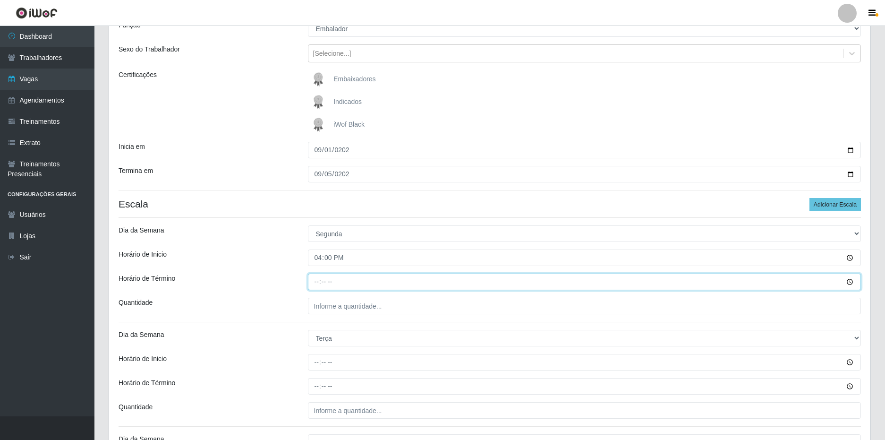
type input "22:00"
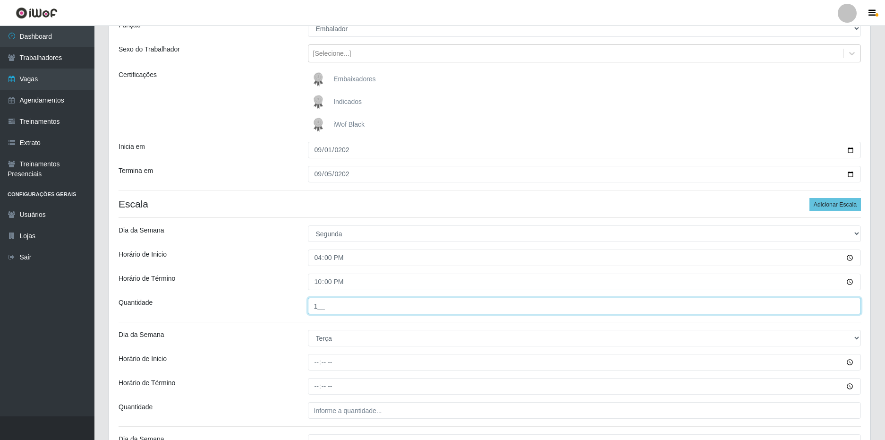
type input "1__"
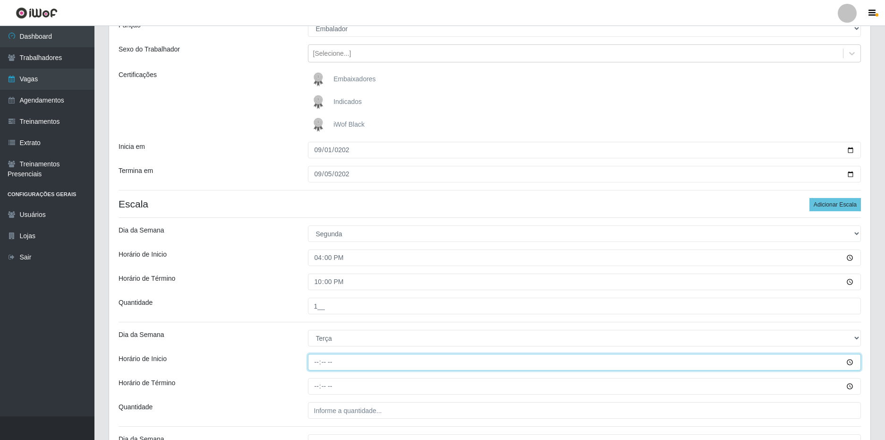
type input "16:00"
type input "22:00"
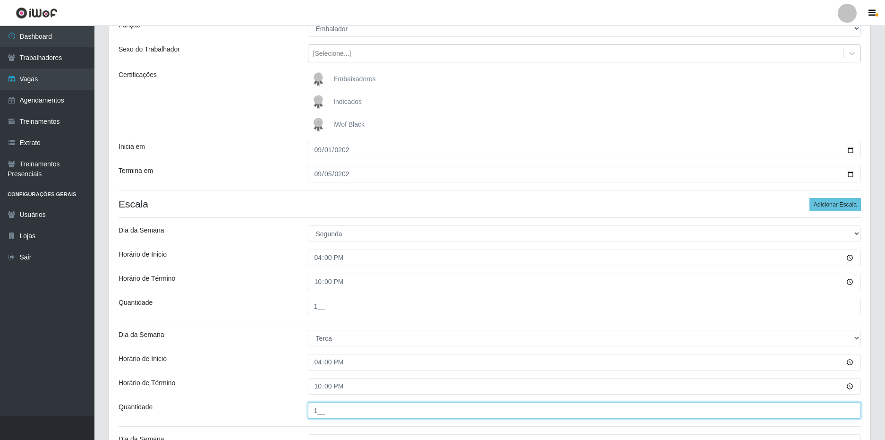
type input "1__"
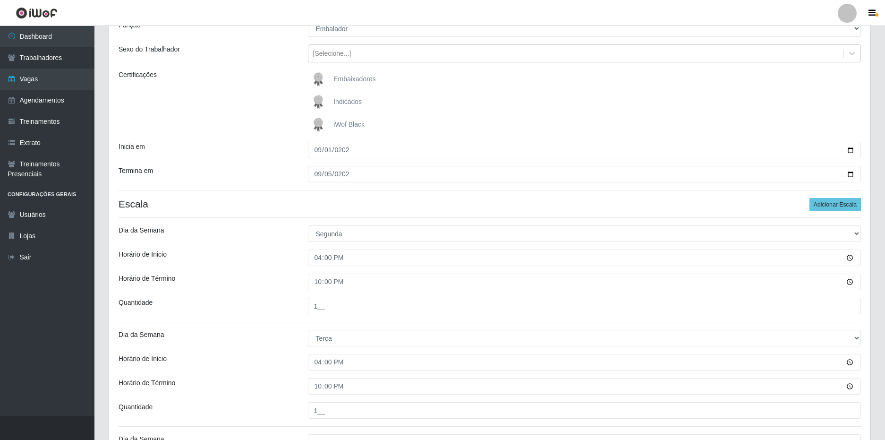
drag, startPoint x: 324, startPoint y: 259, endPoint x: 281, endPoint y: 348, distance: 98.2
click at [281, 348] on div "Loja SuperFácil Atacado - Nova Betânia Função [Selecione...] Embalador Embalado…" at bounding box center [490, 372] width 762 height 770
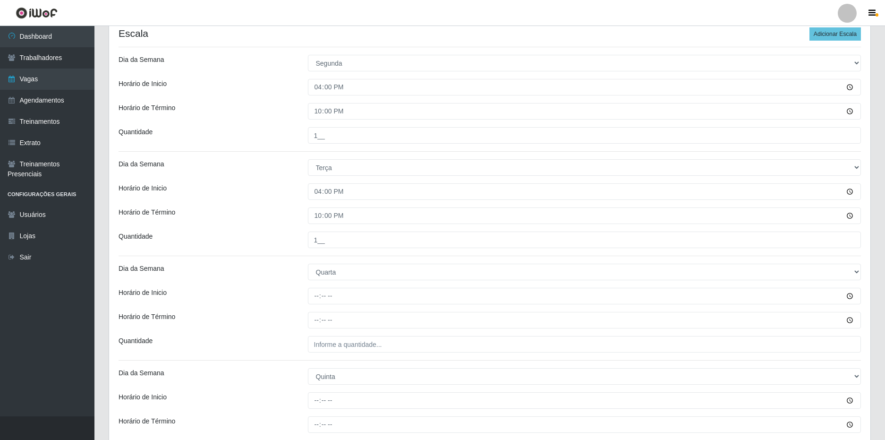
scroll to position [331, 0]
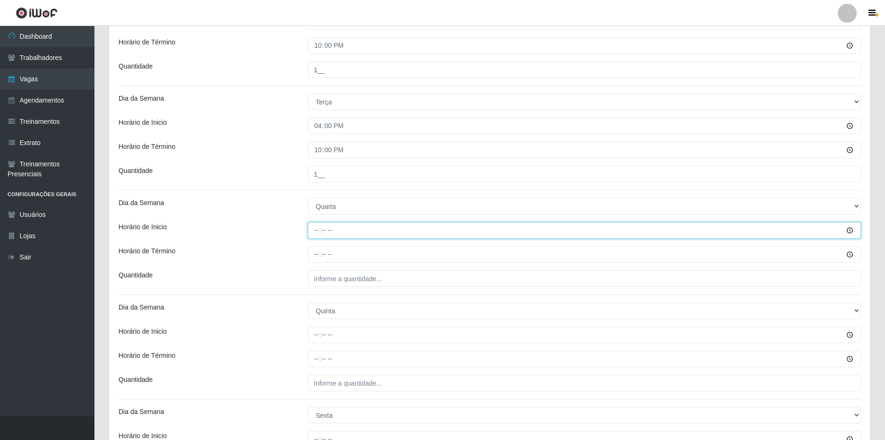
click at [320, 230] on input "Horário de Inicio" at bounding box center [585, 230] width 554 height 17
type input "16:00"
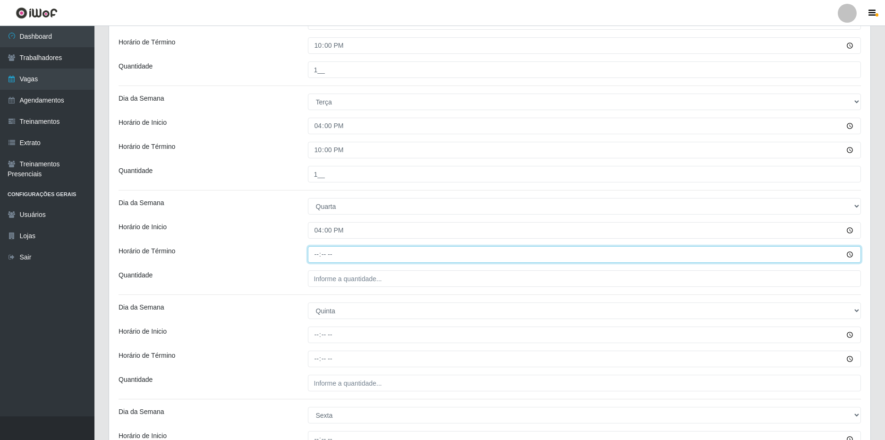
type input "22:00"
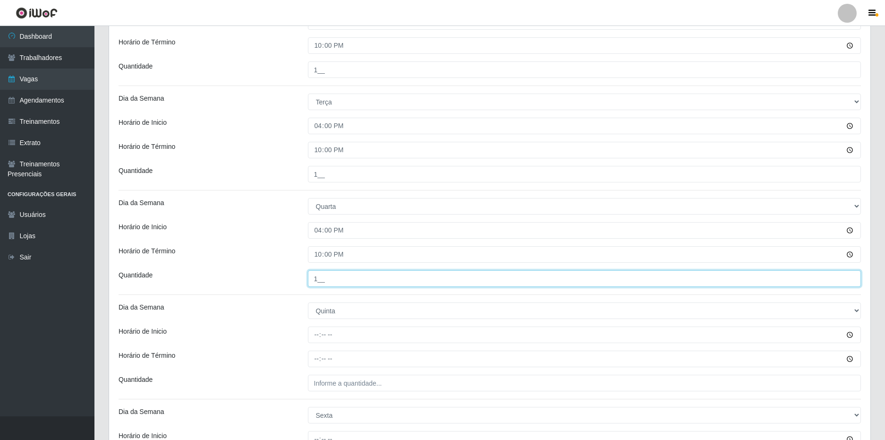
type input "1__"
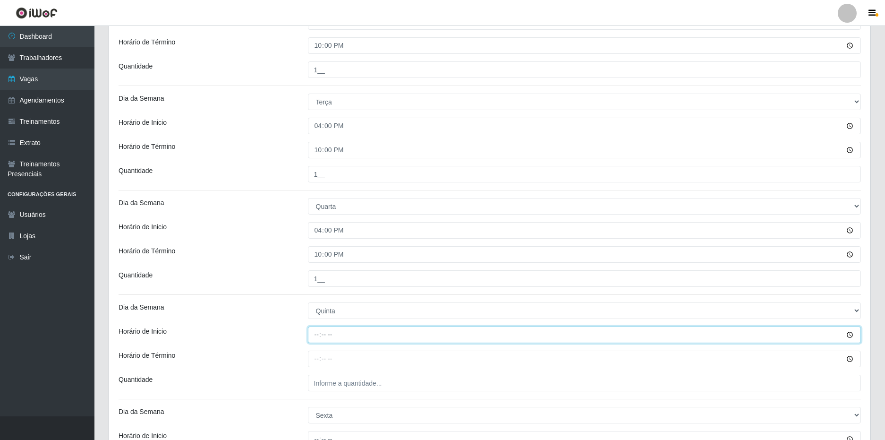
type input "16:00"
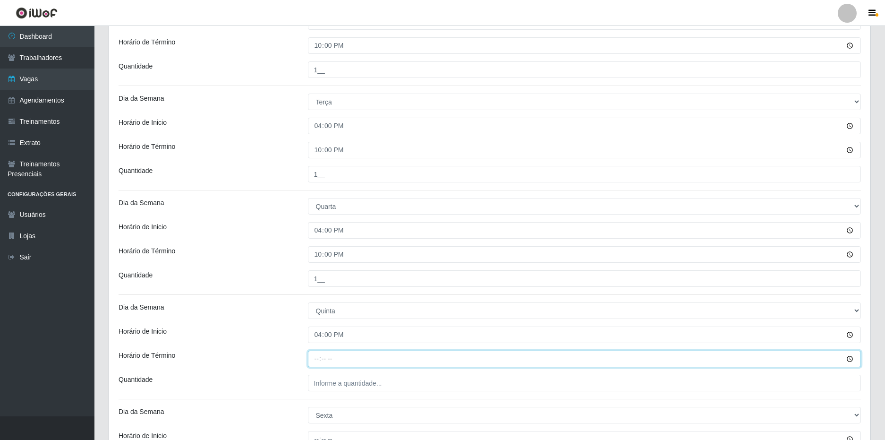
type input "22:00"
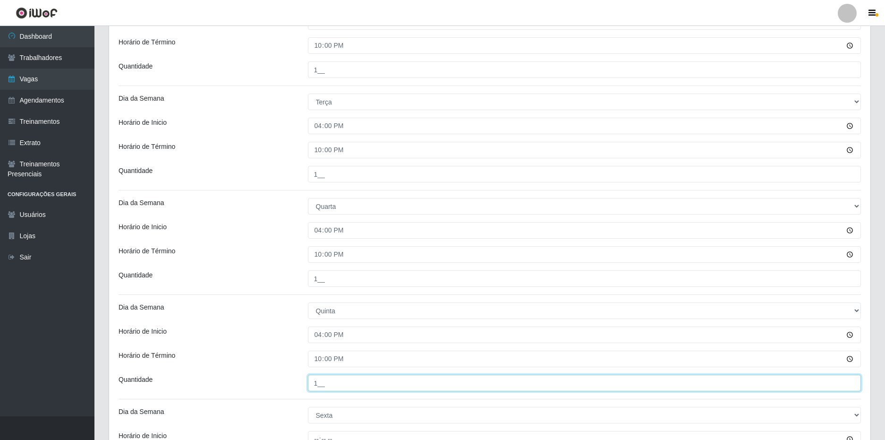
type input "1__"
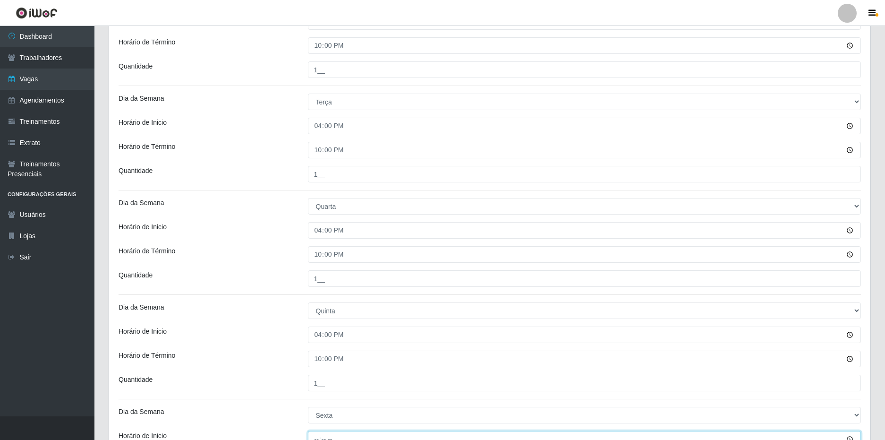
scroll to position [338, 0]
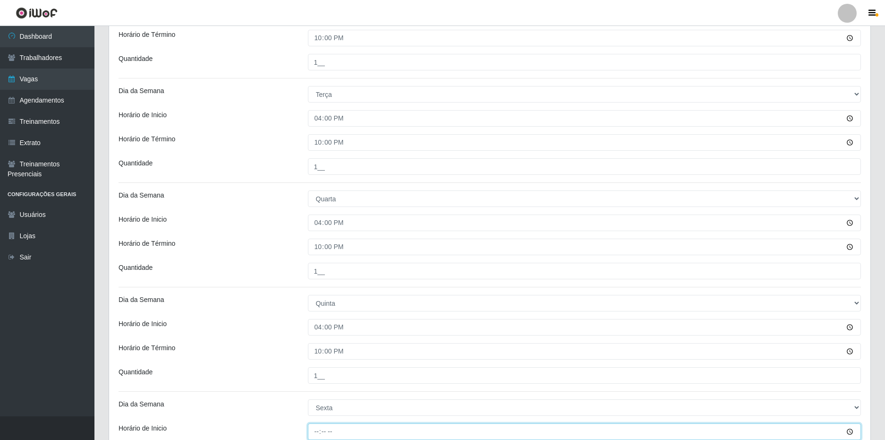
type input "16:00"
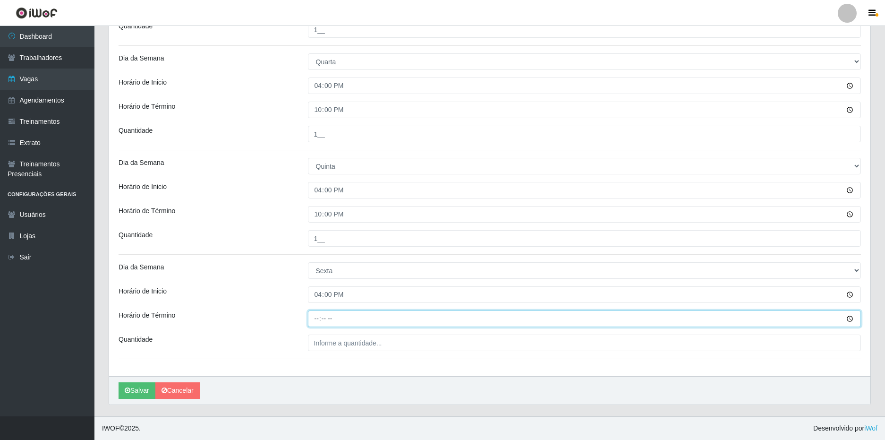
type input "22:00"
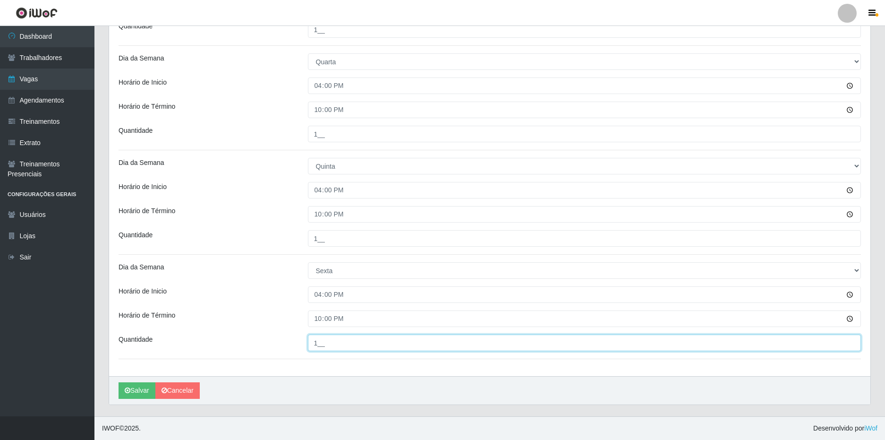
type input "1__"
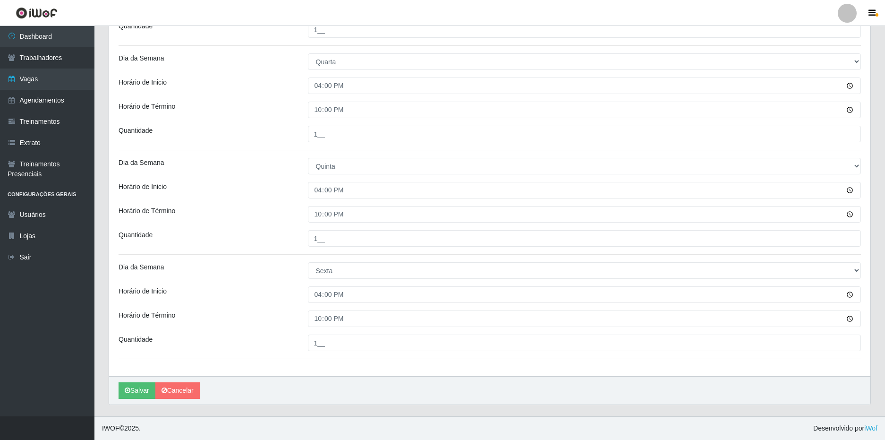
click at [249, 223] on div "Horário de Término" at bounding box center [205, 214] width 189 height 17
click at [136, 391] on button "Salvar" at bounding box center [137, 390] width 37 height 17
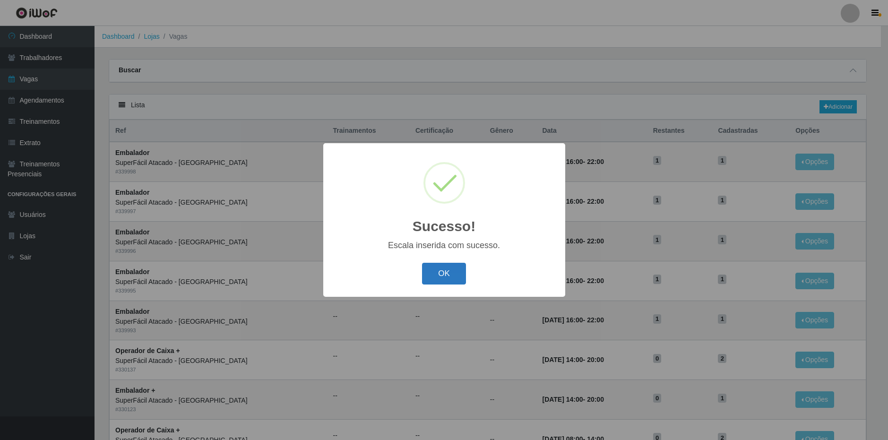
drag, startPoint x: 448, startPoint y: 277, endPoint x: 624, endPoint y: 200, distance: 191.2
click at [448, 277] on button "OK" at bounding box center [444, 274] width 44 height 22
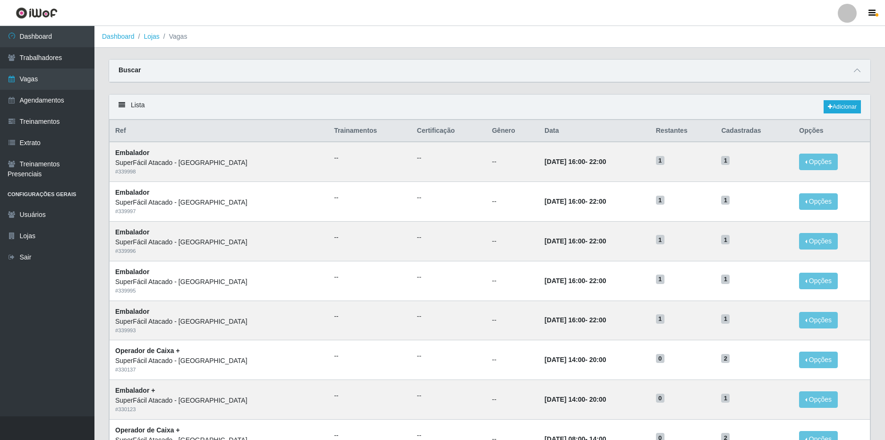
click at [842, 100] on div "Lista Adicionar" at bounding box center [490, 106] width 762 height 25
click at [840, 103] on link "Adicionar" at bounding box center [842, 106] width 37 height 13
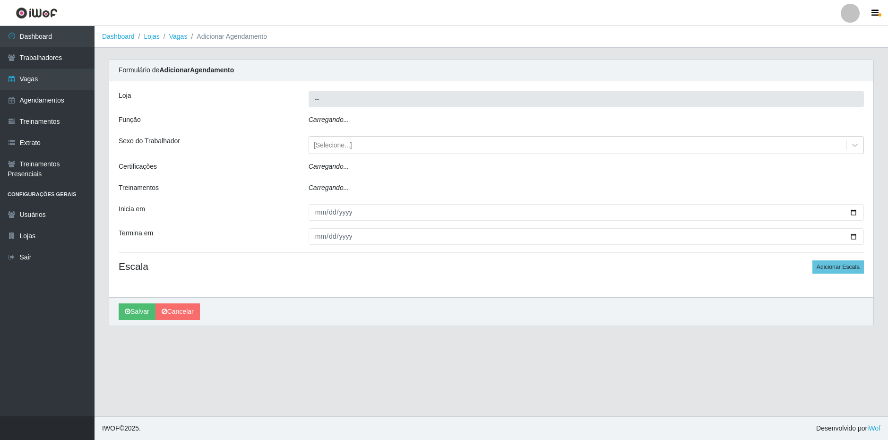
type input "SuperFácil Atacado - [GEOGRAPHIC_DATA]"
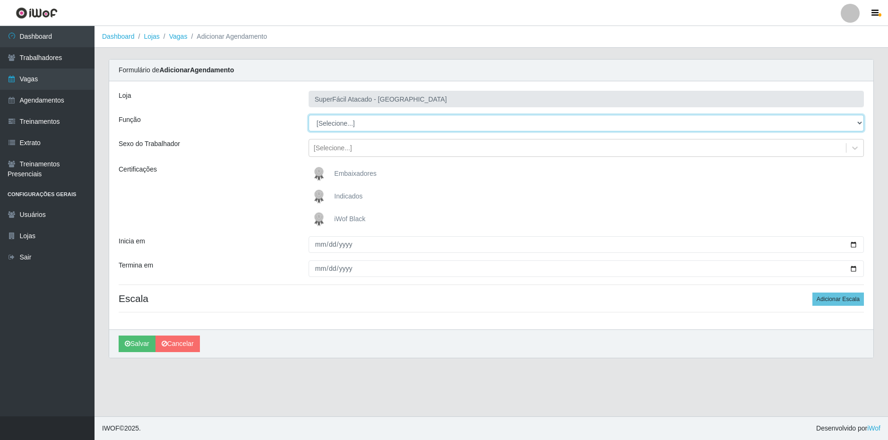
click at [355, 121] on select "[Selecione...] Embalador Embalador + Embalador ++ Operador de Caixa Operador de…" at bounding box center [585, 123] width 555 height 17
select select "1"
click at [308, 115] on select "[Selecione...] Embalador Embalador + Embalador ++ Operador de Caixa Operador de…" at bounding box center [585, 123] width 555 height 17
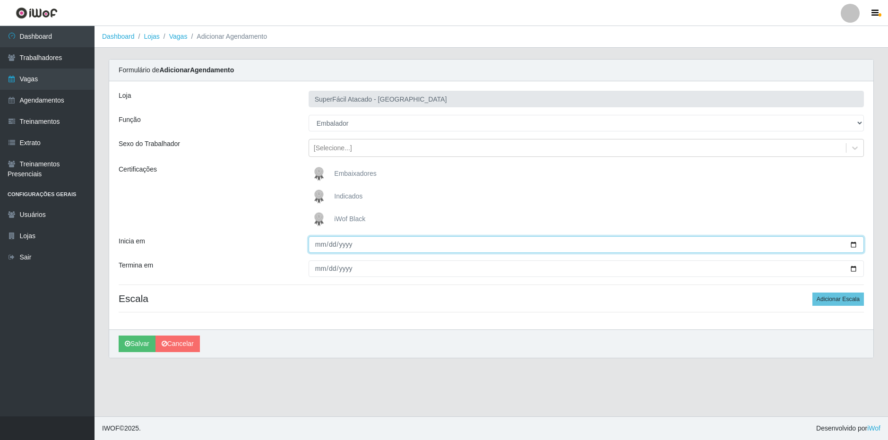
click at [320, 243] on input "Inicia em" at bounding box center [585, 244] width 555 height 17
type input "[DATE]"
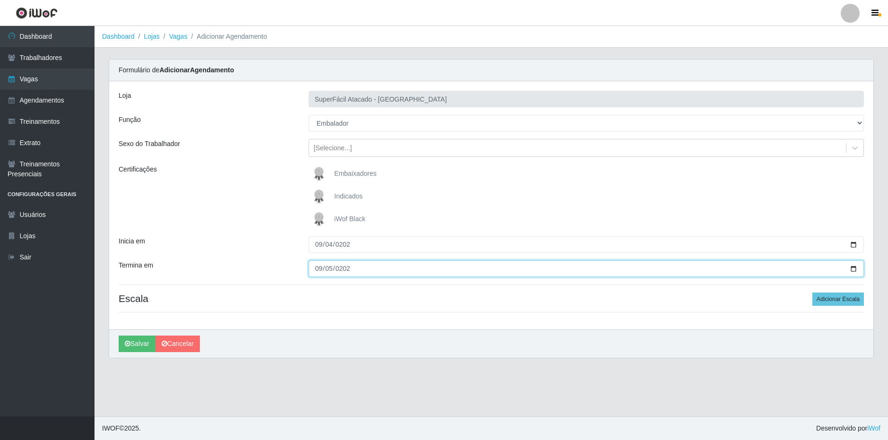
type input "[DATE]"
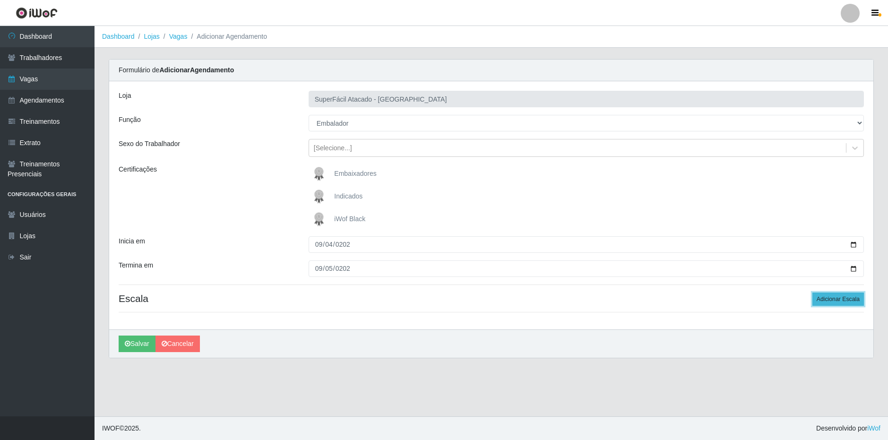
click at [830, 296] on button "Adicionar Escala" at bounding box center [837, 298] width 51 height 13
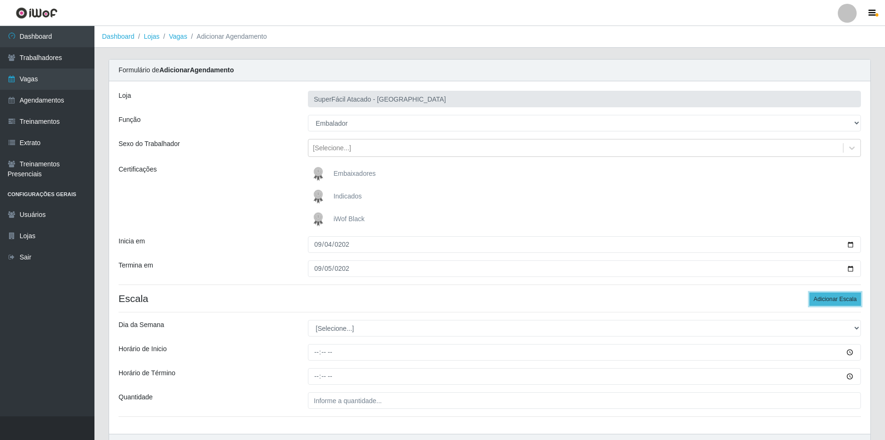
click at [831, 299] on button "Adicionar Escala" at bounding box center [835, 298] width 51 height 13
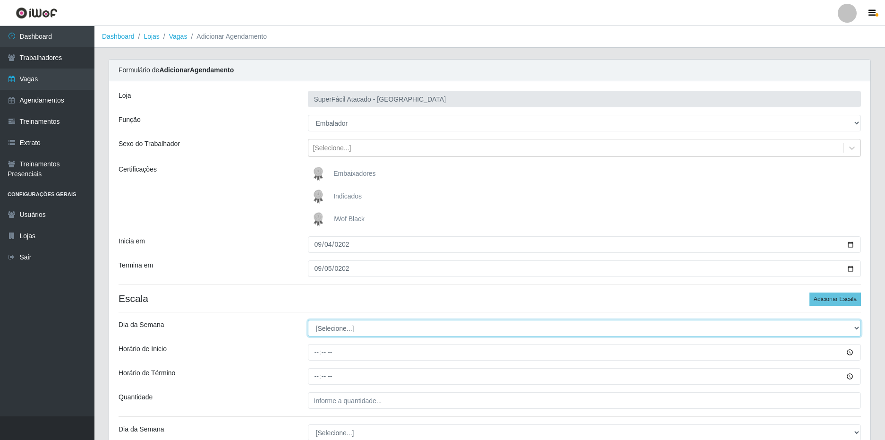
click at [394, 332] on select "[Selecione...] Segunda Terça Quarta Quinta Sexta Sábado Domingo" at bounding box center [585, 328] width 554 height 17
select select "4"
click at [308, 320] on select "[Selecione...] Segunda Terça Quarta Quinta Sexta Sábado Domingo" at bounding box center [585, 328] width 554 height 17
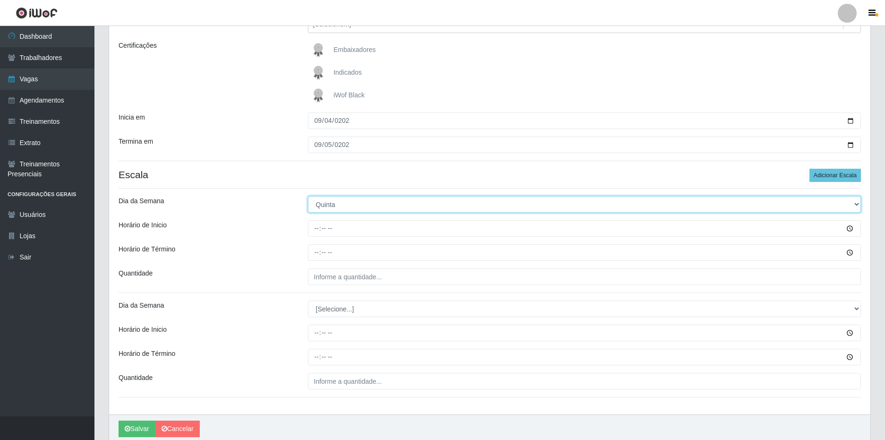
scroll to position [162, 0]
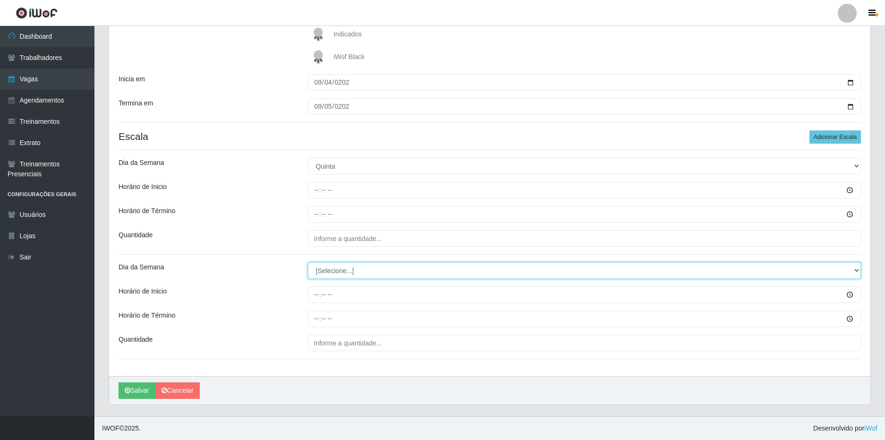
click at [347, 274] on select "[Selecione...] Segunda Terça Quarta Quinta Sexta Sábado Domingo" at bounding box center [585, 270] width 554 height 17
select select "5"
click at [308, 262] on select "[Selecione...] Segunda Terça Quarta Quinta Sexta Sábado Domingo" at bounding box center [585, 270] width 554 height 17
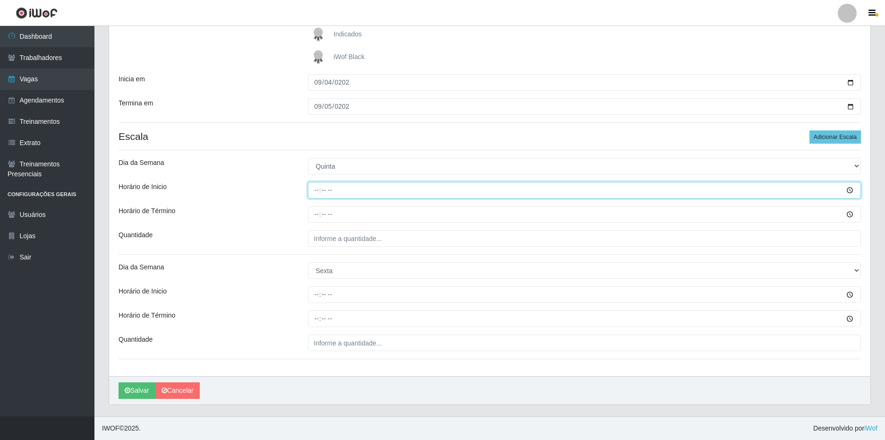
click at [311, 190] on input "Horário de Inicio" at bounding box center [585, 190] width 554 height 17
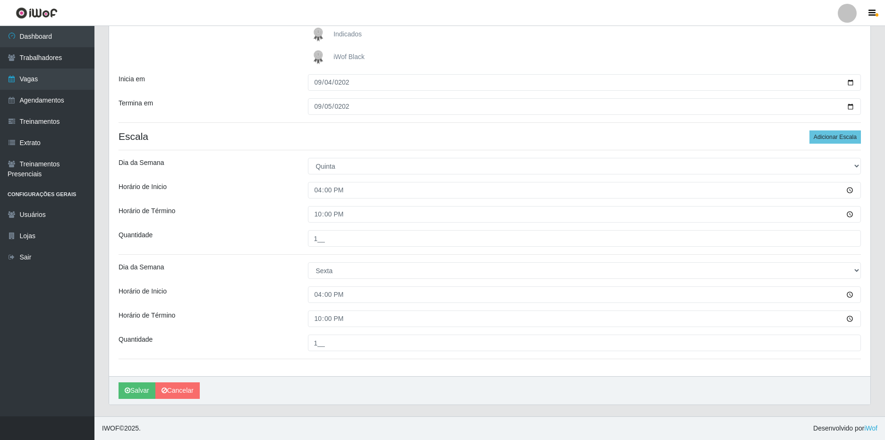
click at [290, 218] on div "Horário de Término" at bounding box center [205, 214] width 189 height 17
click at [123, 385] on button "Salvar" at bounding box center [137, 390] width 37 height 17
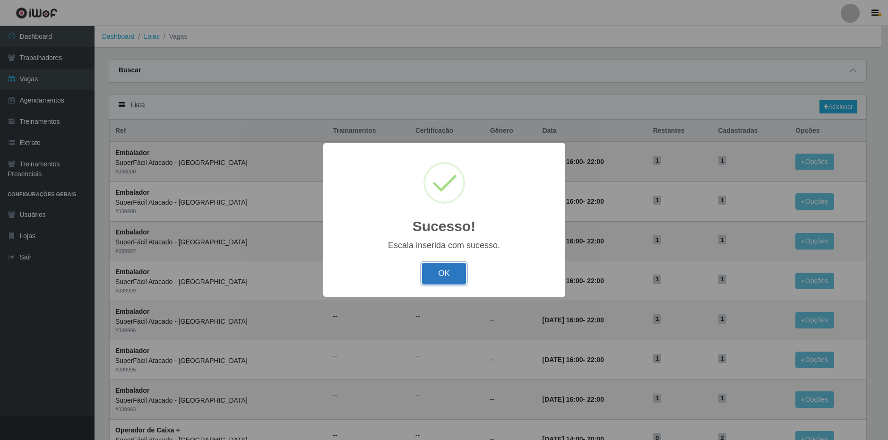
click at [432, 272] on button "OK" at bounding box center [444, 274] width 44 height 22
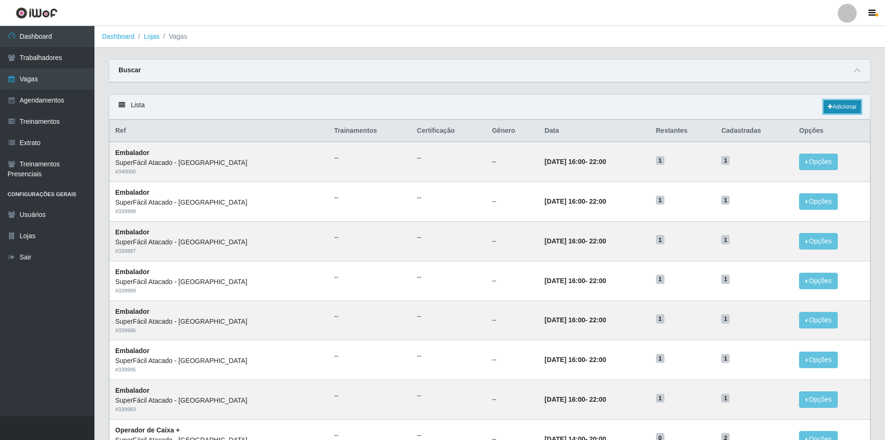
click at [847, 102] on link "Adicionar" at bounding box center [842, 106] width 37 height 13
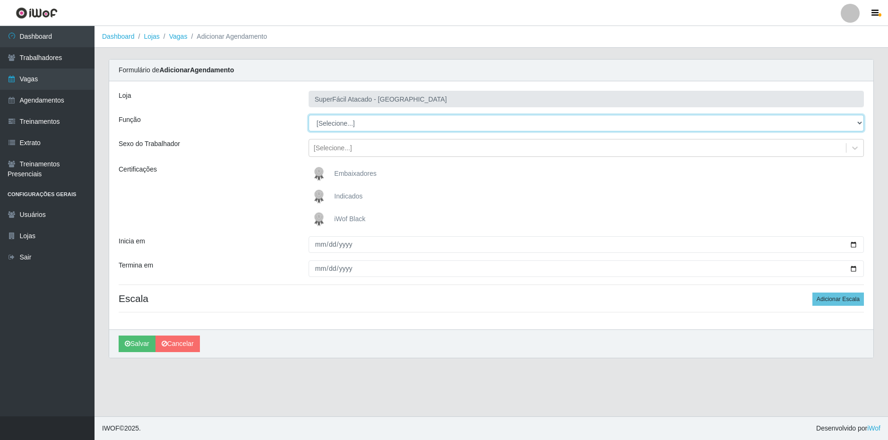
click at [356, 128] on select "[Selecione...] Embalador Embalador + Embalador ++ Operador de Caixa Operador de…" at bounding box center [585, 123] width 555 height 17
click at [308, 115] on select "[Selecione...] Embalador Embalador + Embalador ++ Operador de Caixa Operador de…" at bounding box center [585, 123] width 555 height 17
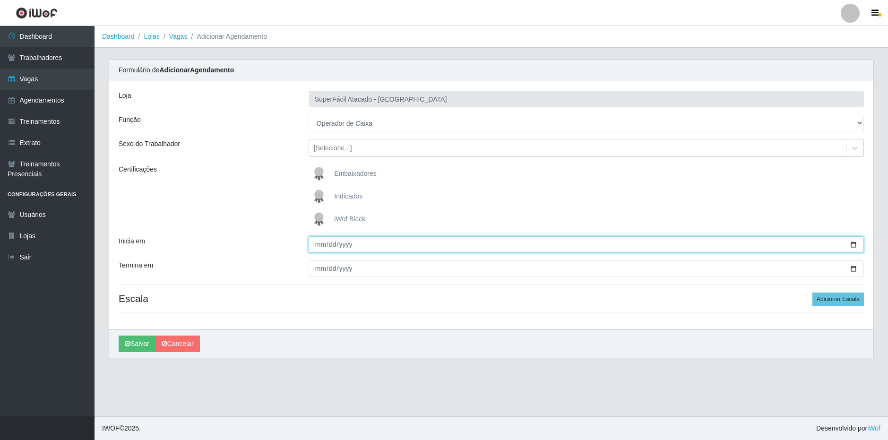
click at [315, 246] on input "Inicia em" at bounding box center [585, 244] width 555 height 17
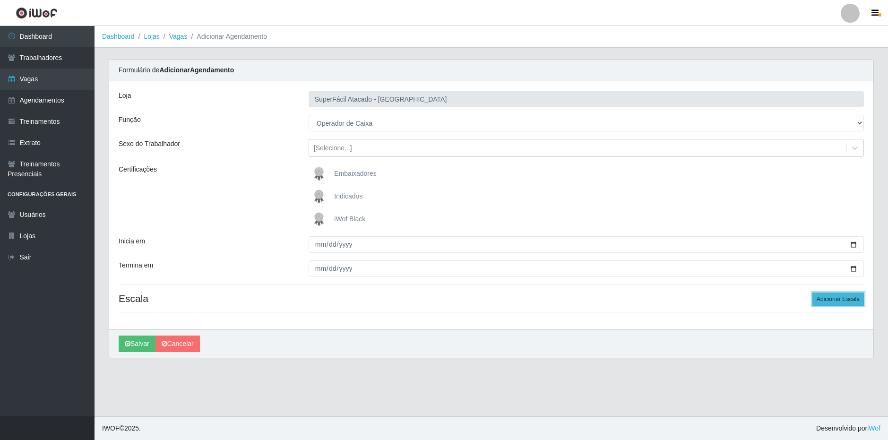
click at [841, 302] on button "Adicionar Escala" at bounding box center [837, 298] width 51 height 13
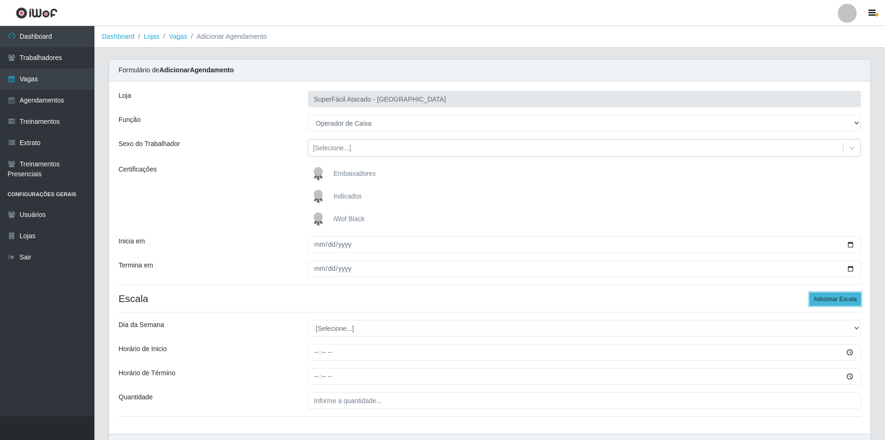
click at [838, 301] on button "Adicionar Escala" at bounding box center [835, 298] width 51 height 13
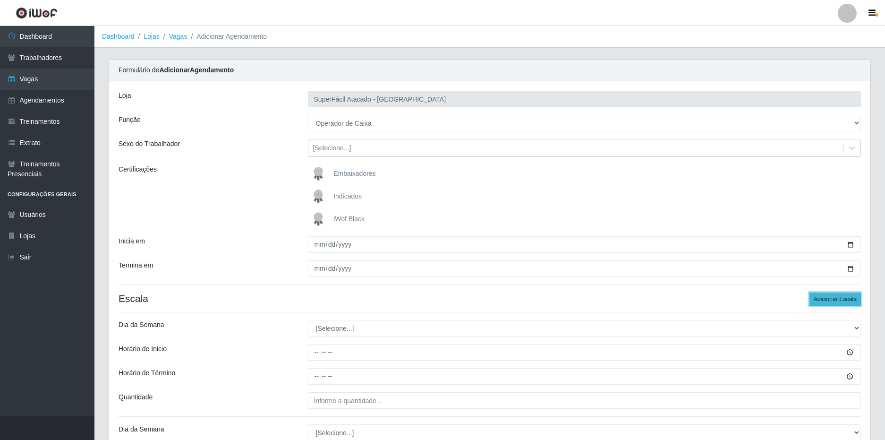
click at [838, 301] on button "Adicionar Escala" at bounding box center [835, 298] width 51 height 13
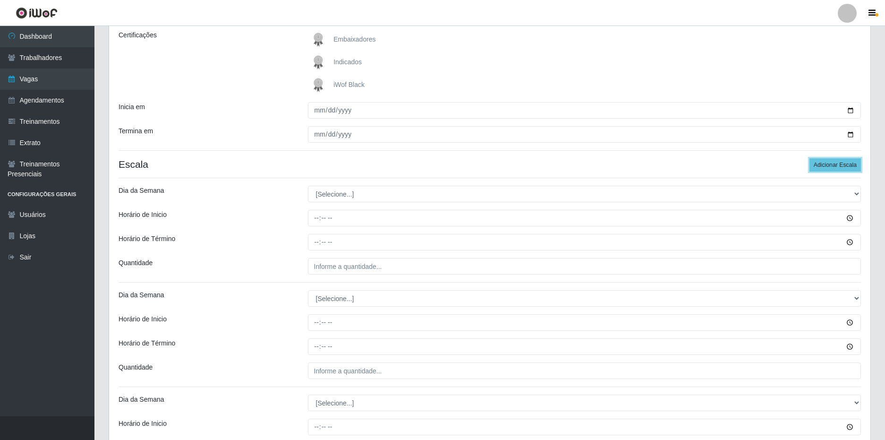
scroll to position [189, 0]
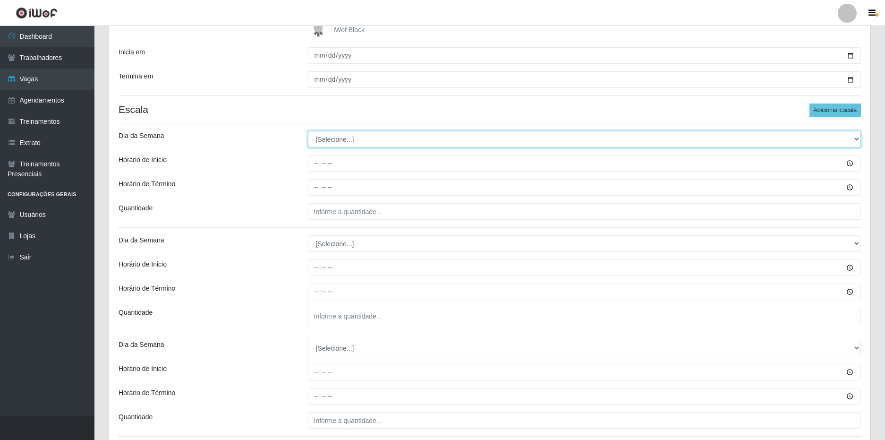
click at [345, 139] on select "[Selecione...] Segunda Terça Quarta Quinta Sexta Sábado Domingo" at bounding box center [585, 139] width 554 height 17
click at [308, 131] on select "[Selecione...] Segunda Terça Quarta Quinta Sexta Sábado Domingo" at bounding box center [585, 139] width 554 height 17
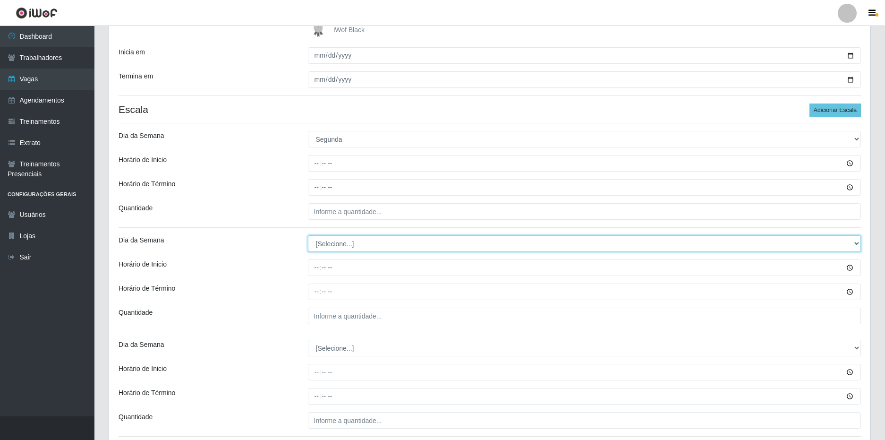
click at [336, 245] on select "[Selecione...] Segunda Terça Quarta Quinta Sexta Sábado Domingo" at bounding box center [585, 243] width 554 height 17
click at [308, 235] on select "[Selecione...] Segunda Terça Quarta Quinta Sexta Sábado Domingo" at bounding box center [585, 243] width 554 height 17
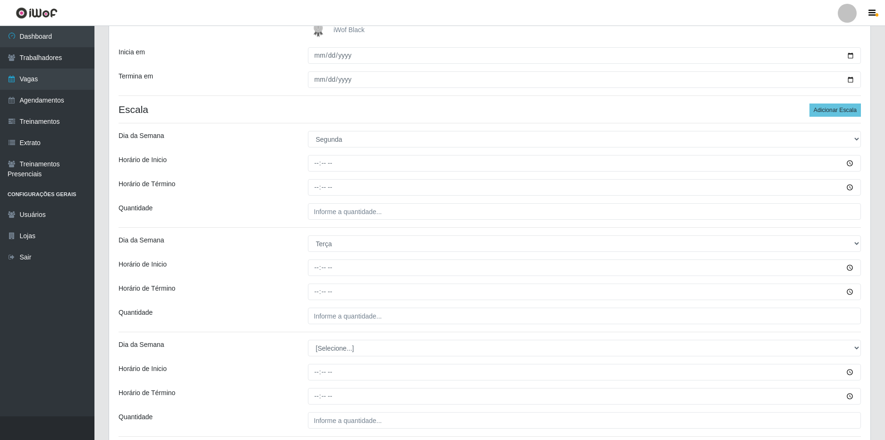
click at [264, 288] on div "Horário de Término" at bounding box center [205, 291] width 189 height 17
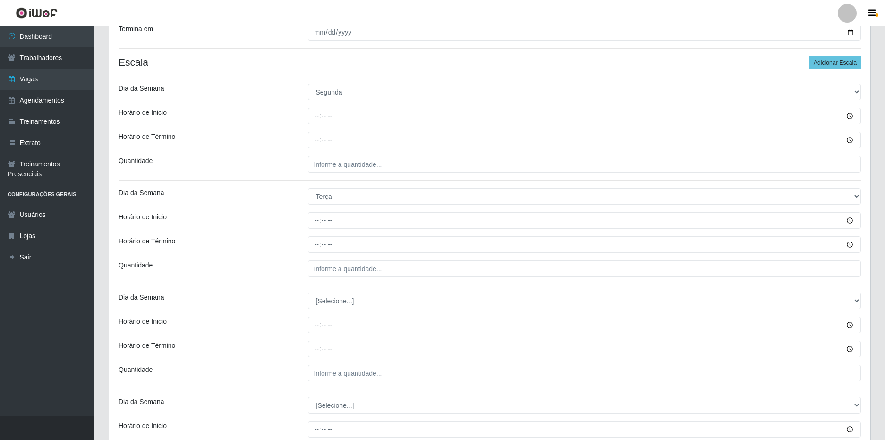
scroll to position [331, 0]
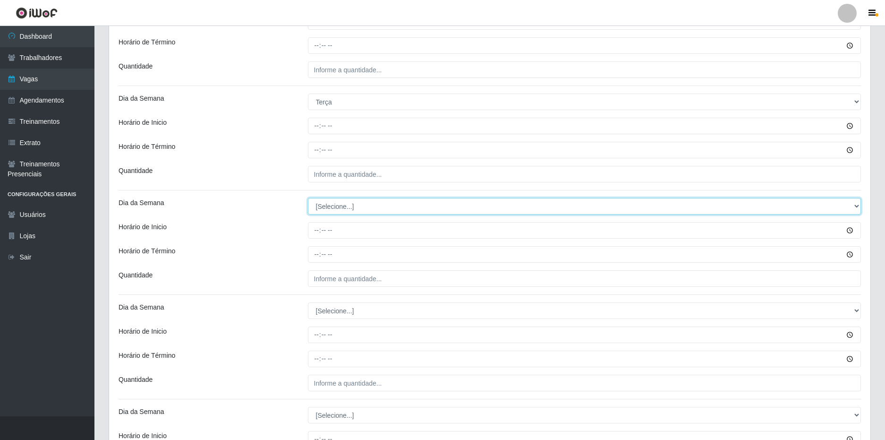
click at [339, 207] on select "[Selecione...] Segunda Terça Quarta Quinta Sexta Sábado Domingo" at bounding box center [585, 206] width 554 height 17
click at [308, 198] on select "[Selecione...] Segunda Terça Quarta Quinta Sexta Sábado Domingo" at bounding box center [585, 206] width 554 height 17
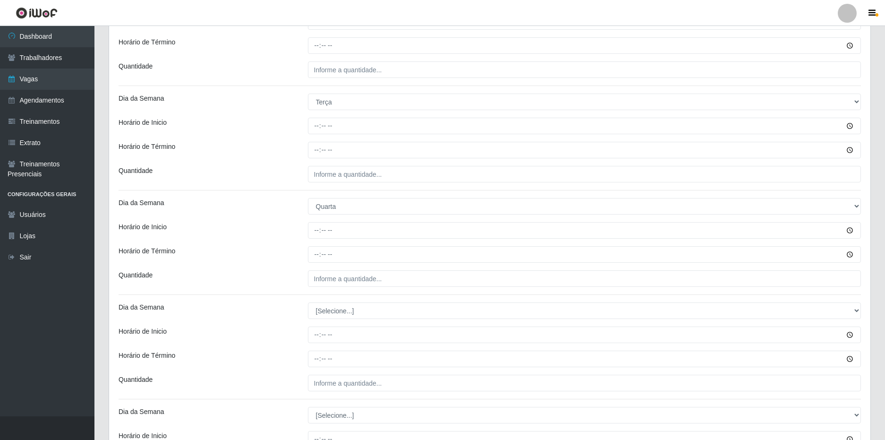
click at [249, 263] on div "Horário de Término" at bounding box center [205, 254] width 189 height 17
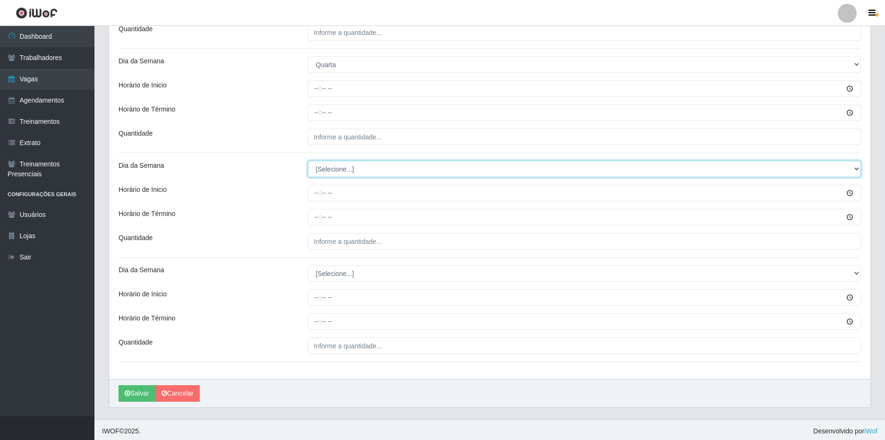
drag, startPoint x: 349, startPoint y: 163, endPoint x: 350, endPoint y: 171, distance: 7.7
click at [349, 164] on select "[Selecione...] Segunda Terça Quarta Quinta Sexta Sábado Domingo" at bounding box center [585, 169] width 554 height 17
click at [308, 161] on select "[Selecione...] Segunda Terça Quarta Quinta Sexta Sábado Domingo" at bounding box center [585, 169] width 554 height 17
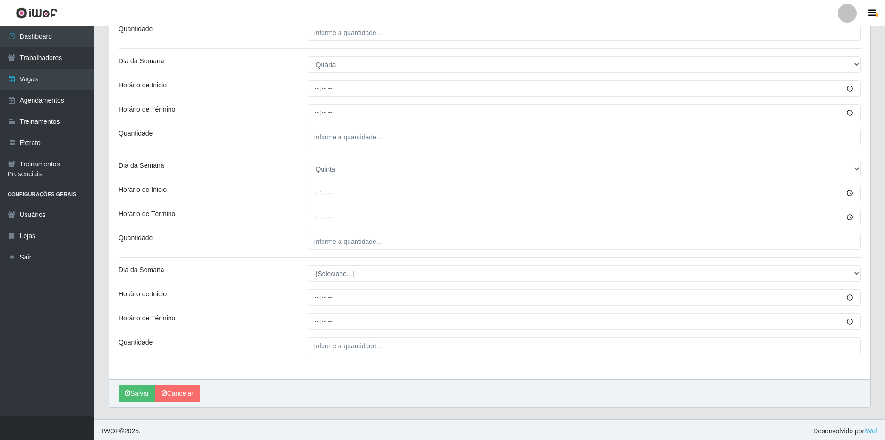
click at [234, 242] on div "Quantidade" at bounding box center [205, 241] width 189 height 17
click at [326, 272] on select "[Selecione...] Segunda Terça Quarta Quinta Sexta Sábado Domingo" at bounding box center [585, 273] width 554 height 17
click at [308, 265] on select "[Selecione...] Segunda Terça Quarta Quinta Sexta Sábado Domingo" at bounding box center [585, 273] width 554 height 17
click at [257, 325] on div "Horário de Término" at bounding box center [205, 321] width 189 height 17
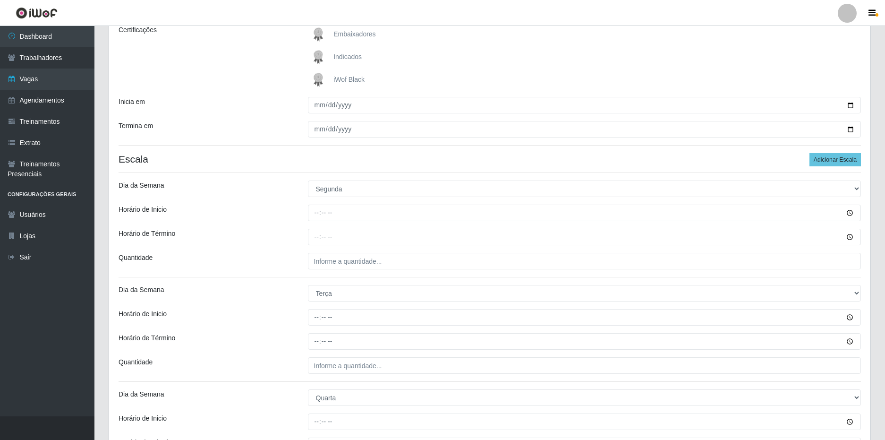
scroll to position [94, 0]
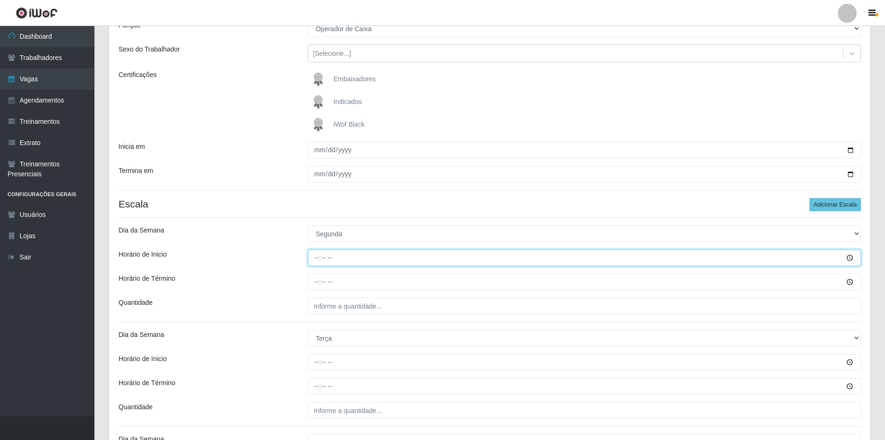
click at [315, 257] on input "Horário de Inicio" at bounding box center [585, 257] width 554 height 17
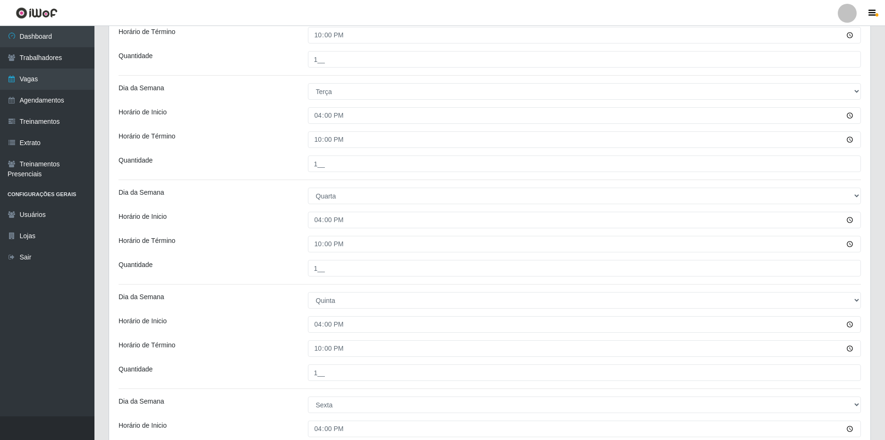
scroll to position [475, 0]
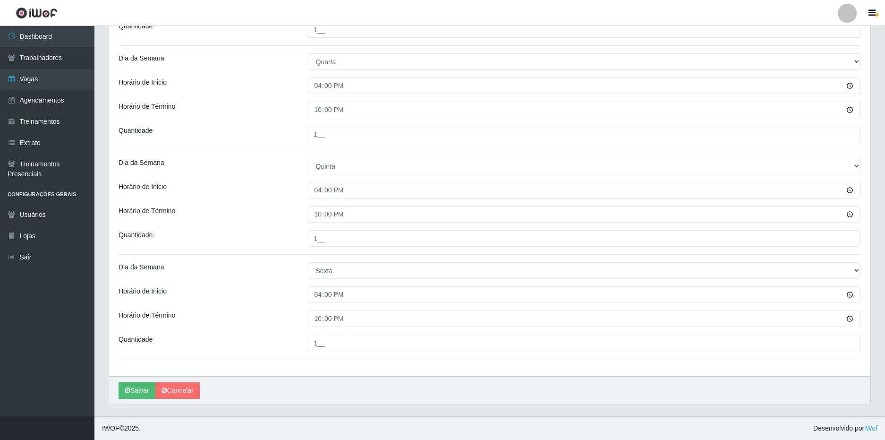
click at [142, 388] on button "Salvar" at bounding box center [137, 390] width 37 height 17
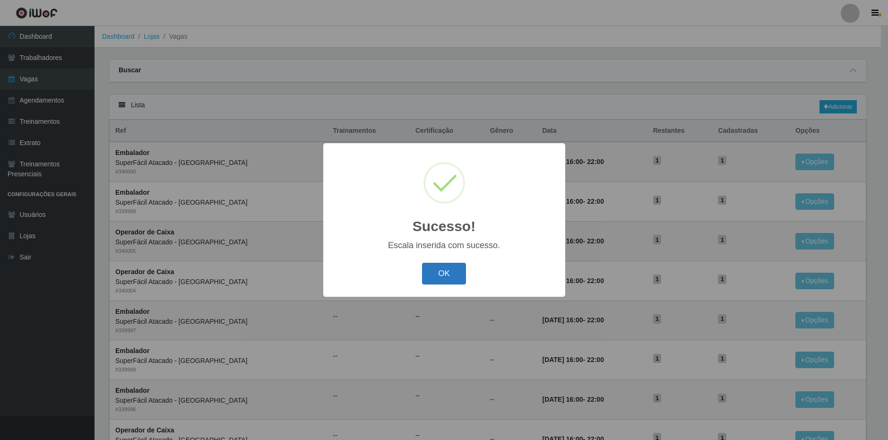
click at [427, 275] on button "OK" at bounding box center [444, 274] width 44 height 22
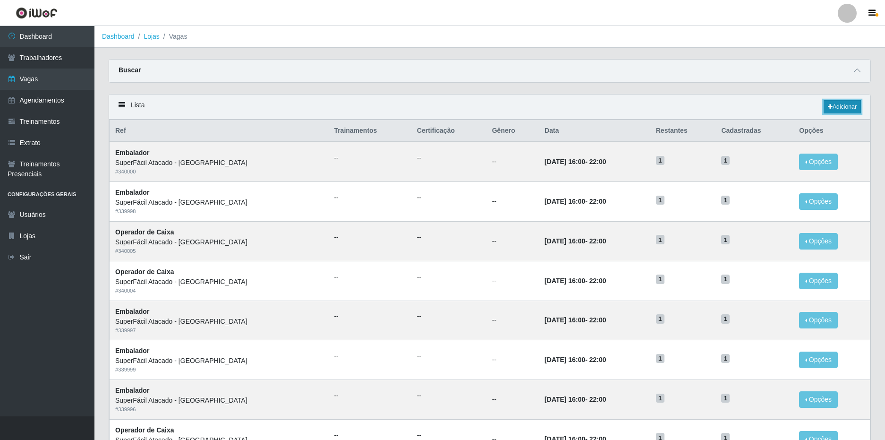
click at [850, 102] on link "Adicionar" at bounding box center [842, 106] width 37 height 13
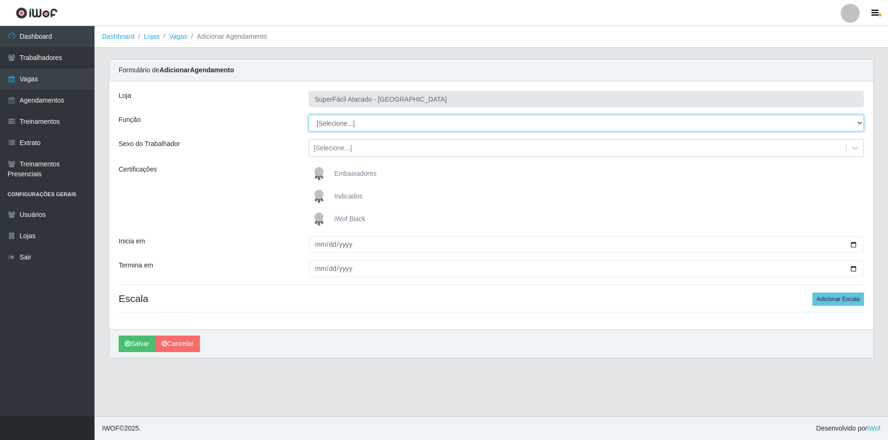
click at [340, 128] on select "[Selecione...] Embalador Embalador + Embalador ++ Operador de Caixa Operador de…" at bounding box center [585, 123] width 555 height 17
click at [308, 115] on select "[Selecione...] Embalador Embalador + Embalador ++ Operador de Caixa Operador de…" at bounding box center [585, 123] width 555 height 17
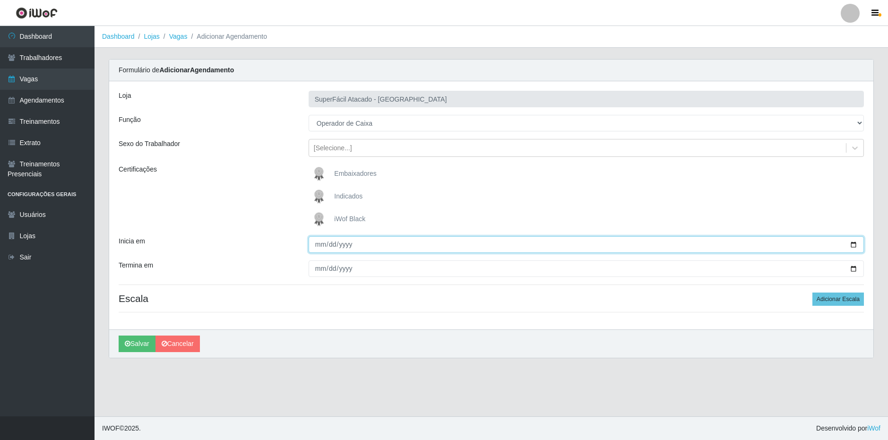
click at [315, 248] on input "Inicia em" at bounding box center [585, 244] width 555 height 17
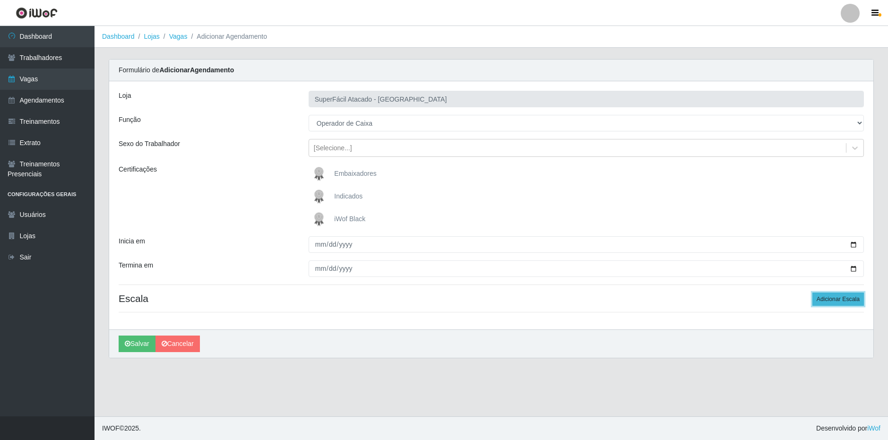
click at [831, 299] on button "Adicionar Escala" at bounding box center [837, 298] width 51 height 13
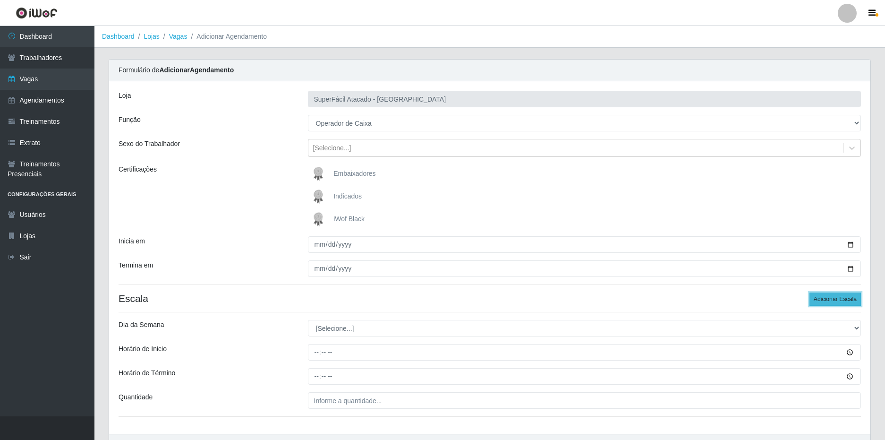
click at [831, 299] on button "Adicionar Escala" at bounding box center [835, 298] width 51 height 13
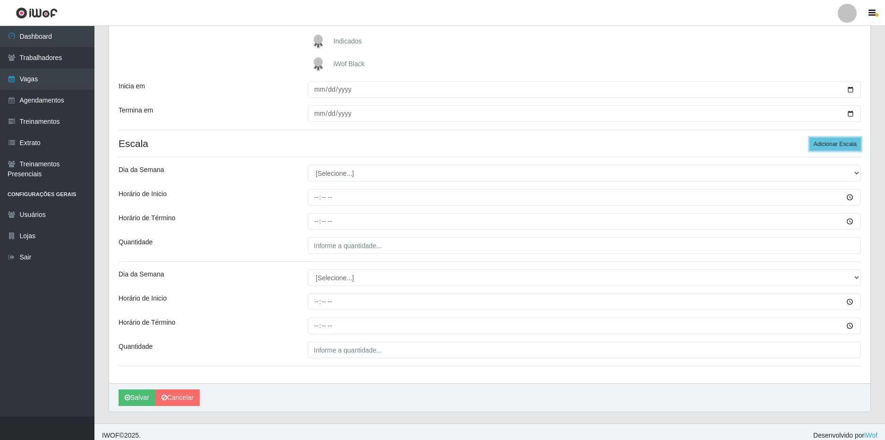
scroll to position [162, 0]
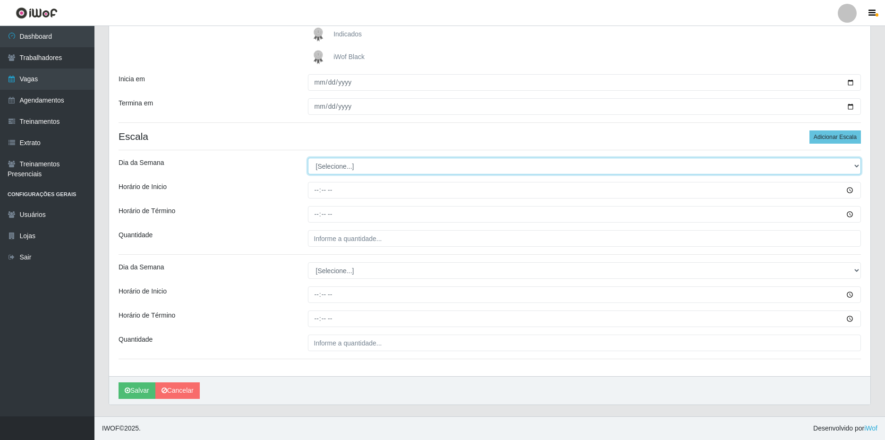
click at [388, 163] on select "[Selecione...] Segunda Terça Quarta Quinta Sexta Sábado Domingo" at bounding box center [585, 166] width 554 height 17
click at [308, 158] on select "[Selecione...] Segunda Terça Quarta Quinta Sexta Sábado Domingo" at bounding box center [585, 166] width 554 height 17
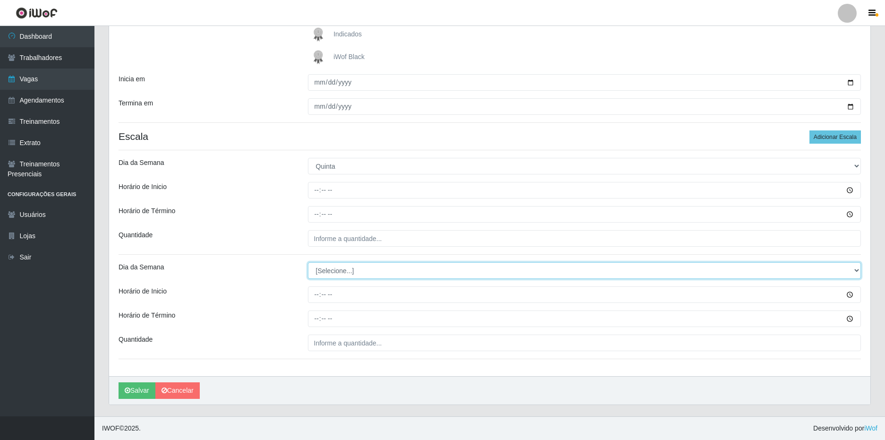
click at [331, 270] on select "[Selecione...] Segunda Terça Quarta Quinta Sexta Sábado Domingo" at bounding box center [585, 270] width 554 height 17
click at [308, 262] on select "[Selecione...] Segunda Terça Quarta Quinta Sexta Sábado Domingo" at bounding box center [585, 270] width 554 height 17
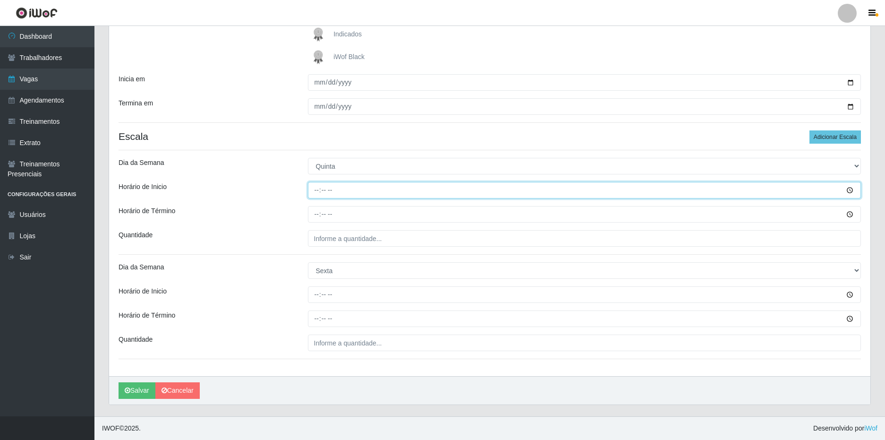
click at [319, 193] on input "Horário de Inicio" at bounding box center [585, 190] width 554 height 17
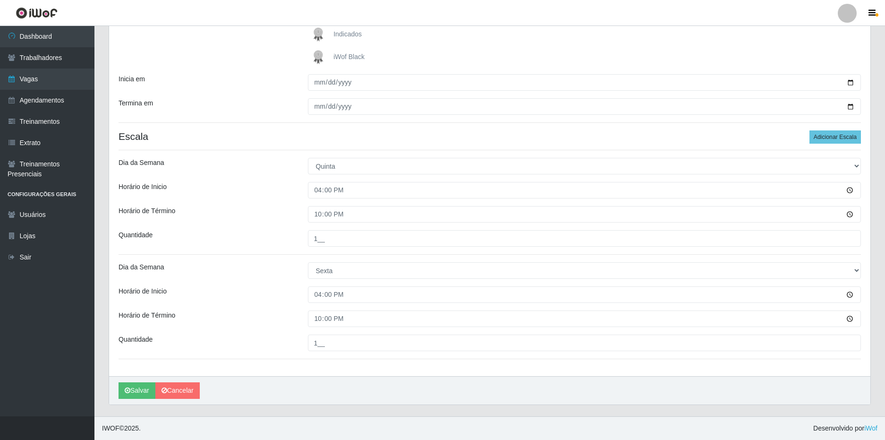
drag, startPoint x: 282, startPoint y: 200, endPoint x: 280, endPoint y: 208, distance: 8.3
click at [281, 201] on div "Loja SuperFácil Atacado - Nova Betânia Função [Selecione...] Embalador Embalado…" at bounding box center [490, 147] width 762 height 457
click at [131, 389] on button "Salvar" at bounding box center [137, 390] width 37 height 17
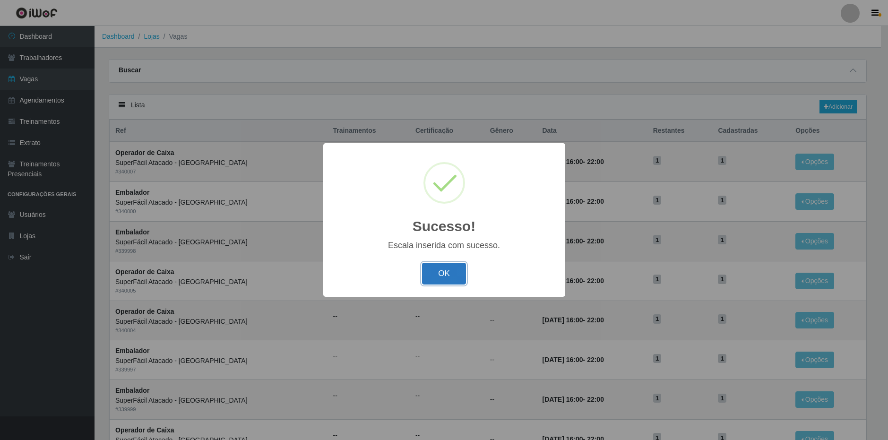
click at [445, 268] on button "OK" at bounding box center [444, 274] width 44 height 22
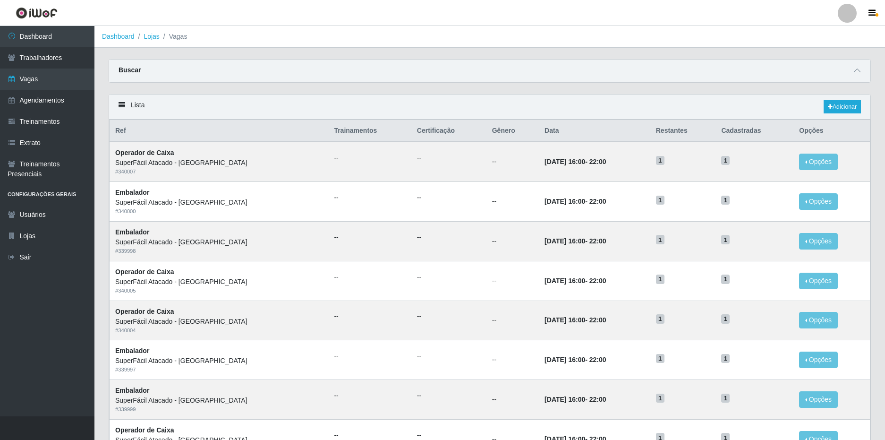
click at [422, 86] on div "Carregando... Buscar Início em Término em Função [Selecione...] Embalador Embal…" at bounding box center [490, 76] width 777 height 35
